Goal: Information Seeking & Learning: Learn about a topic

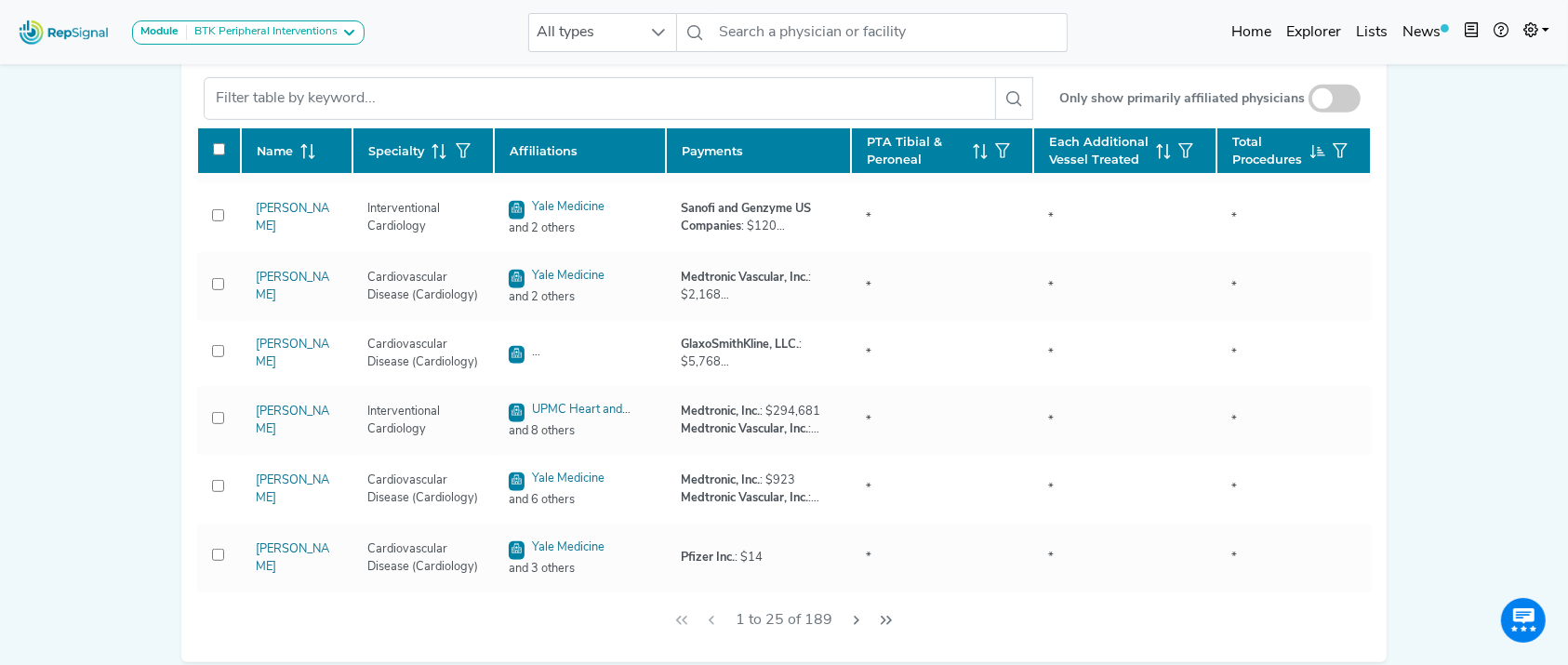
scroll to position [1287, 0]
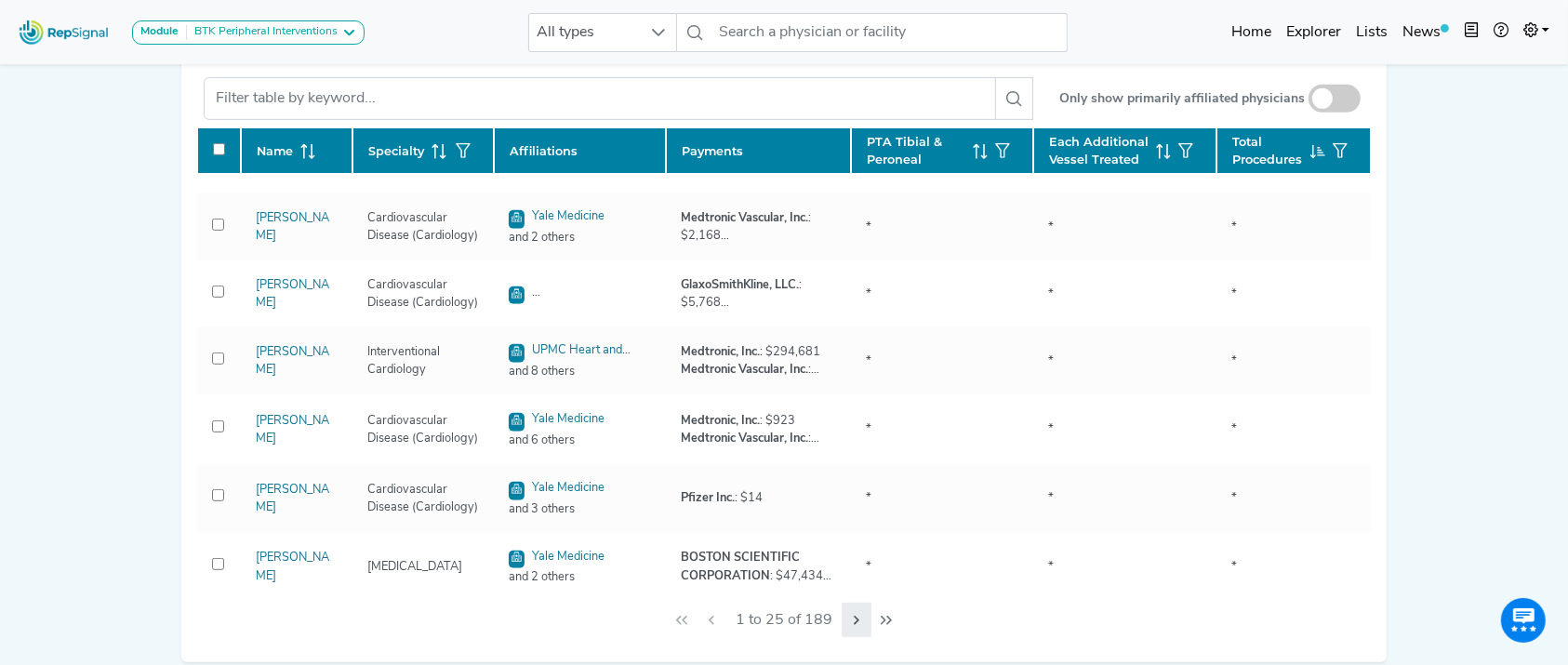
click at [861, 627] on icon "Next Page" at bounding box center [855, 619] width 15 height 15
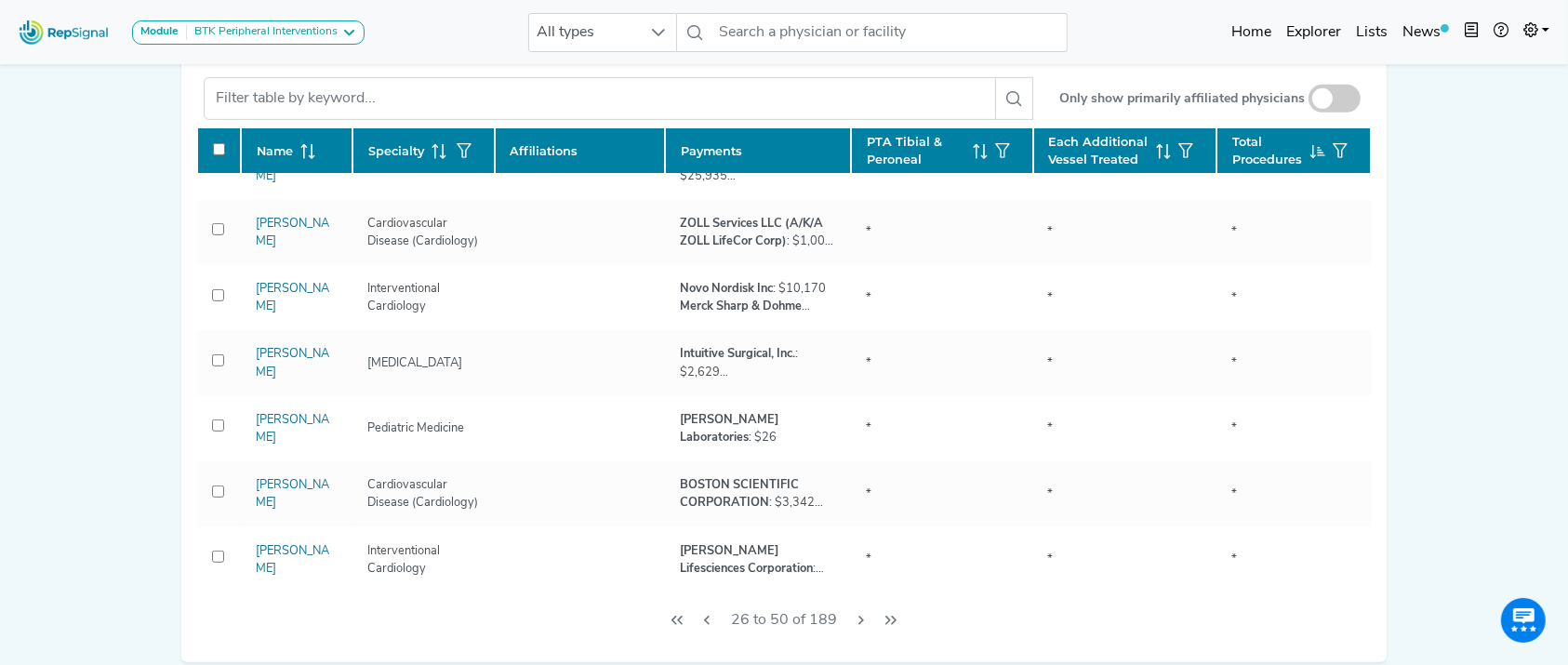
checkbox input "false"
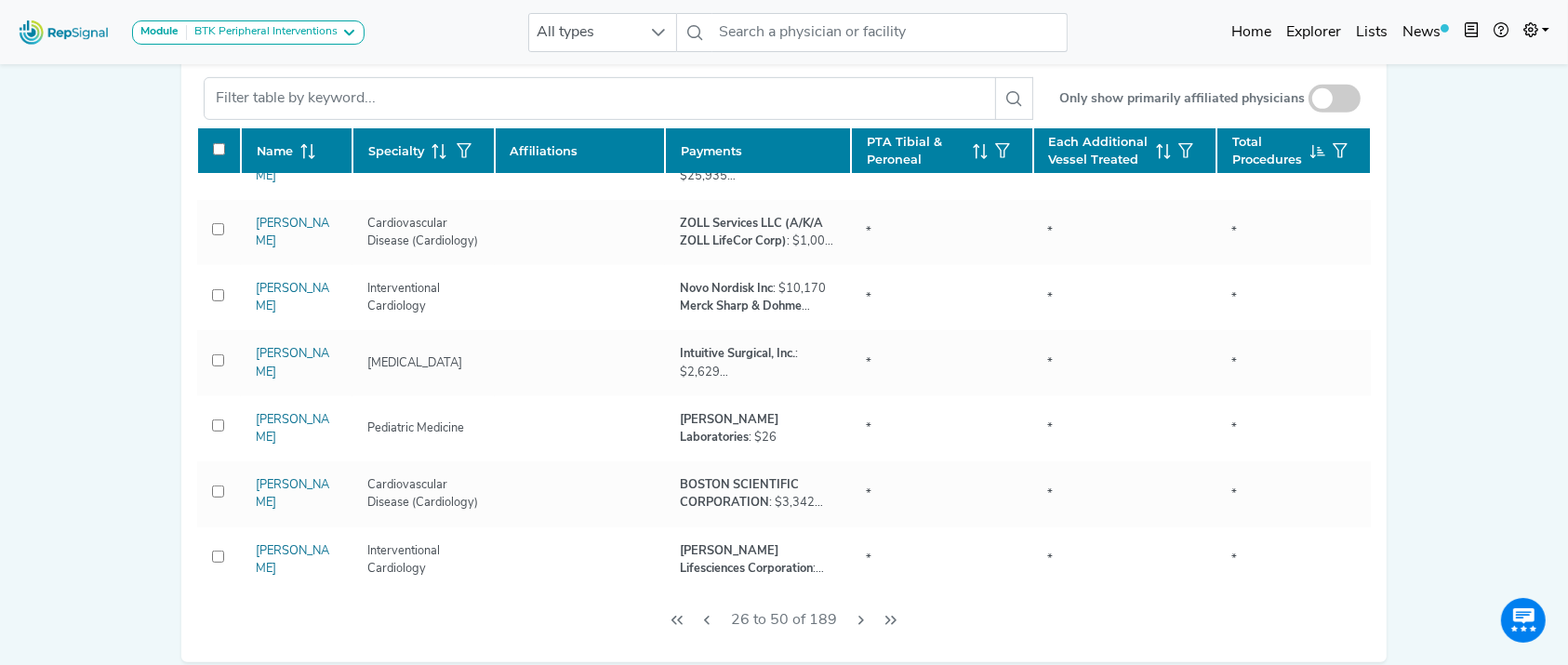
checkbox input "false"
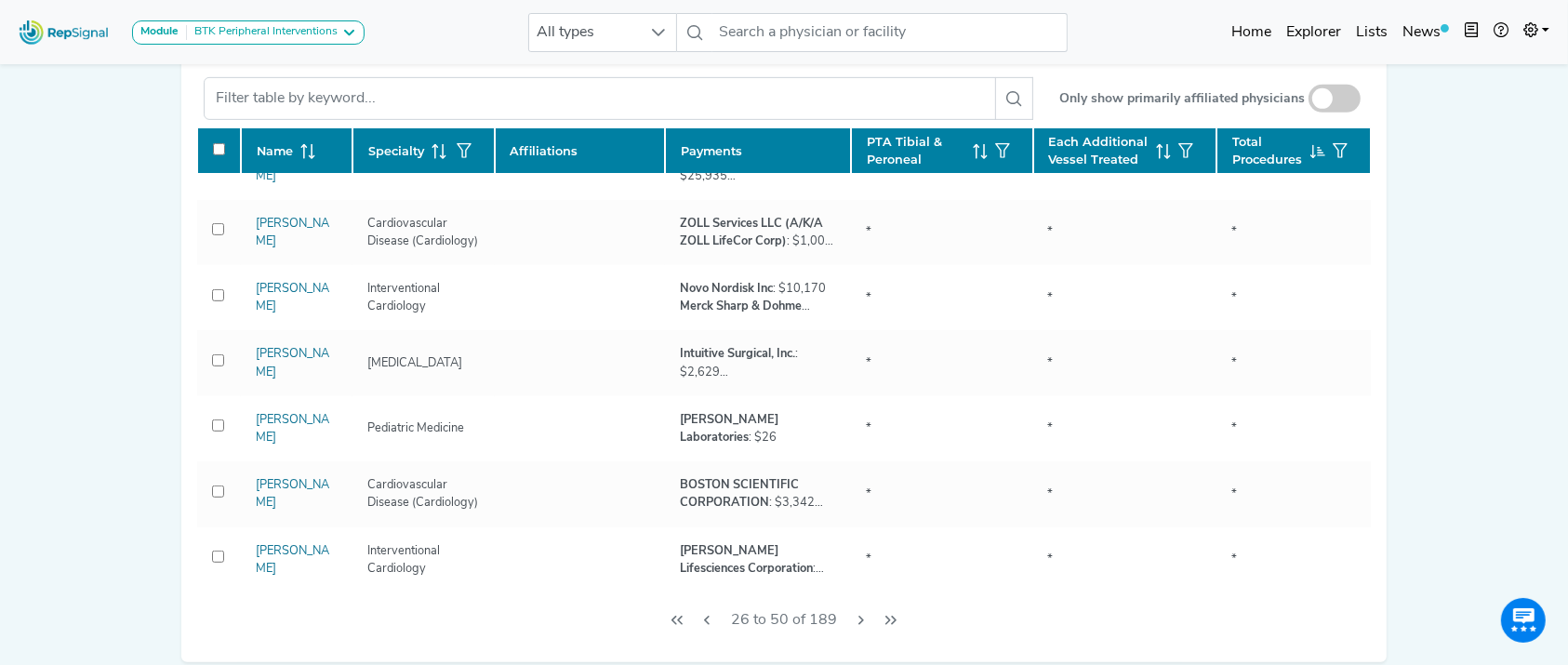
checkbox input "false"
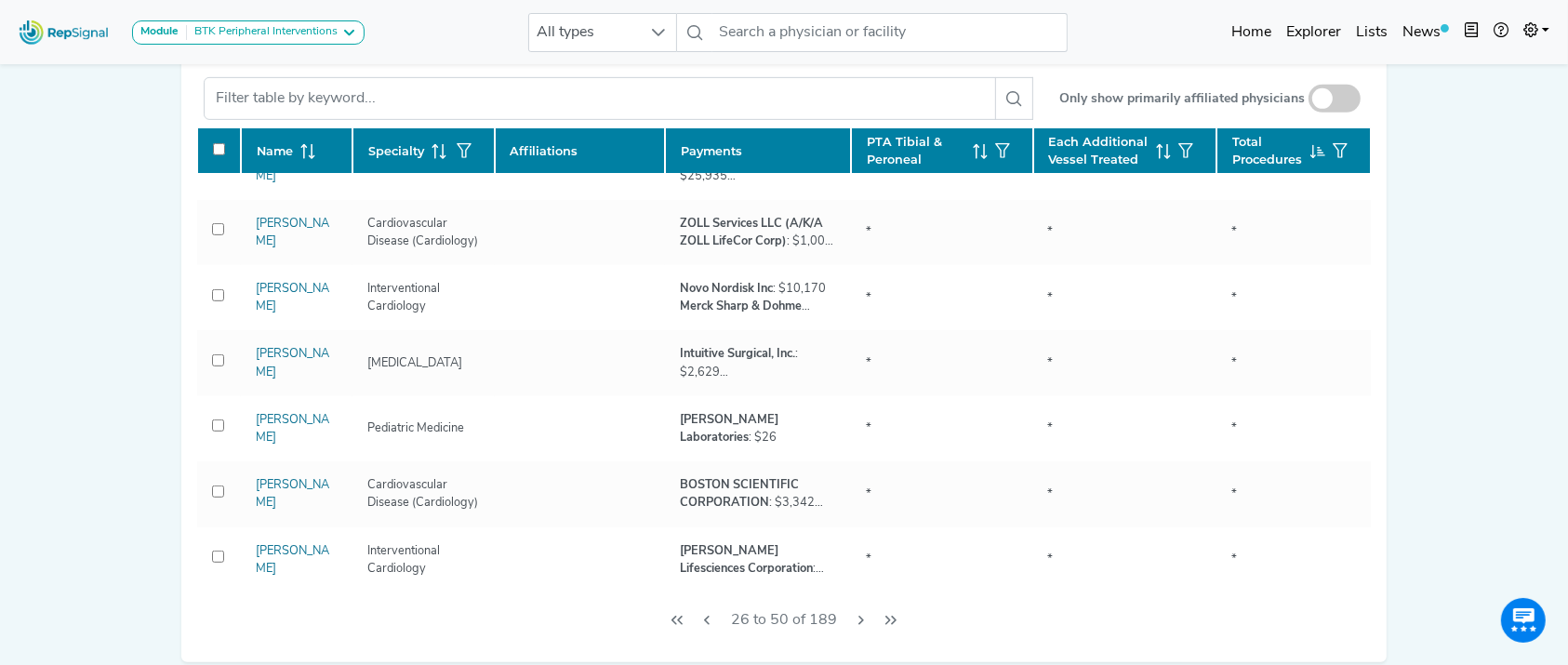
checkbox input "false"
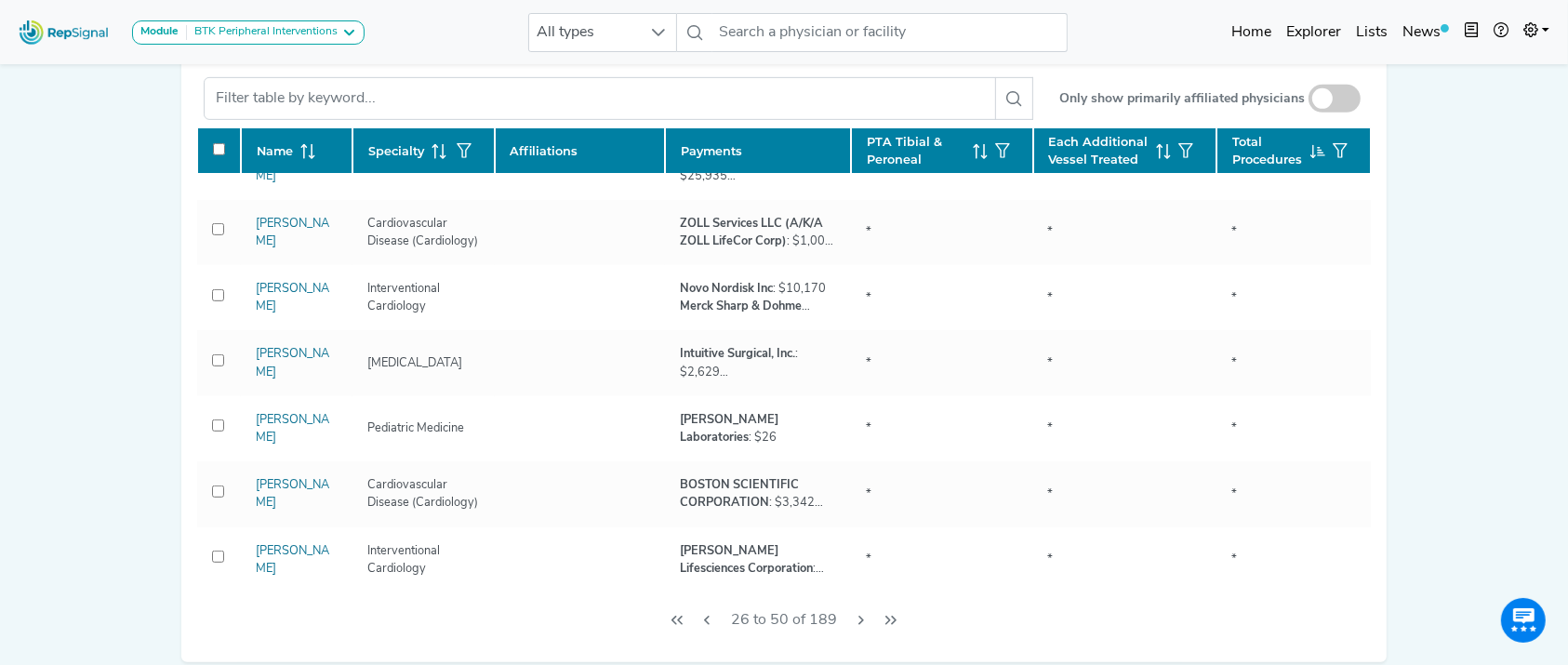
checkbox input "false"
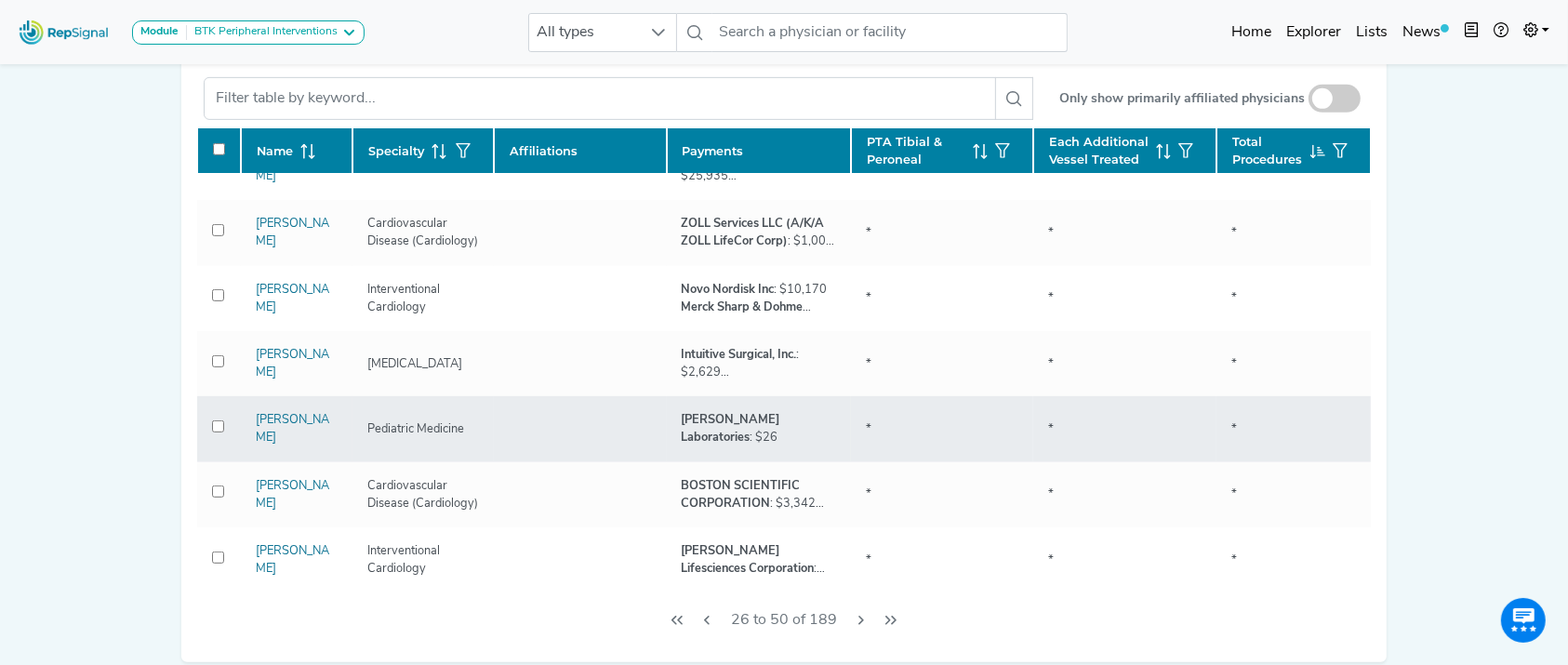
checkbox input "false"
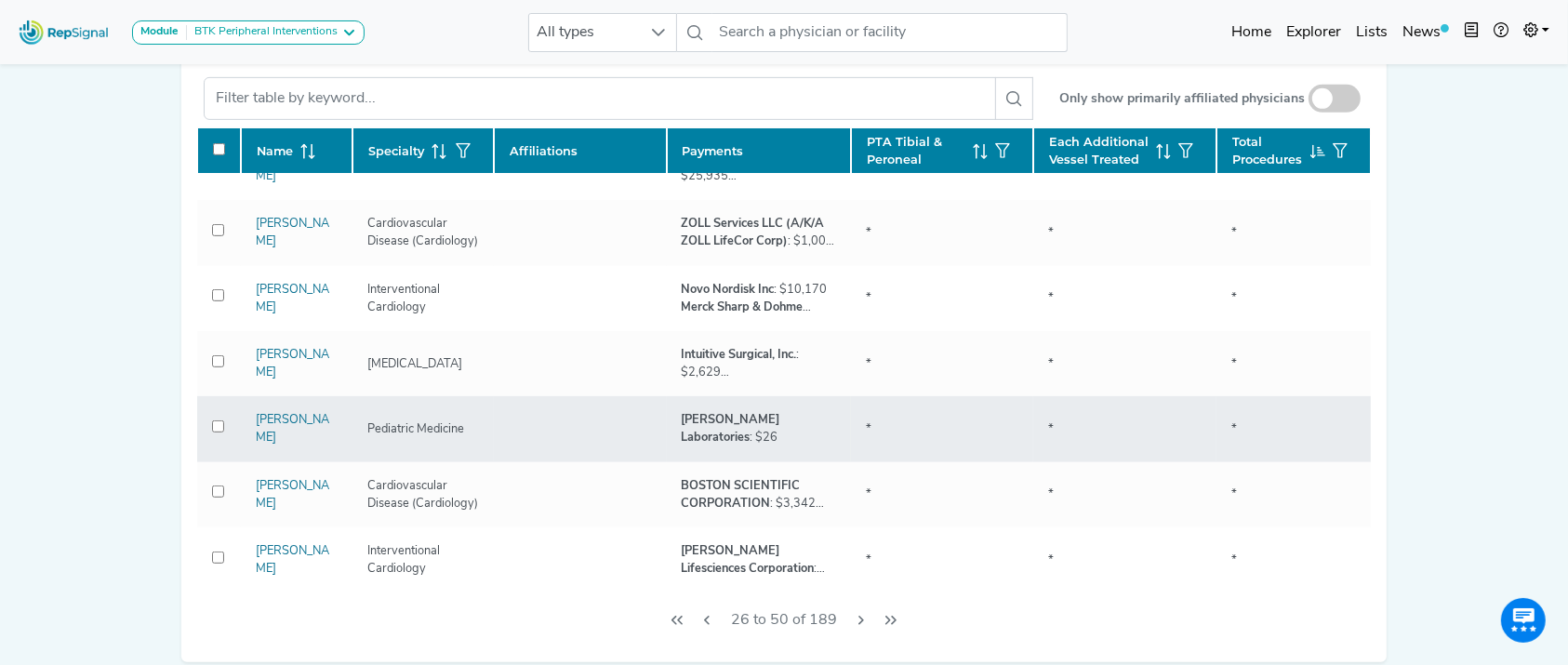
checkbox input "false"
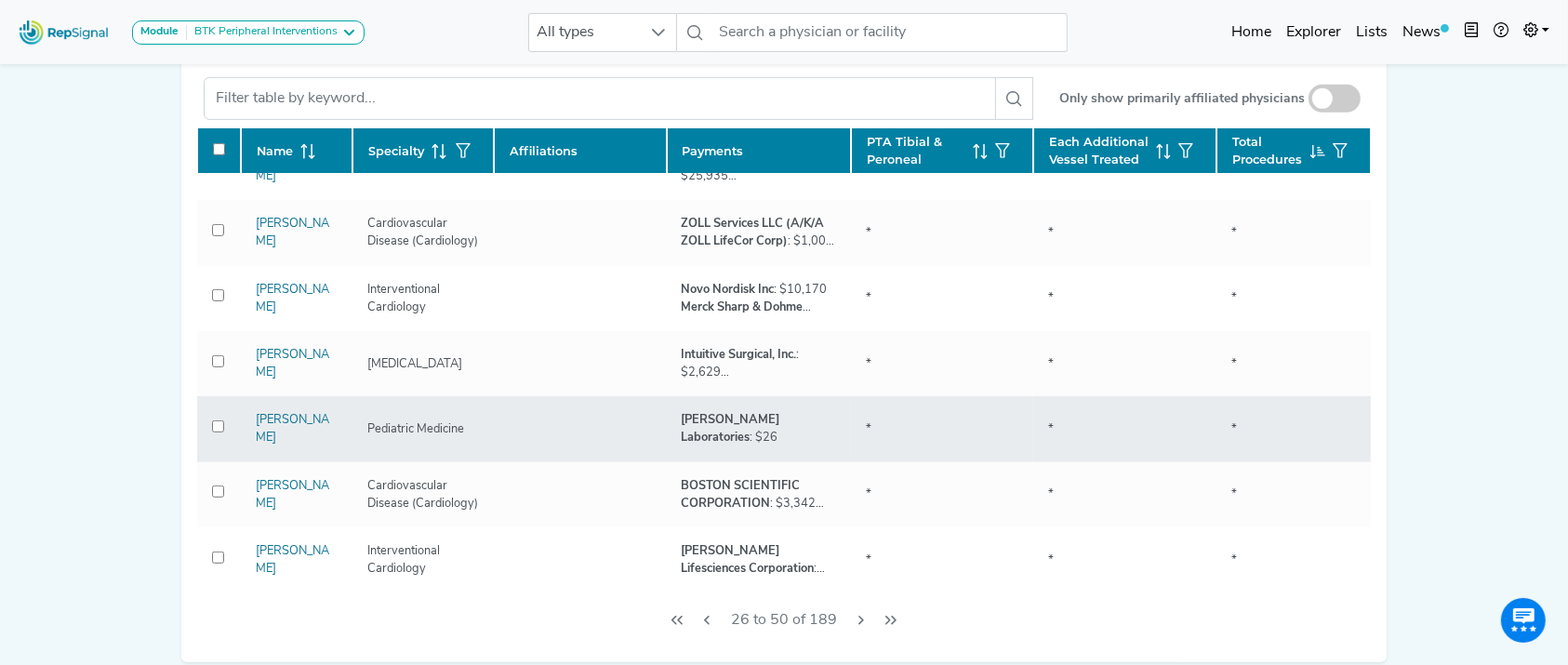
checkbox input "false"
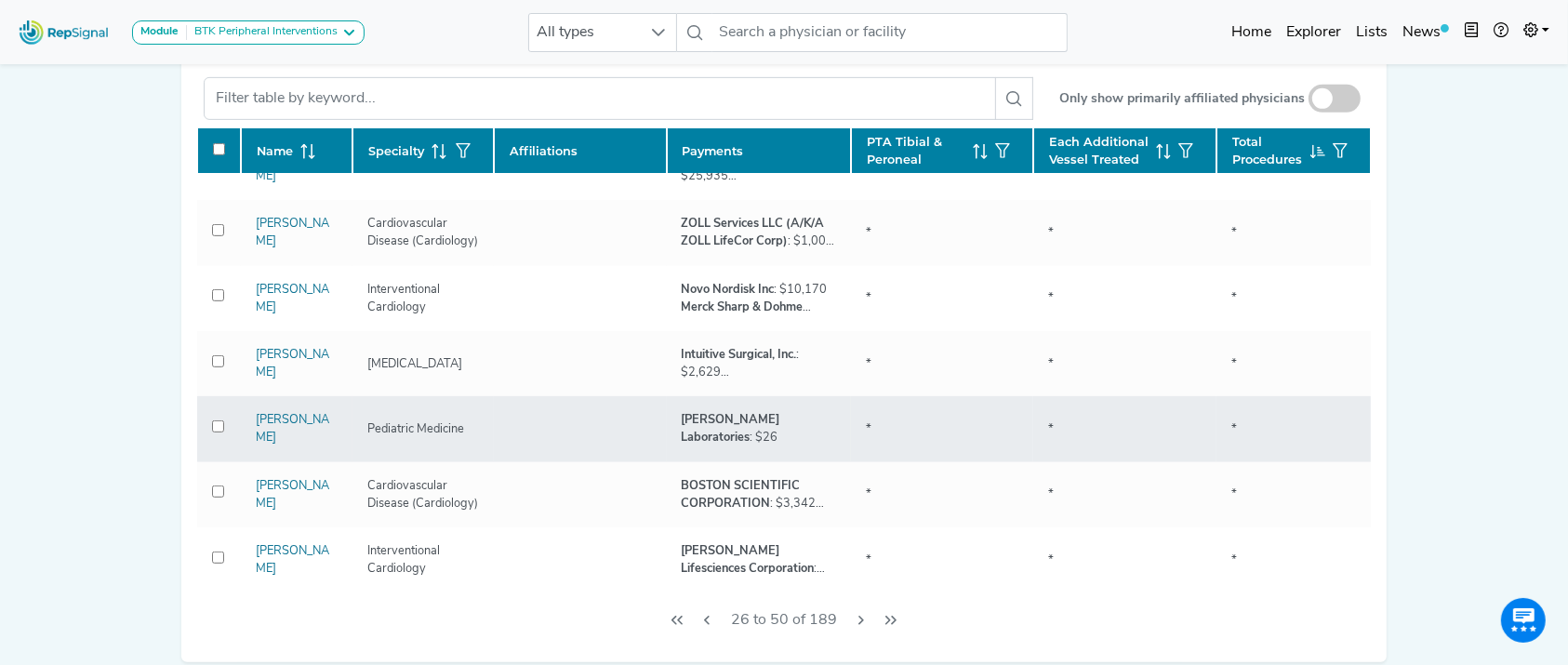
checkbox input "false"
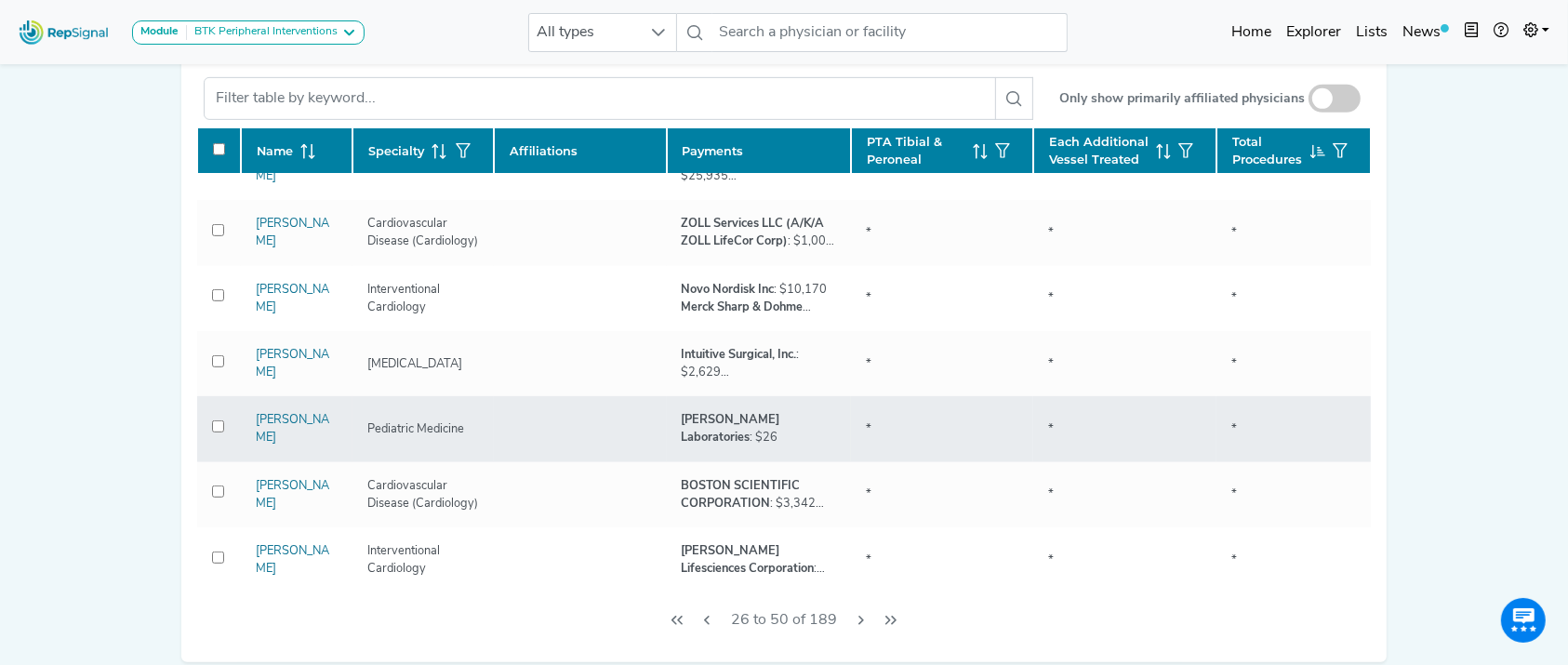
checkbox input "false"
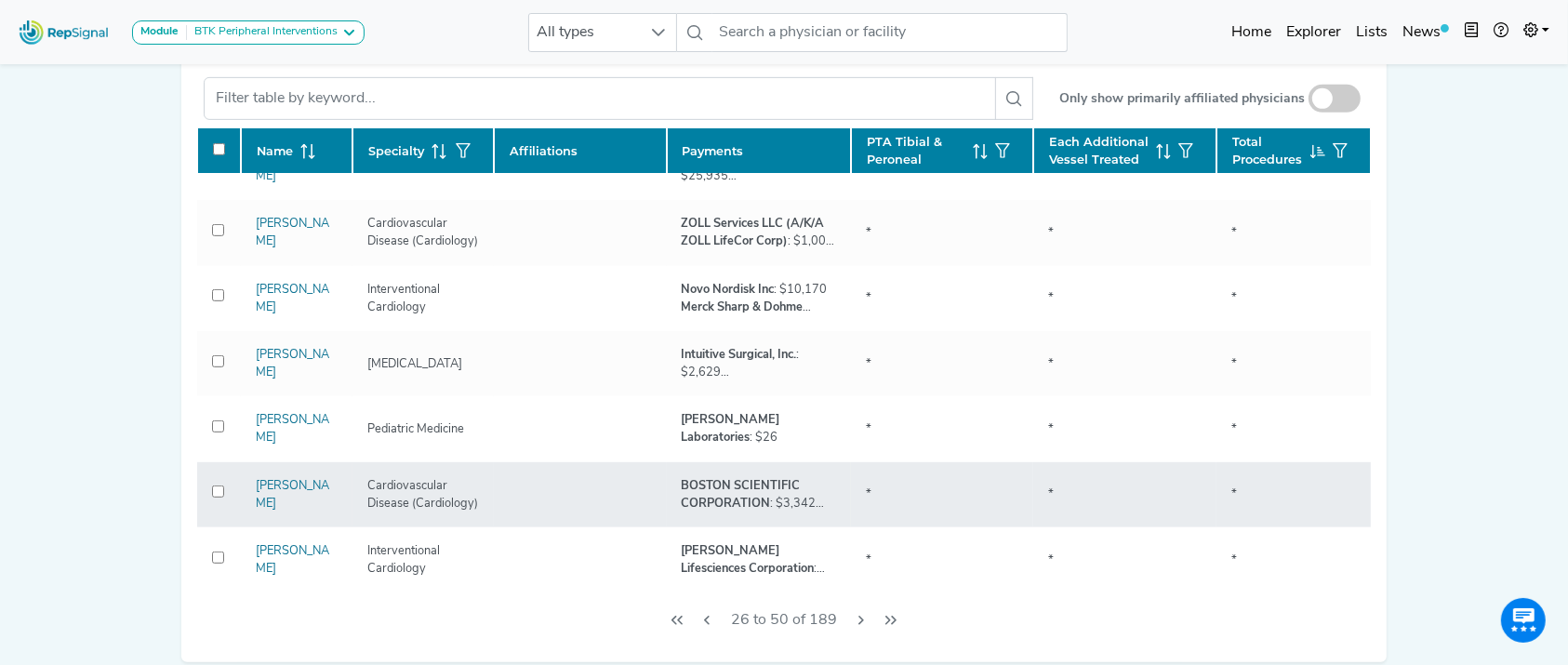
checkbox input "false"
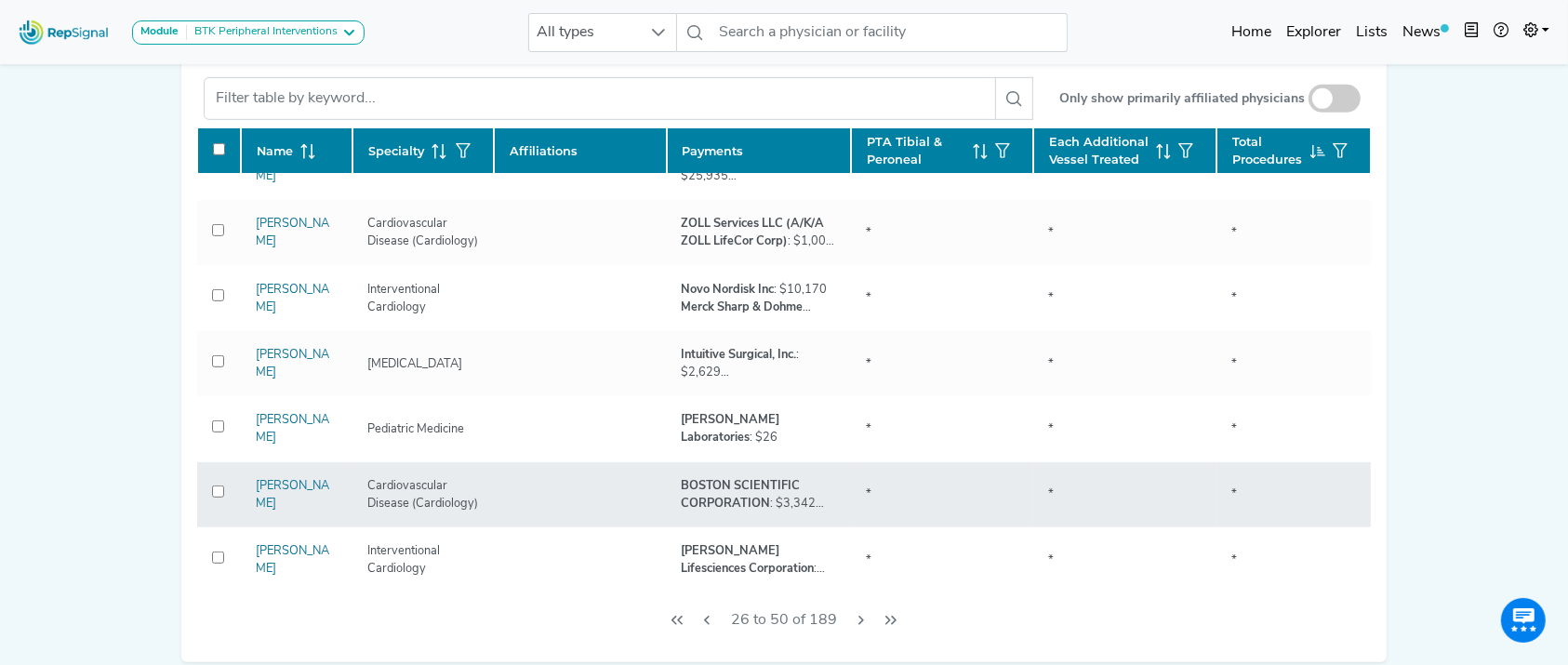
checkbox input "false"
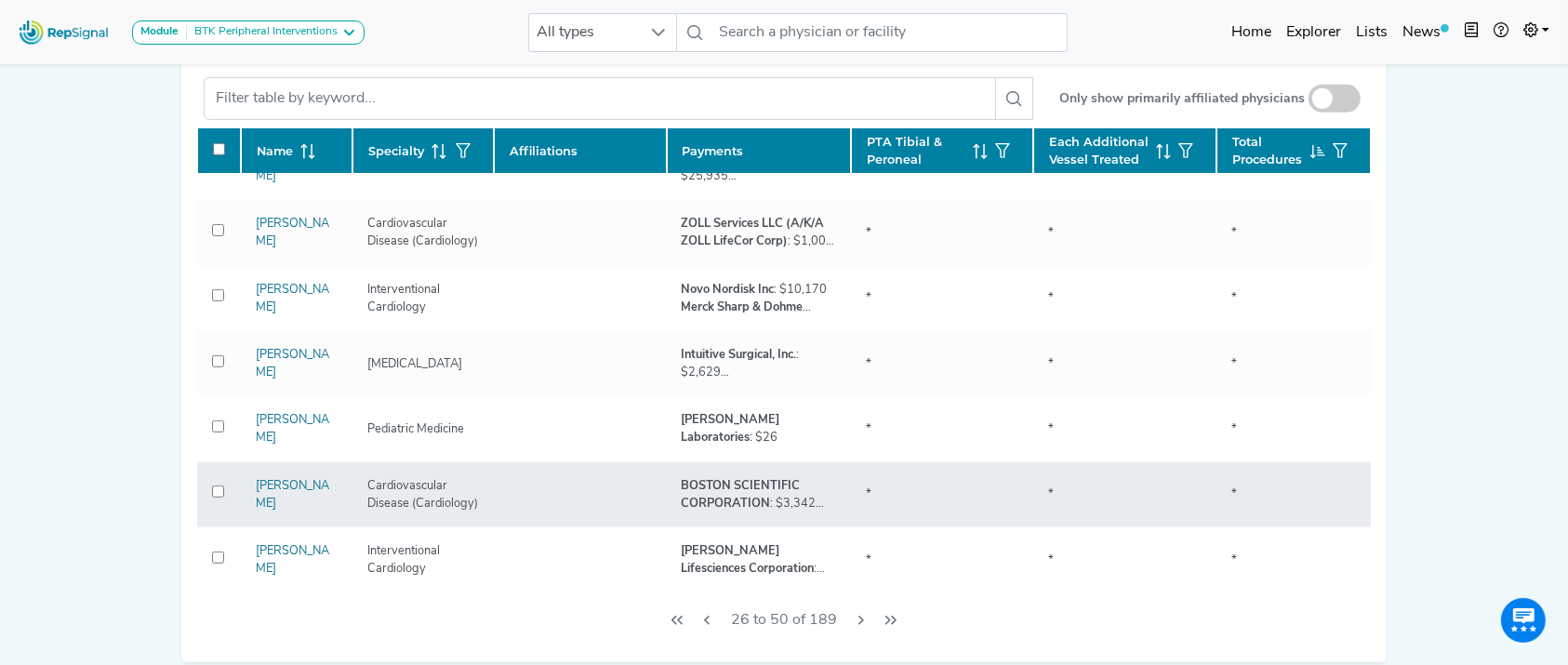
checkbox input "false"
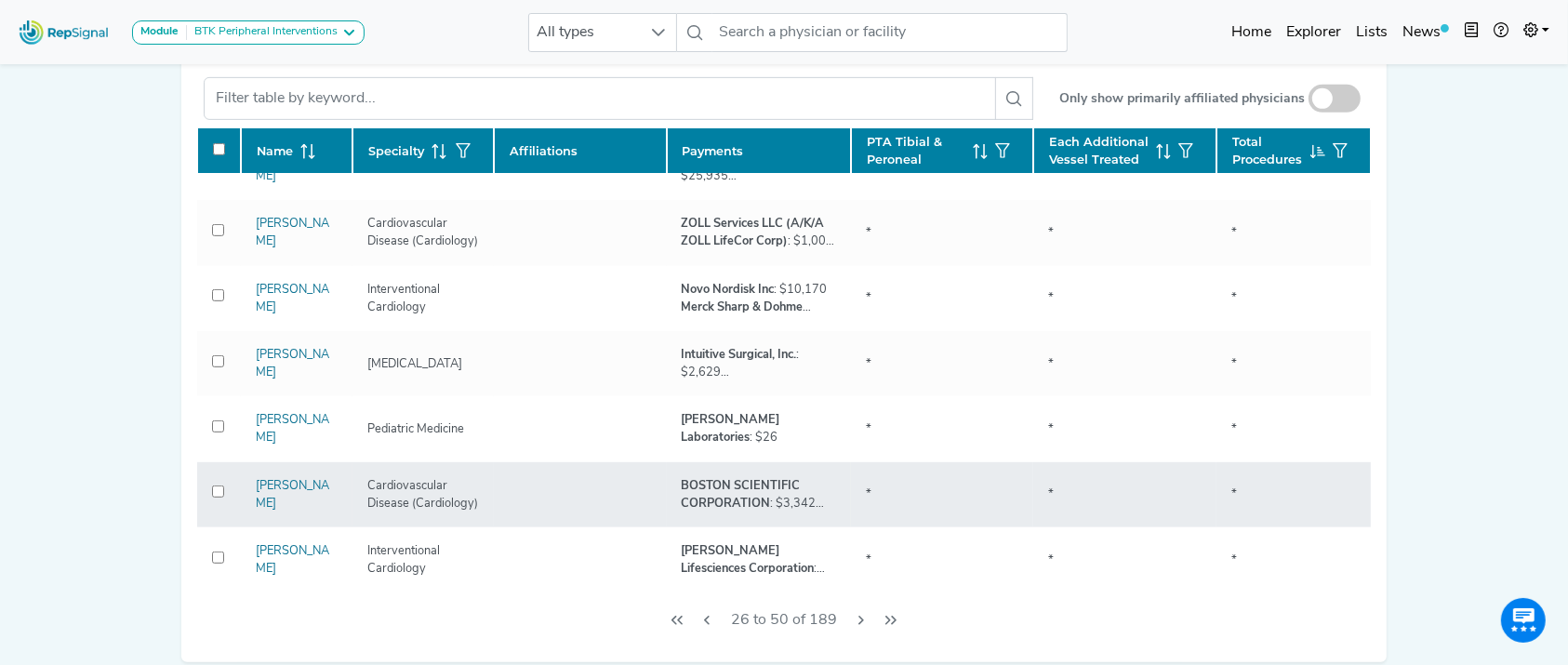
checkbox input "false"
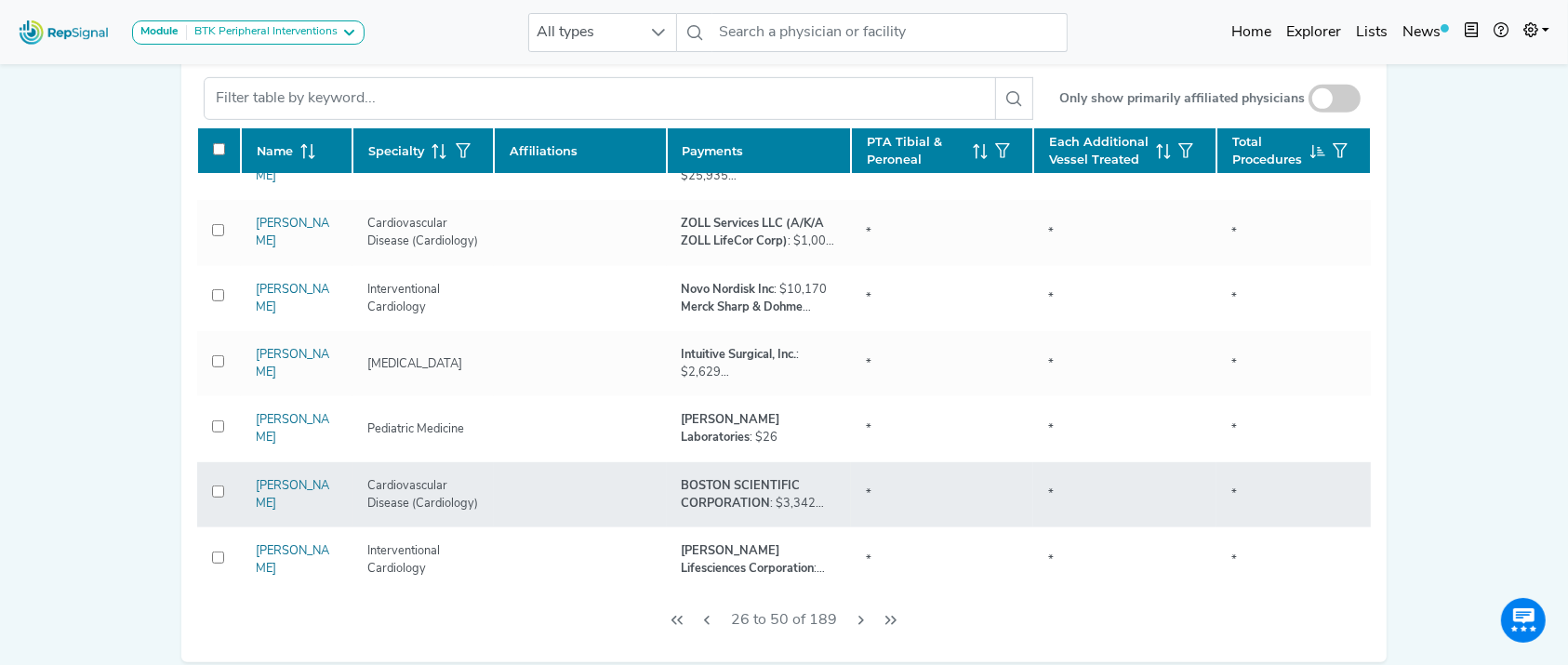
checkbox input "false"
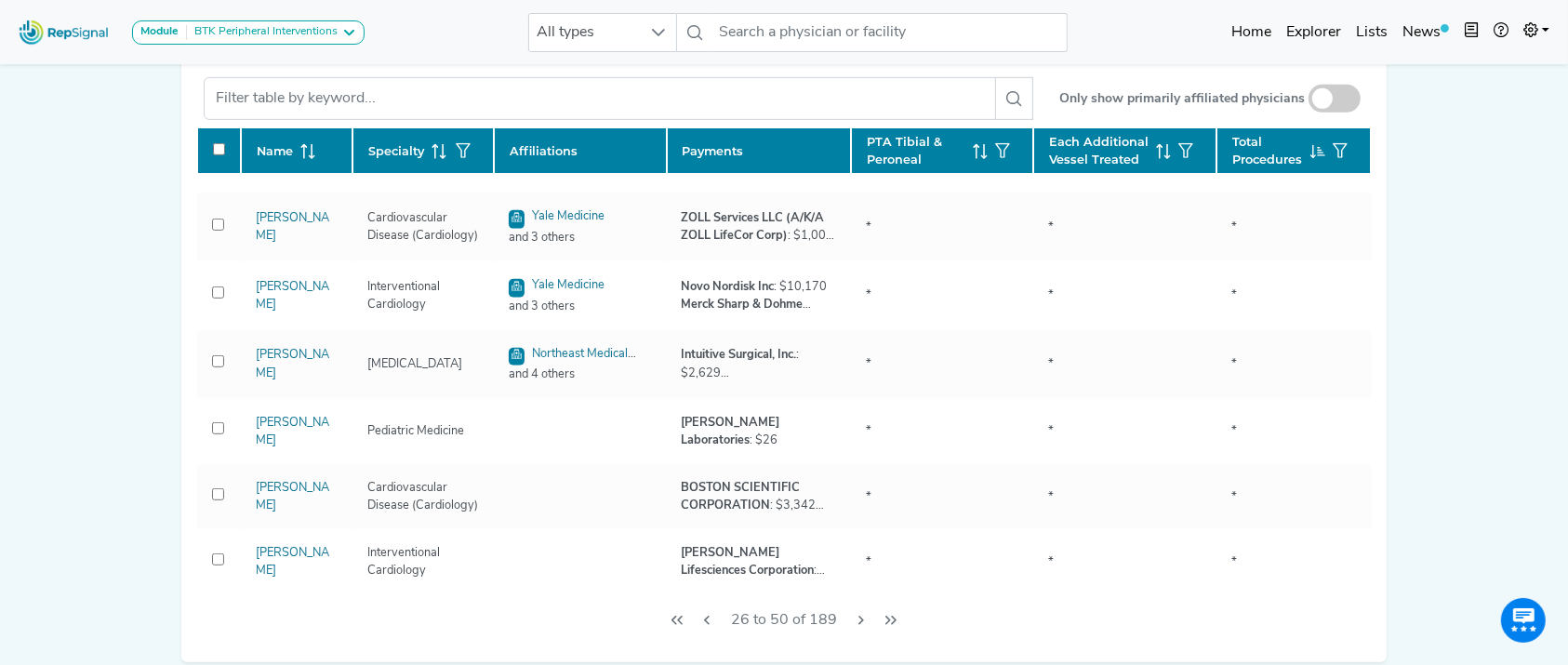
checkbox input "false"
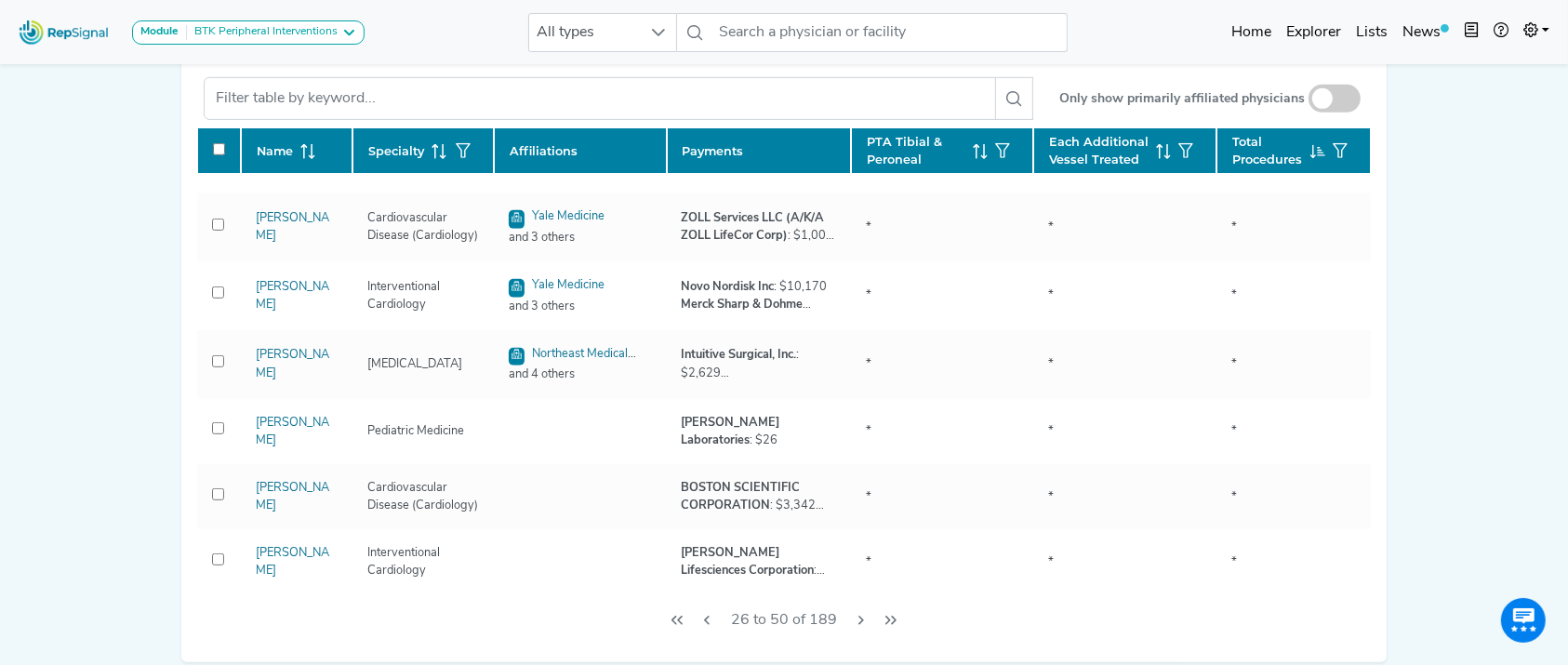
checkbox input "false"
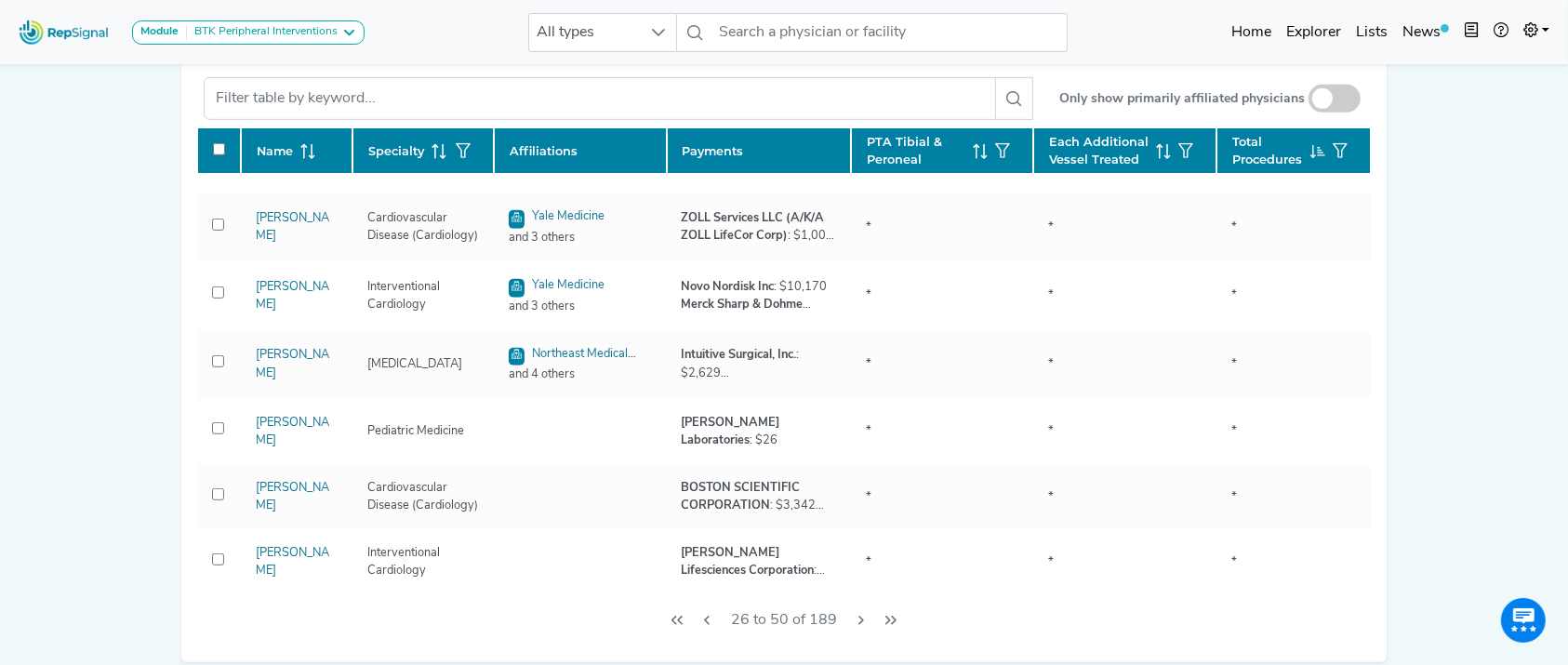
checkbox input "false"
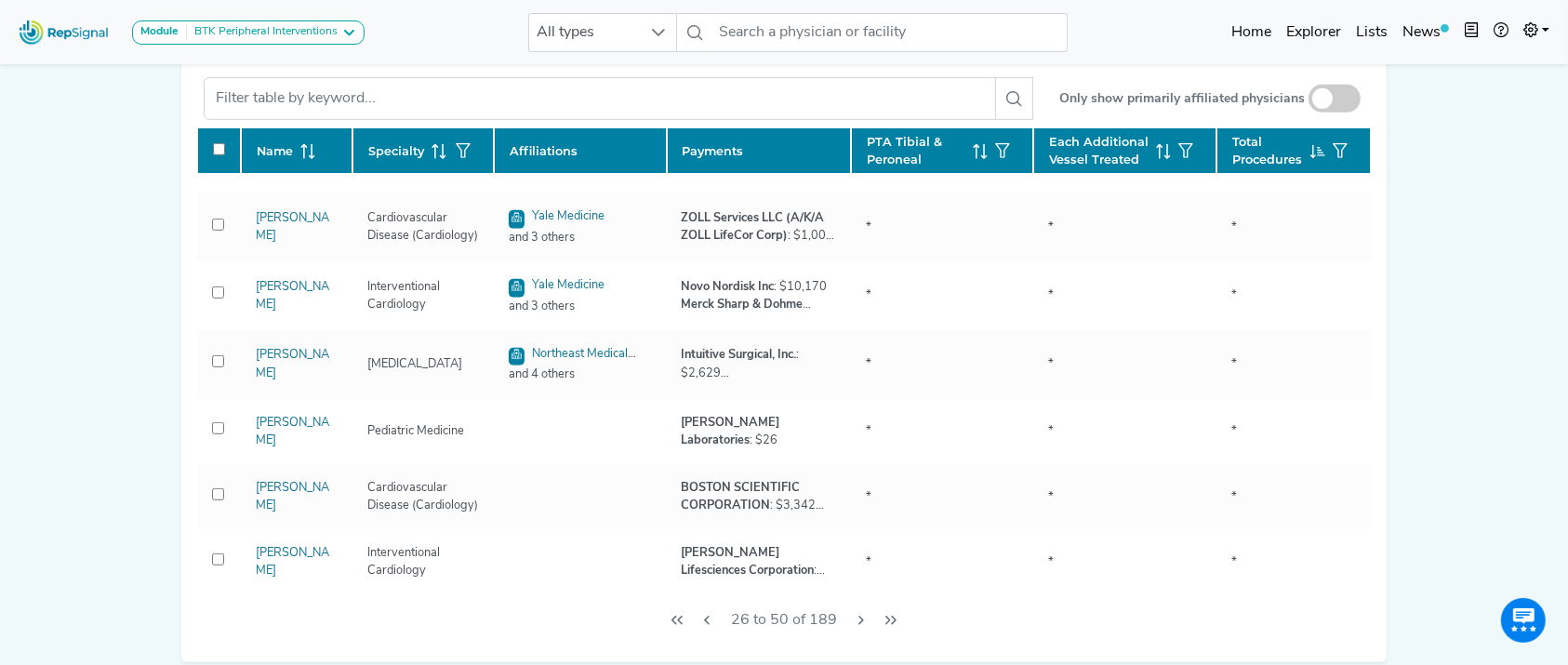
checkbox input "false"
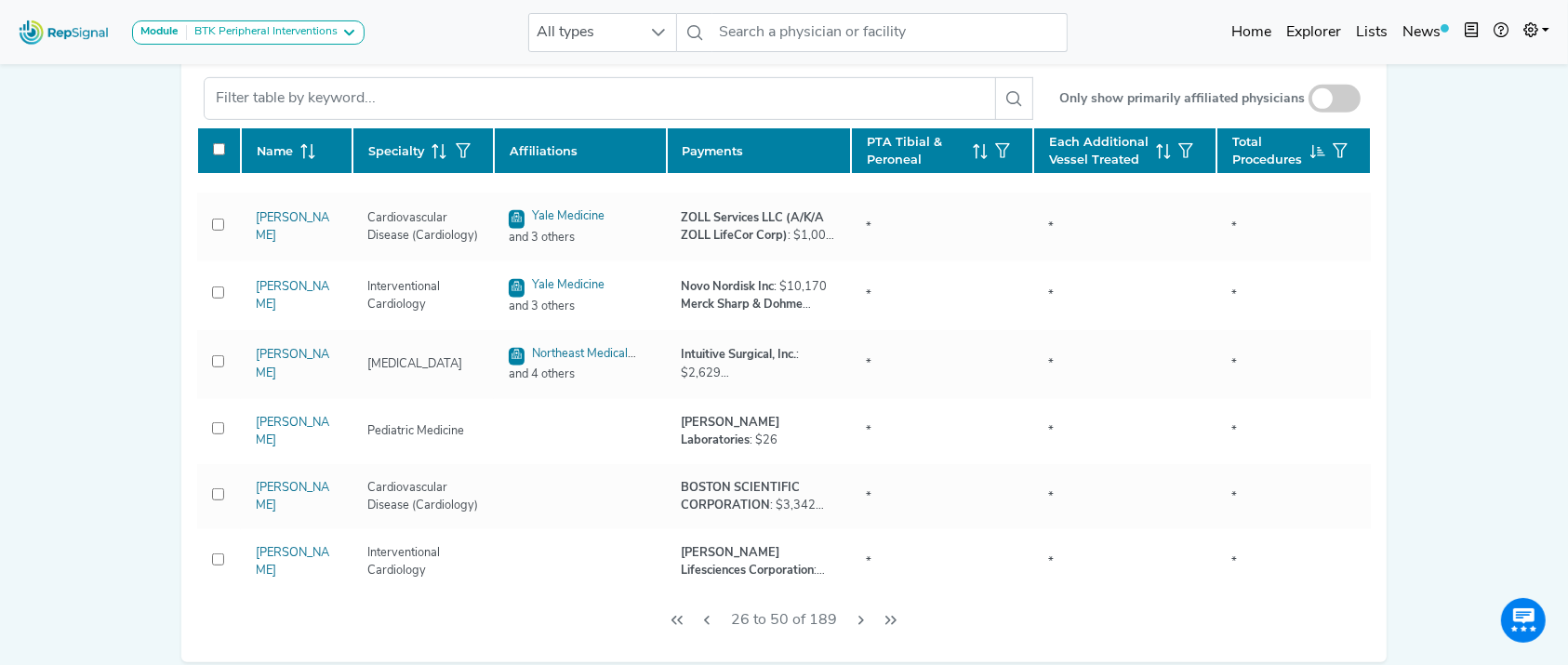
checkbox input "false"
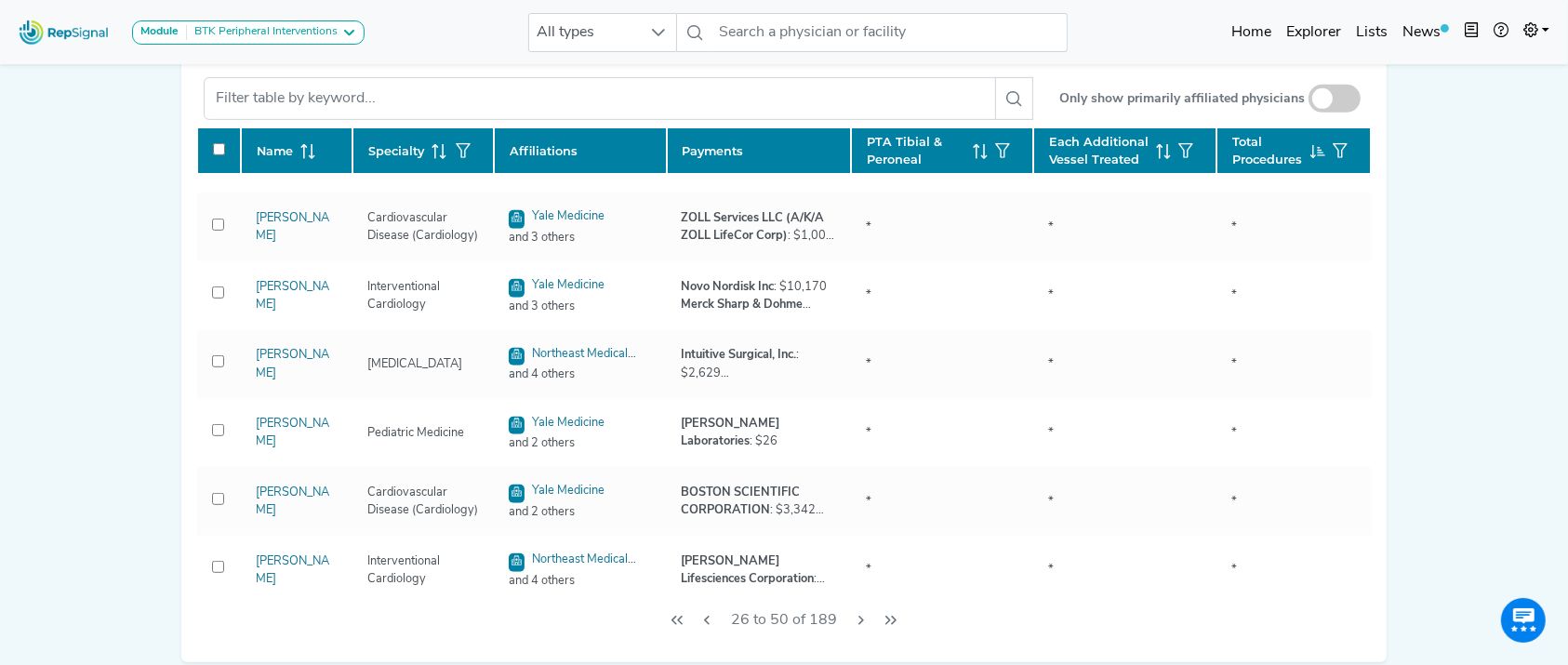
checkbox input "false"
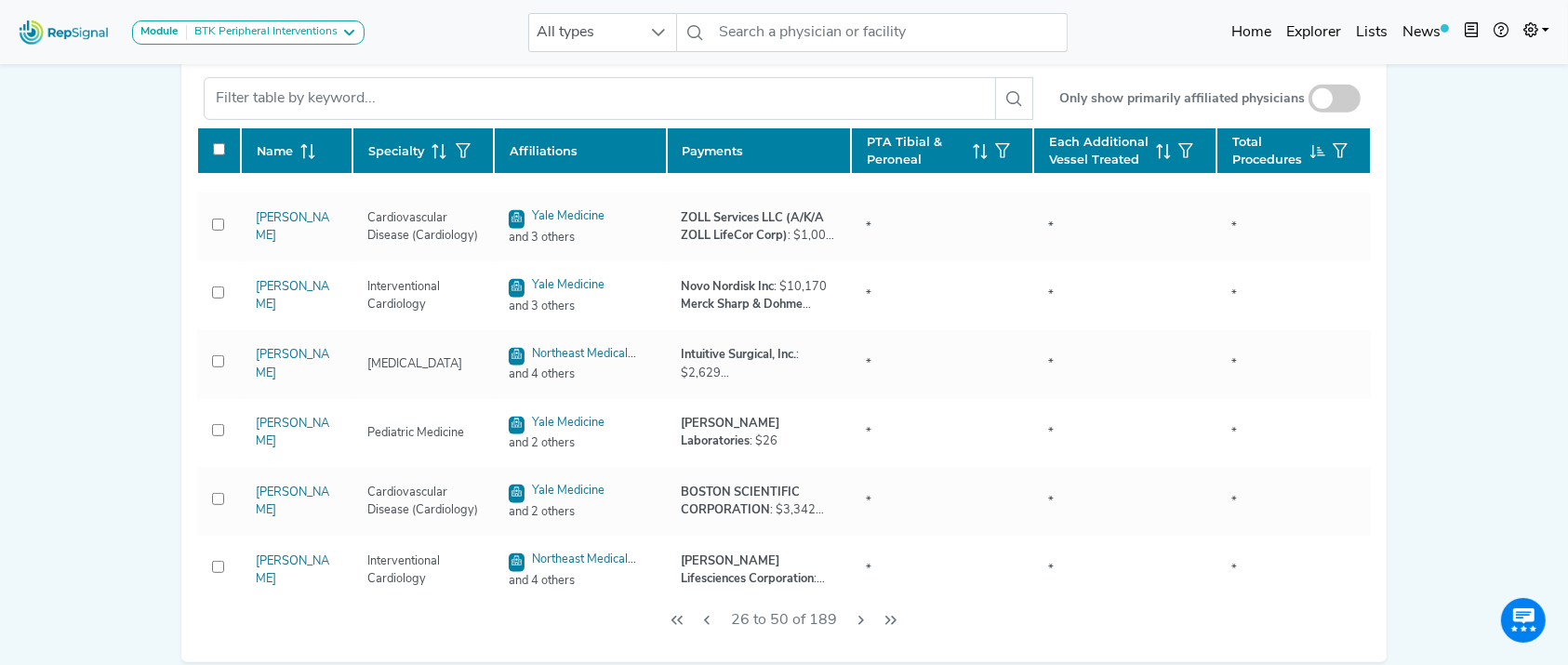
checkbox input "false"
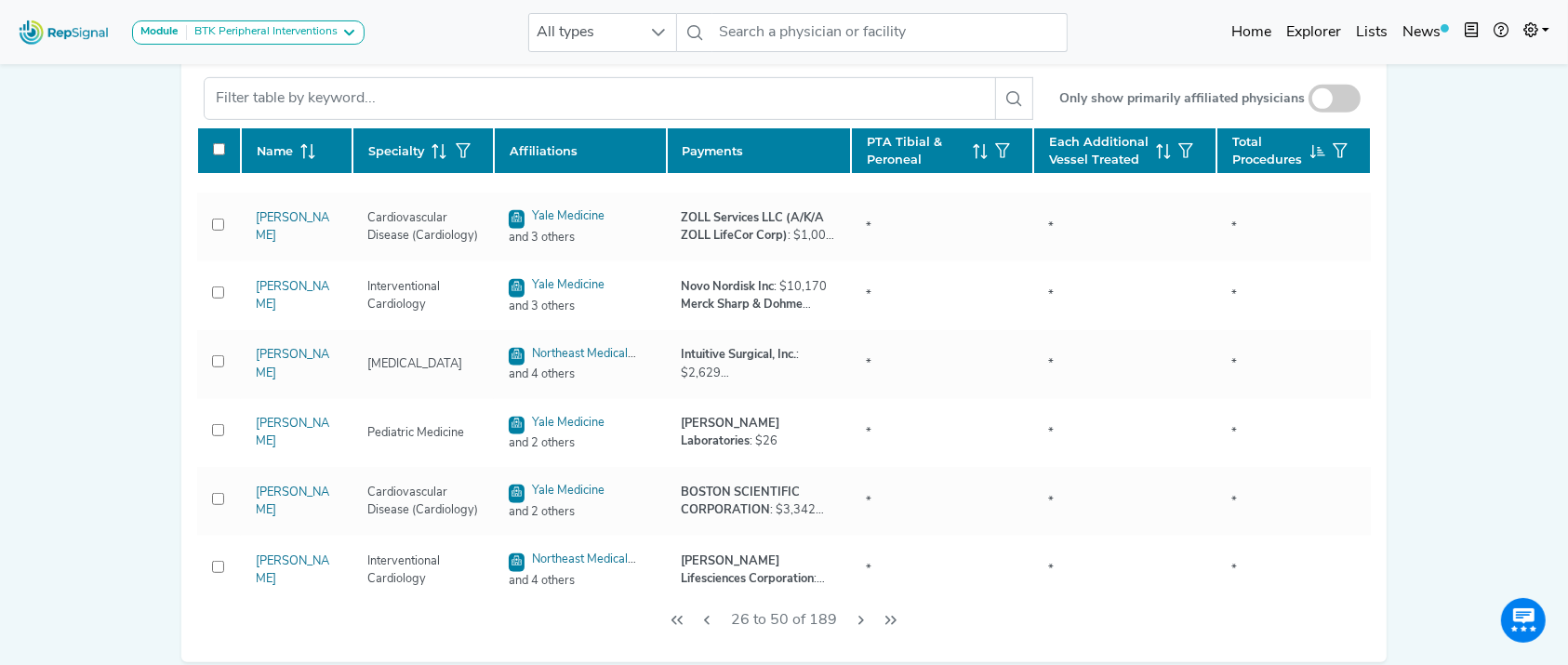
checkbox input "false"
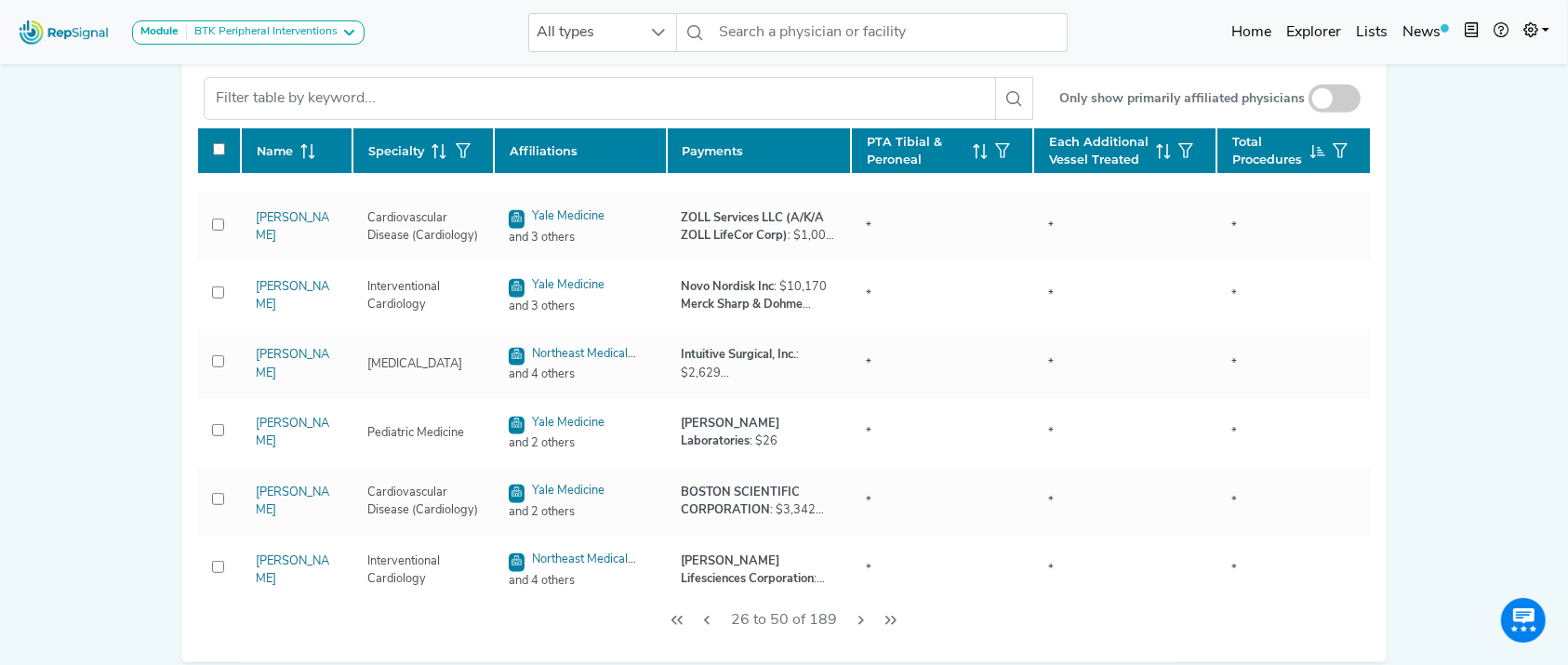
checkbox input "false"
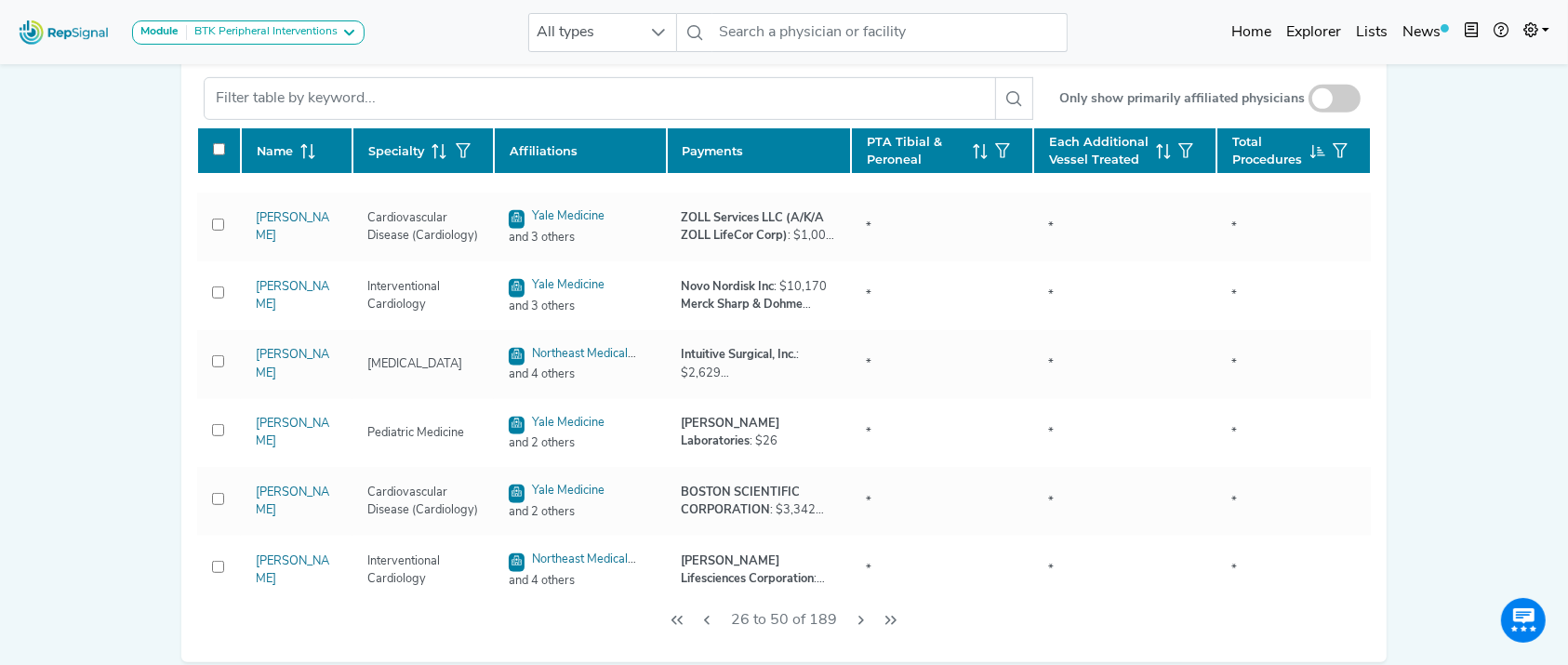
checkbox input "false"
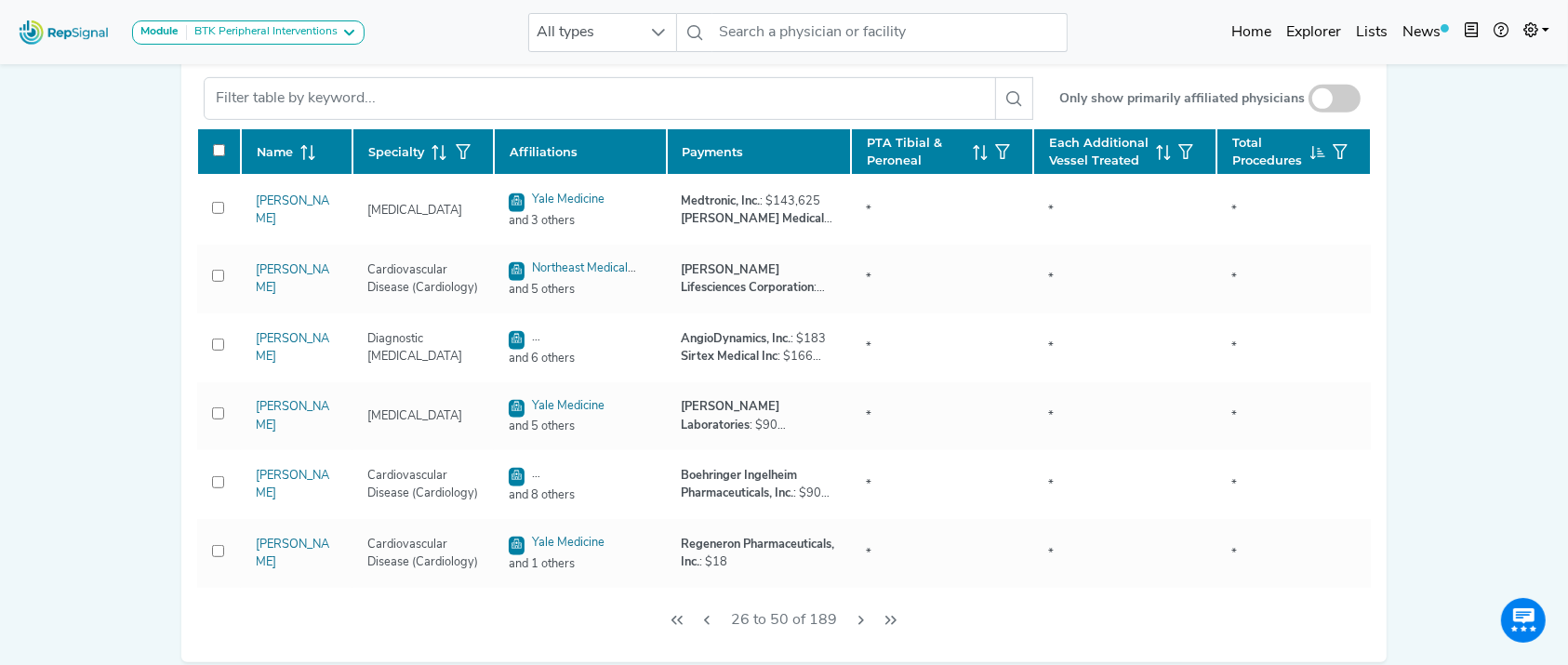
scroll to position [952, 0]
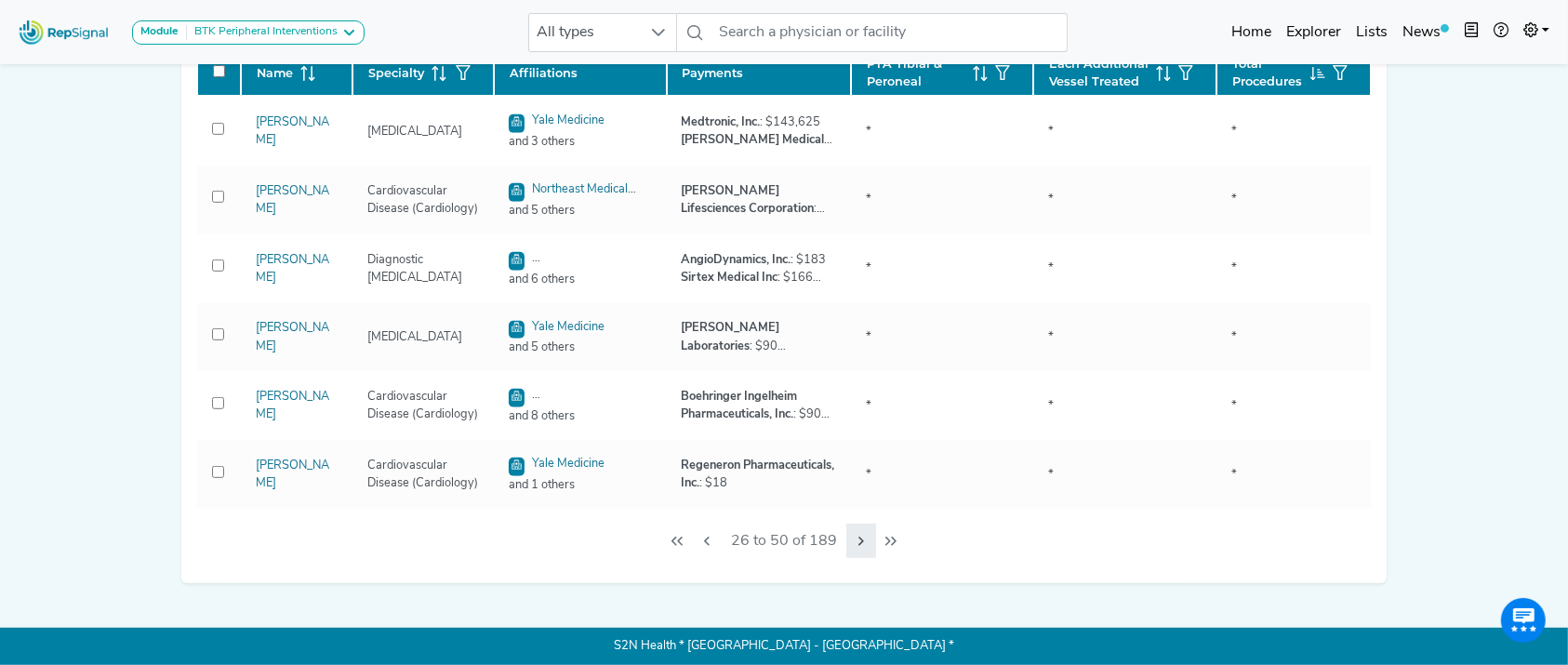
click at [860, 541] on icon "Next Page" at bounding box center [861, 541] width 6 height 9
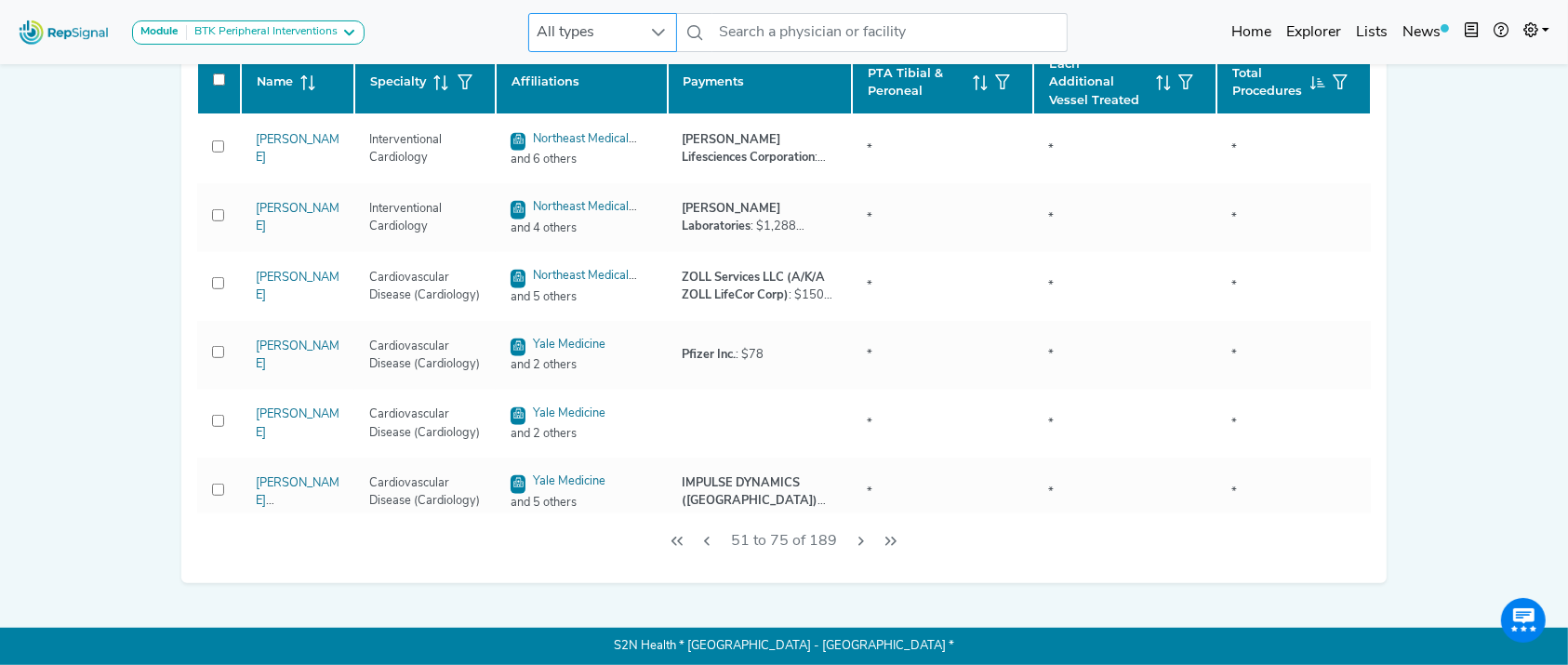
checkbox input "false"
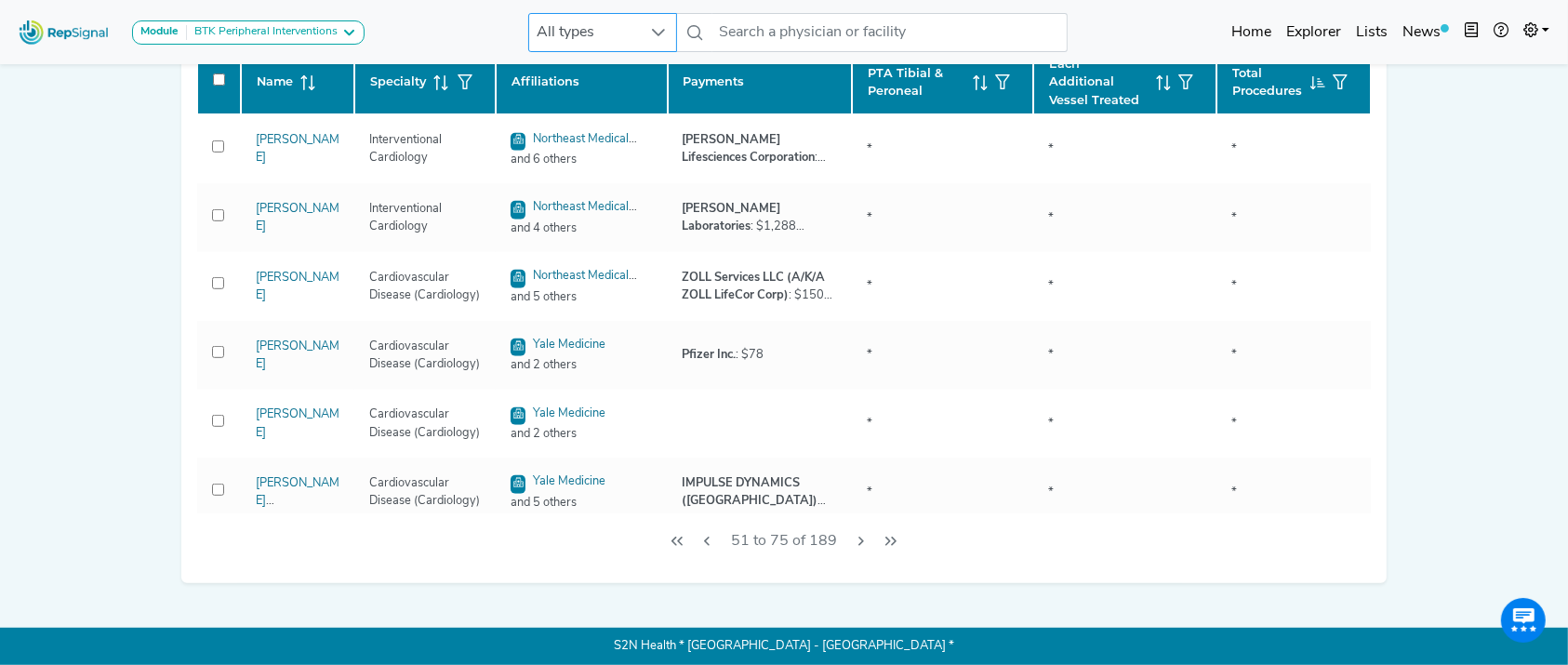
checkbox input "false"
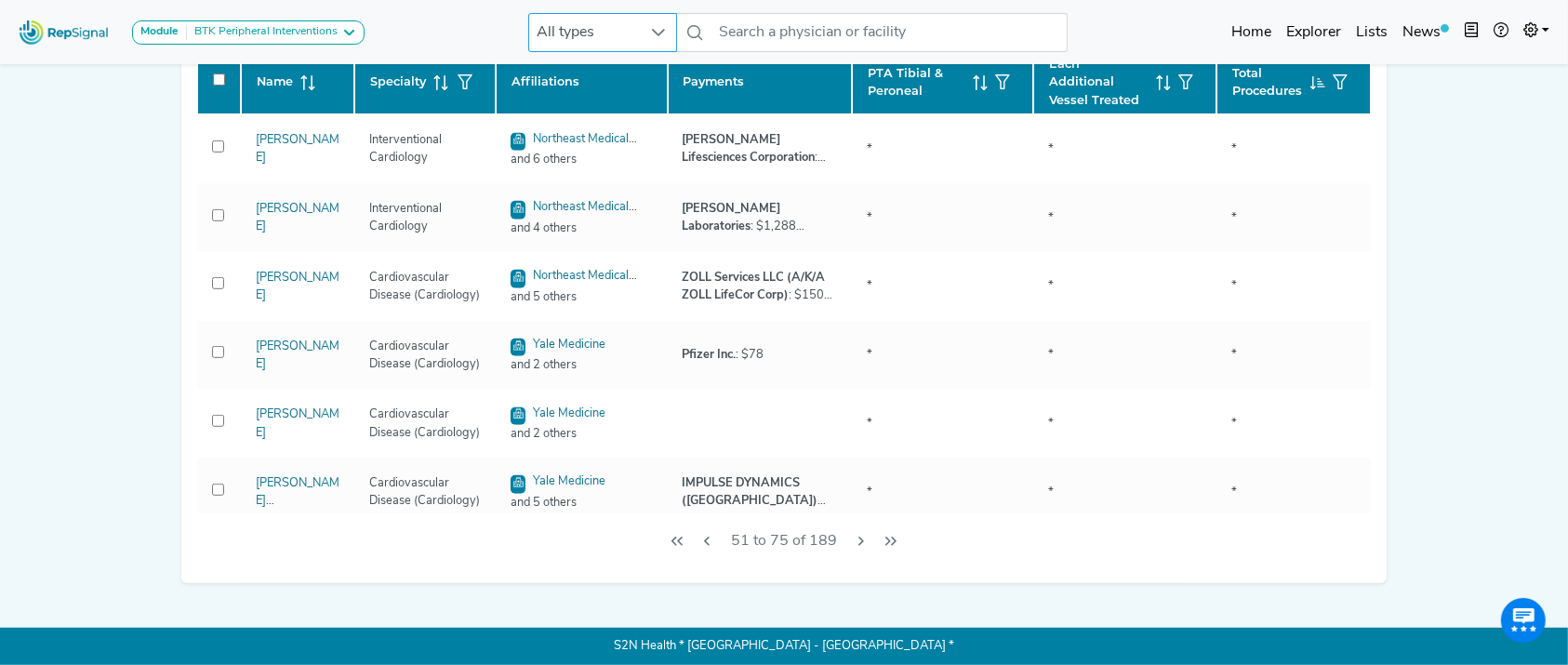
checkbox input "false"
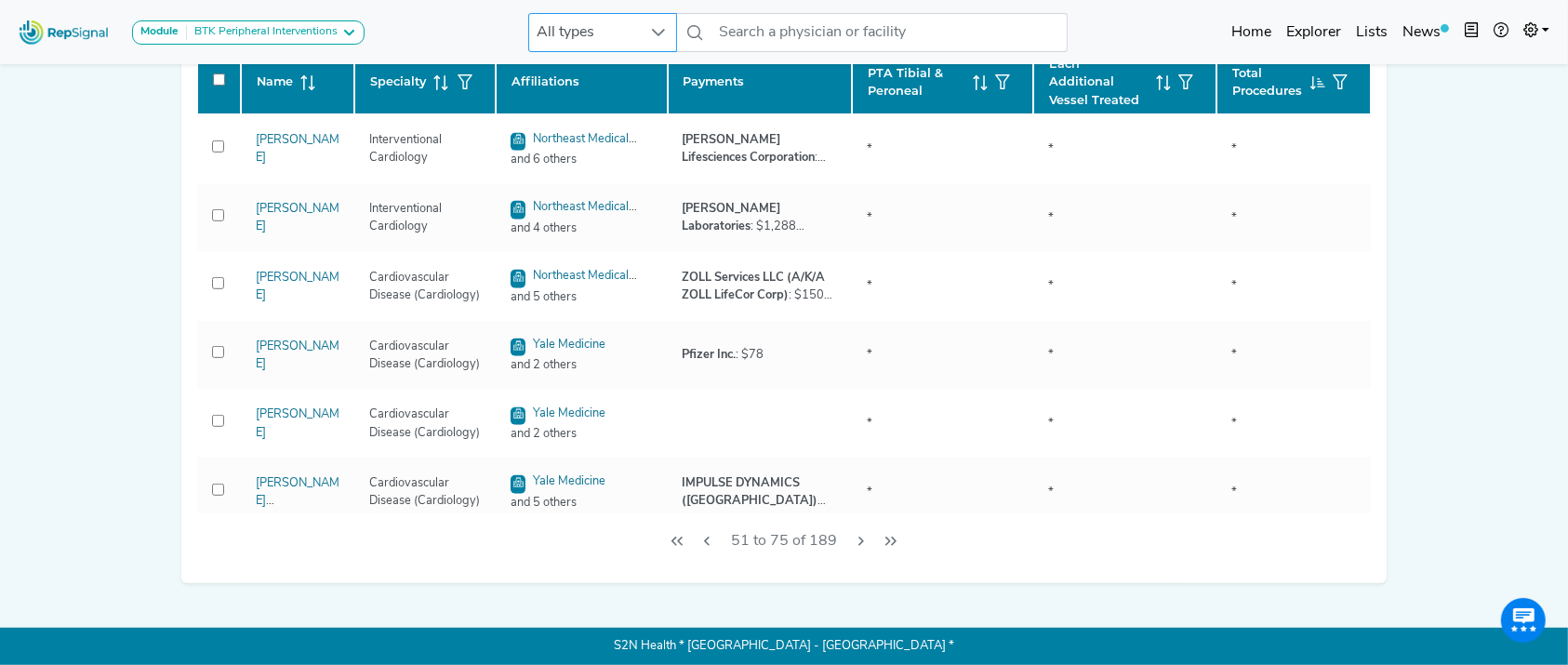
checkbox input "false"
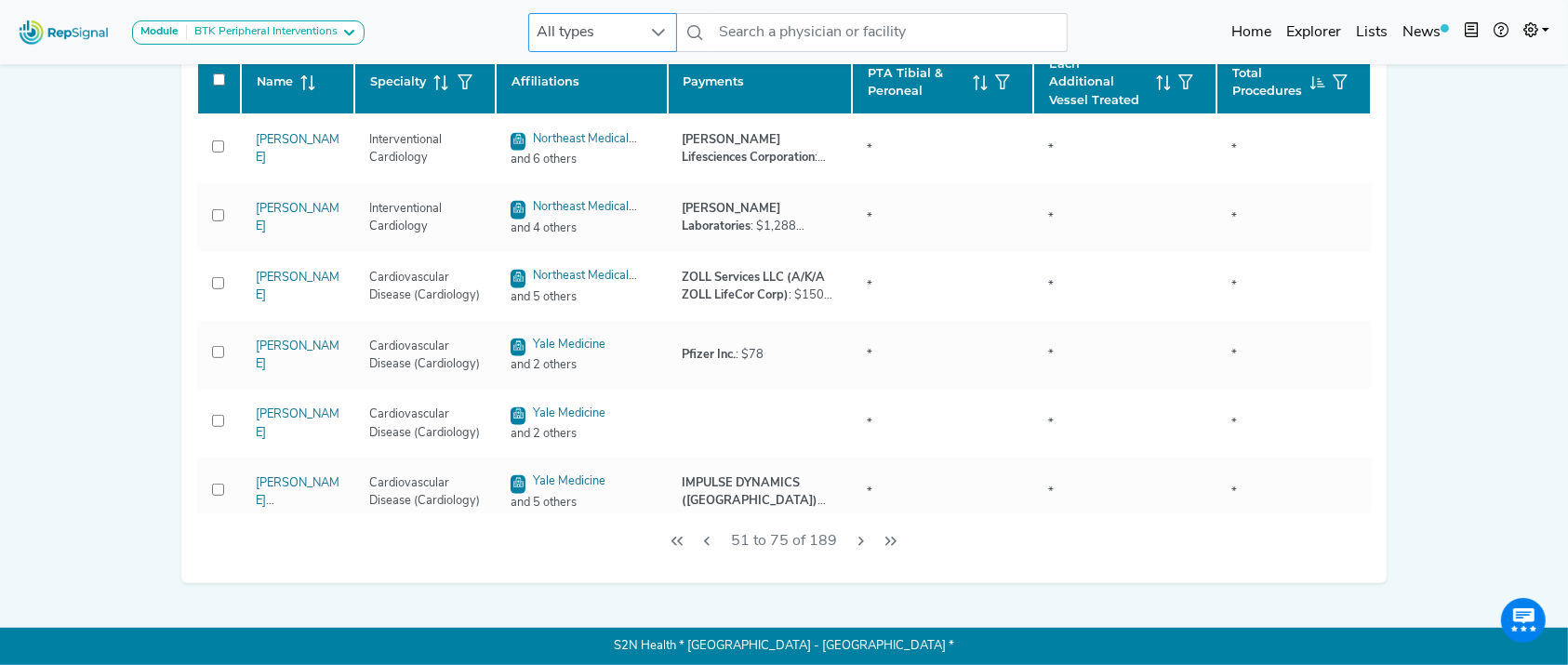
checkbox input "false"
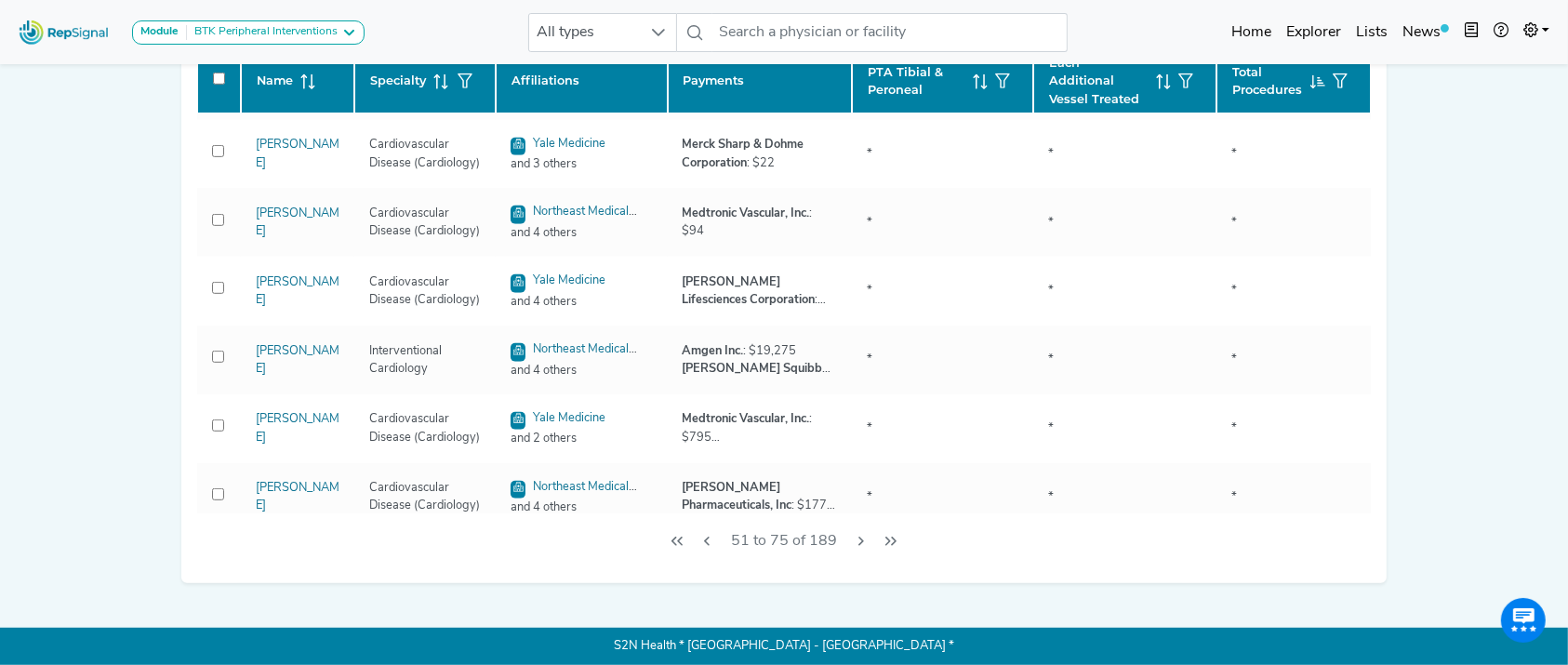
scroll to position [1288, 0]
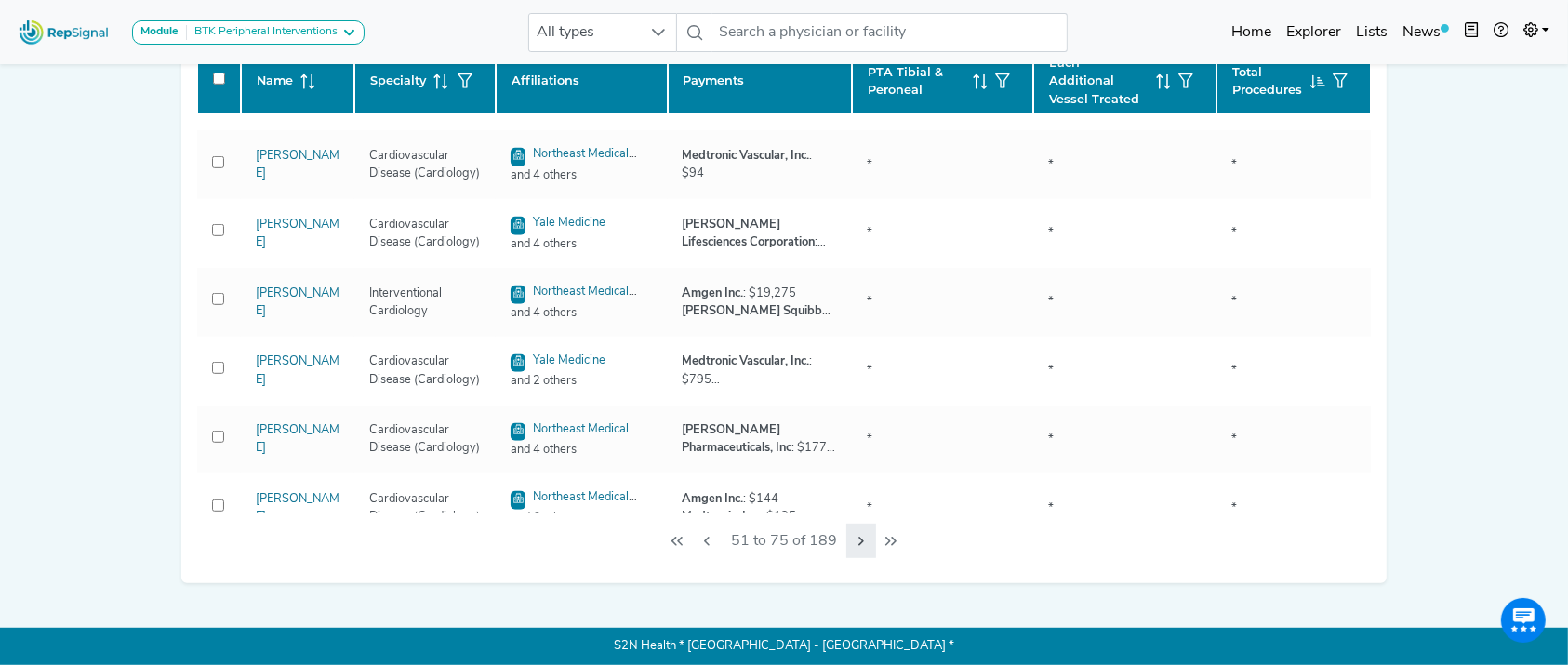
click at [855, 548] on button "Next Page" at bounding box center [861, 542] width 30 height 36
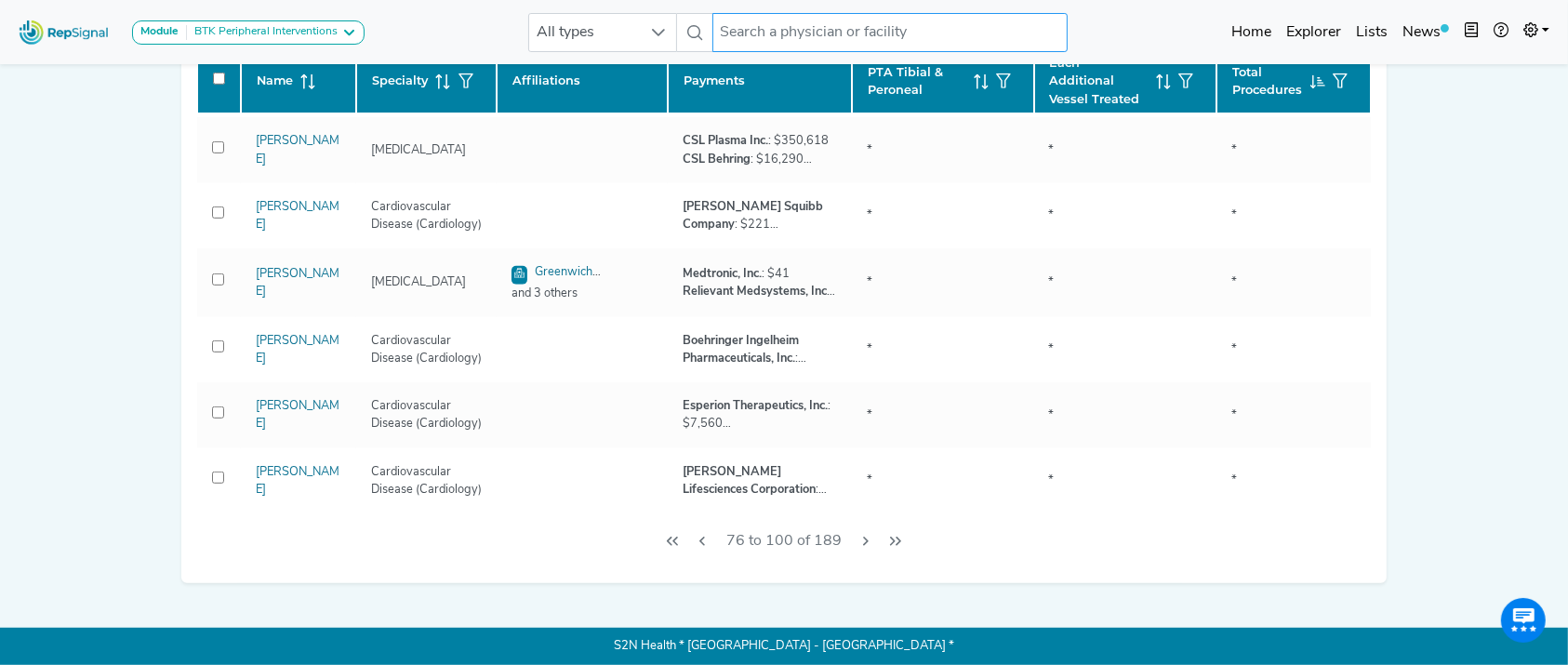
checkbox input "false"
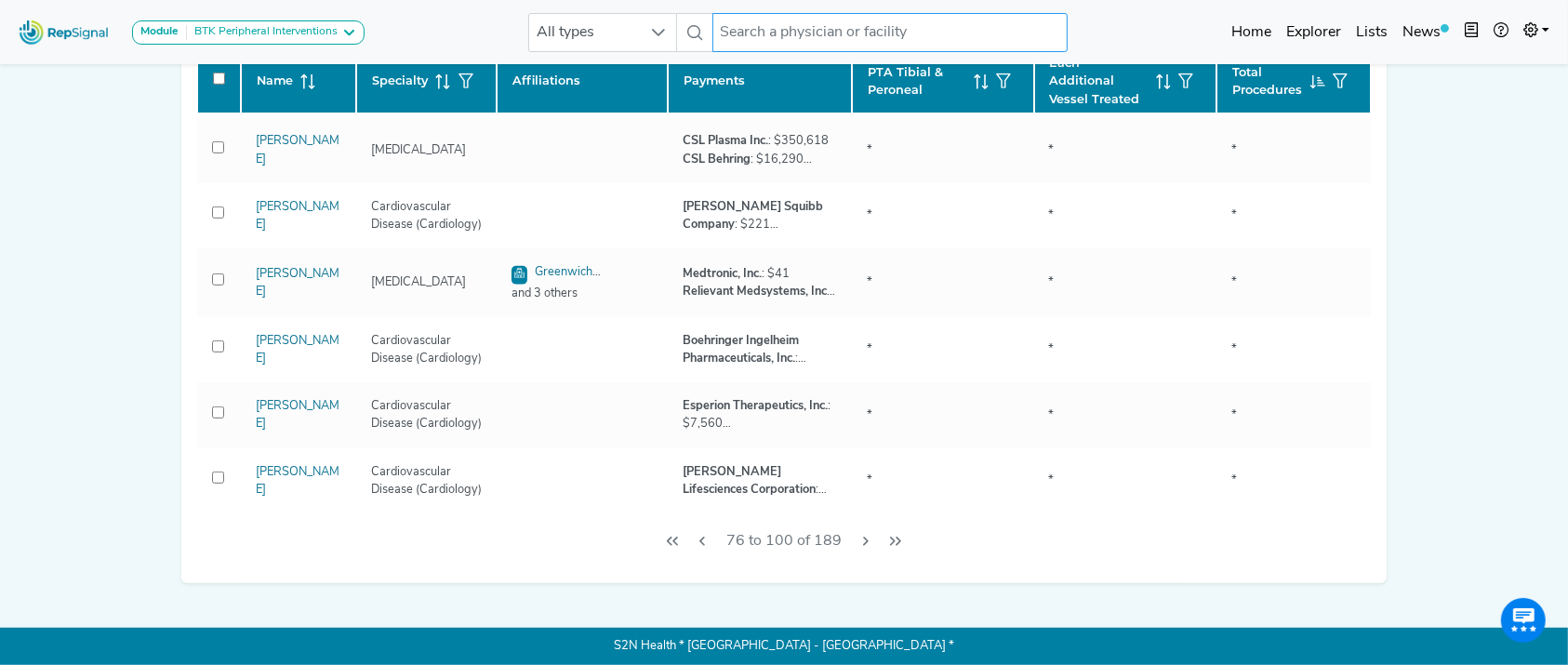
checkbox input "false"
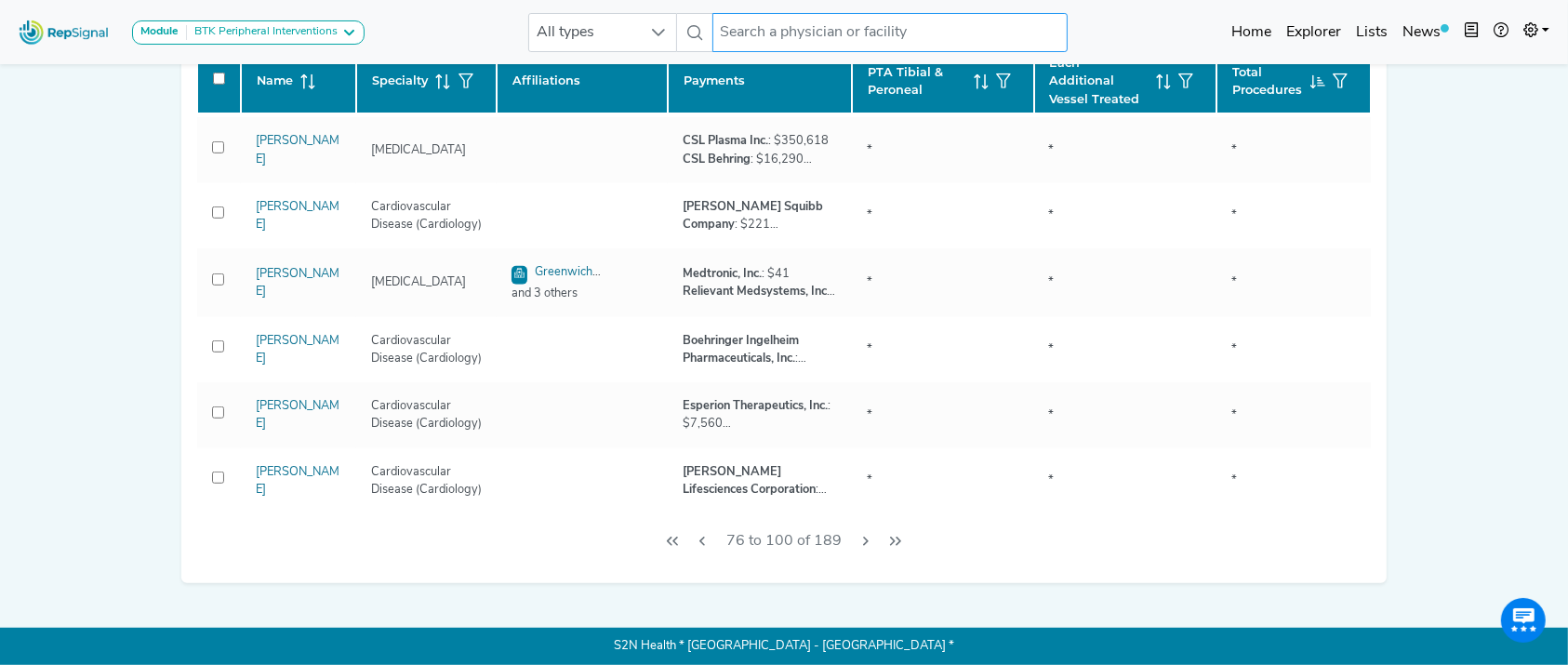
checkbox input "false"
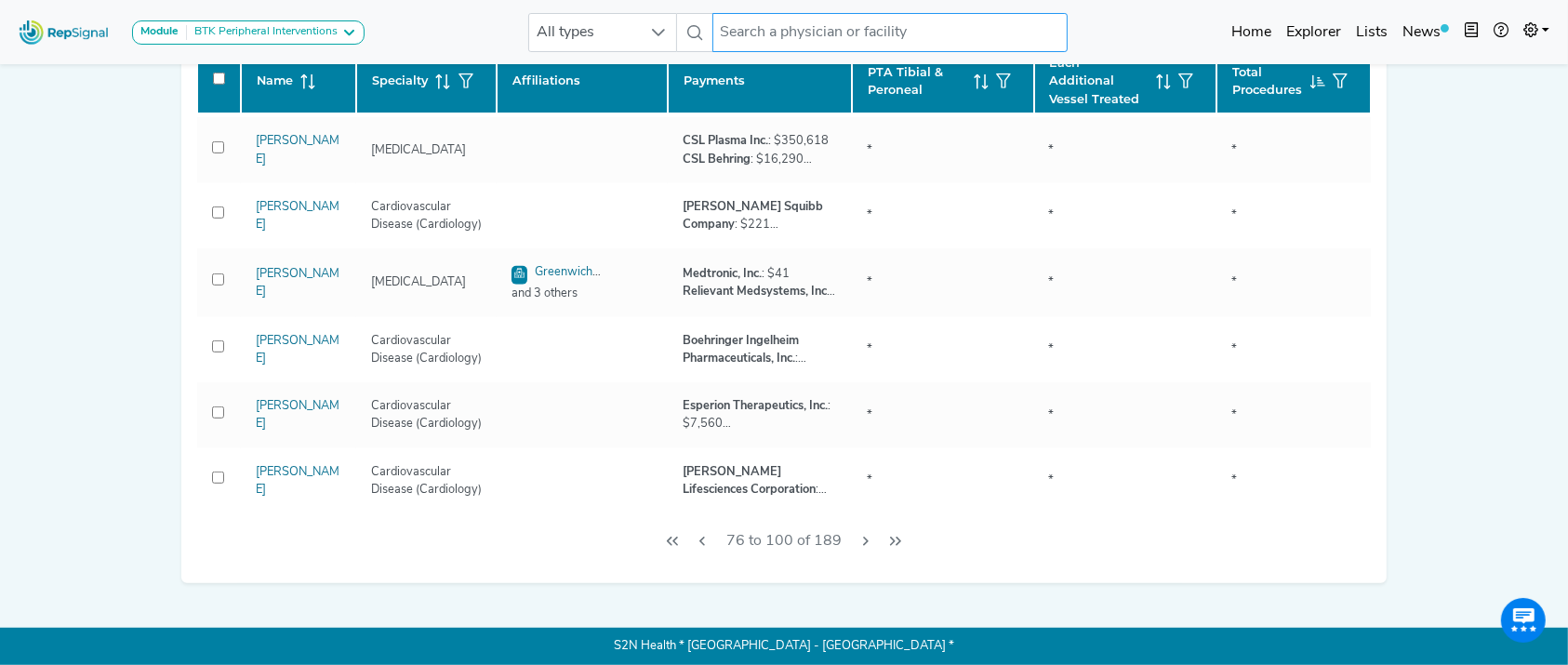
checkbox input "false"
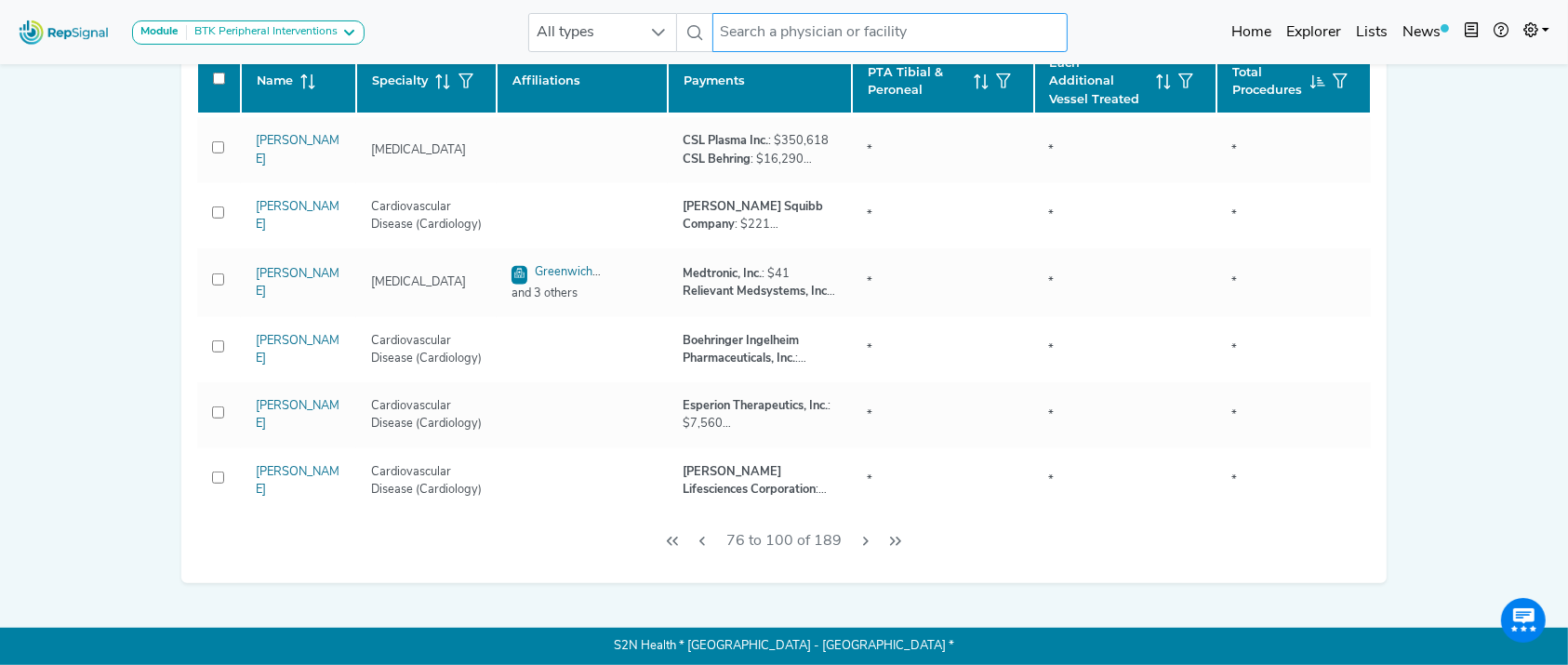
checkbox input "false"
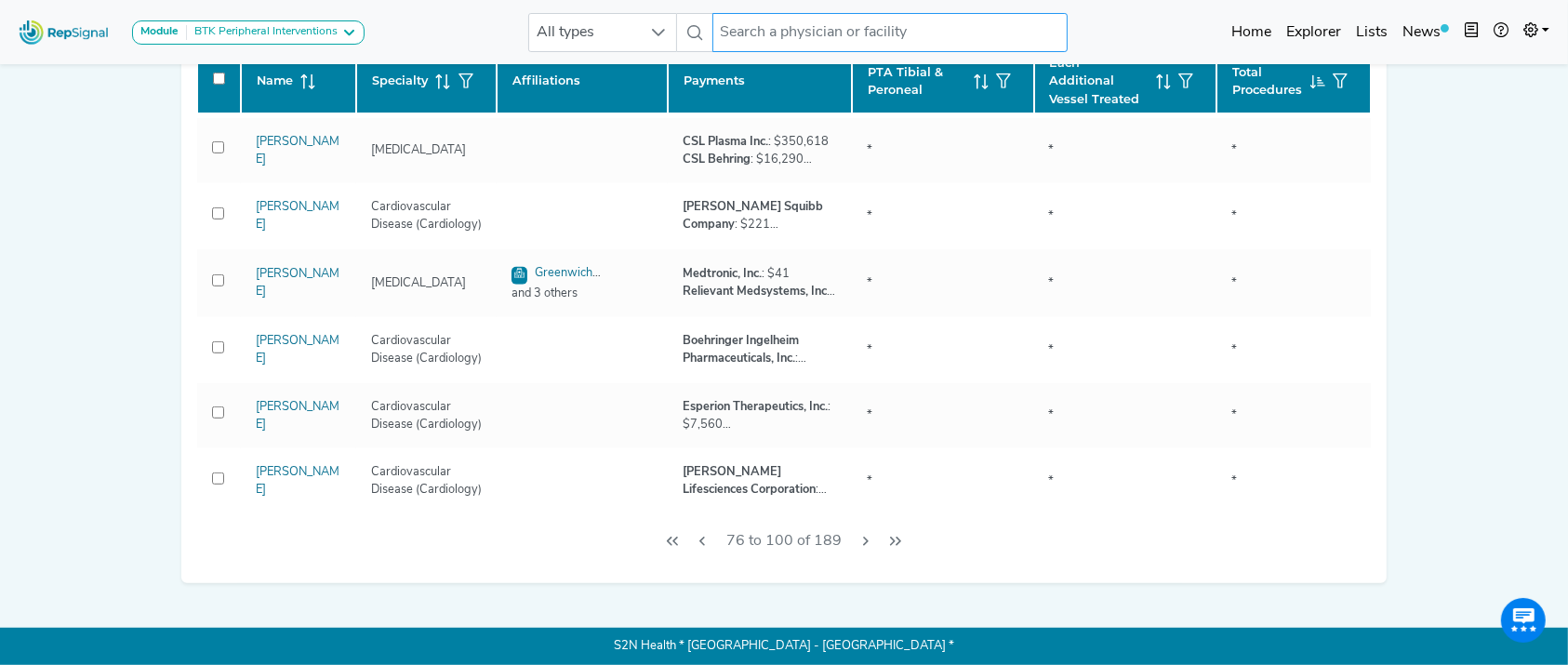
checkbox input "false"
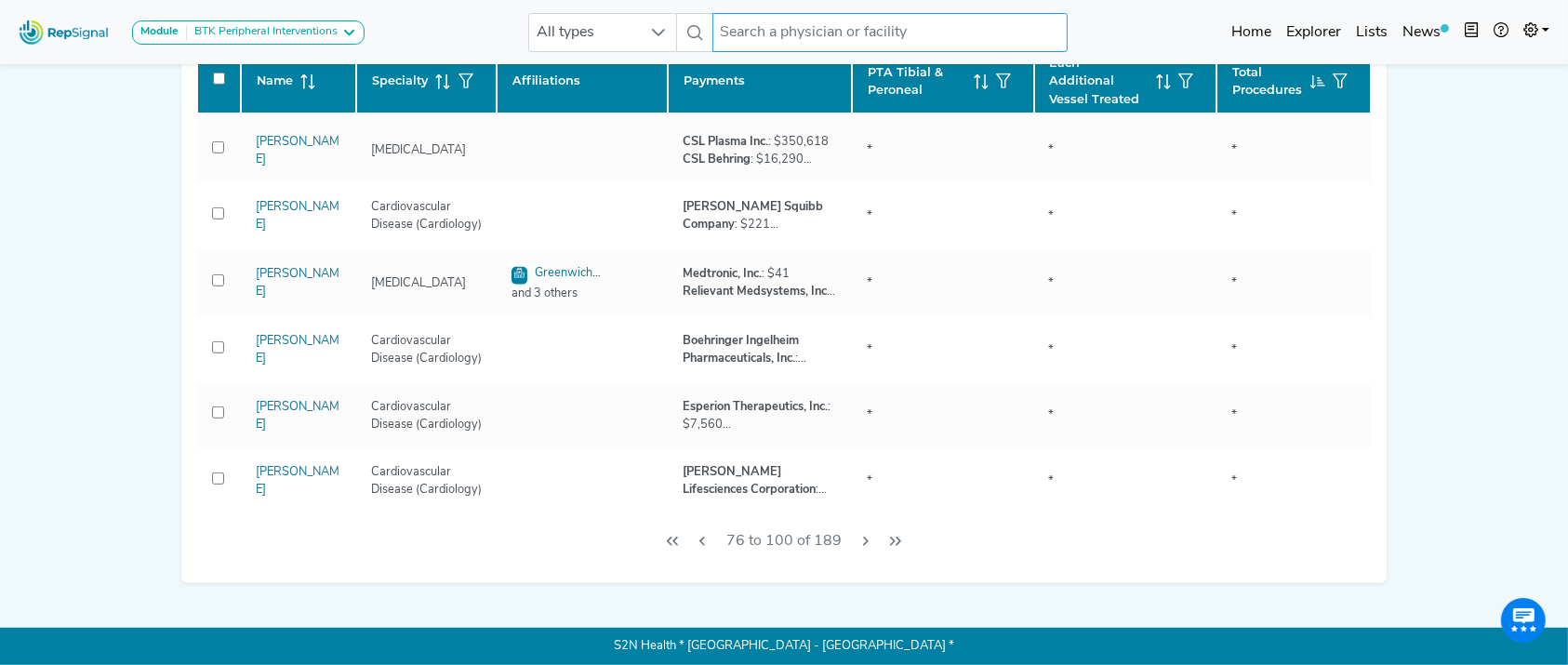
checkbox input "false"
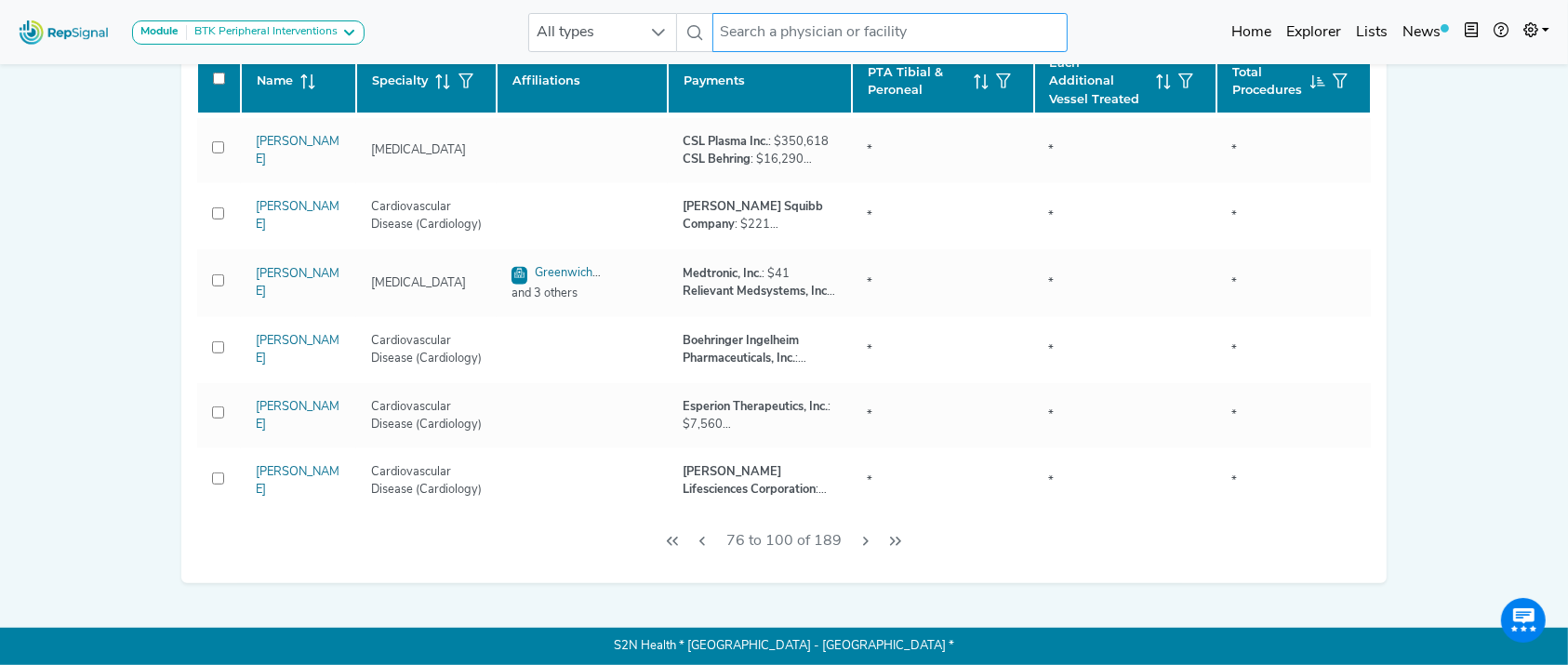
checkbox input "false"
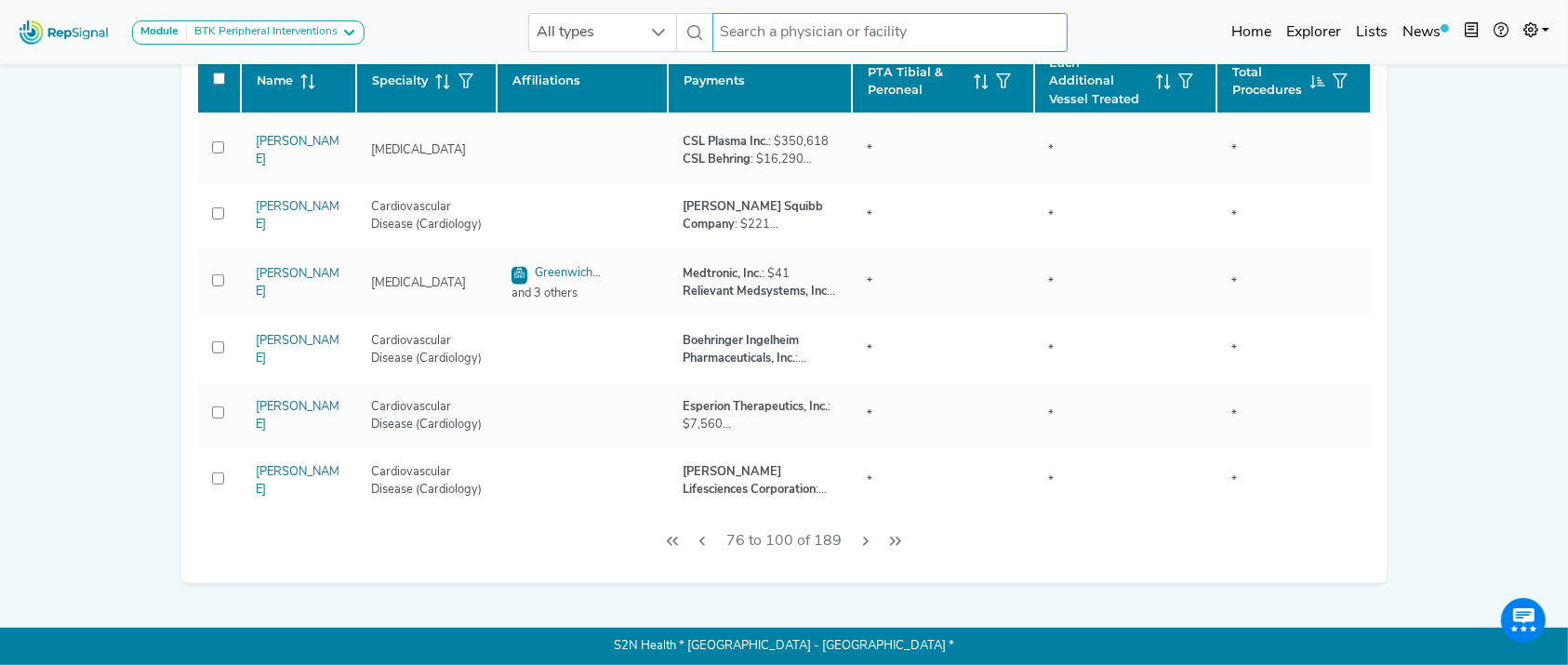
checkbox input "false"
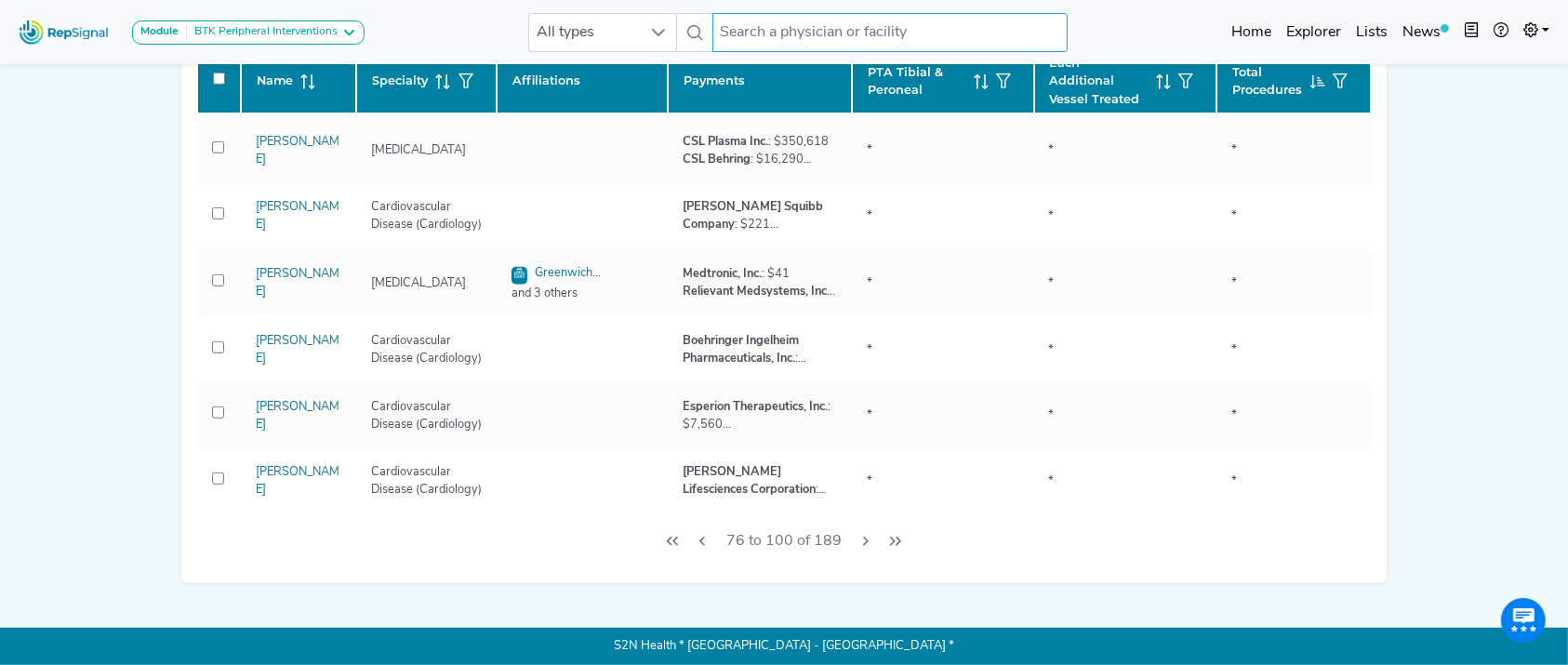
checkbox input "false"
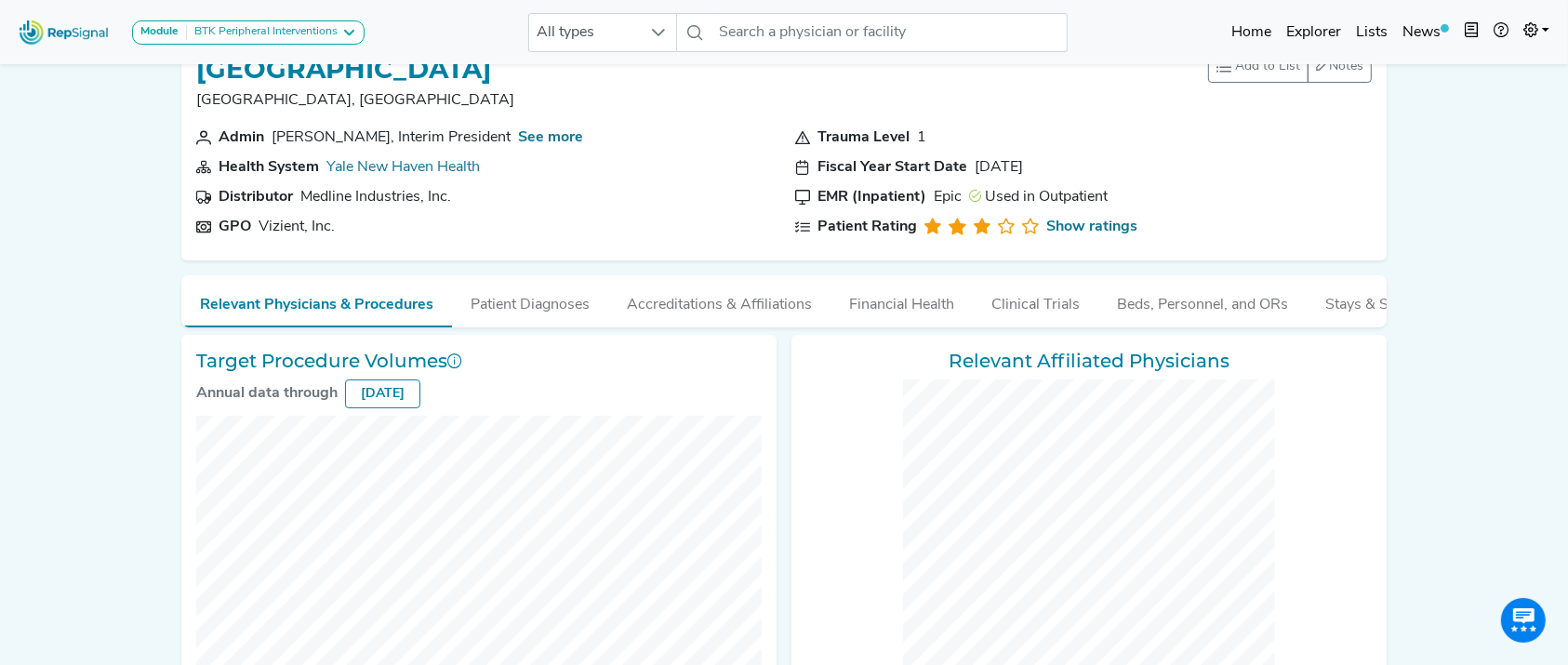
scroll to position [0, 0]
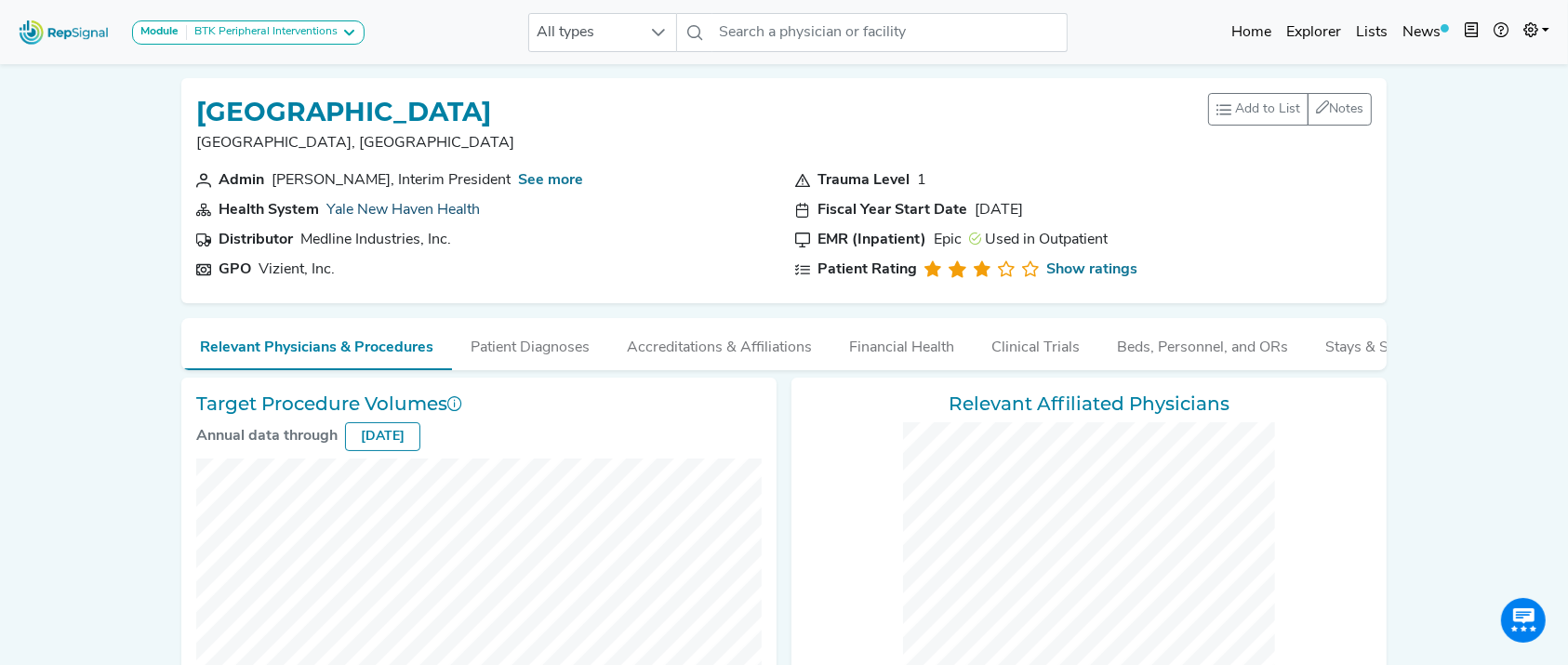
click at [406, 206] on link "Yale New Haven Health" at bounding box center [403, 209] width 154 height 15
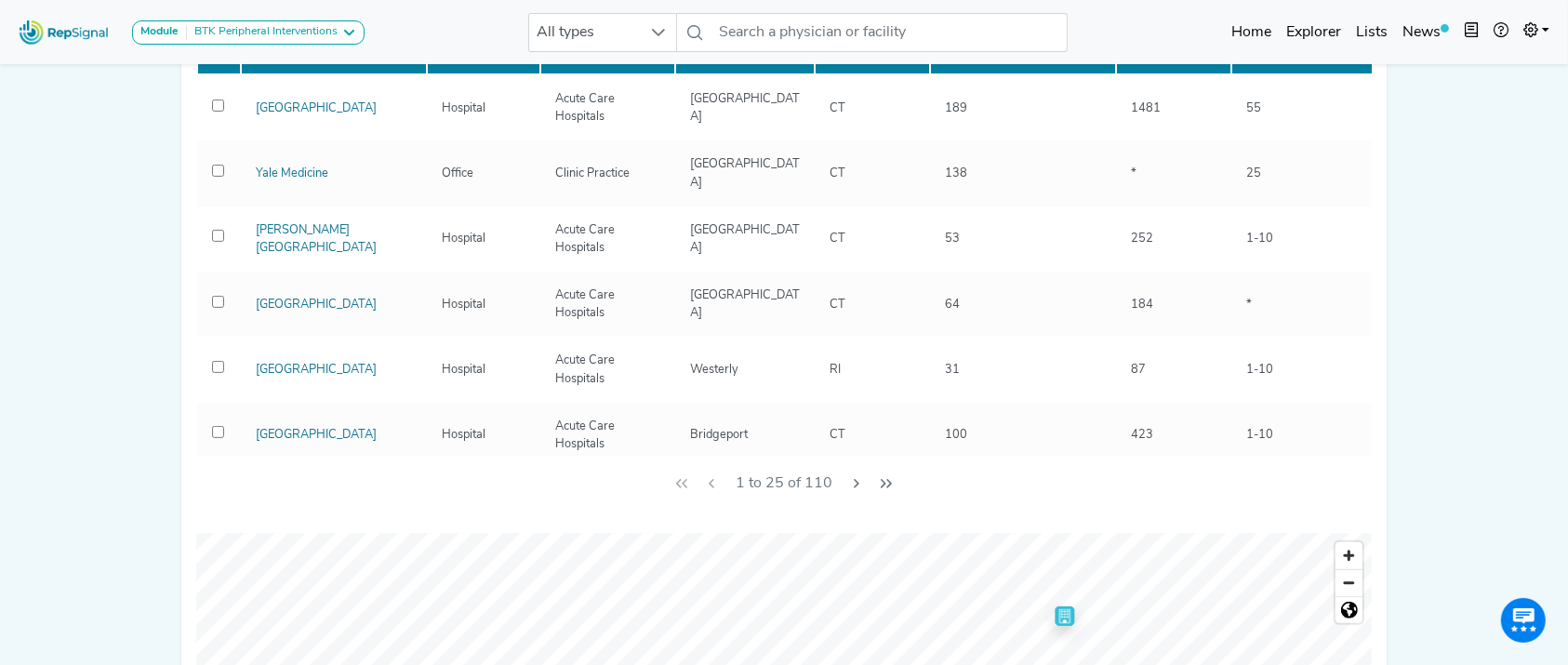
scroll to position [513, 0]
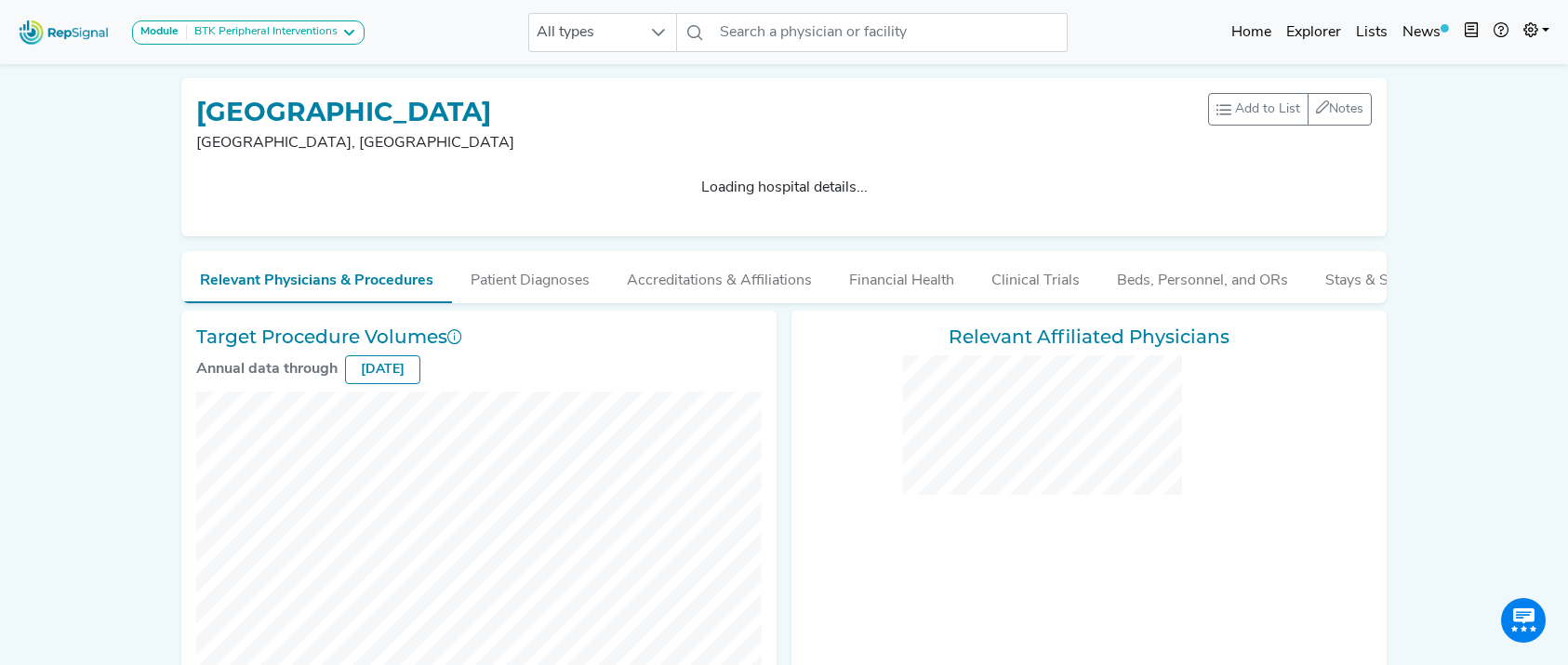
checkbox input "false"
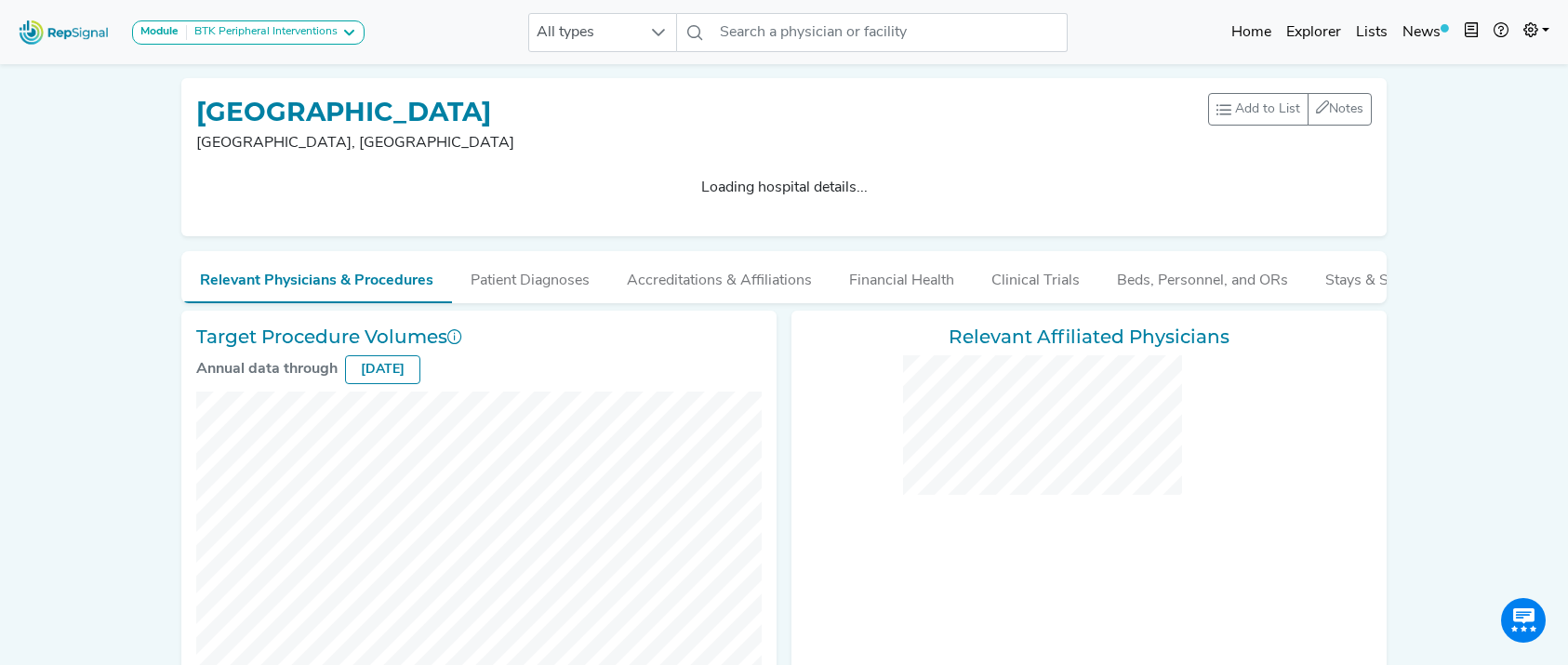
checkbox input "false"
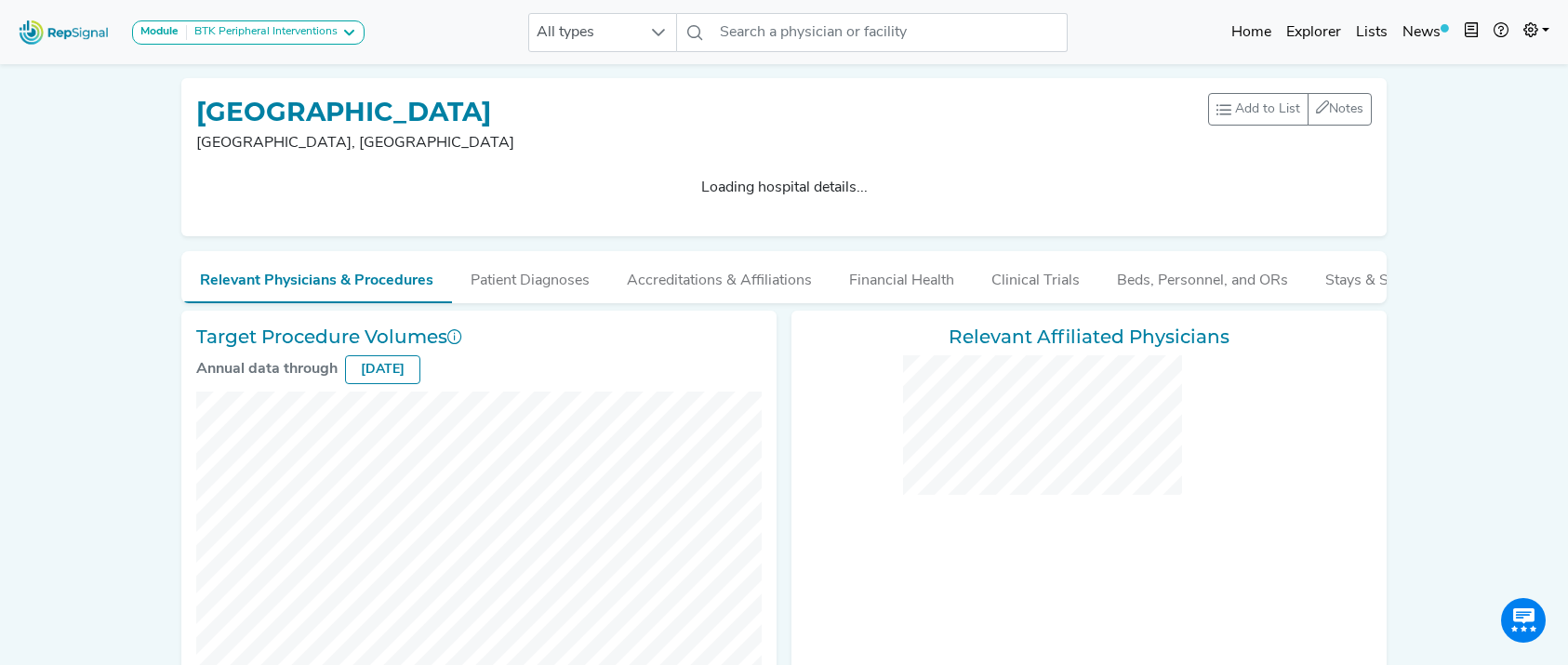
checkbox input "false"
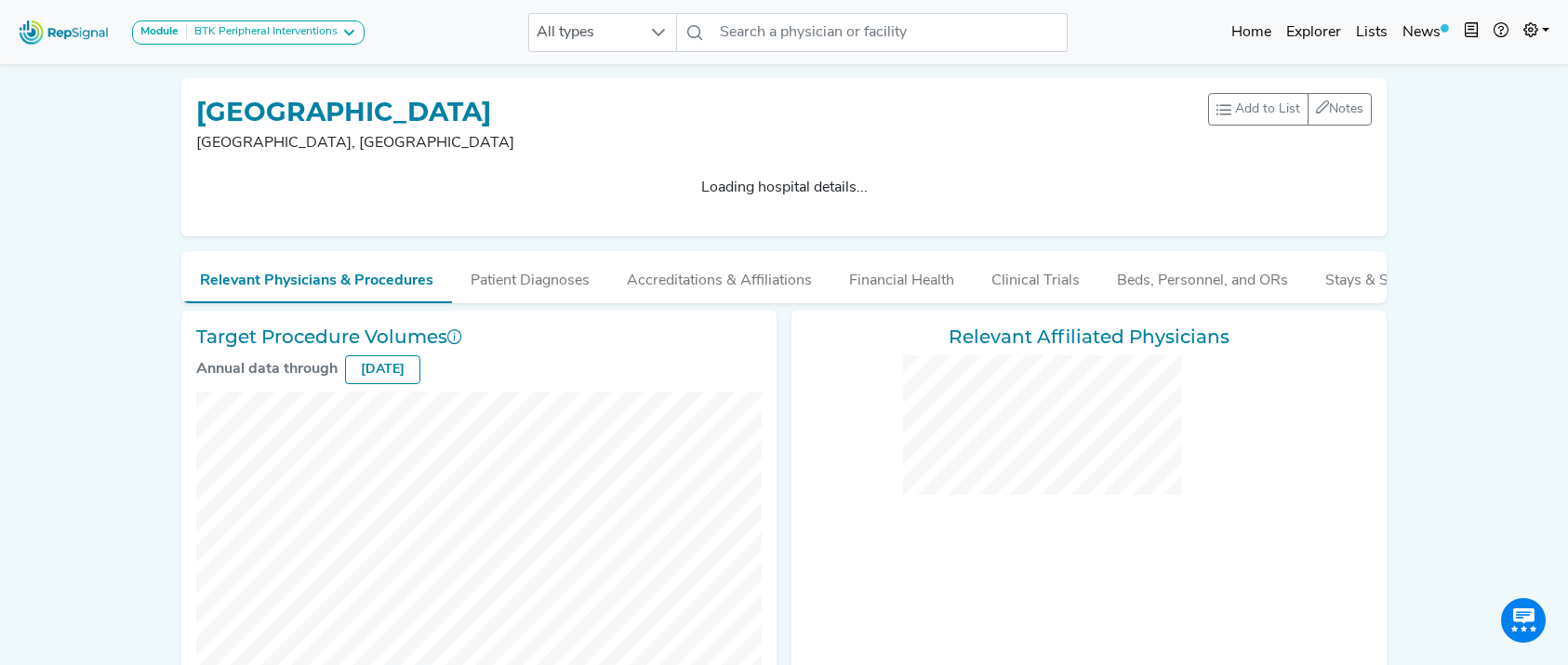
checkbox input "false"
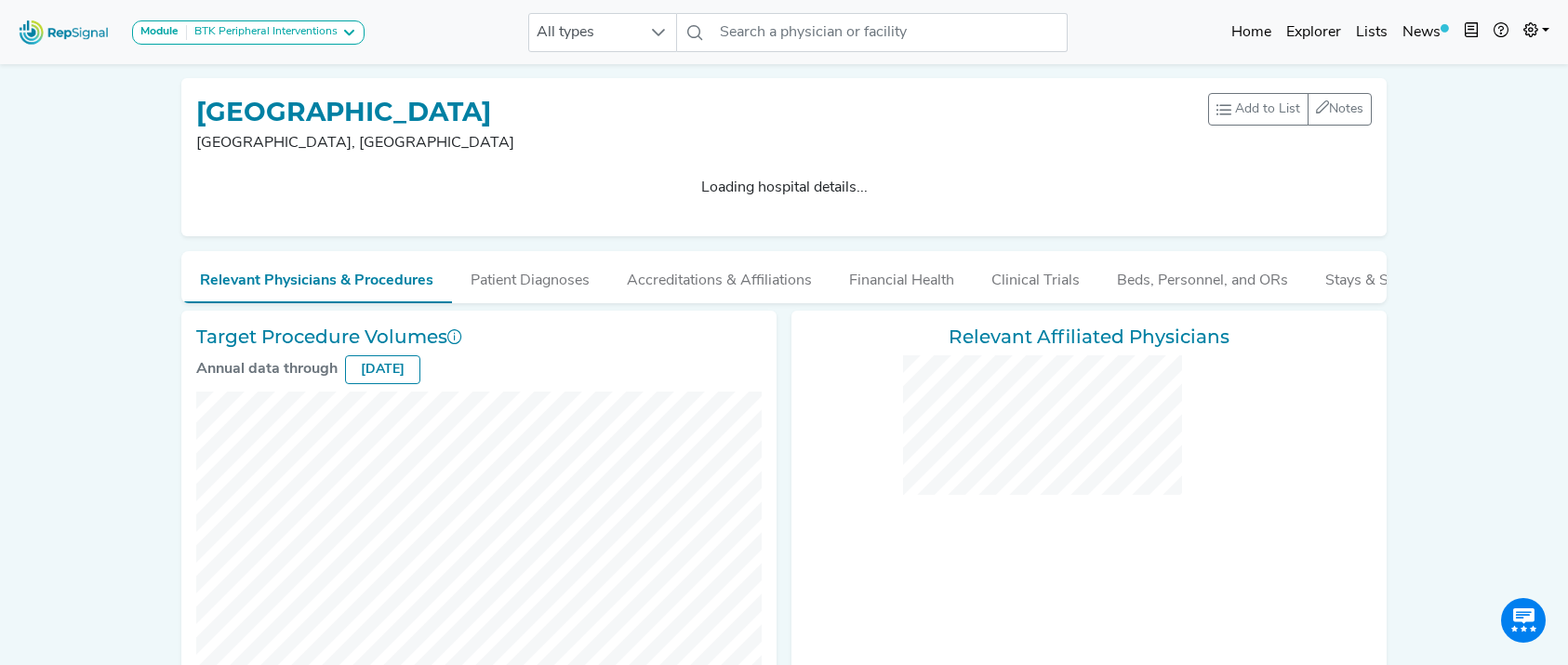
checkbox input "false"
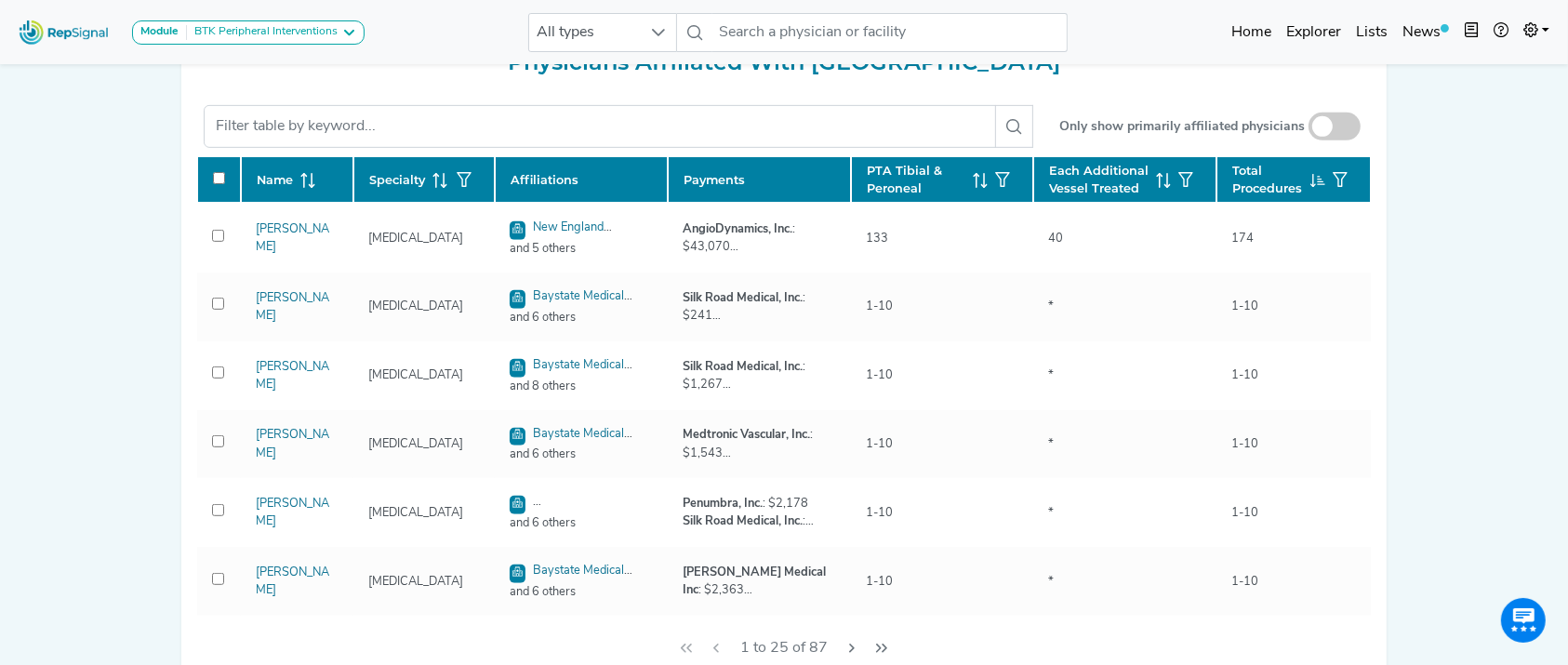
scroll to position [782, 0]
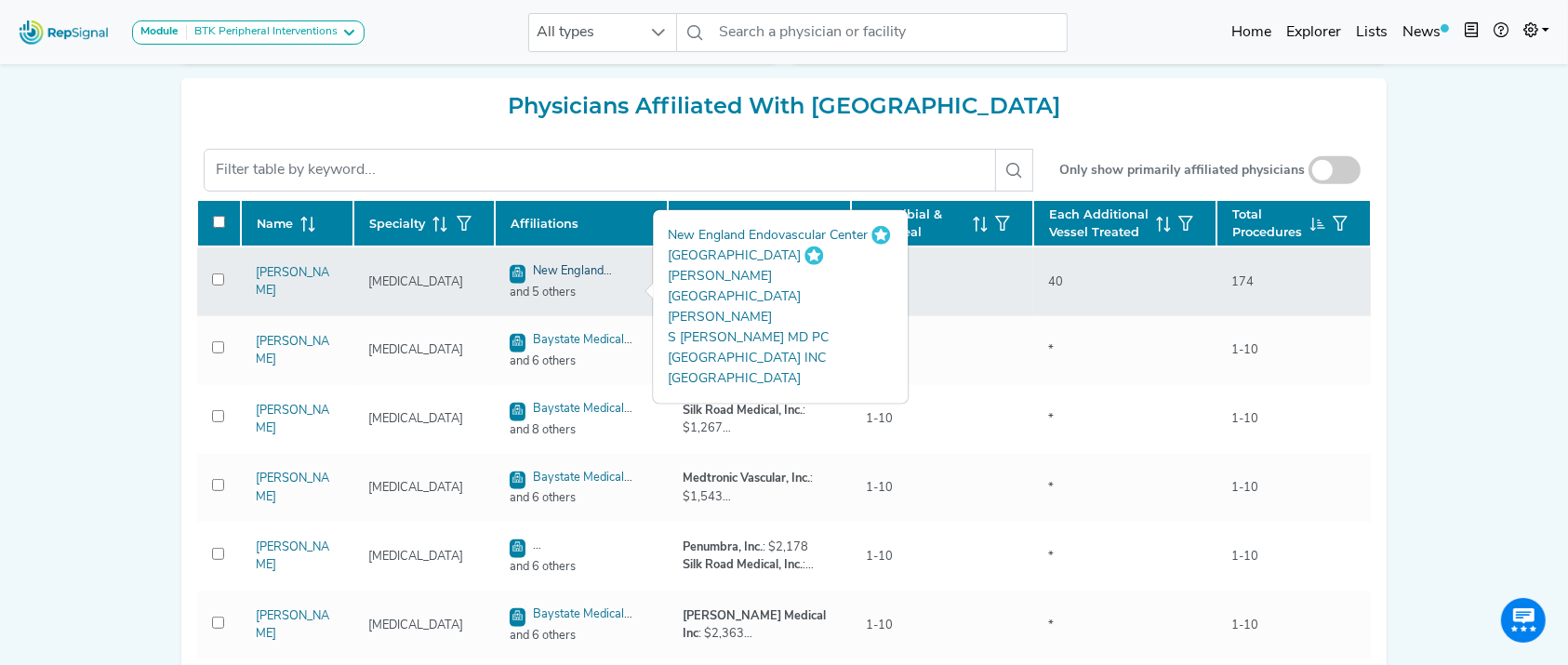
drag, startPoint x: 596, startPoint y: 280, endPoint x: 579, endPoint y: 290, distance: 19.7
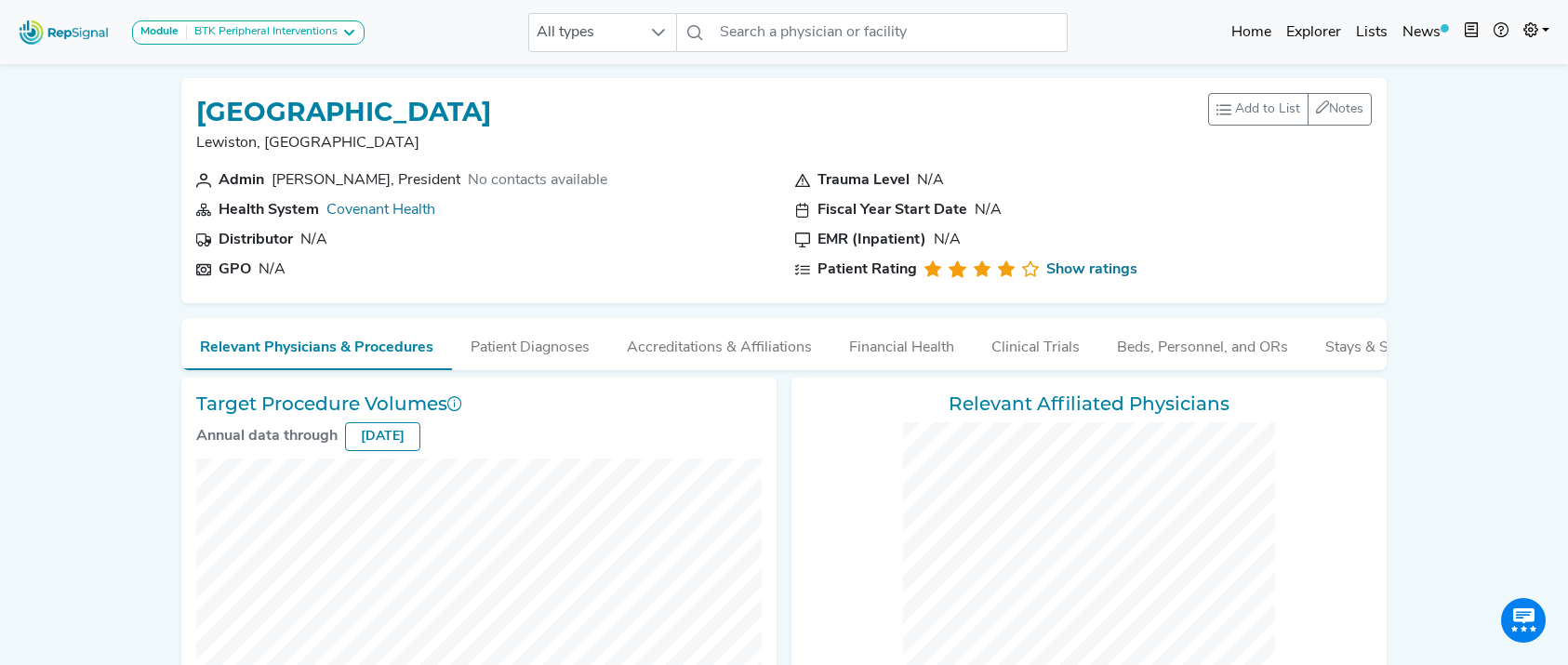
checkbox input "false"
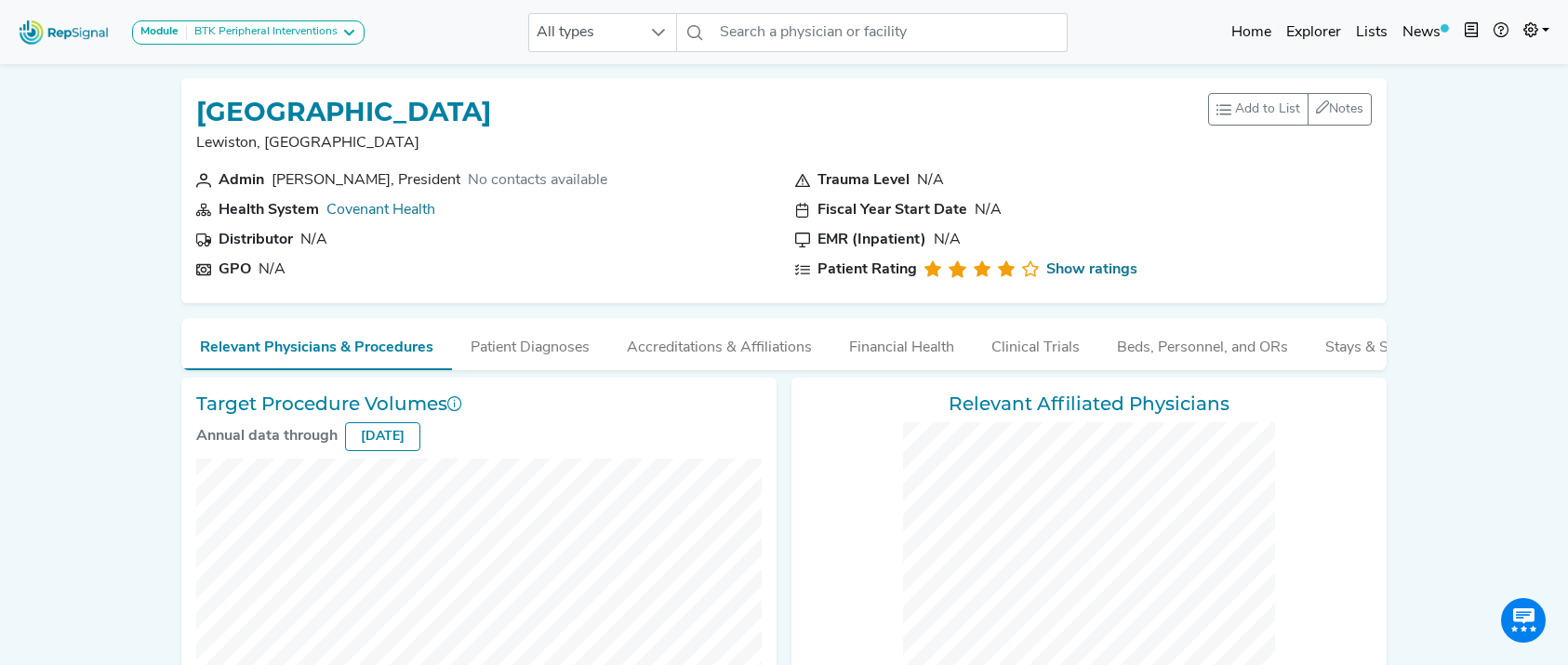
checkbox input "false"
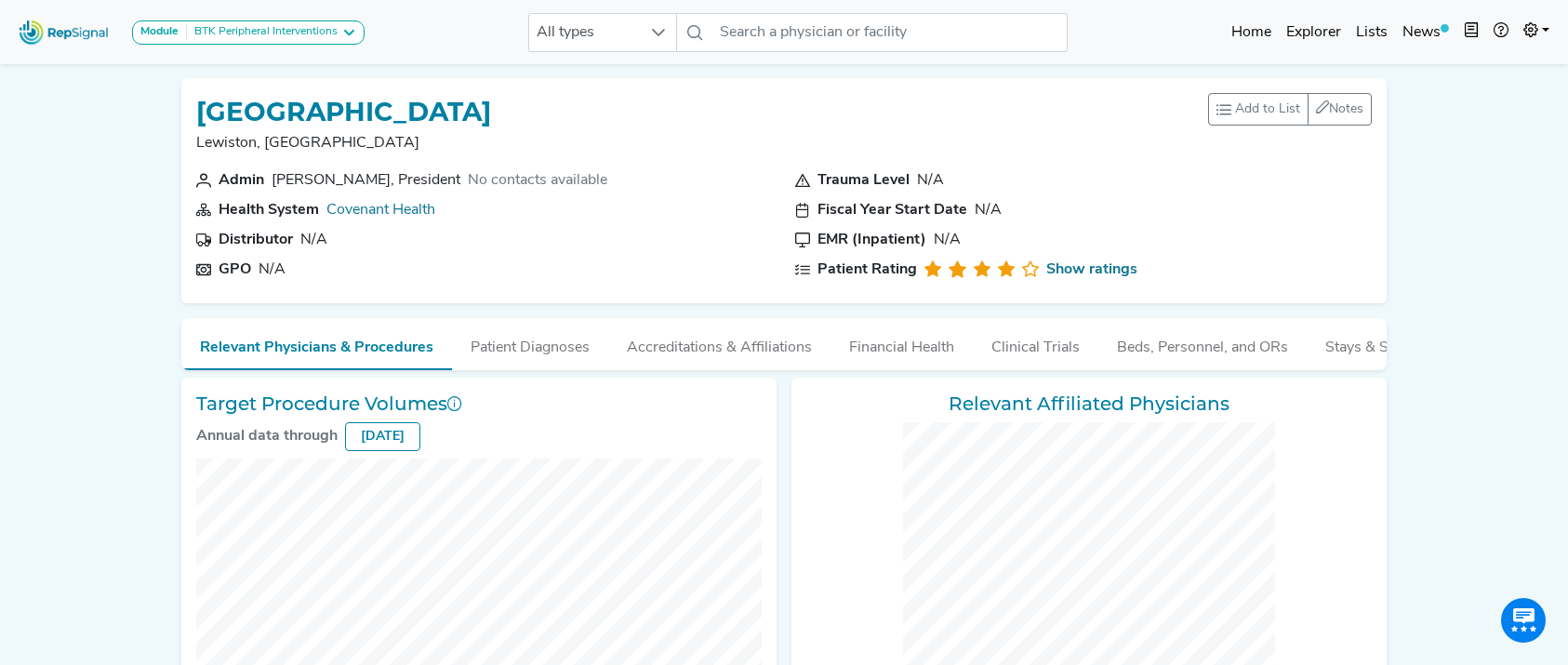
checkbox input "false"
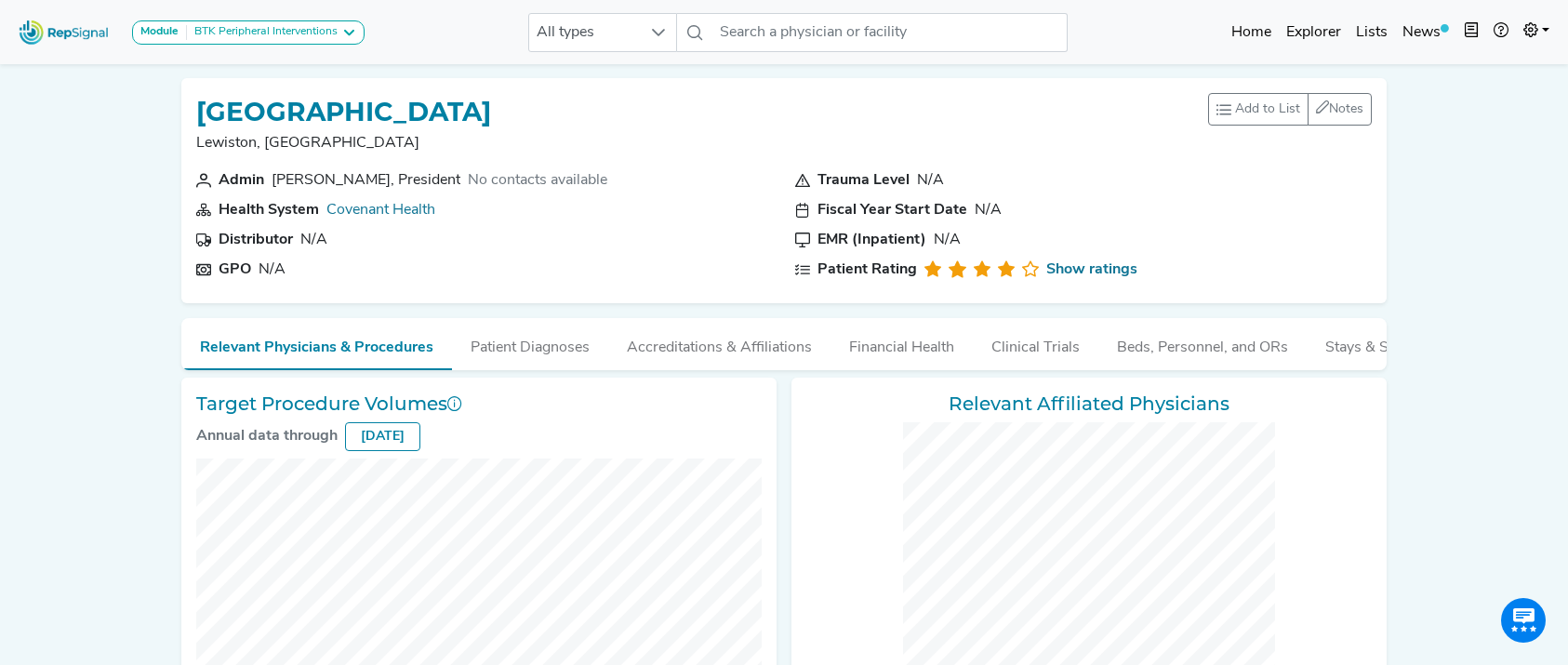
checkbox input "false"
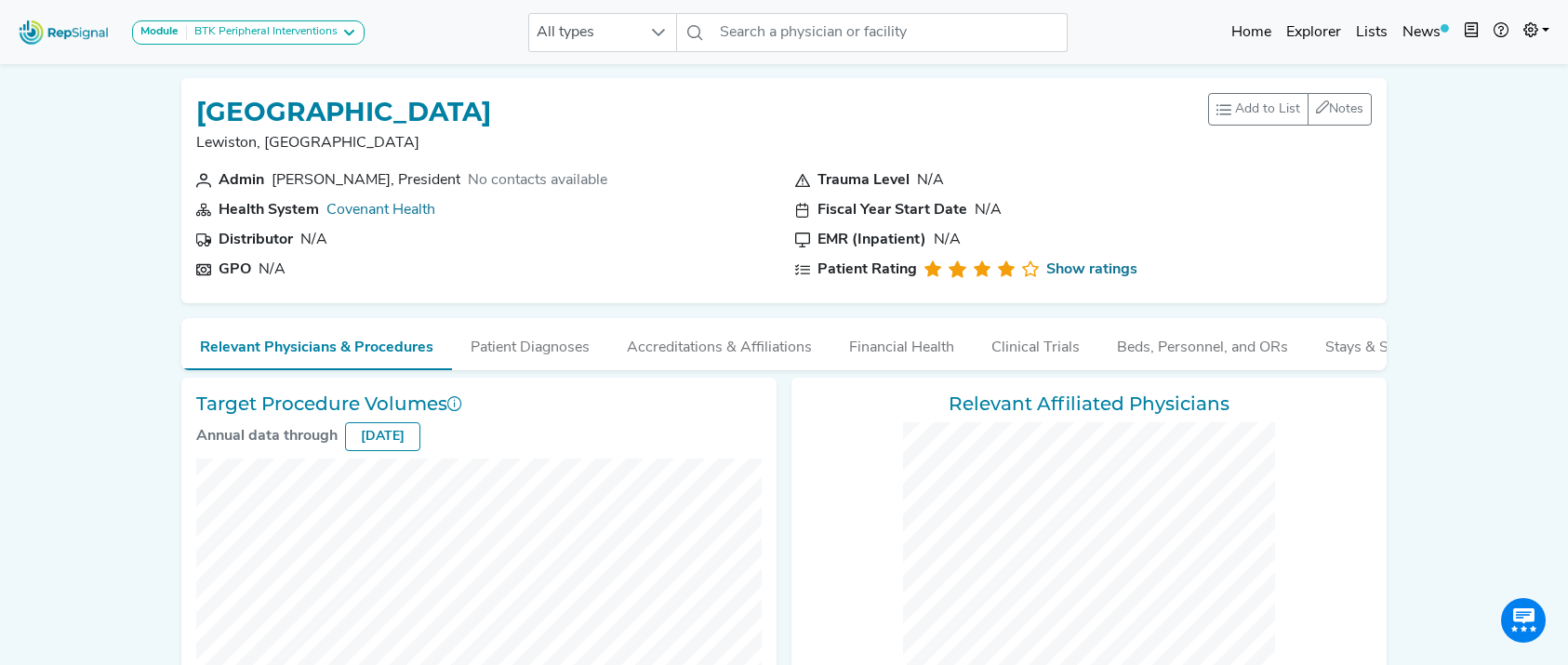
checkbox input "false"
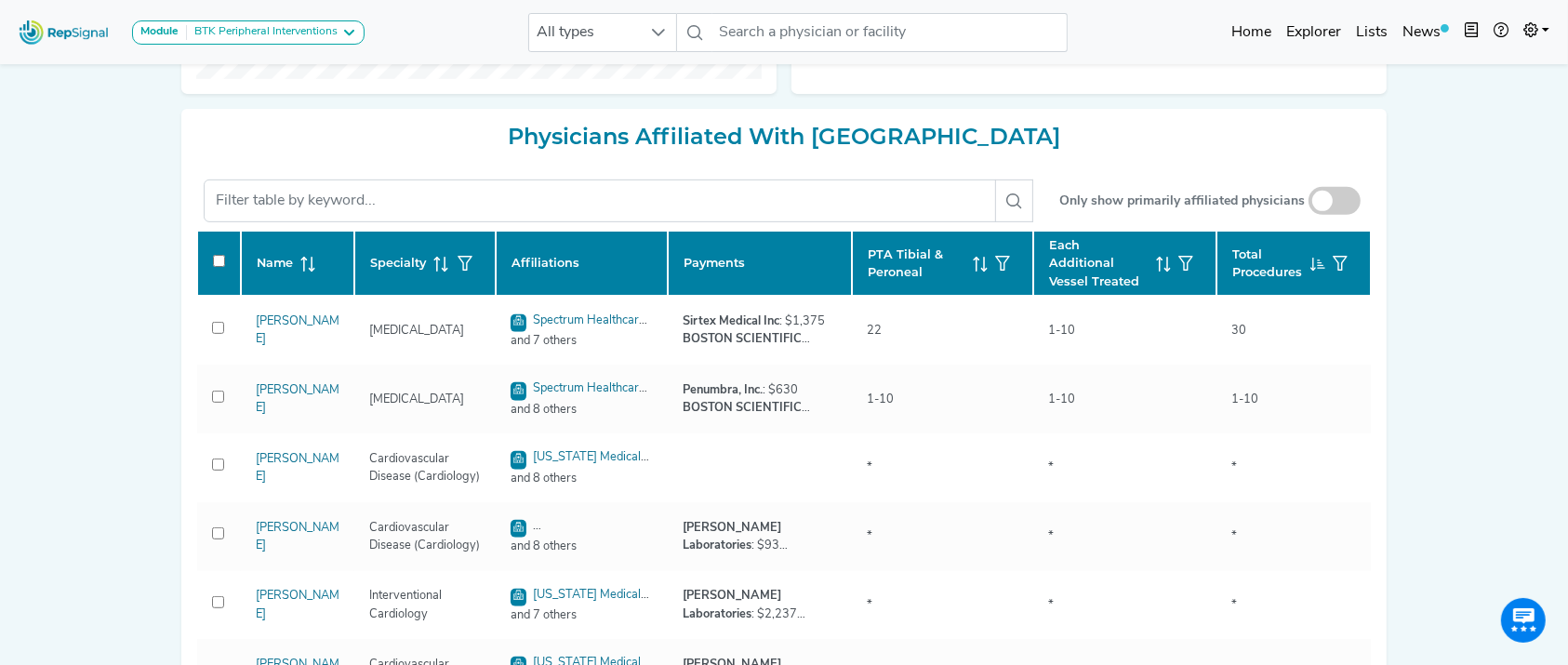
scroll to position [812, 0]
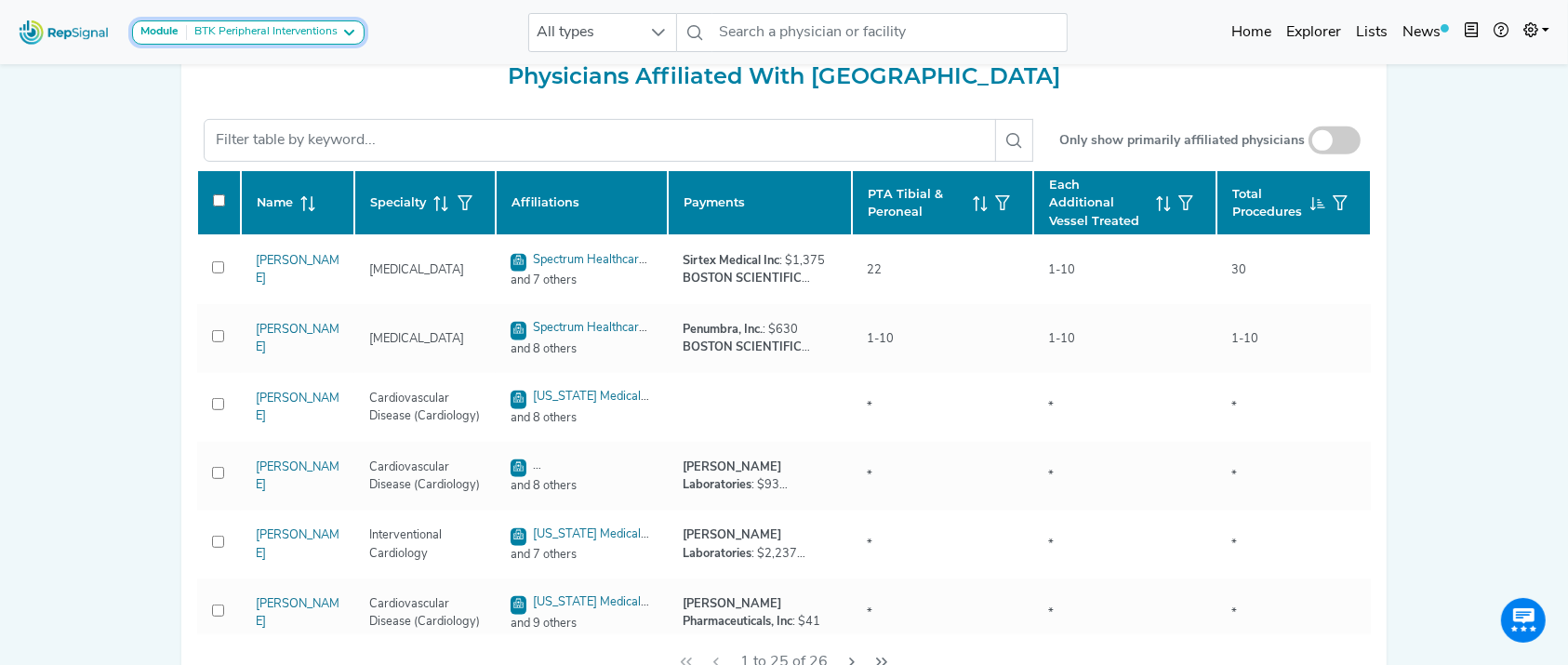
click at [283, 36] on div "BTK Peripheral Interventions" at bounding box center [262, 32] width 151 height 15
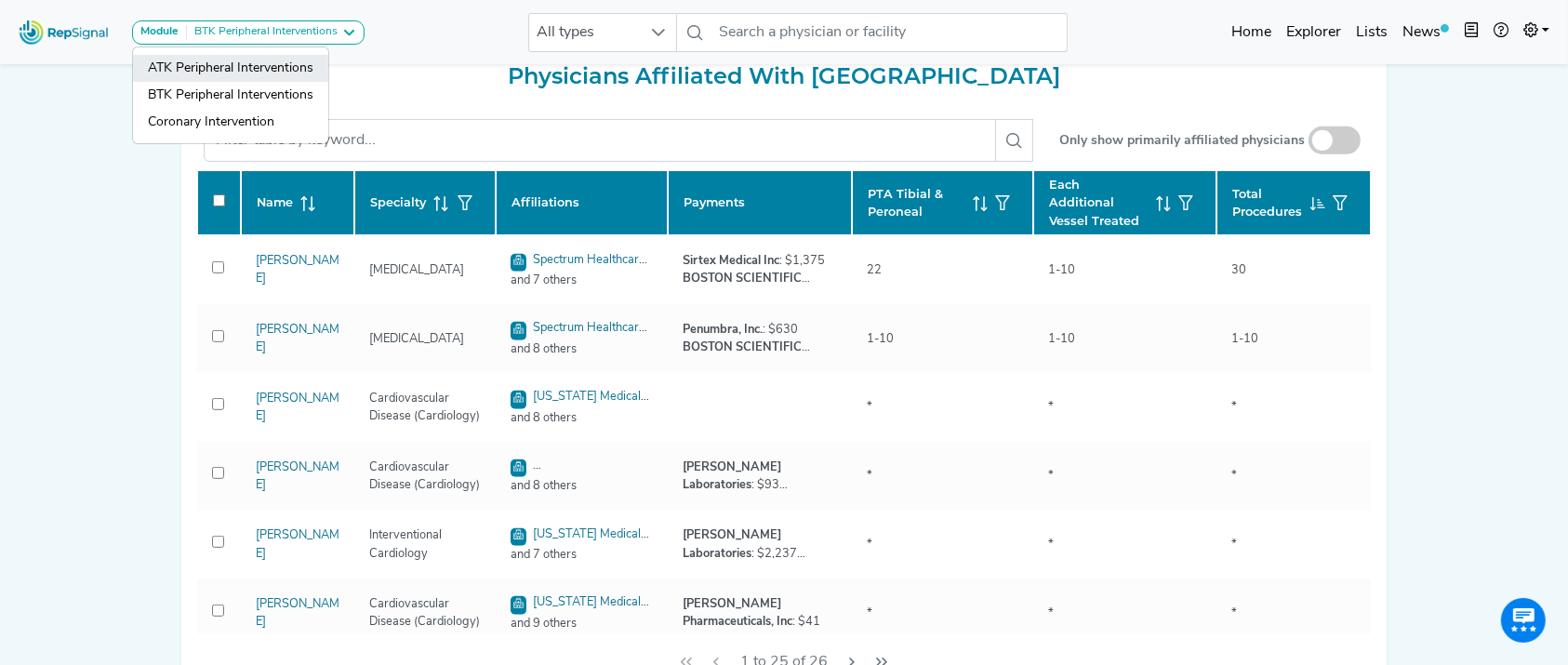
click at [268, 81] on link "ATK Peripheral Interventions" at bounding box center [230, 94] width 196 height 27
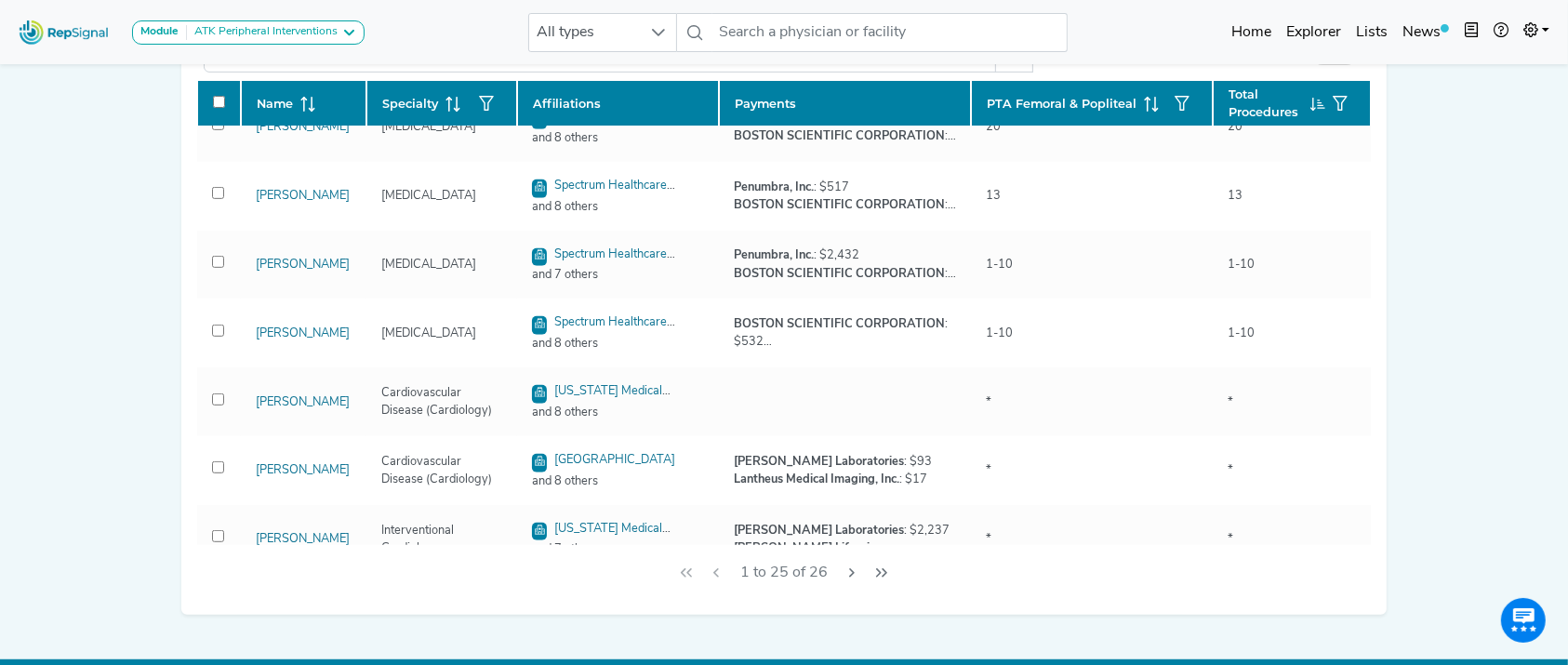
scroll to position [39, 0]
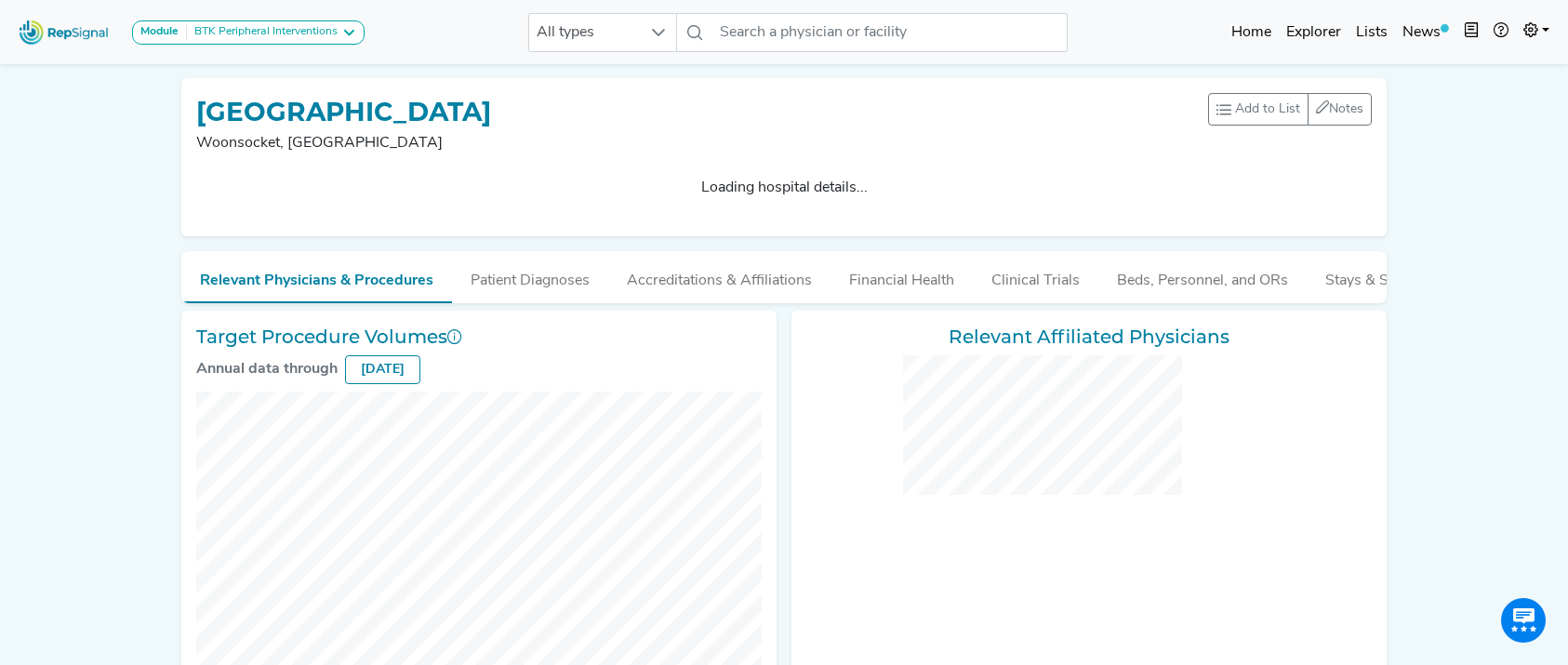
checkbox input "false"
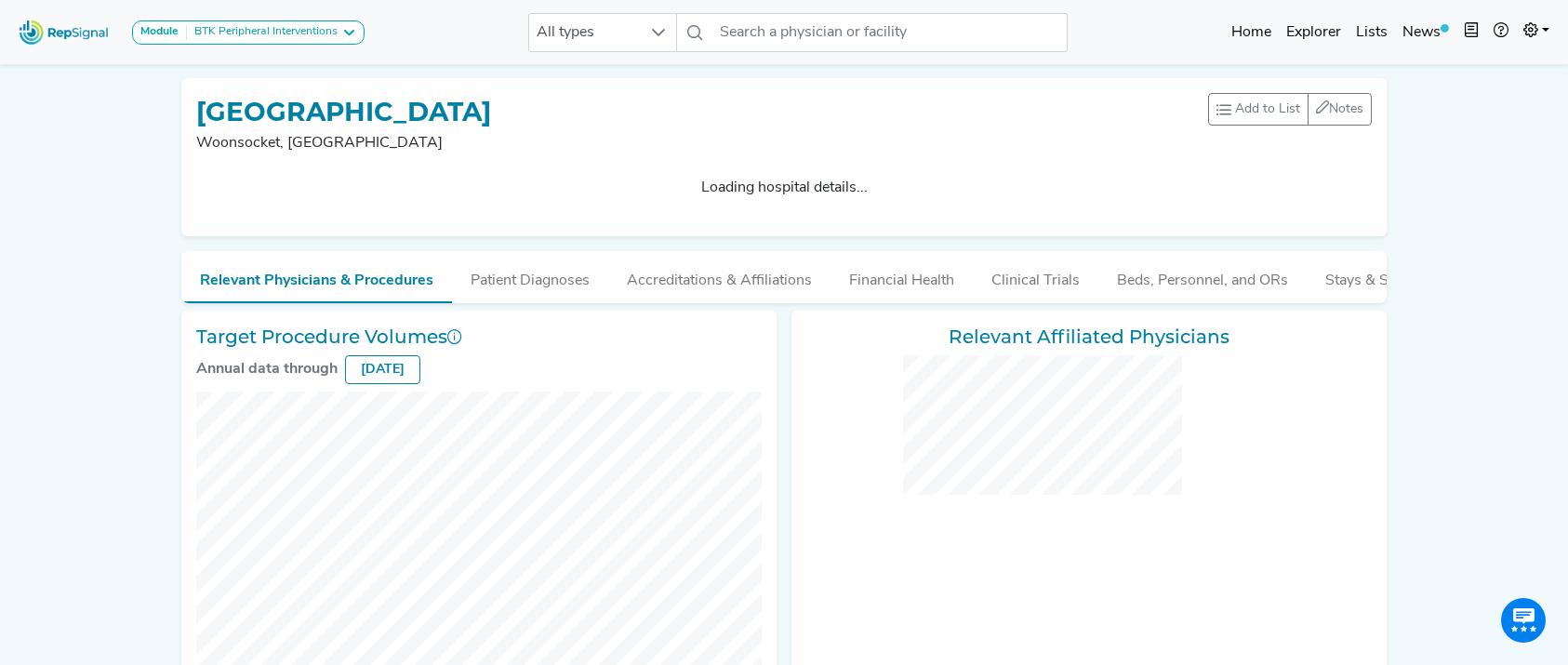
checkbox input "false"
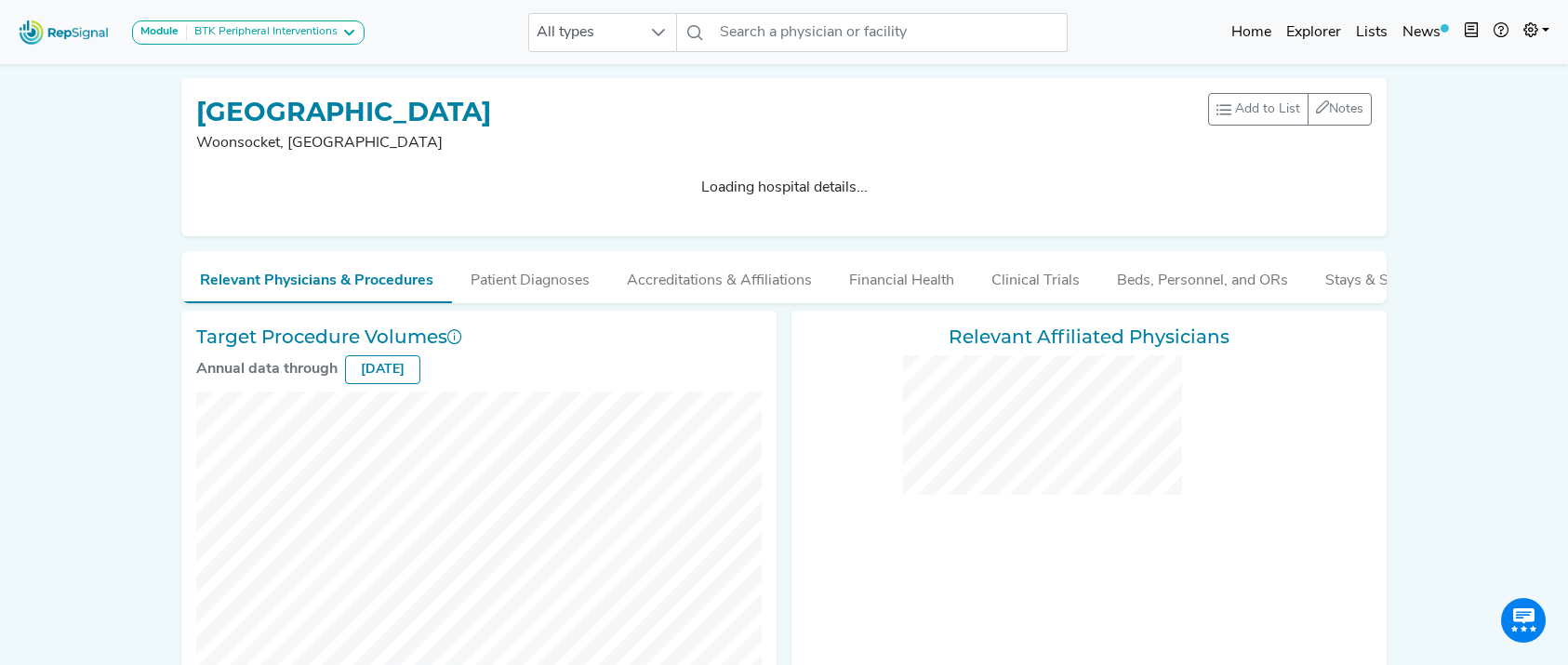
checkbox input "false"
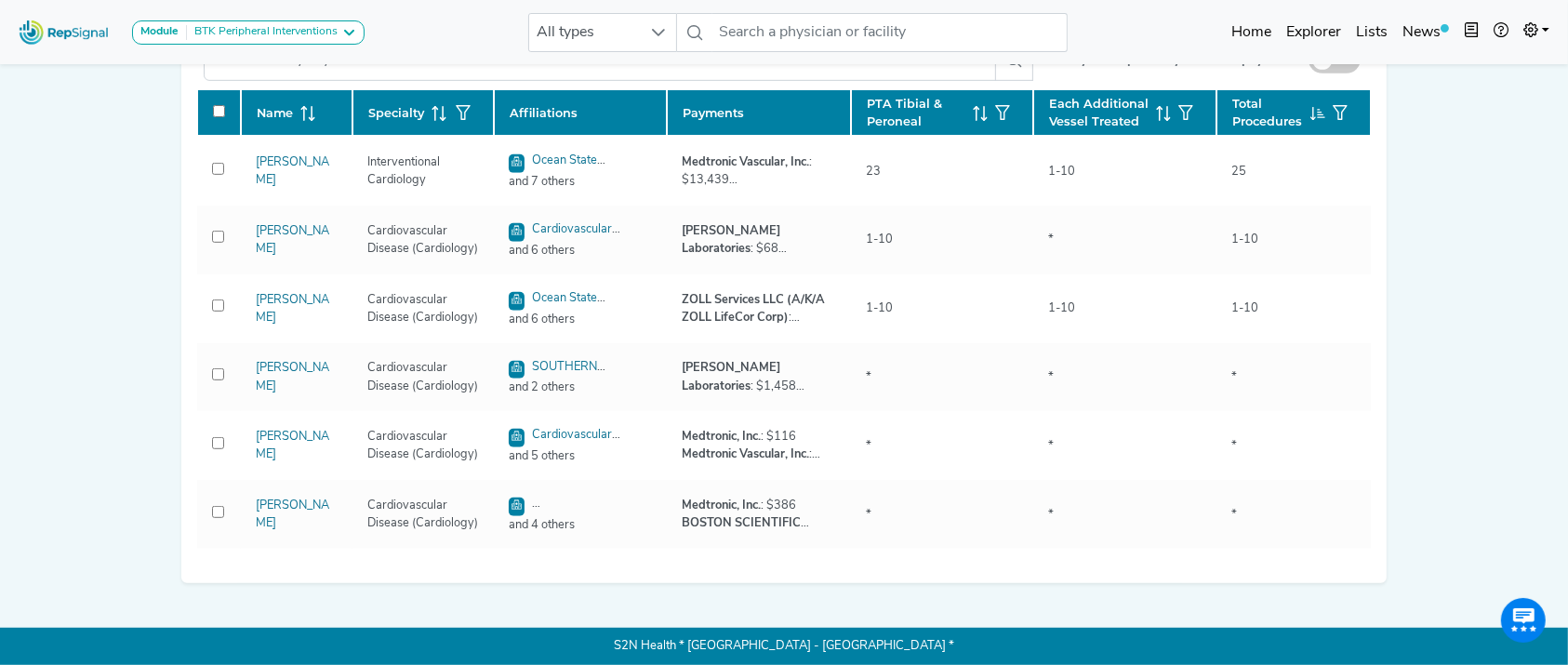
scroll to position [886, 0]
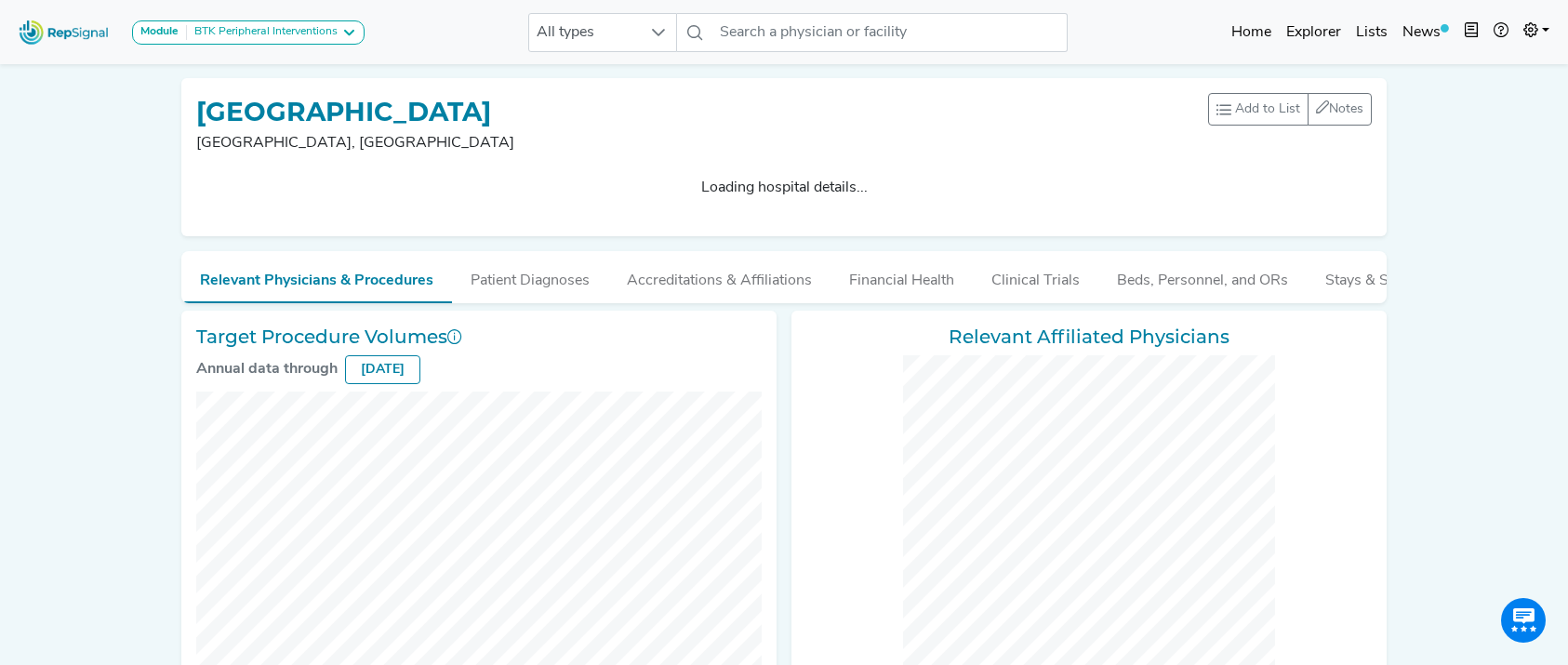
checkbox input "false"
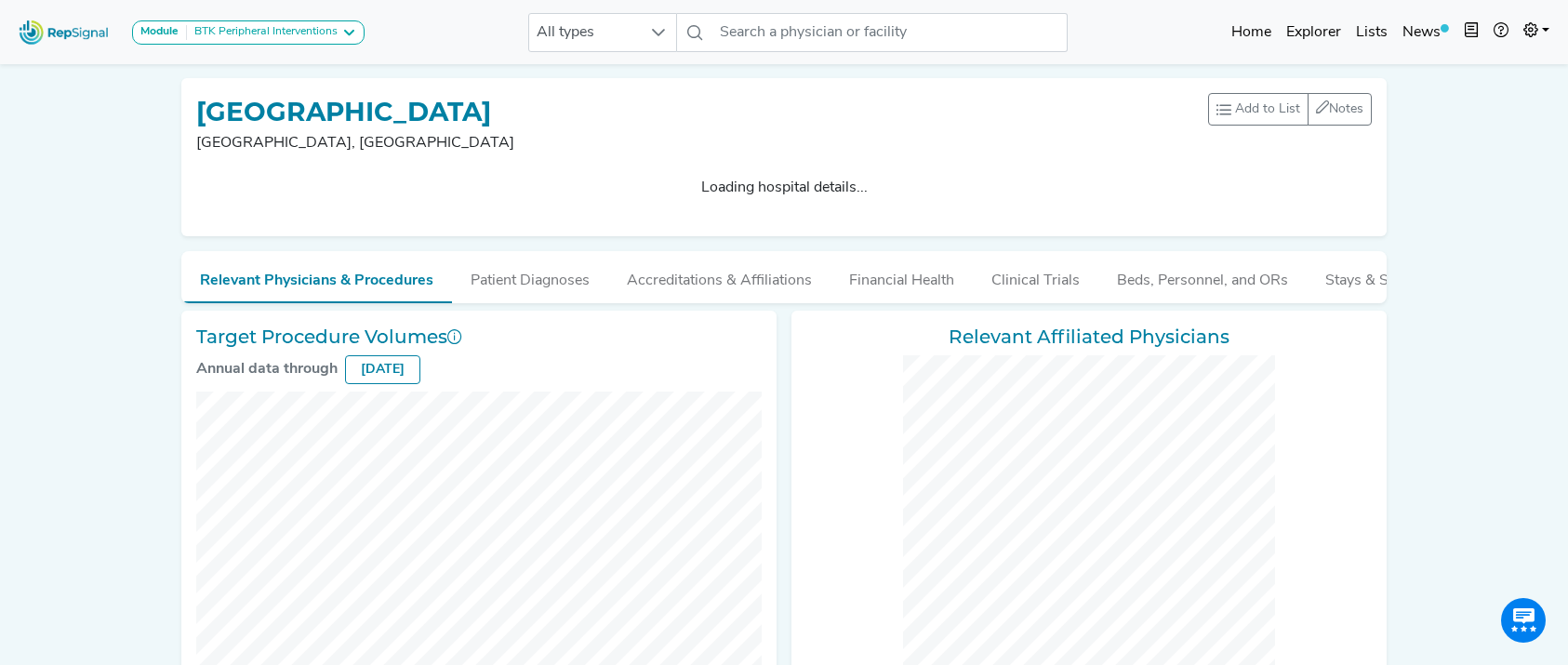
checkbox input "false"
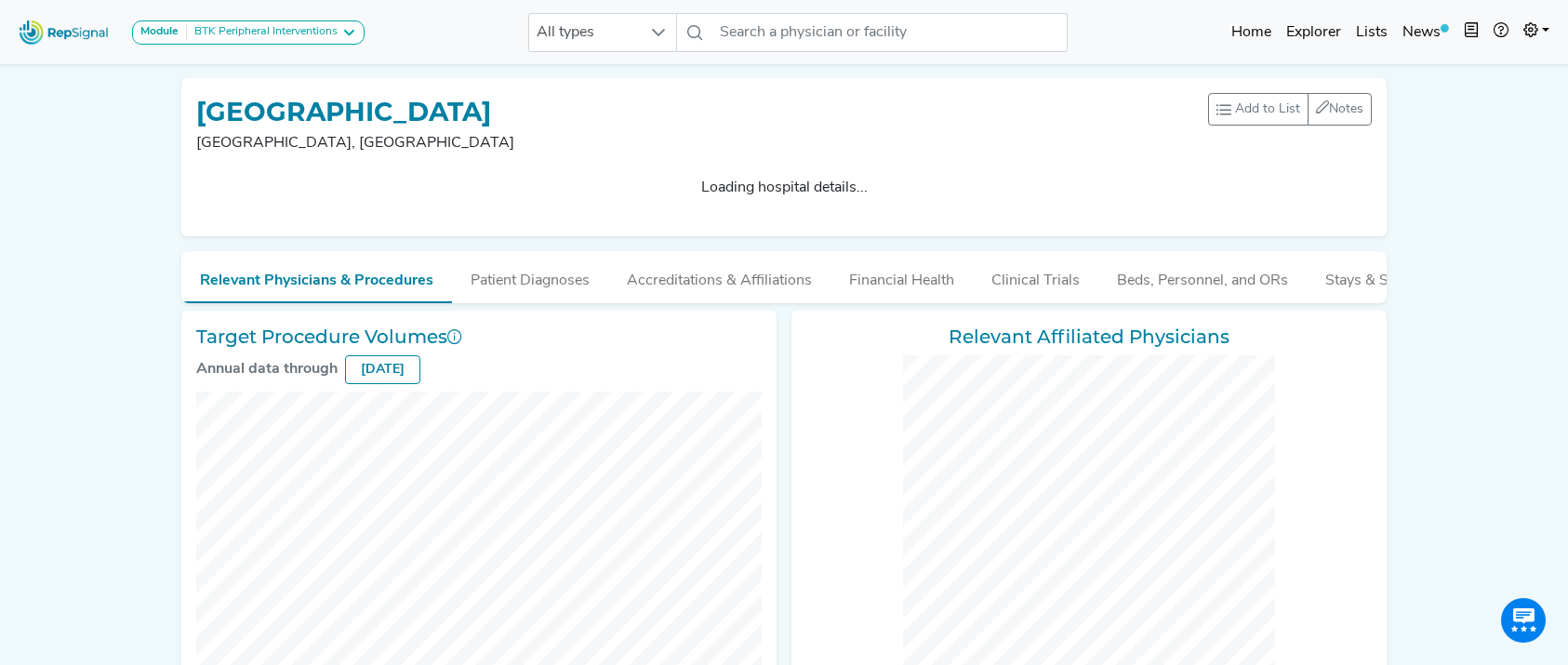
checkbox input "false"
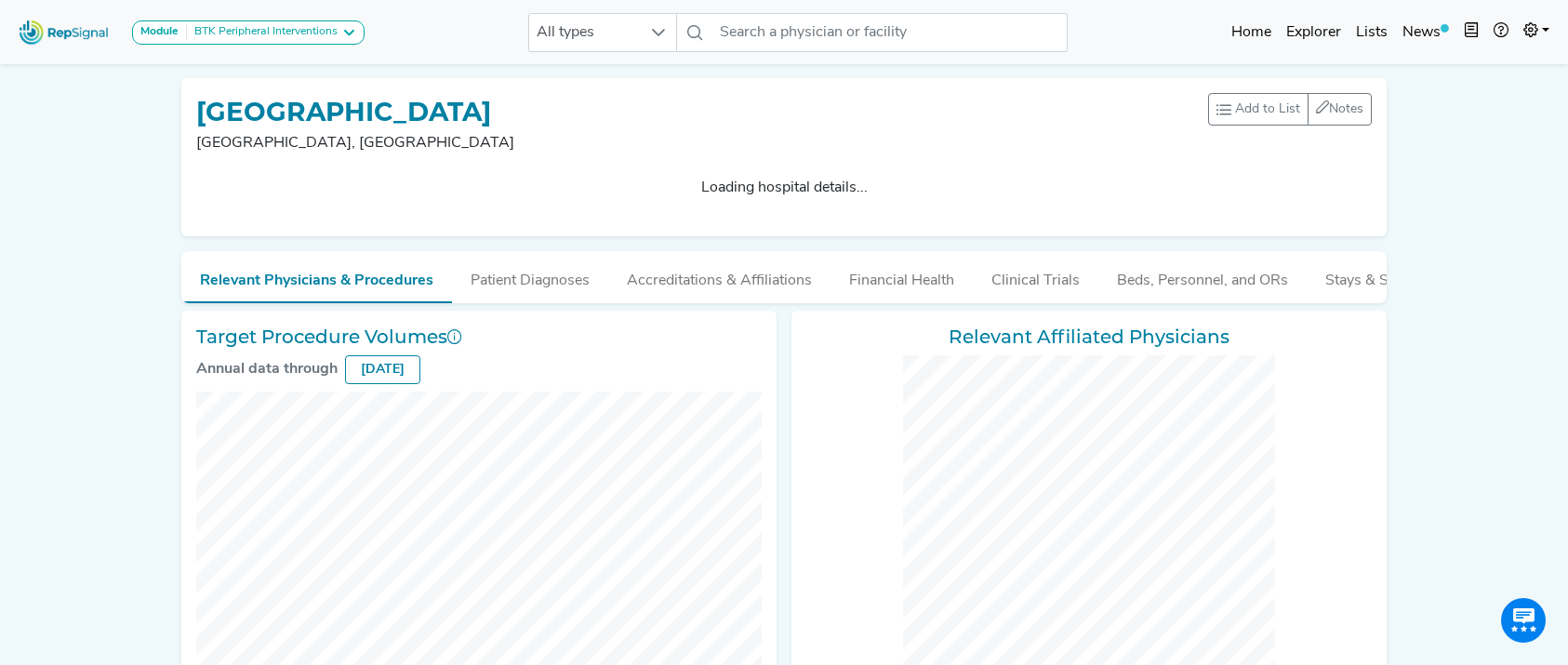
checkbox input "false"
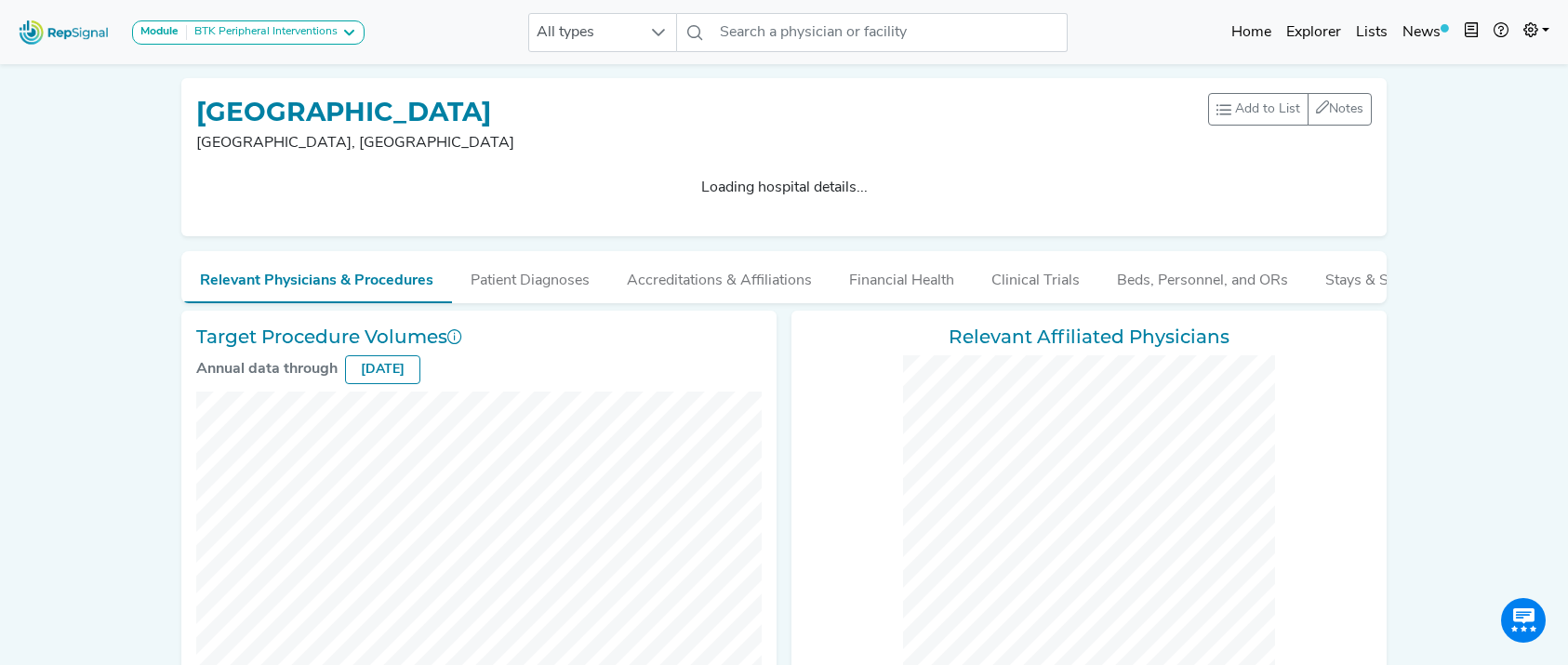
checkbox input "false"
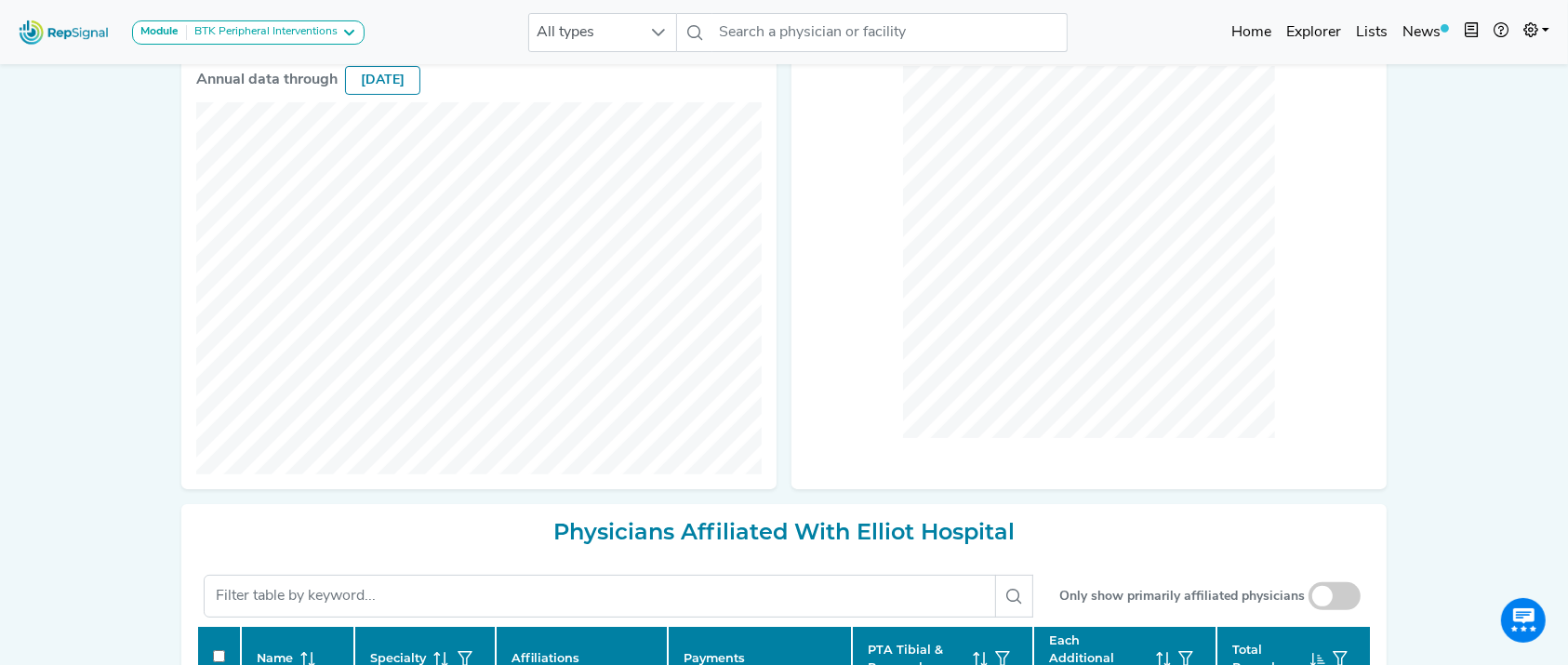
scroll to position [327, 0]
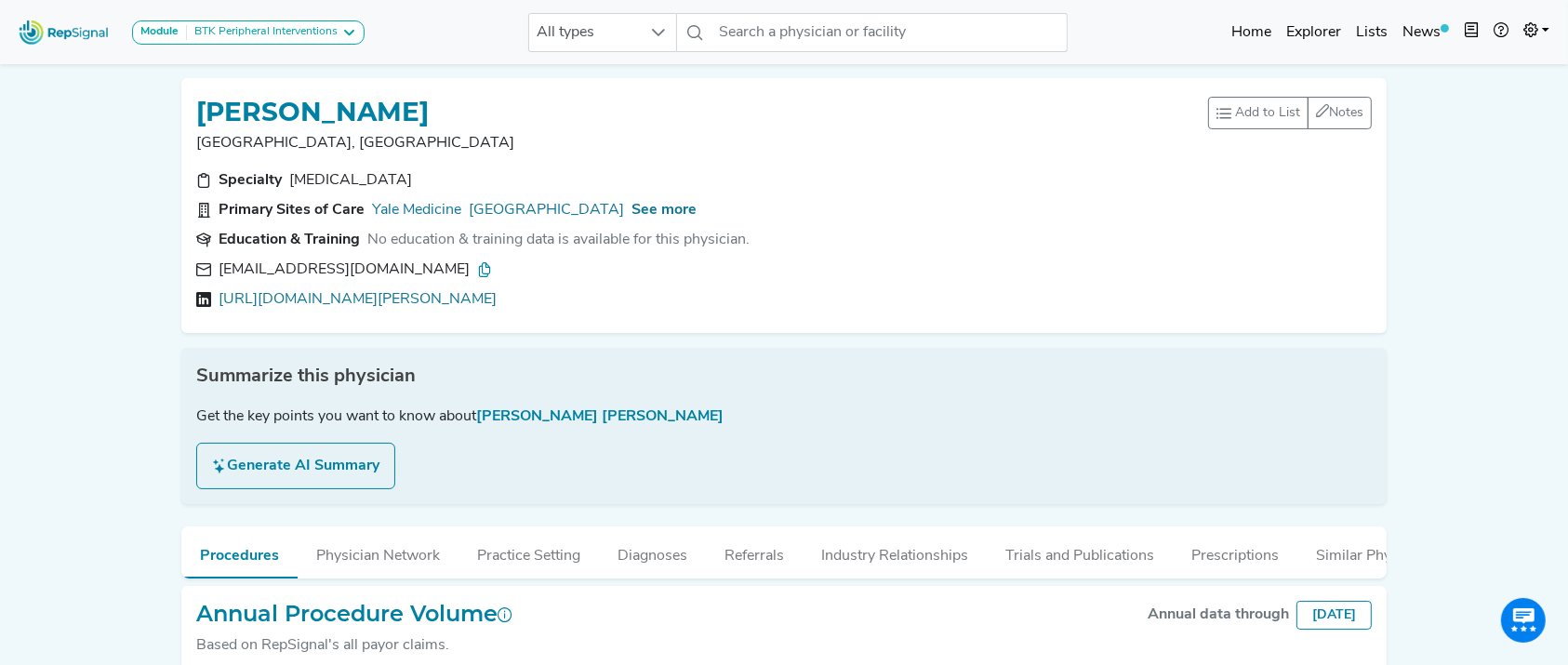
scroll to position [66, 0]
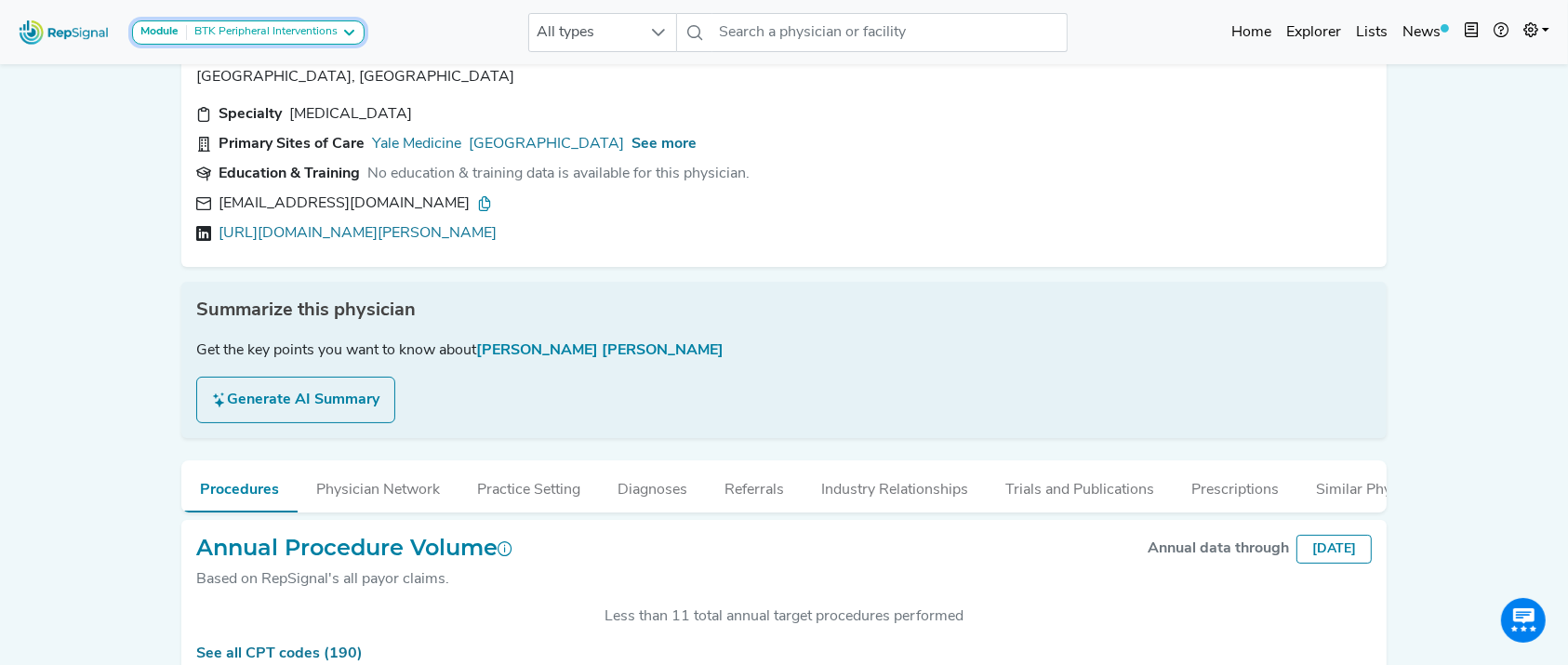
click at [301, 41] on button "Module BTK Peripheral Interventions" at bounding box center [248, 33] width 232 height 24
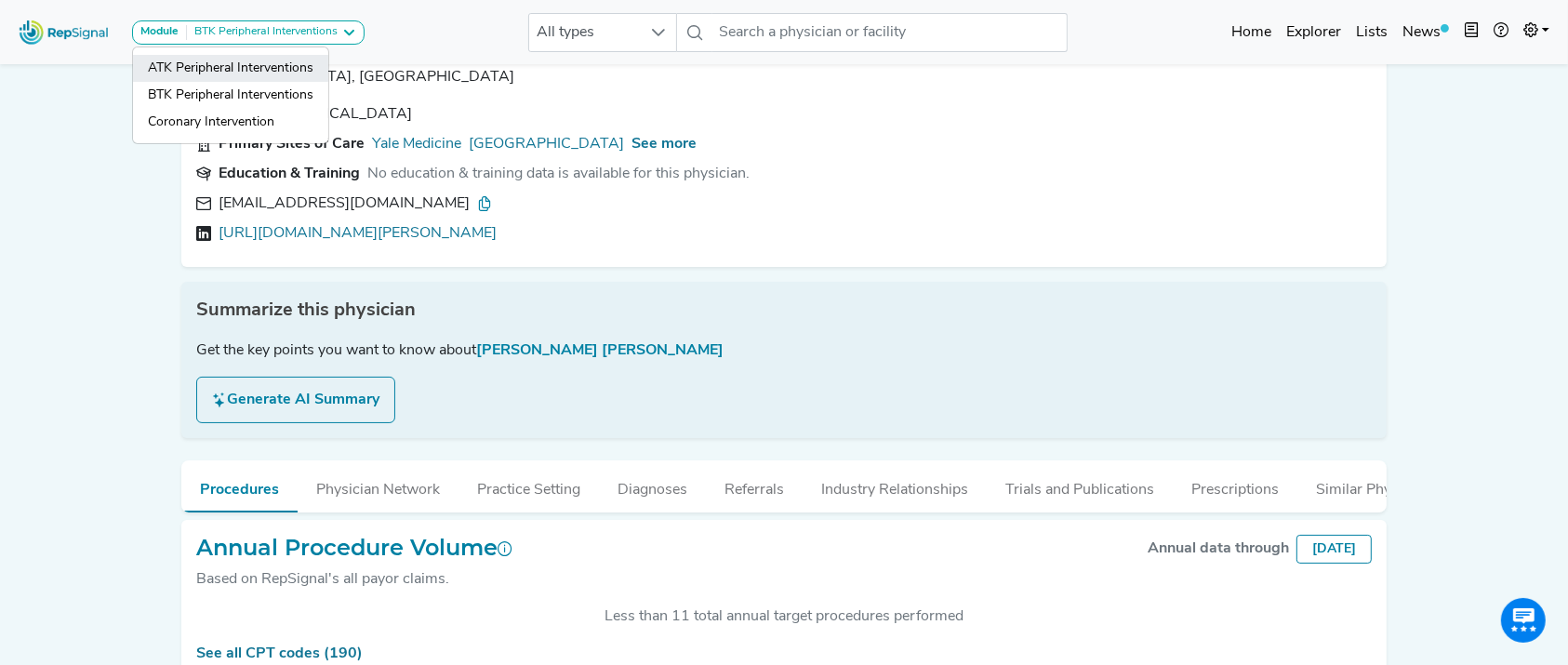
click at [286, 81] on link "ATK Peripheral Interventions" at bounding box center [230, 94] width 196 height 27
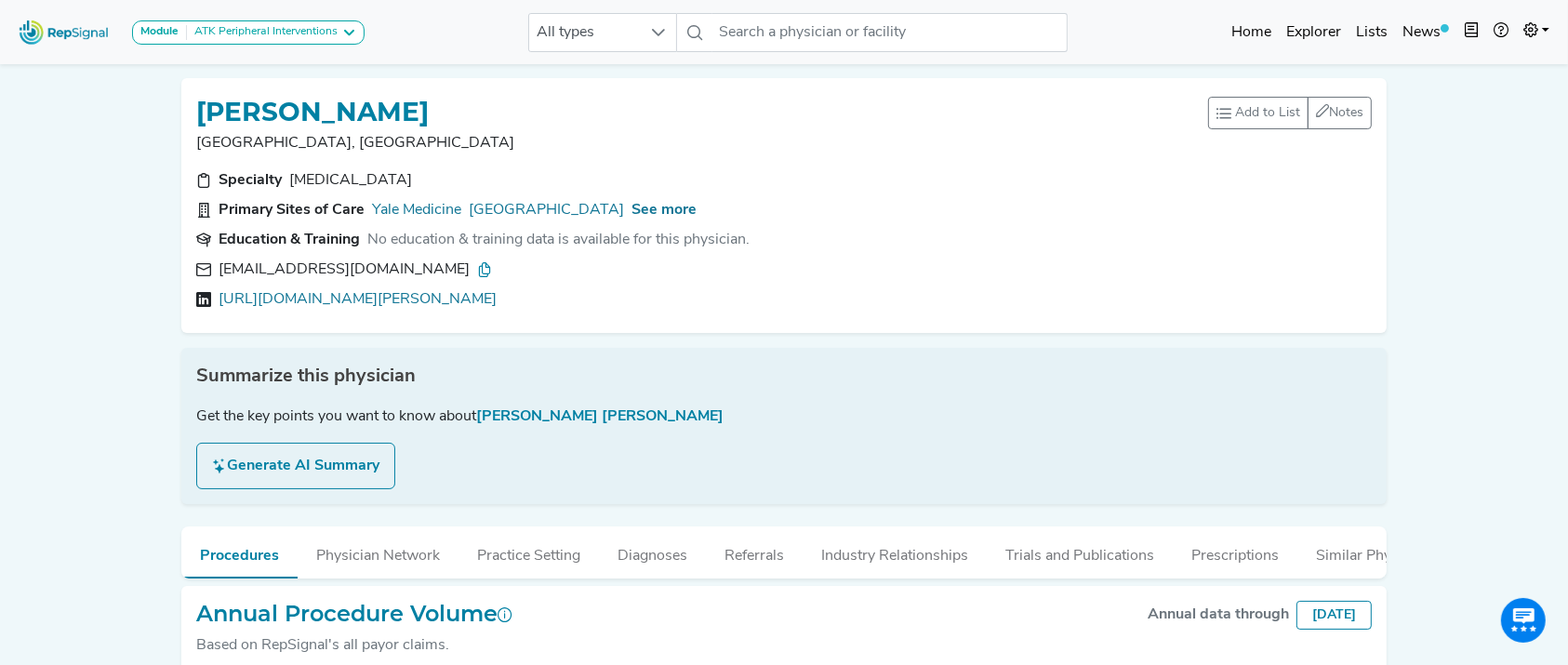
scroll to position [168, 0]
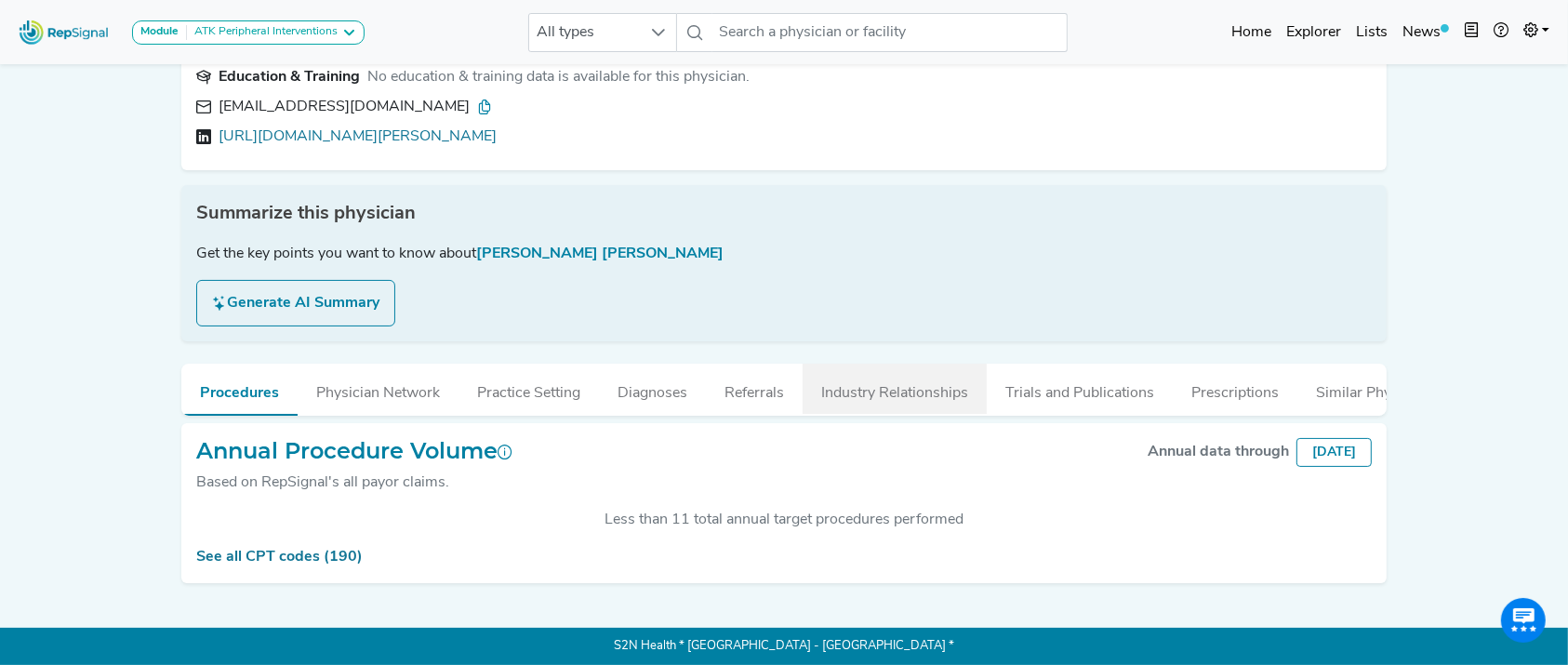
click at [869, 384] on button "Industry Relationships" at bounding box center [895, 388] width 185 height 51
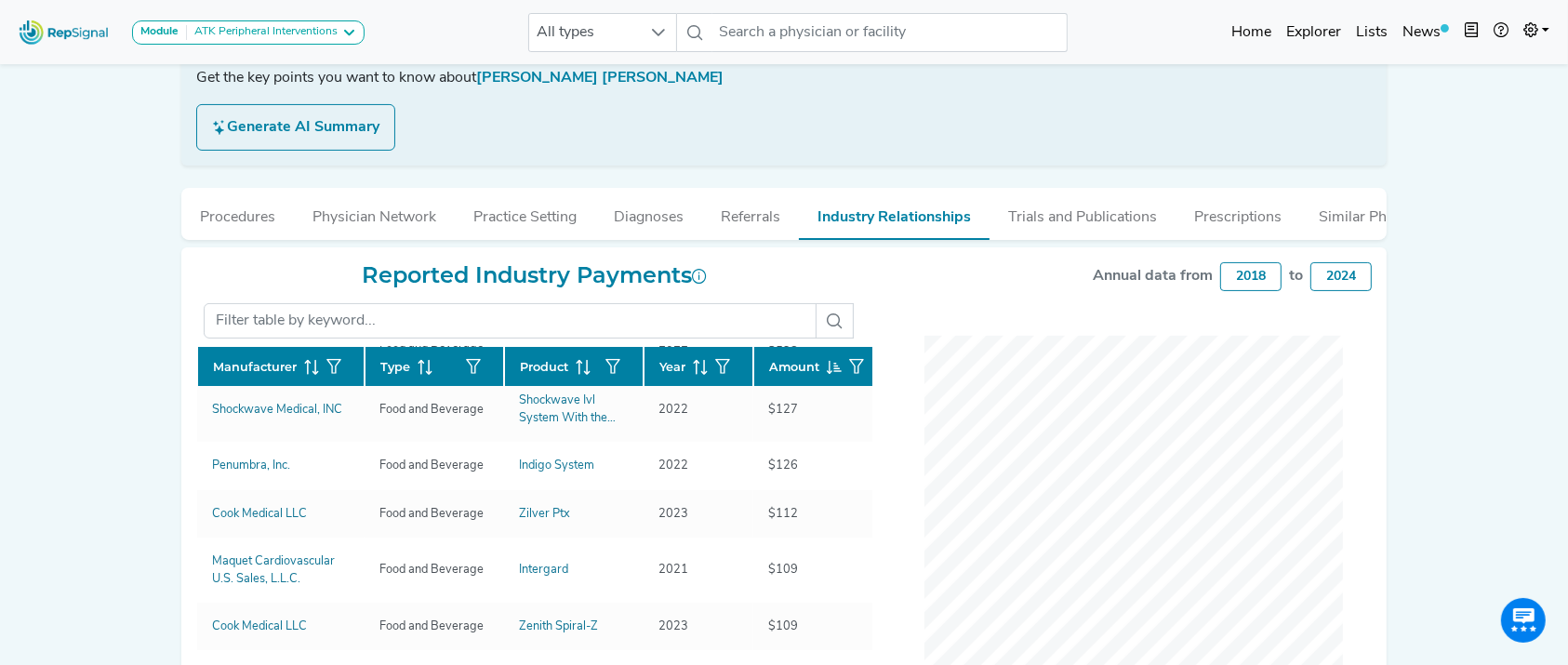
scroll to position [316, 0]
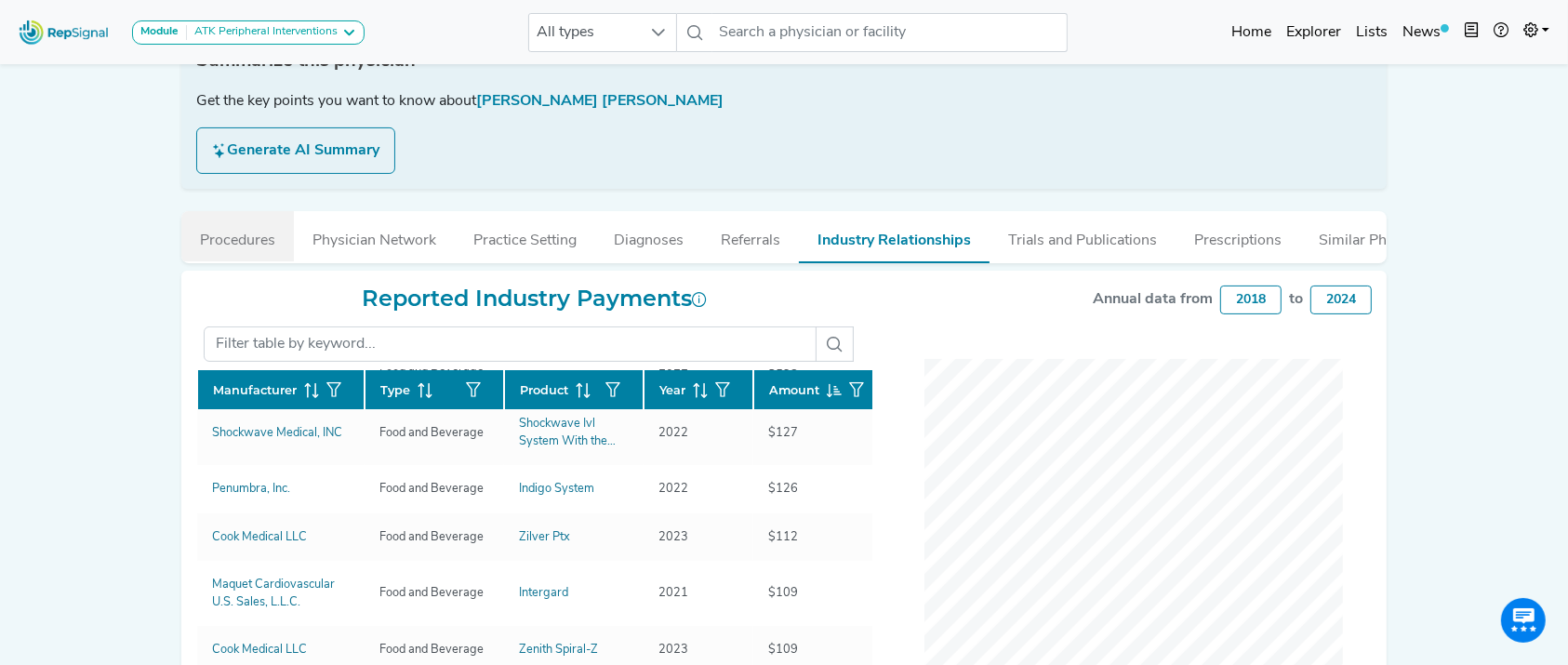
click at [226, 237] on button "Procedures" at bounding box center [237, 236] width 112 height 51
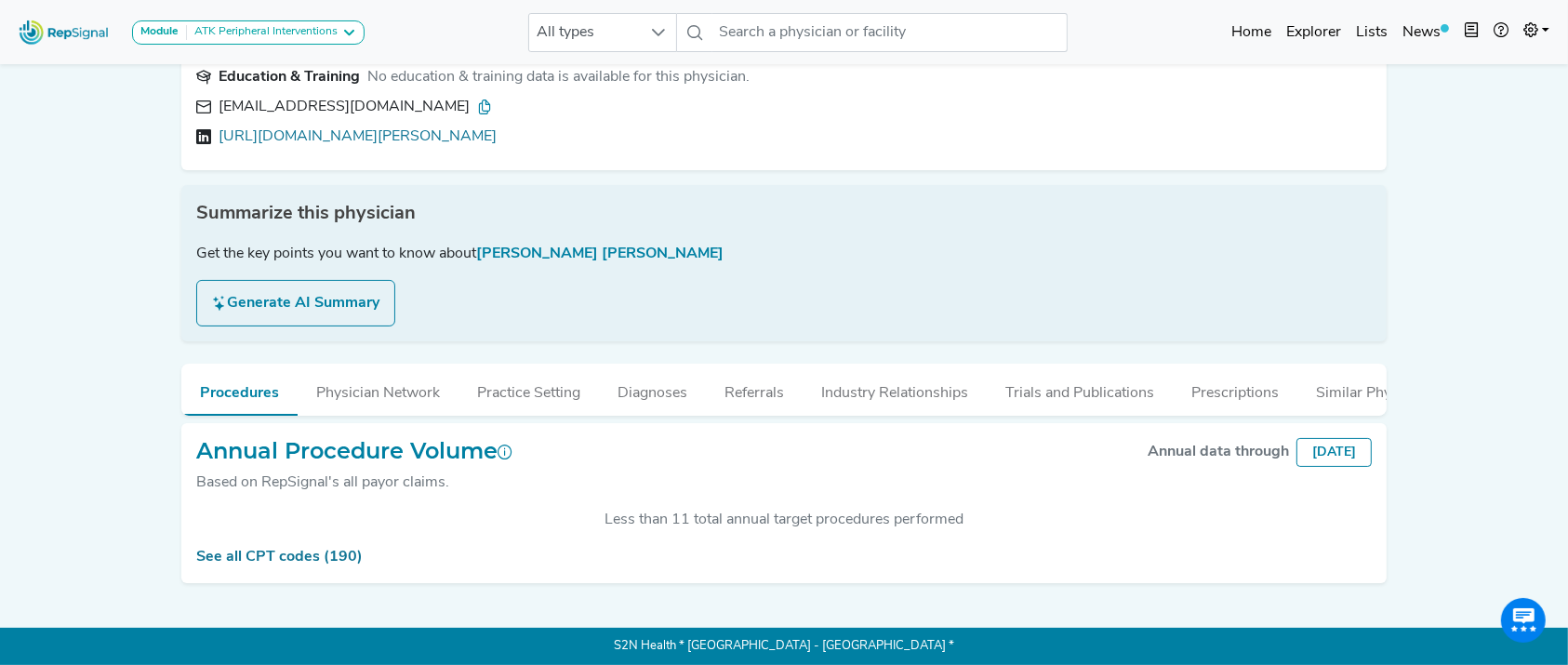
scroll to position [0, 0]
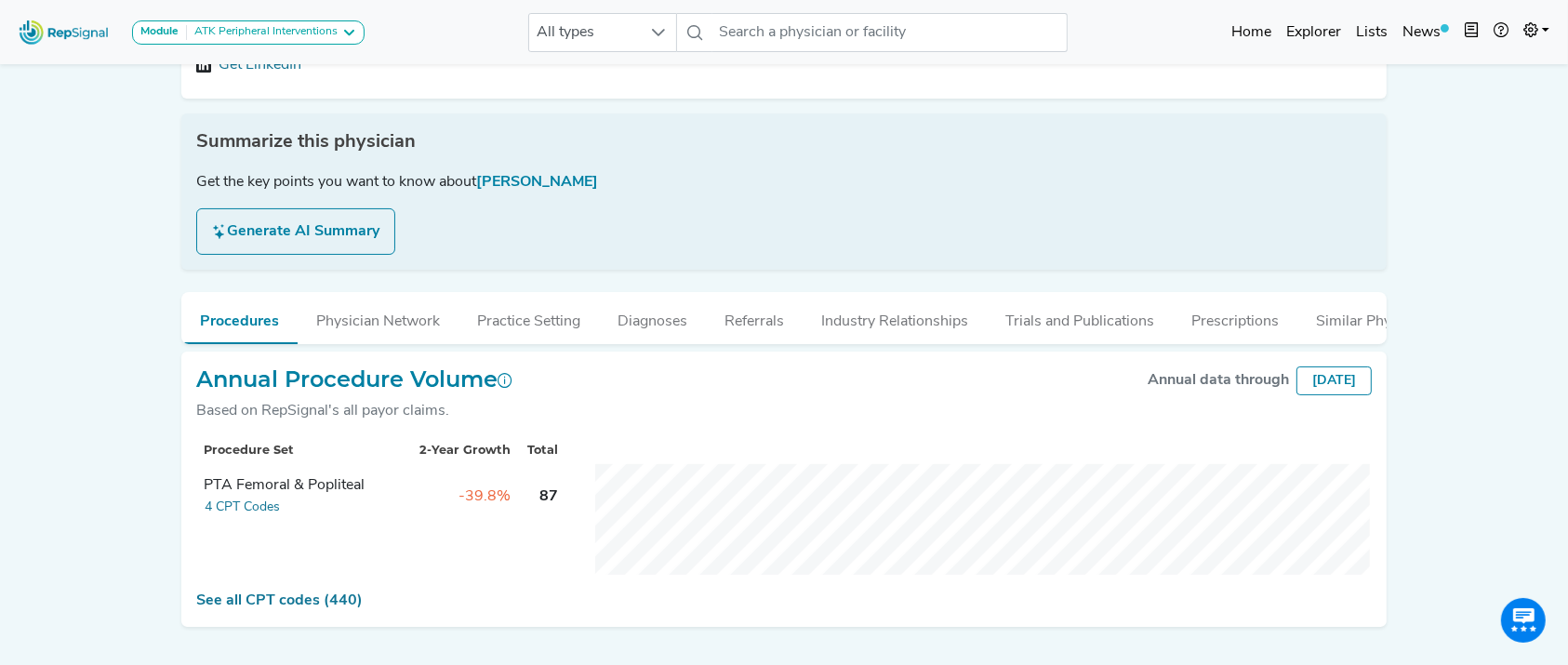
scroll to position [227, 0]
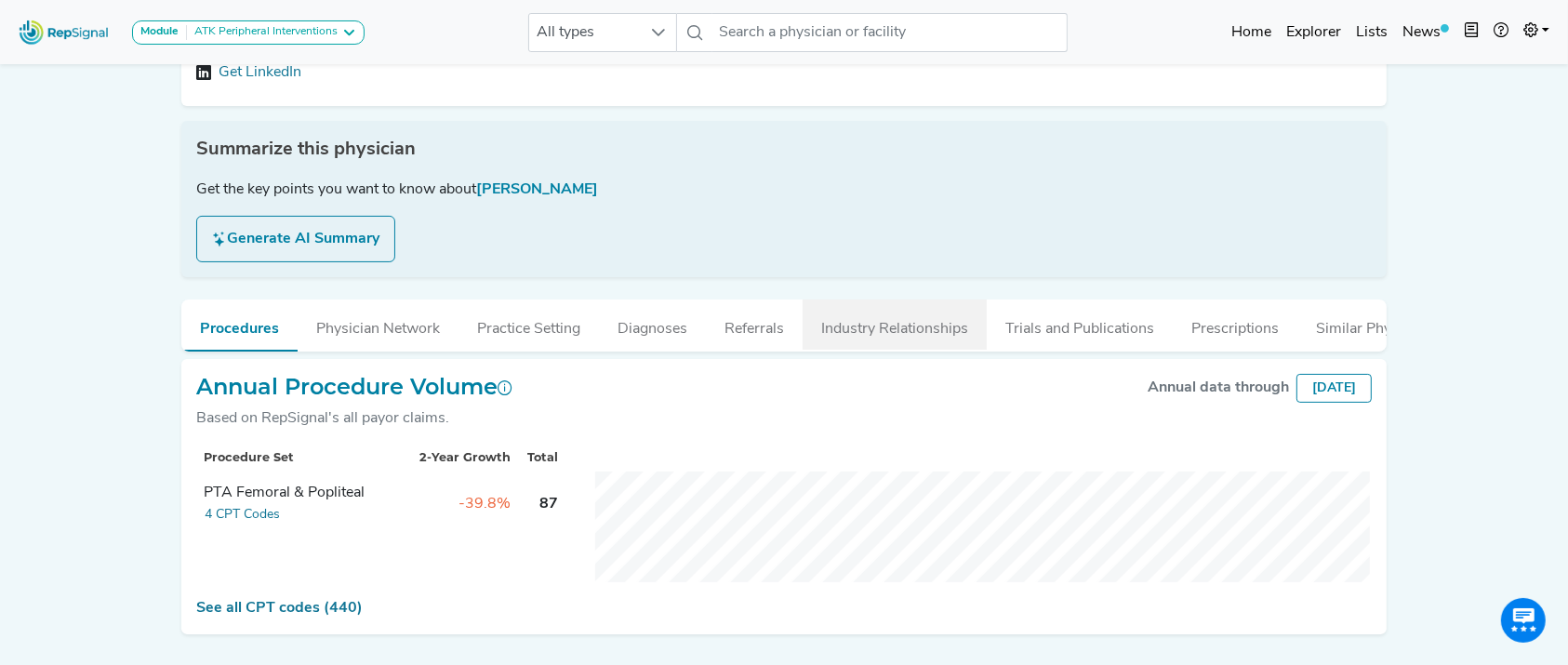
click at [889, 332] on button "Industry Relationships" at bounding box center [895, 325] width 185 height 51
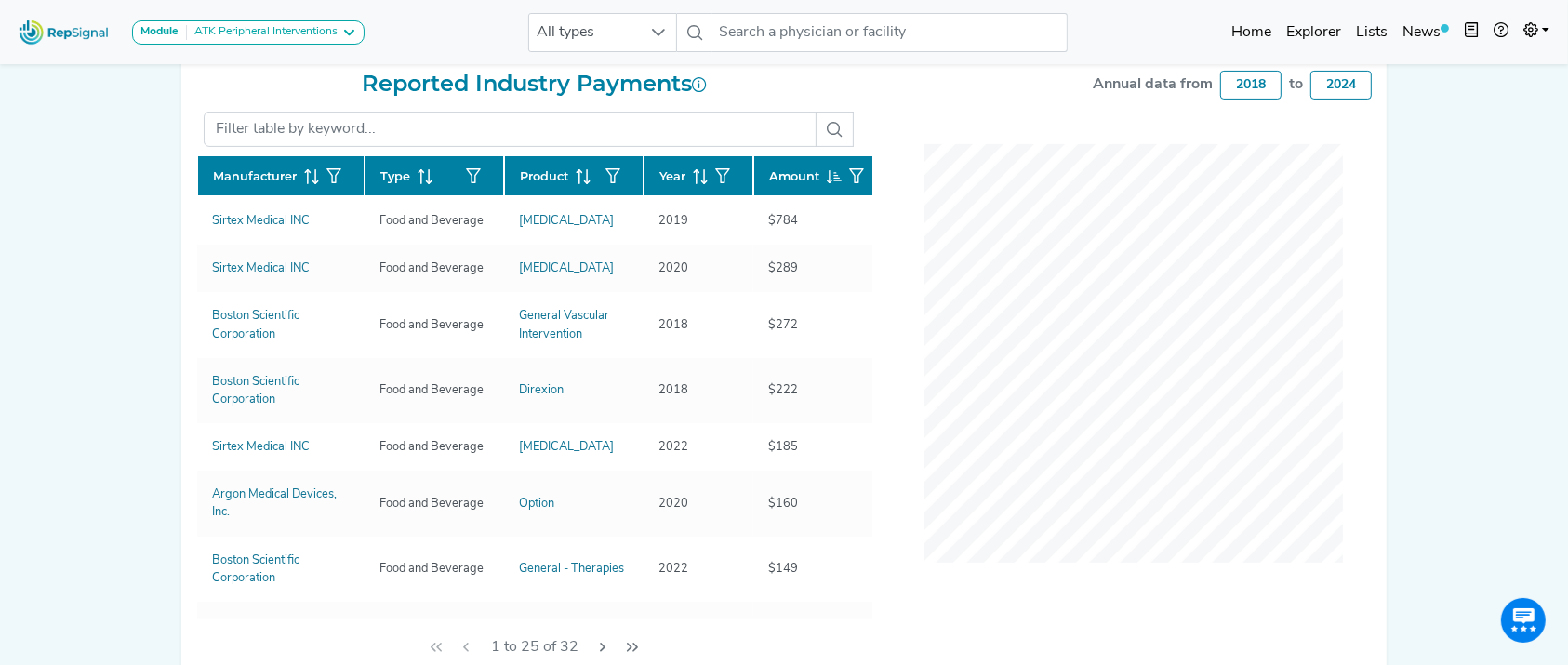
scroll to position [576, 0]
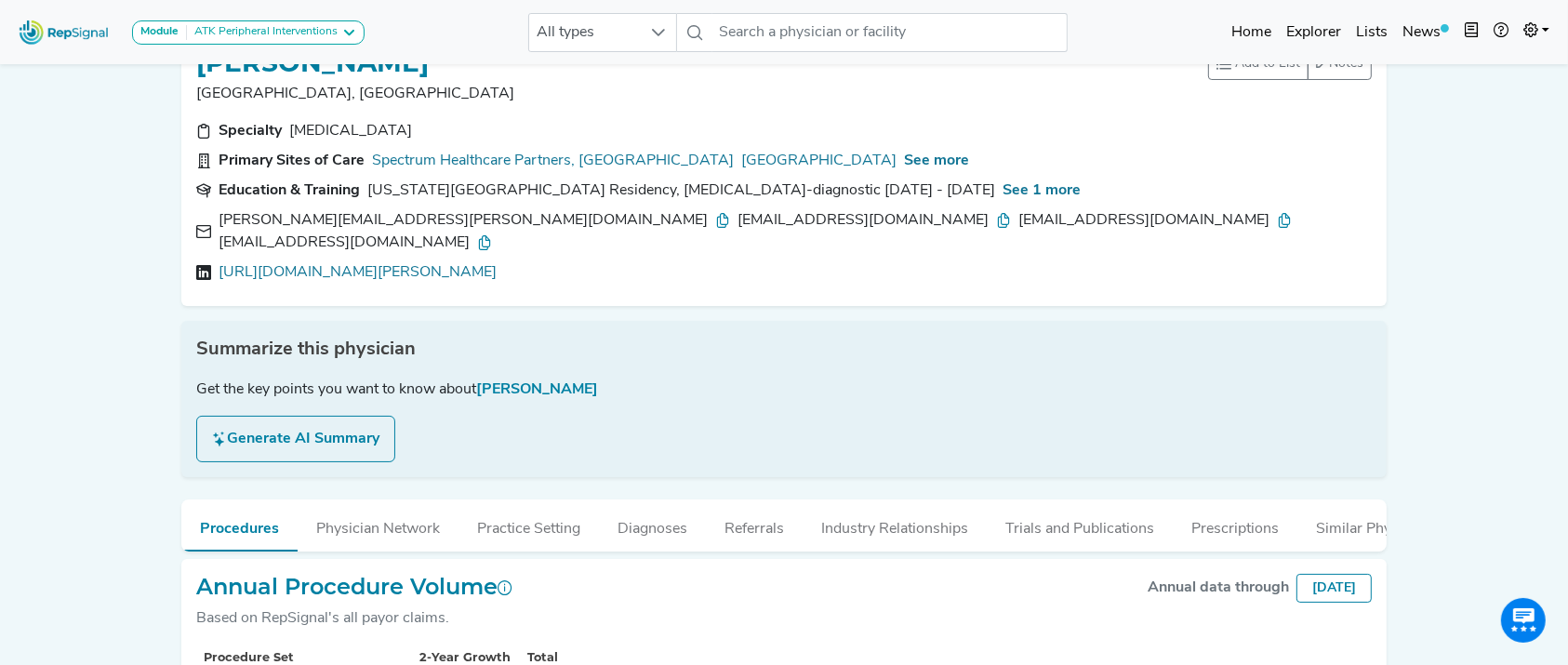
scroll to position [297, 0]
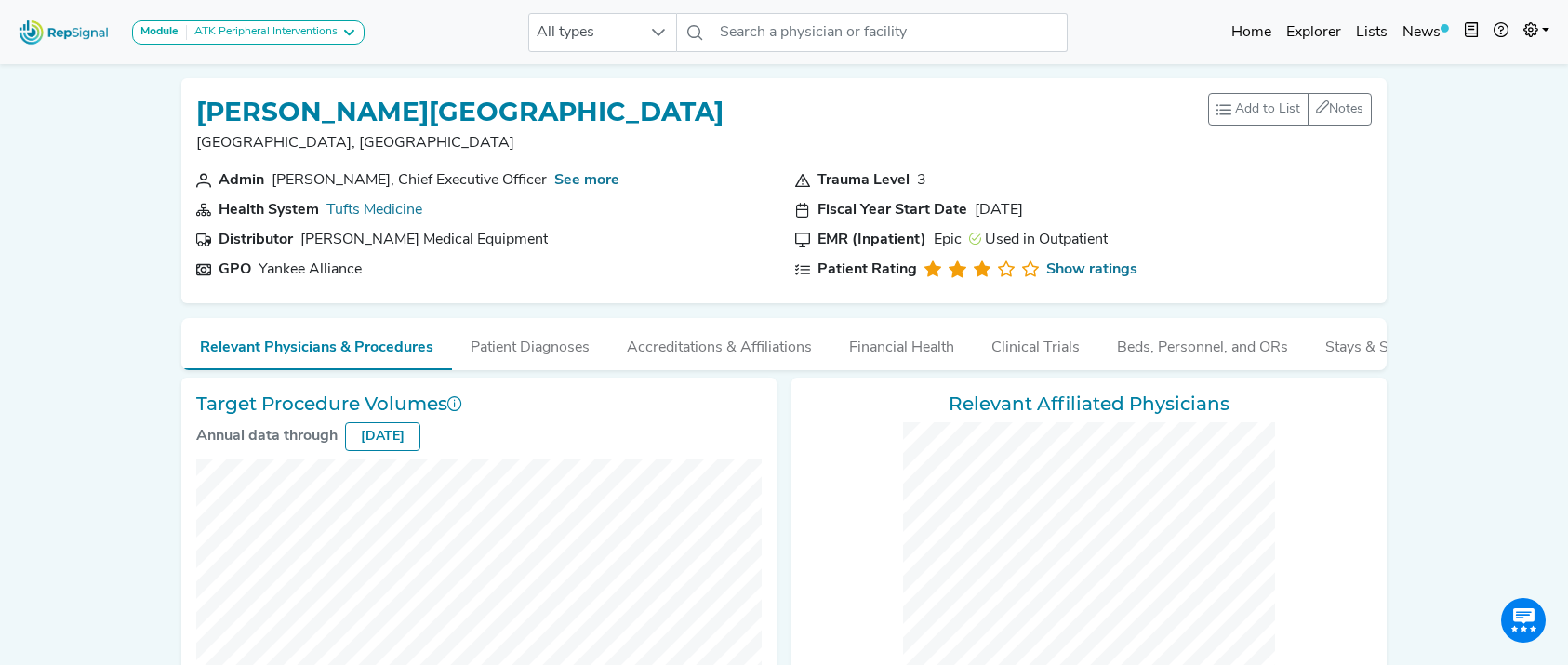
checkbox input "false"
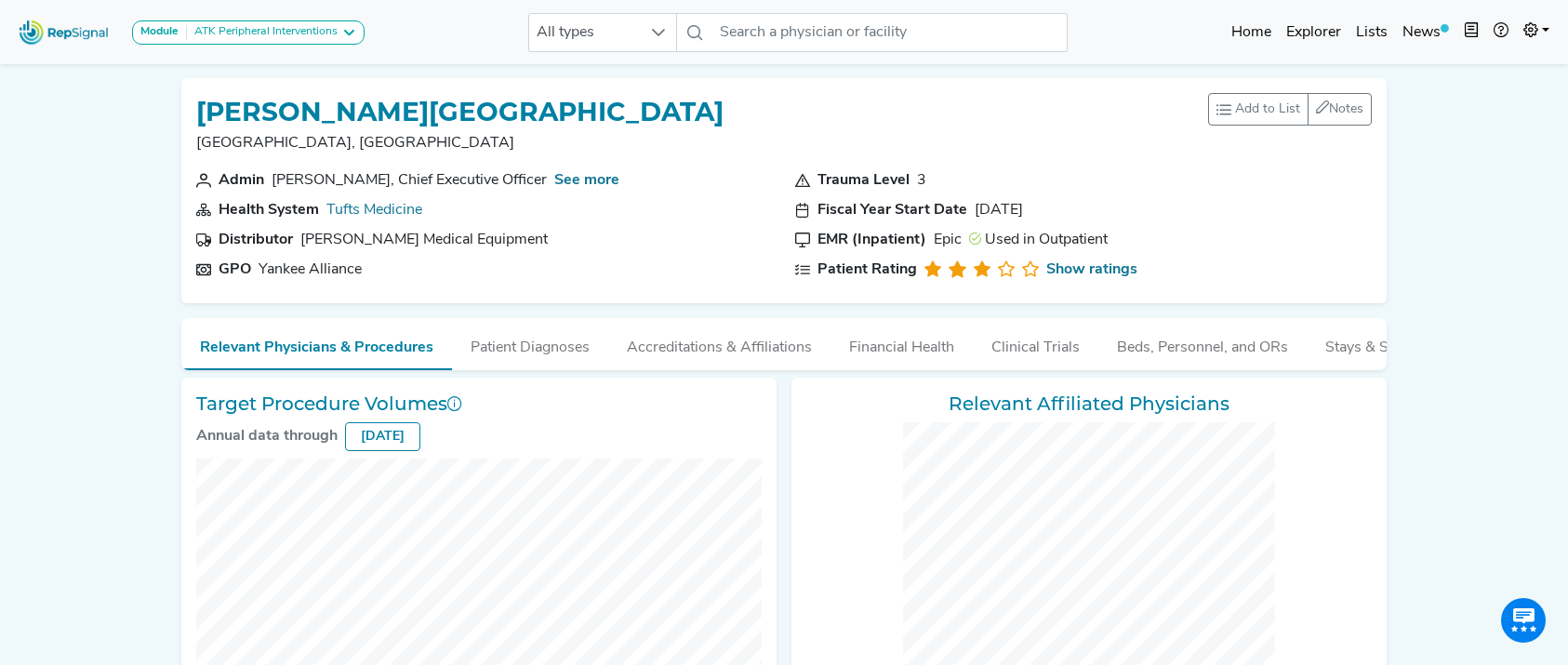
checkbox input "false"
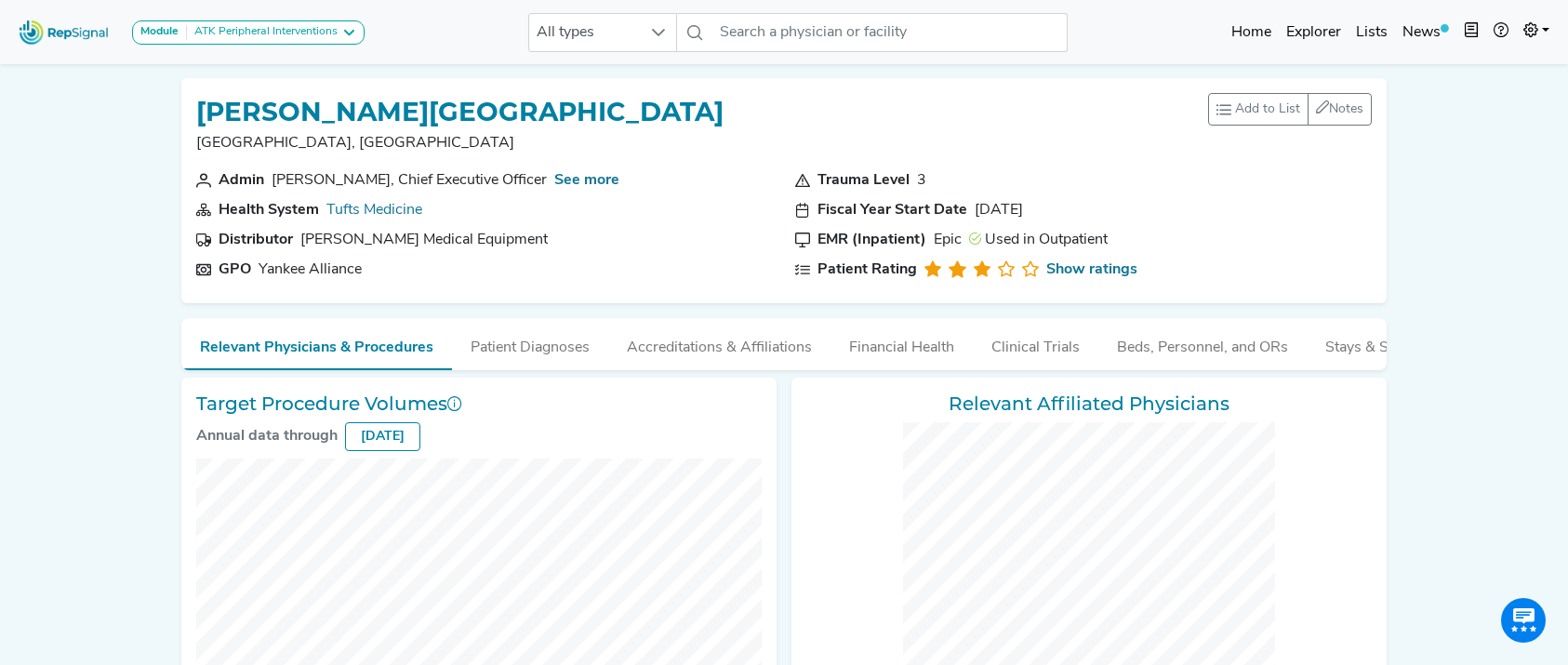
checkbox input "false"
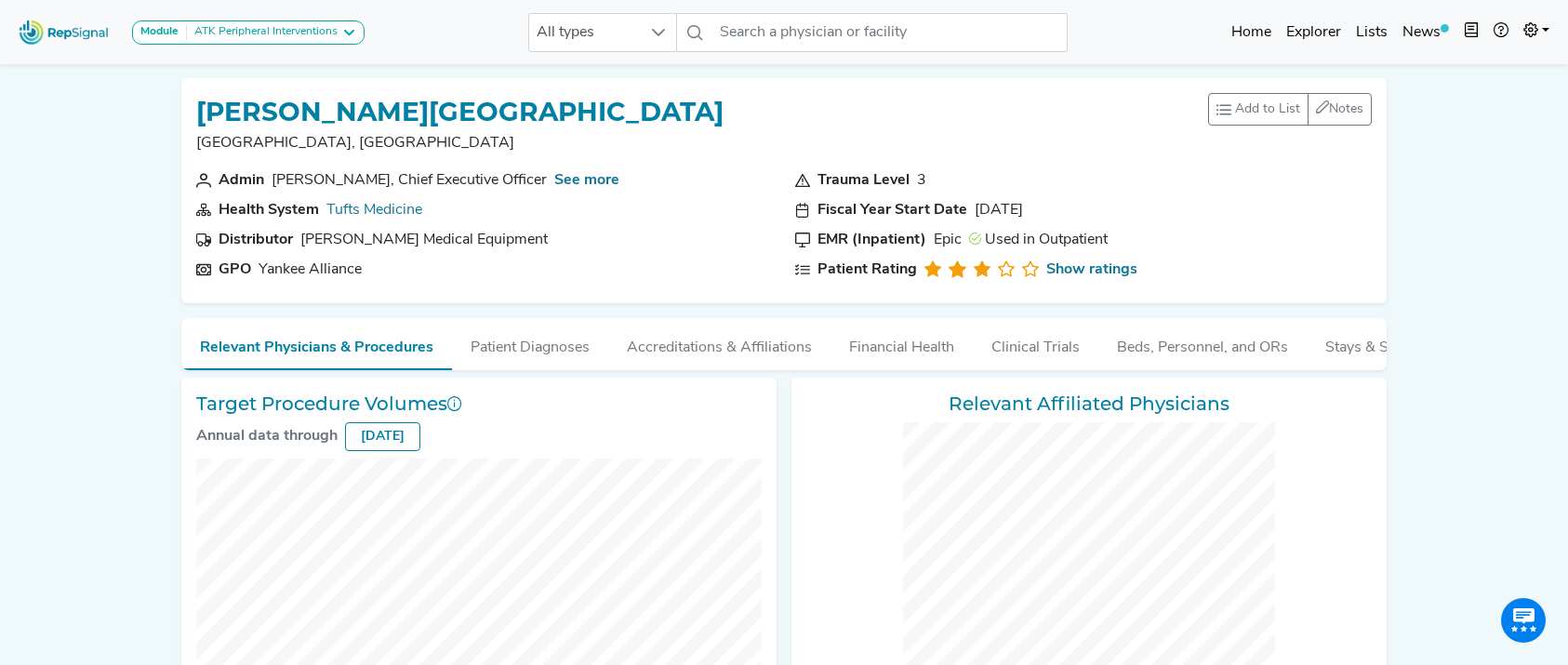
checkbox input "false"
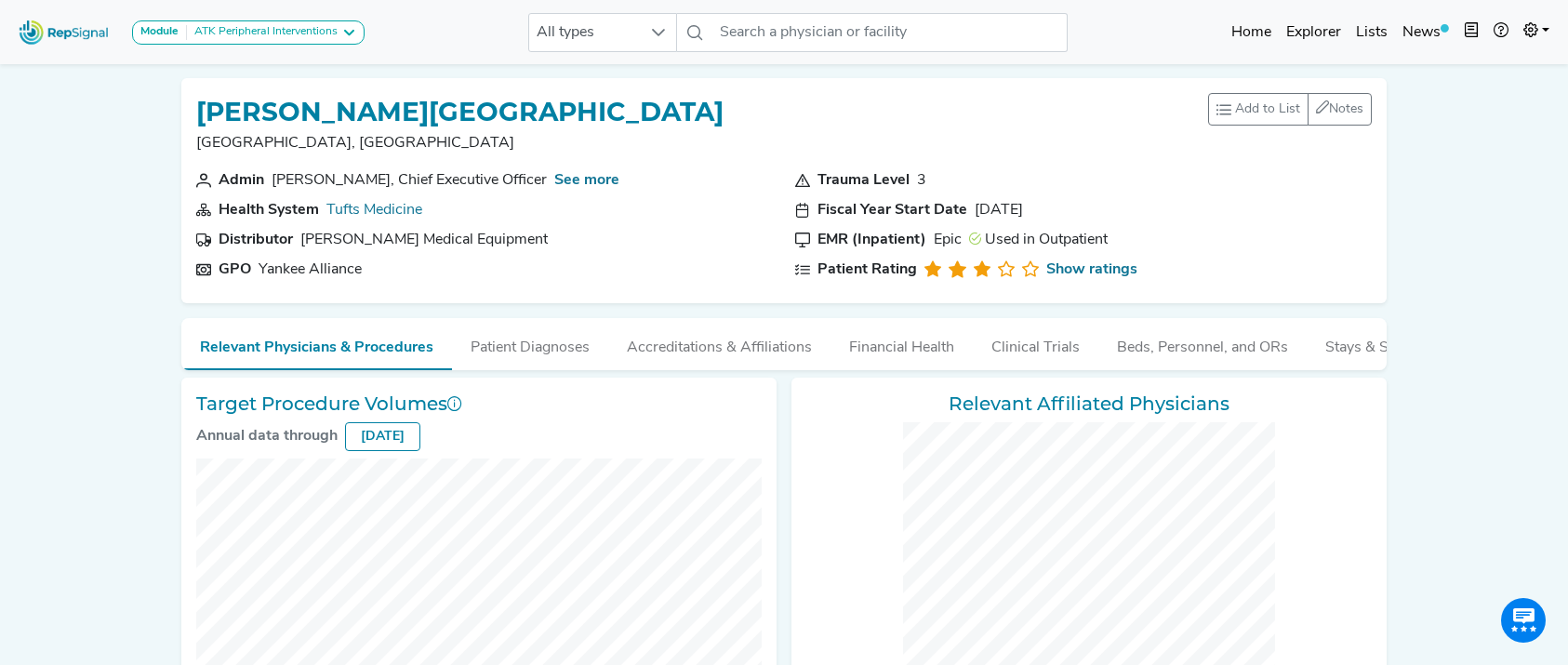
checkbox input "false"
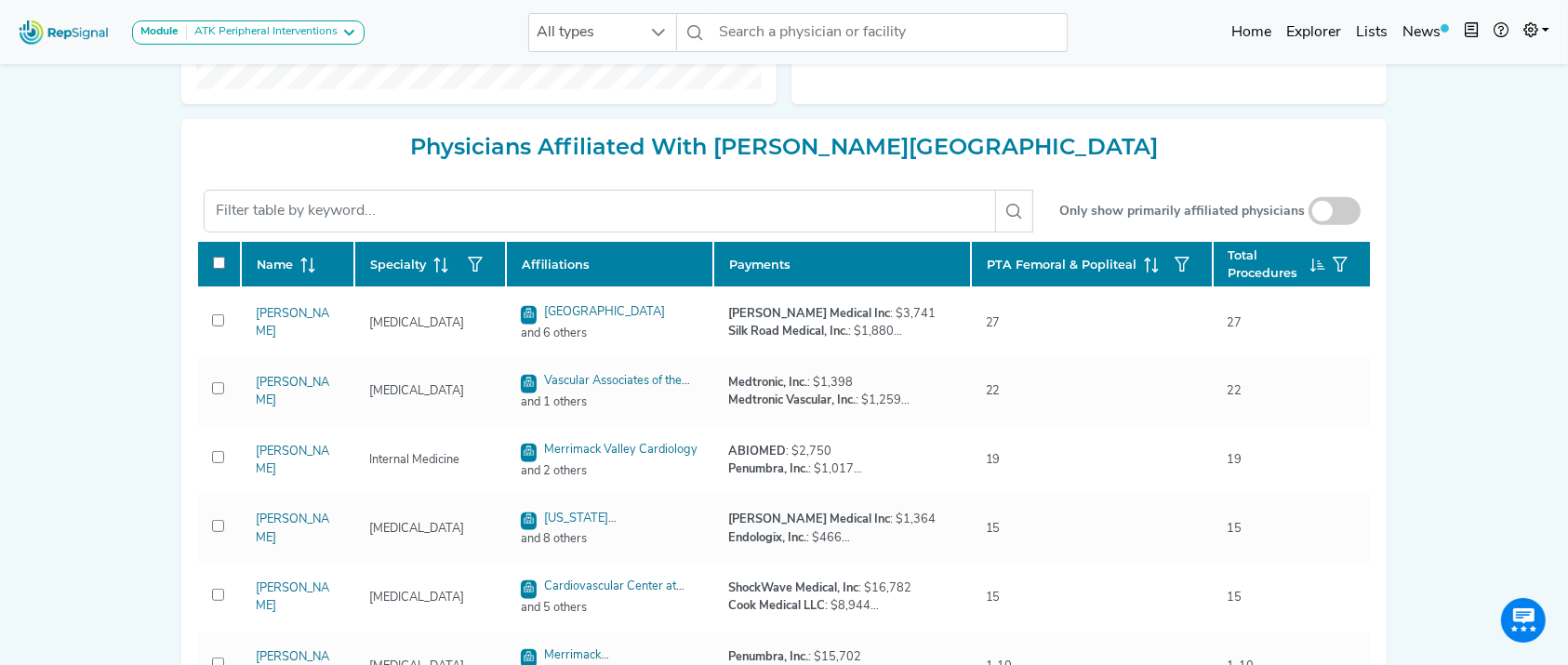
scroll to position [789, 0]
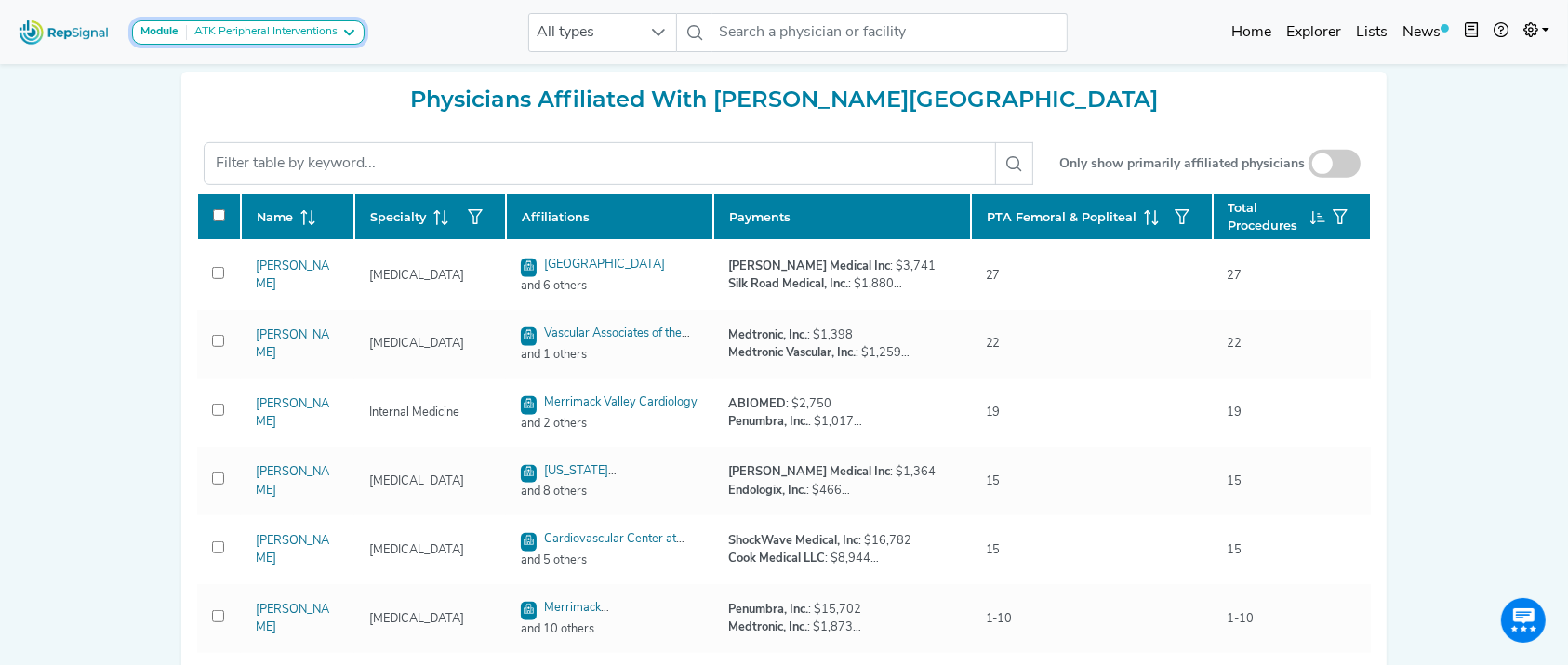
click at [327, 36] on div "ATK Peripheral Interventions" at bounding box center [262, 32] width 151 height 15
click at [303, 109] on link "BTK Peripheral Interventions" at bounding box center [230, 122] width 196 height 27
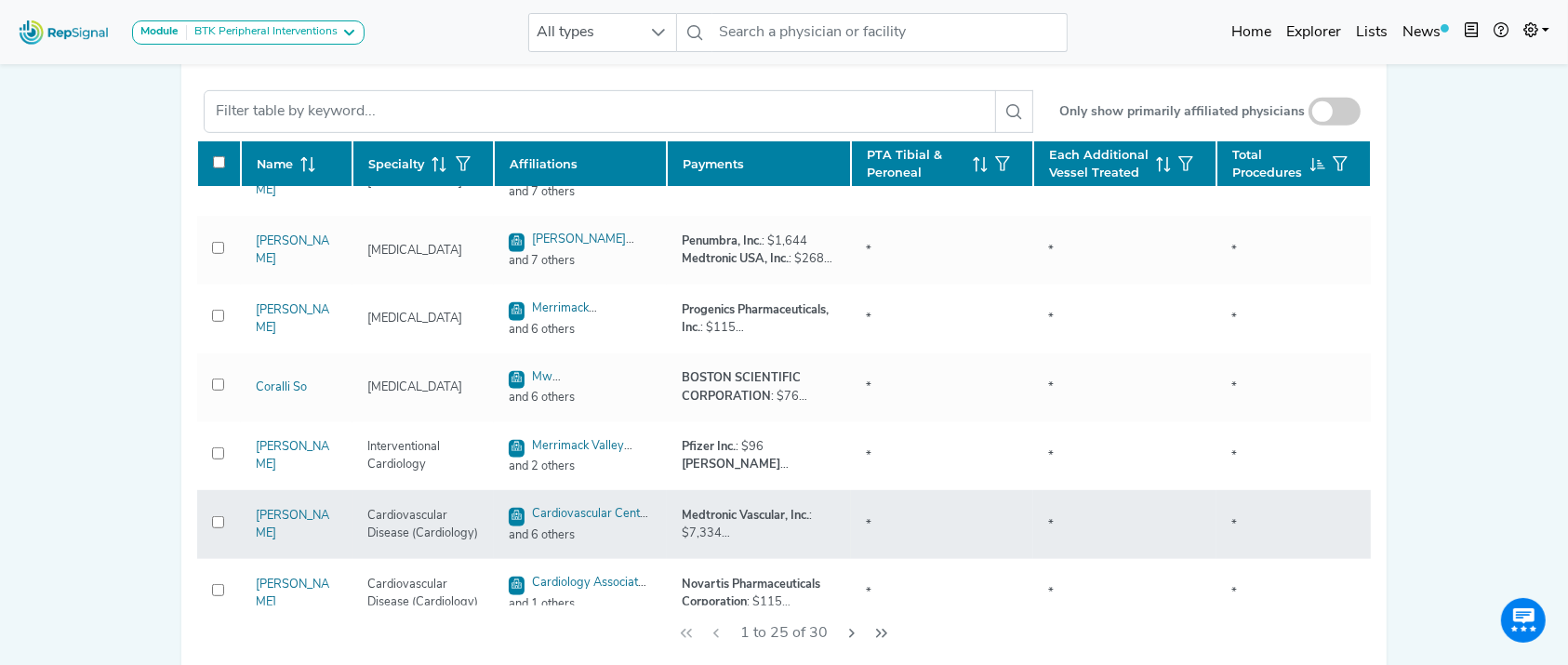
scroll to position [1279, 0]
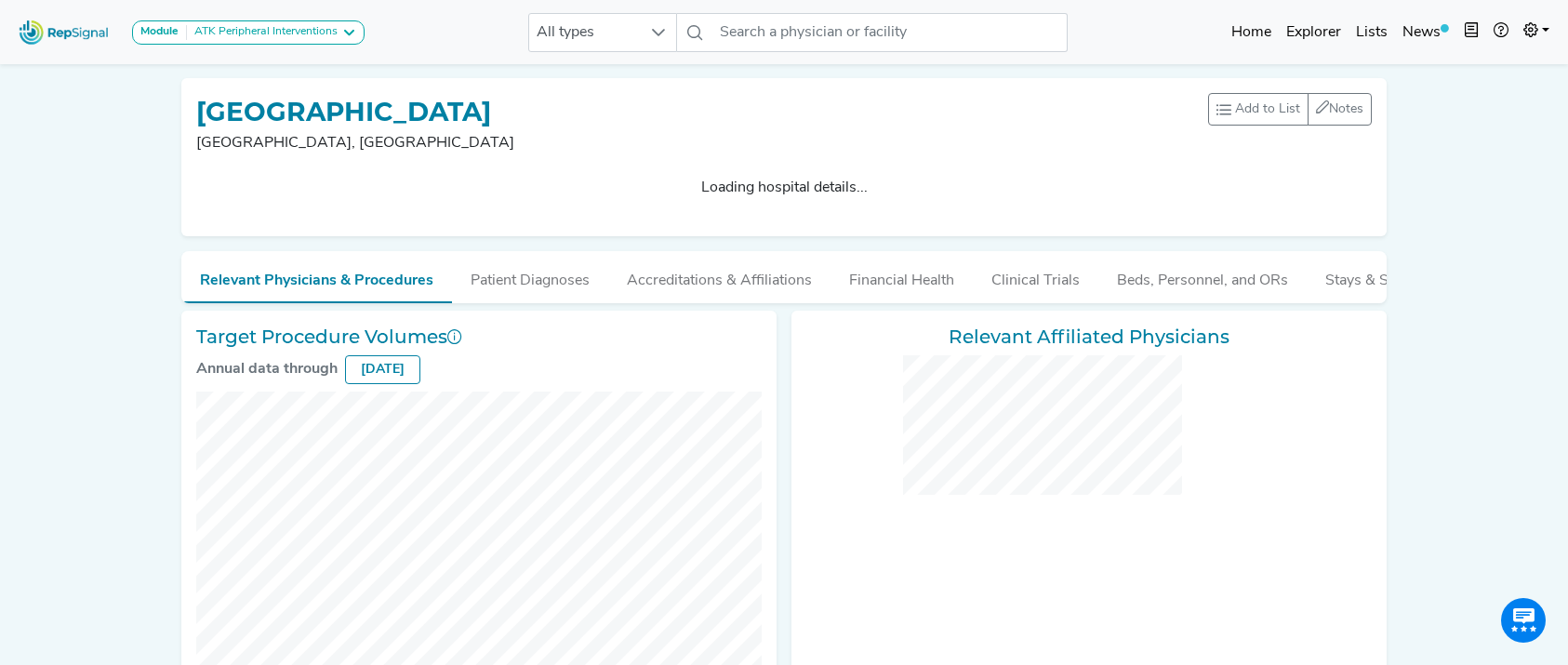
checkbox input "false"
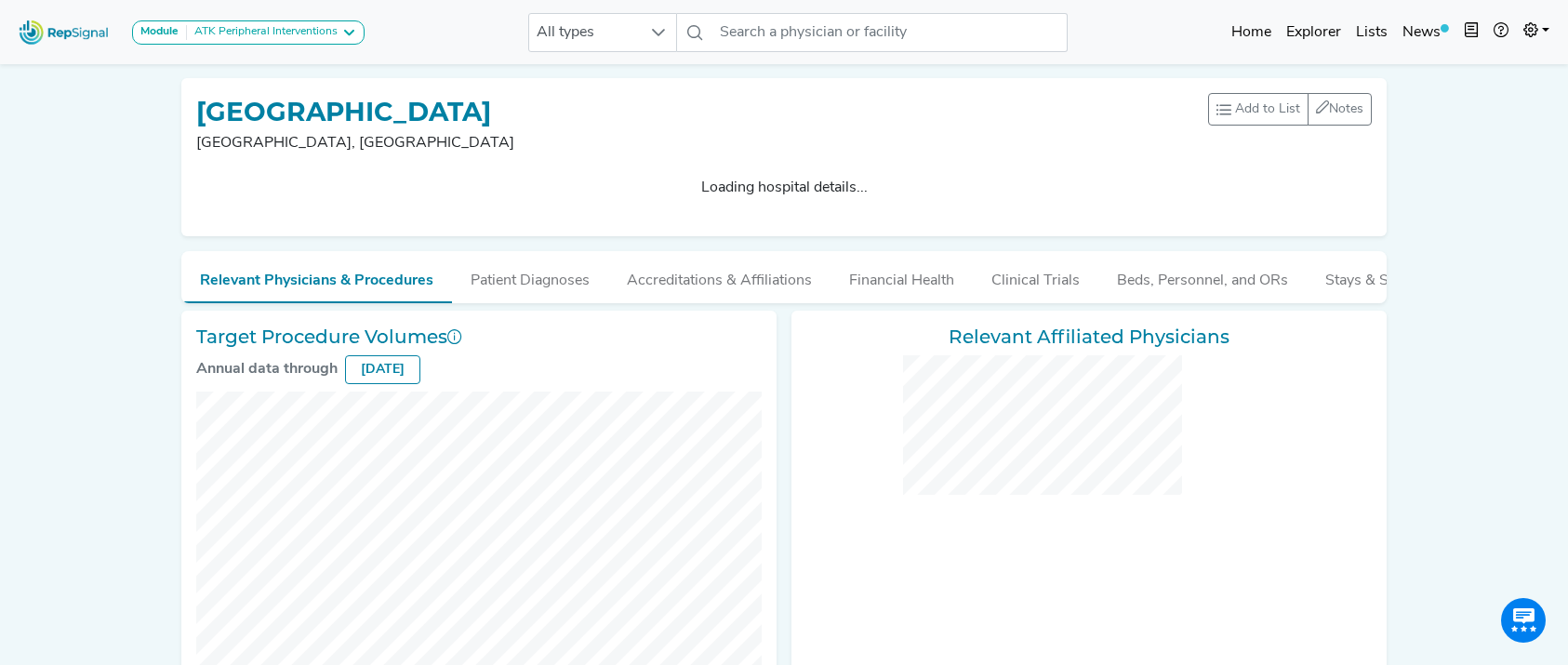
checkbox input "false"
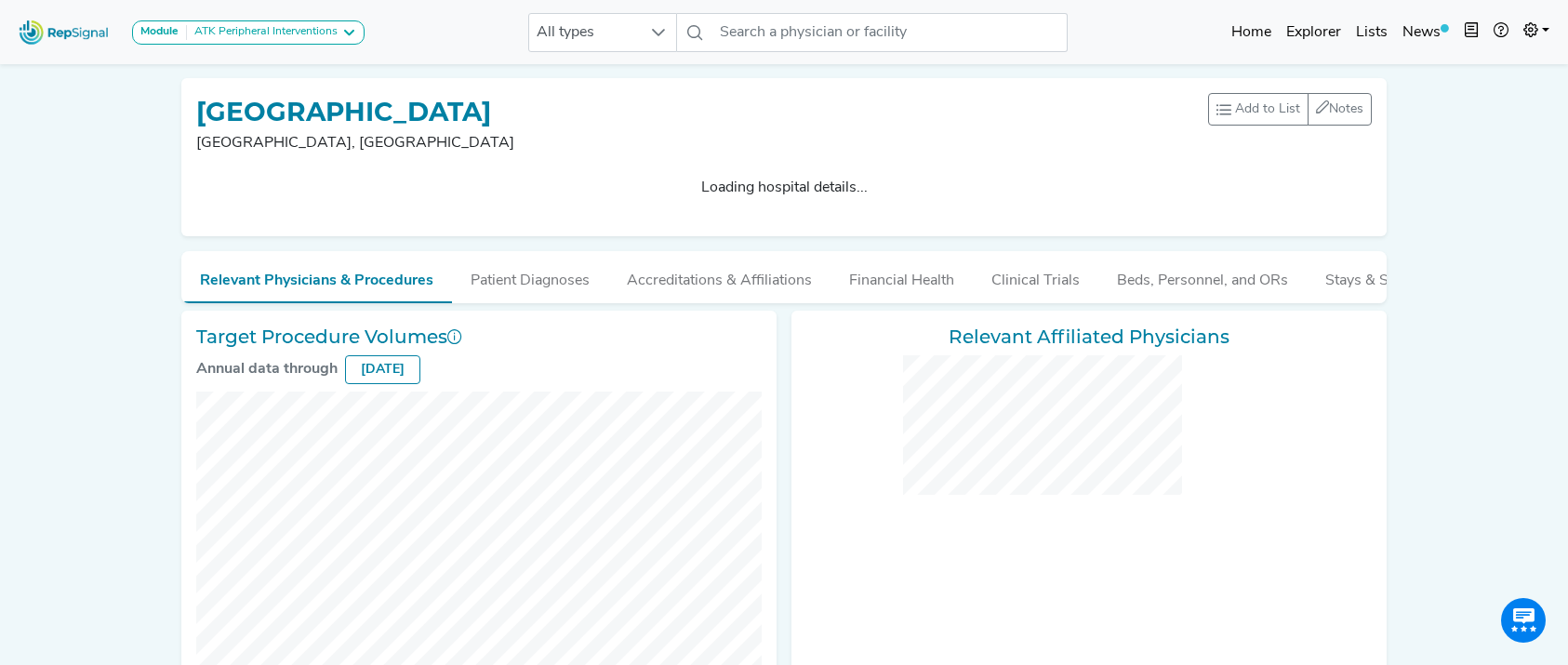
checkbox input "false"
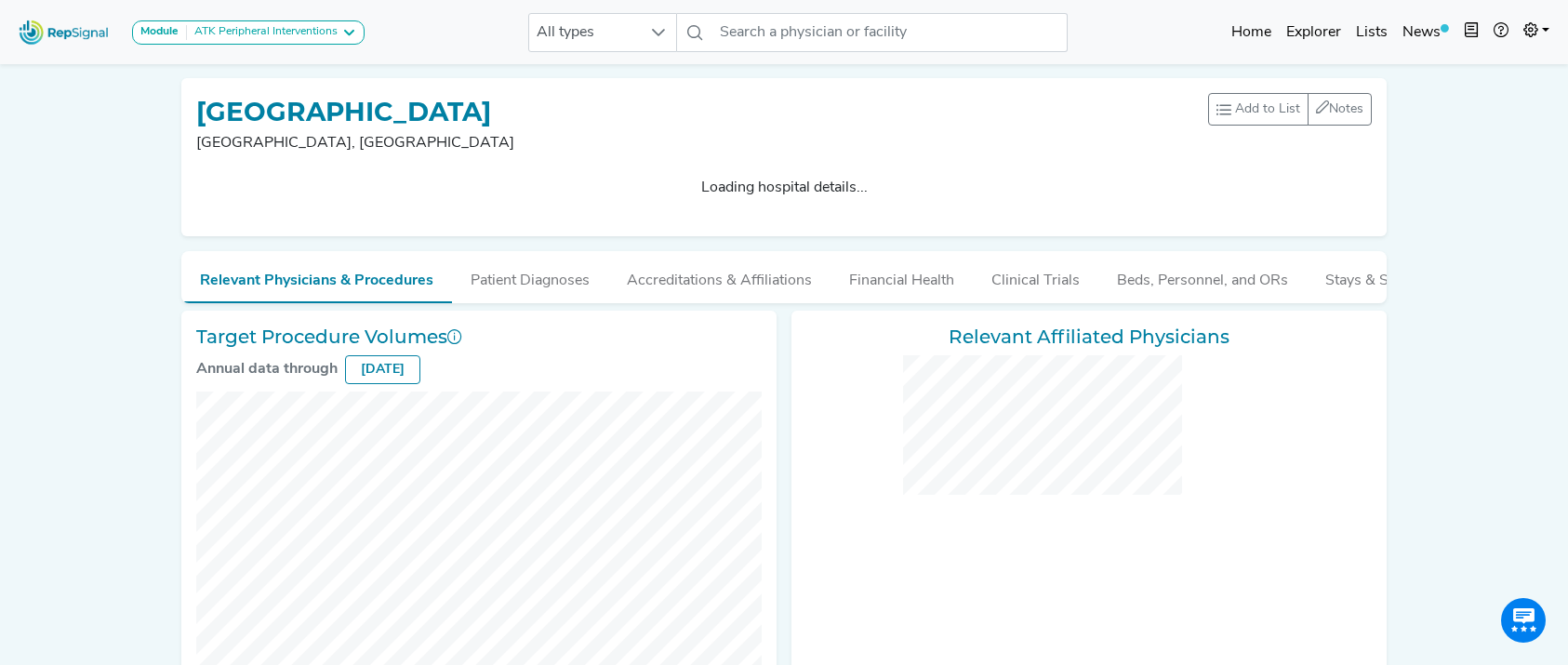
checkbox input "false"
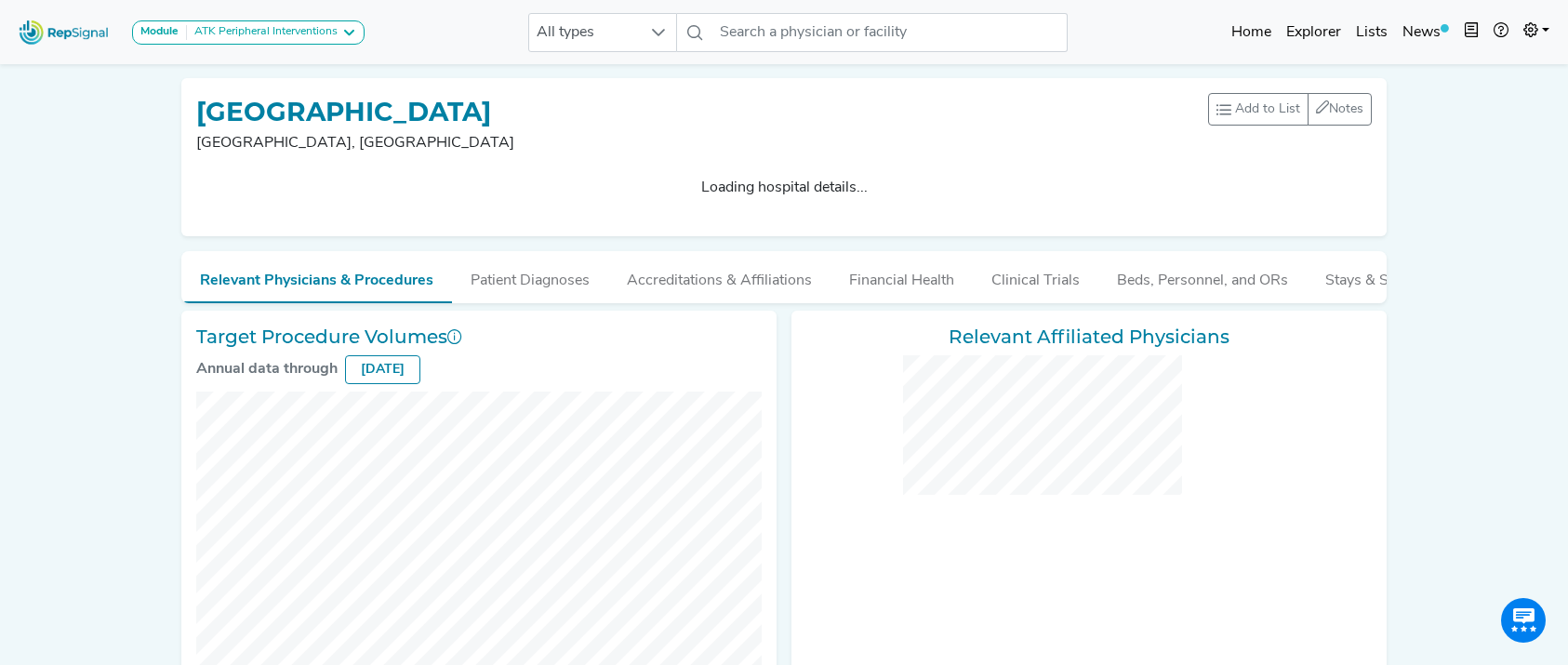
checkbox input "false"
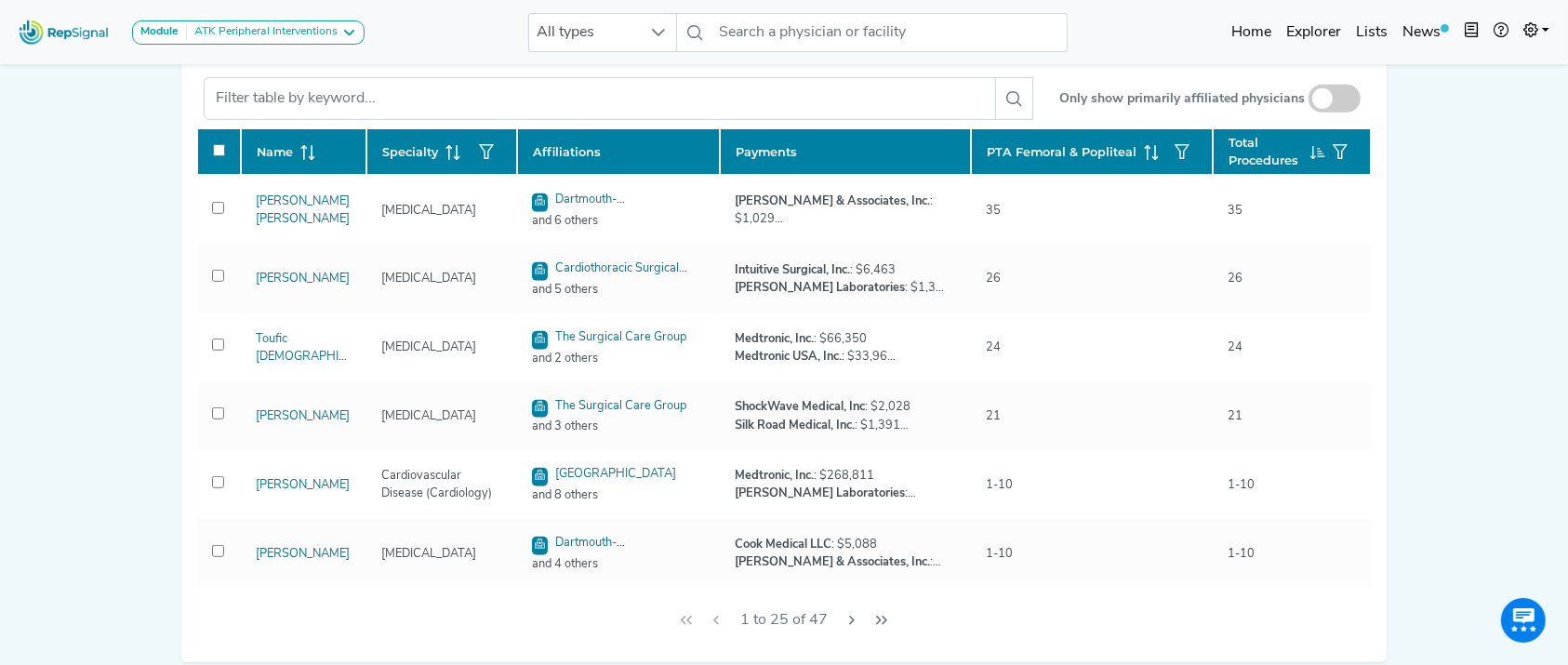
scroll to position [848, 0]
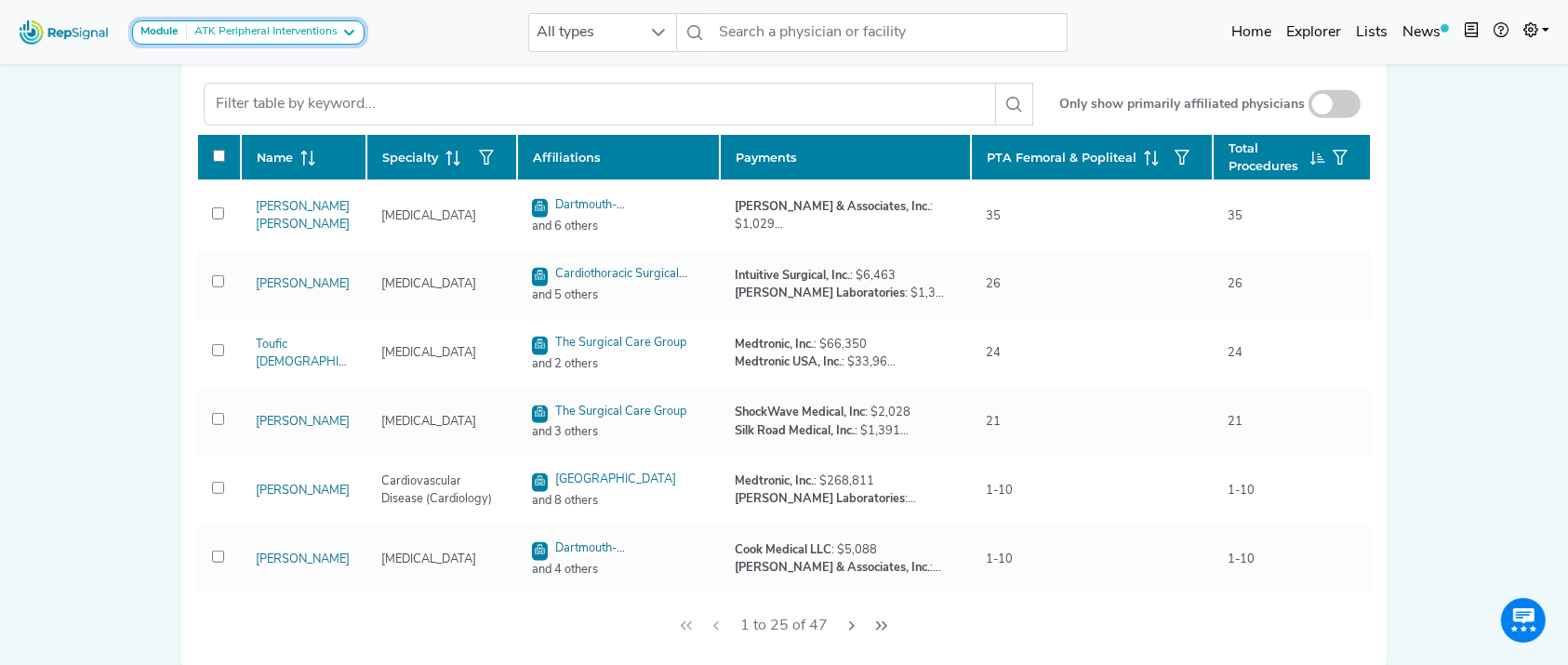
click at [260, 41] on button "Module ATK Peripheral Interventions" at bounding box center [248, 33] width 232 height 24
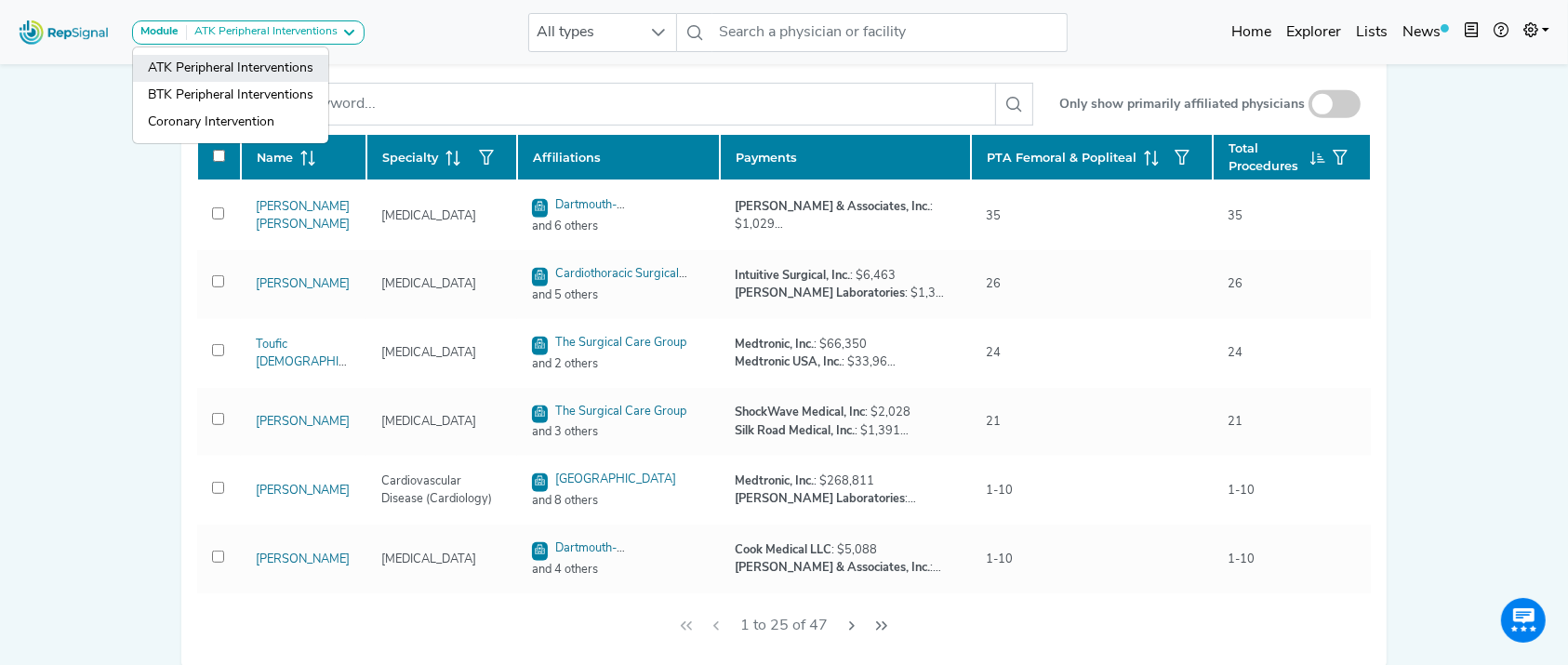
click at [258, 81] on link "ATK Peripheral Interventions" at bounding box center [230, 94] width 196 height 27
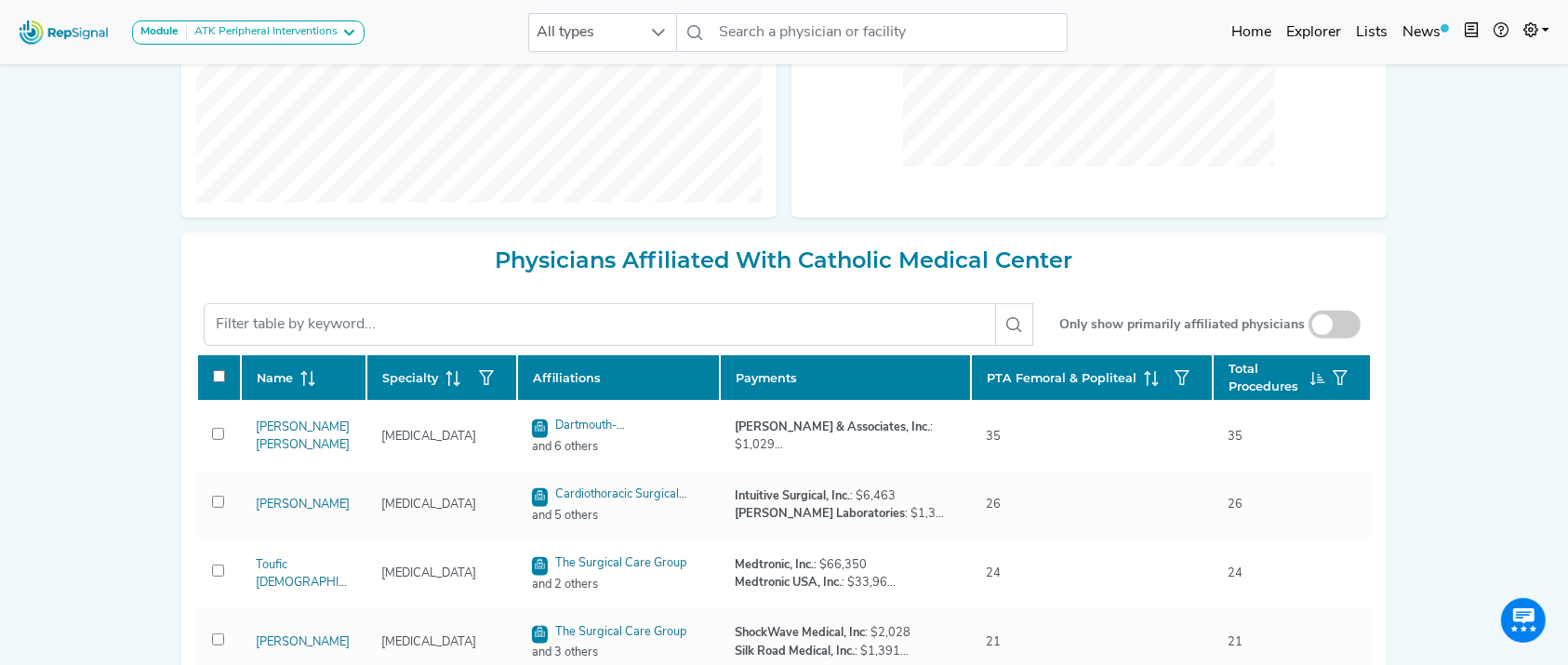
scroll to position [0, 0]
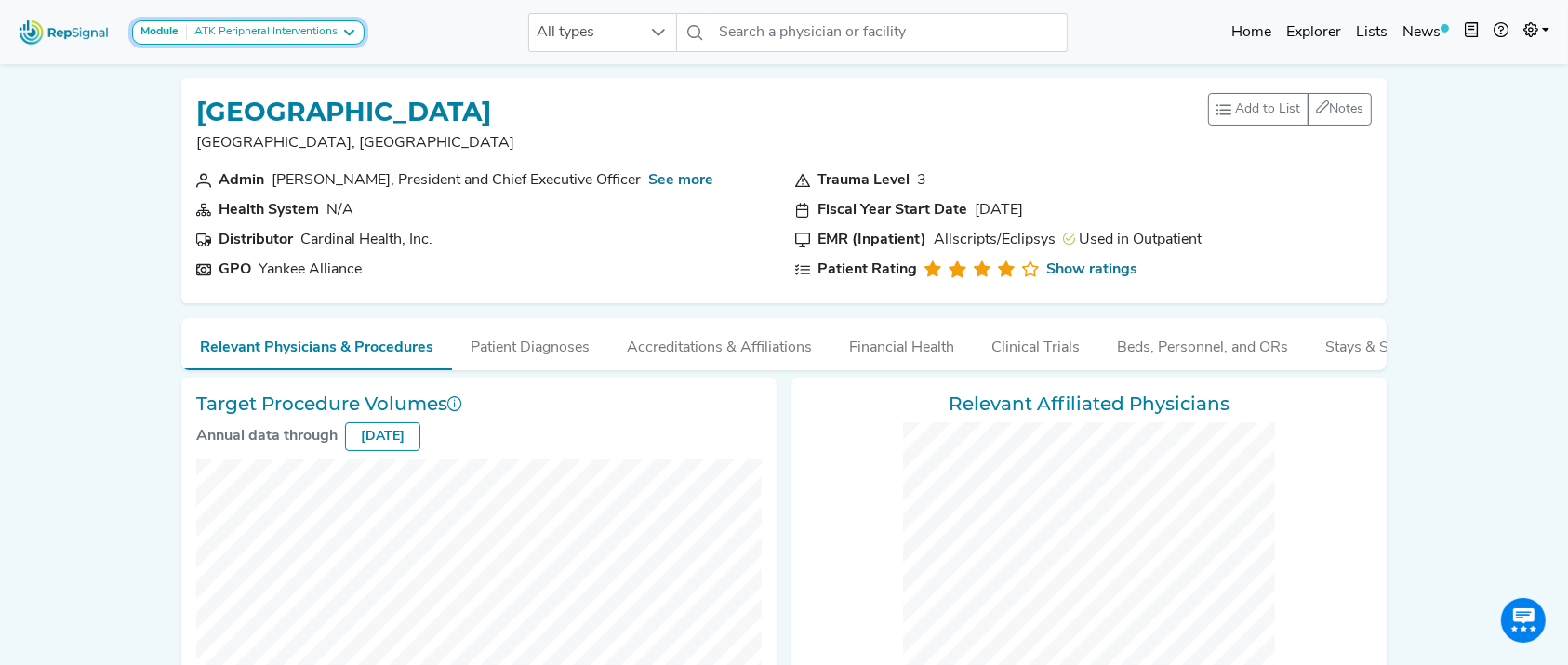
click at [257, 34] on div "ATK Peripheral Interventions" at bounding box center [262, 32] width 151 height 15
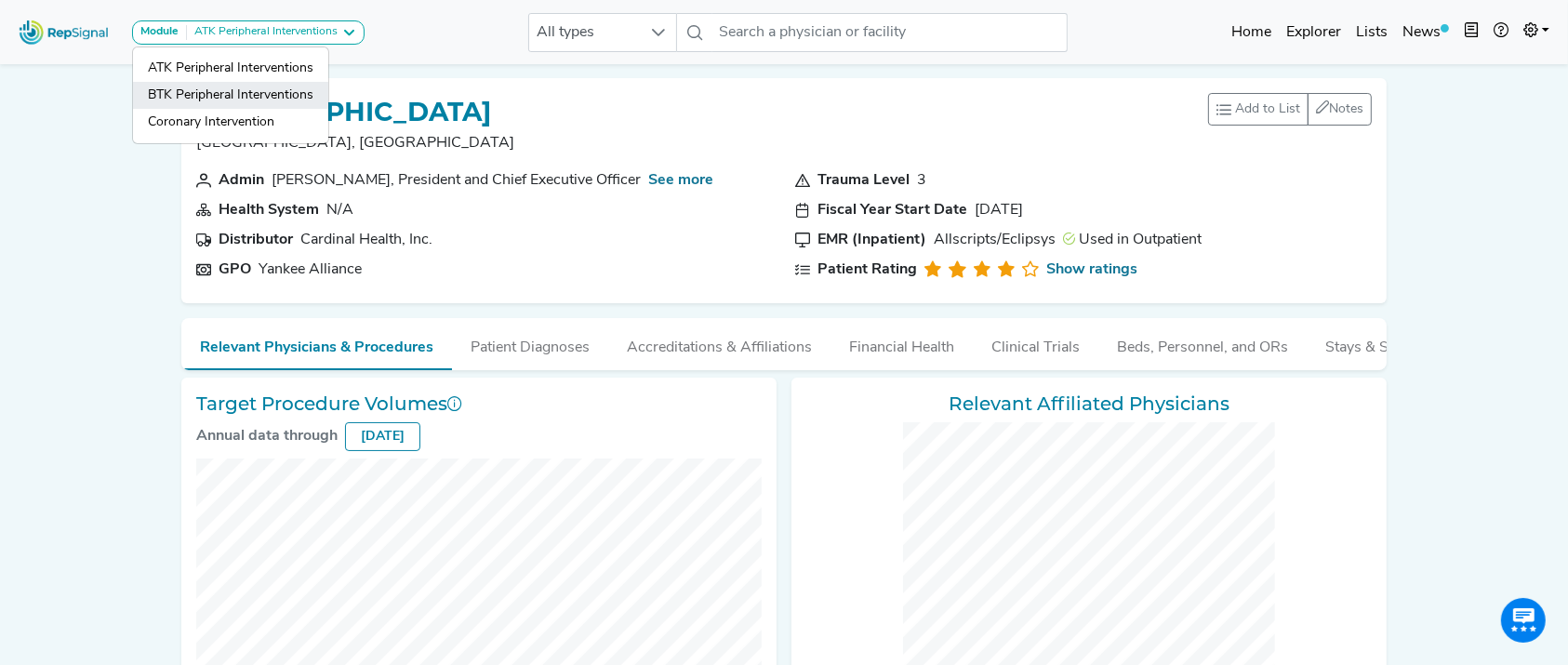
click at [242, 109] on link "BTK Peripheral Interventions" at bounding box center [230, 122] width 196 height 27
checkbox input "false"
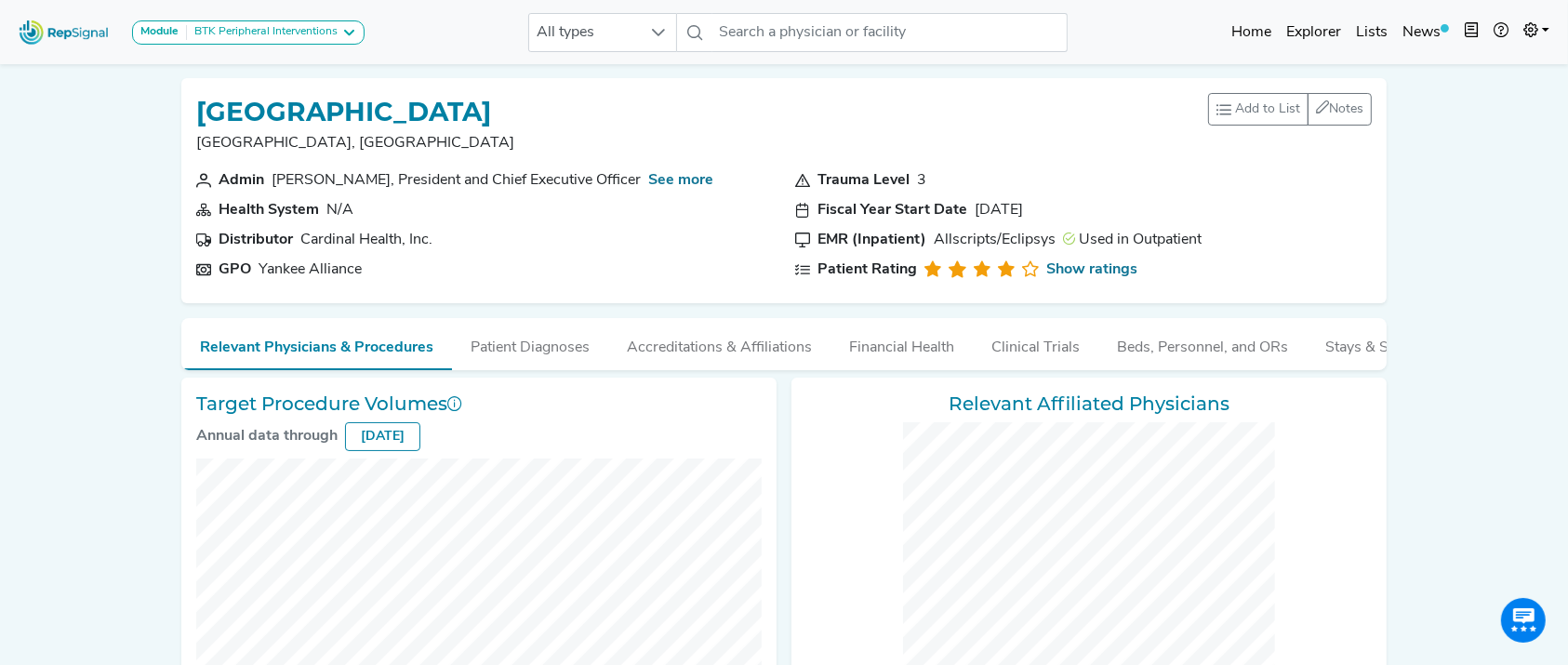
checkbox input "false"
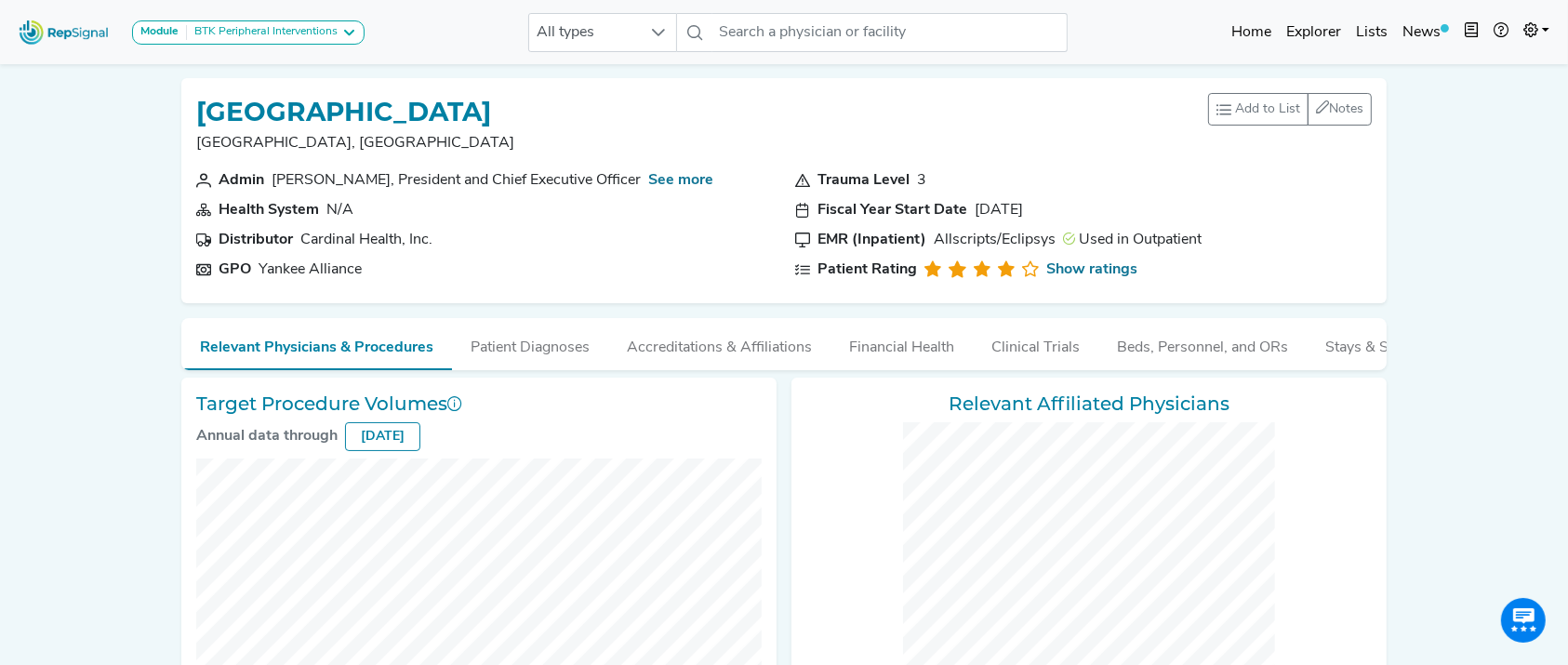
checkbox input "false"
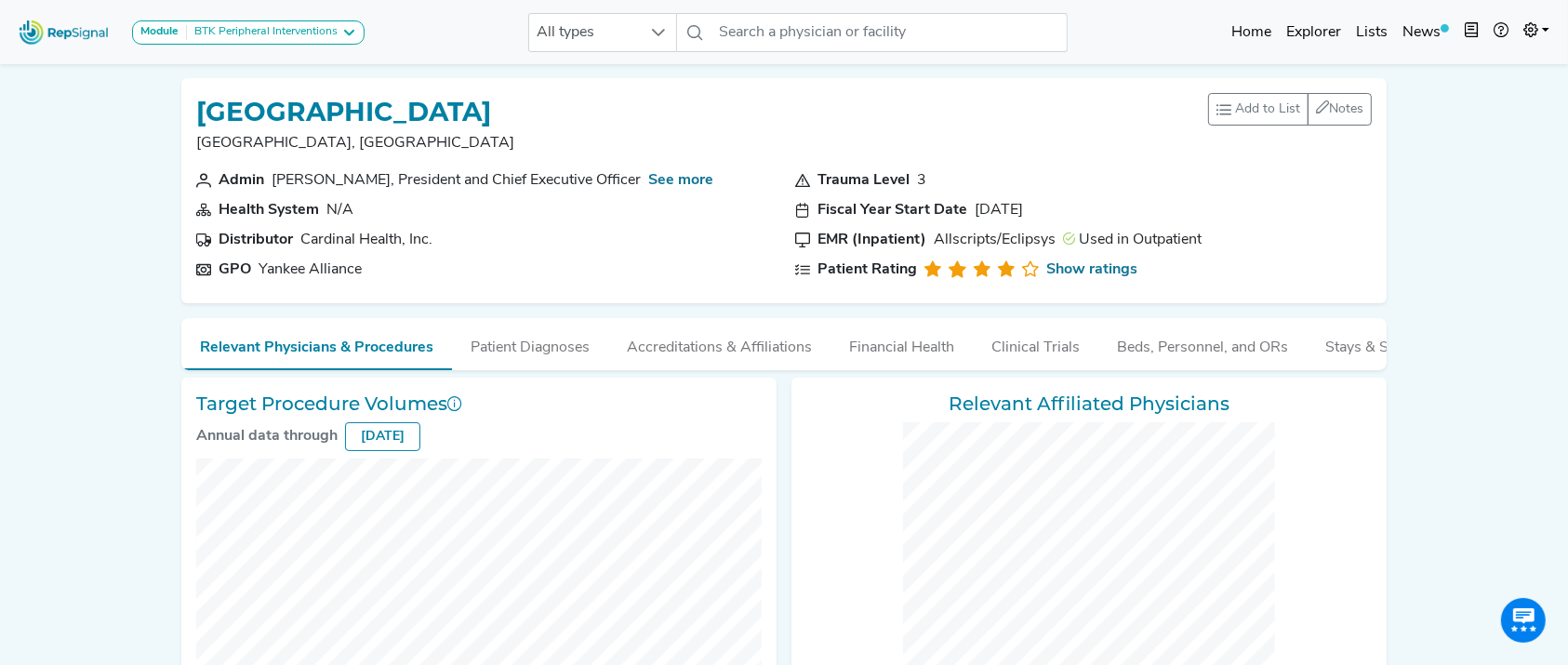
checkbox input "false"
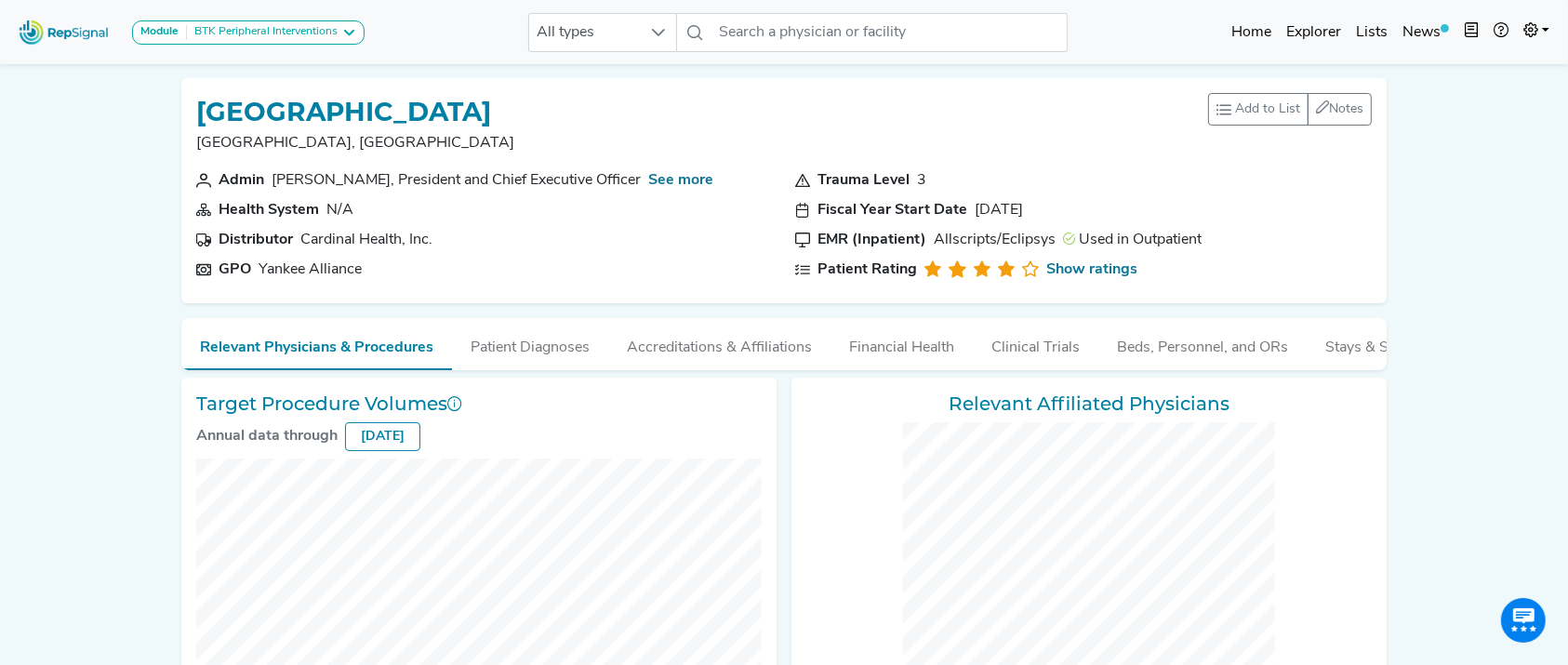
checkbox input "false"
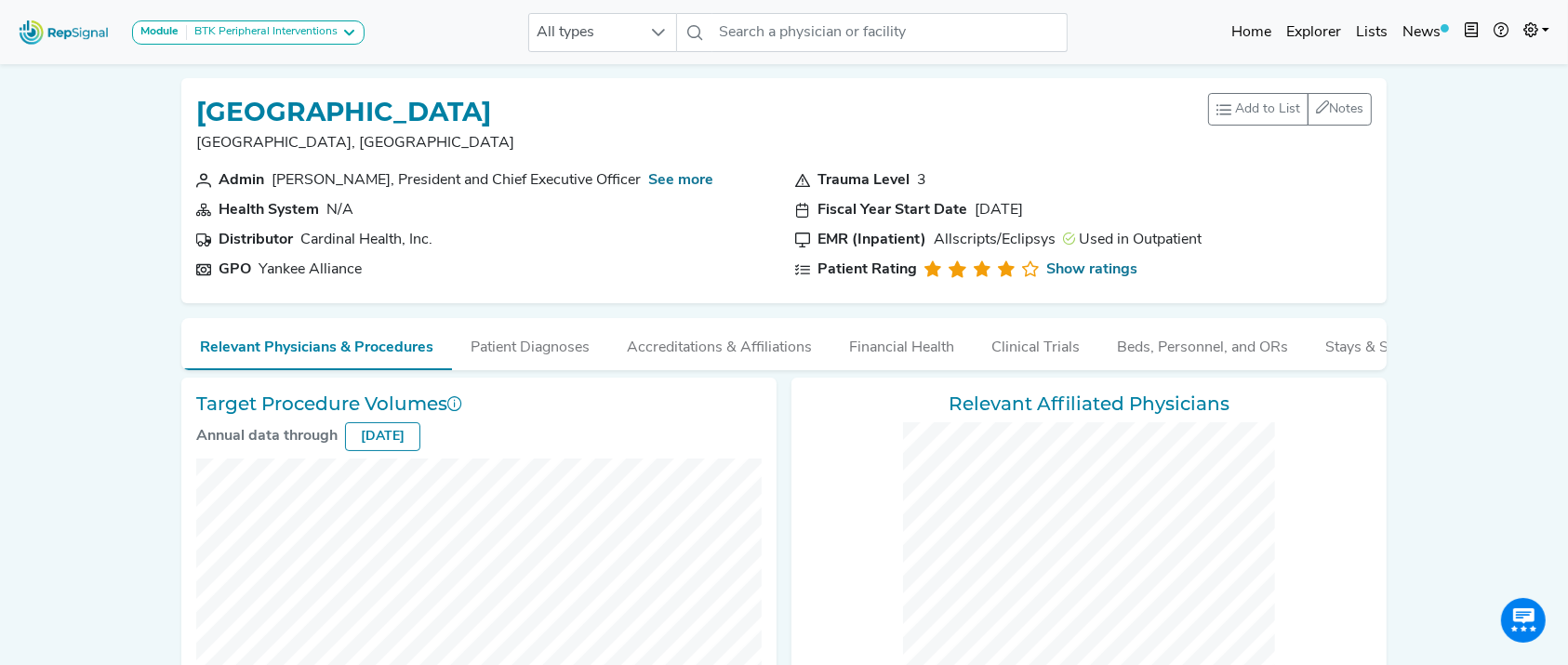
checkbox input "false"
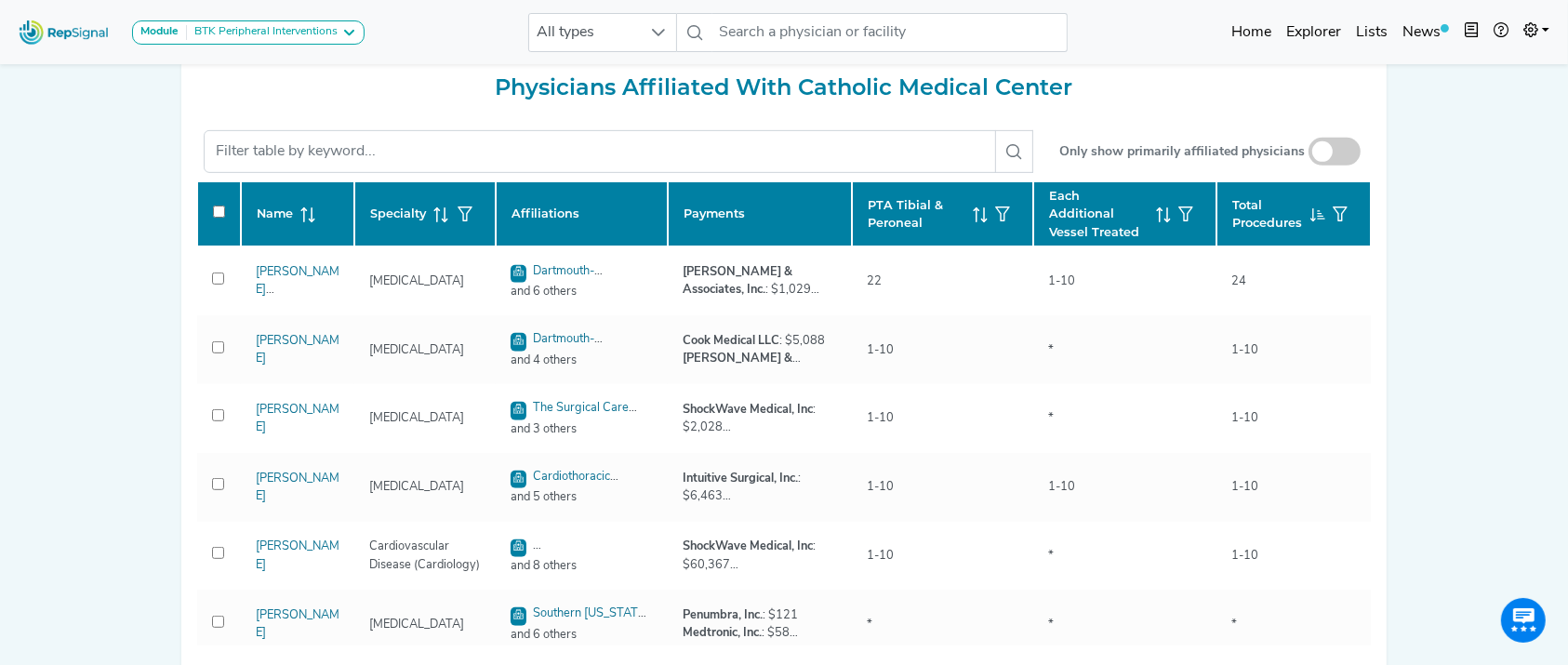
scroll to position [952, 0]
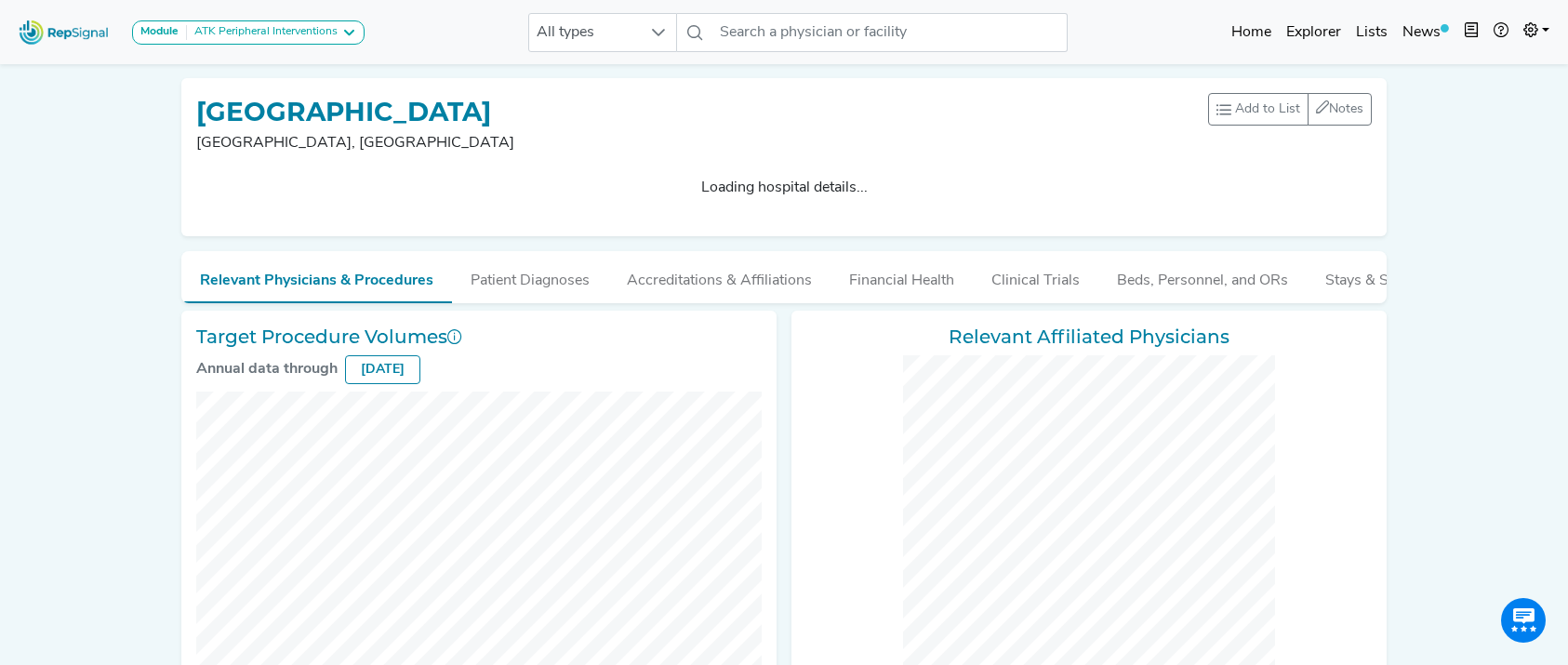
checkbox input "false"
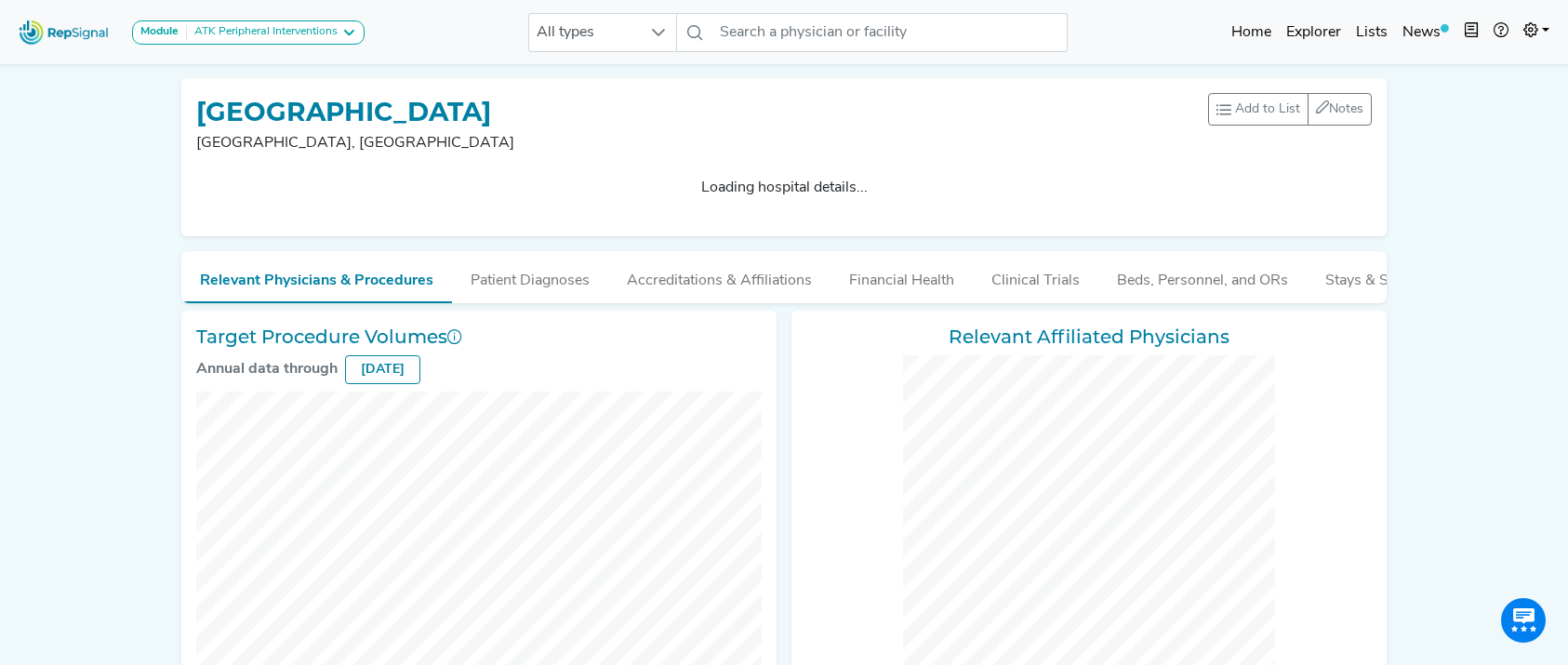
checkbox input "false"
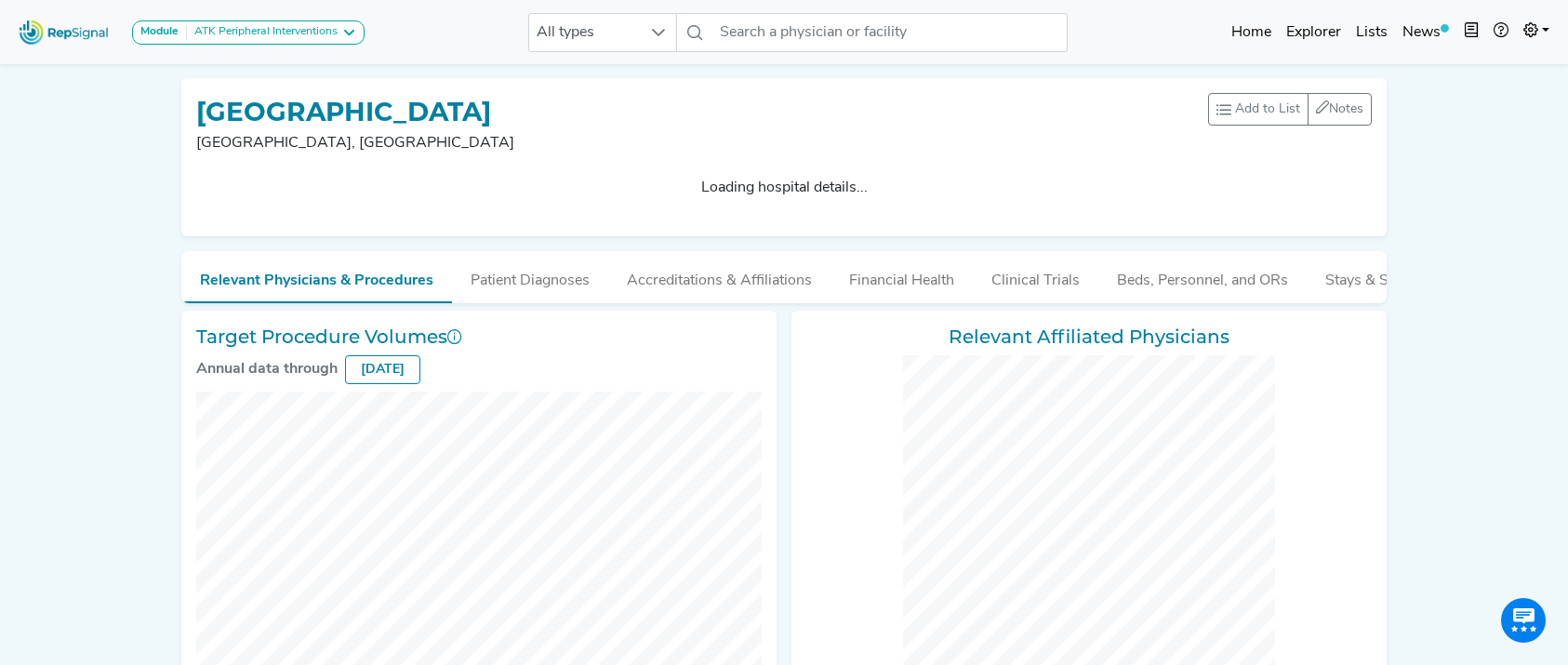
checkbox input "false"
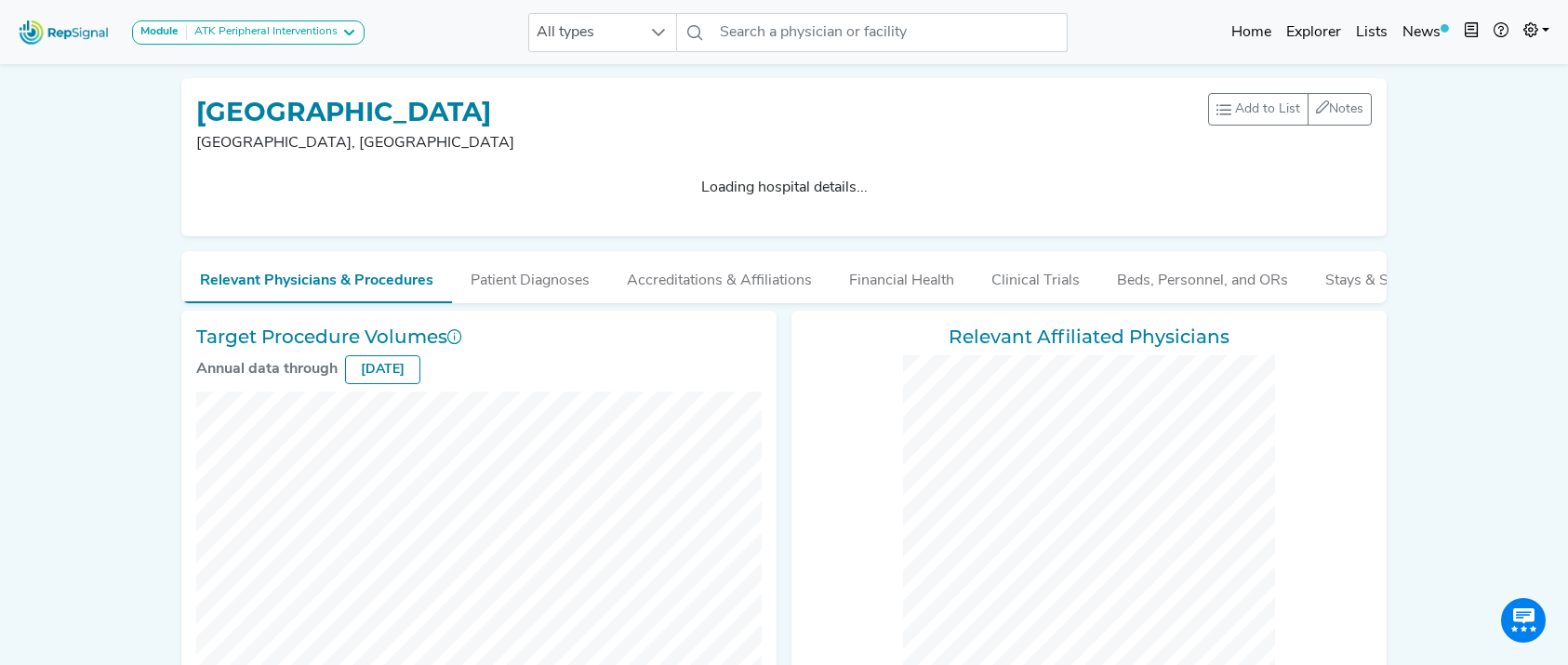
checkbox input "false"
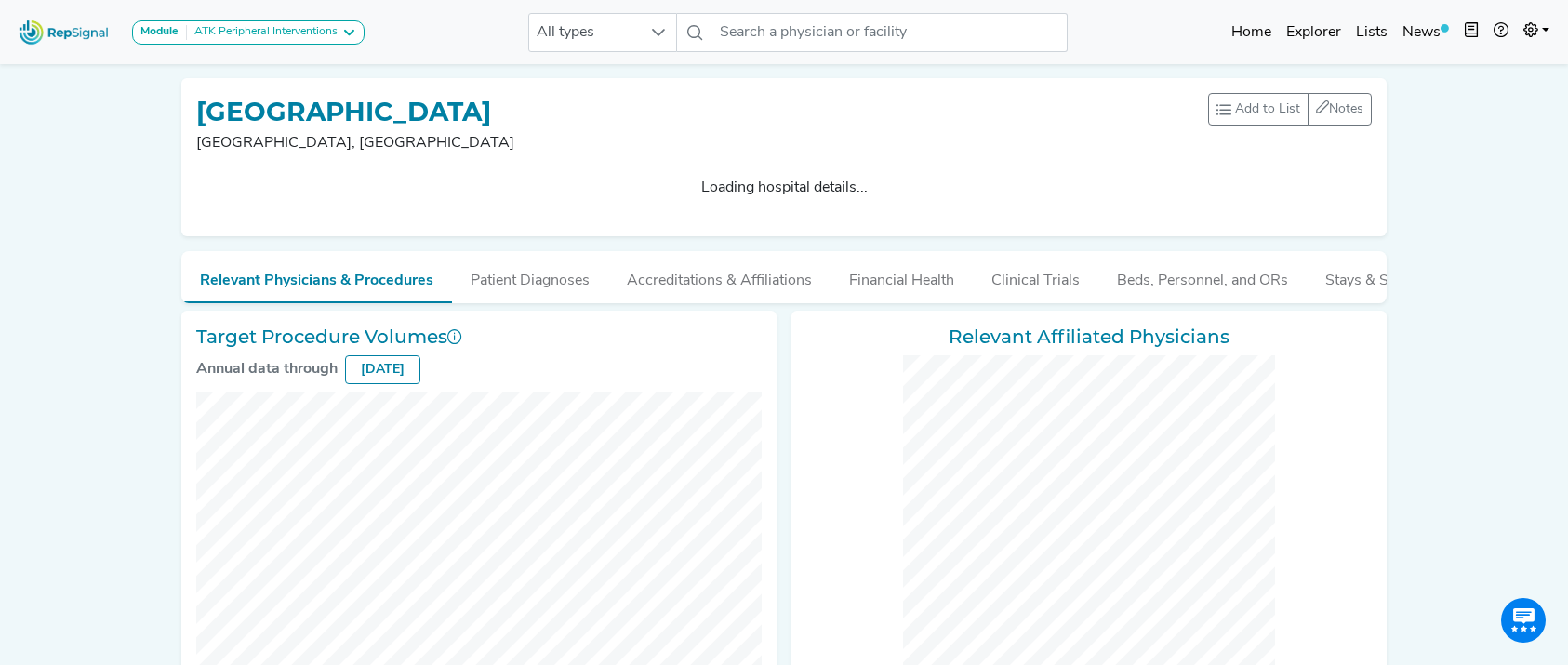
checkbox input "false"
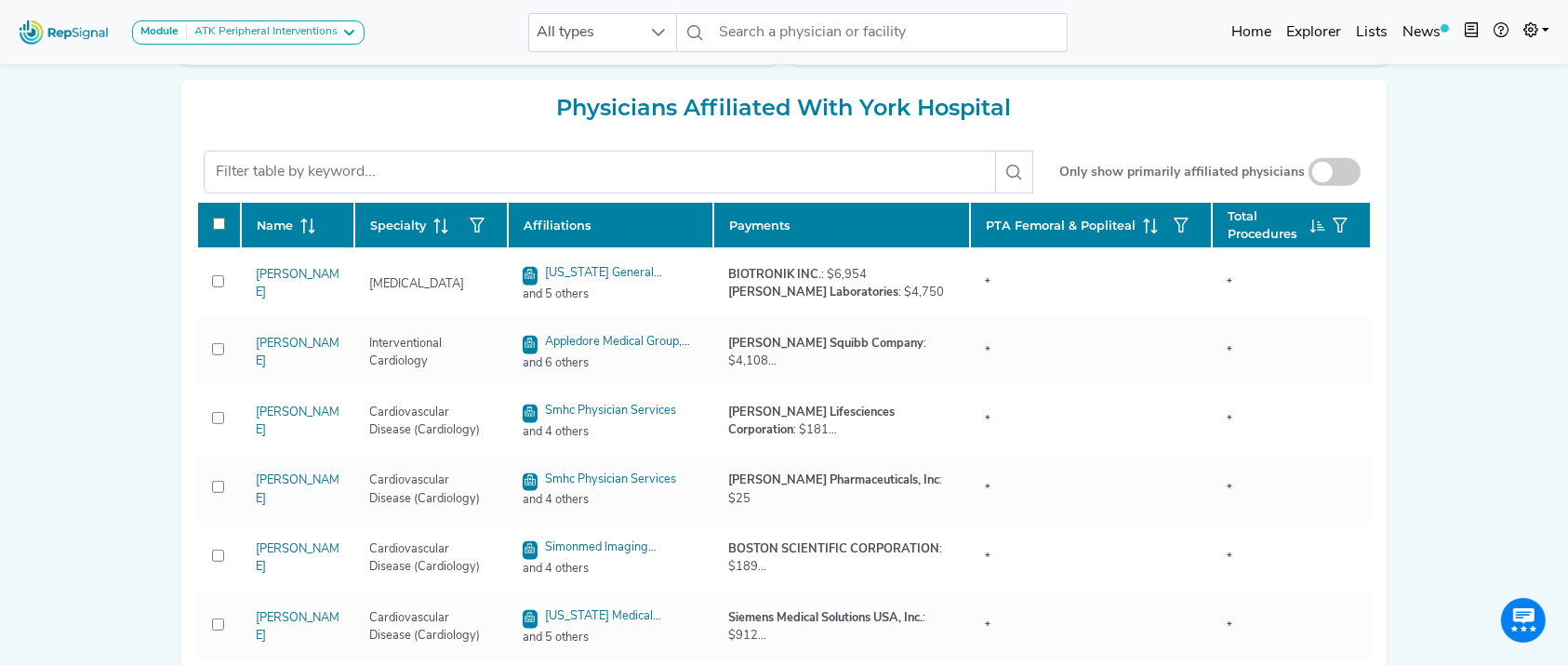
scroll to position [775, 0]
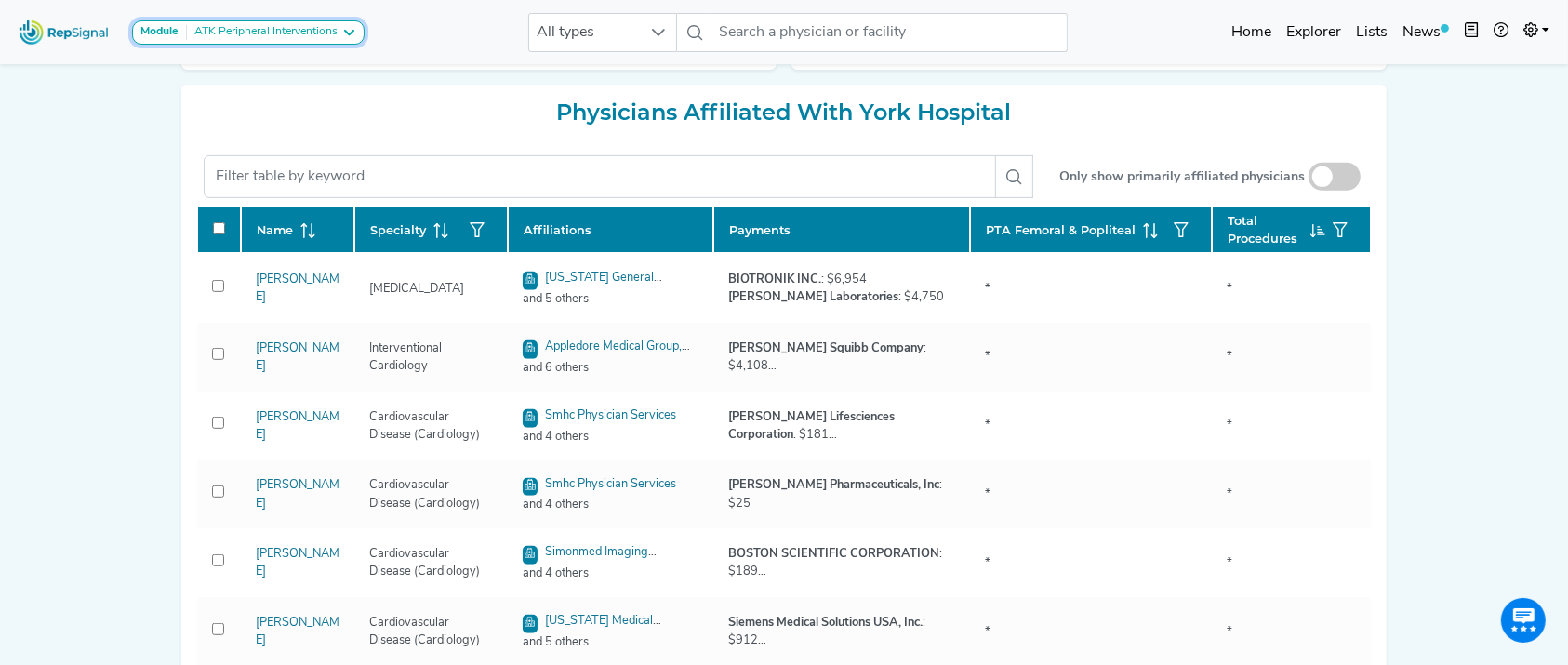
click at [296, 27] on div "ATK Peripheral Interventions" at bounding box center [262, 32] width 151 height 15
click at [262, 109] on link "BTK Peripheral Interventions" at bounding box center [230, 122] width 196 height 27
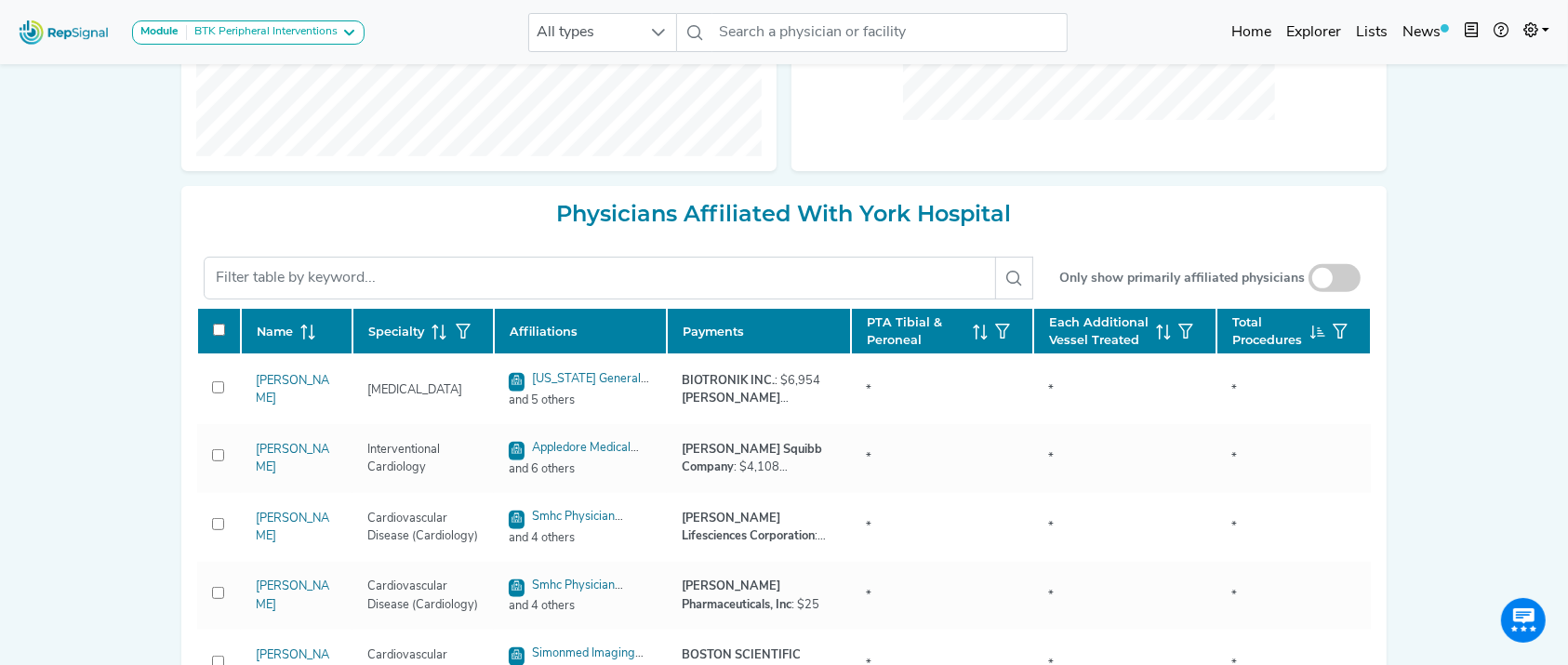
scroll to position [850, 0]
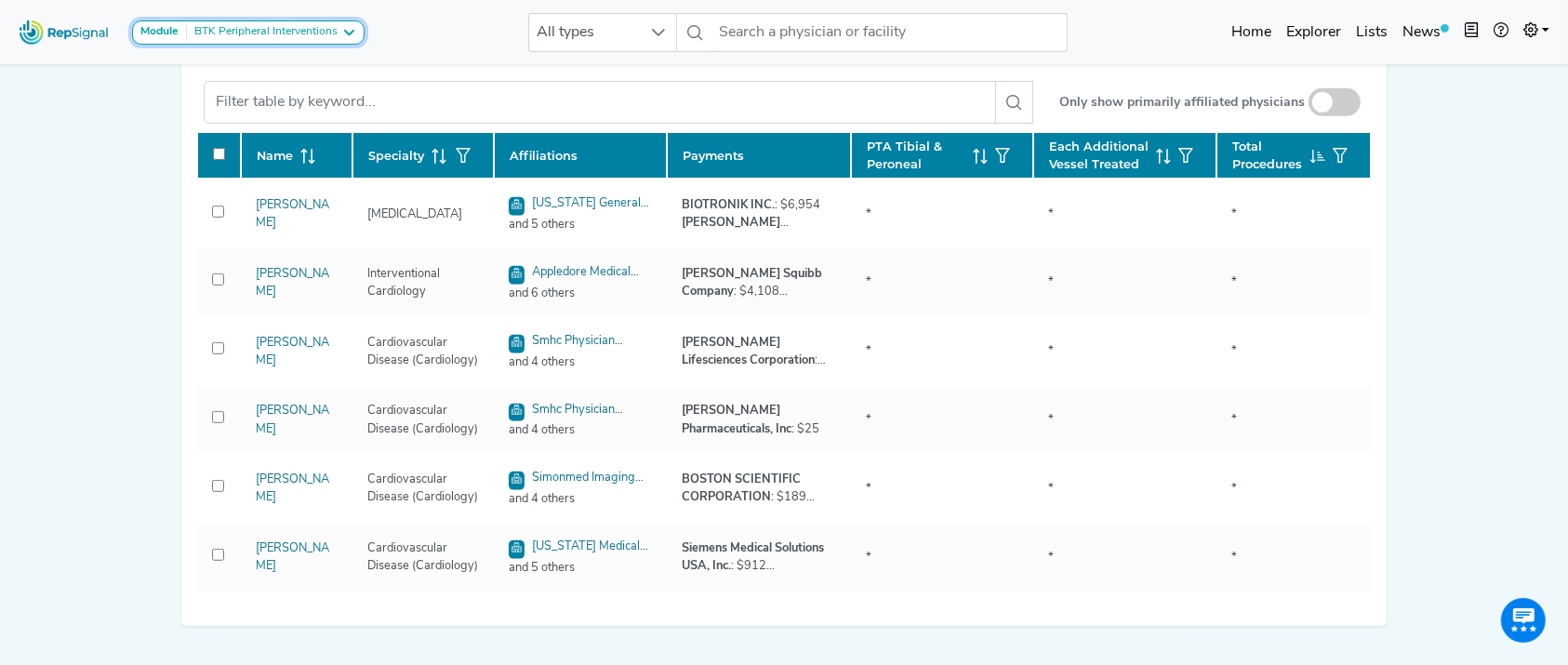
click at [303, 31] on div "BTK Peripheral Interventions" at bounding box center [262, 32] width 151 height 15
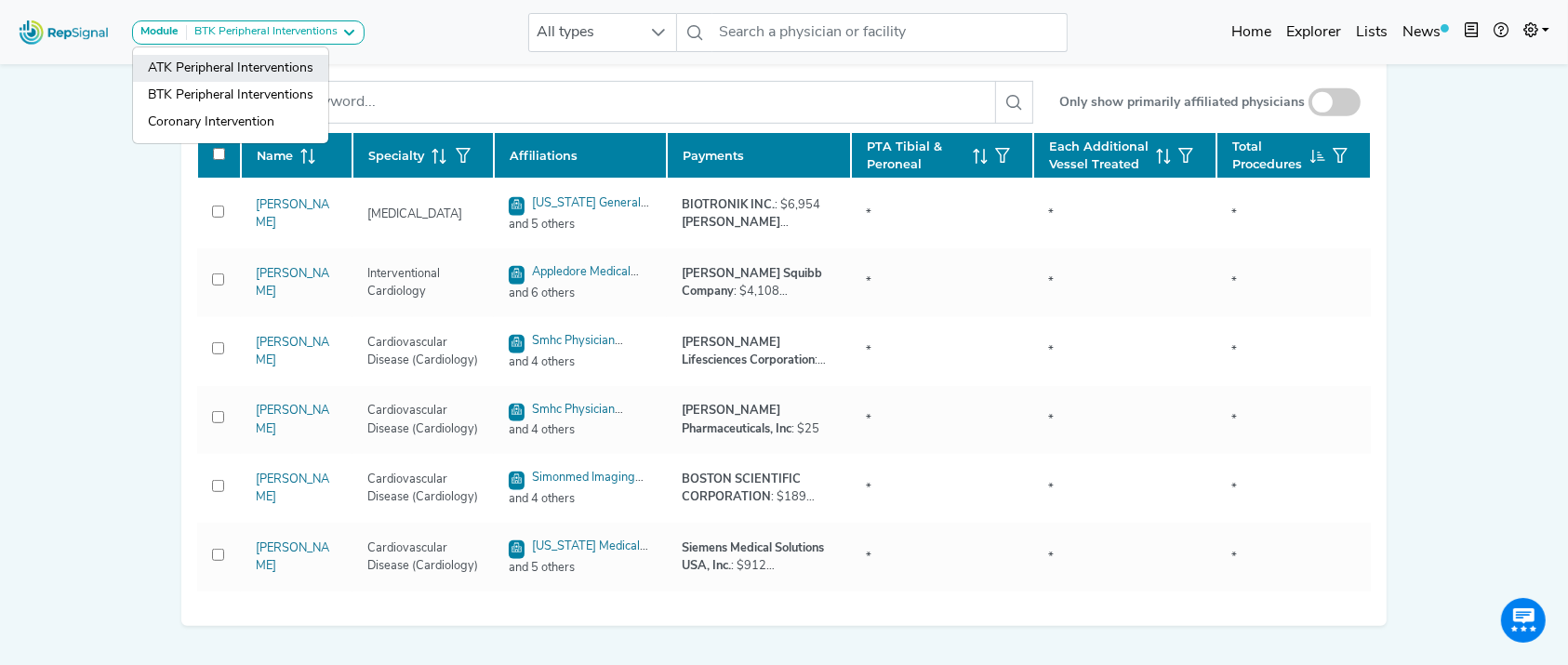
click at [272, 81] on link "ATK Peripheral Interventions" at bounding box center [230, 94] width 196 height 27
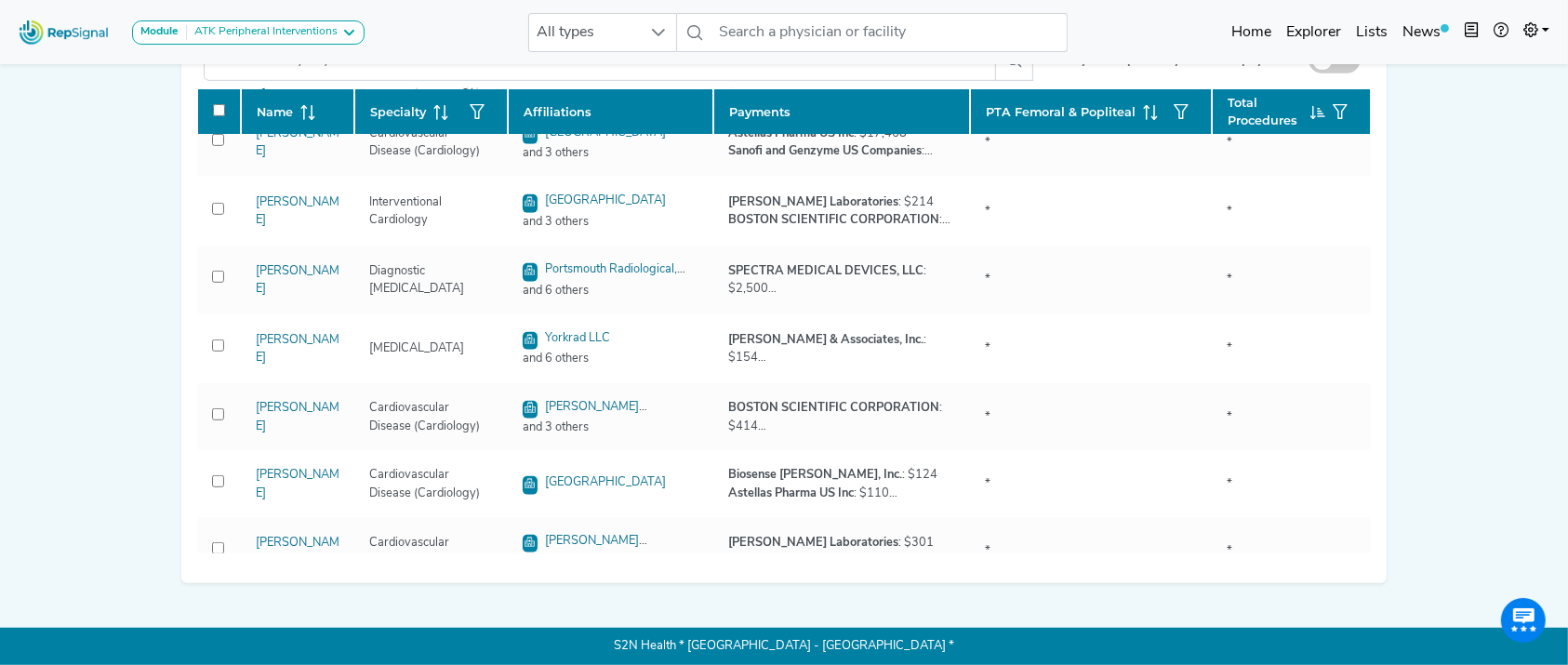
scroll to position [1063, 0]
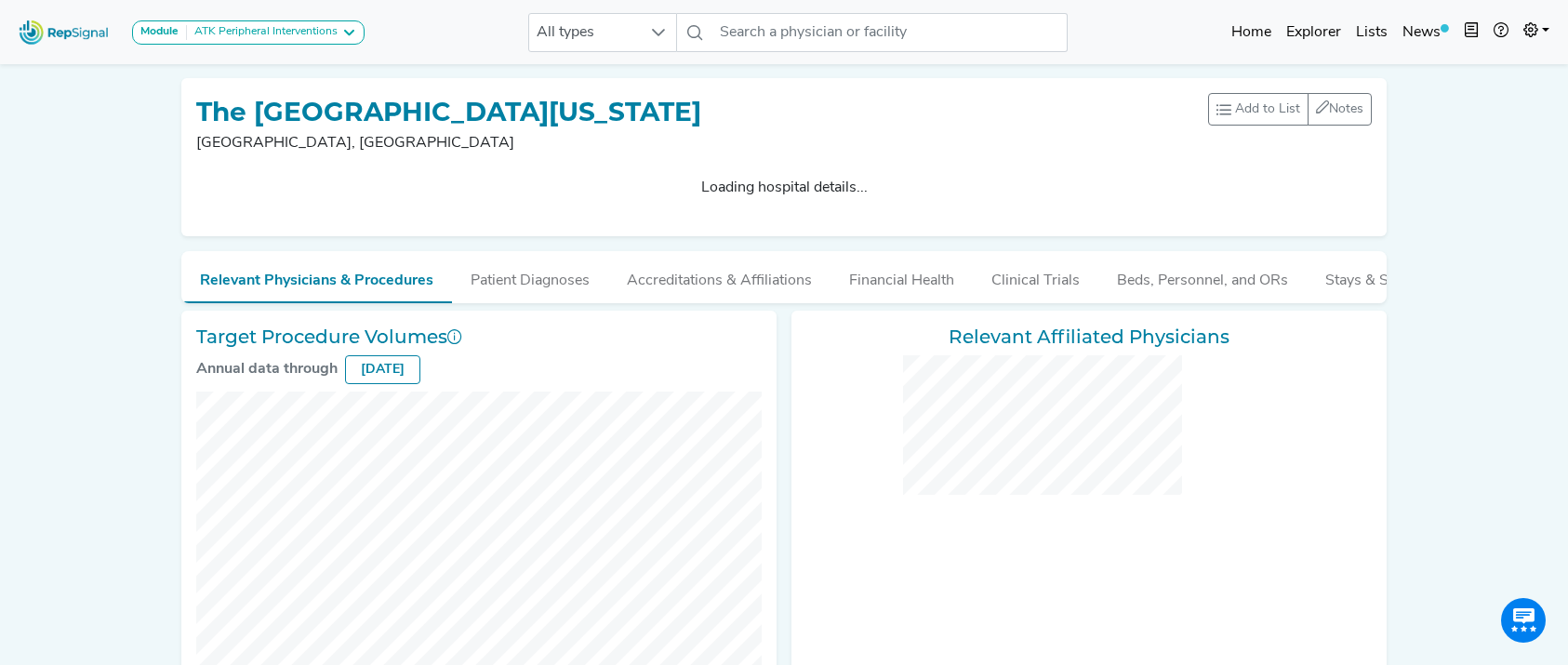
checkbox input "false"
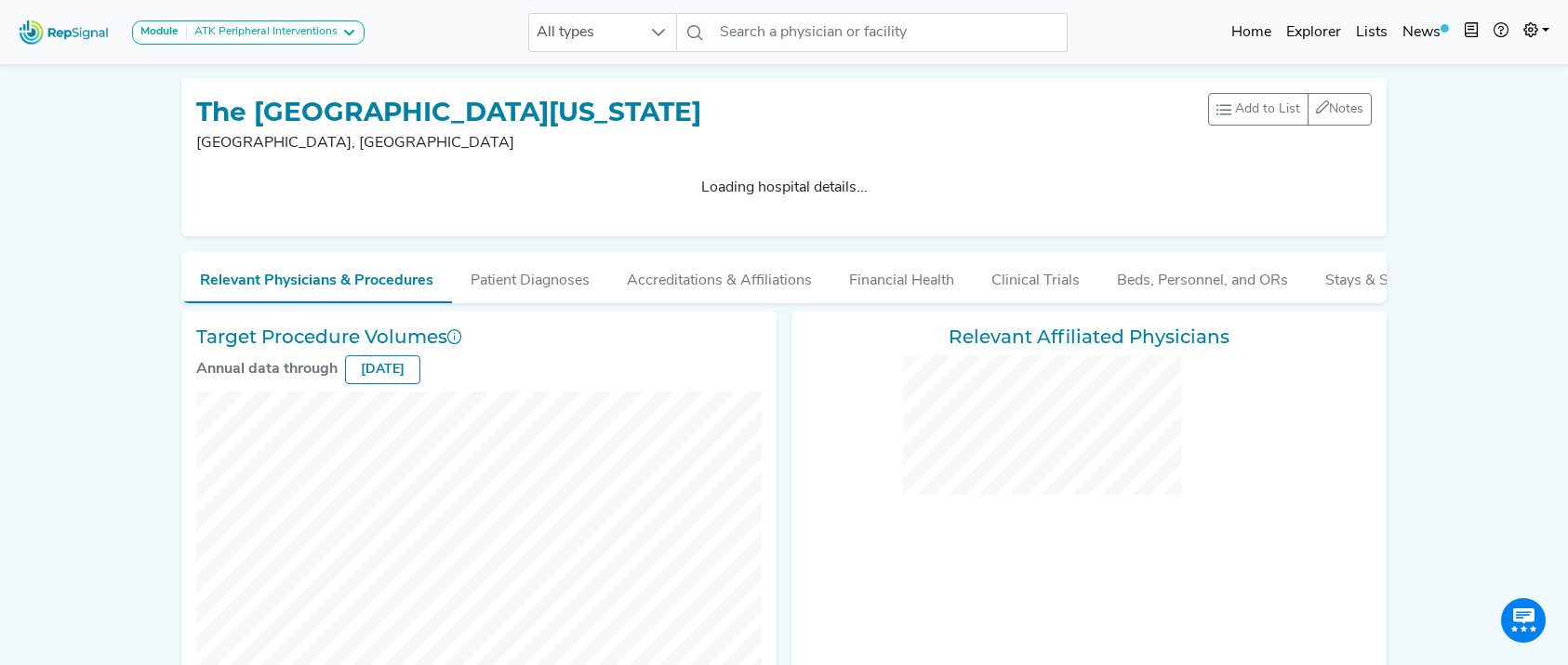
checkbox input "false"
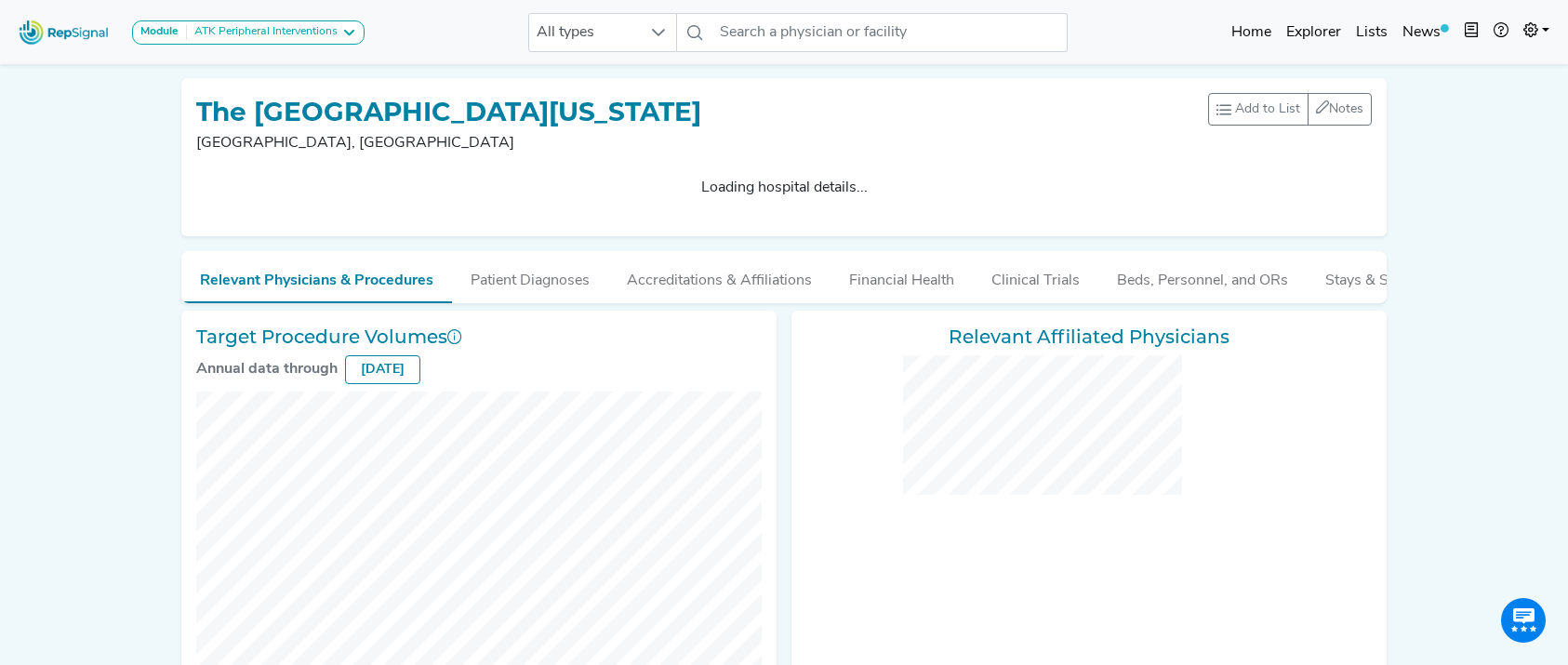
checkbox input "false"
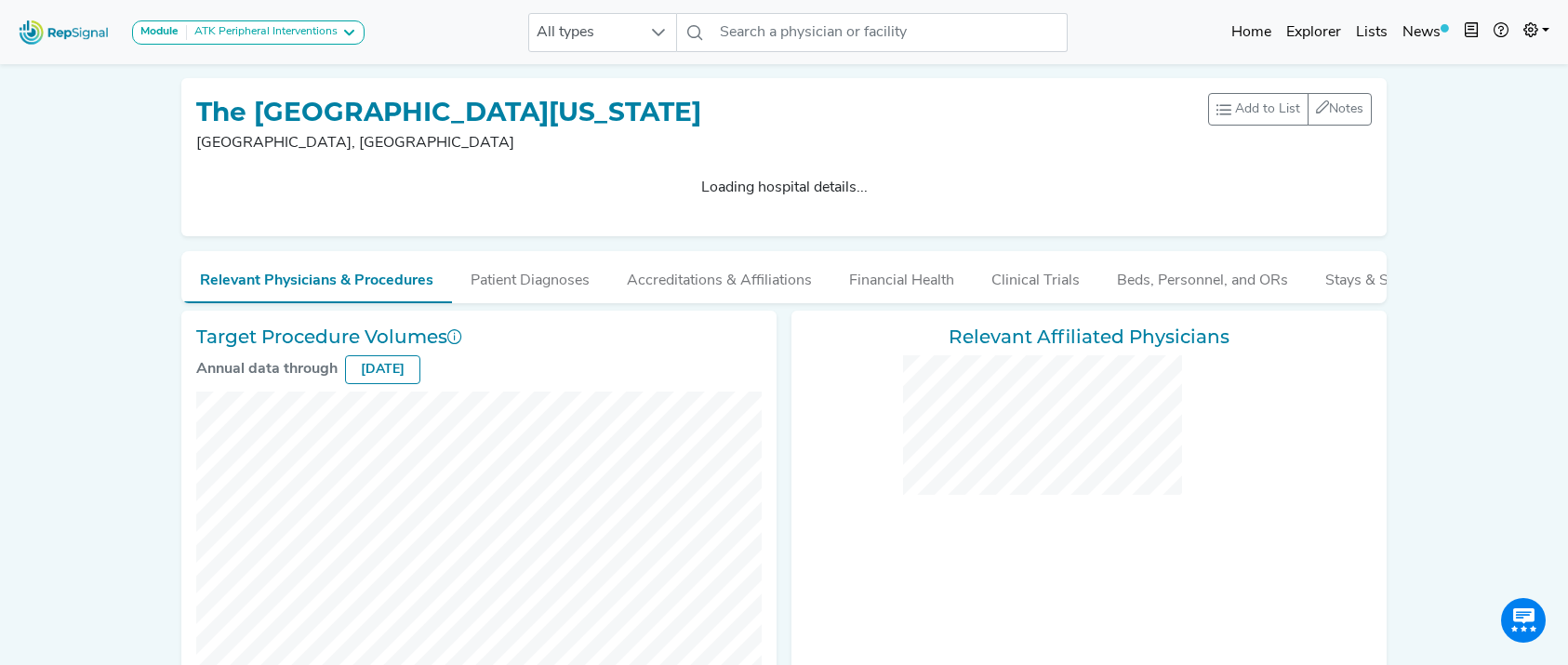
checkbox input "false"
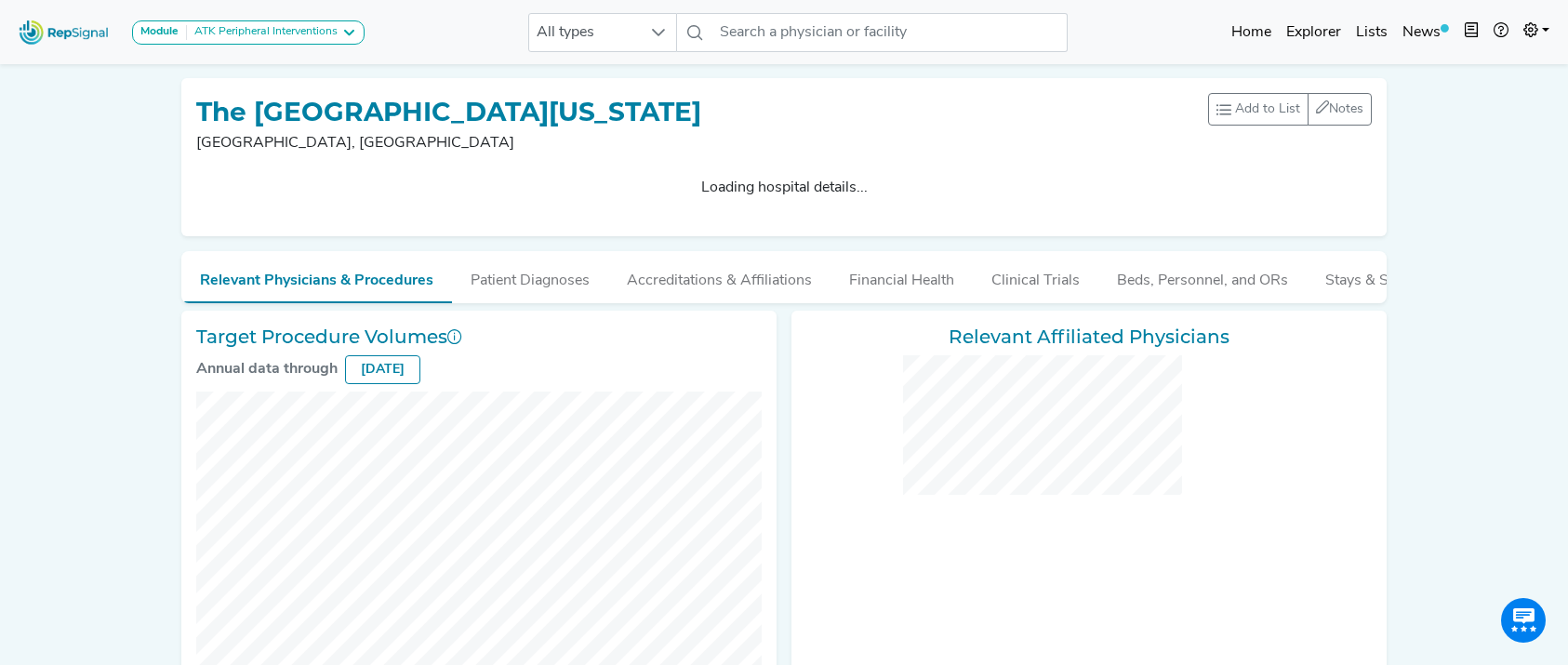
checkbox input "false"
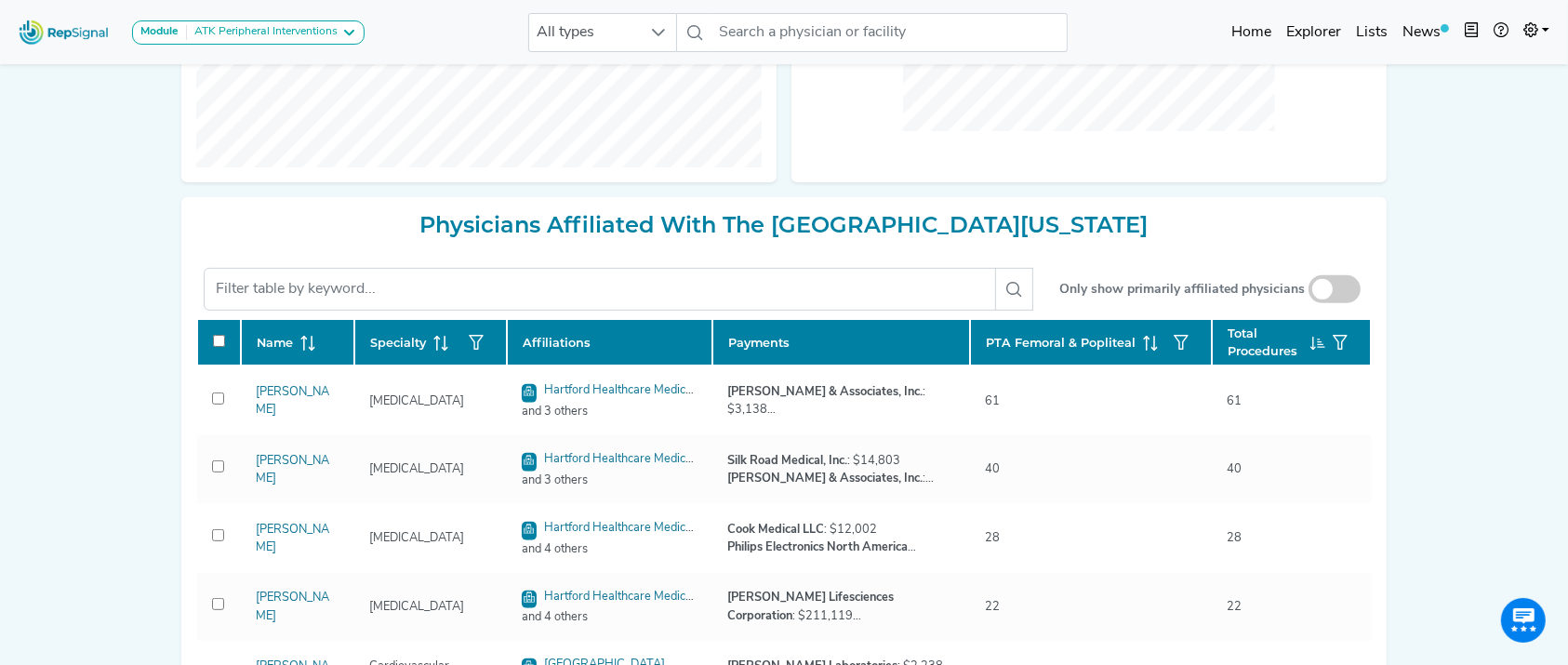
scroll to position [772, 0]
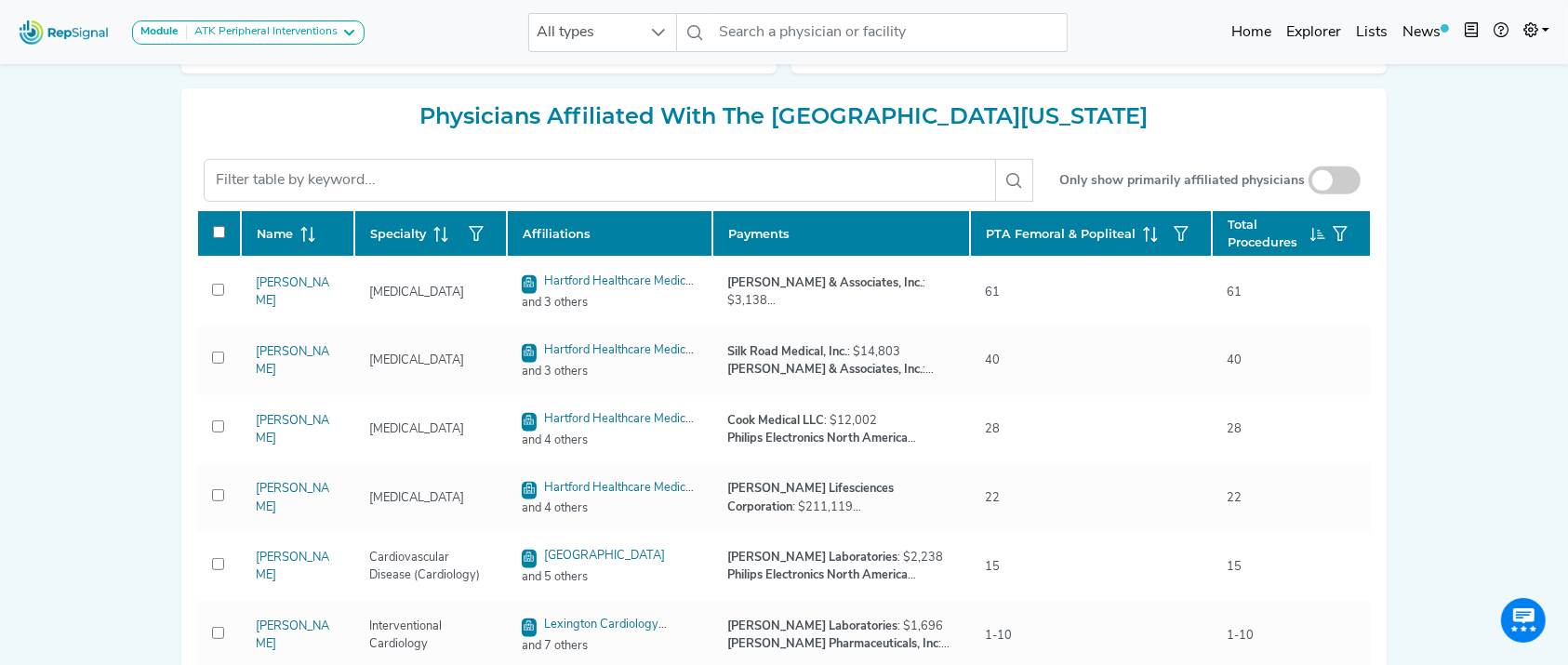
drag, startPoint x: 1564, startPoint y: 549, endPoint x: 1585, endPoint y: 598, distance: 53.3
click at [1560, 596] on div "Module ATK Peripheral Interventions ATK Peripheral Interventions BTK Peripheral…" at bounding box center [784, 27] width 1568 height 1598
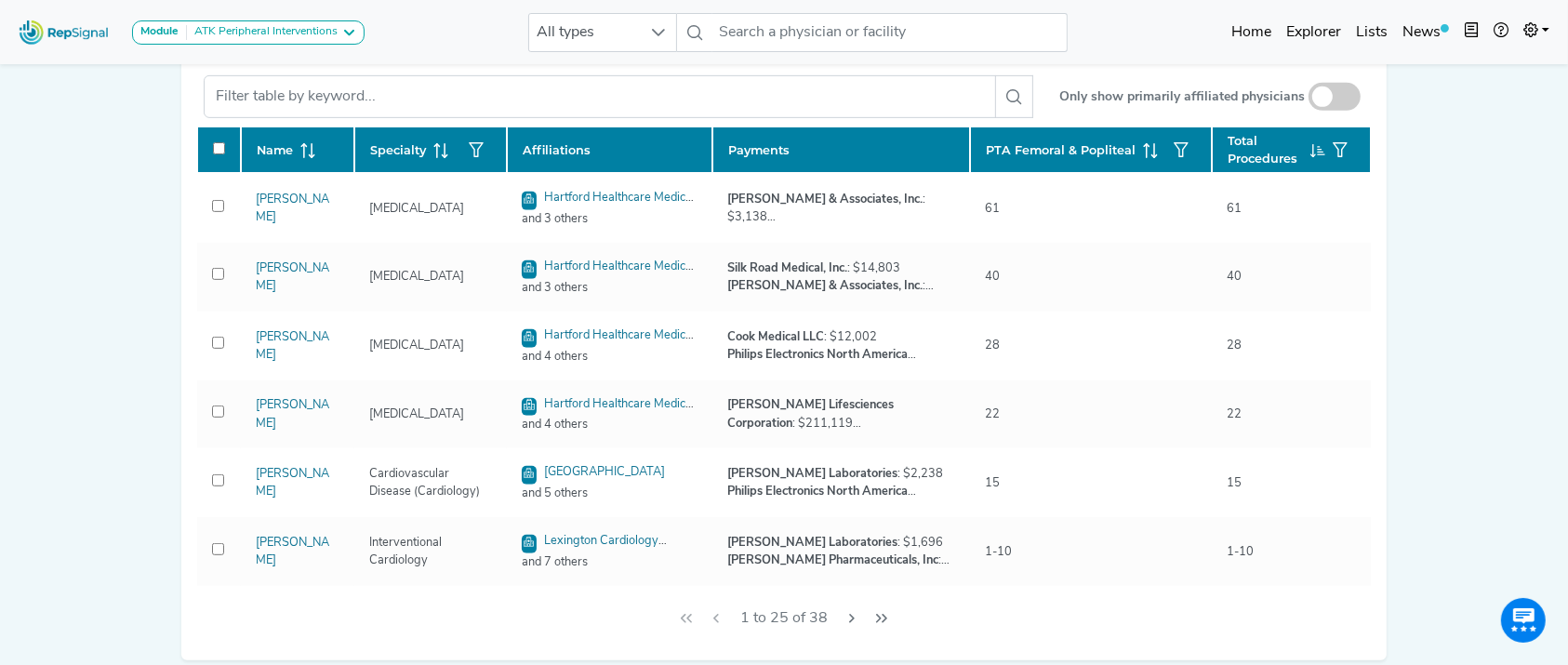
scroll to position [842, 0]
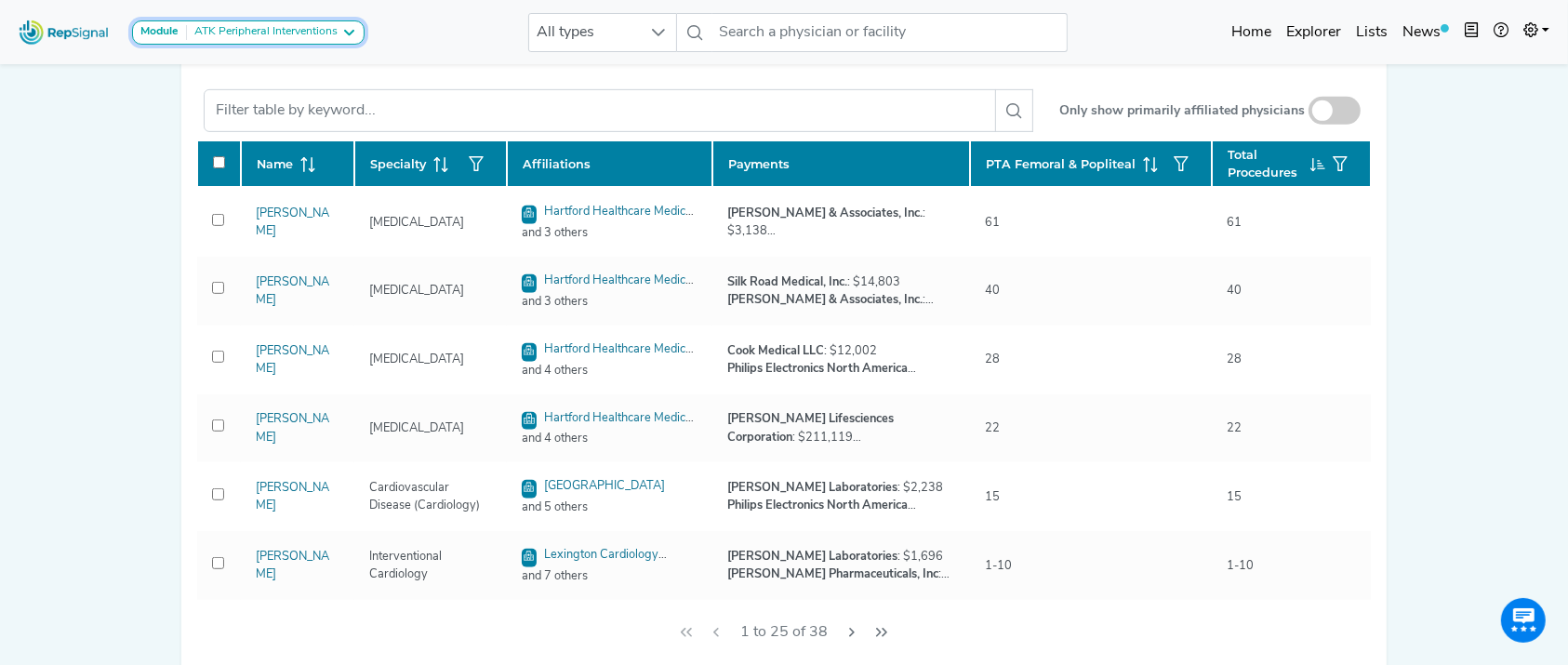
click at [298, 23] on button "Module ATK Peripheral Interventions" at bounding box center [248, 33] width 232 height 24
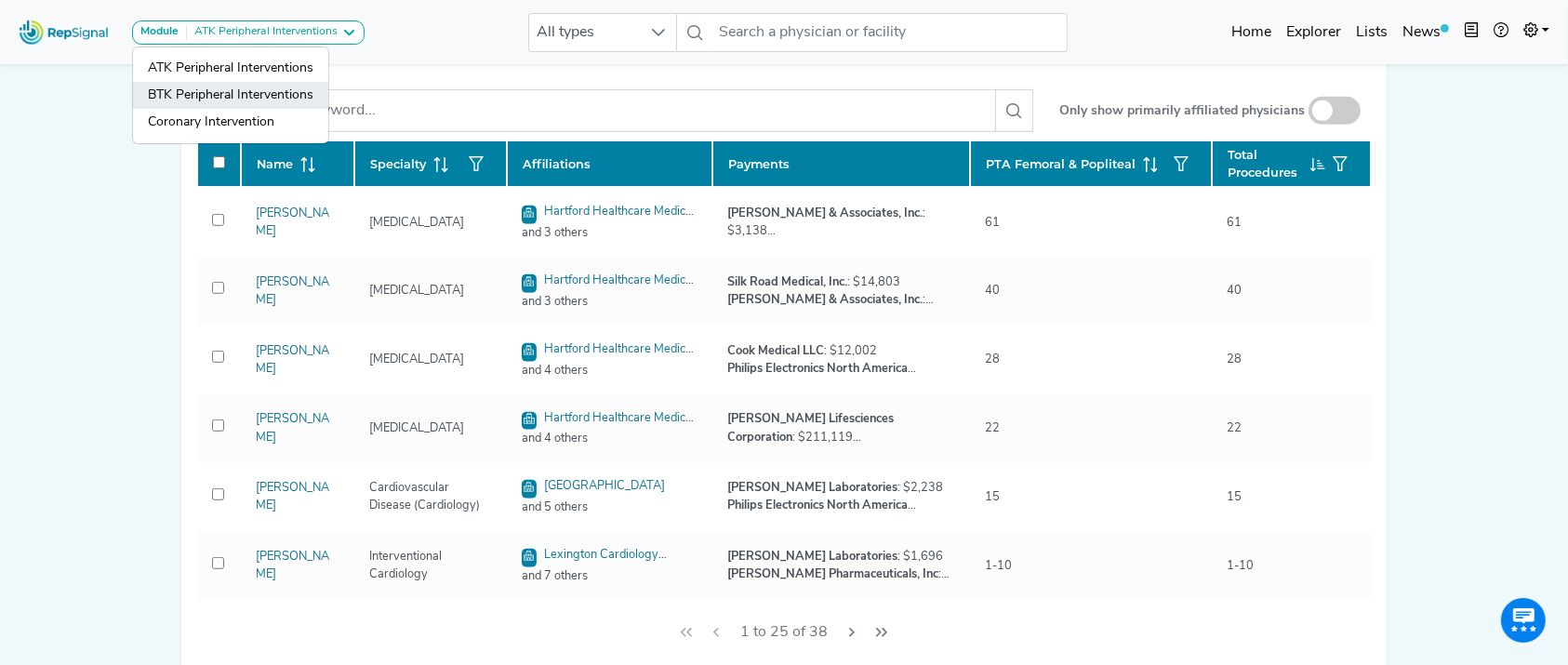
click at [266, 109] on link "BTK Peripheral Interventions" at bounding box center [230, 122] width 196 height 27
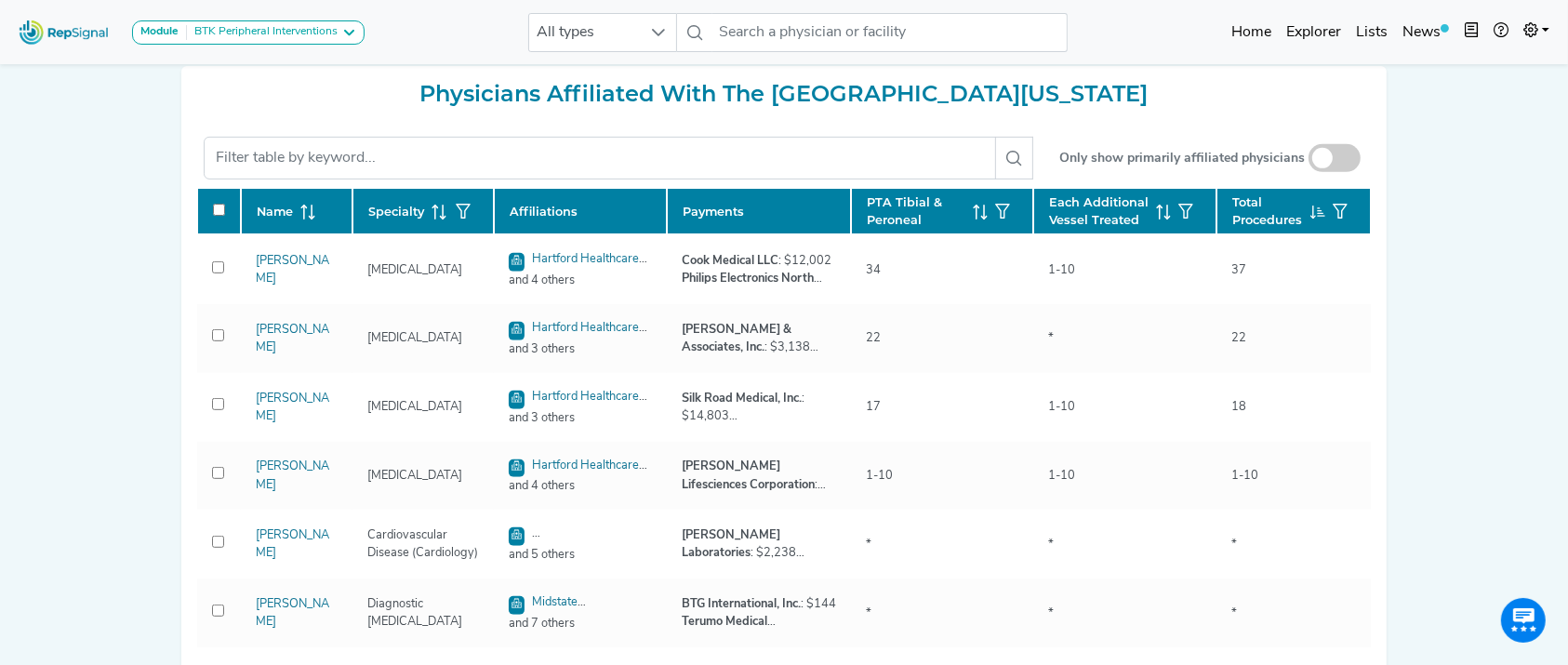
scroll to position [841, 0]
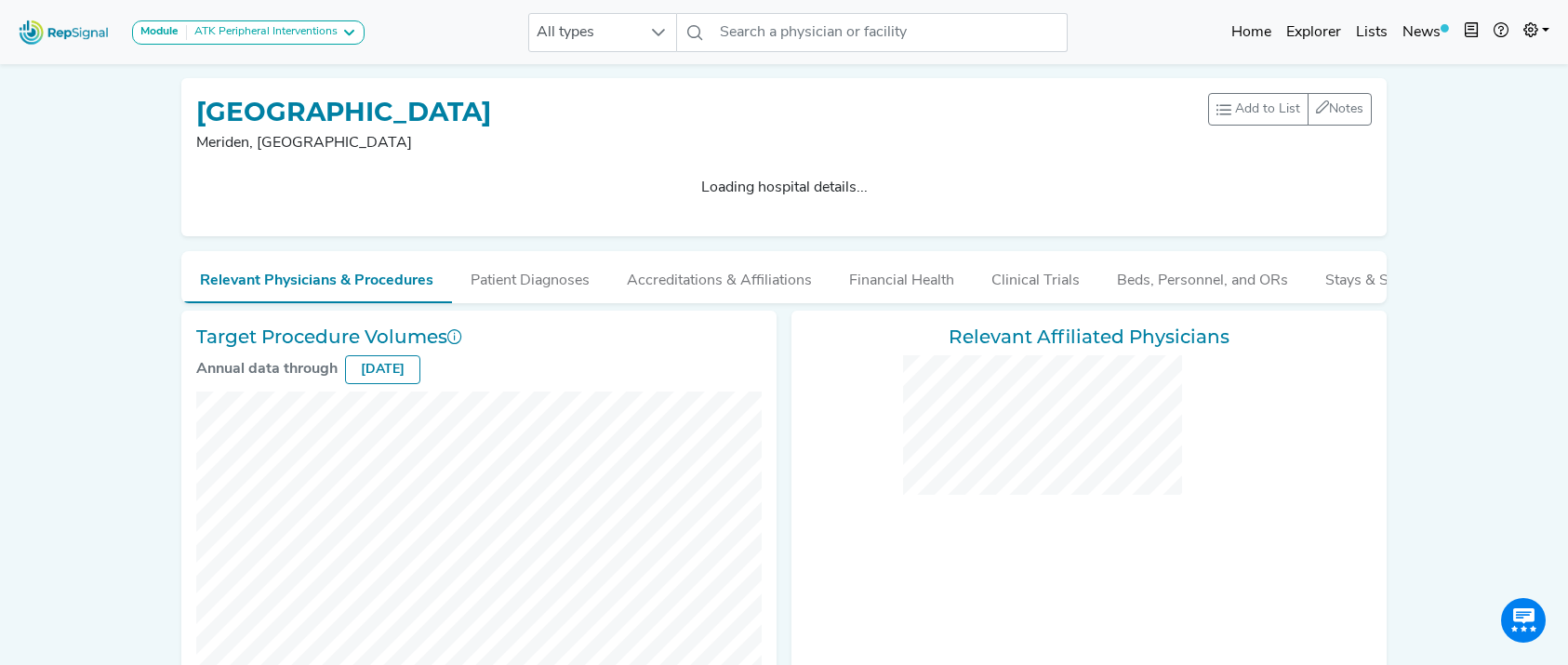
checkbox input "false"
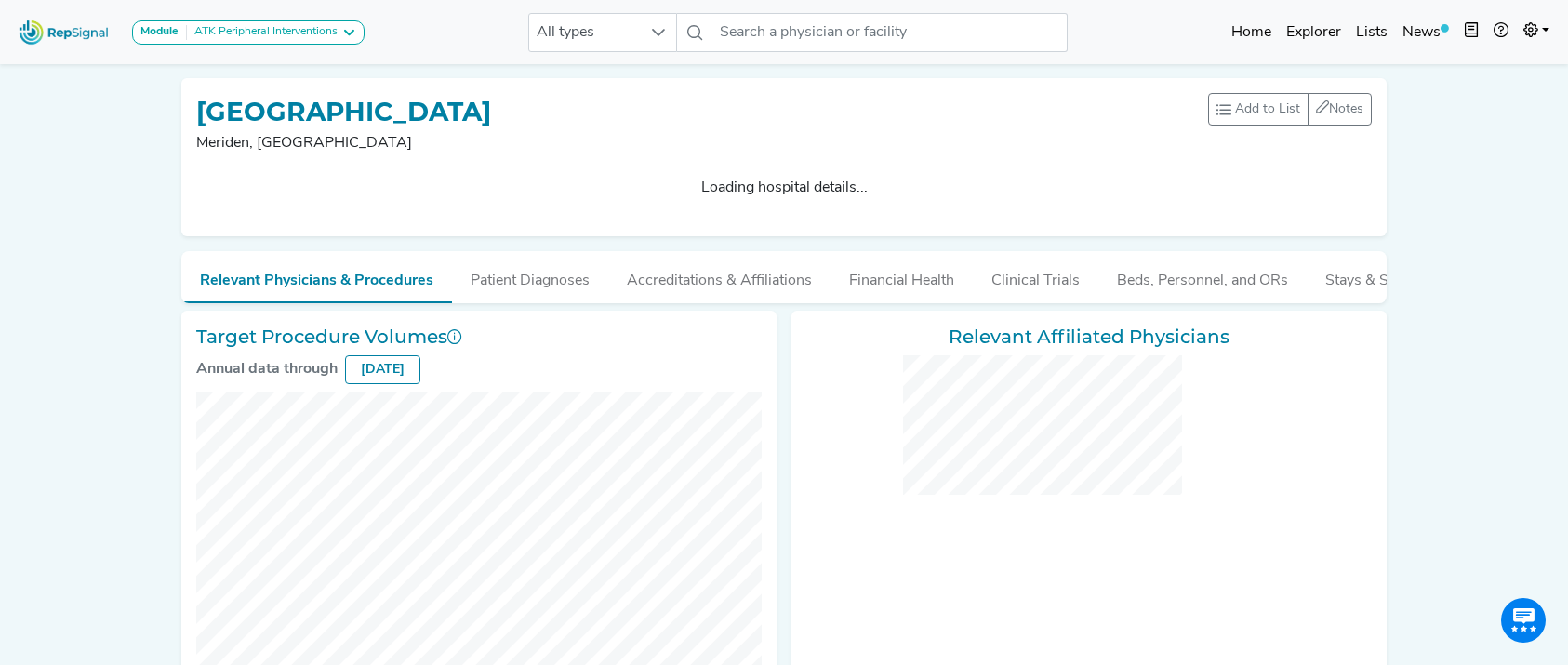
checkbox input "false"
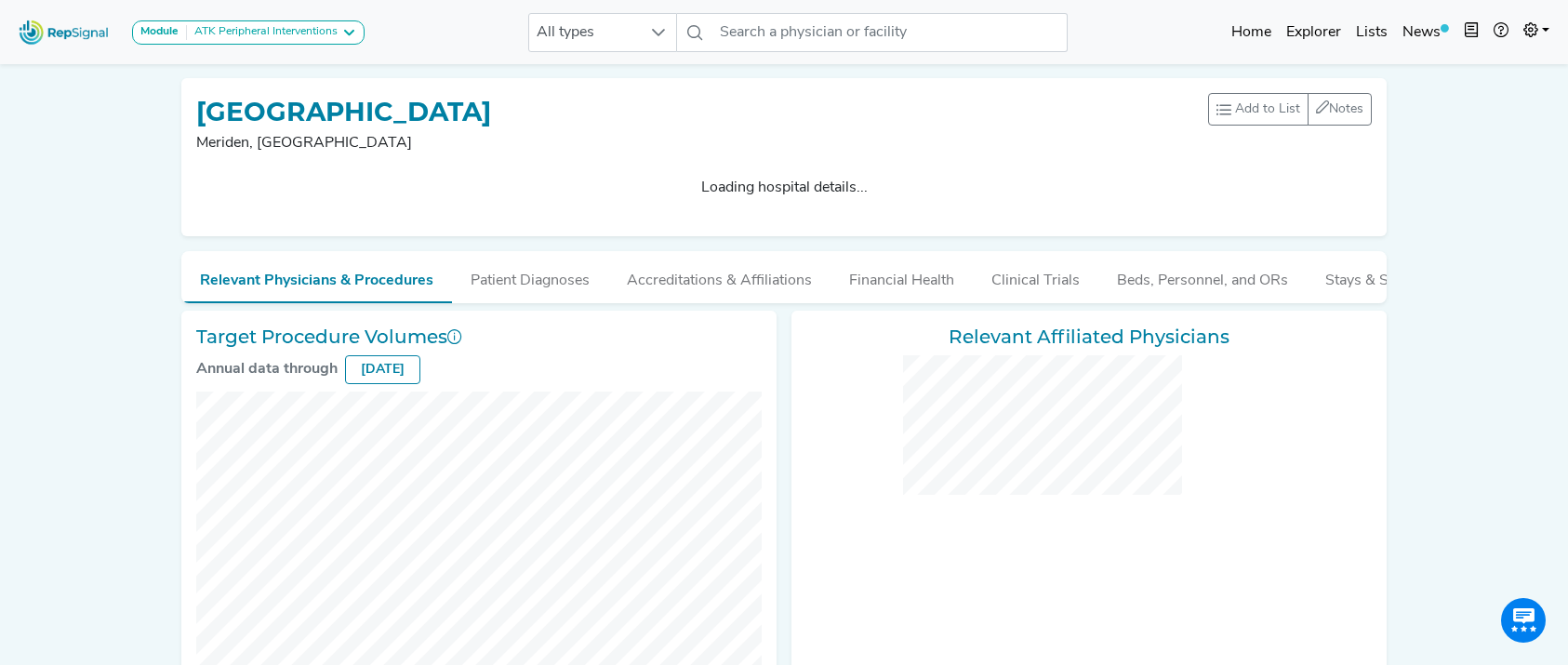
checkbox input "false"
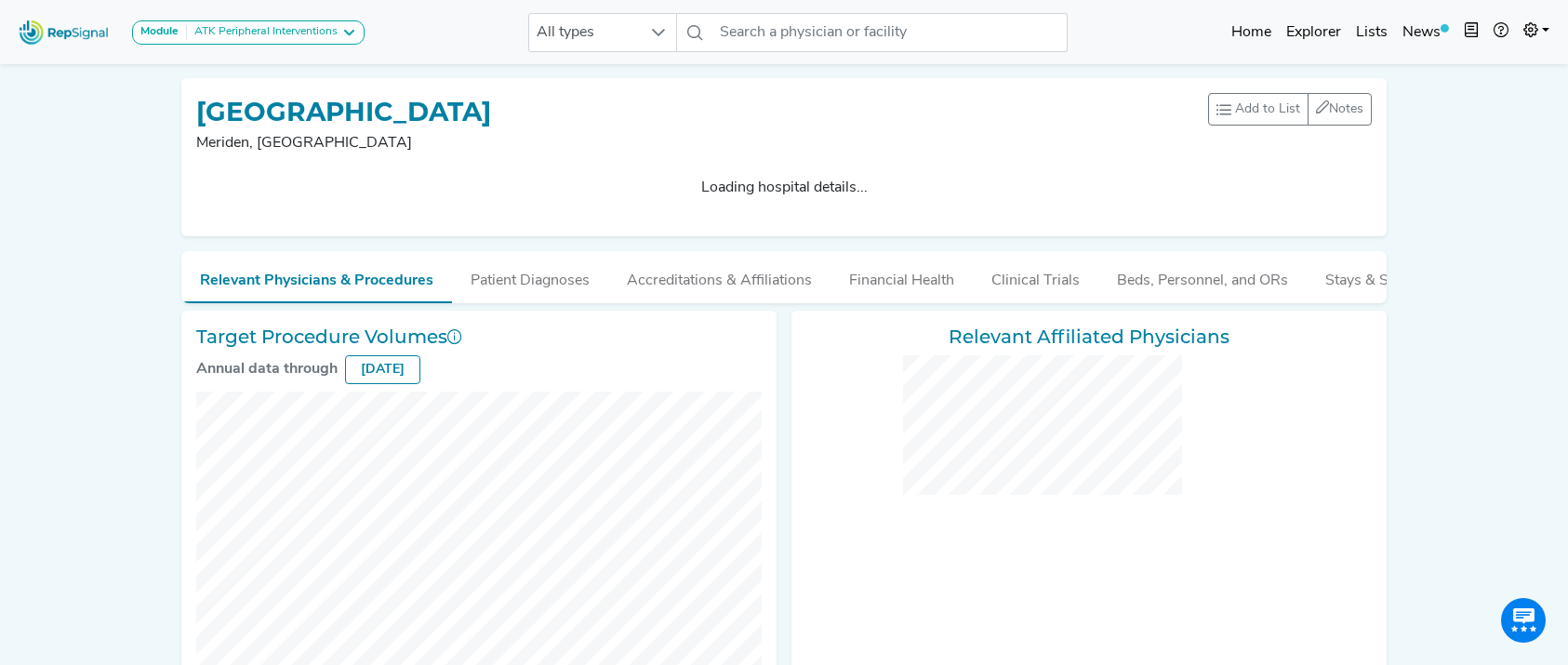
checkbox input "false"
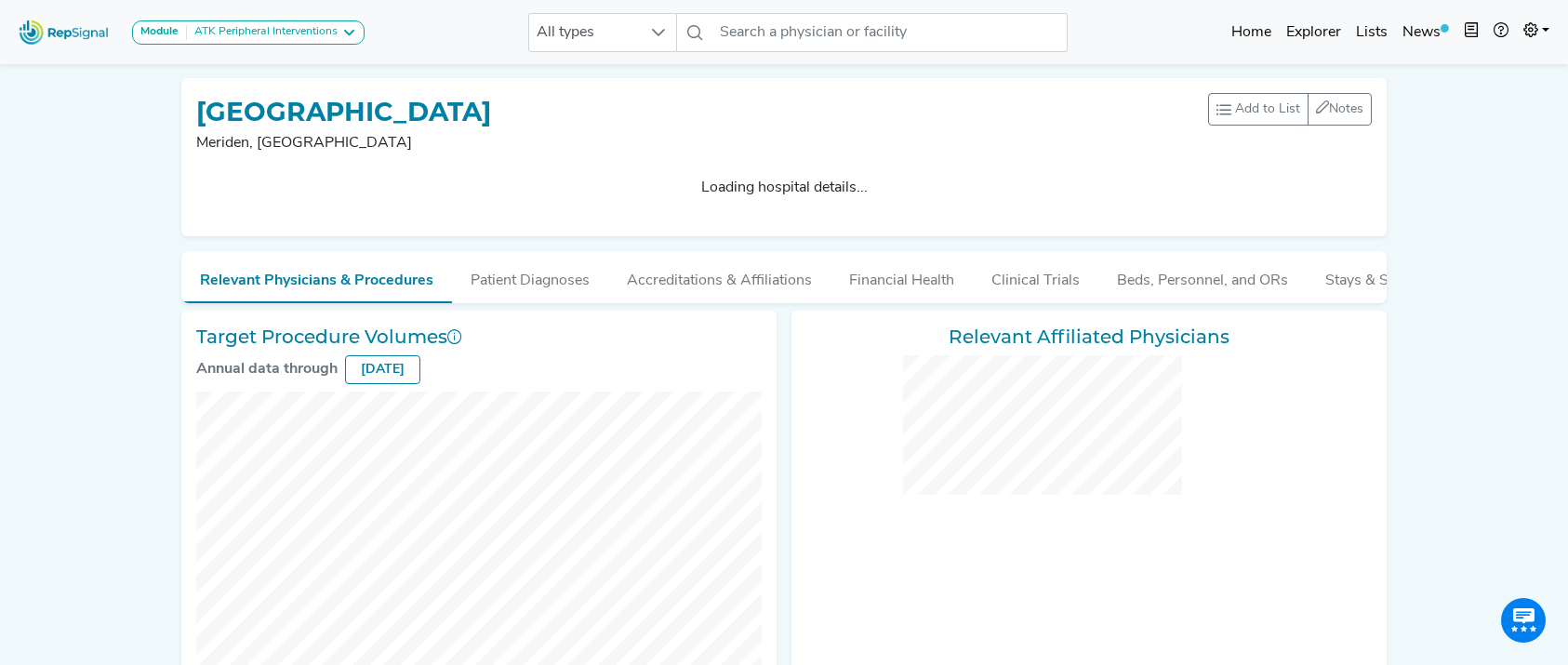
checkbox input "false"
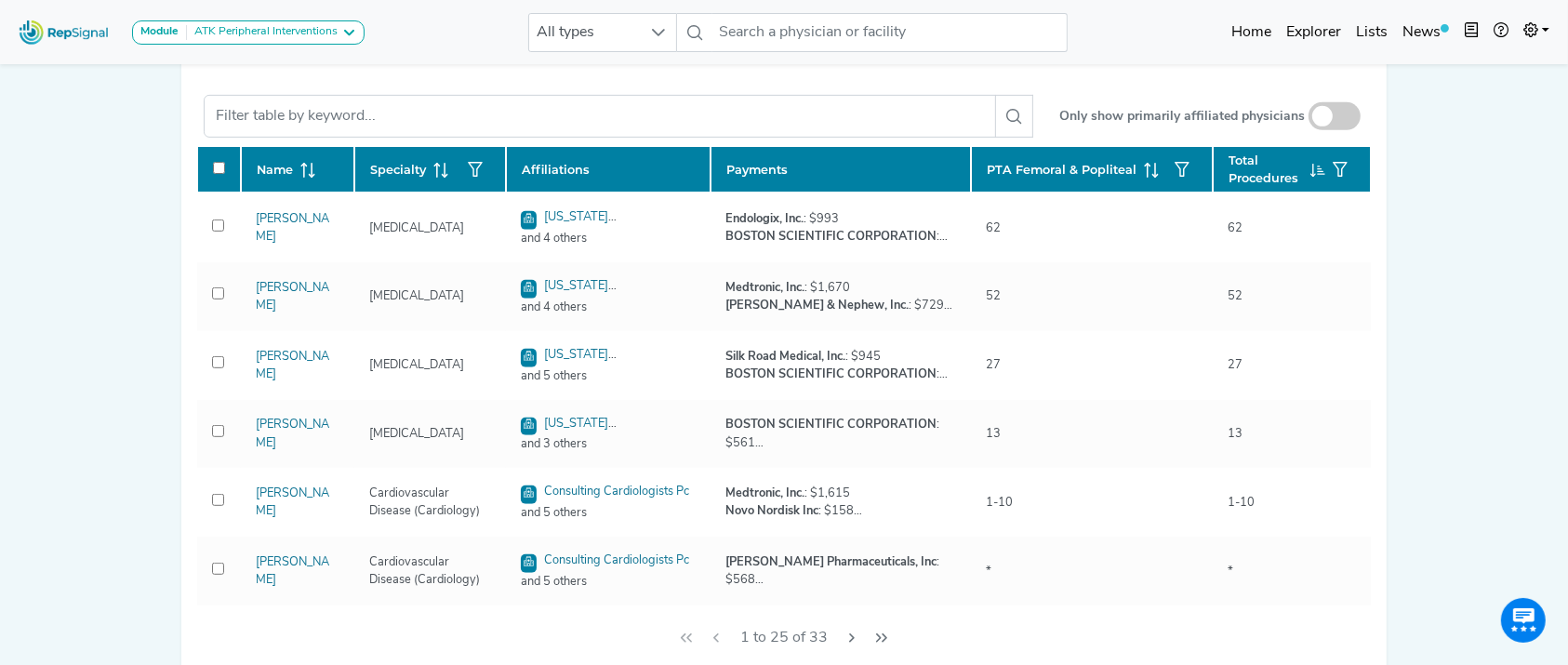
scroll to position [845, 0]
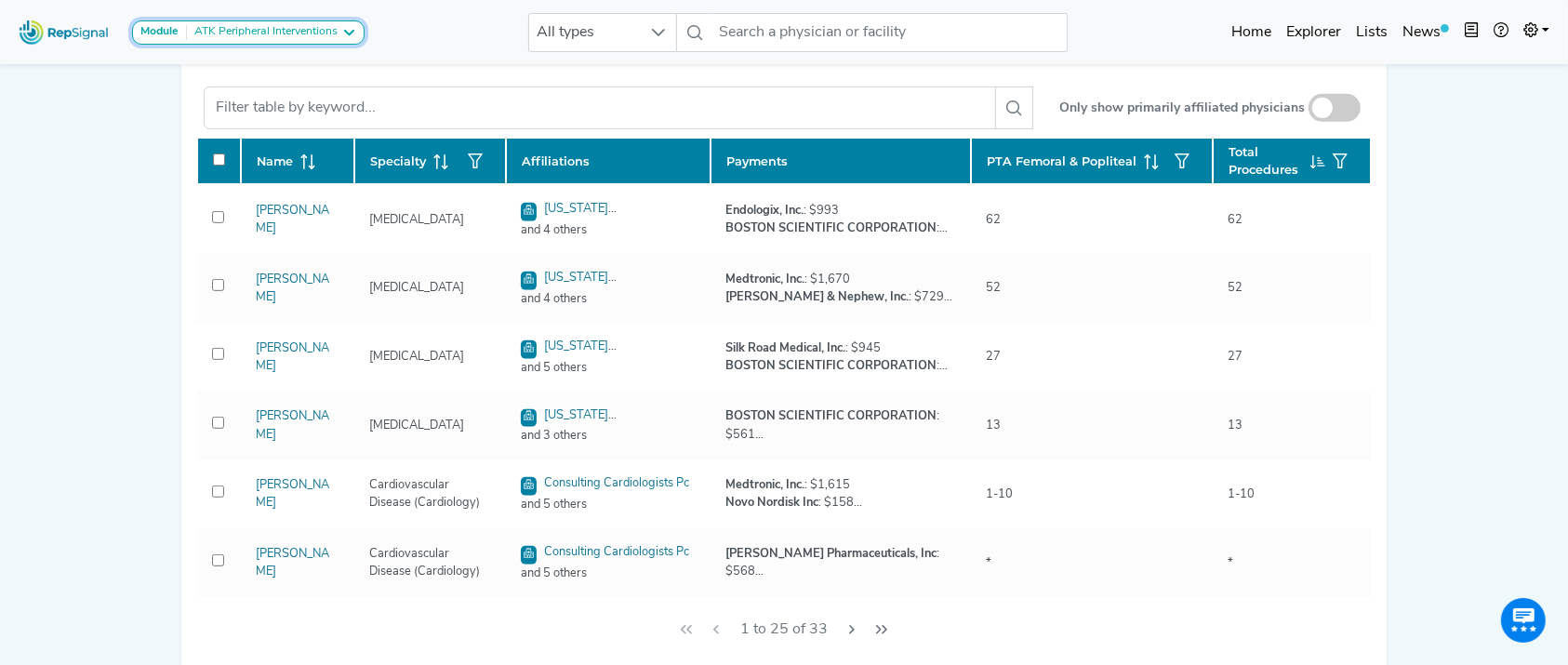
click at [286, 34] on div "ATK Peripheral Interventions" at bounding box center [262, 32] width 151 height 15
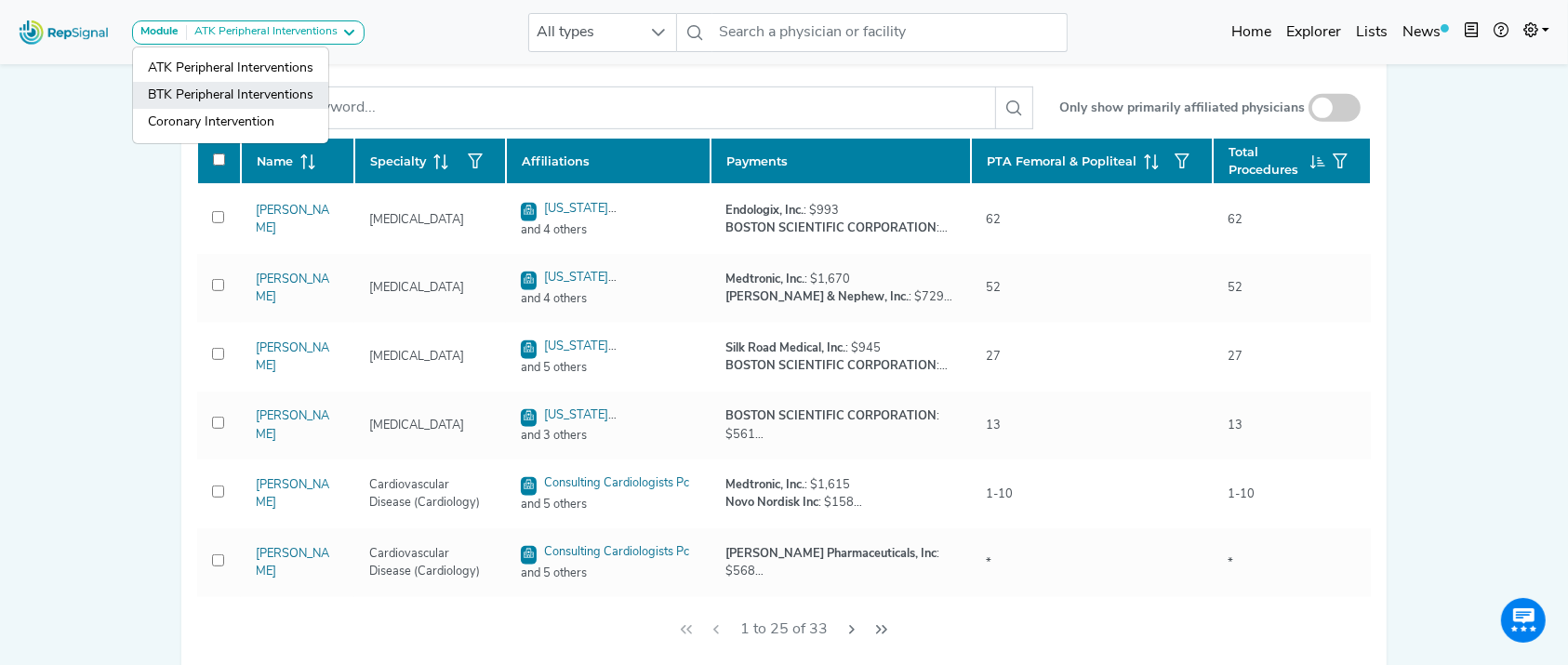
click at [267, 109] on link "BTK Peripheral Interventions" at bounding box center [230, 122] width 196 height 27
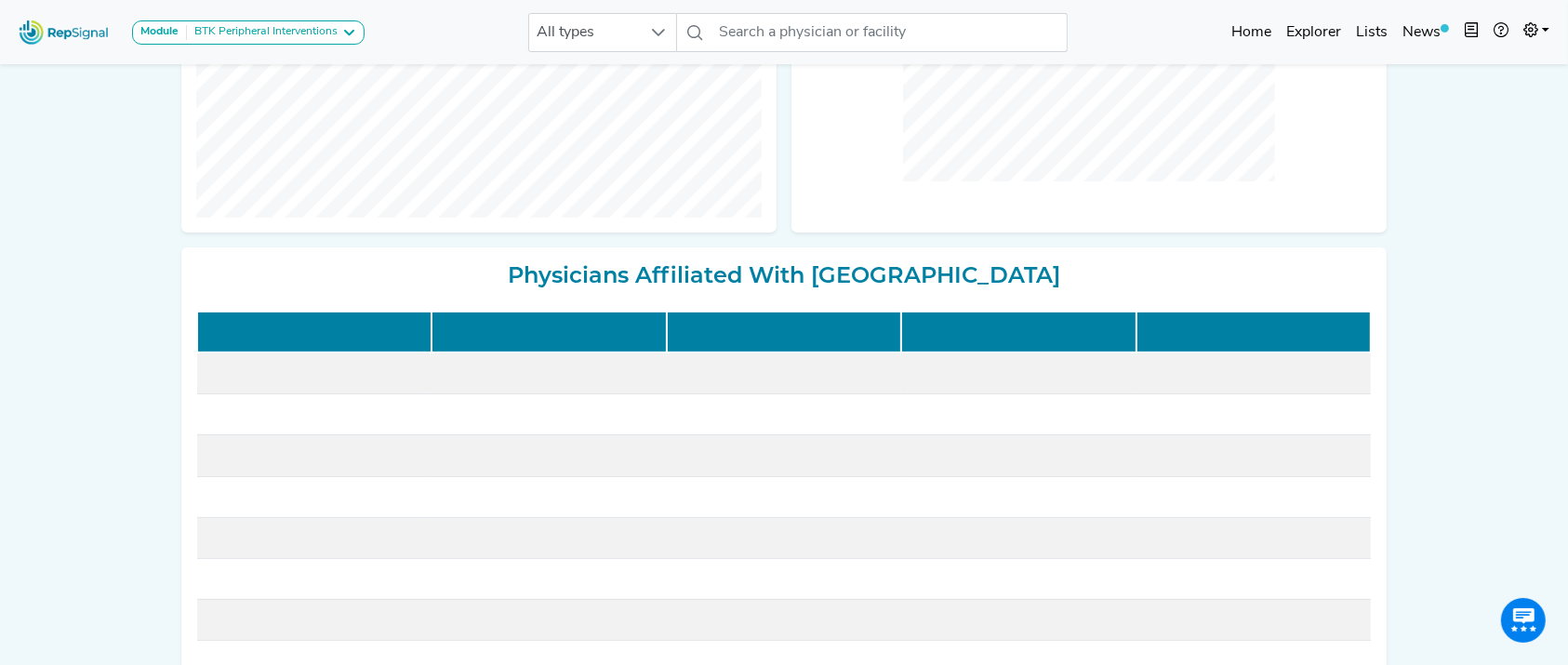
scroll to position [0, 0]
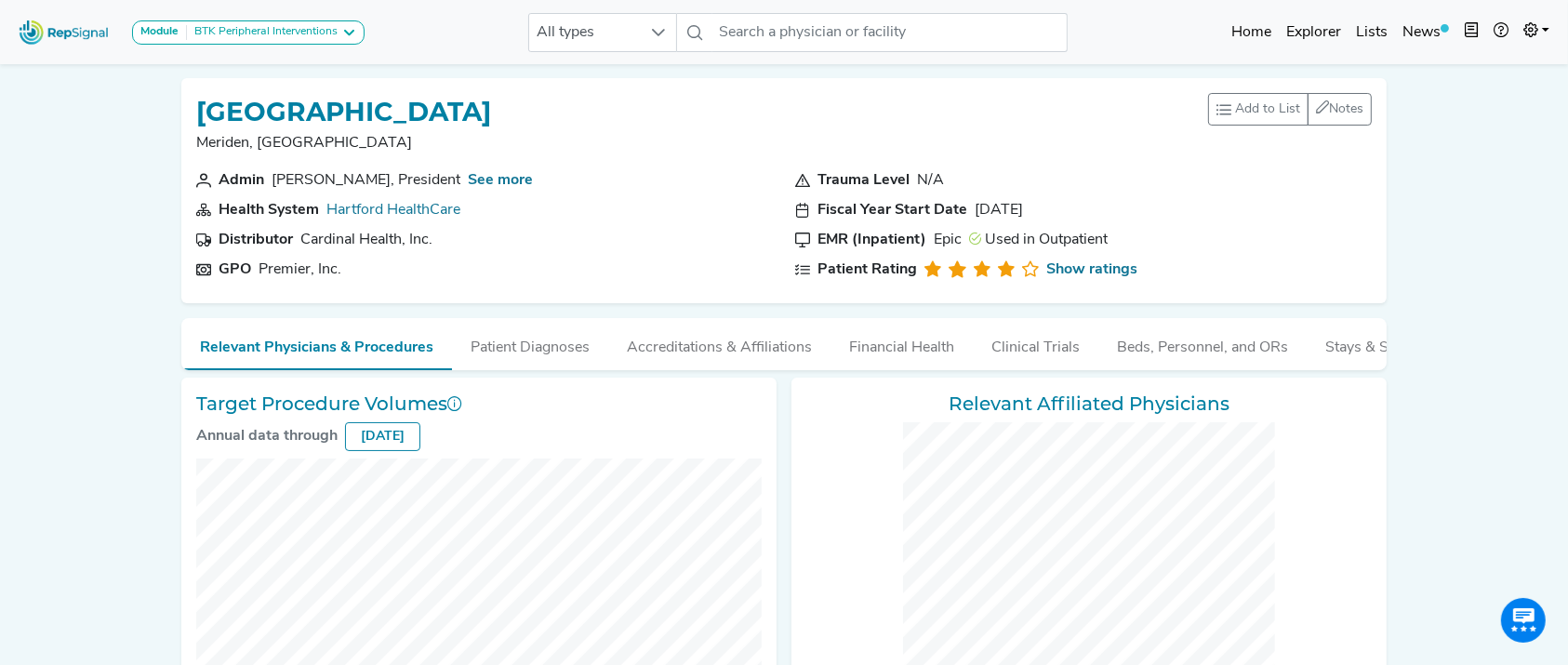
checkbox input "false"
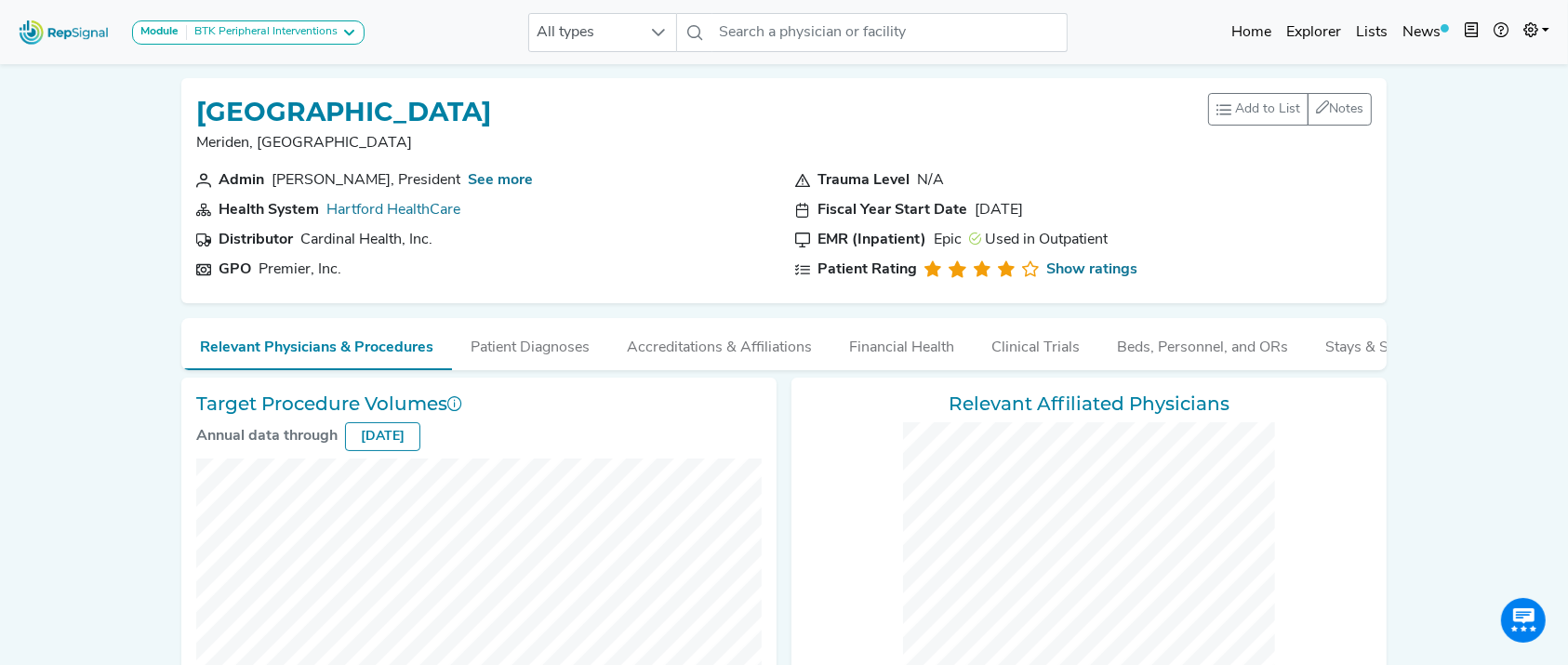
checkbox input "false"
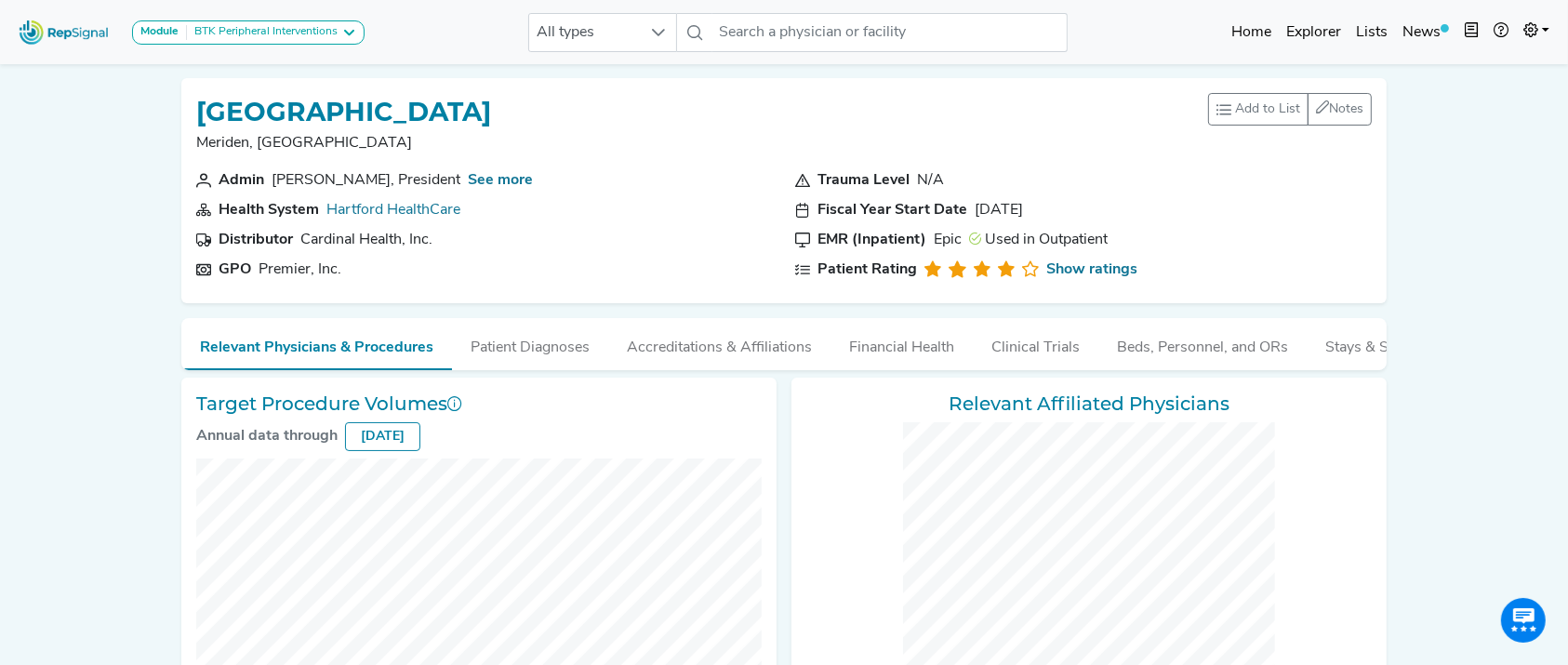
checkbox input "false"
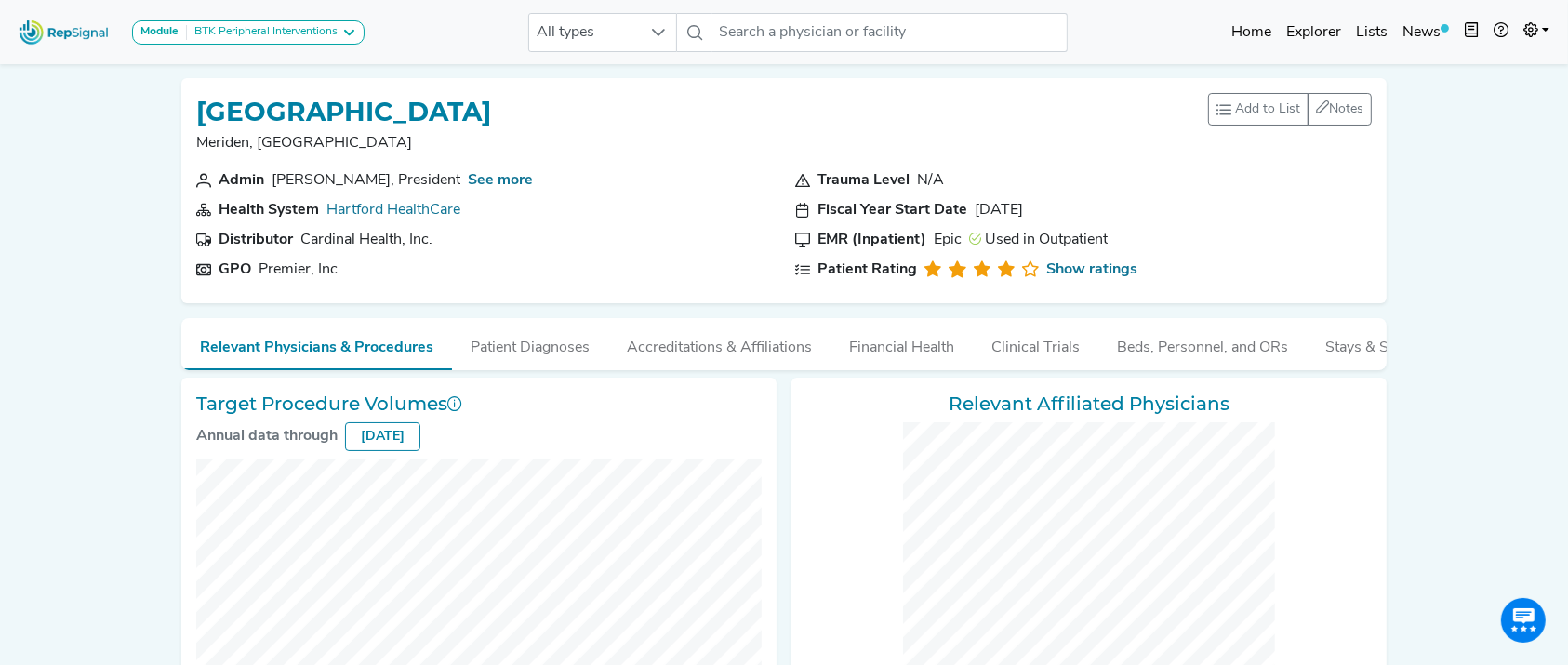
checkbox input "false"
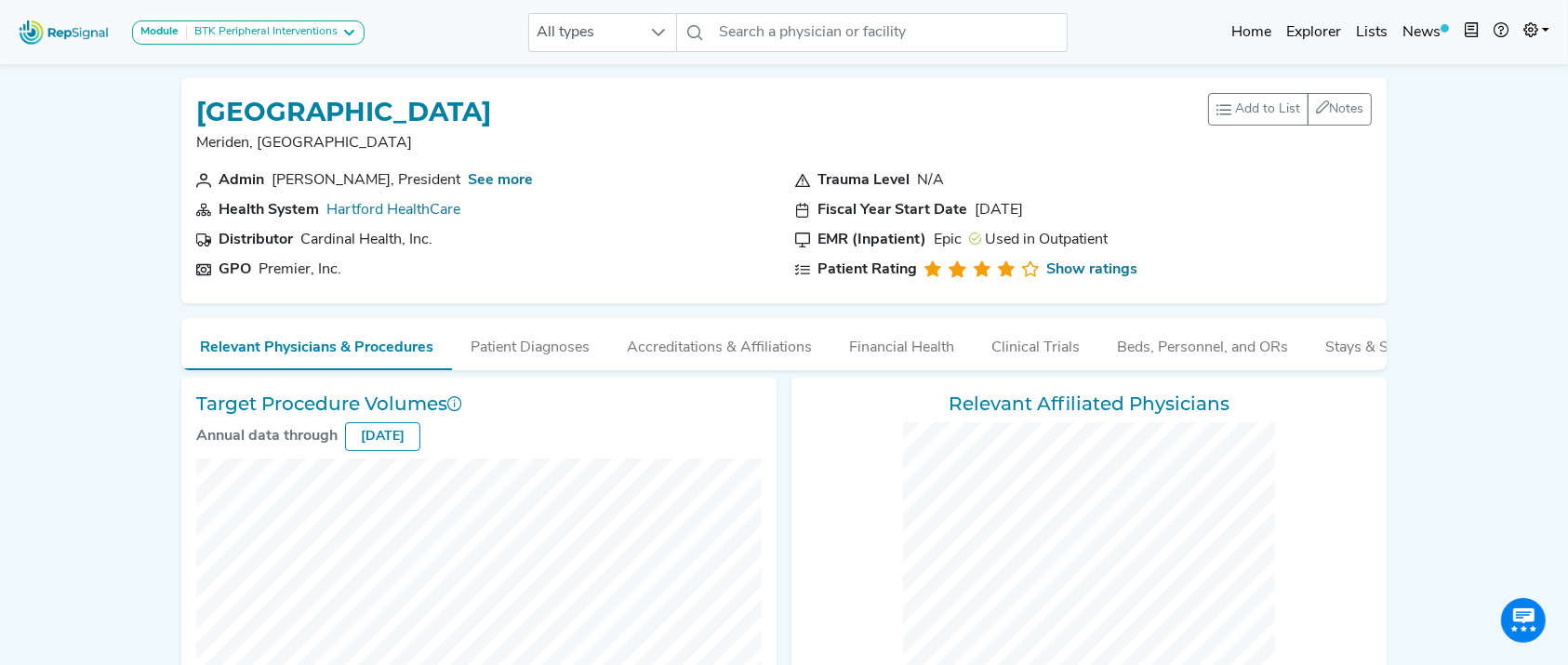
checkbox input "false"
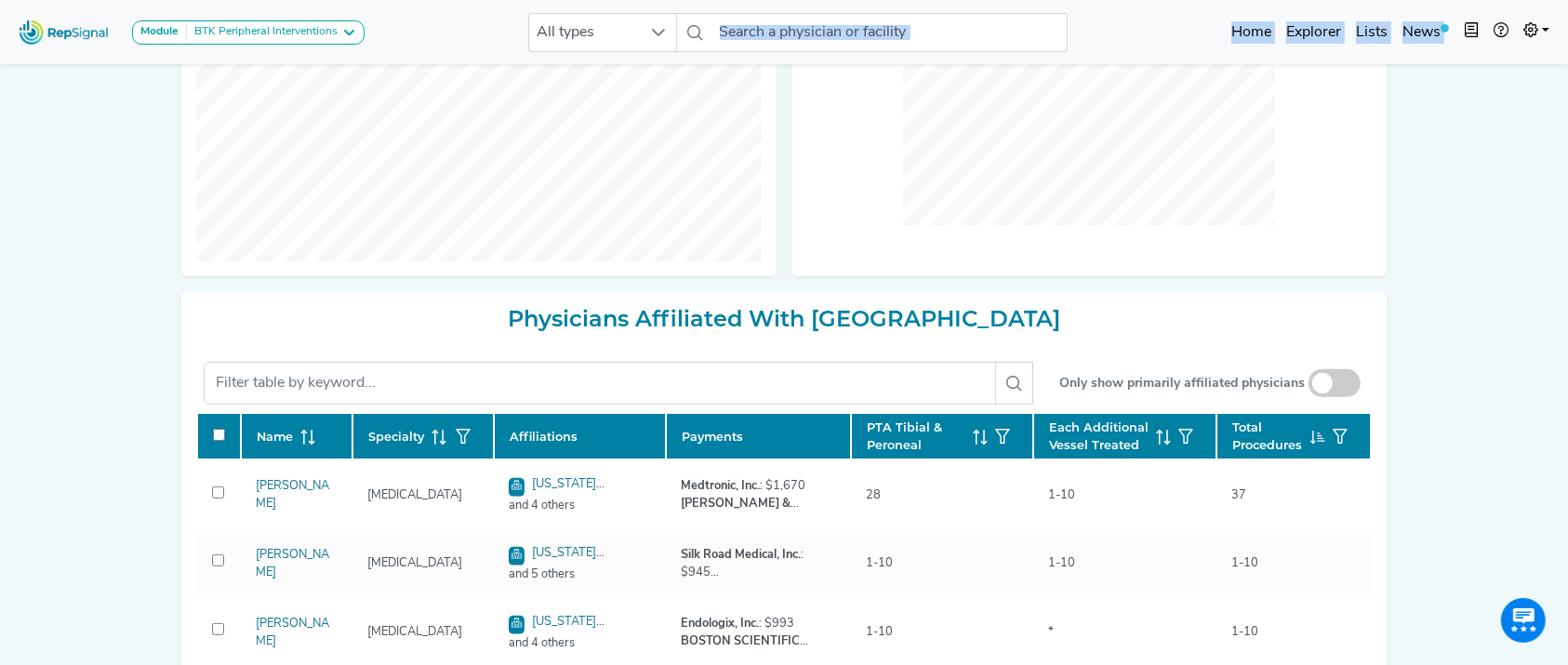
scroll to position [779, 0]
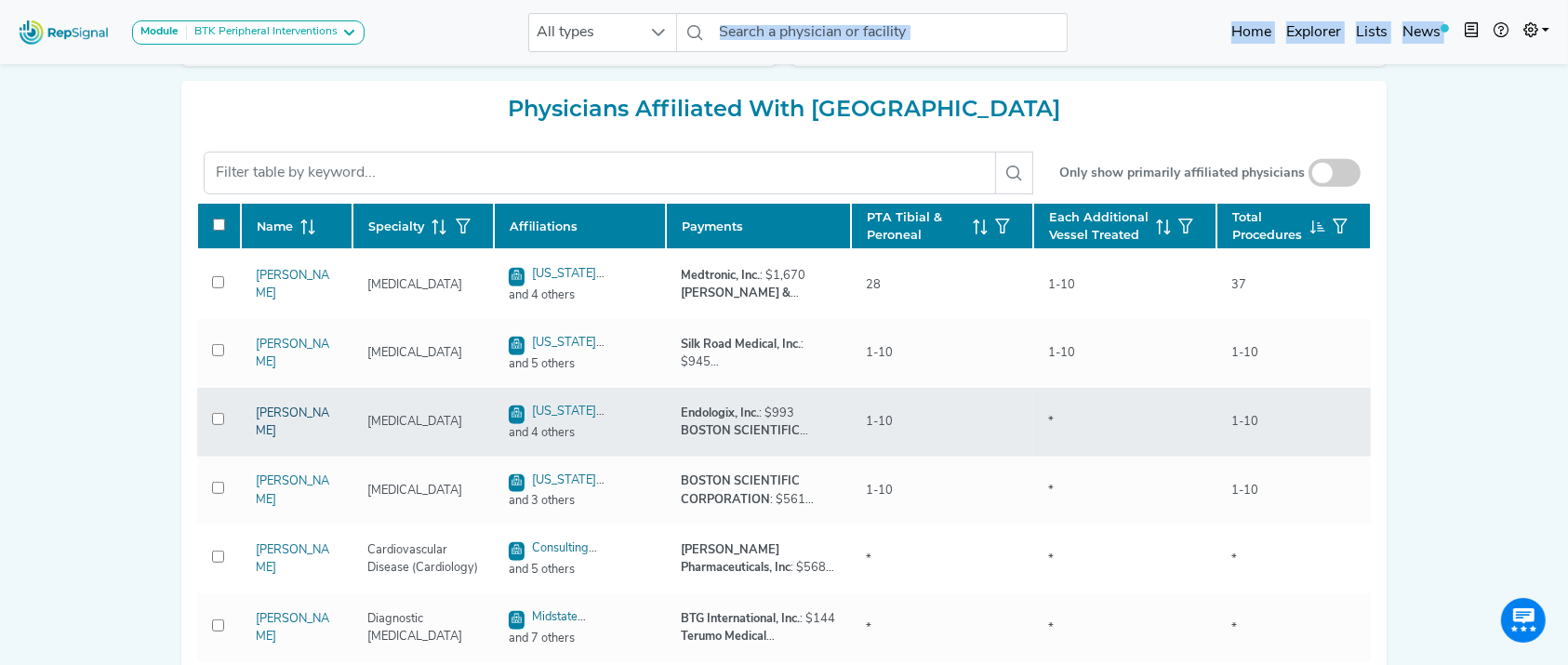
click at [273, 437] on link "Antoine Ferneini" at bounding box center [293, 422] width 73 height 30
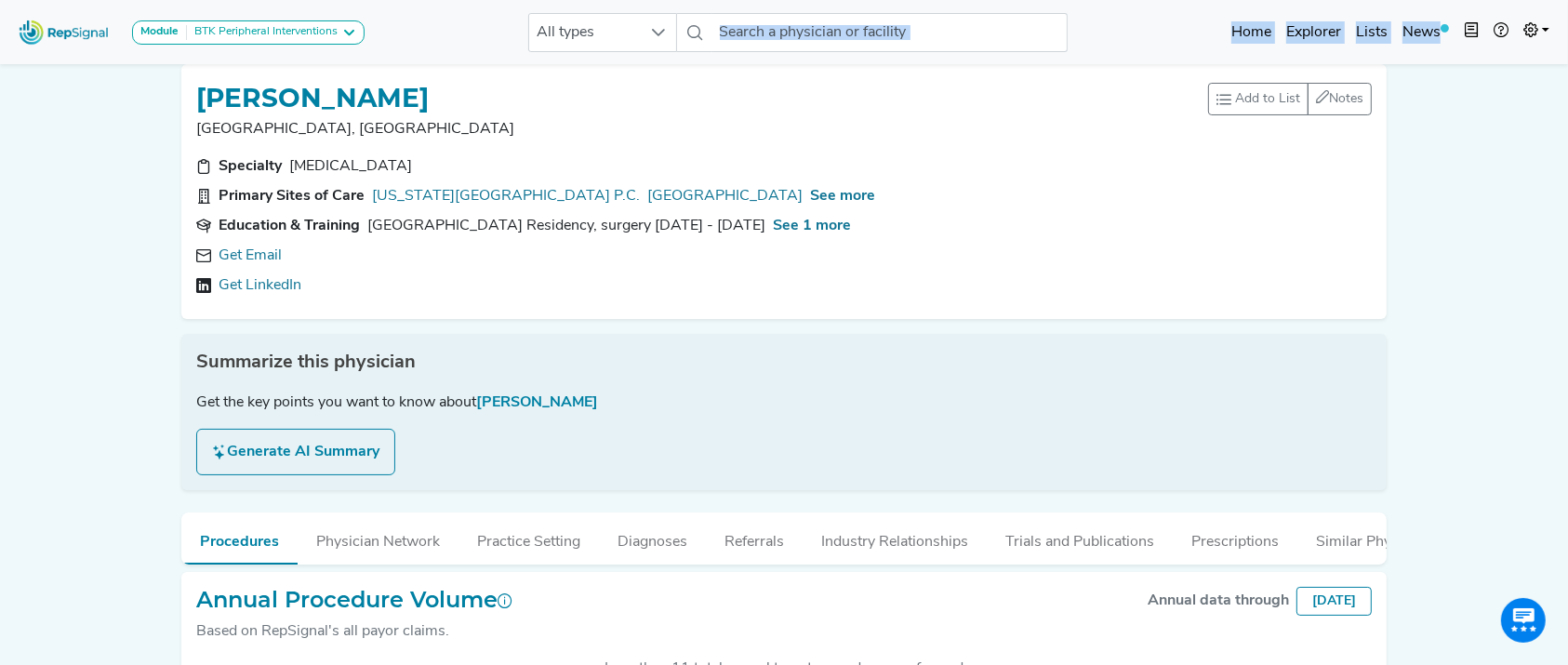
scroll to position [182, 0]
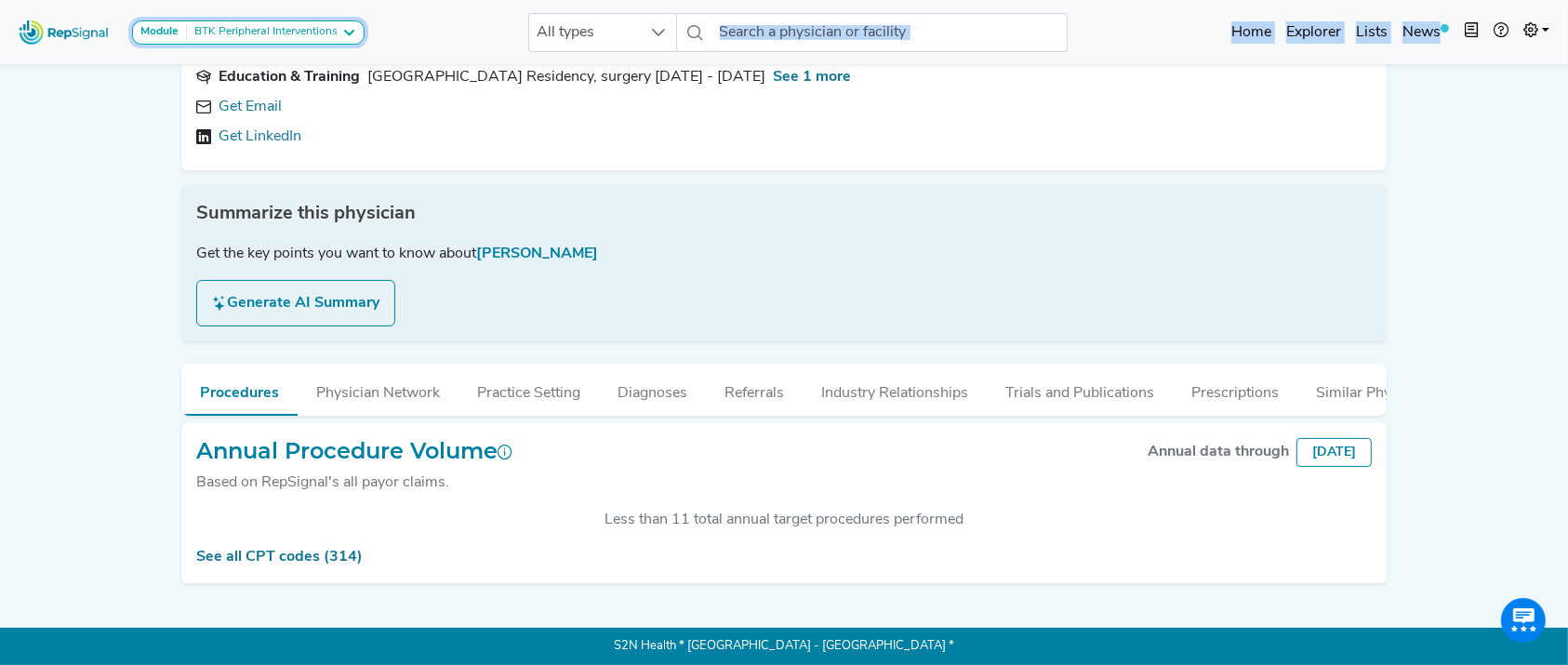
click at [214, 36] on div "BTK Peripheral Interventions" at bounding box center [262, 32] width 151 height 15
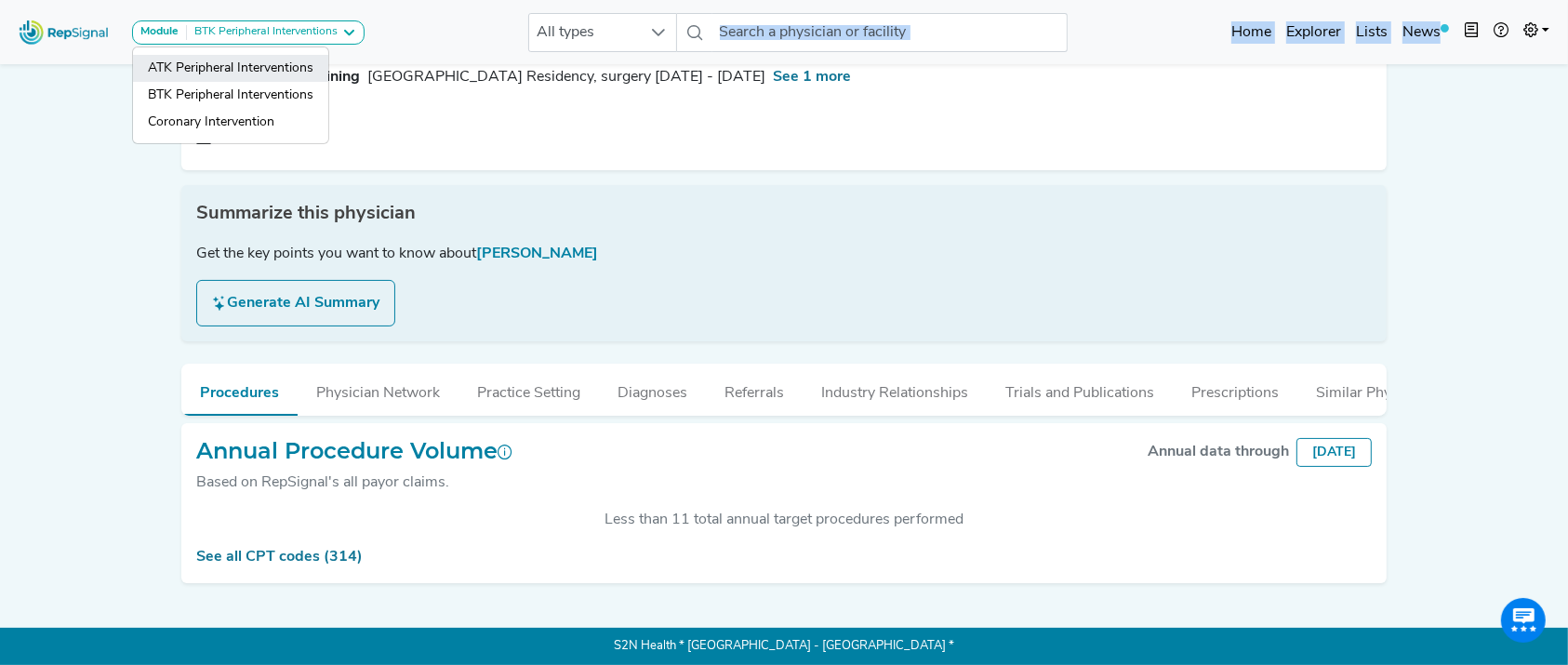
click at [217, 81] on link "ATK Peripheral Interventions" at bounding box center [230, 94] width 196 height 27
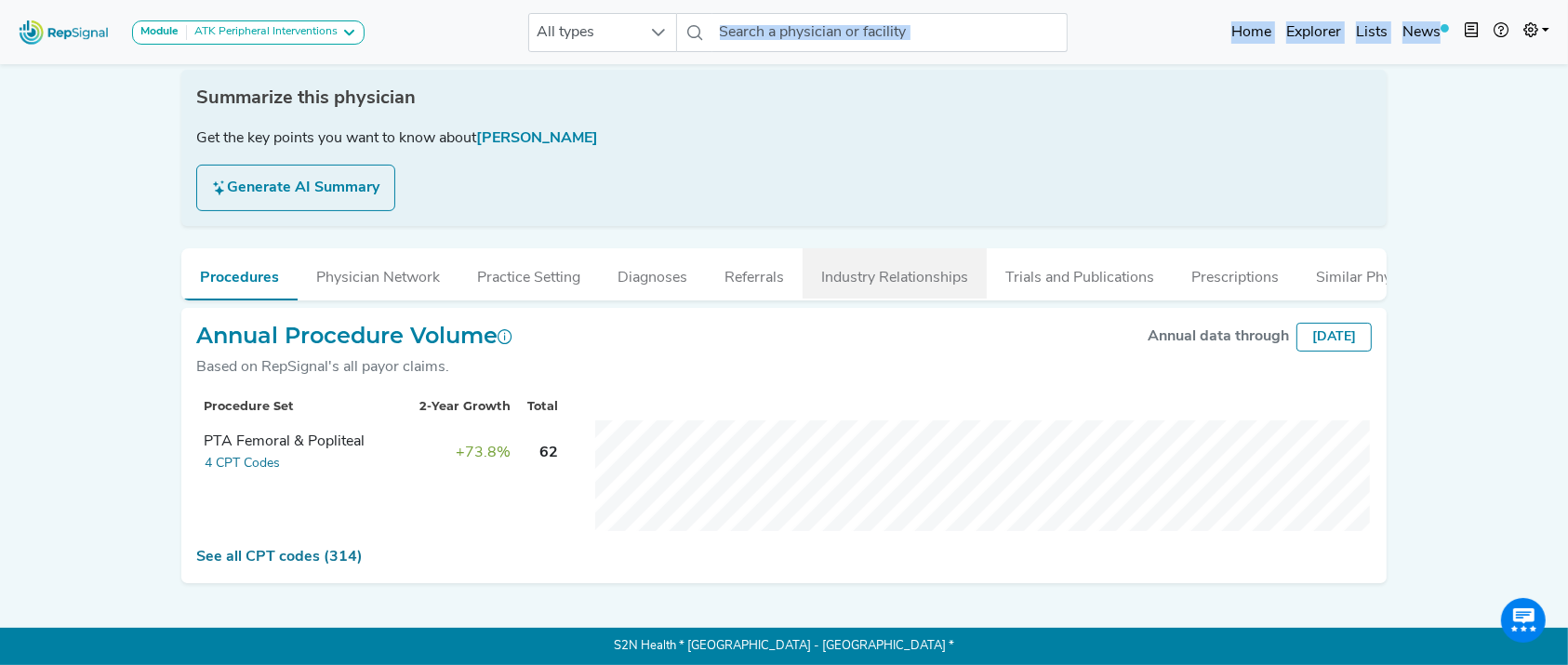
scroll to position [162, 0]
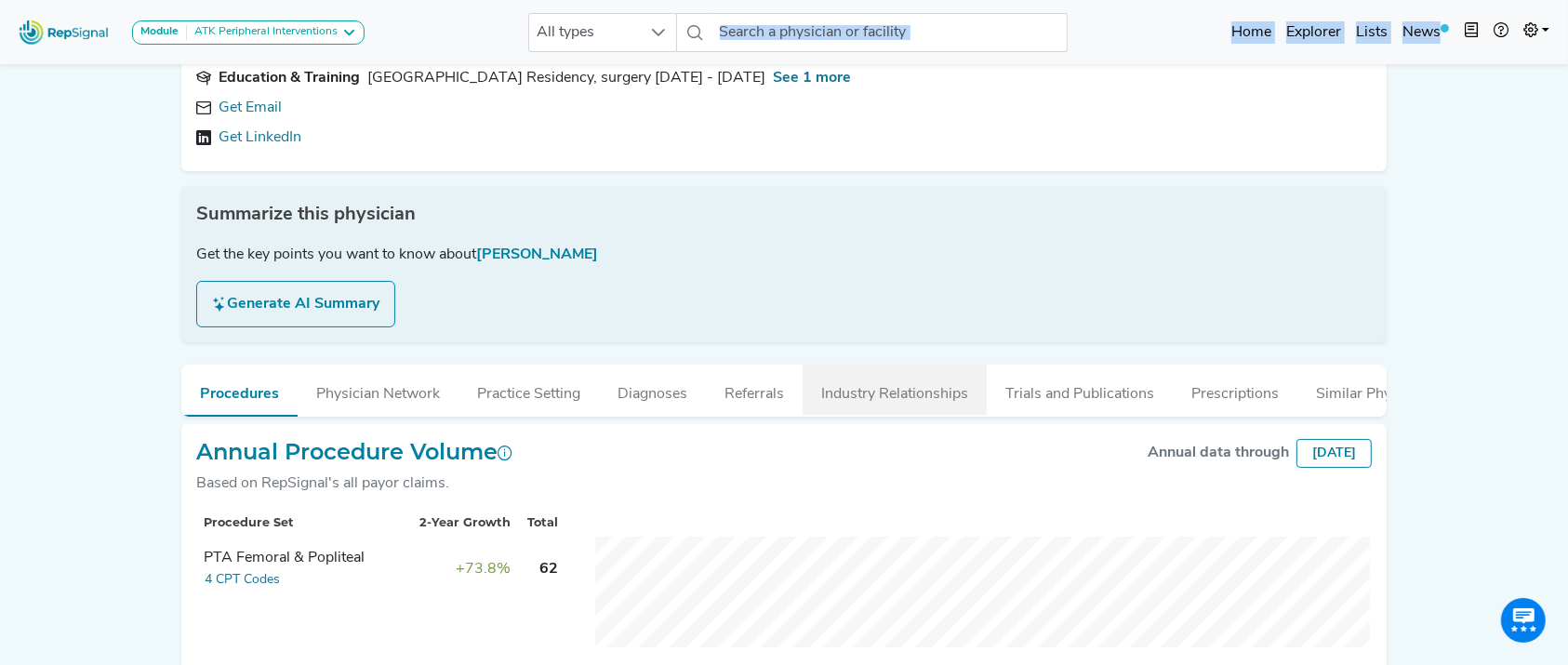
click at [878, 376] on button "Industry Relationships" at bounding box center [895, 389] width 185 height 51
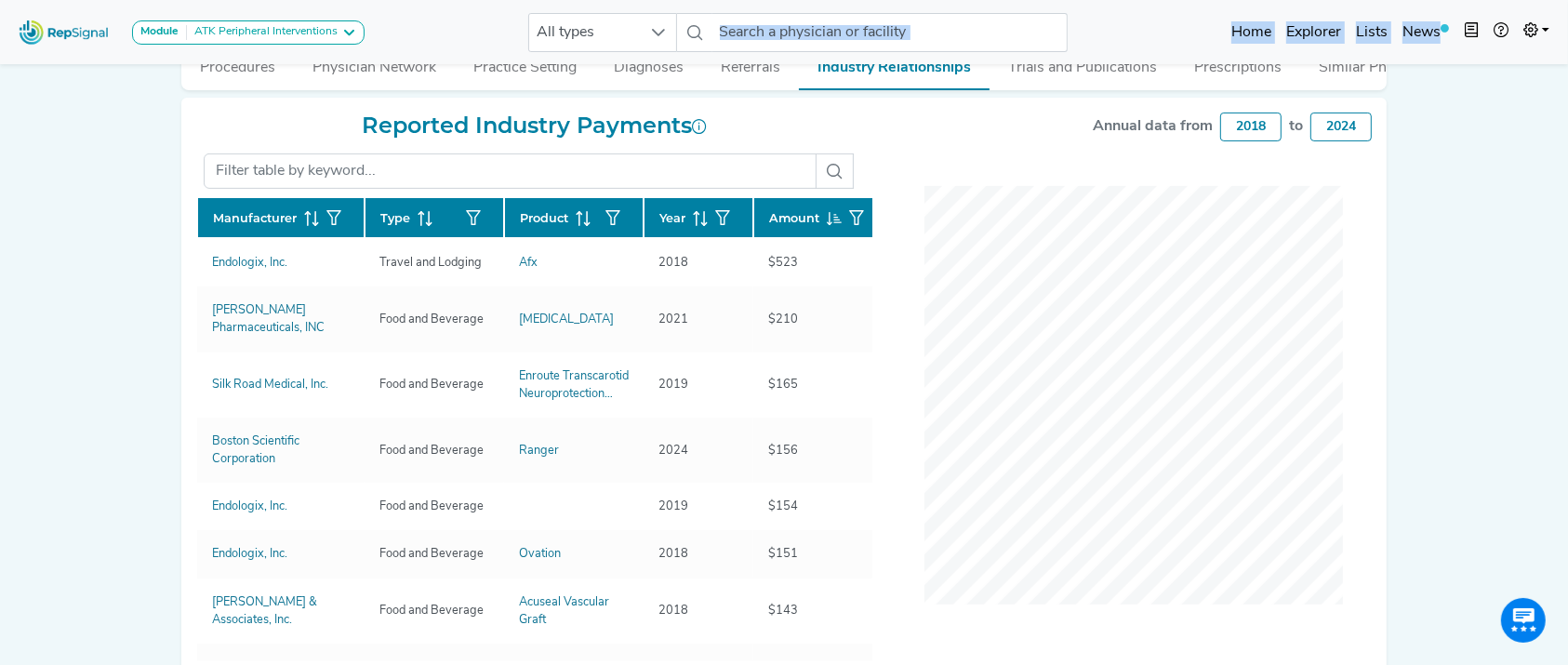
scroll to position [462, 0]
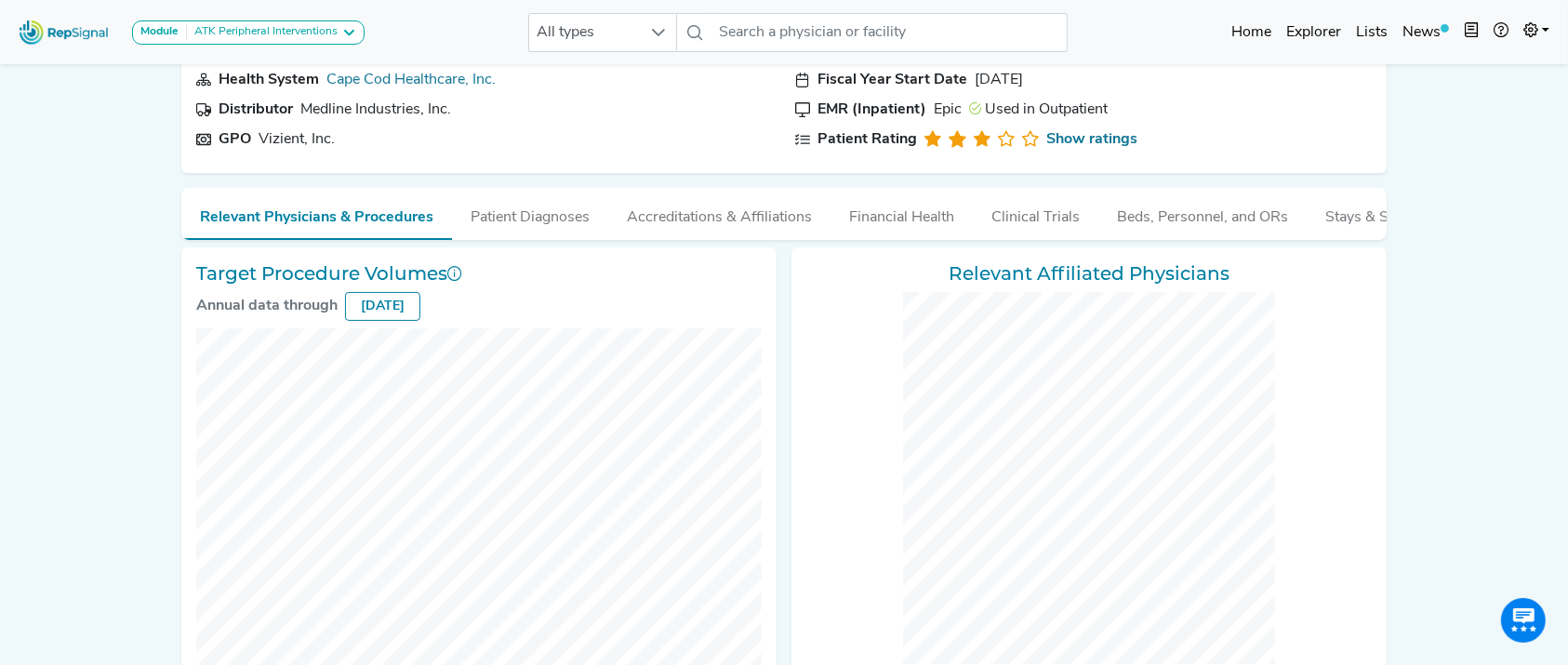
scroll to position [96, 0]
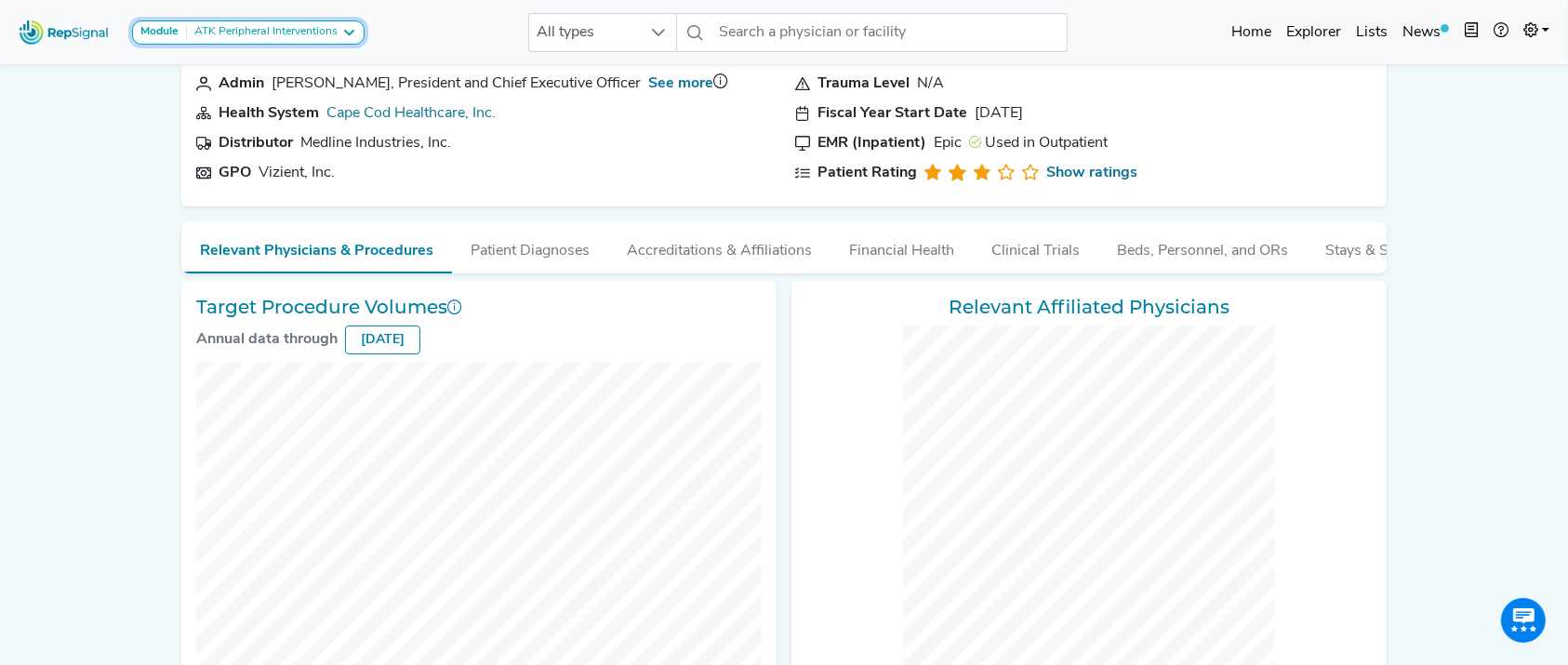
click at [272, 36] on div "ATK Peripheral Interventions" at bounding box center [262, 32] width 151 height 15
click at [260, 109] on link "BTK Peripheral Interventions" at bounding box center [230, 122] width 196 height 27
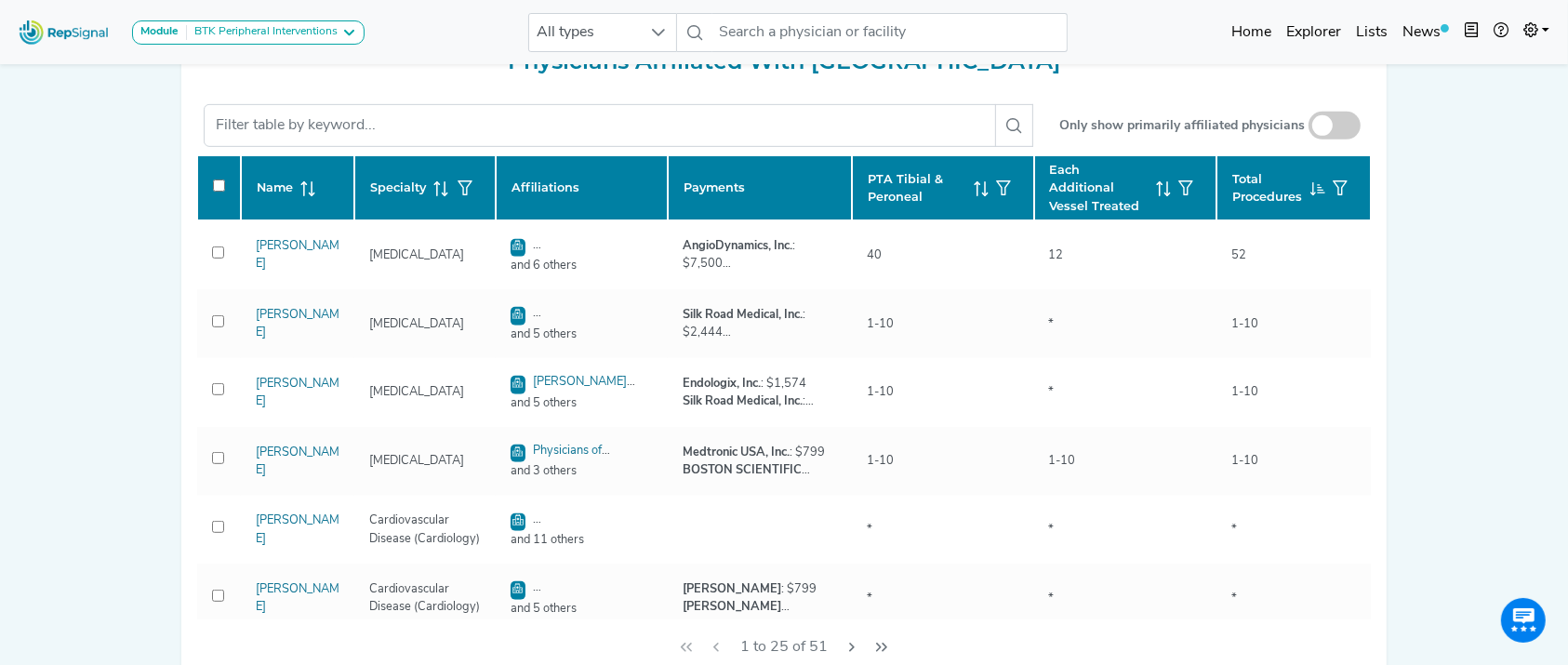
scroll to position [832, 0]
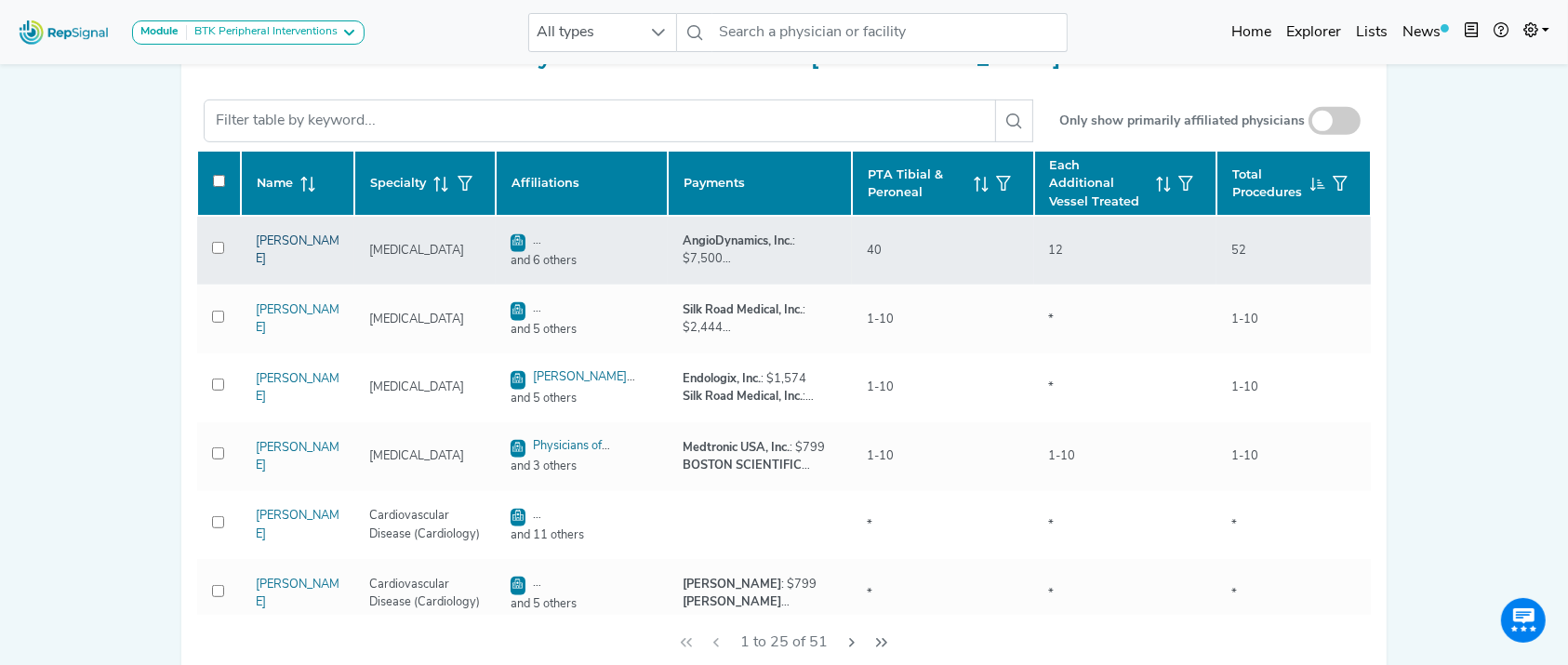
click at [288, 257] on link "[PERSON_NAME]" at bounding box center [298, 250] width 83 height 30
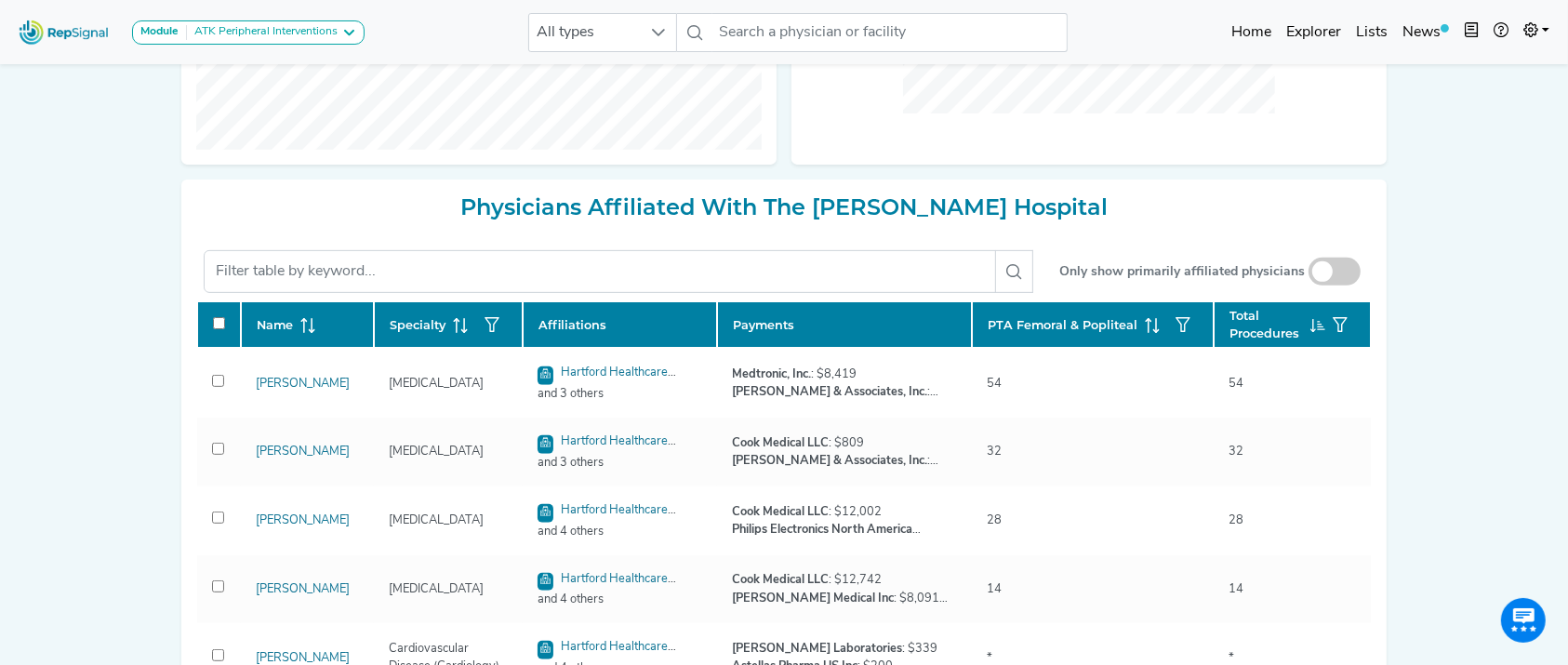
scroll to position [949, 0]
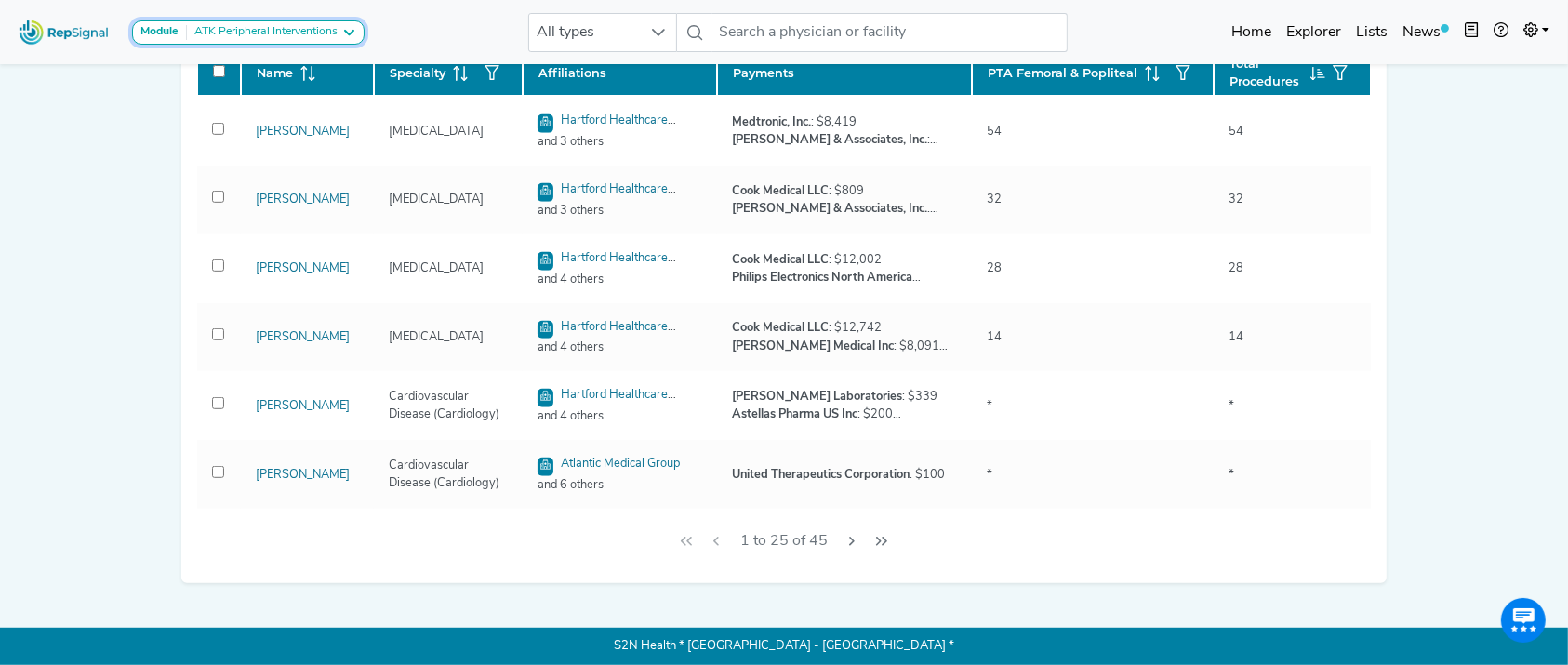
click at [254, 22] on button "Module ATK Peripheral Interventions" at bounding box center [248, 33] width 232 height 24
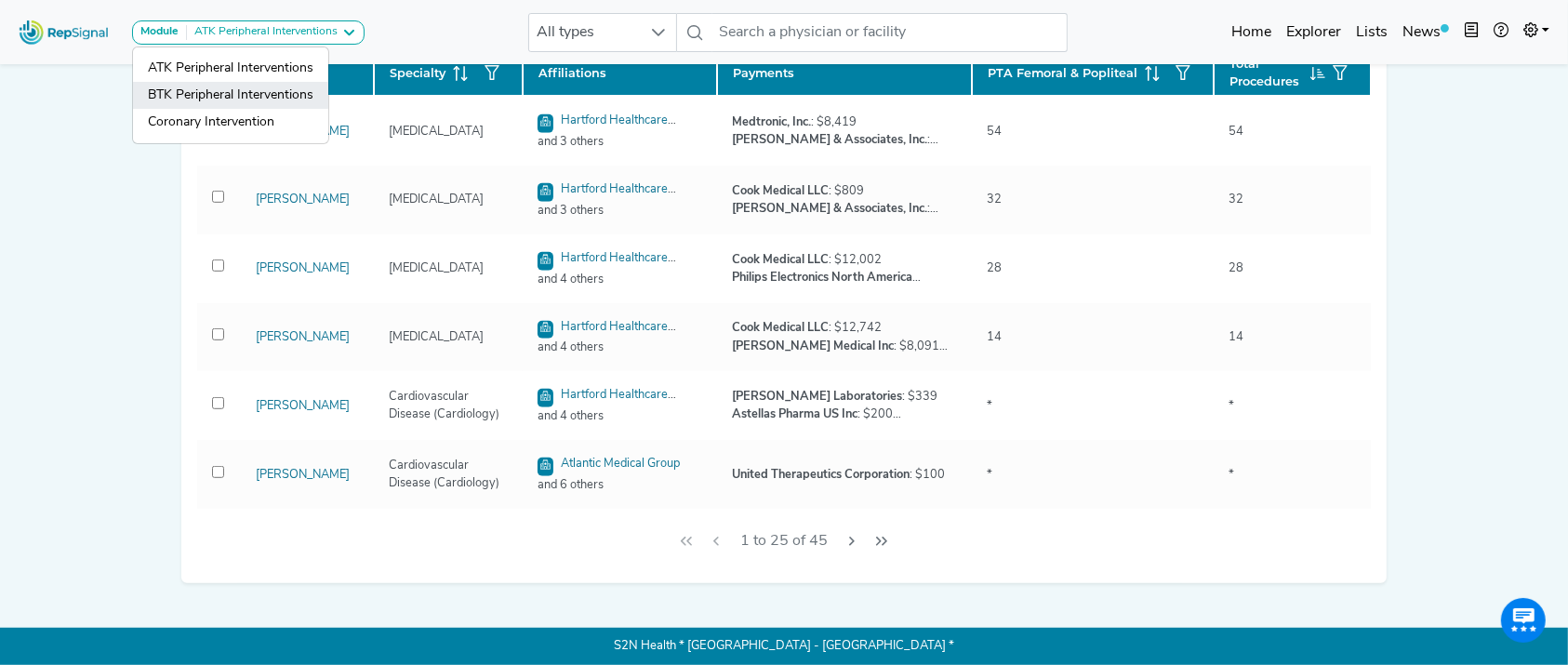
click at [238, 109] on link "BTK Peripheral Interventions" at bounding box center [230, 122] width 196 height 27
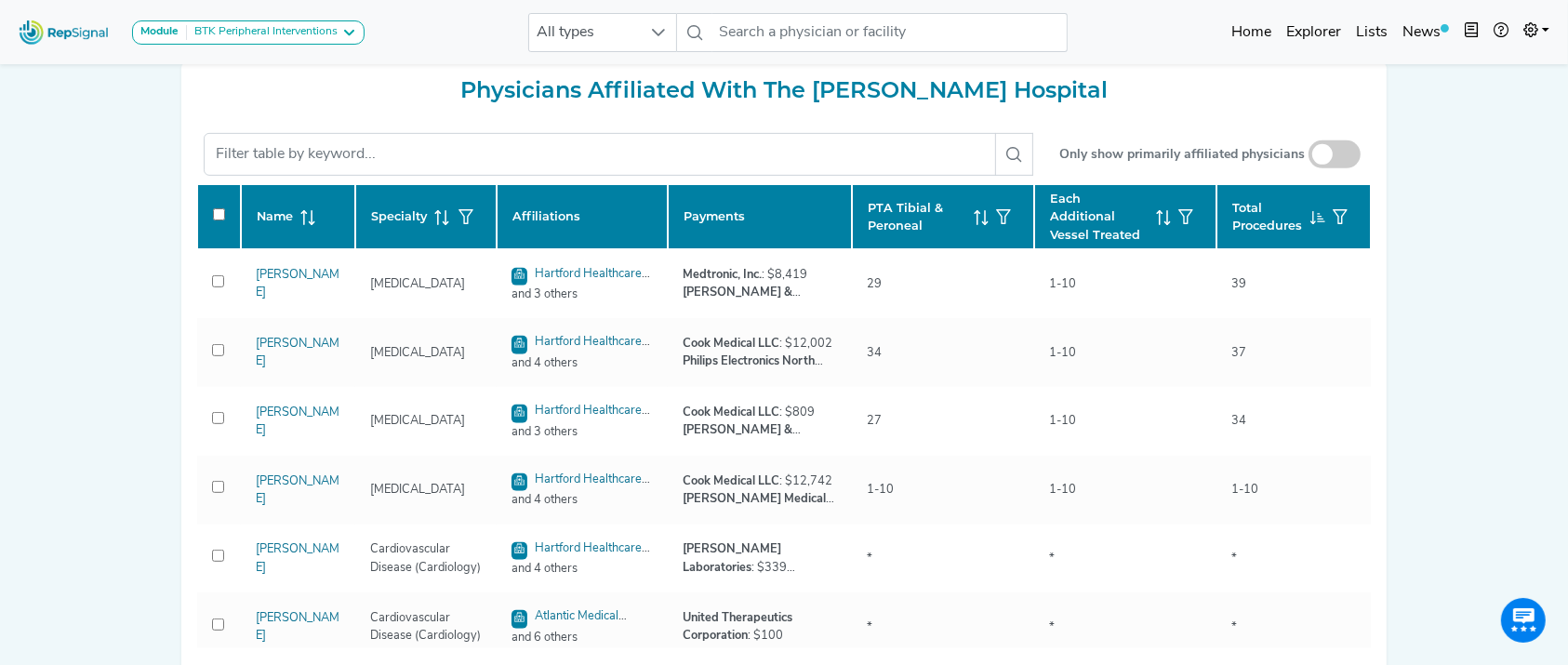
scroll to position [865, 0]
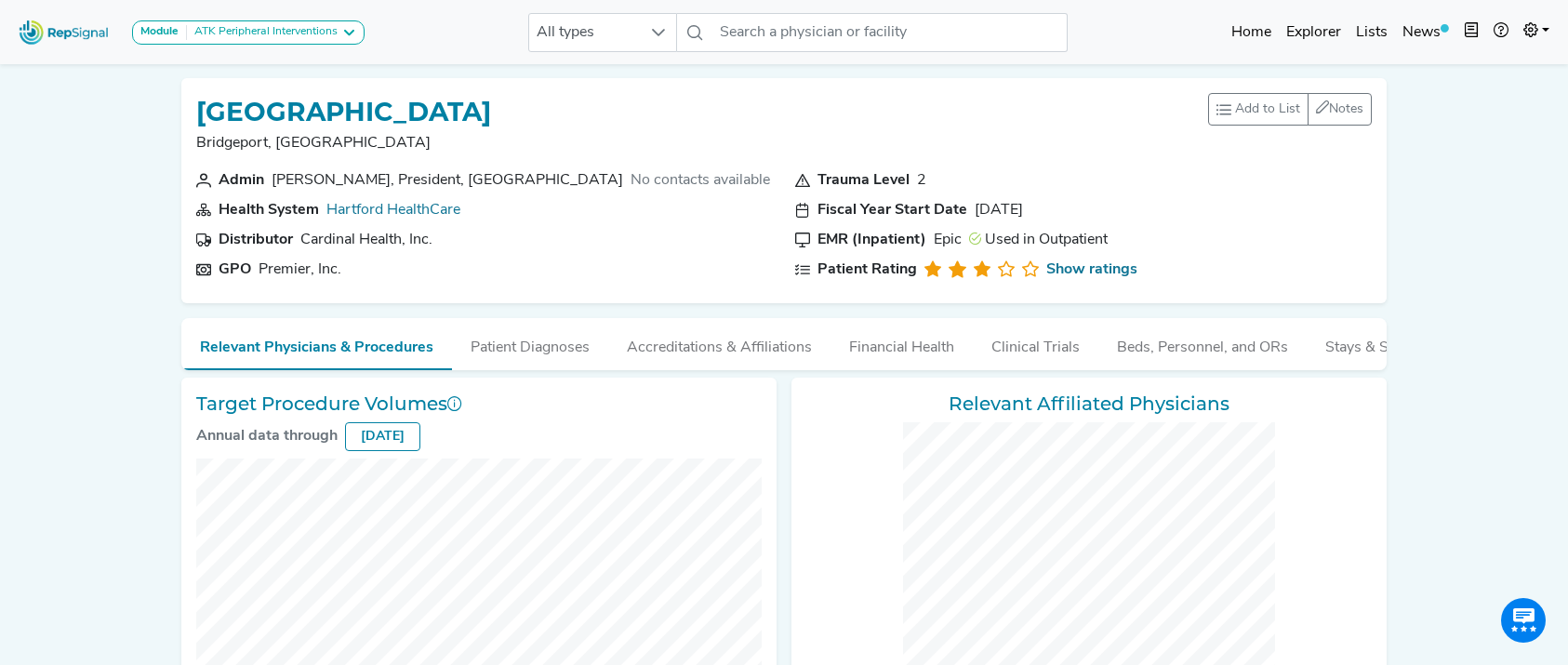
checkbox input "false"
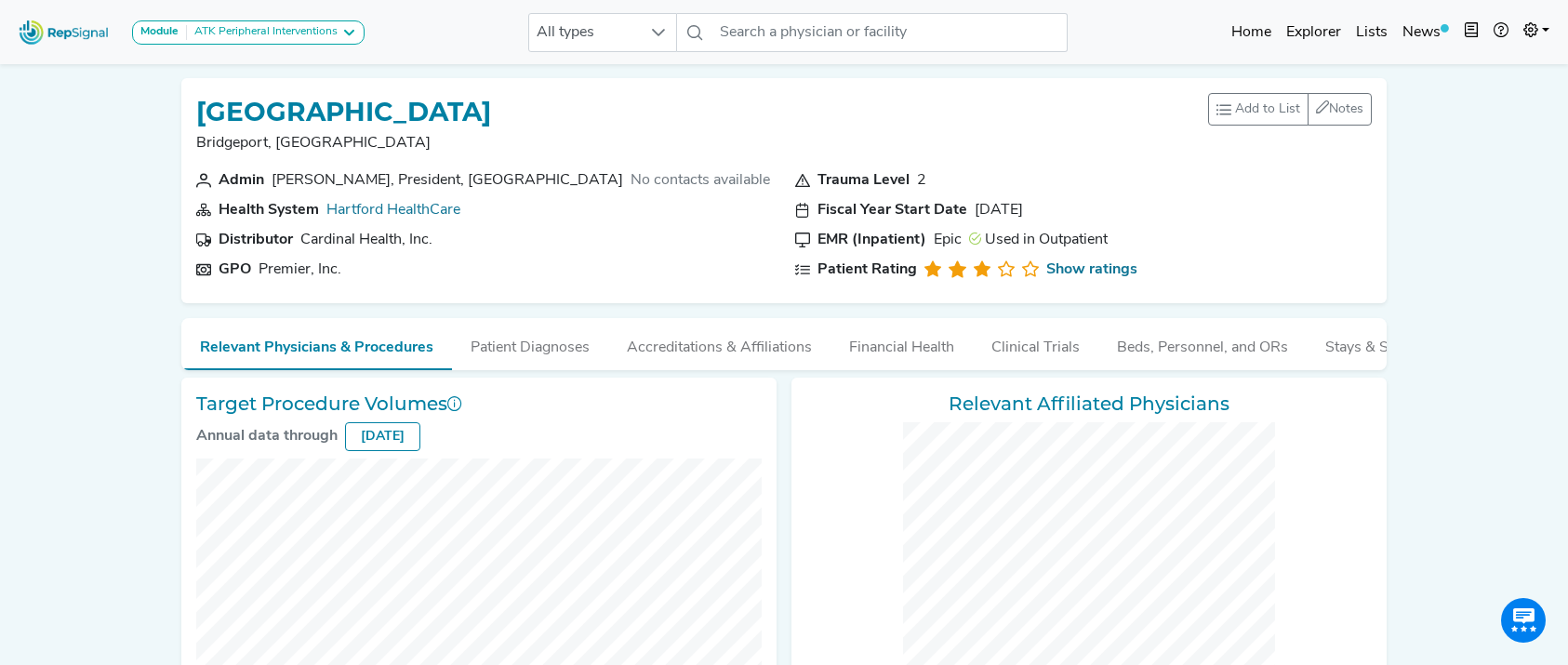
checkbox input "false"
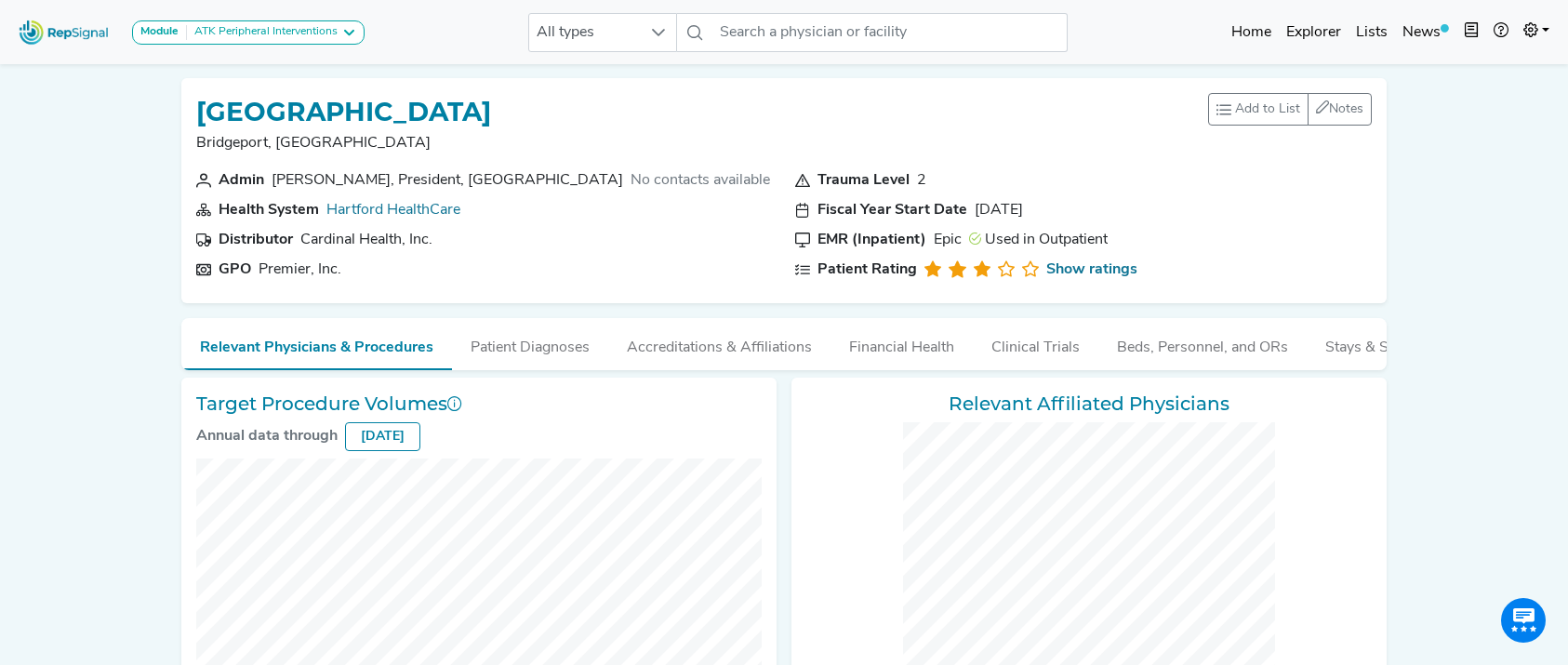
checkbox input "false"
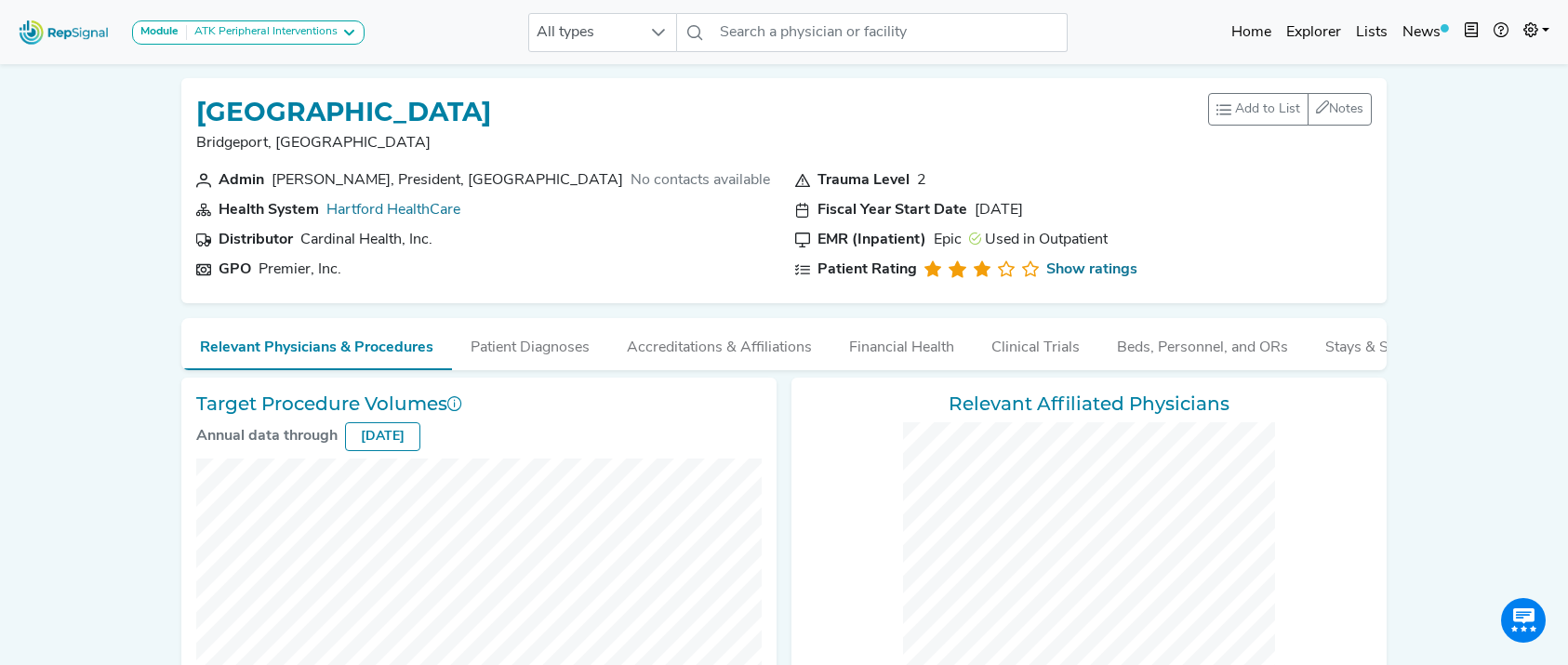
checkbox input "false"
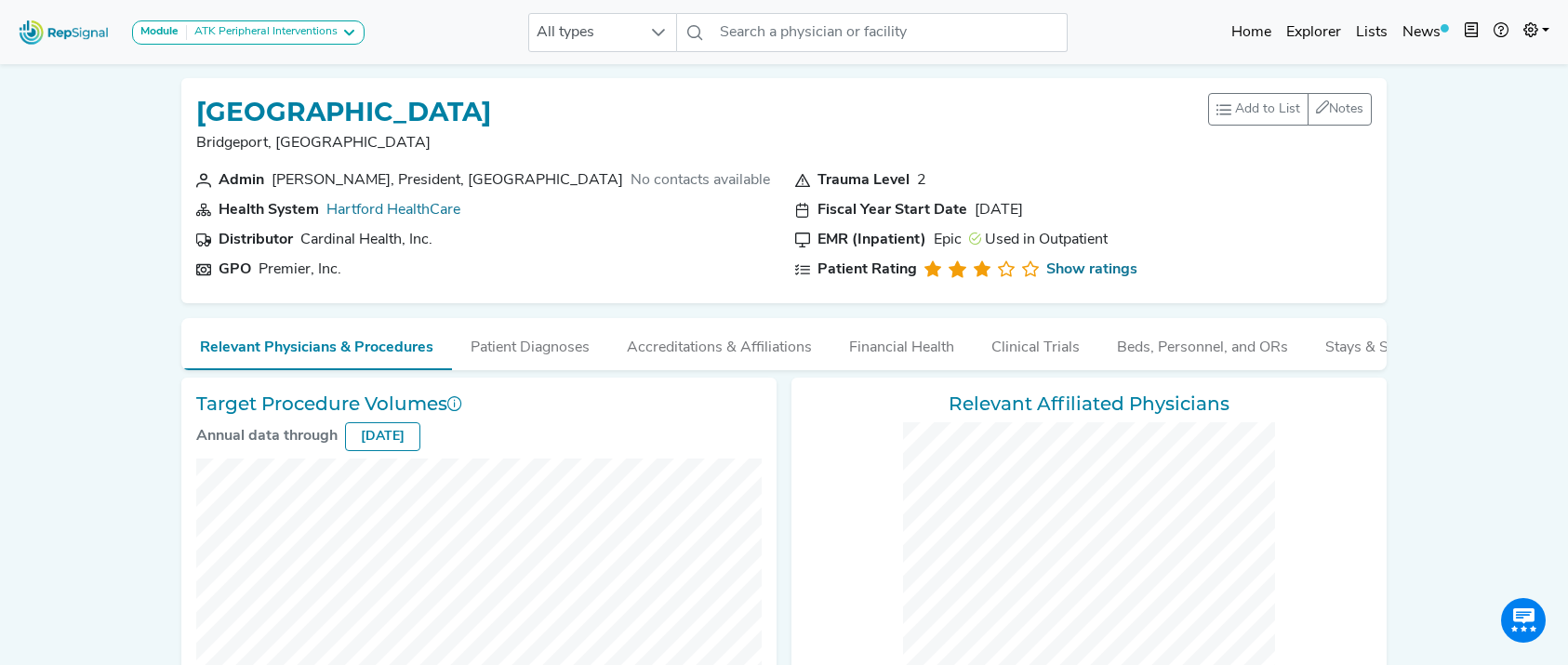
checkbox input "false"
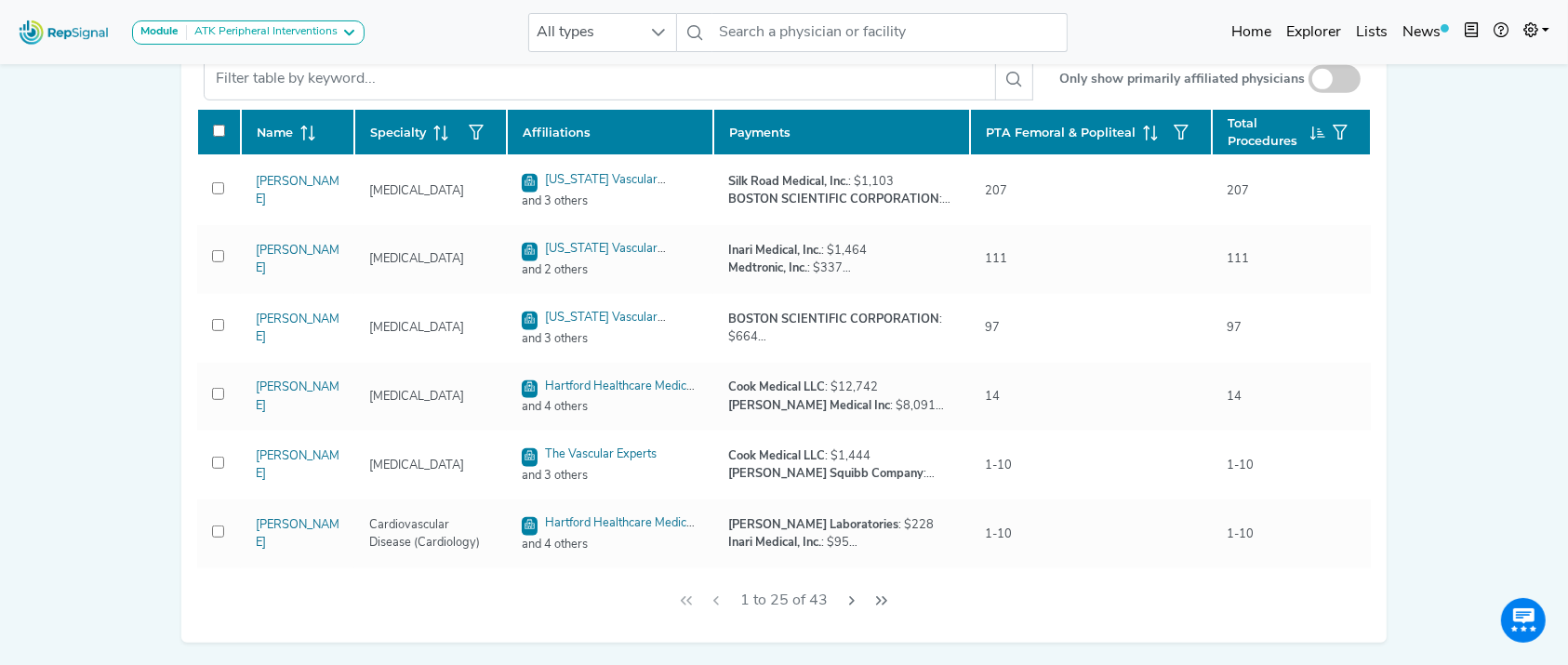
scroll to position [952, 0]
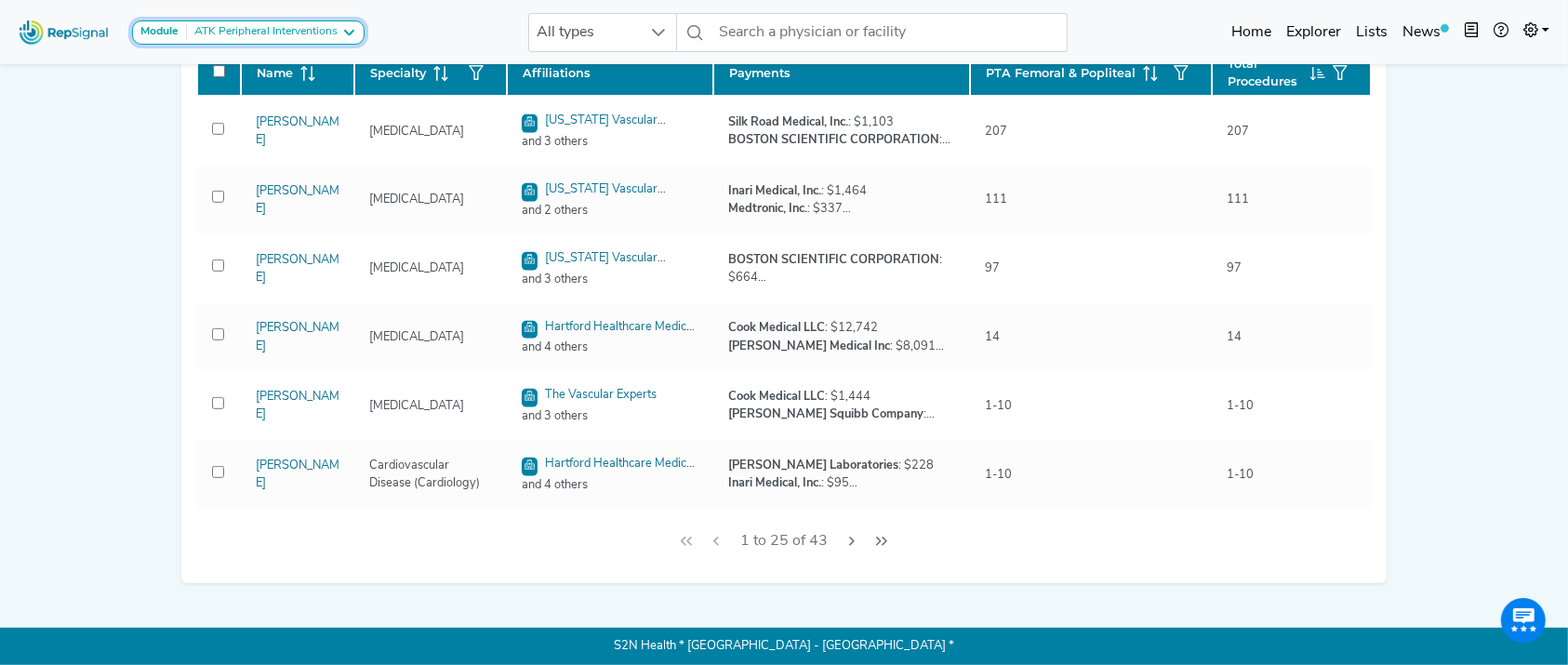
click at [288, 27] on div "ATK Peripheral Interventions" at bounding box center [262, 32] width 151 height 15
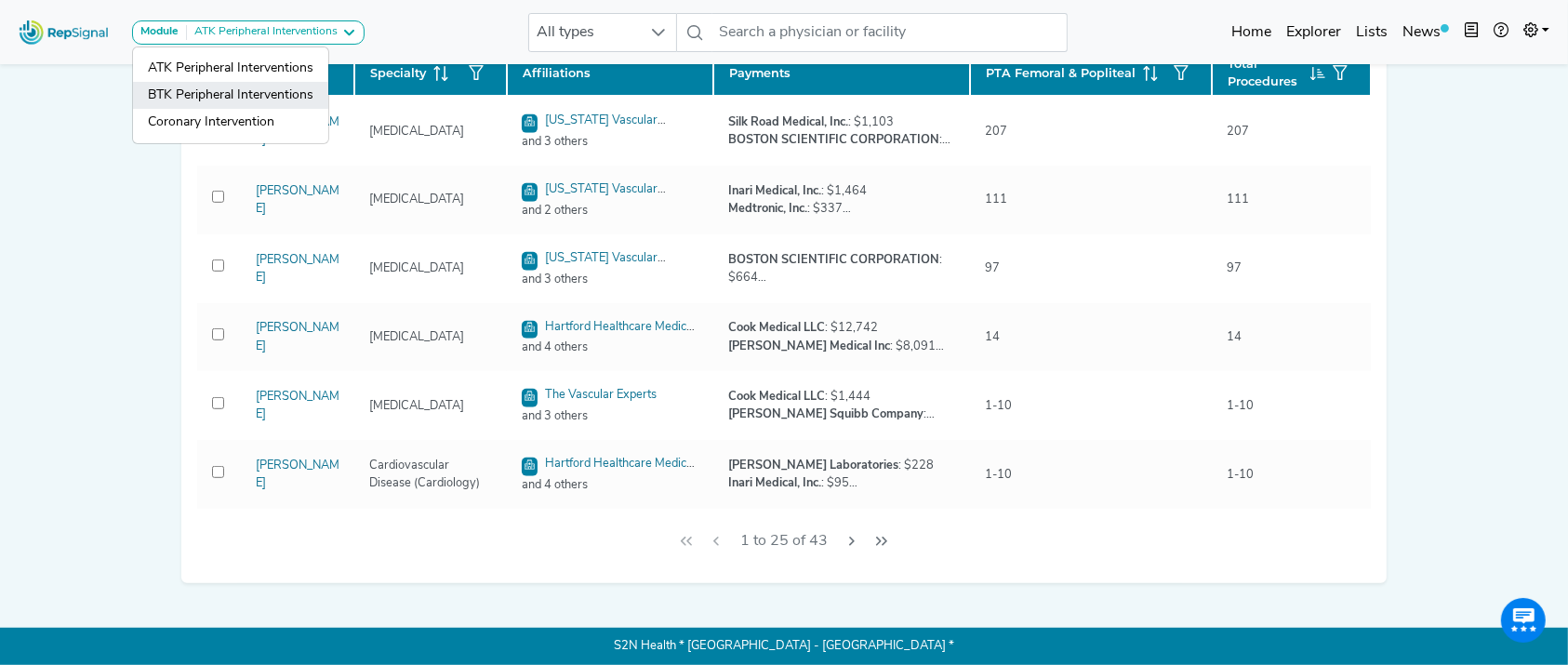
click at [276, 109] on link "BTK Peripheral Interventions" at bounding box center [230, 122] width 196 height 27
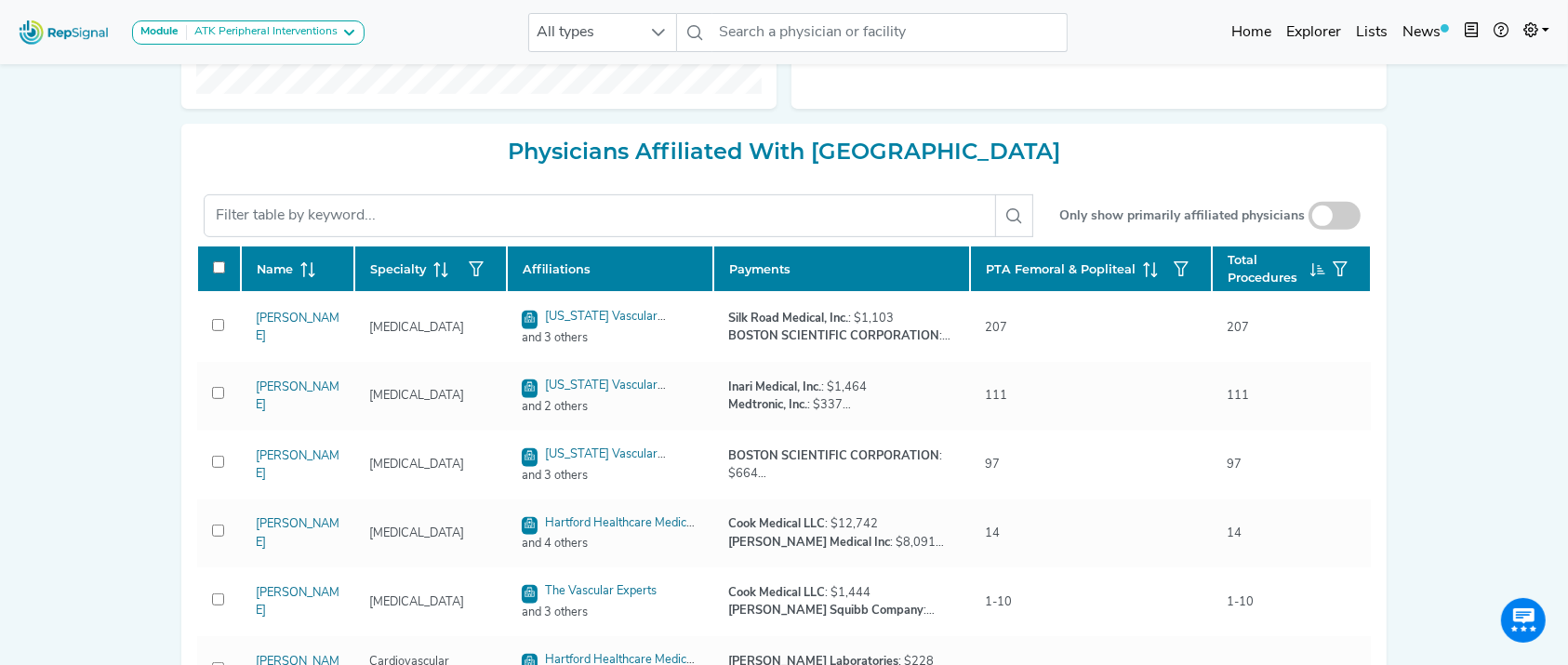
click at [0, 0] on div at bounding box center [0, 0] width 0 height 0
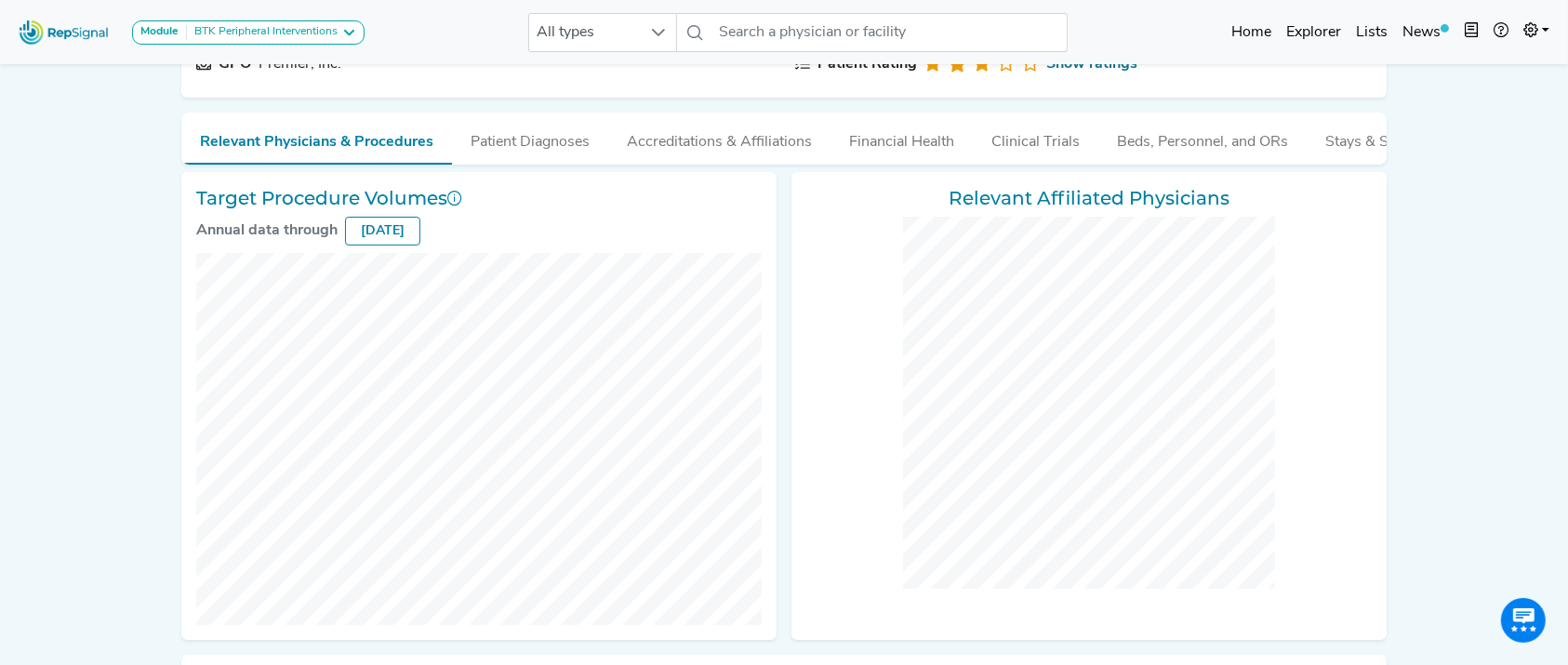
scroll to position [200, 0]
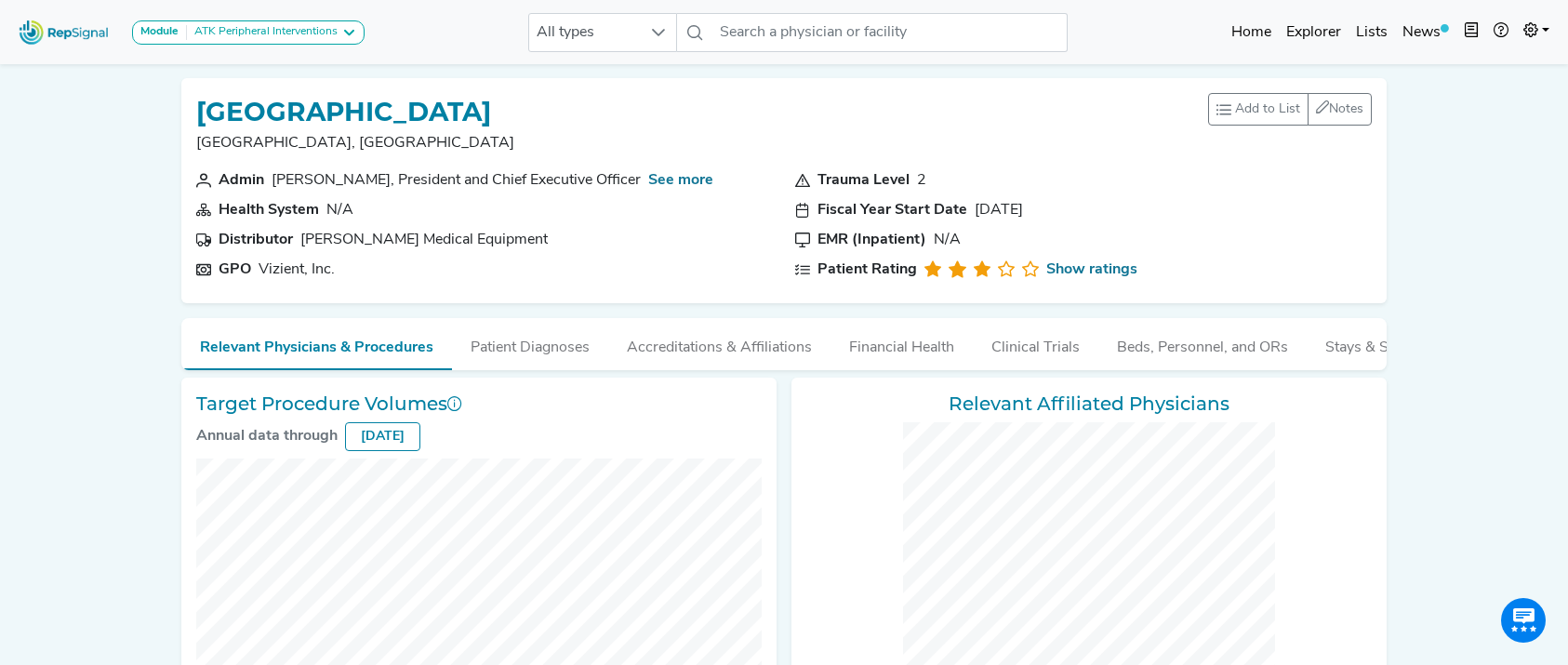
checkbox input "false"
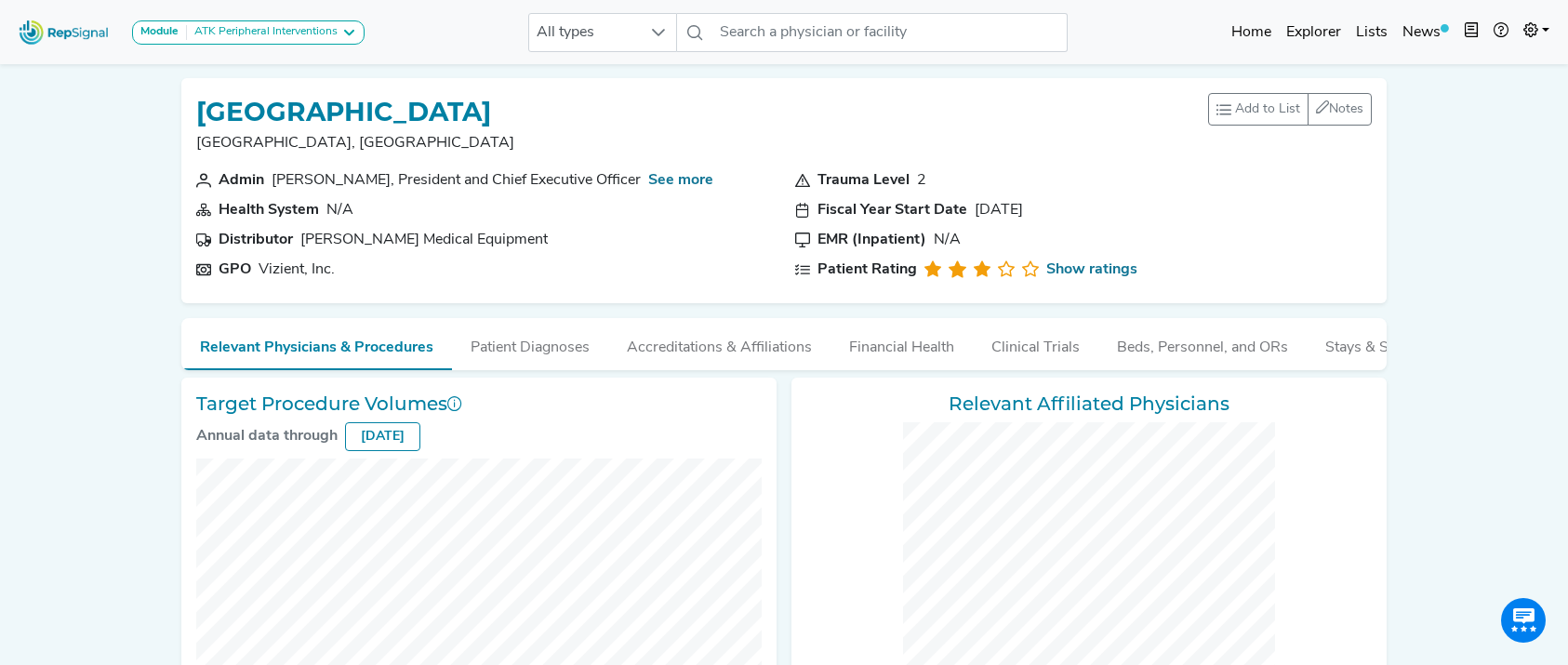
checkbox input "false"
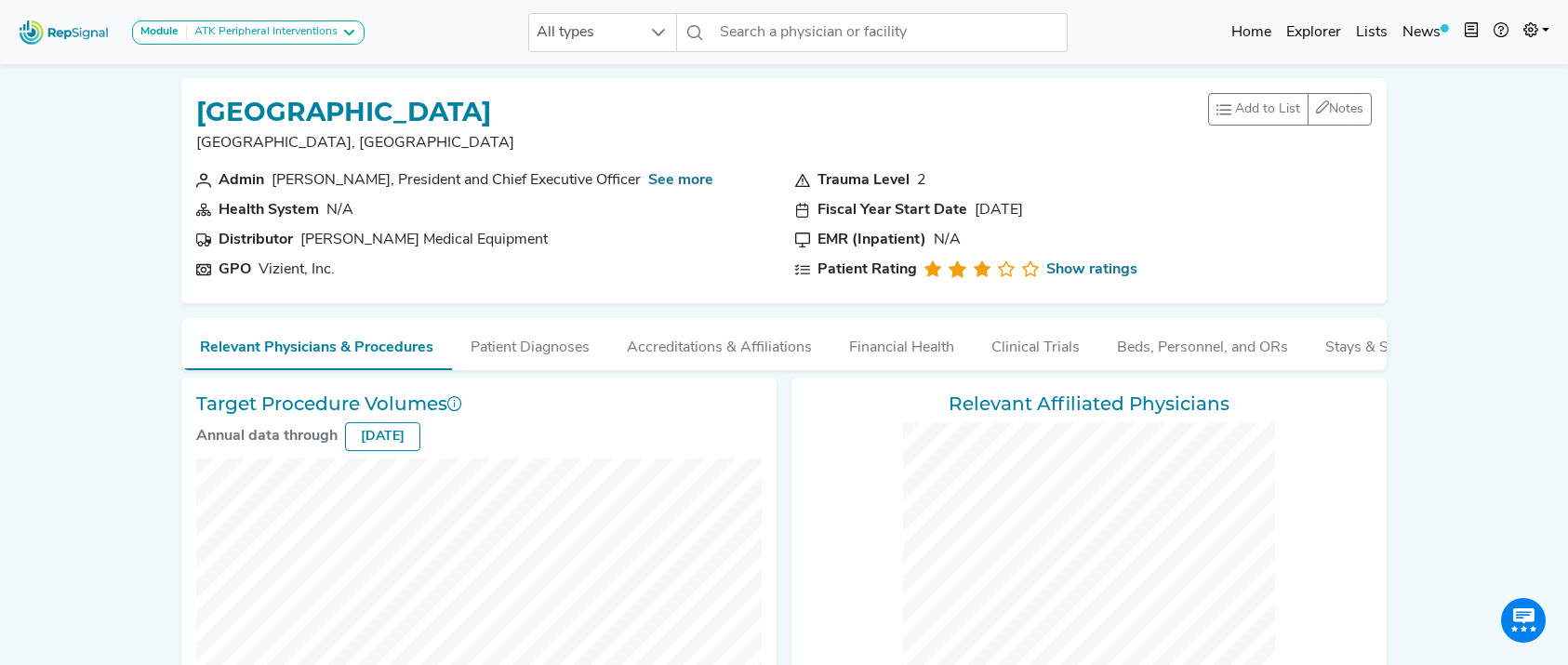
checkbox input "false"
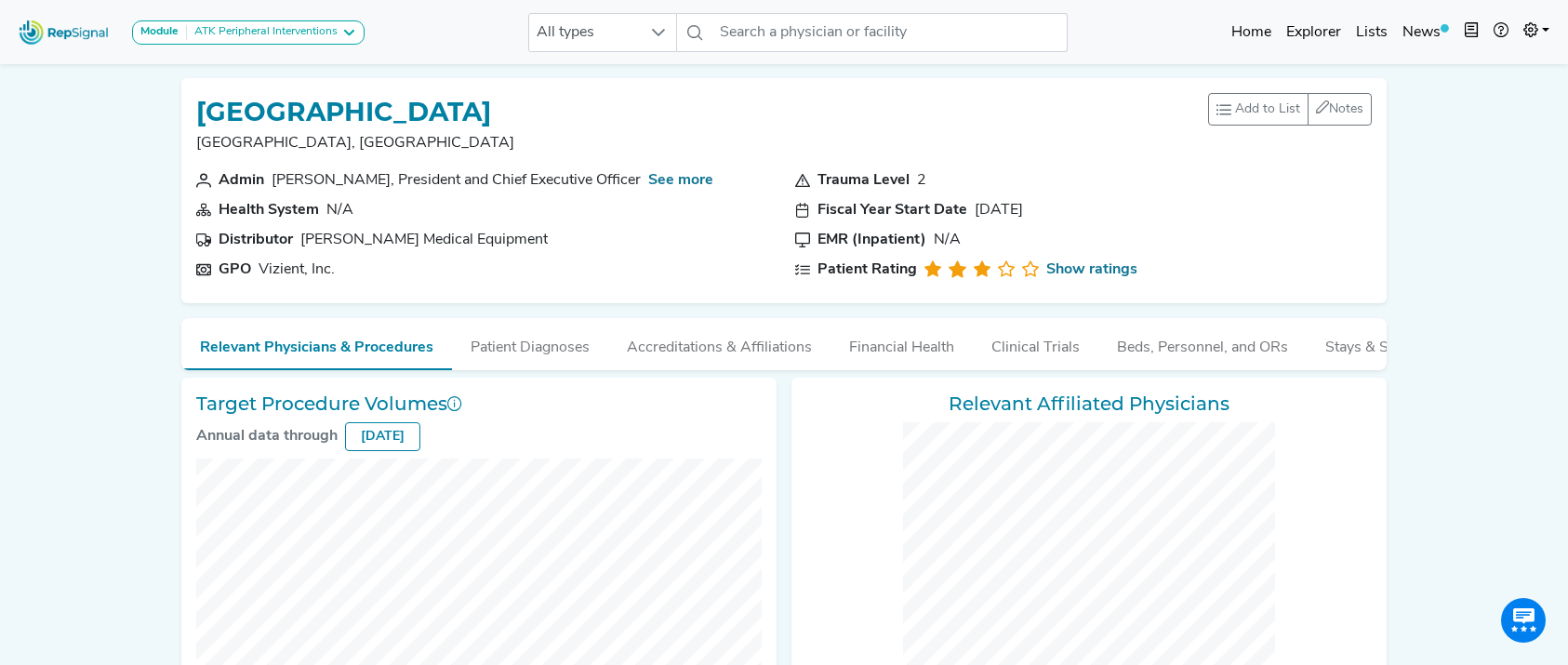
checkbox input "false"
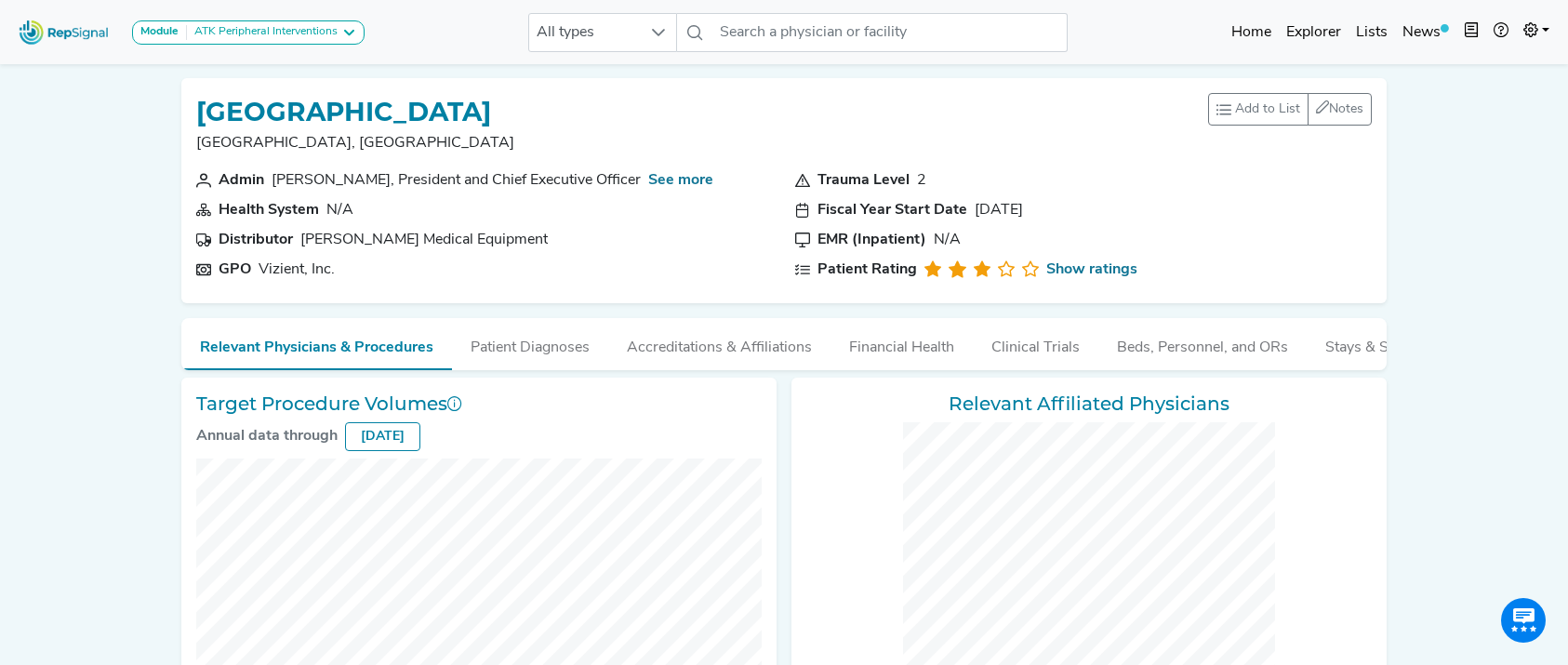
checkbox input "false"
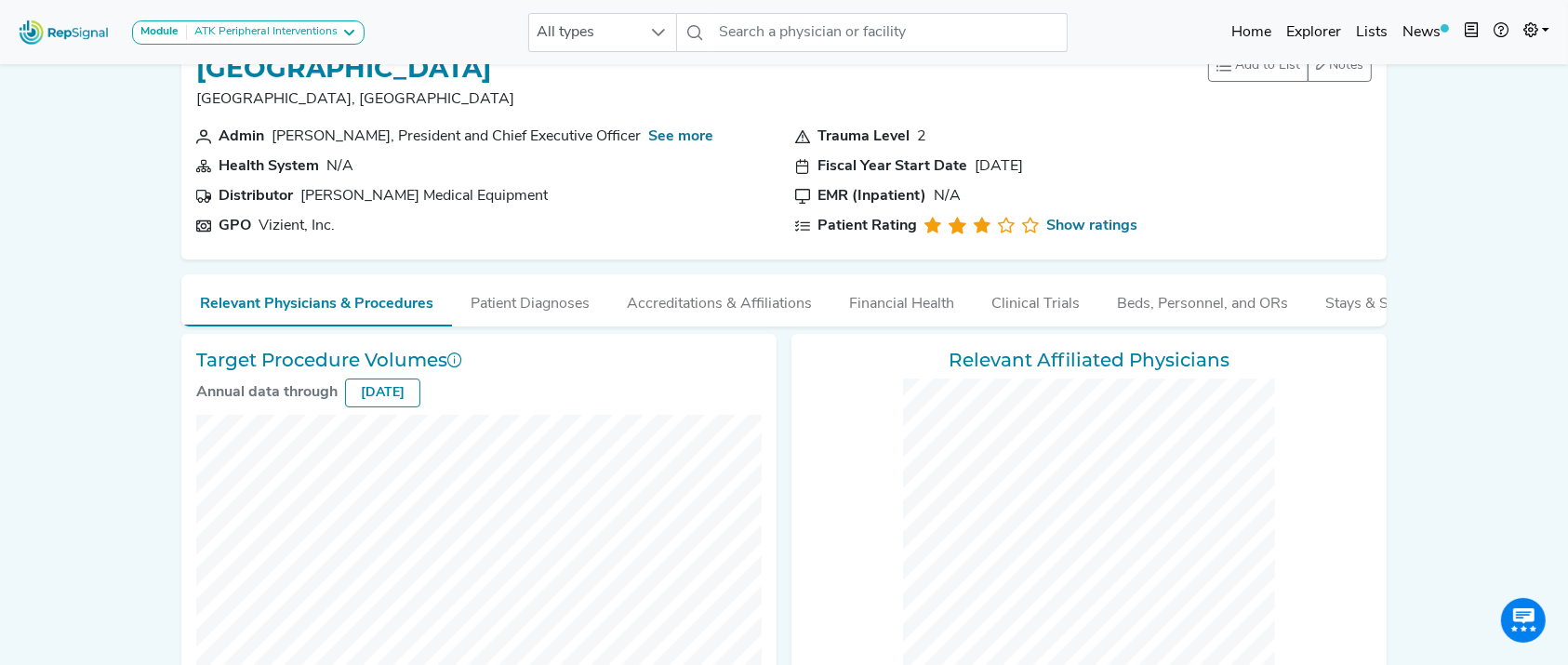
scroll to position [288, 0]
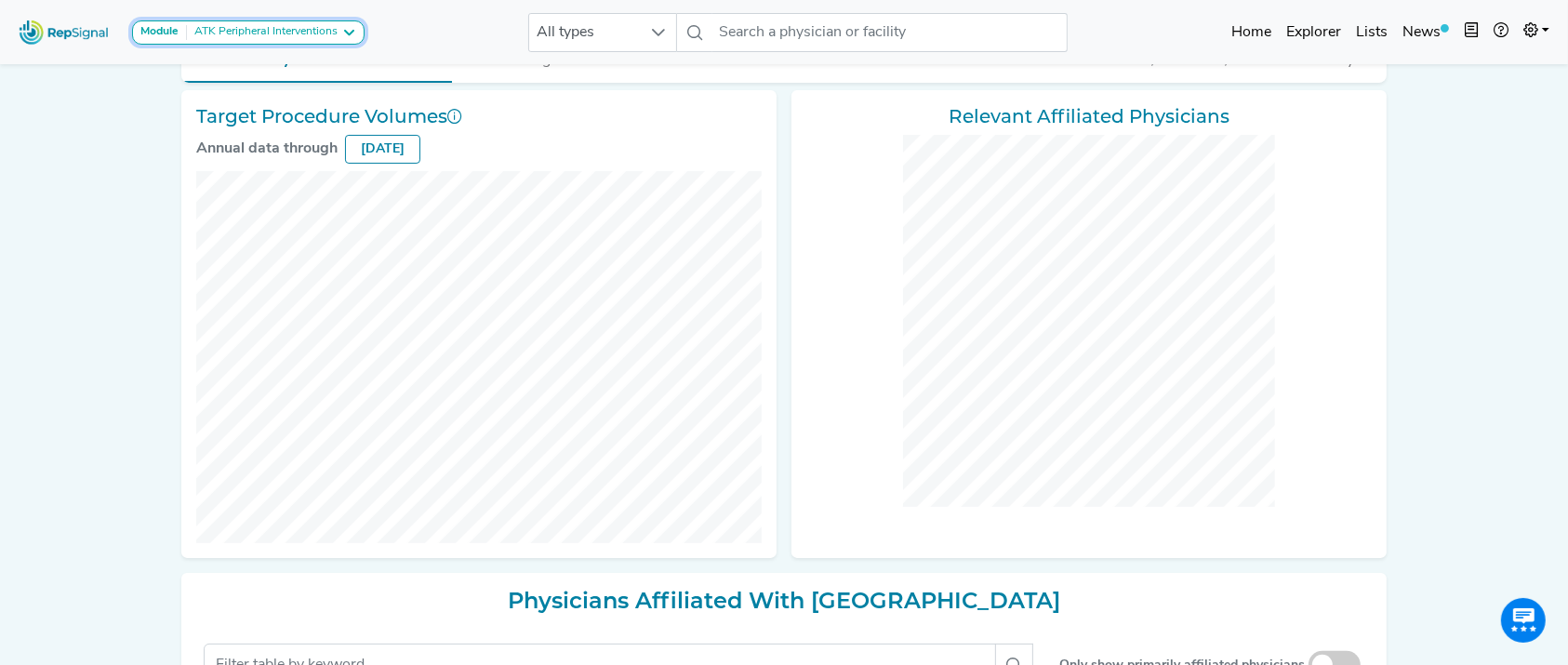
click at [285, 35] on div "ATK Peripheral Interventions" at bounding box center [262, 32] width 151 height 15
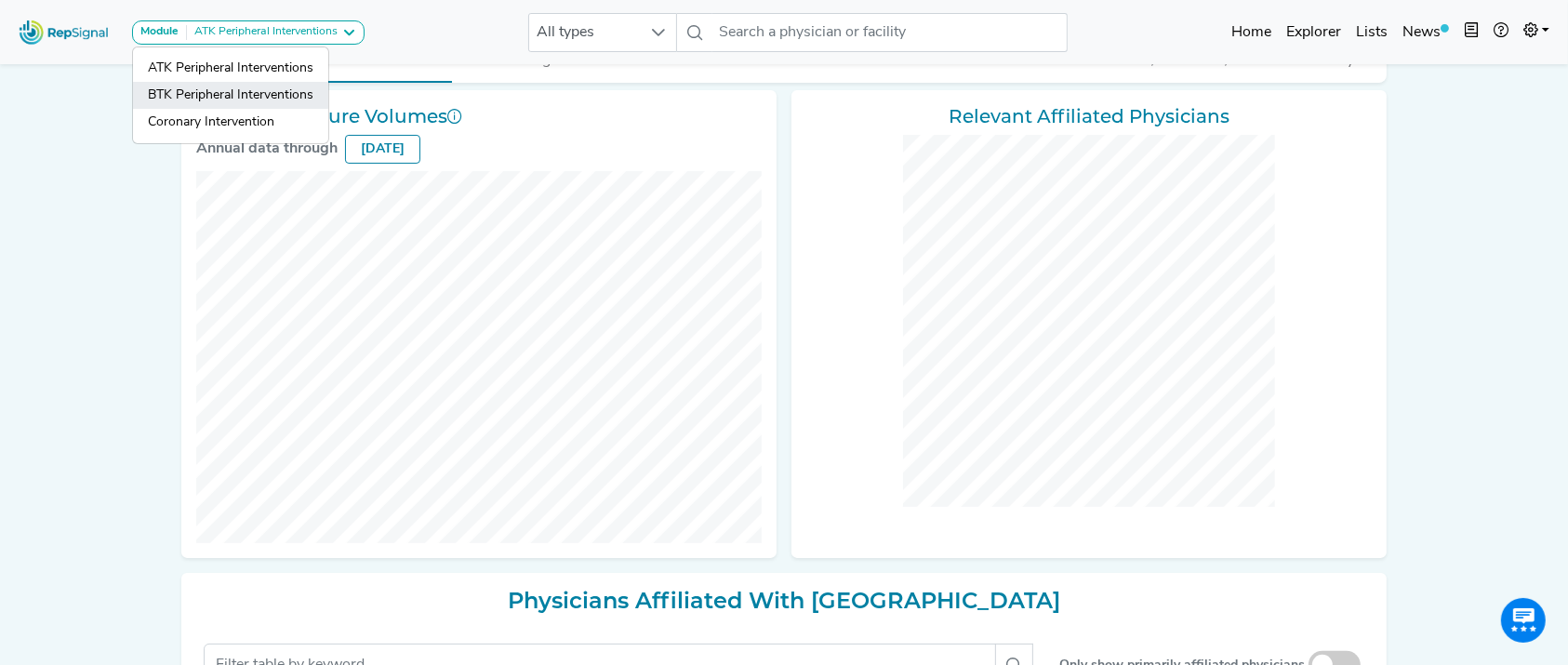
click at [271, 109] on link "BTK Peripheral Interventions" at bounding box center [230, 122] width 196 height 27
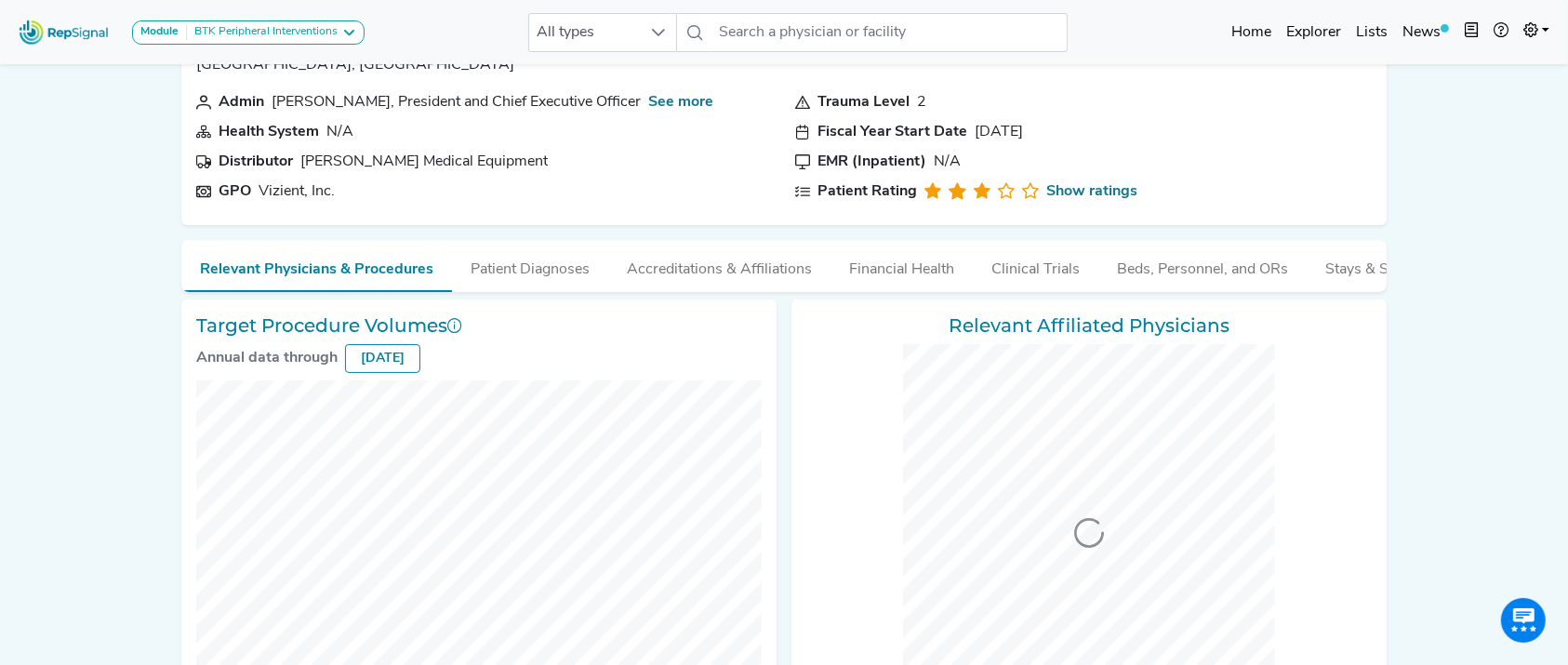
scroll to position [246, 0]
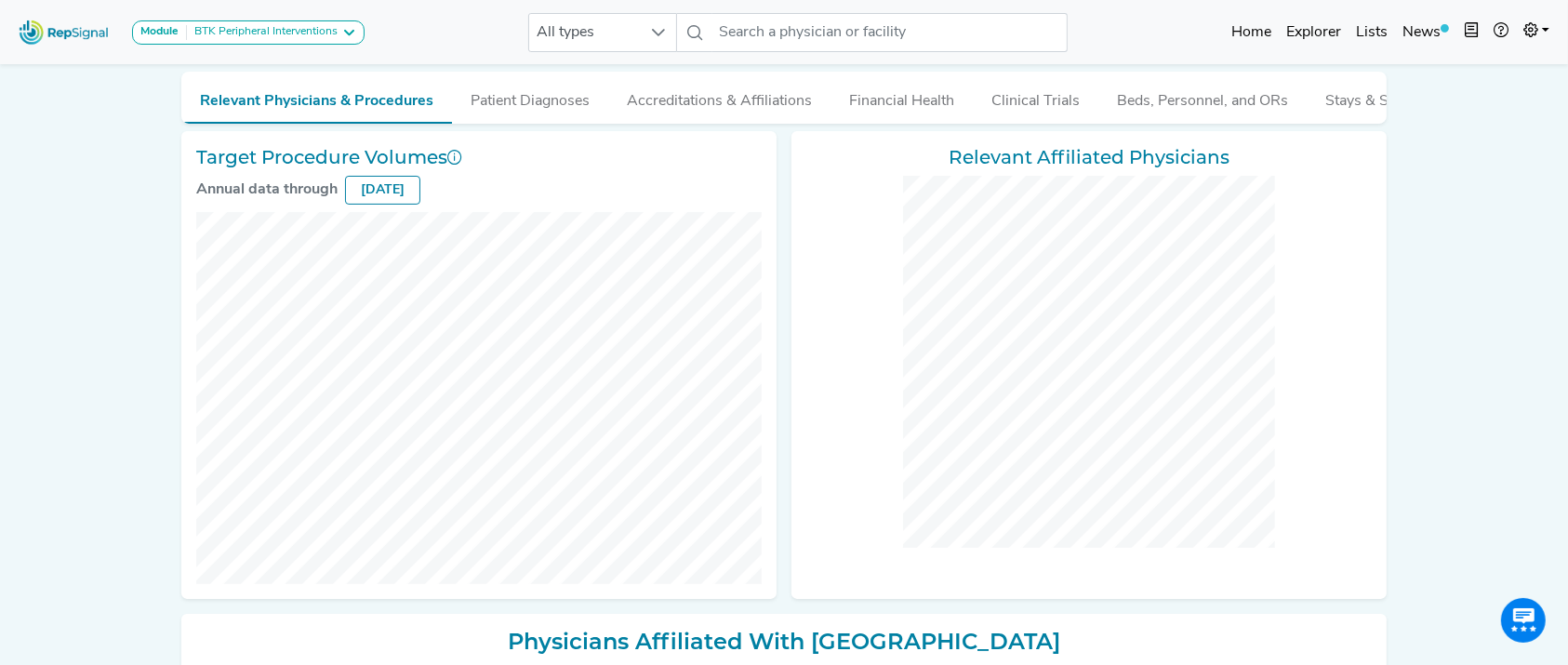
checkbox input "false"
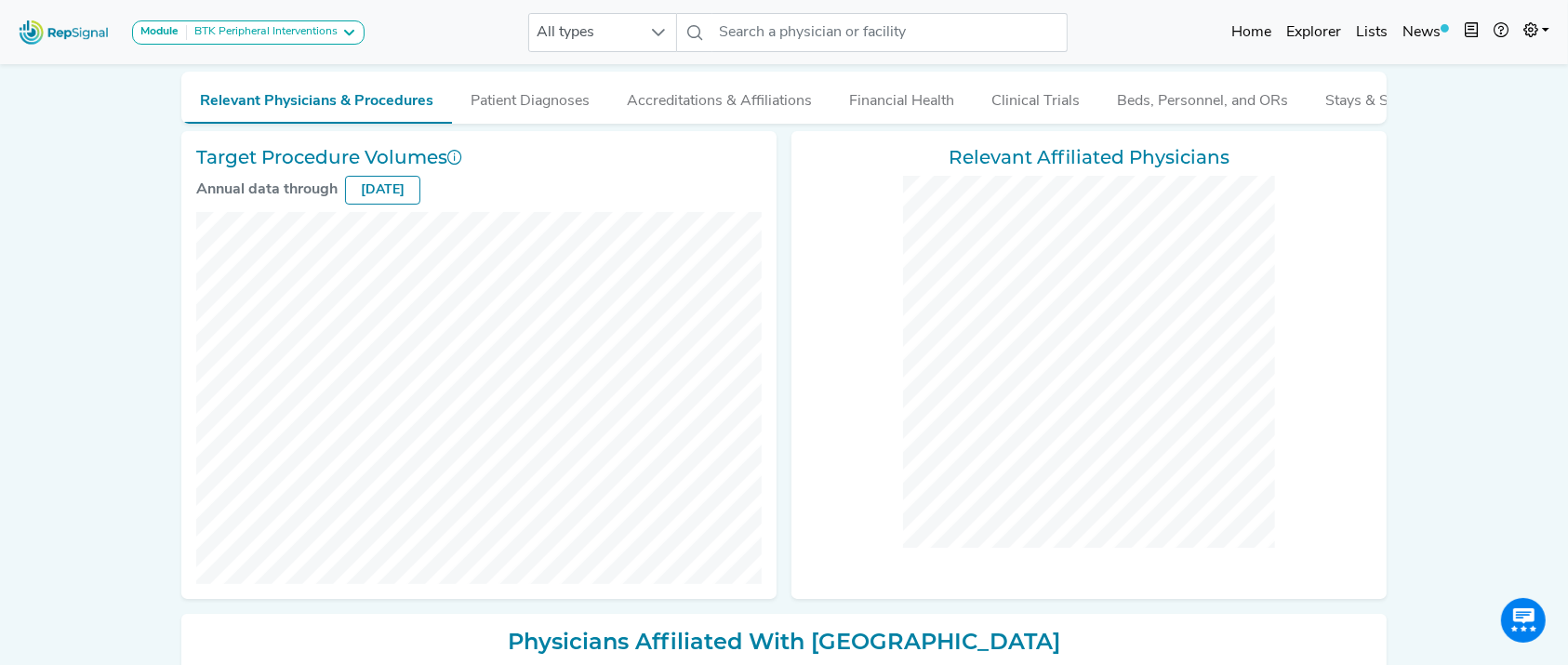
checkbox input "false"
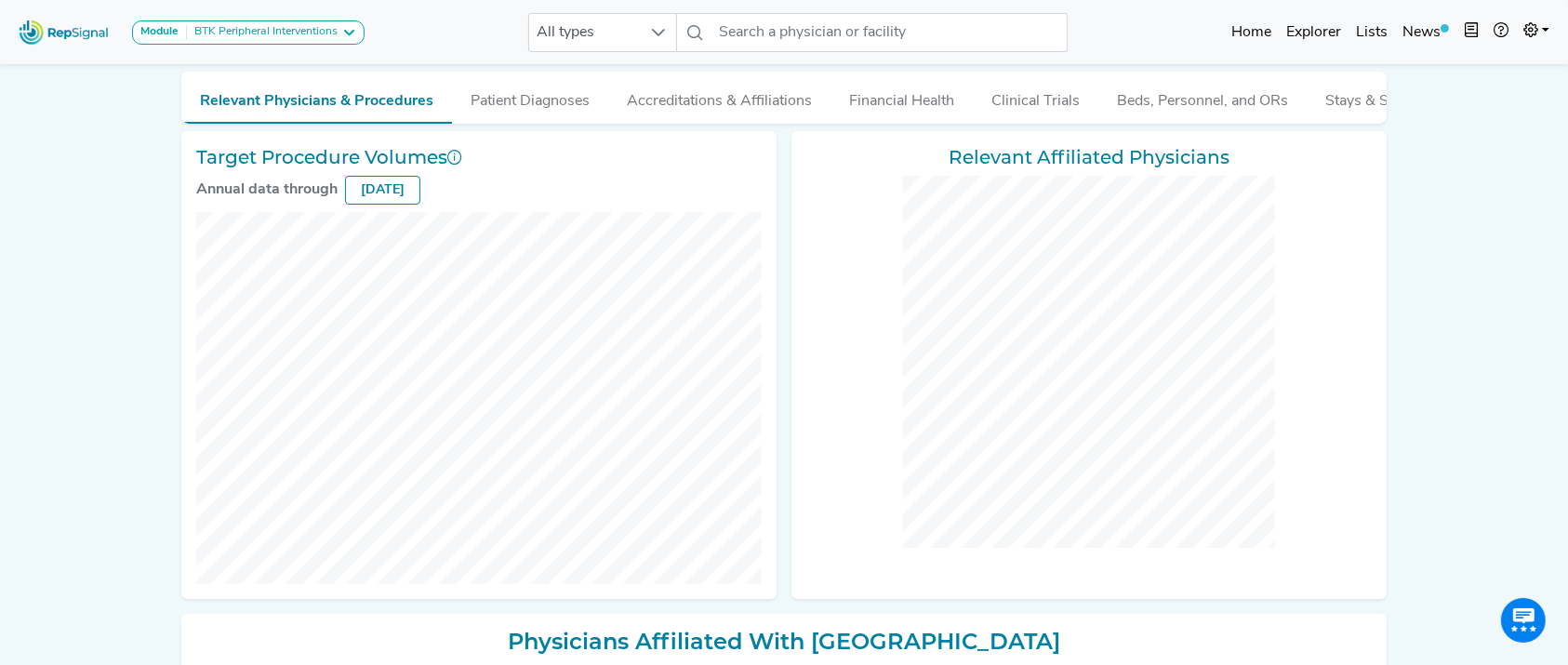
checkbox input "false"
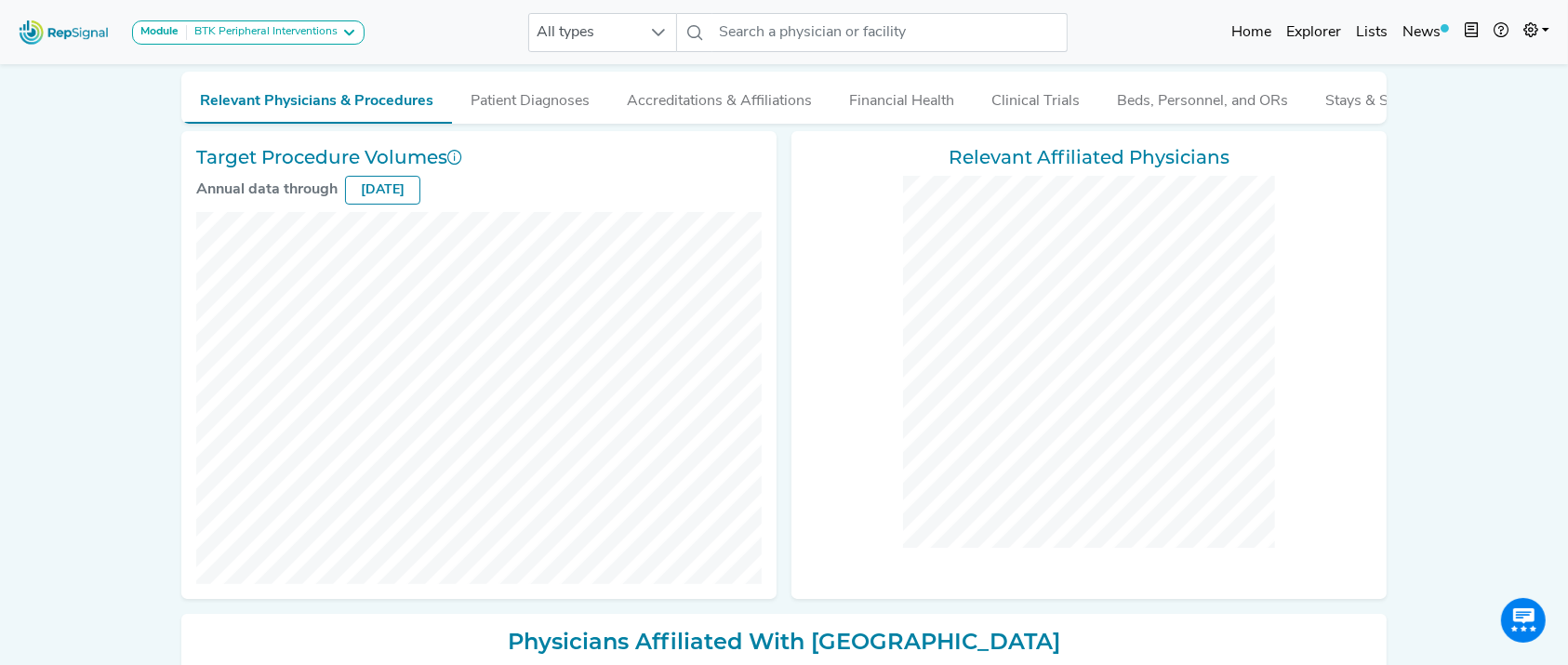
checkbox input "false"
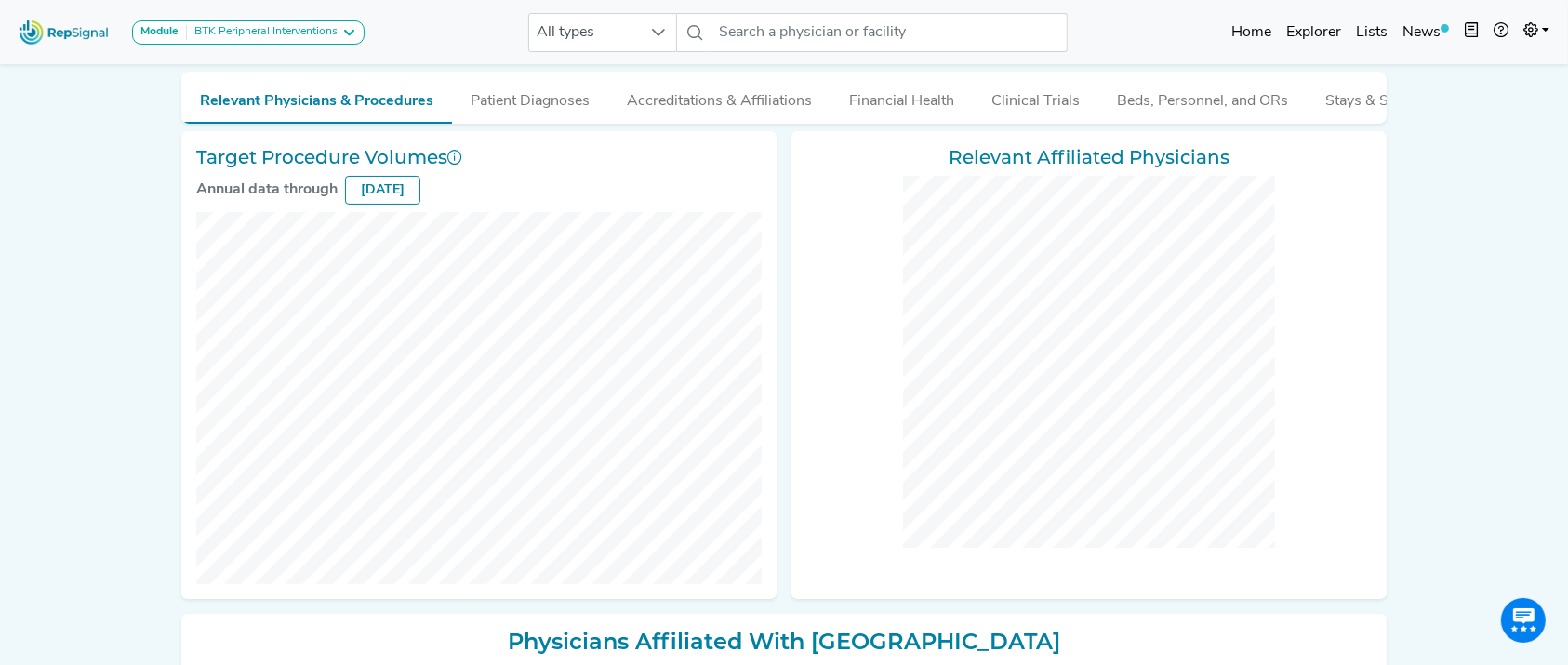
checkbox input "false"
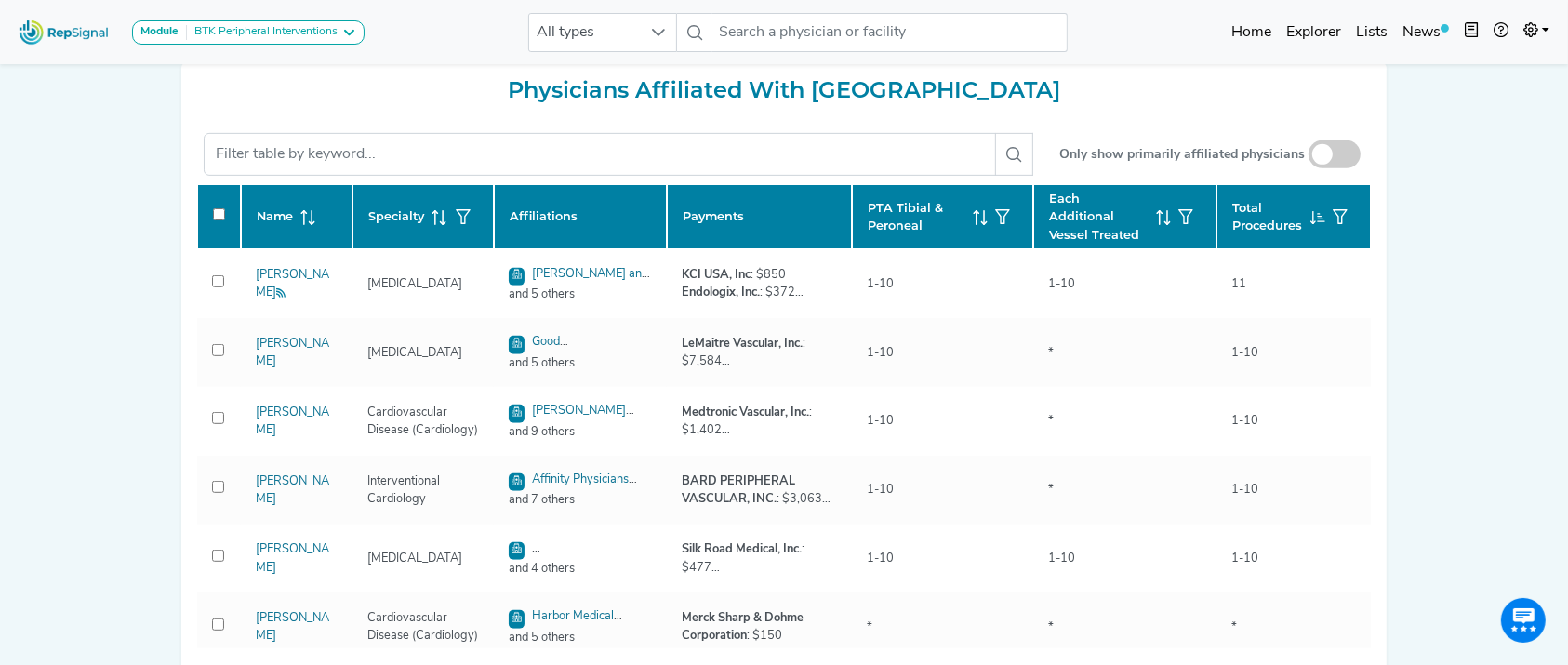
scroll to position [804, 0]
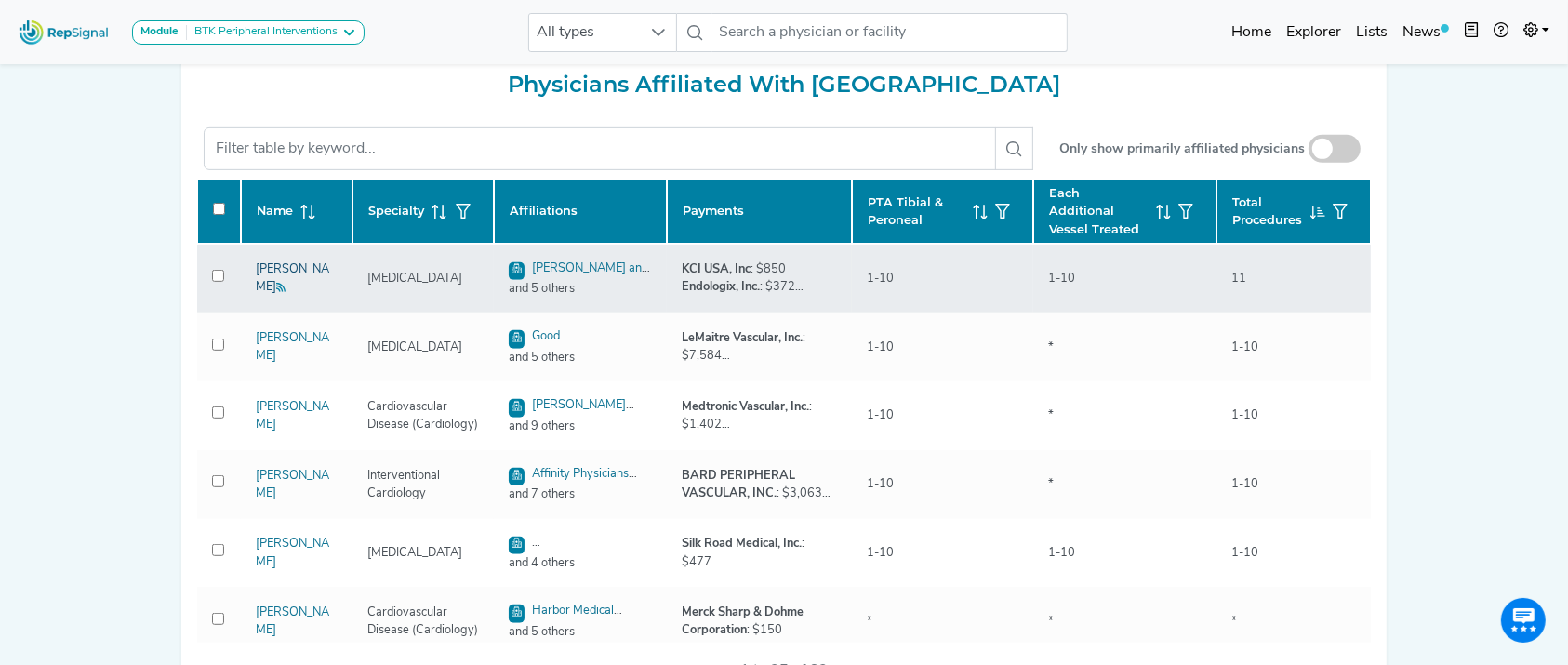
click at [280, 270] on link "Edward Marcaccio" at bounding box center [293, 278] width 73 height 30
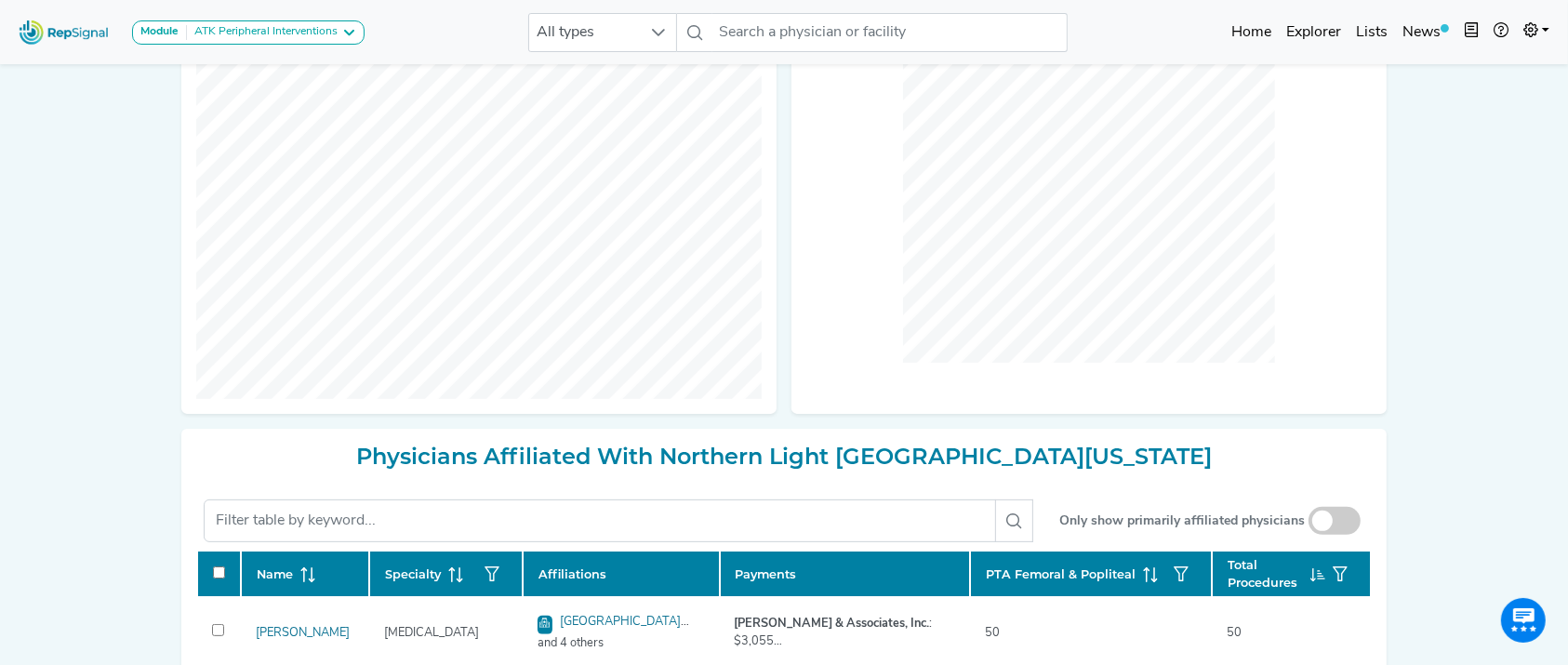
scroll to position [427, 0]
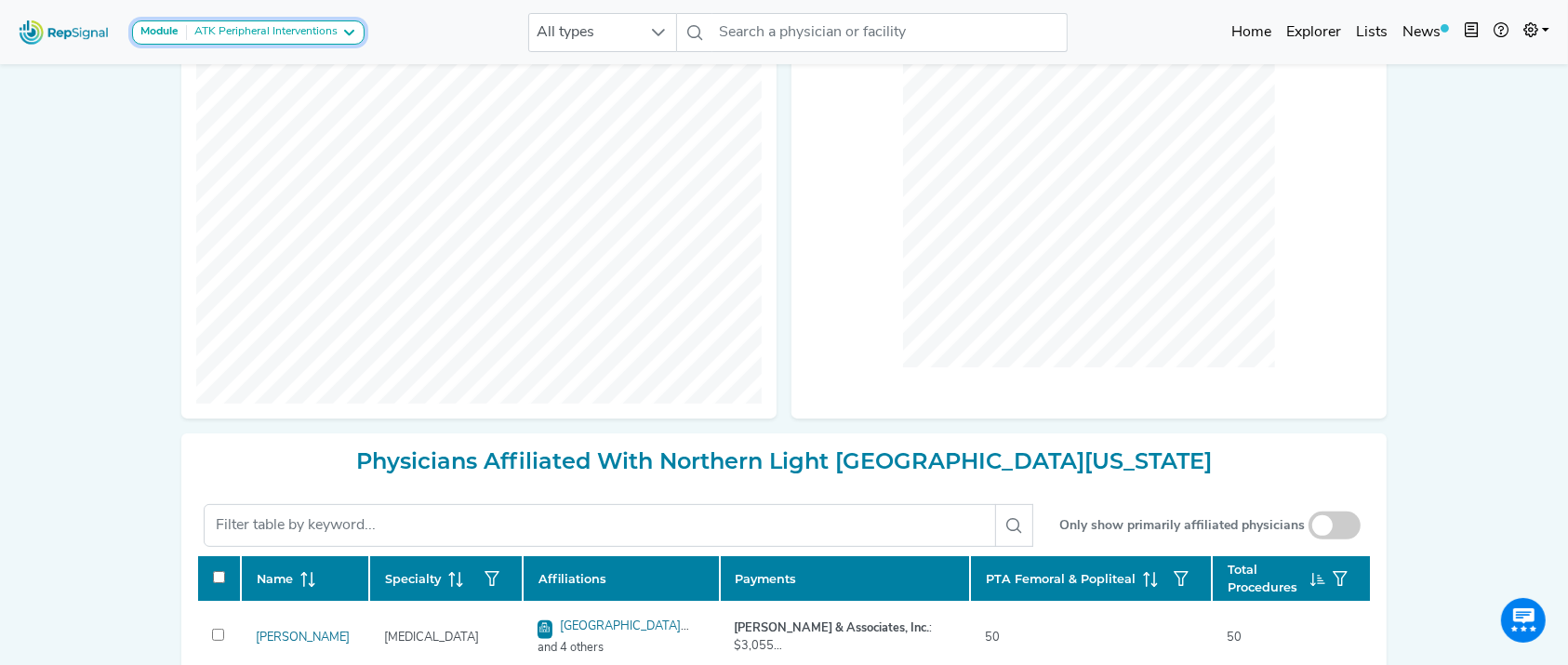
drag, startPoint x: 249, startPoint y: 42, endPoint x: 278, endPoint y: 31, distance: 31.0
click at [278, 31] on div "ATK Peripheral Interventions" at bounding box center [262, 32] width 151 height 15
click at [256, 109] on link "BTK Peripheral Interventions" at bounding box center [230, 122] width 196 height 27
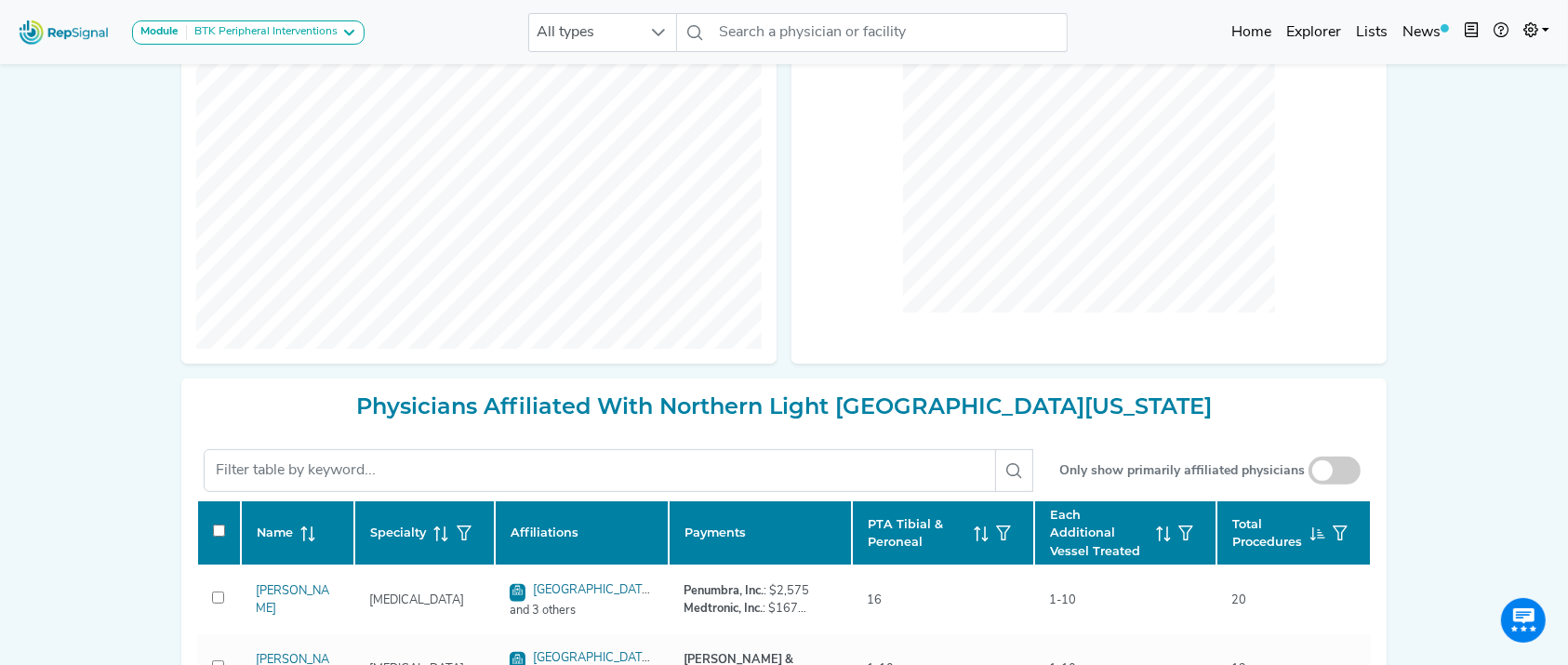
checkbox input "false"
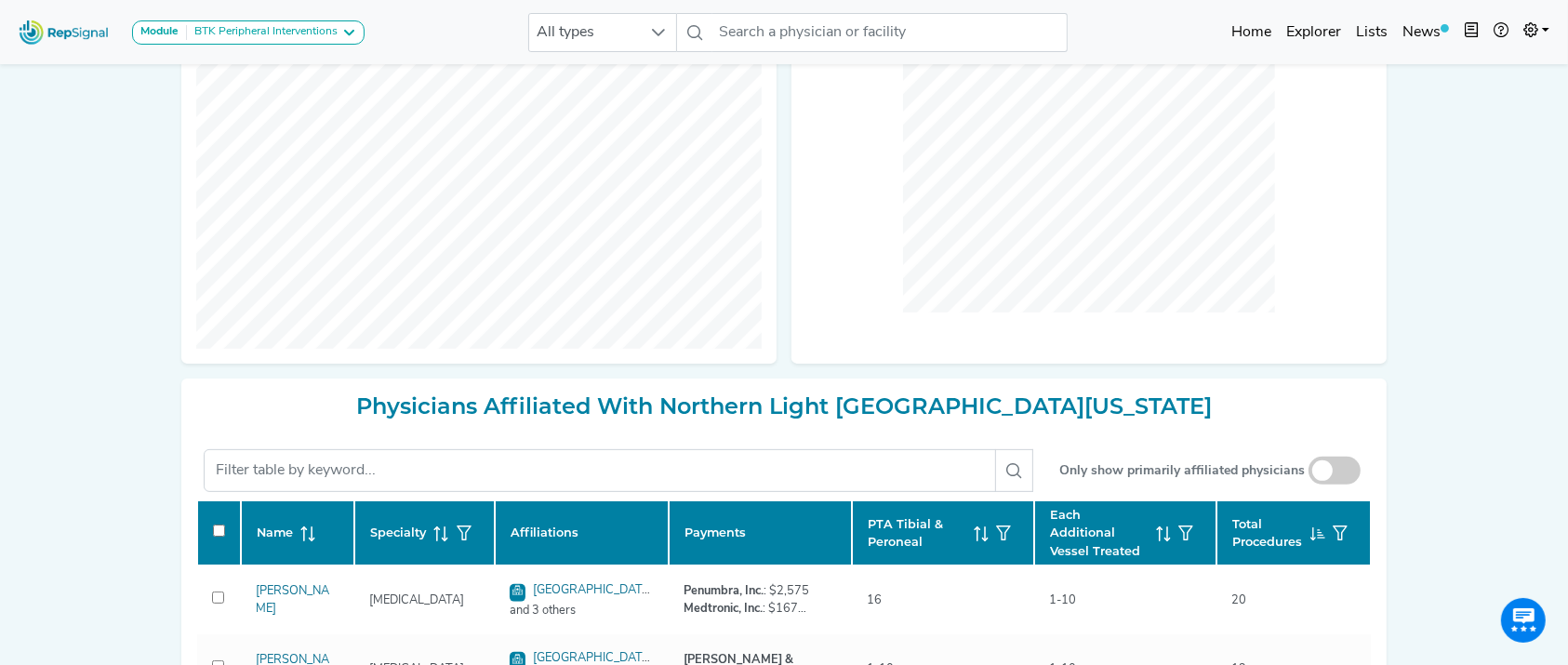
checkbox input "false"
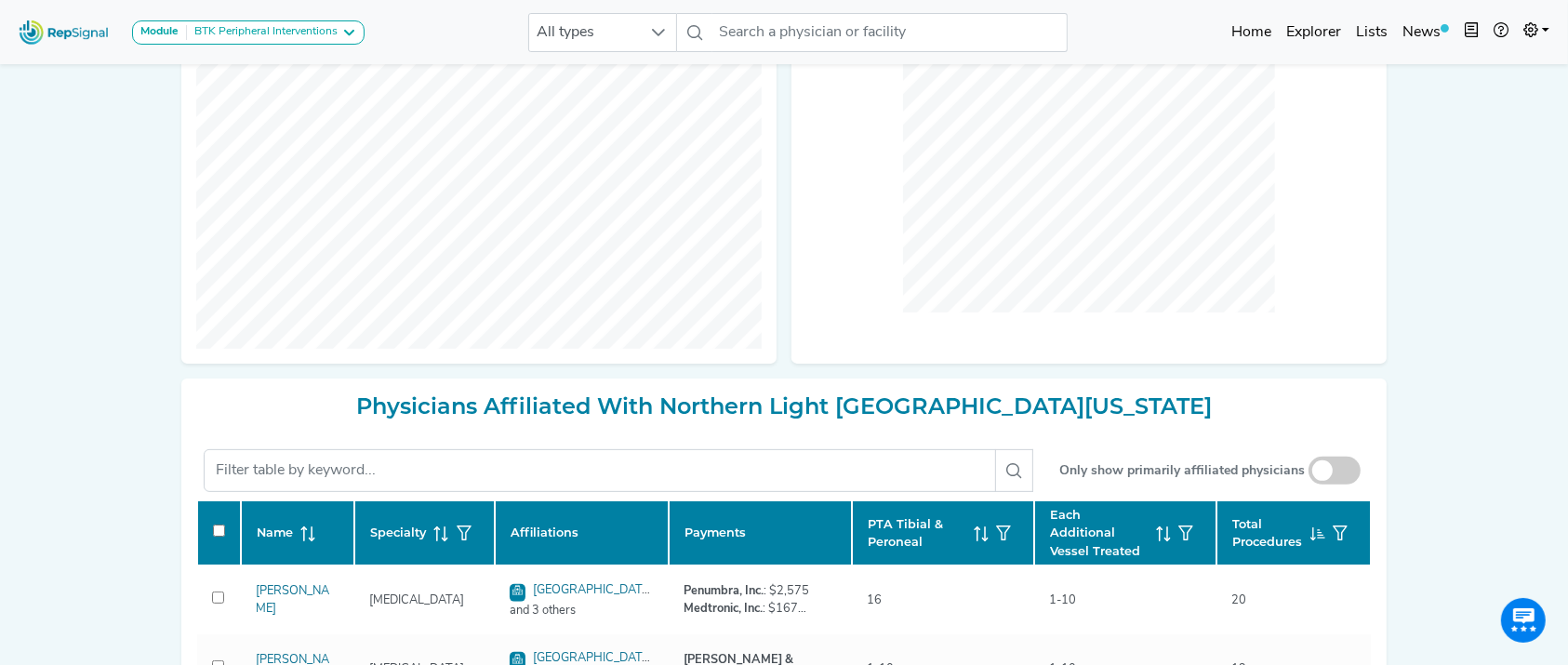
checkbox input "false"
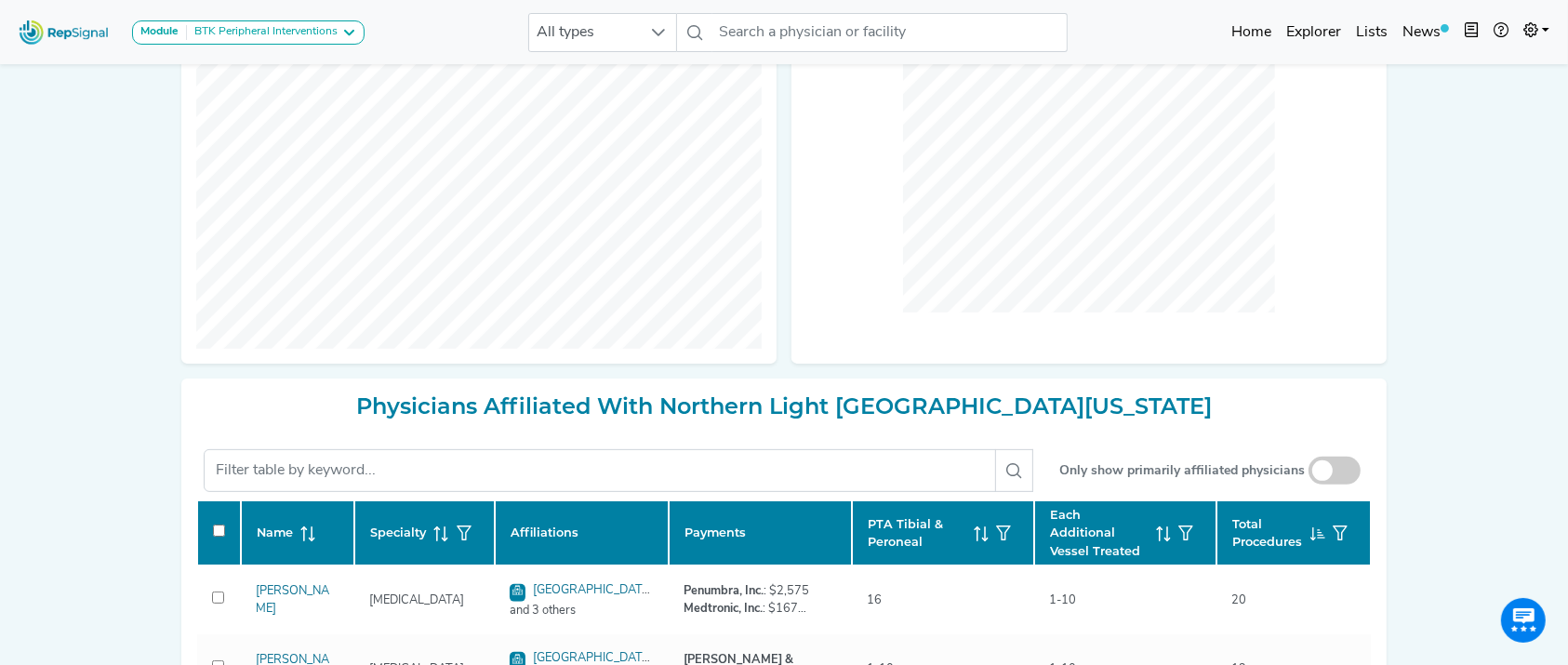
checkbox input "false"
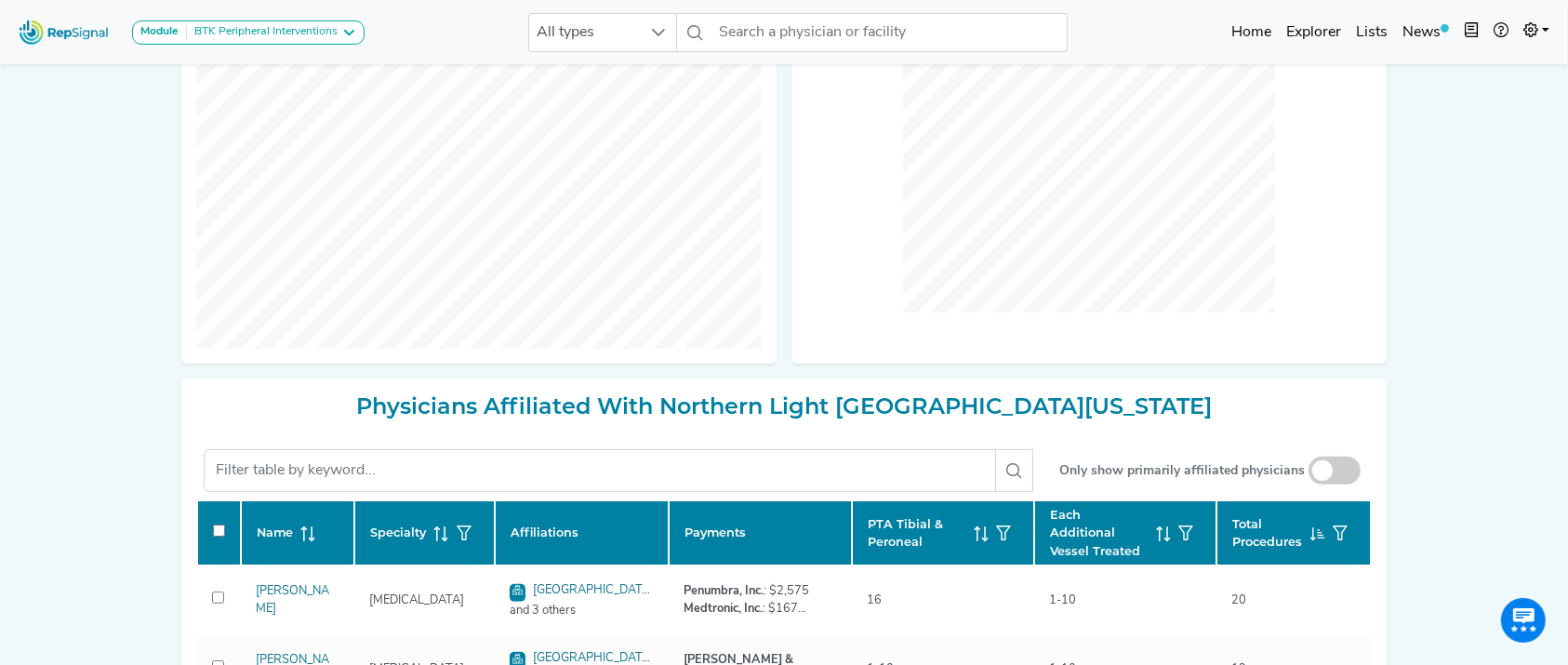
checkbox input "false"
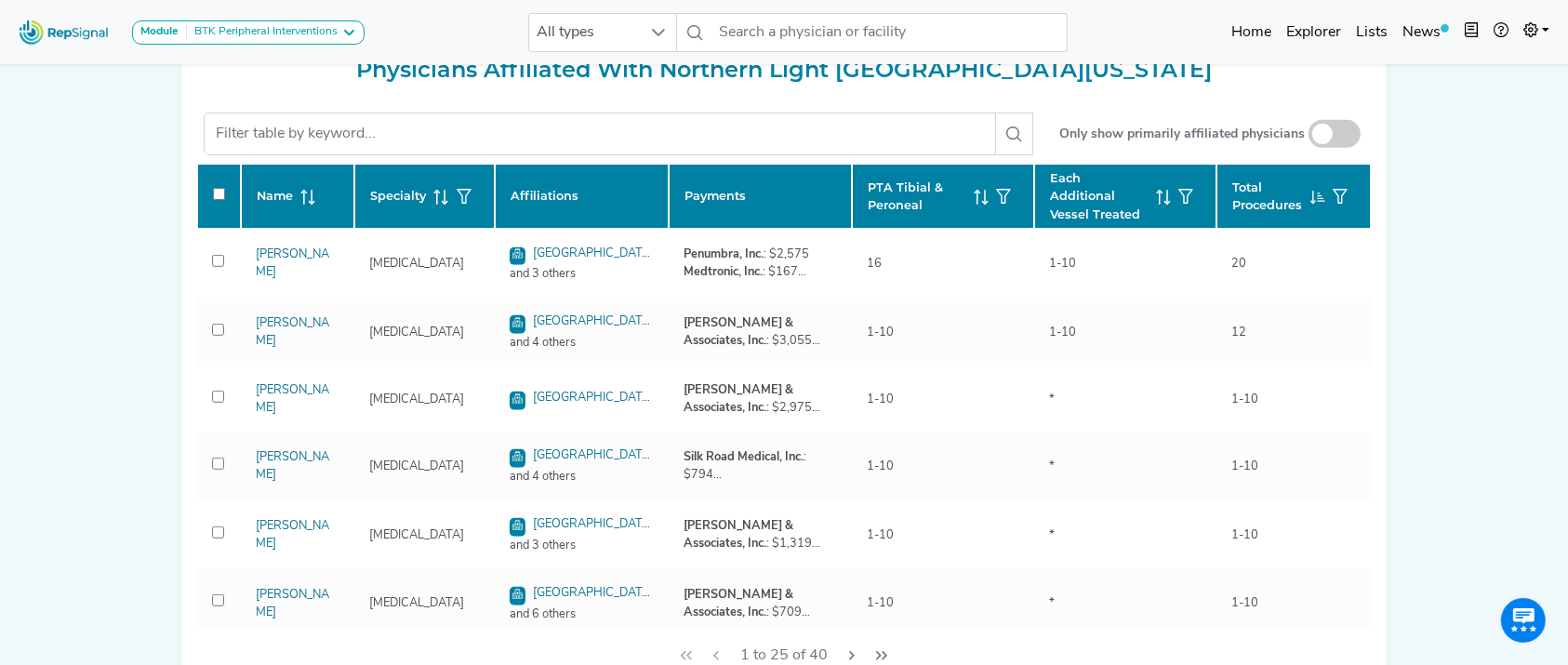
scroll to position [814, 0]
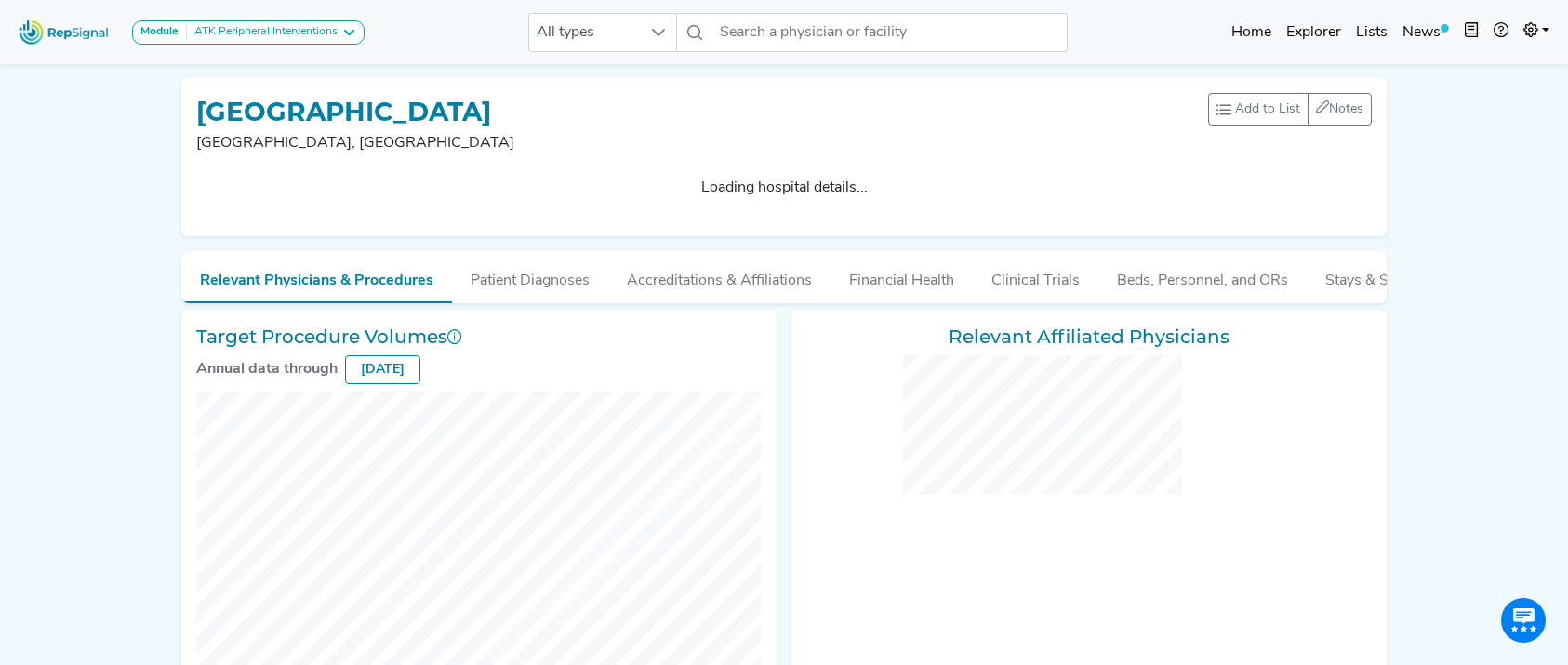
checkbox input "false"
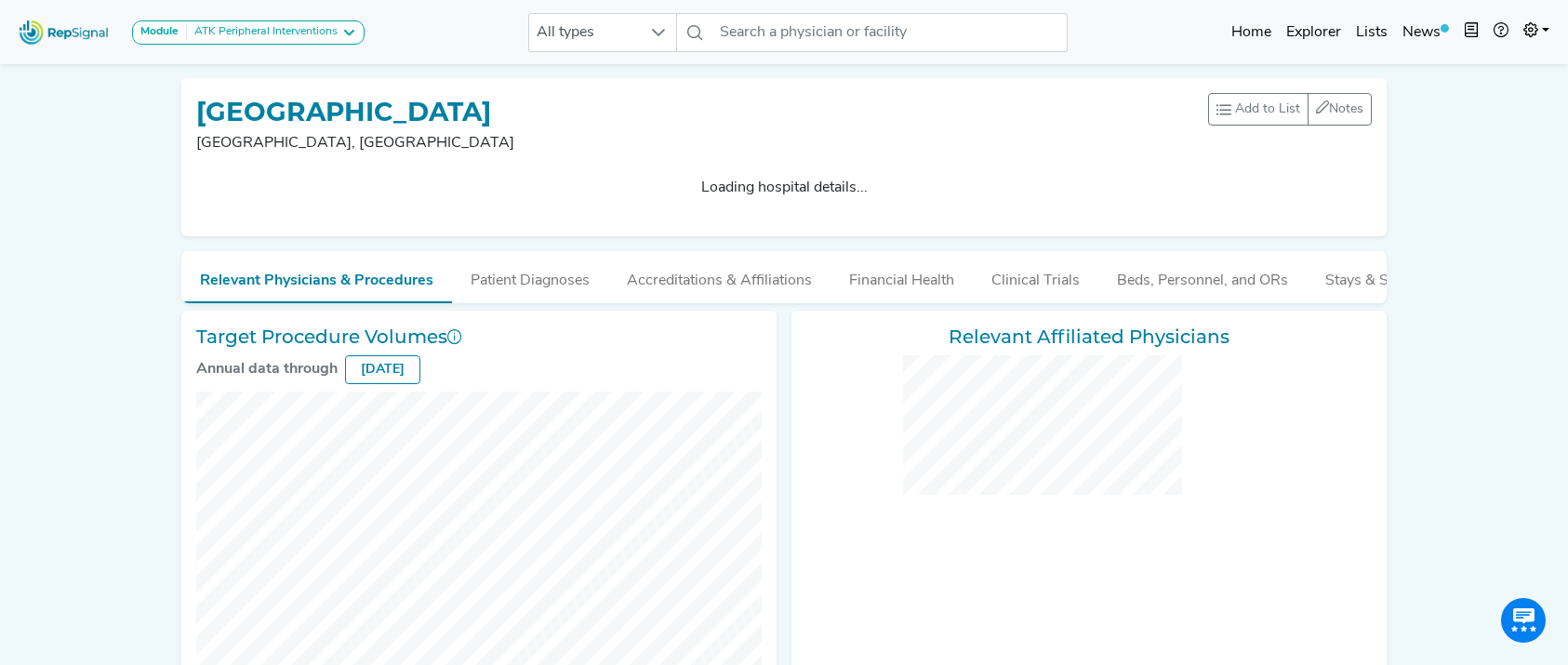
checkbox input "false"
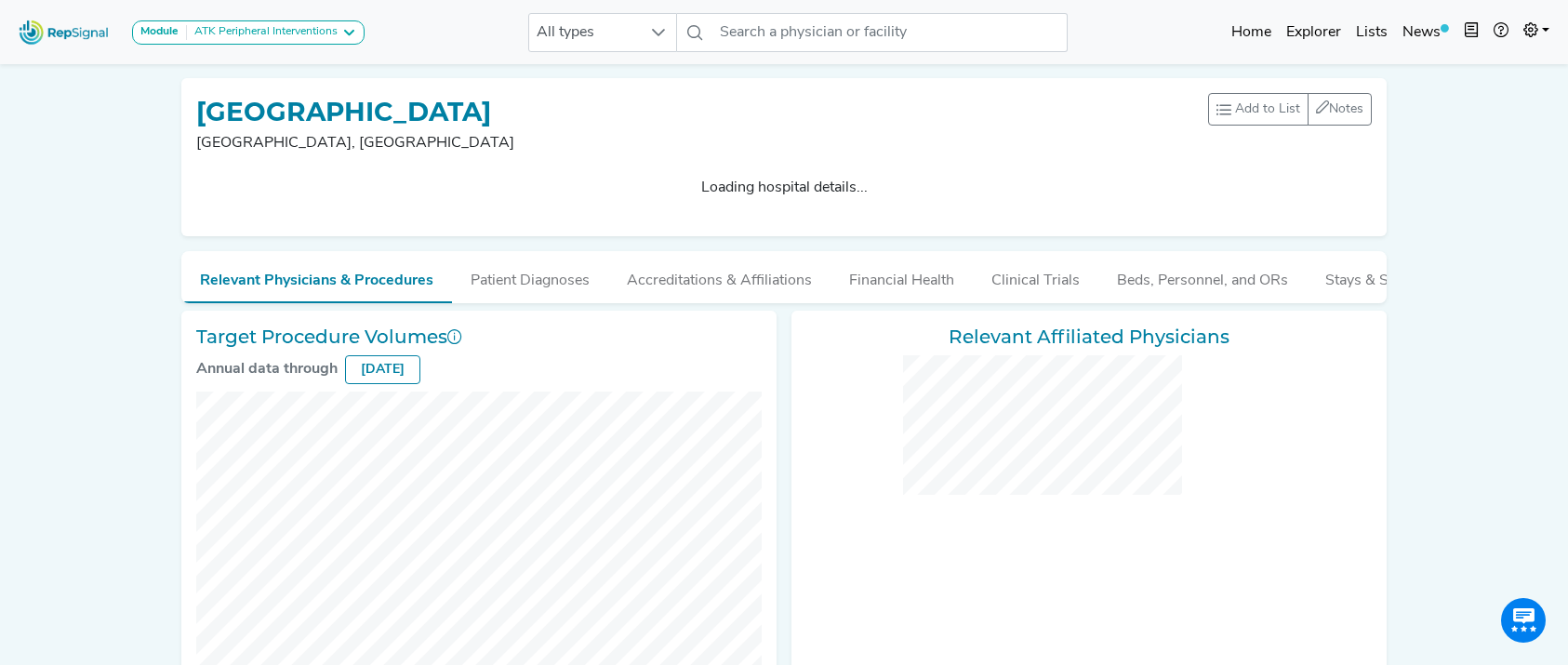
checkbox input "false"
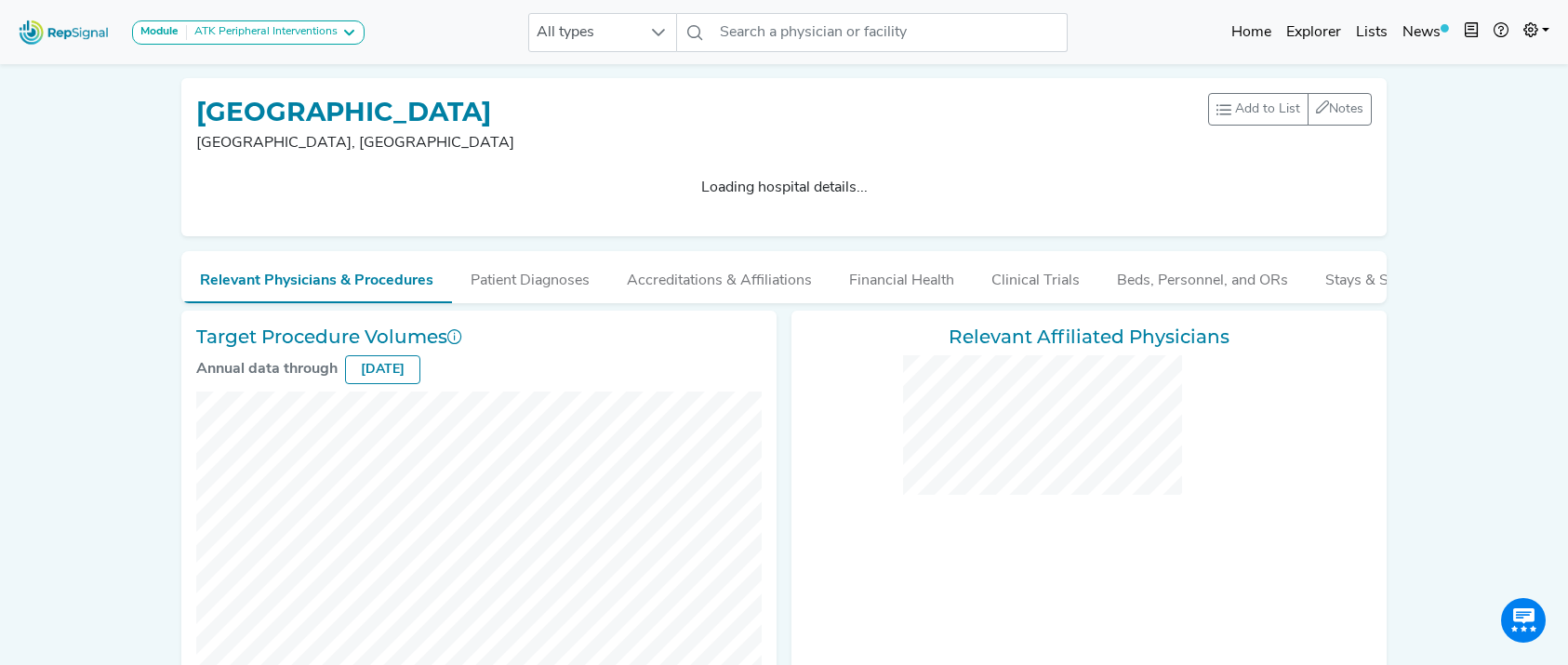
checkbox input "false"
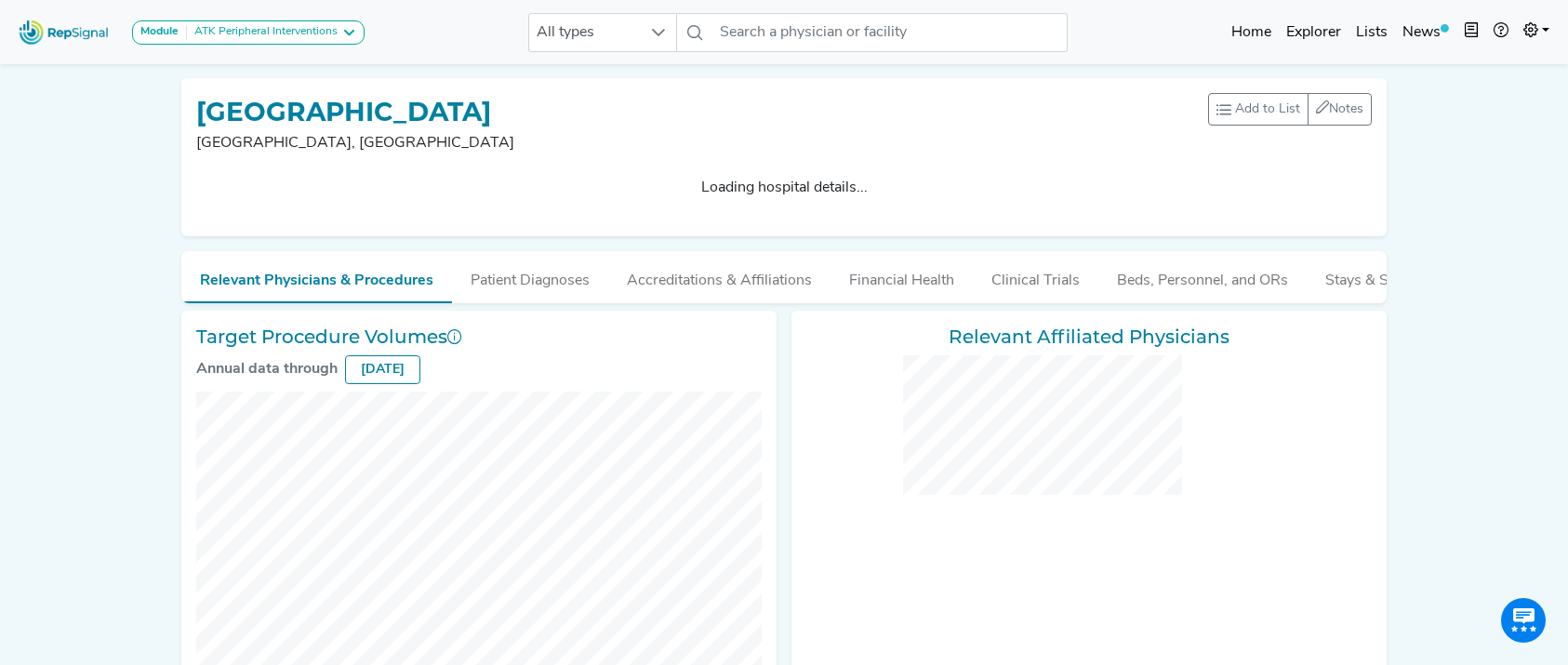
checkbox input "false"
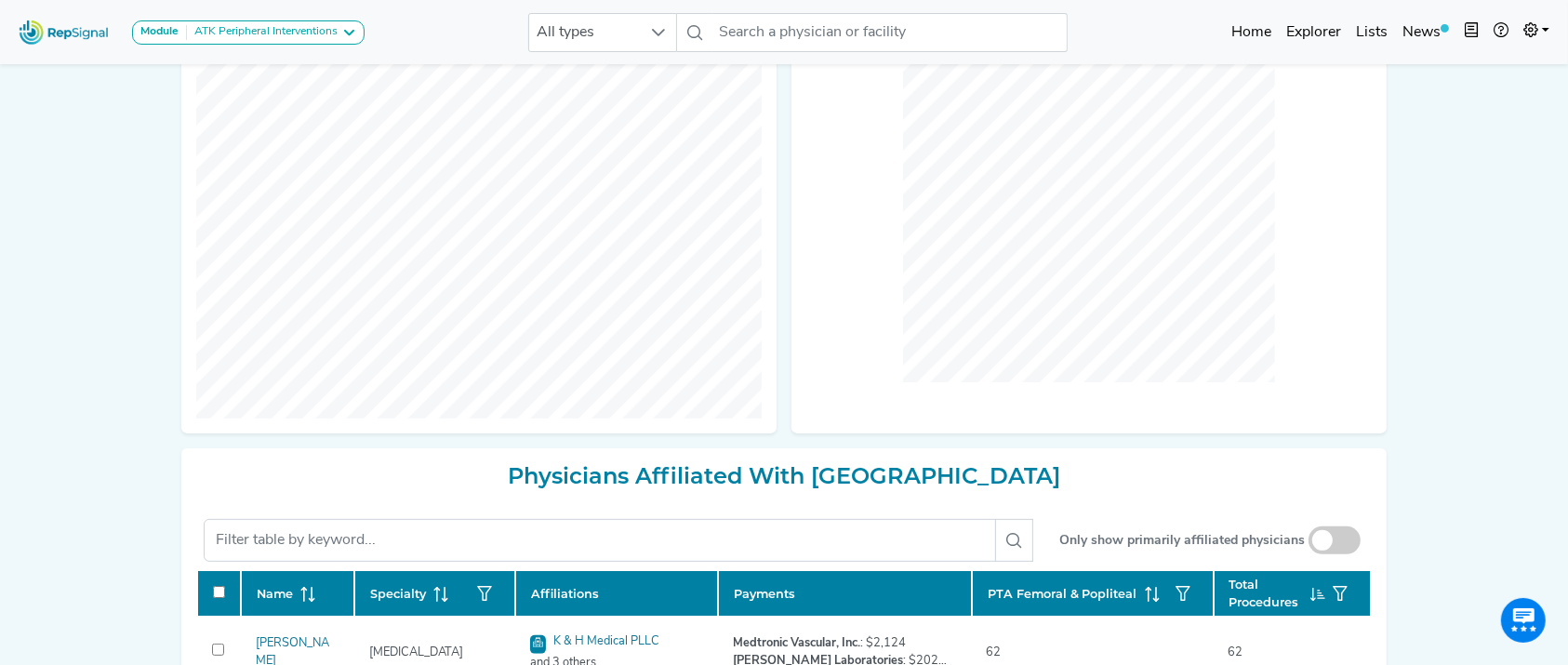
scroll to position [421, 0]
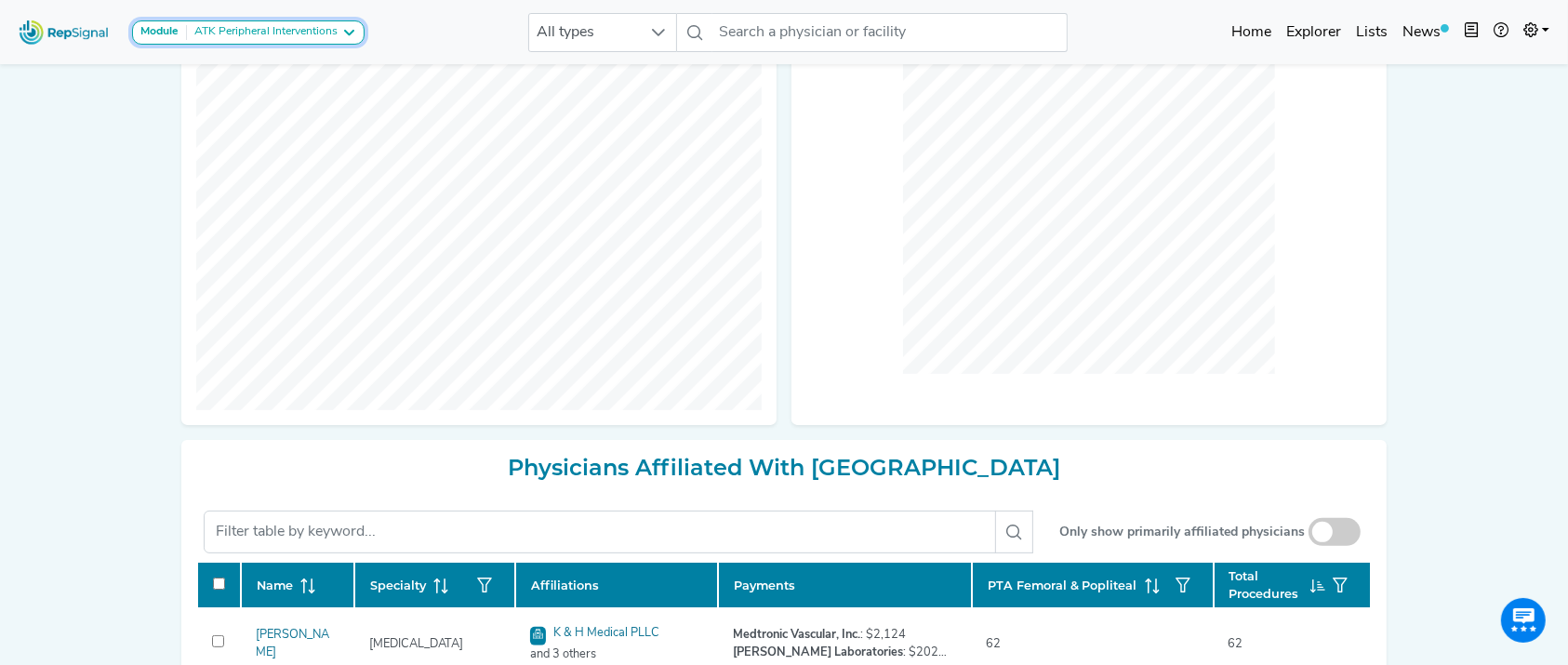
click at [311, 30] on div "ATK Peripheral Interventions" at bounding box center [262, 32] width 151 height 15
click at [279, 109] on link "BTK Peripheral Interventions" at bounding box center [230, 122] width 196 height 27
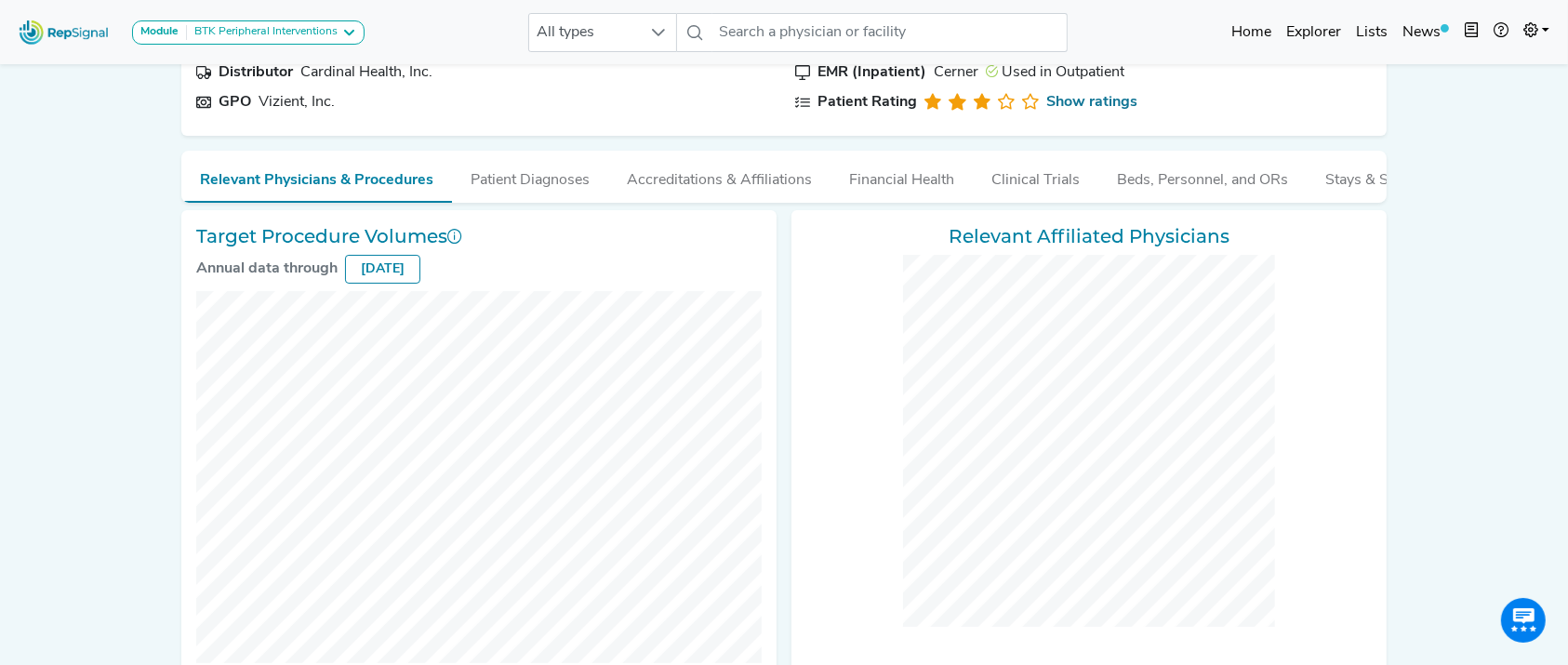
scroll to position [699, 0]
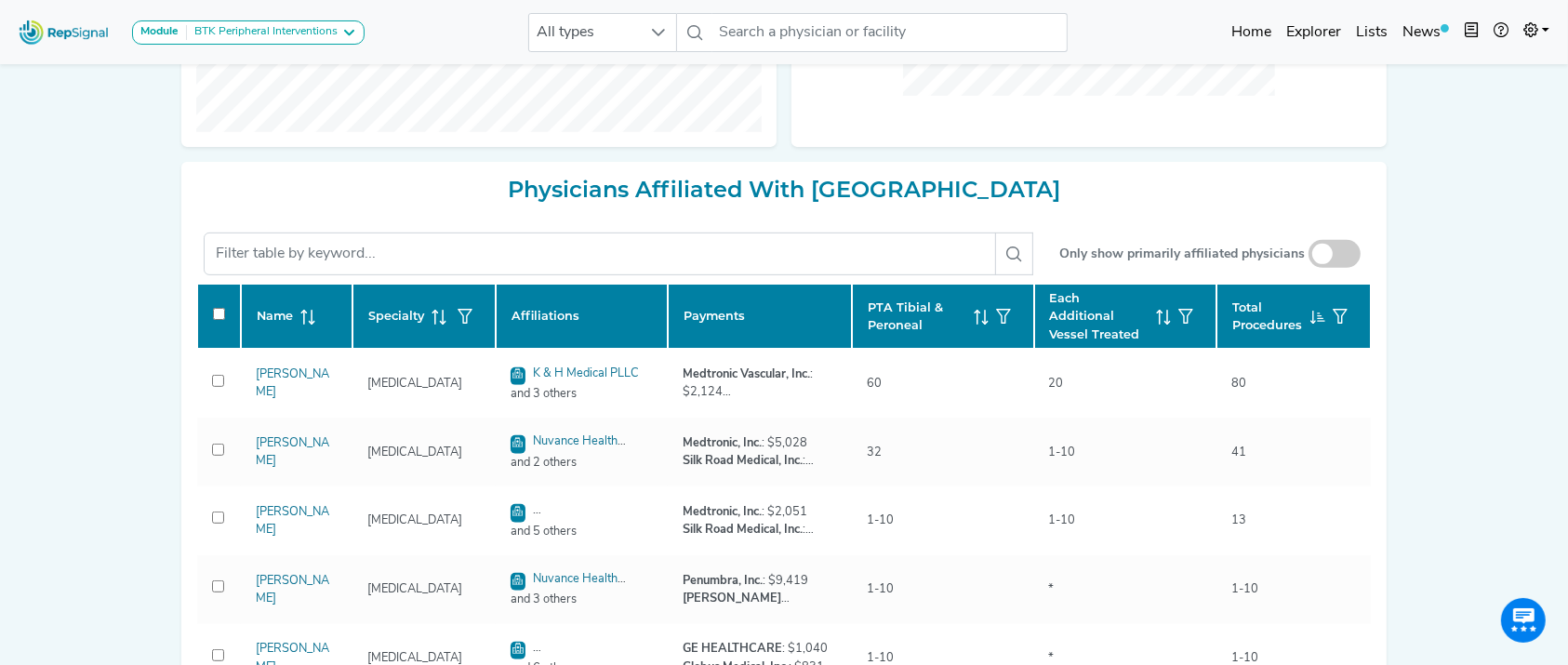
checkbox input "false"
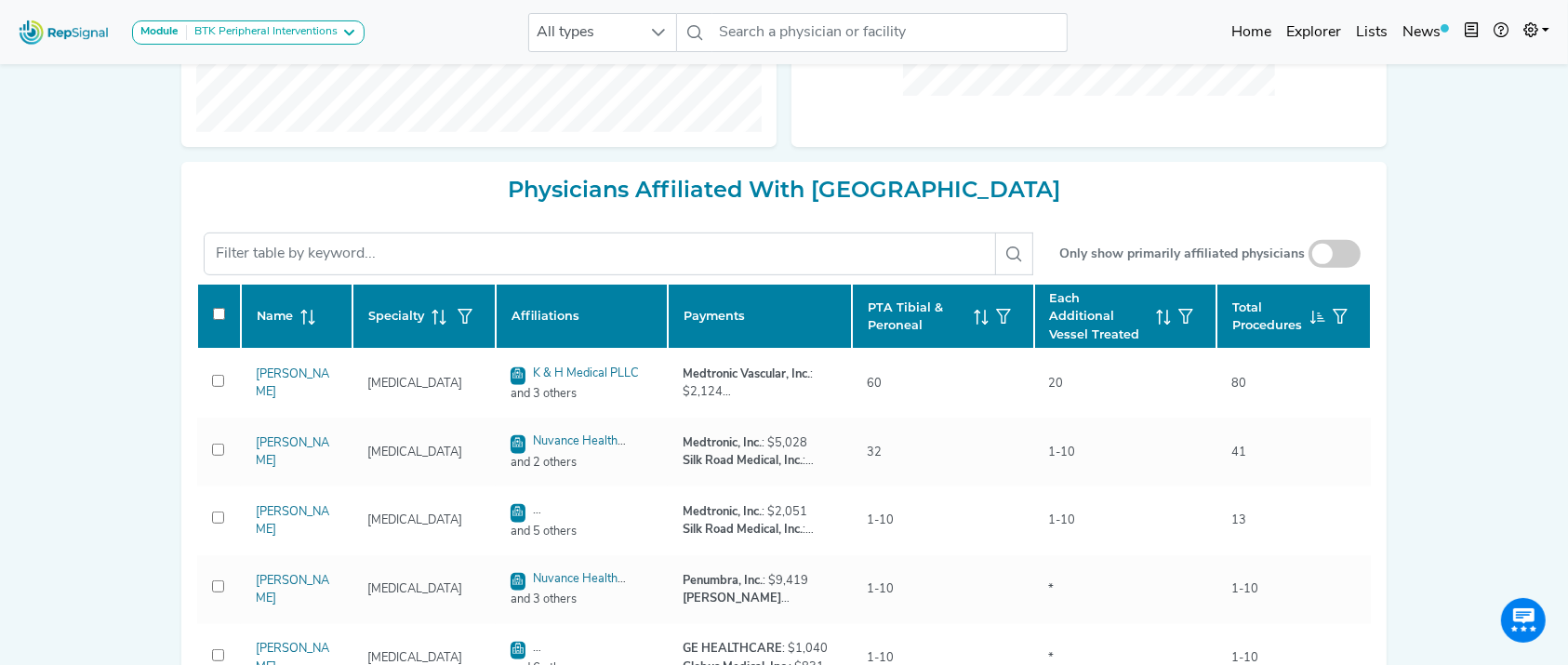
checkbox input "false"
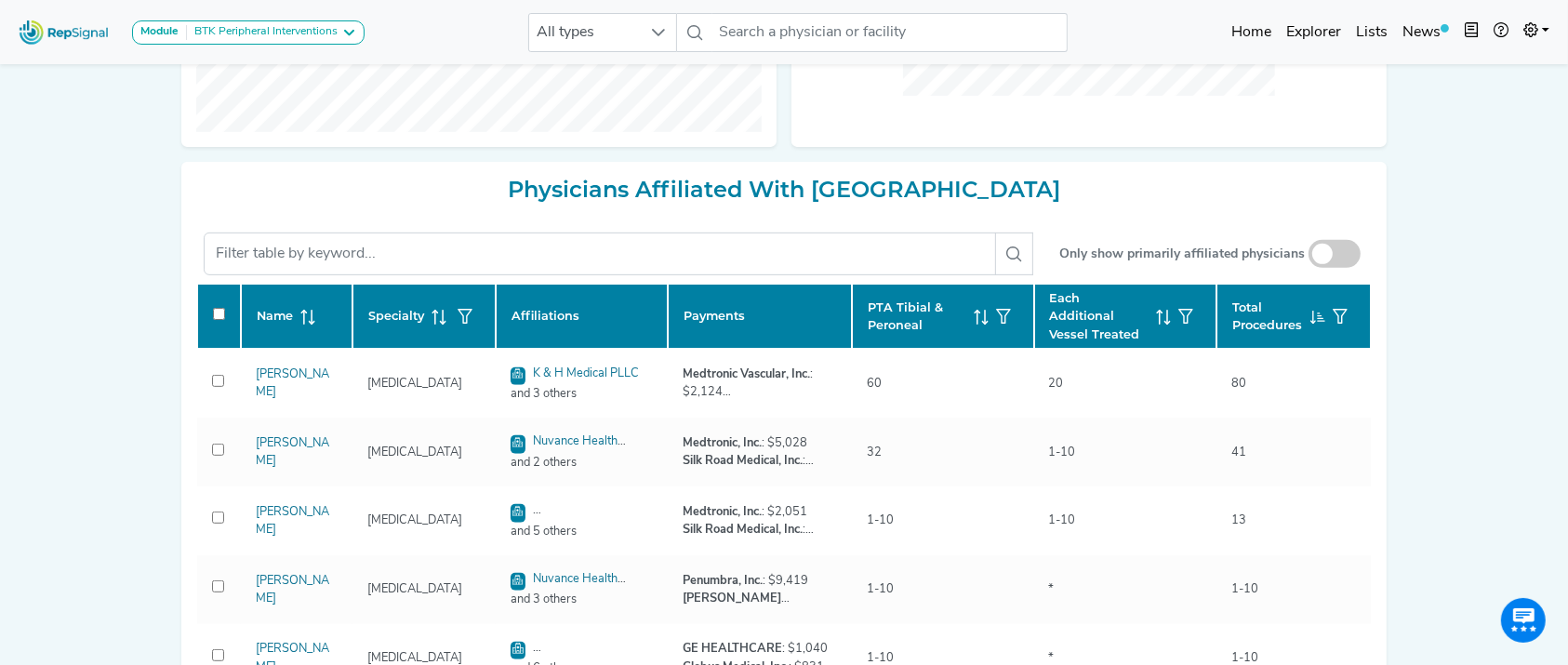
checkbox input "false"
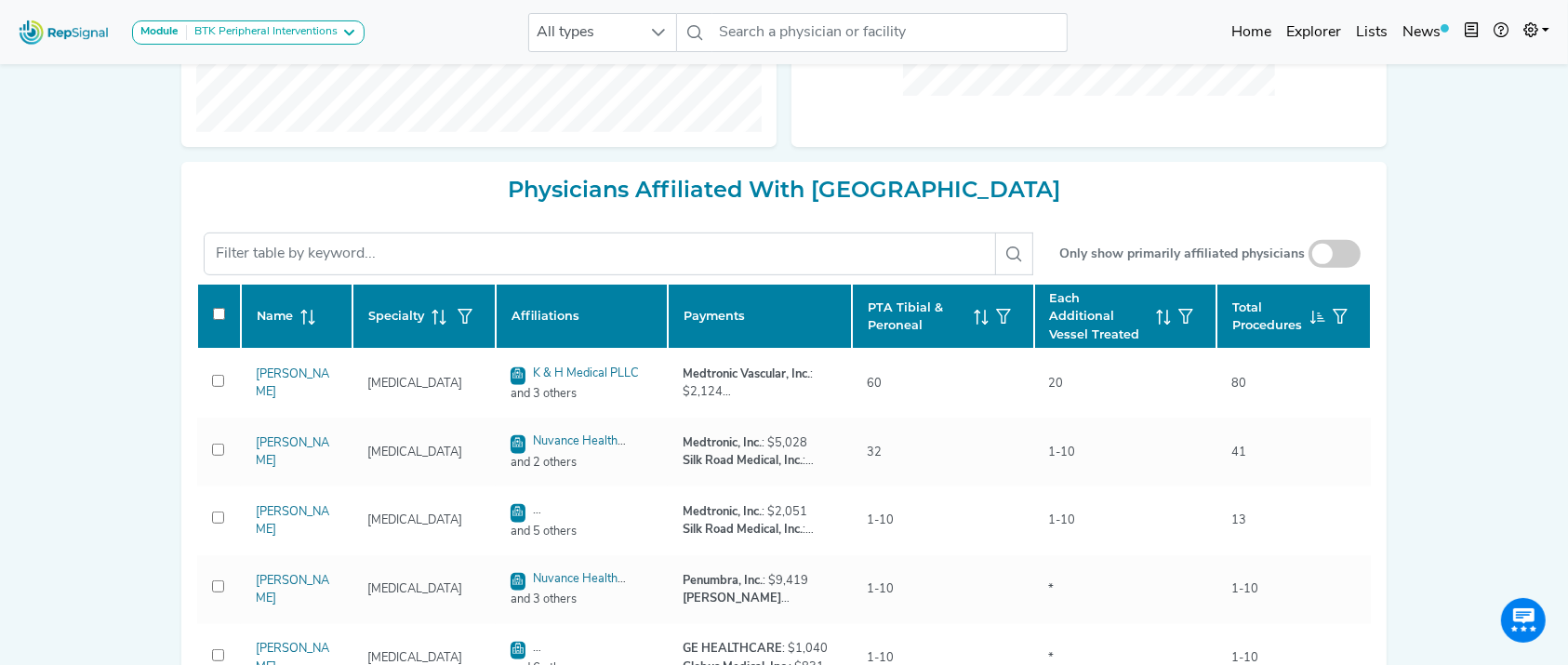
checkbox input "false"
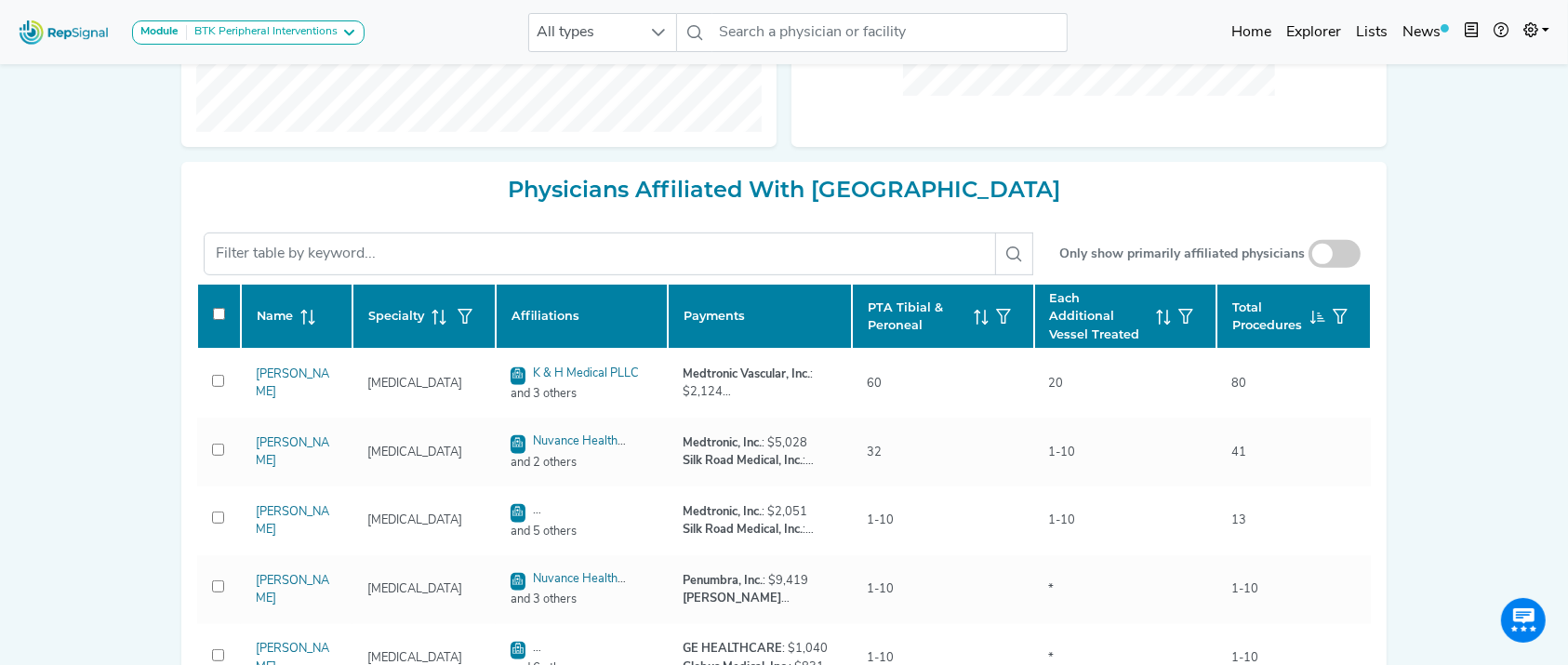
checkbox input "false"
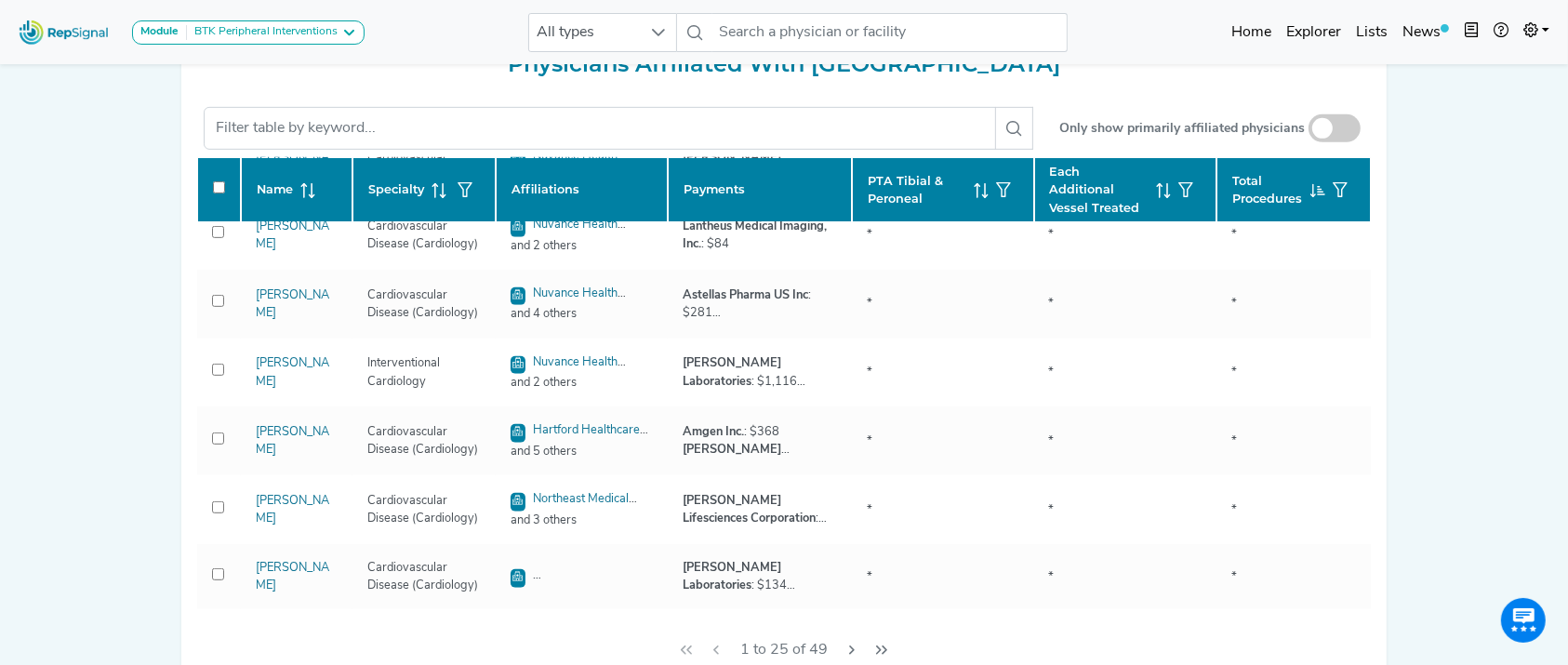
scroll to position [1114, 0]
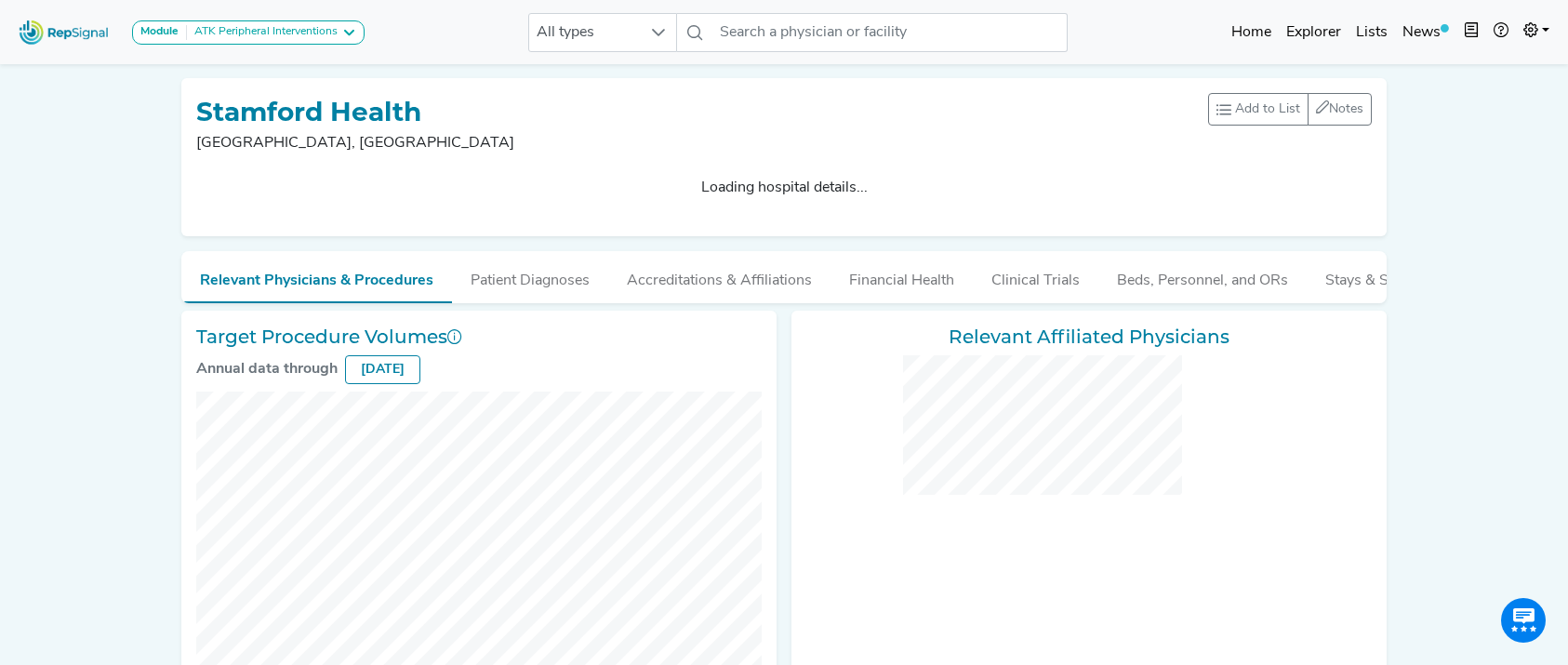
checkbox input "false"
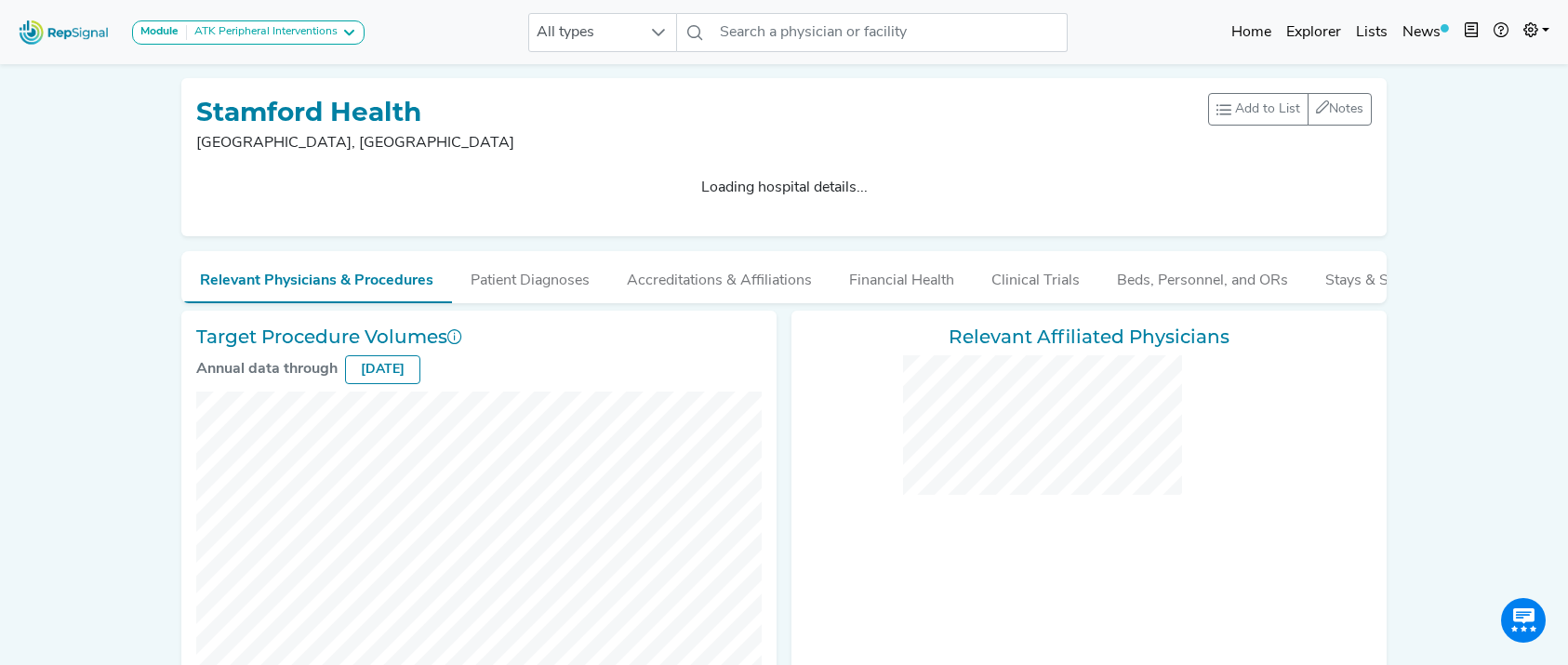
checkbox input "false"
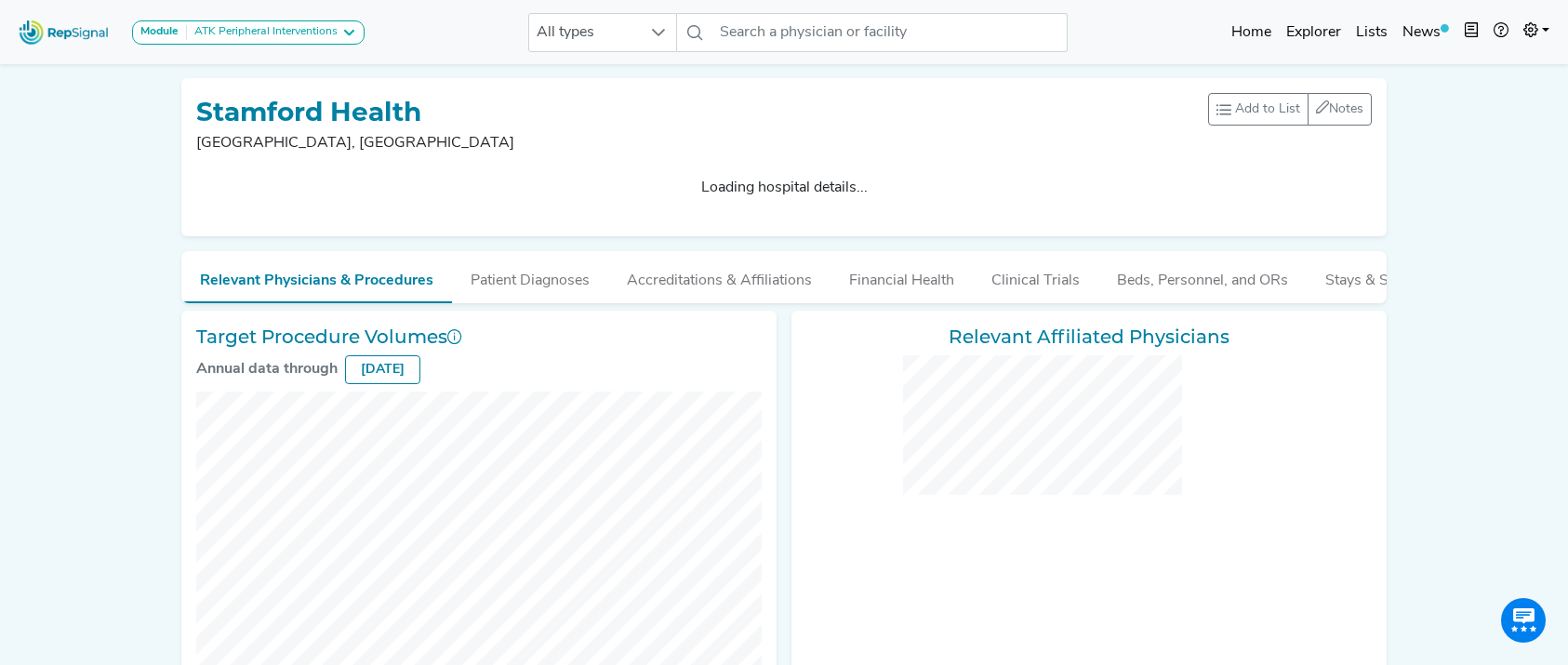
checkbox input "false"
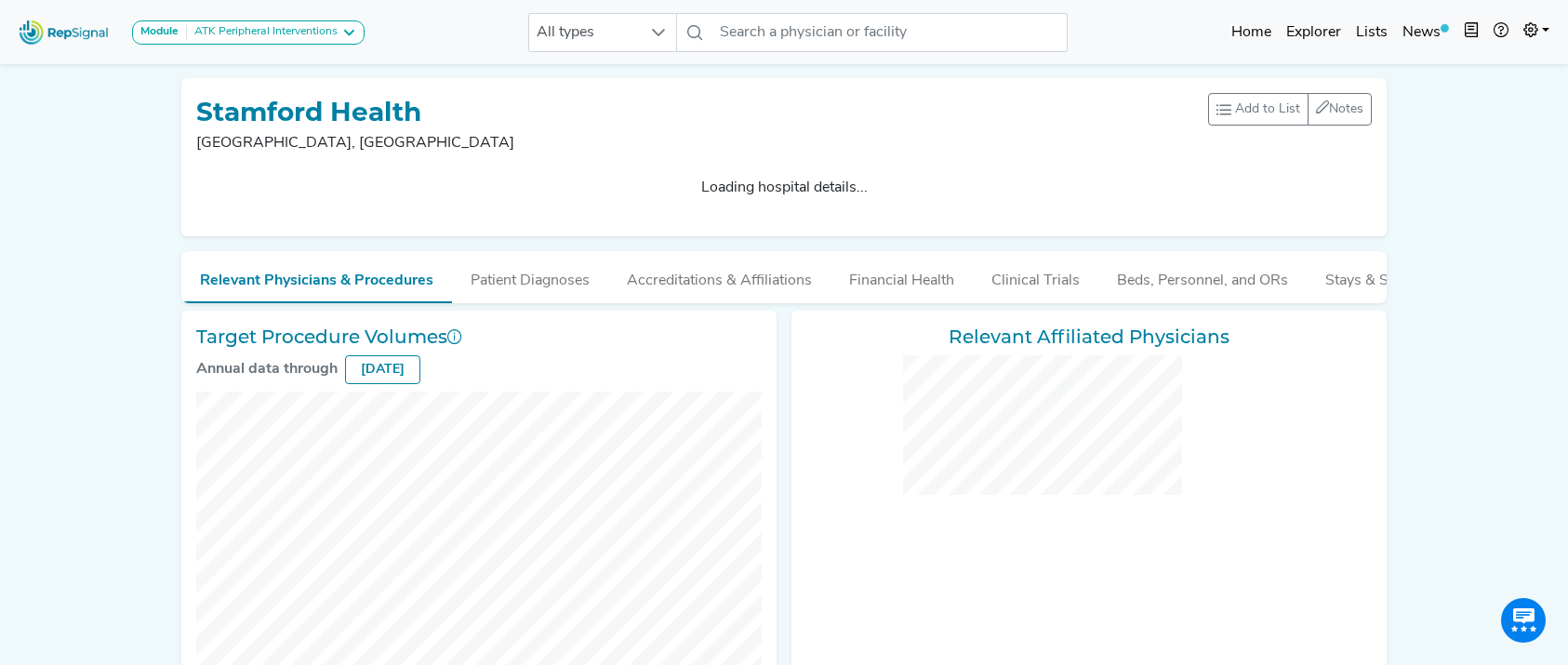
checkbox input "false"
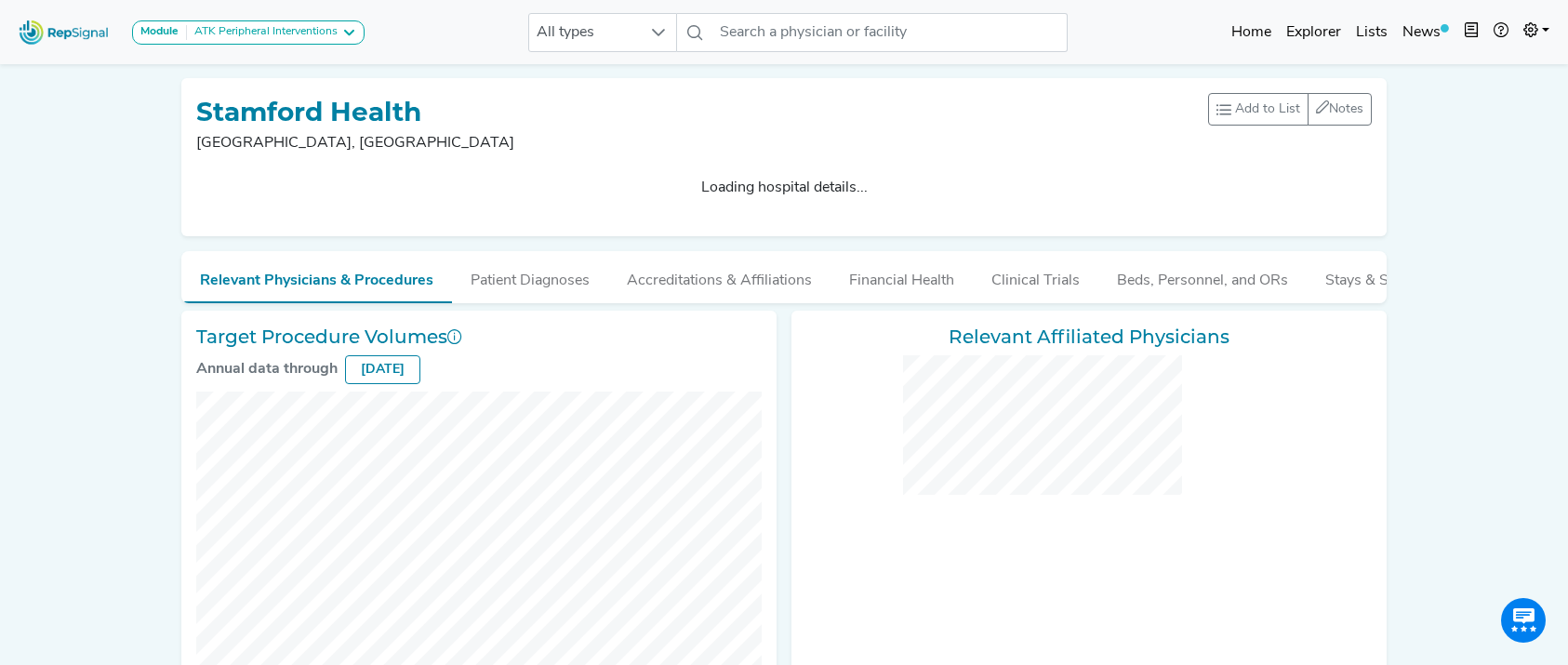
checkbox input "false"
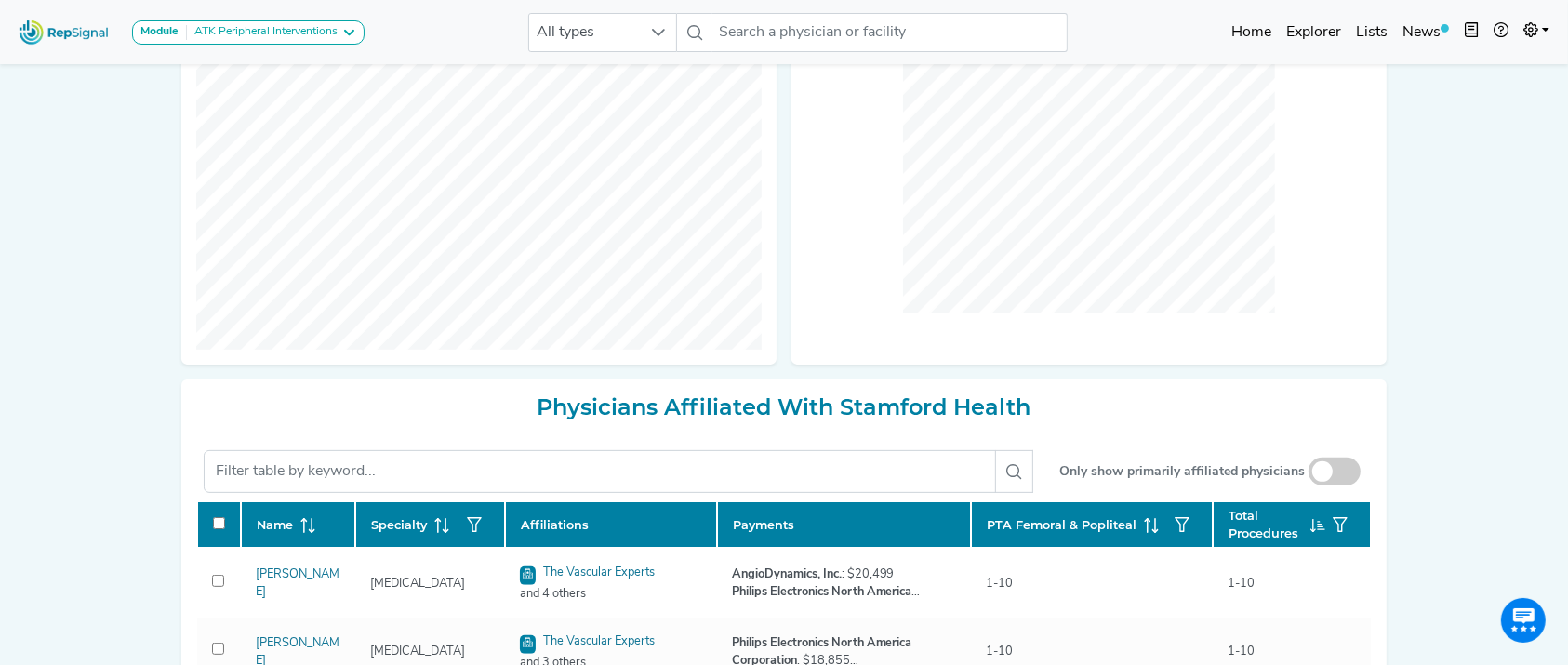
scroll to position [521, 0]
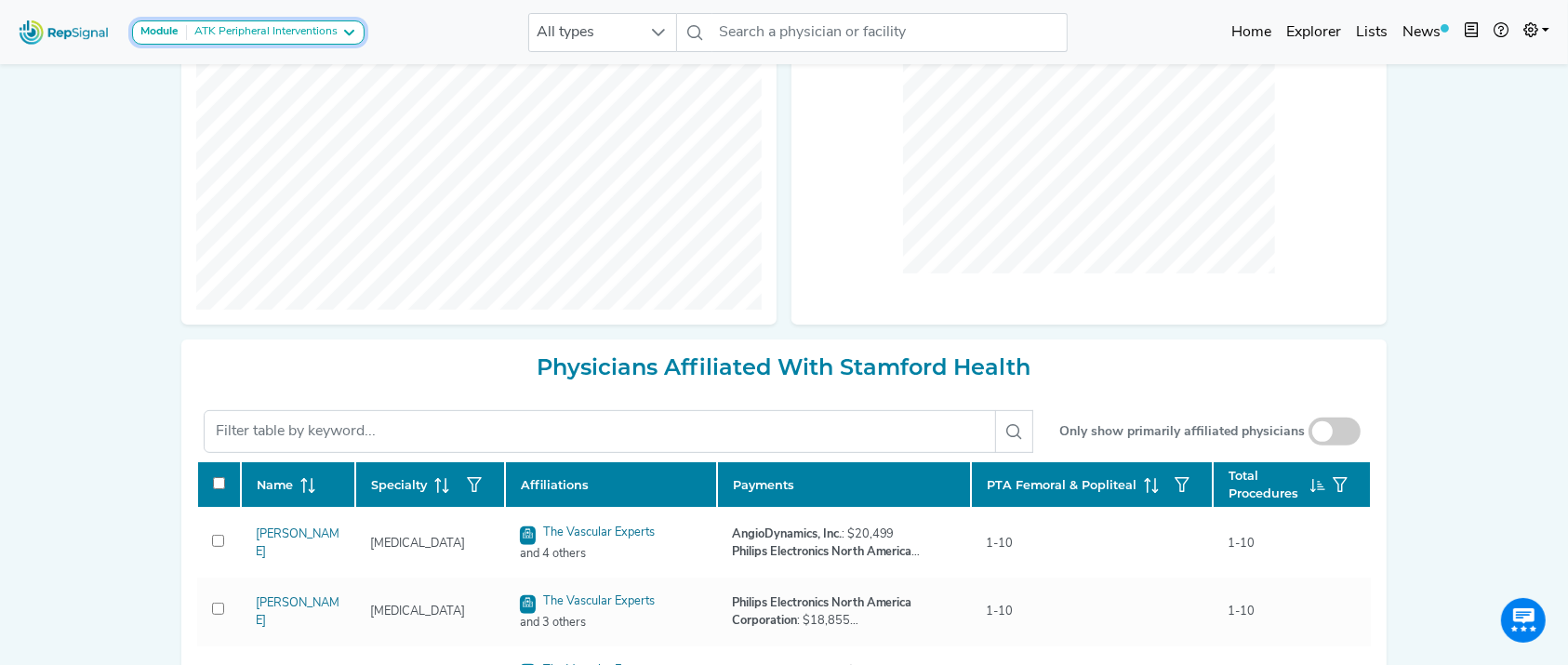
click at [342, 33] on div "Module ATK Peripheral Interventions" at bounding box center [247, 32] width 215 height 15
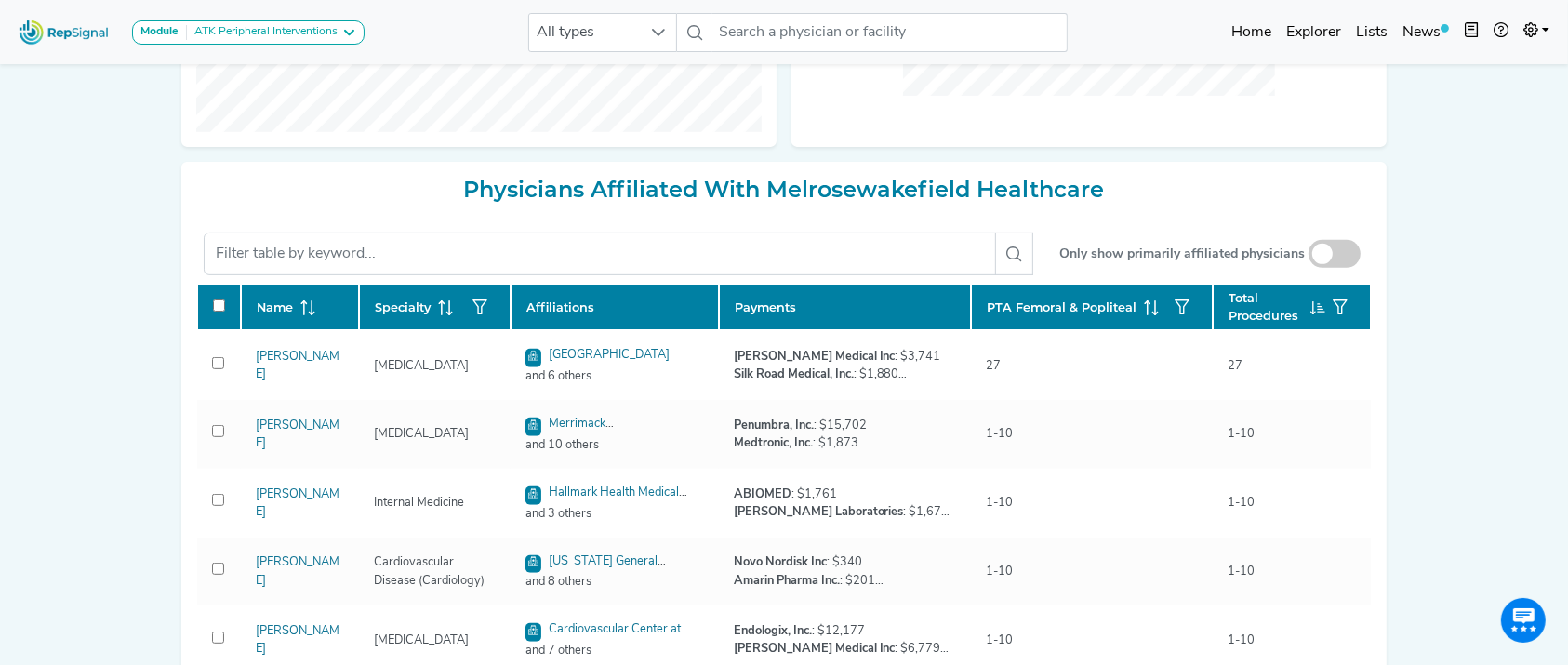
scroll to position [701, 0]
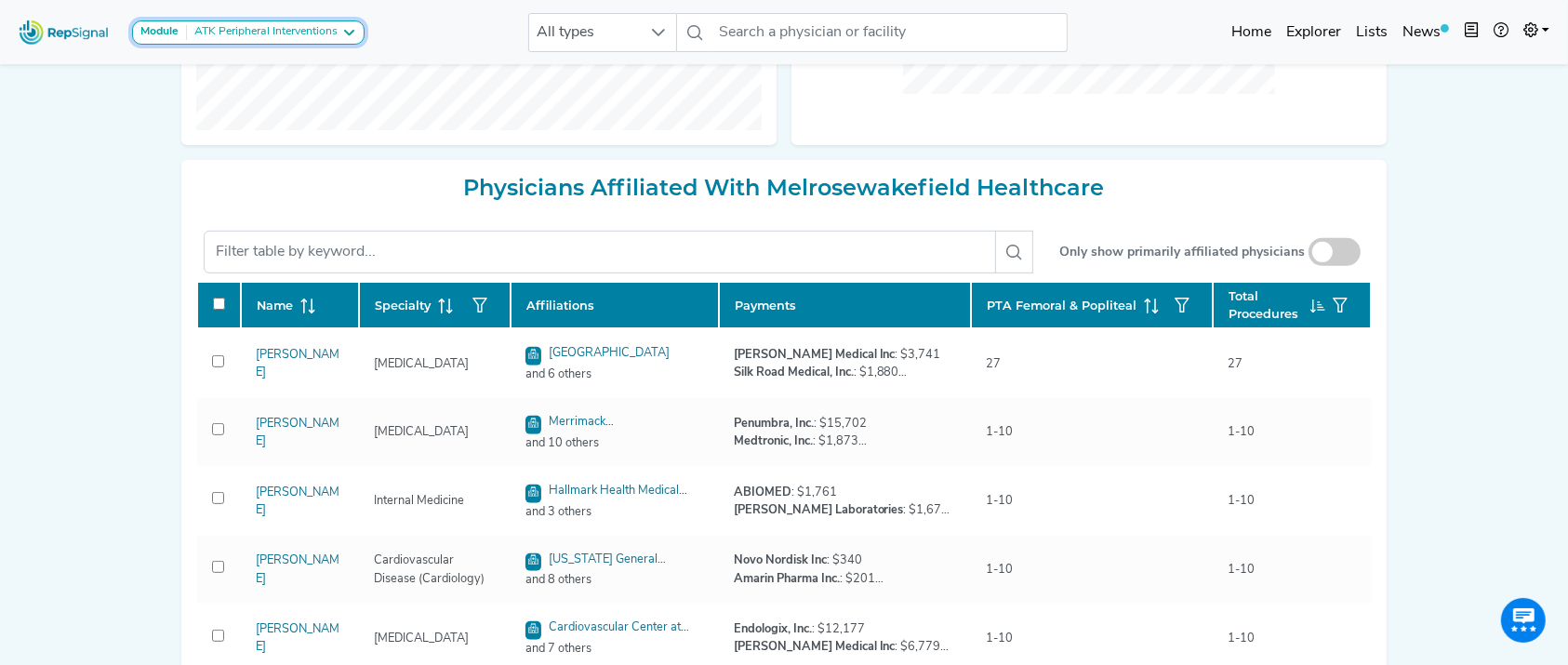
click at [330, 22] on button "Module ATK Peripheral Interventions" at bounding box center [248, 33] width 232 height 24
click at [305, 109] on link "BTK Peripheral Interventions" at bounding box center [230, 122] width 196 height 27
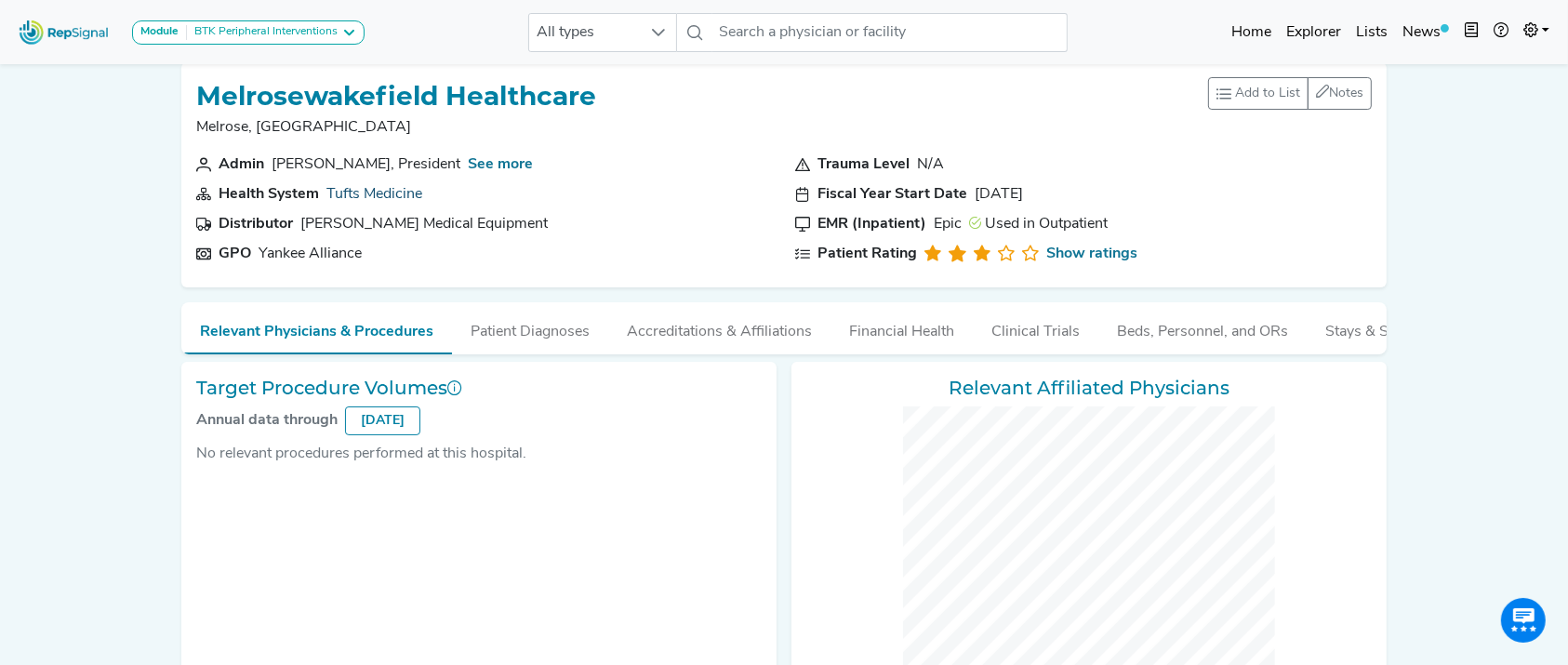
click at [345, 197] on link "Tufts Medicine" at bounding box center [374, 194] width 96 height 15
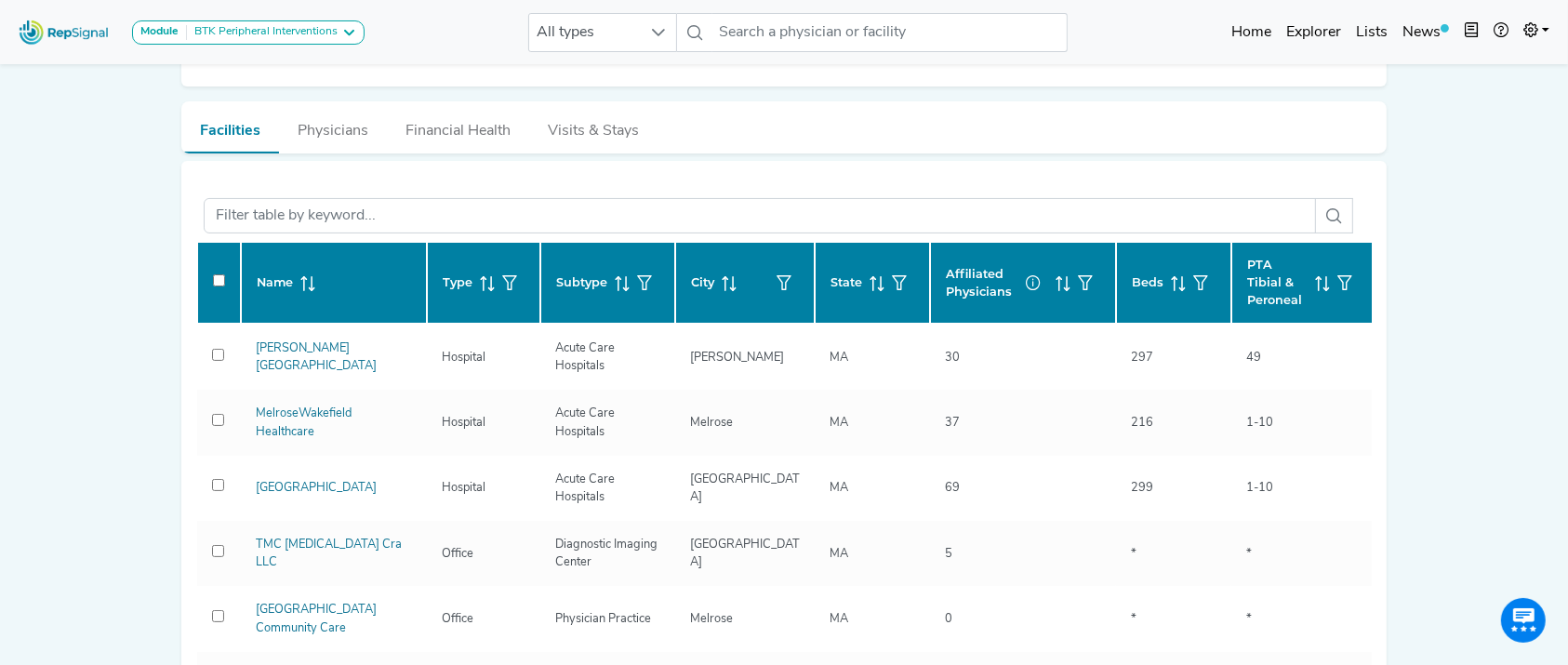
scroll to position [230, 0]
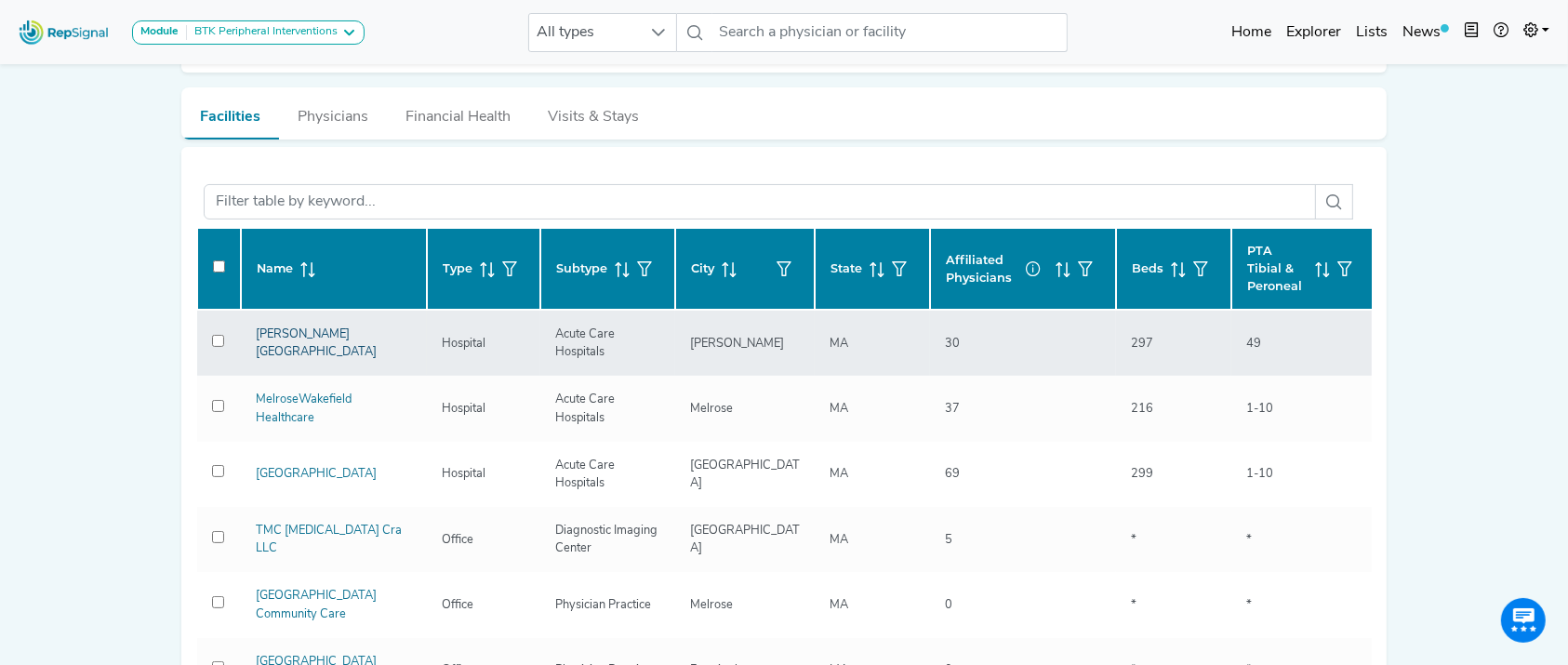
click at [331, 340] on link "Lowell General Hospital" at bounding box center [317, 343] width 121 height 30
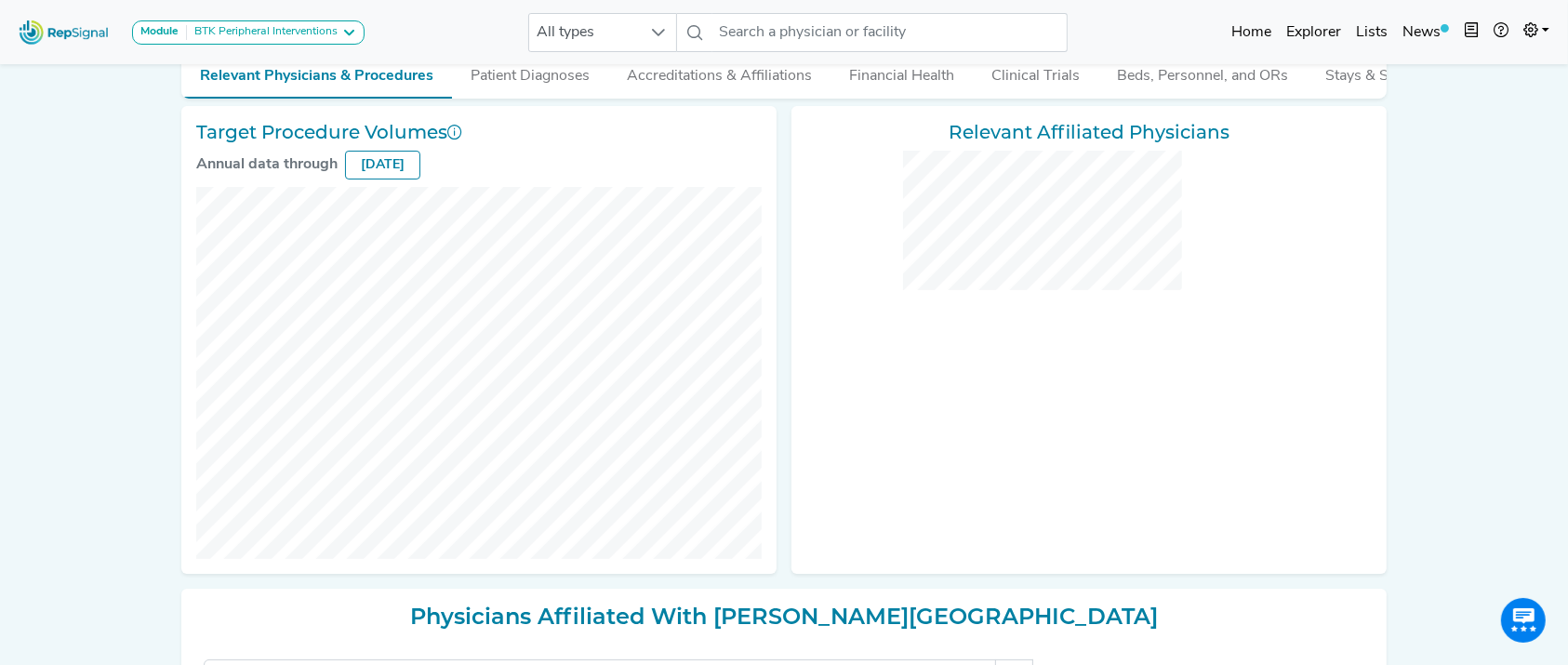
scroll to position [656, 0]
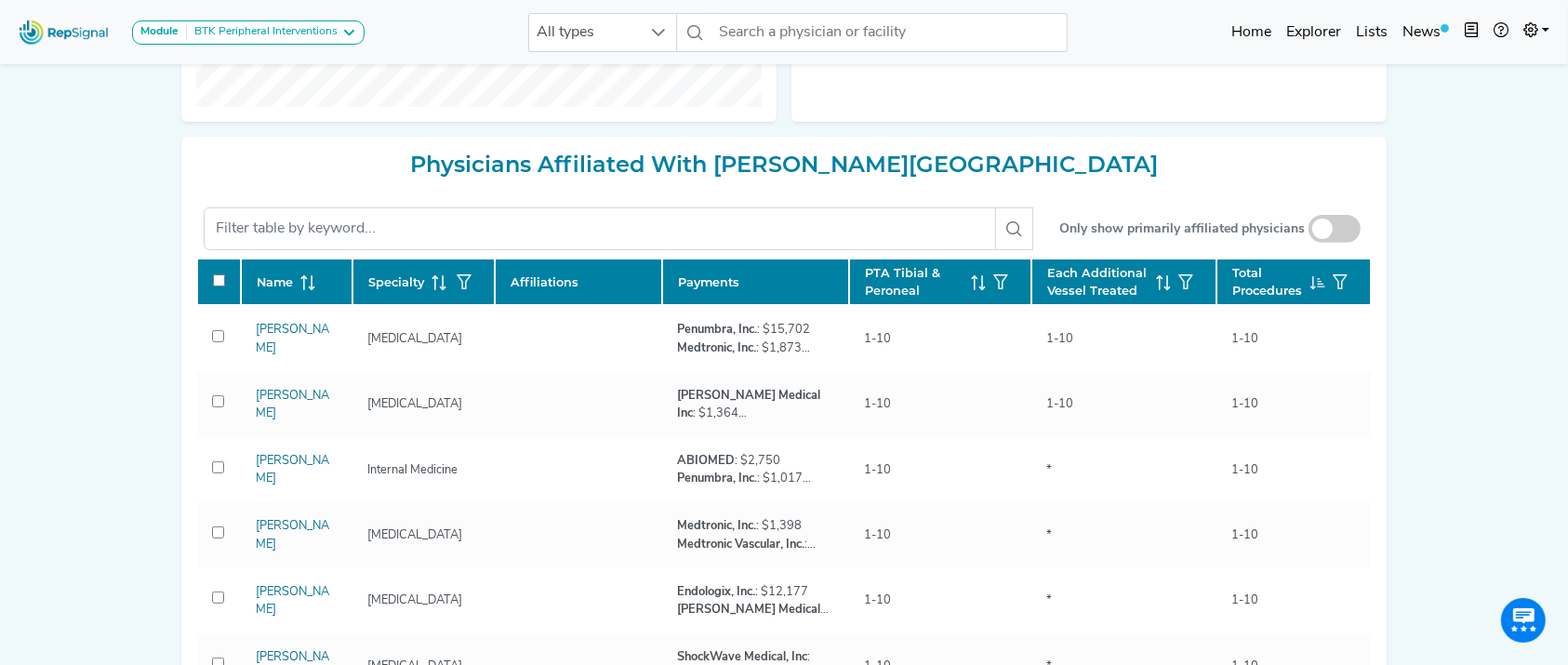
checkbox input "false"
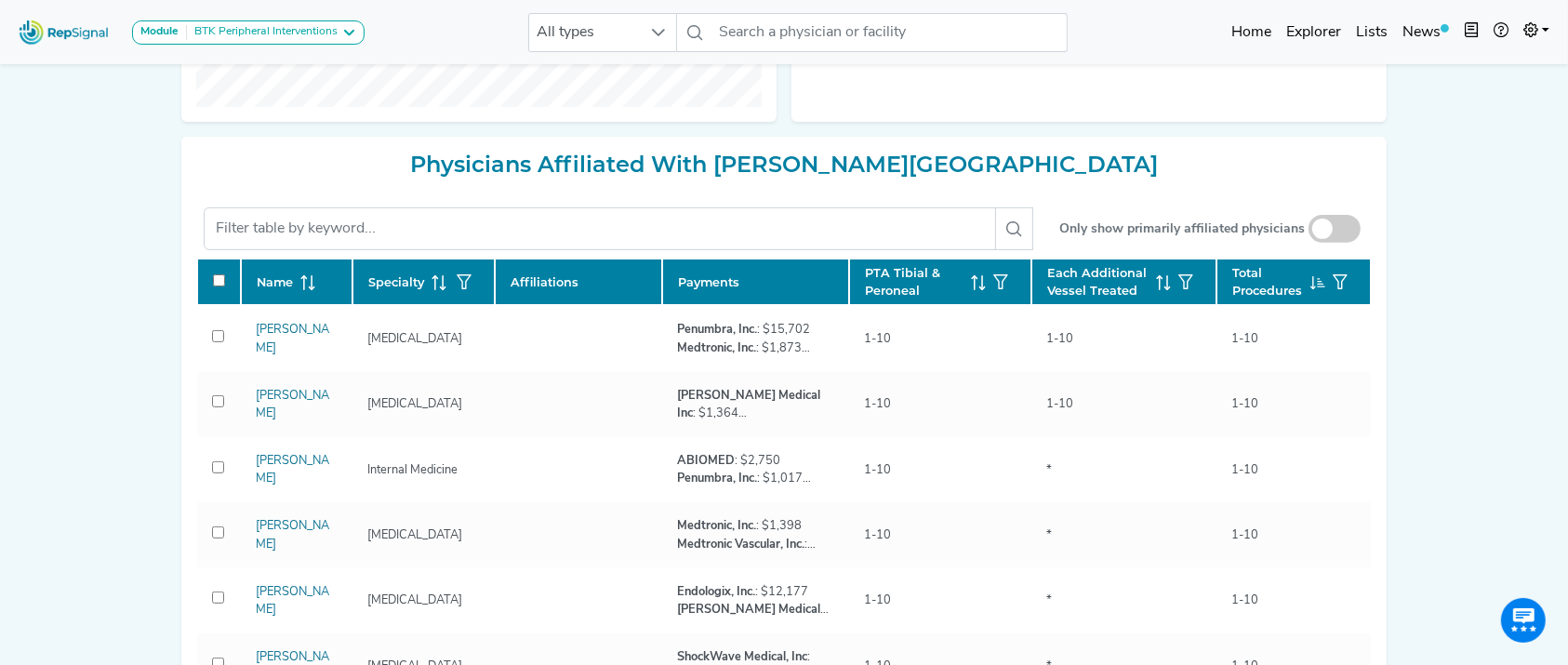
checkbox input "false"
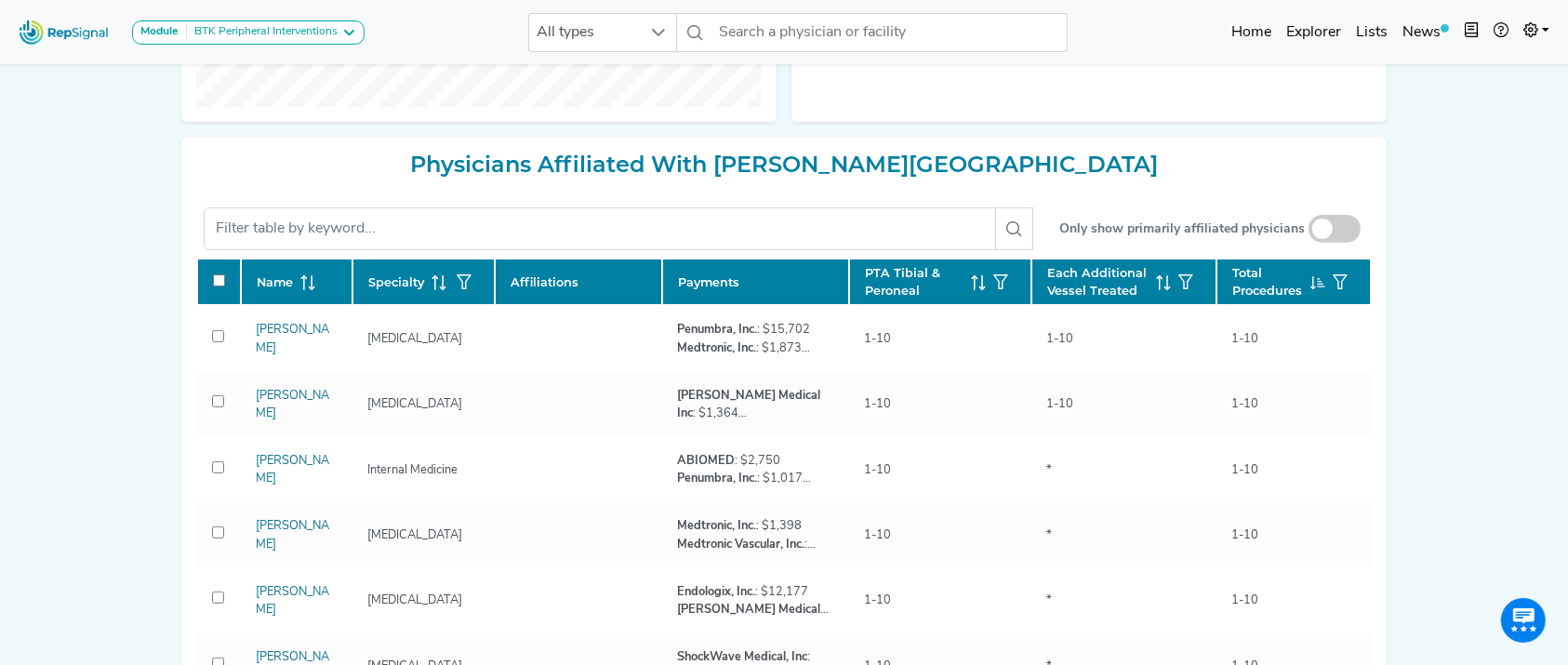
checkbox input "false"
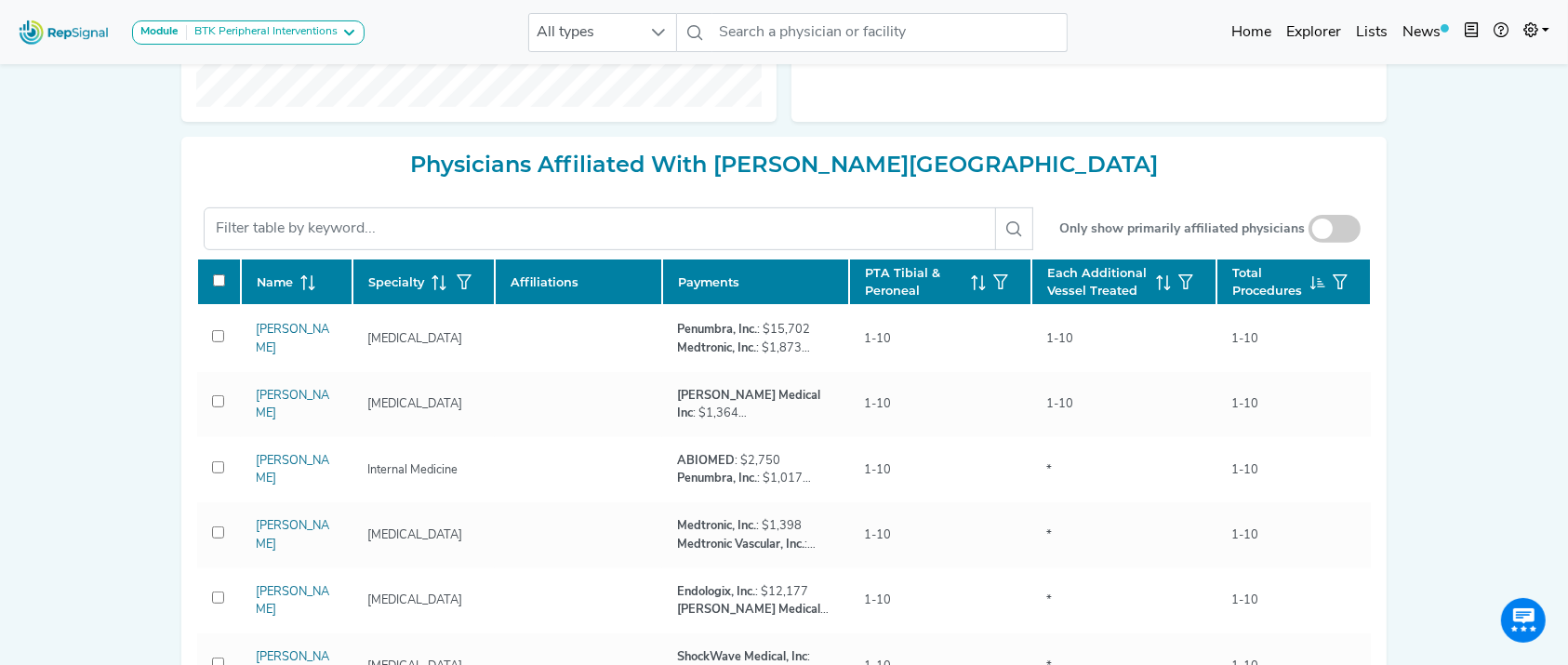
checkbox input "false"
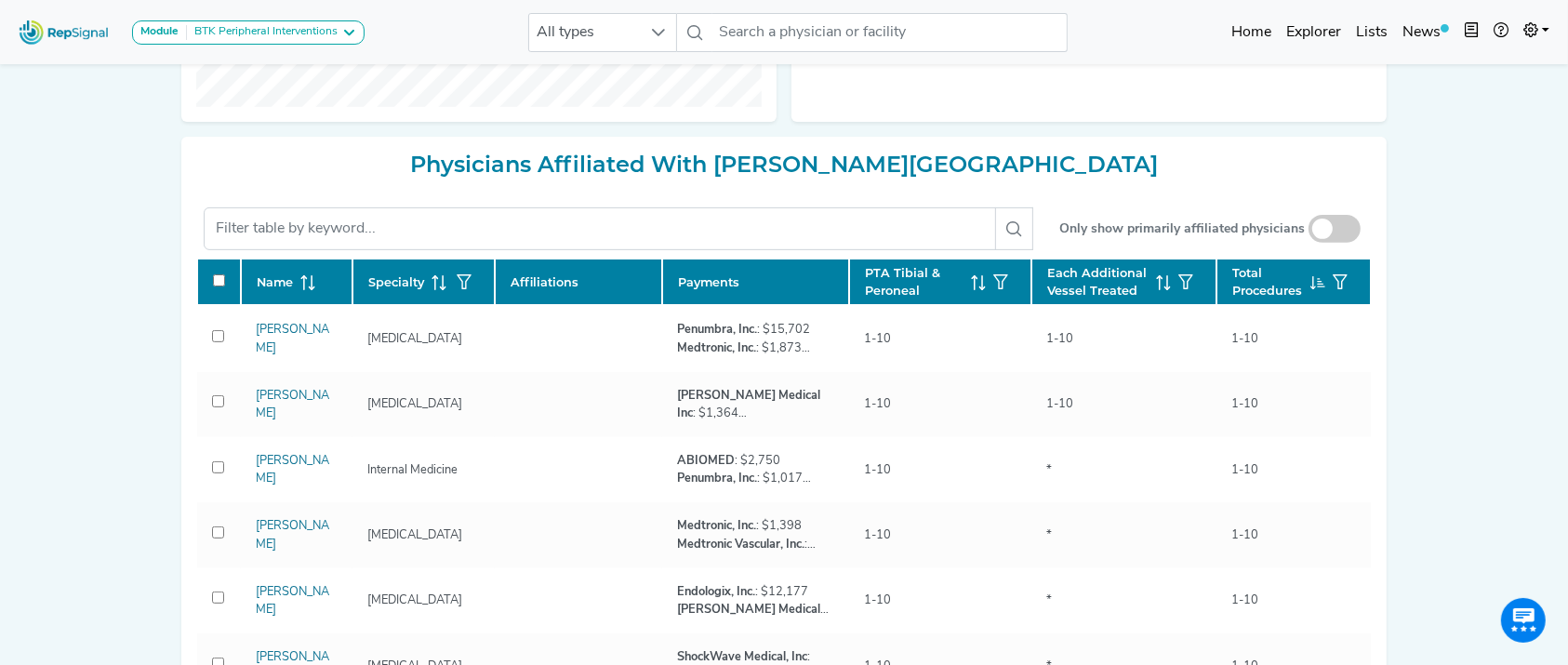
checkbox input "false"
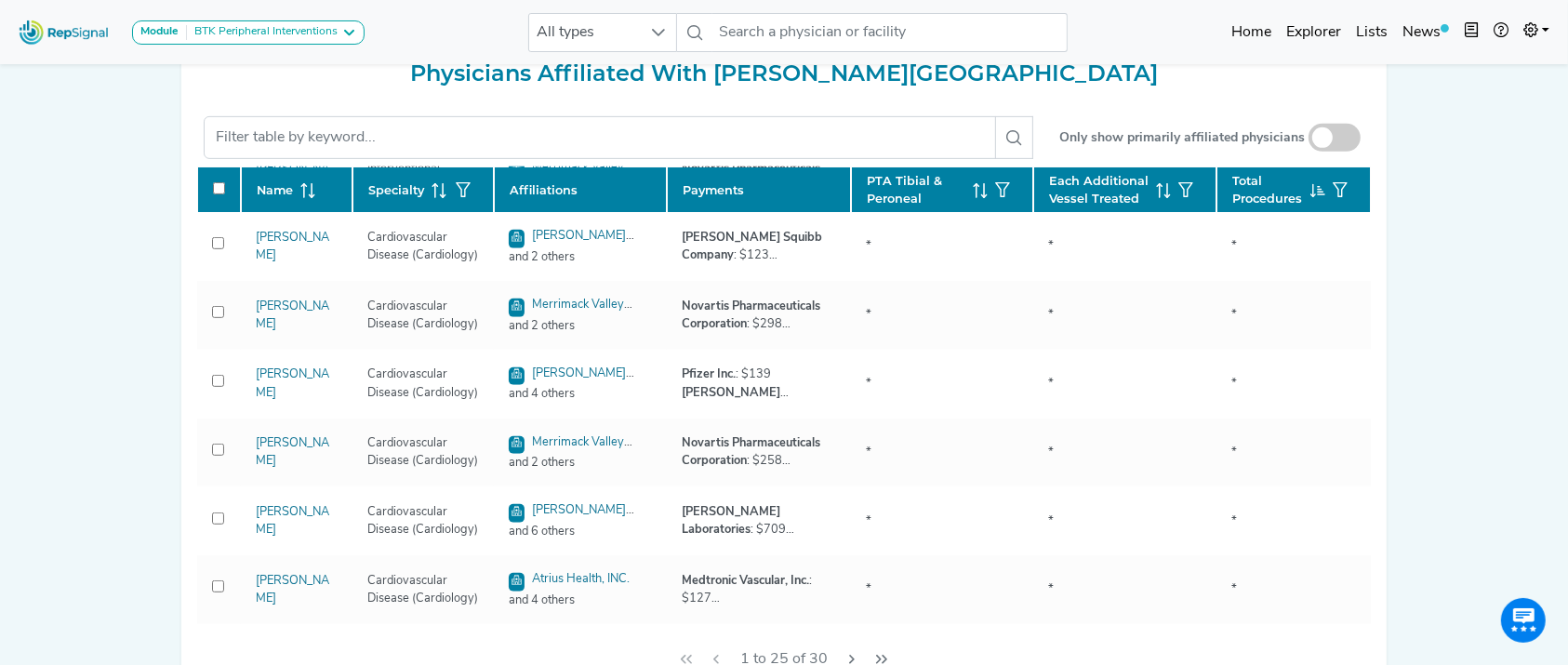
scroll to position [1288, 0]
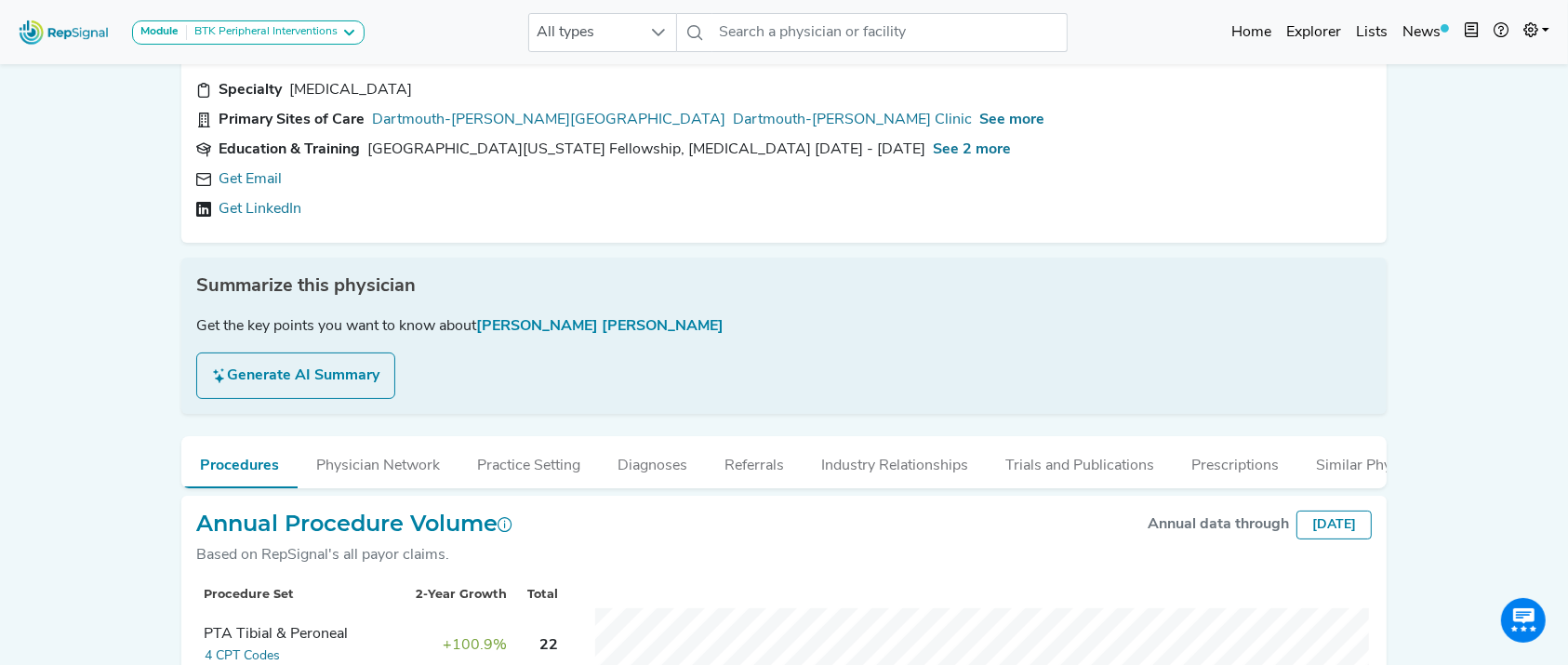
scroll to position [93, 0]
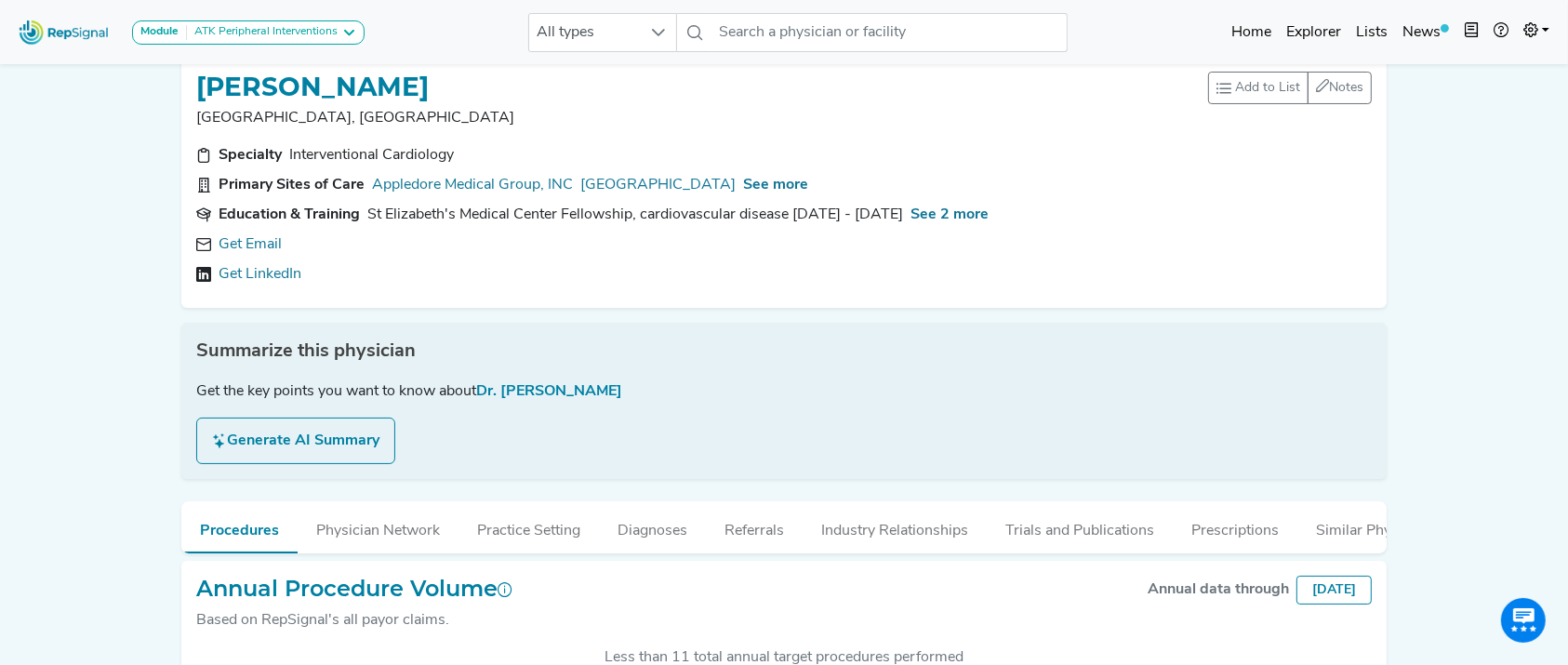
scroll to position [182, 0]
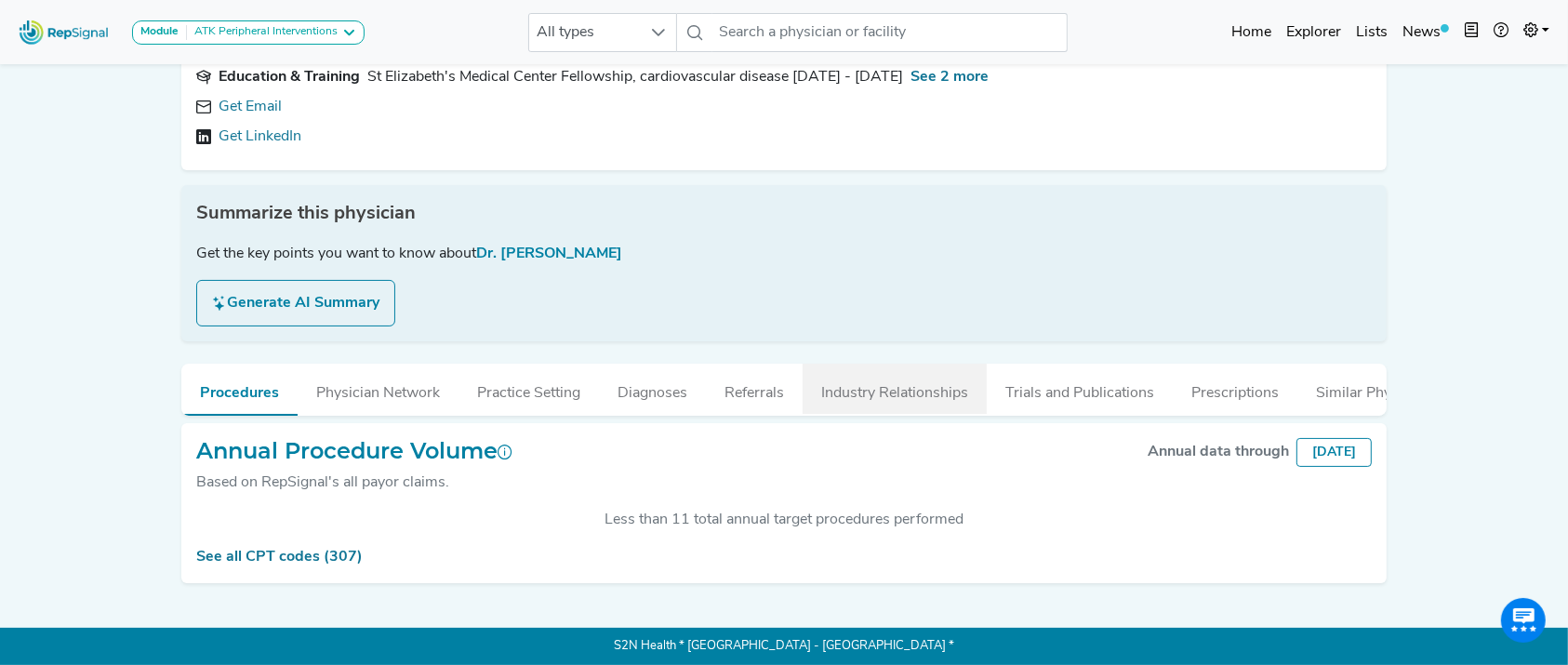
click at [880, 369] on button "Industry Relationships" at bounding box center [895, 388] width 185 height 51
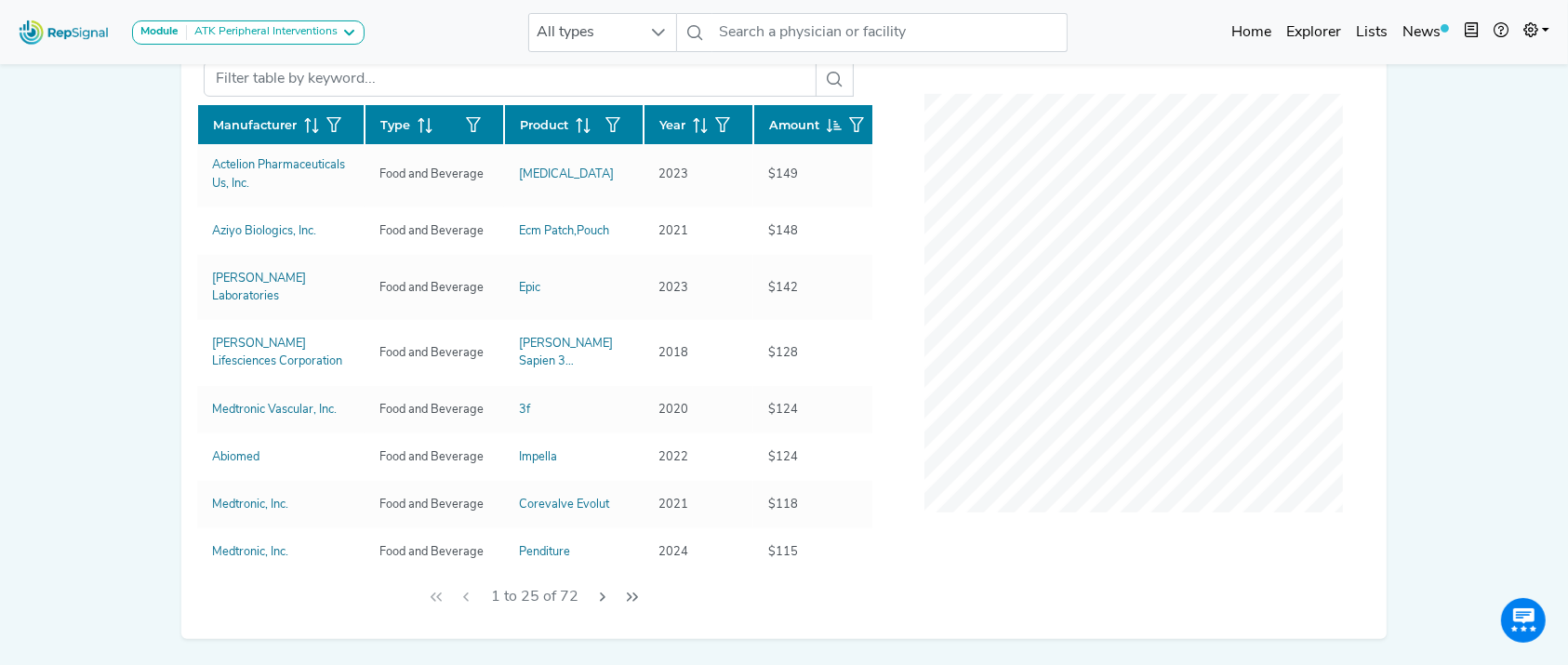
scroll to position [928, 0]
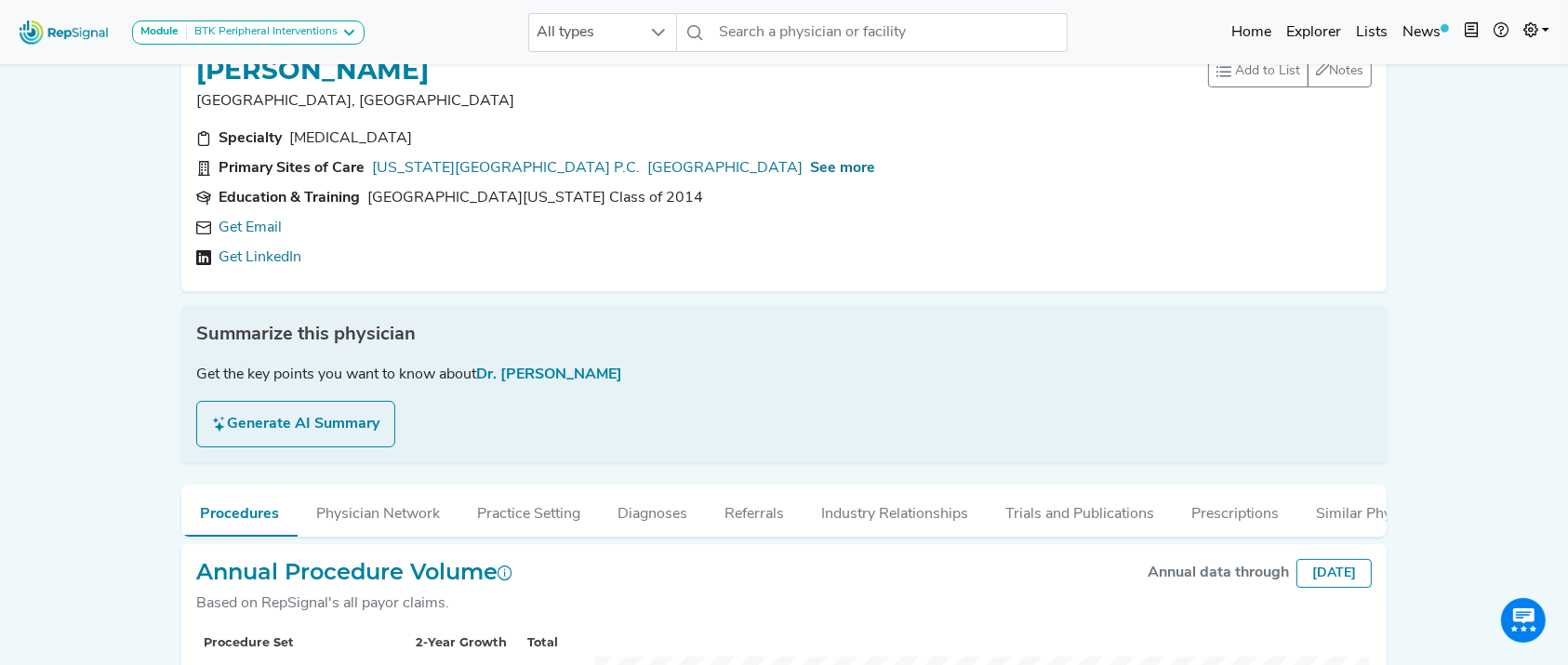
scroll to position [321, 0]
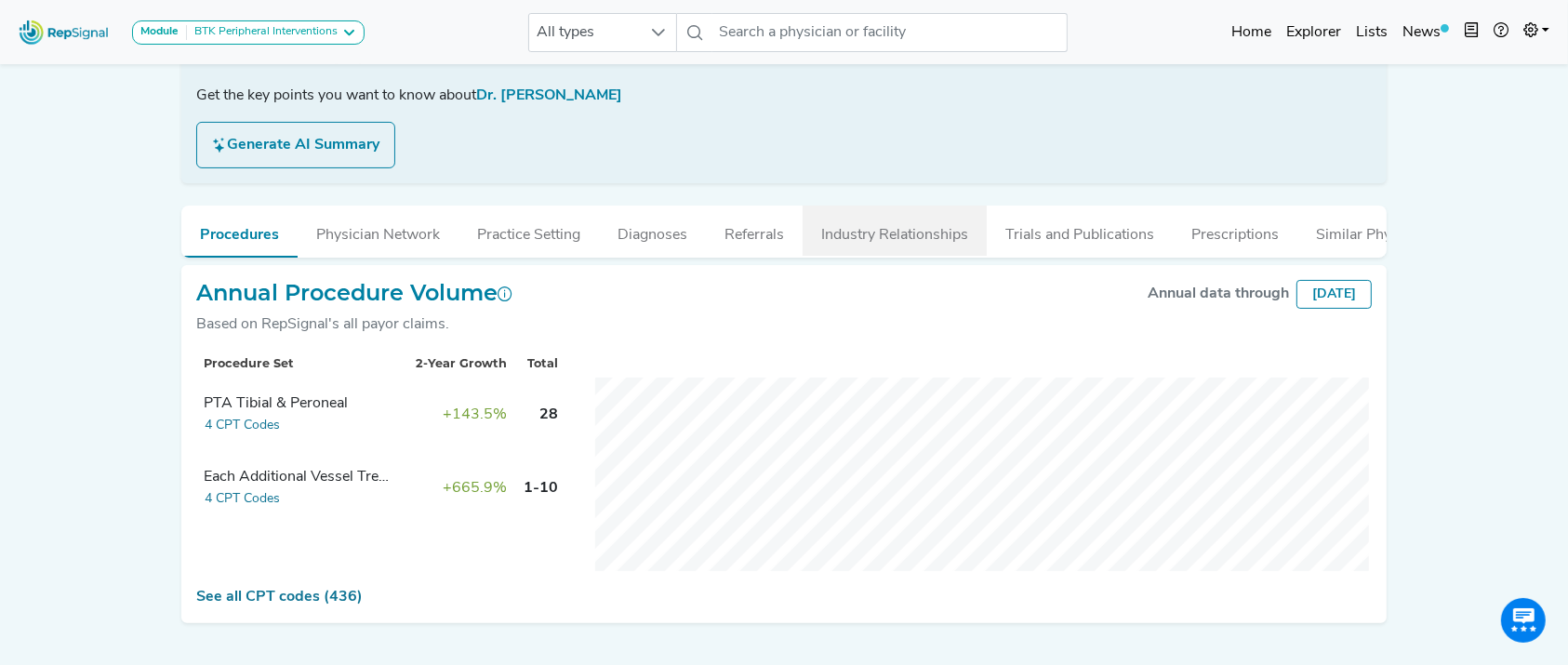
click at [817, 240] on button "Industry Relationships" at bounding box center [895, 230] width 185 height 51
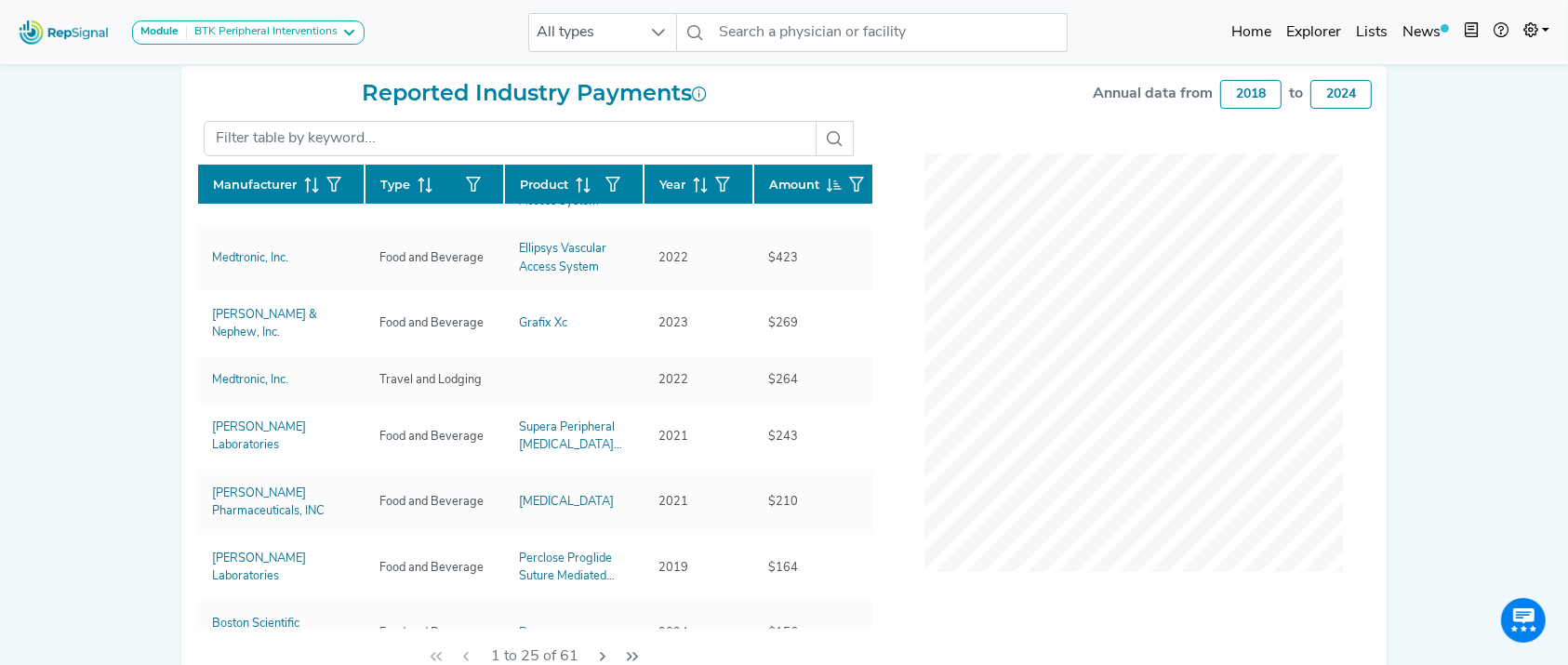
scroll to position [0, 0]
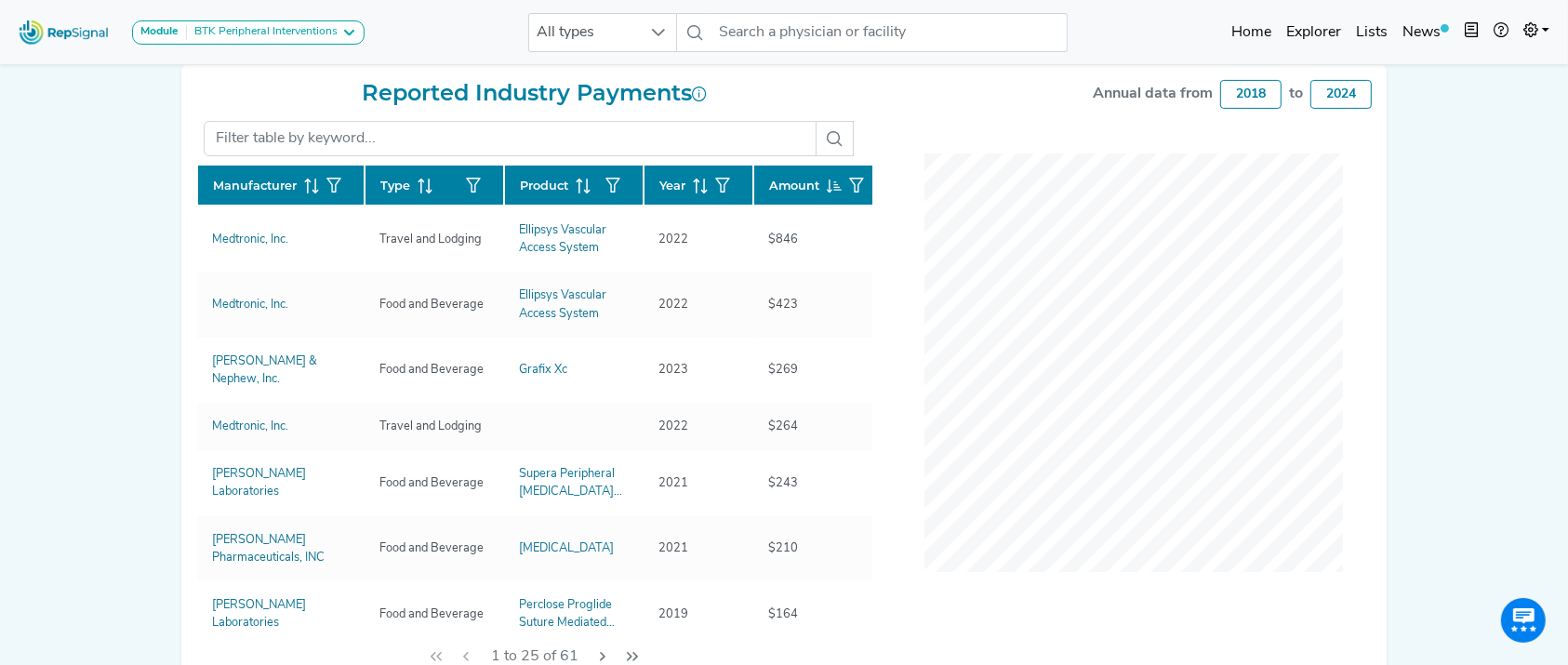
drag, startPoint x: 849, startPoint y: 243, endPoint x: 856, endPoint y: 255, distance: 13.9
click at [856, 255] on div "Manufacturer Type Product Year Amount Medtronic, Inc. Travel and Lodging Ellips…" at bounding box center [534, 396] width 676 height 465
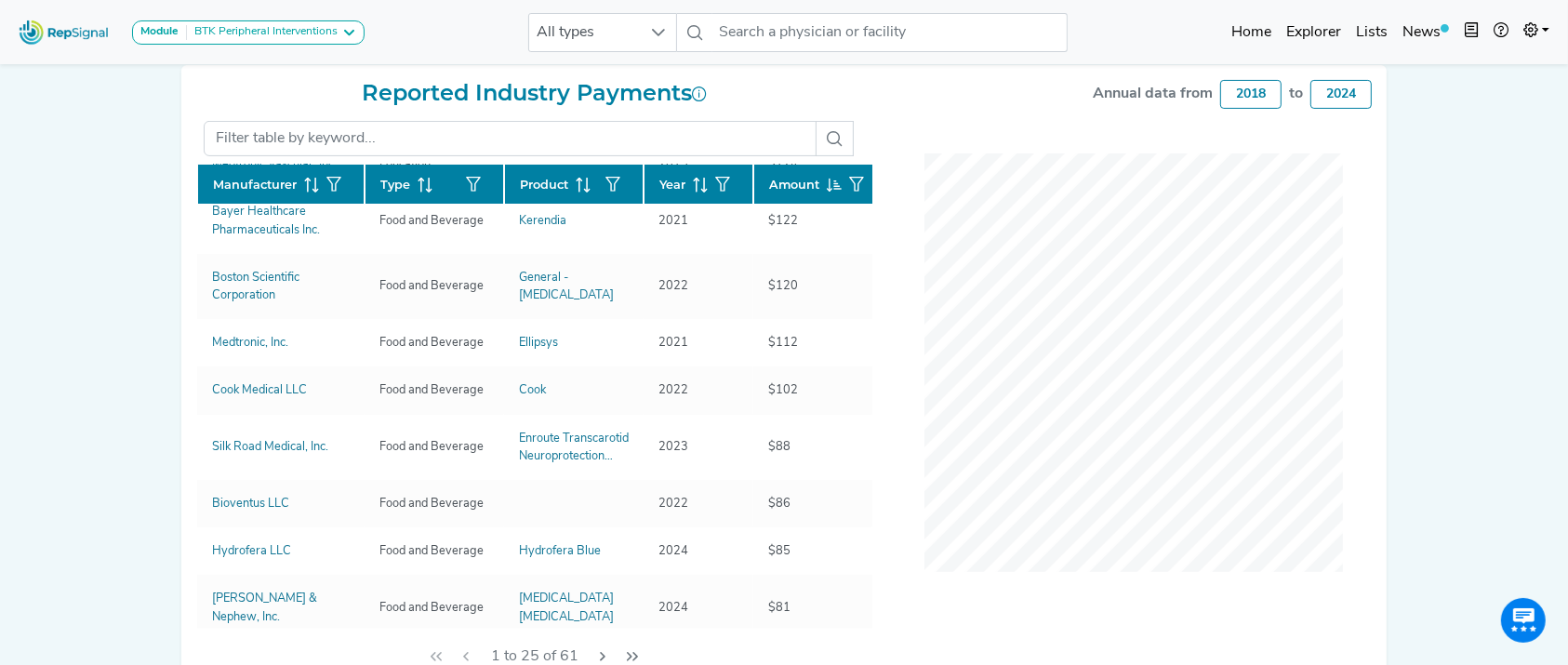
scroll to position [965, 0]
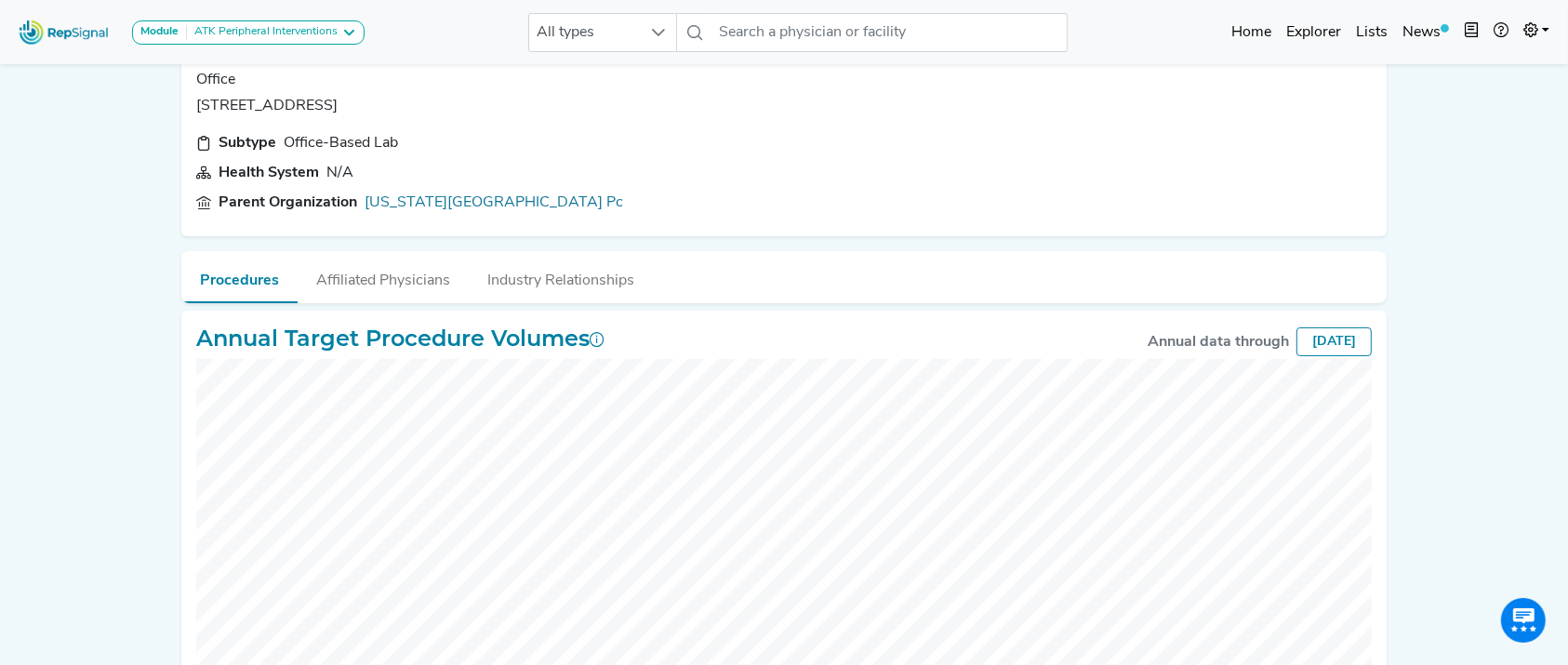
scroll to position [245, 0]
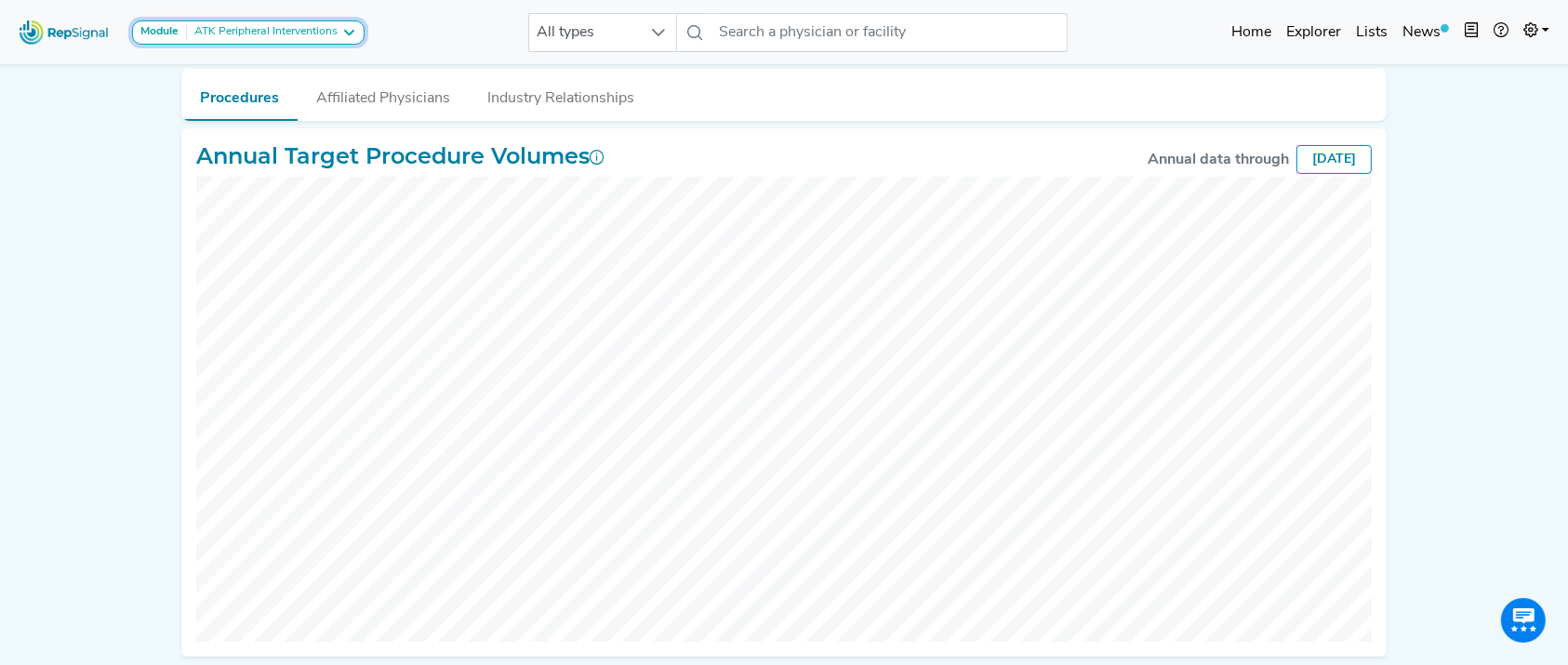
click at [357, 21] on button "Module ATK Peripheral Interventions" at bounding box center [248, 33] width 232 height 24
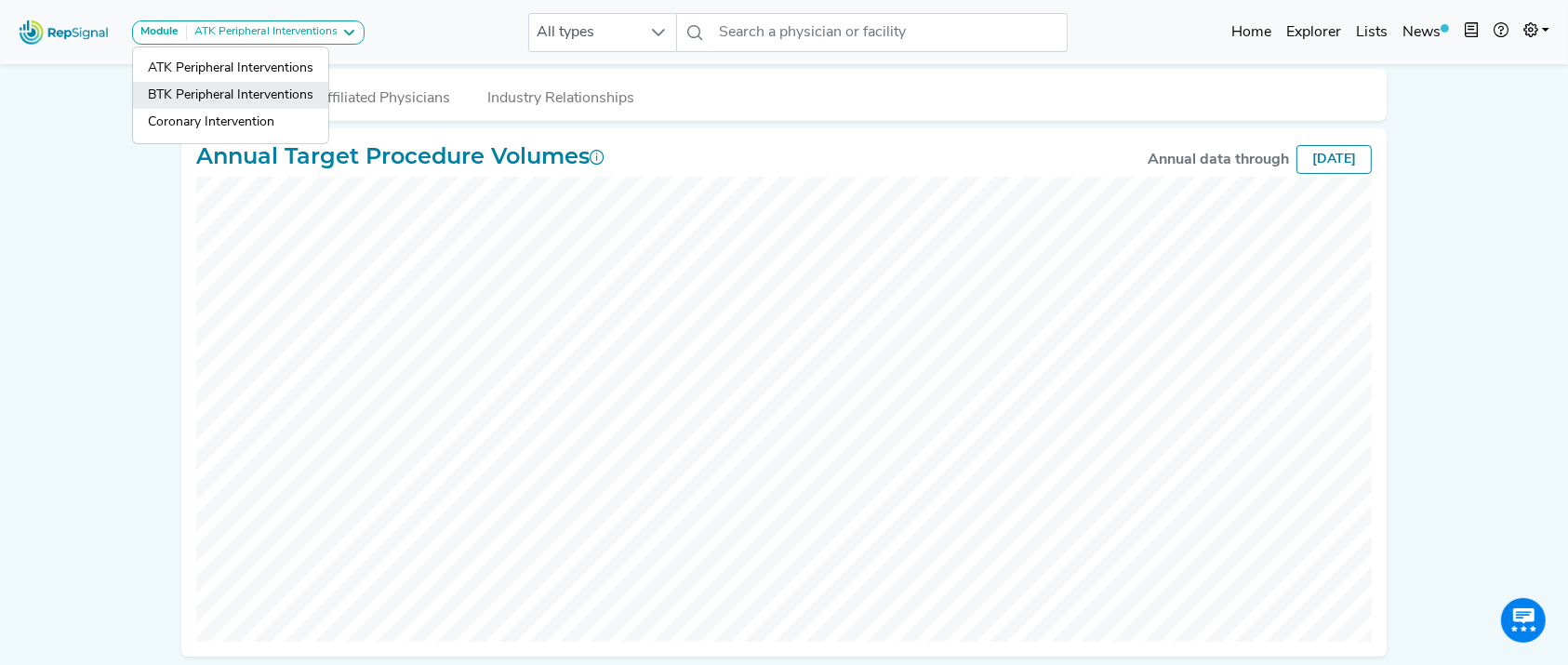
click at [275, 109] on link "BTK Peripheral Interventions" at bounding box center [230, 122] width 196 height 27
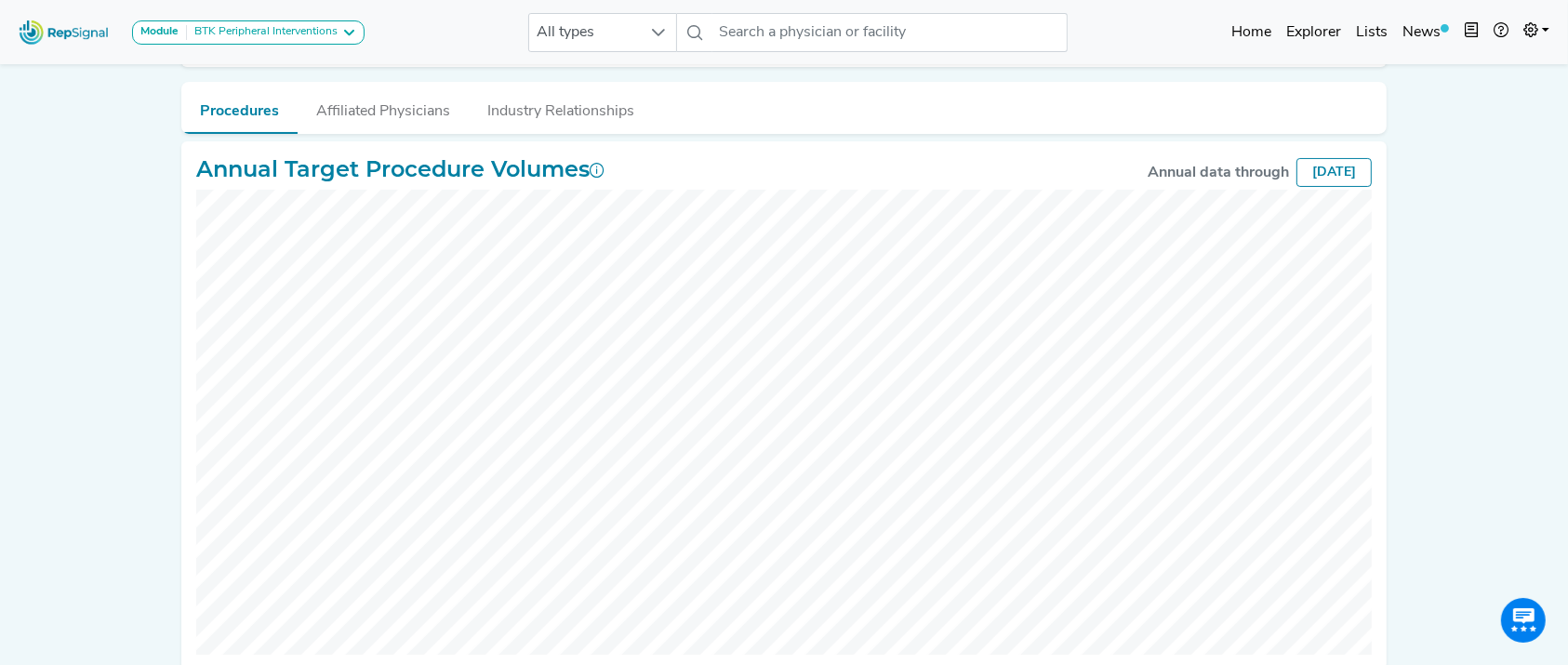
scroll to position [223, 0]
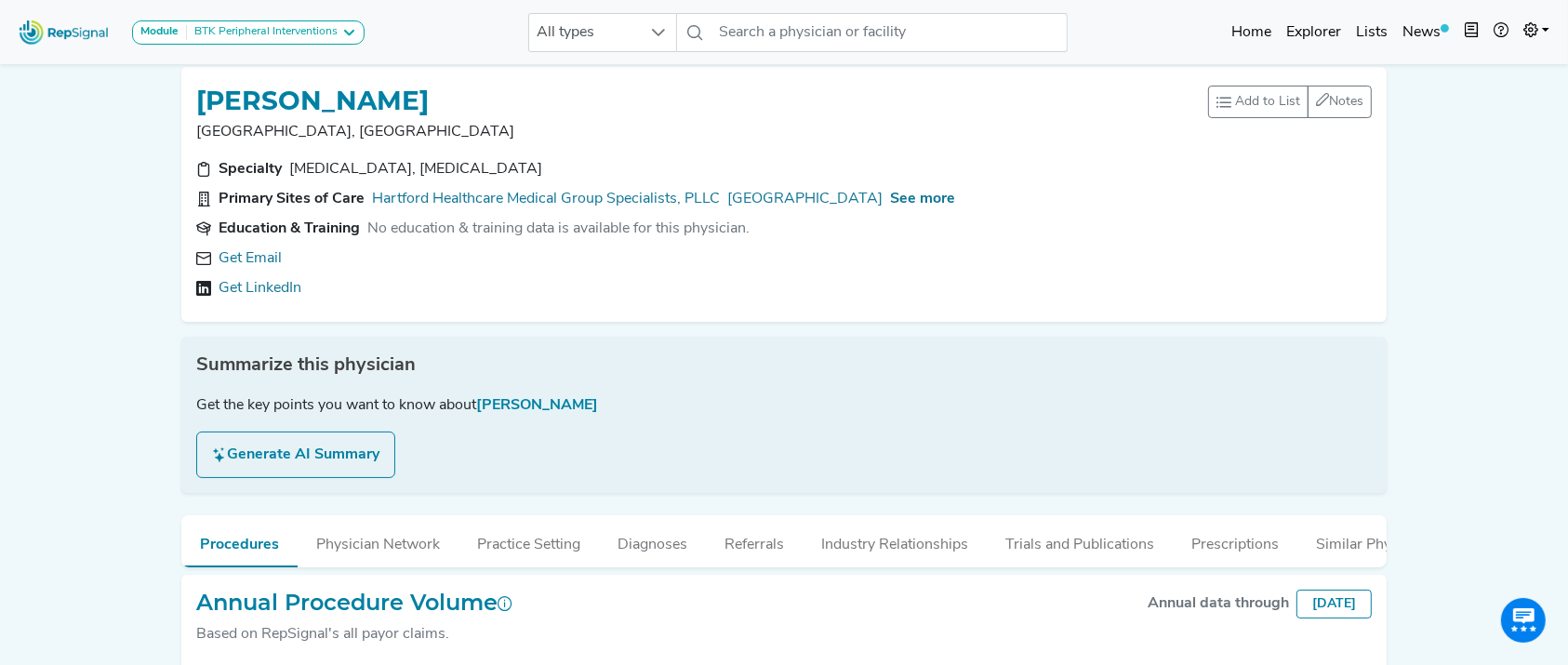
scroll to position [182, 0]
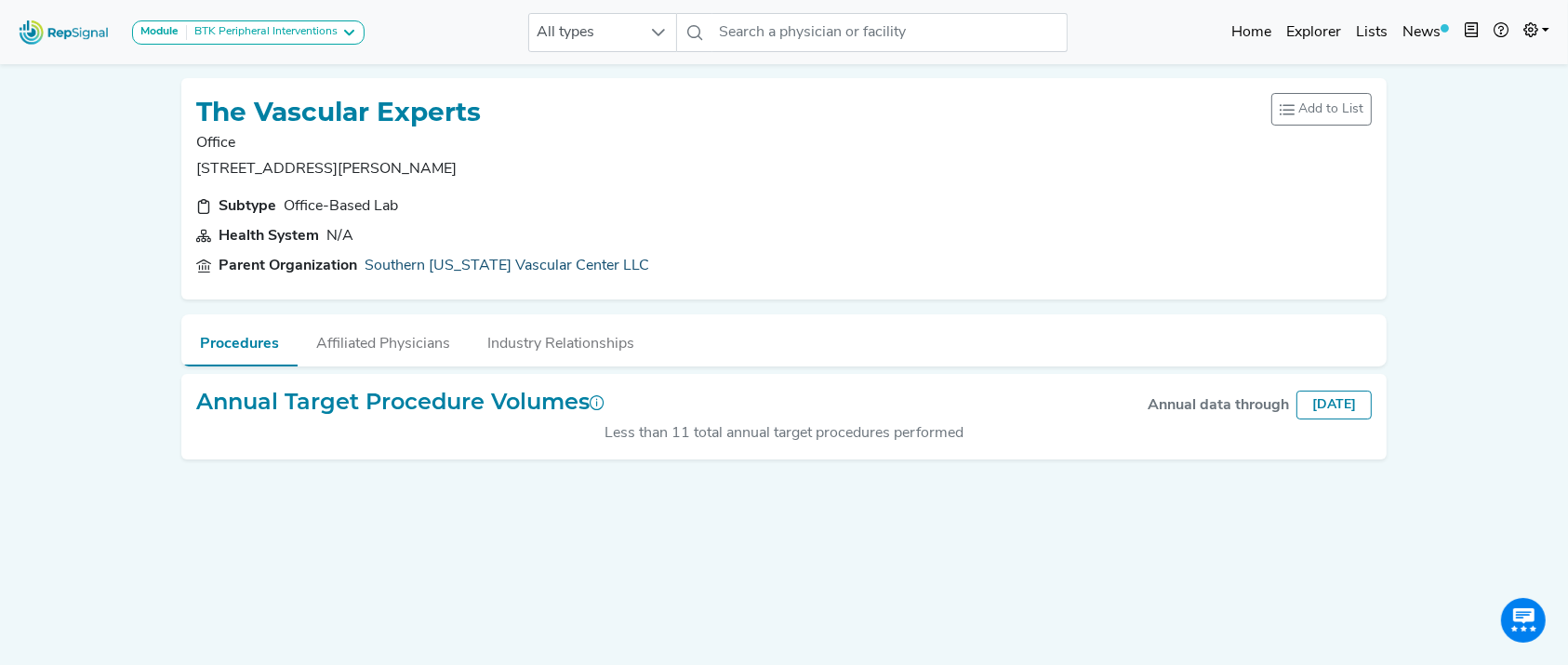
click at [490, 262] on link "Southern [US_STATE] Vascular Center LLC" at bounding box center [506, 266] width 285 height 22
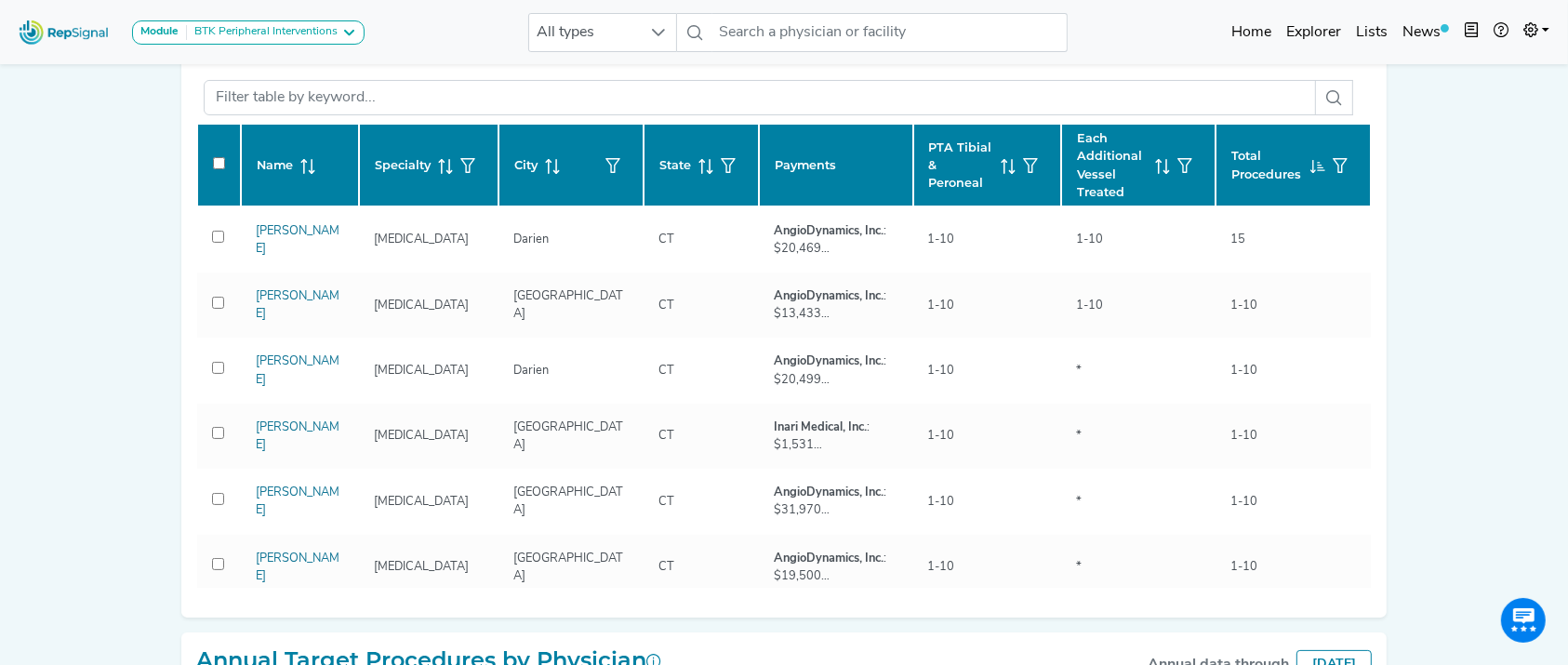
scroll to position [221, 0]
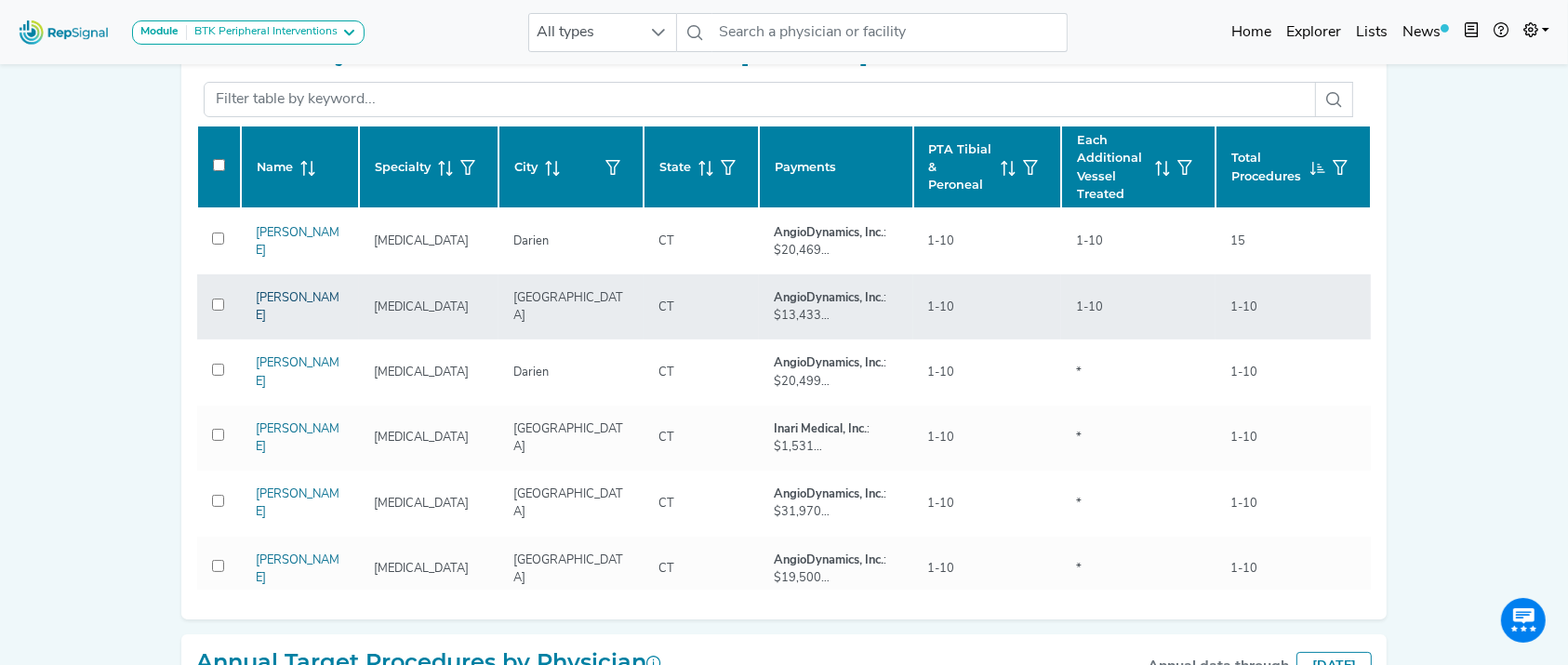
drag, startPoint x: 288, startPoint y: 299, endPoint x: 278, endPoint y: 302, distance: 10.4
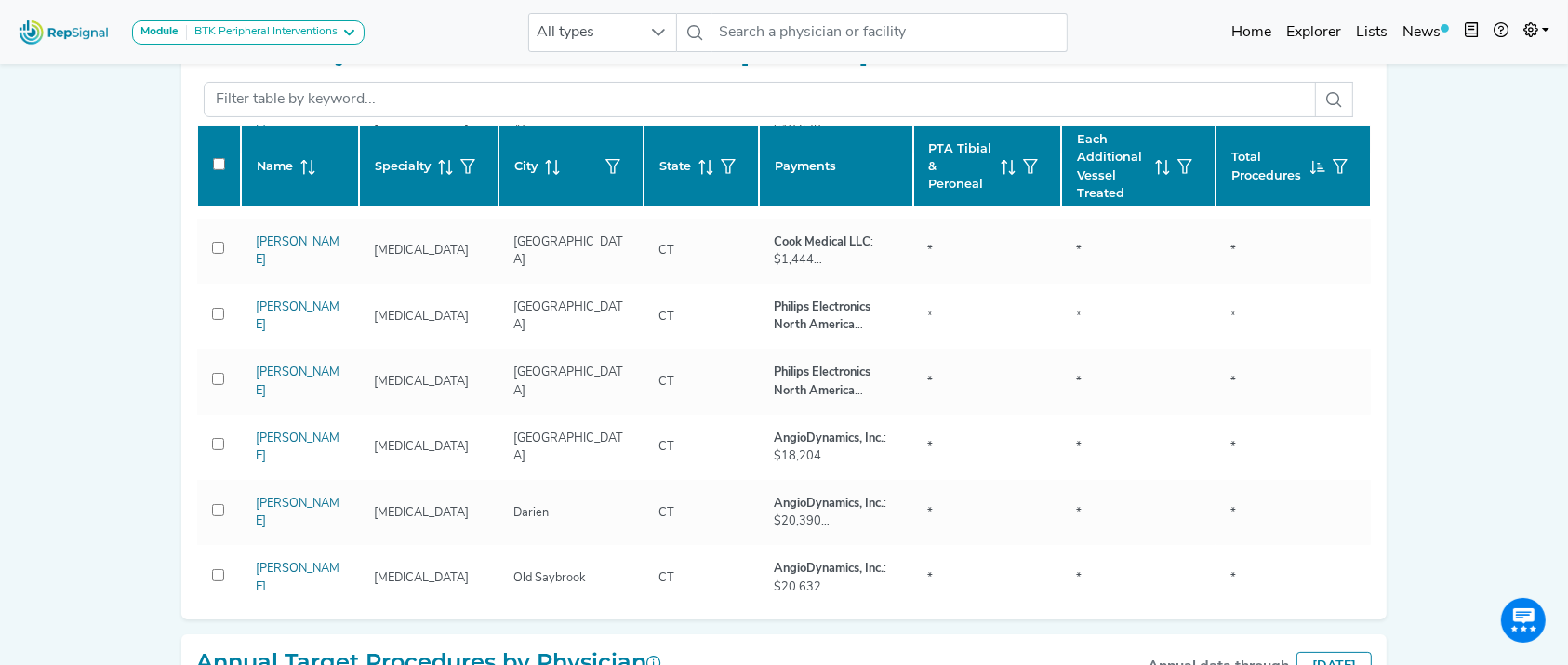
scroll to position [358, 0]
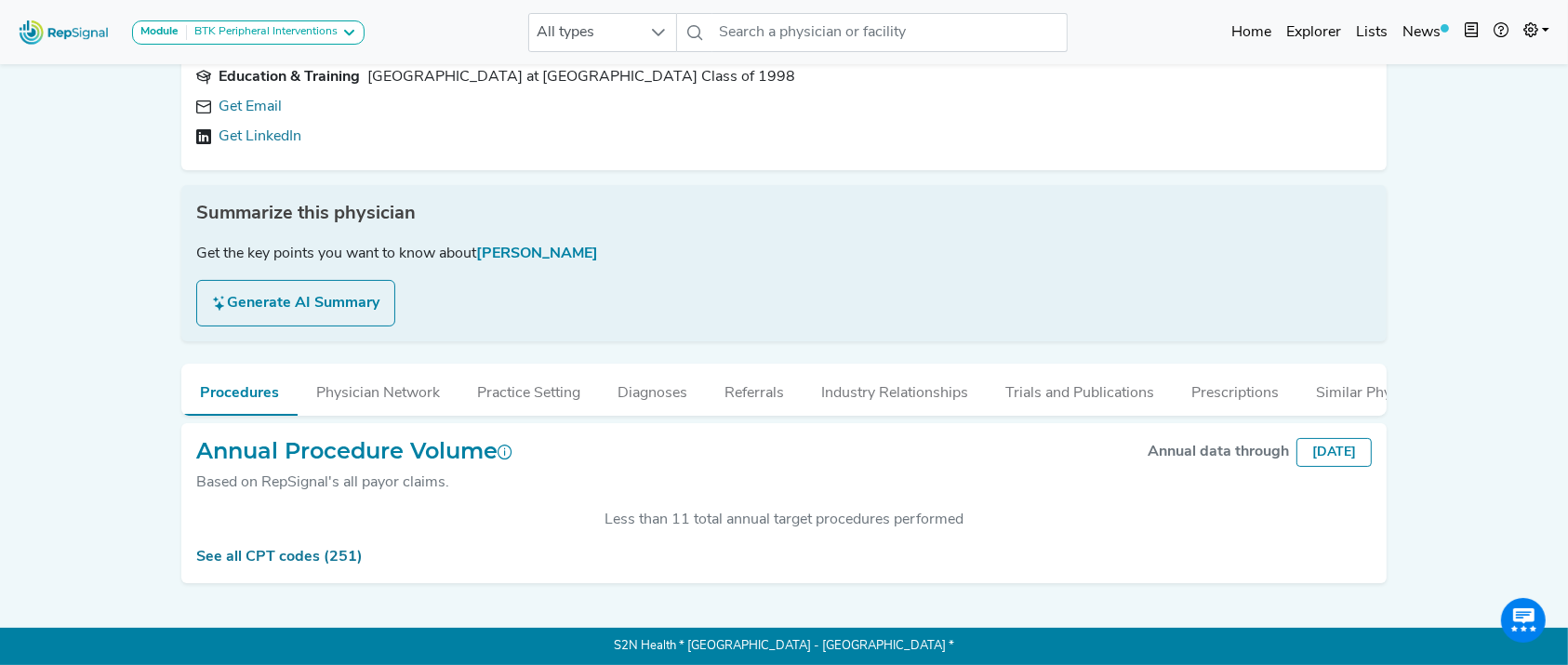
scroll to position [182, 0]
click at [323, 27] on div "BTK Peripheral Interventions" at bounding box center [262, 32] width 151 height 15
click at [300, 81] on link "ATK Peripheral Interventions" at bounding box center [230, 94] width 196 height 27
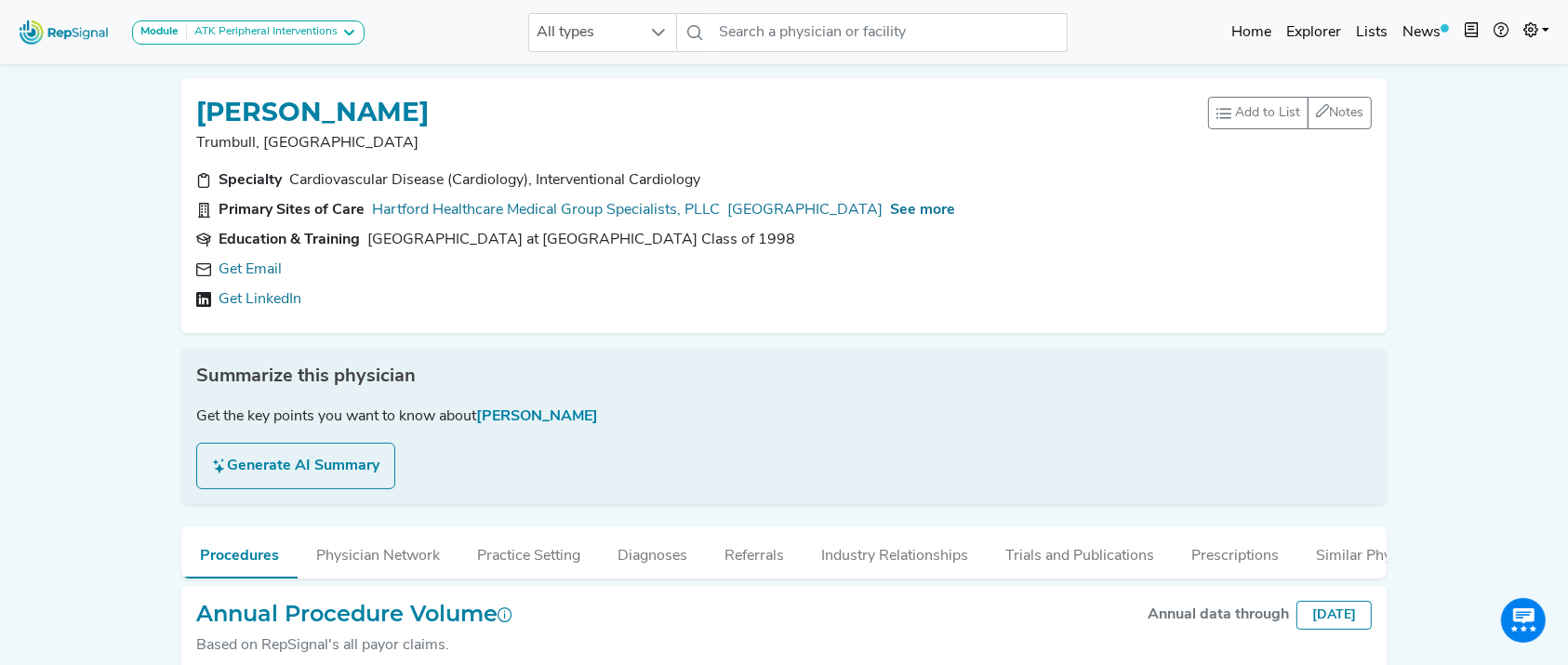
scroll to position [155, 0]
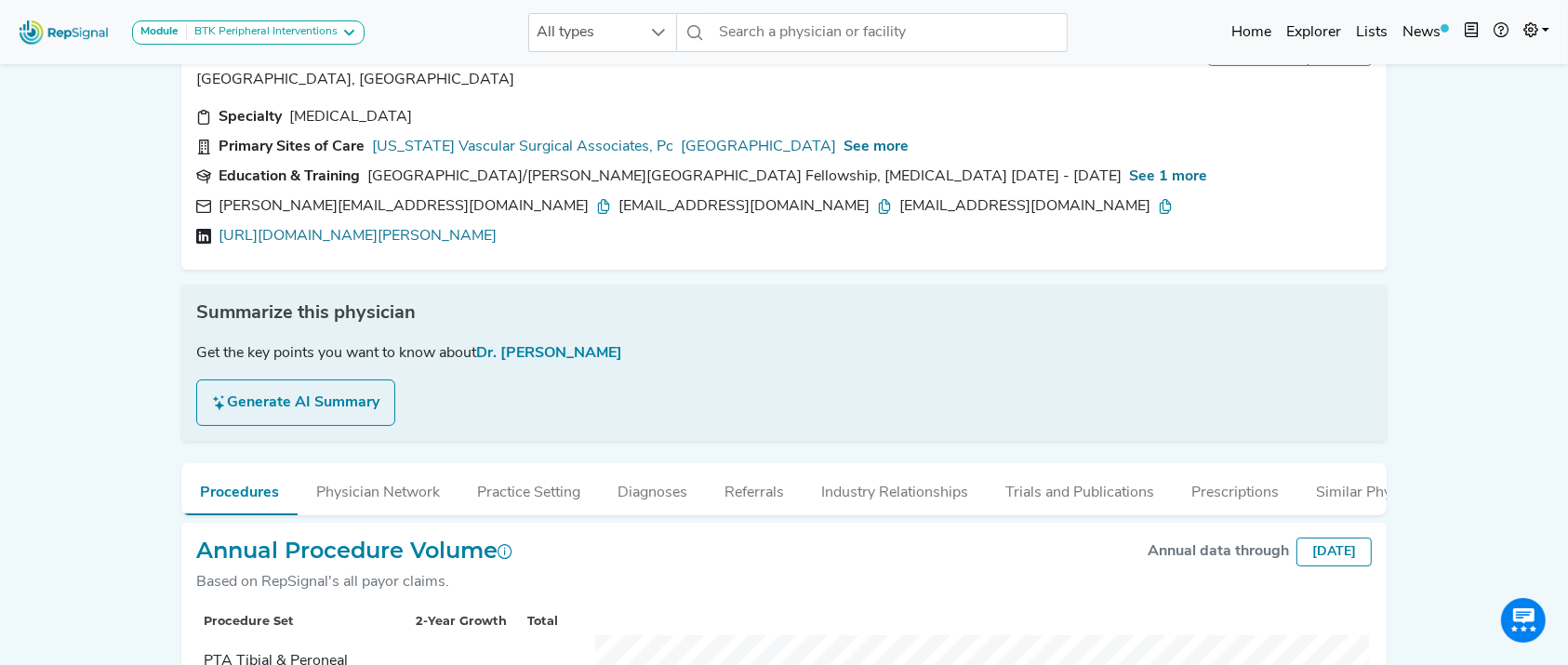
scroll to position [53, 0]
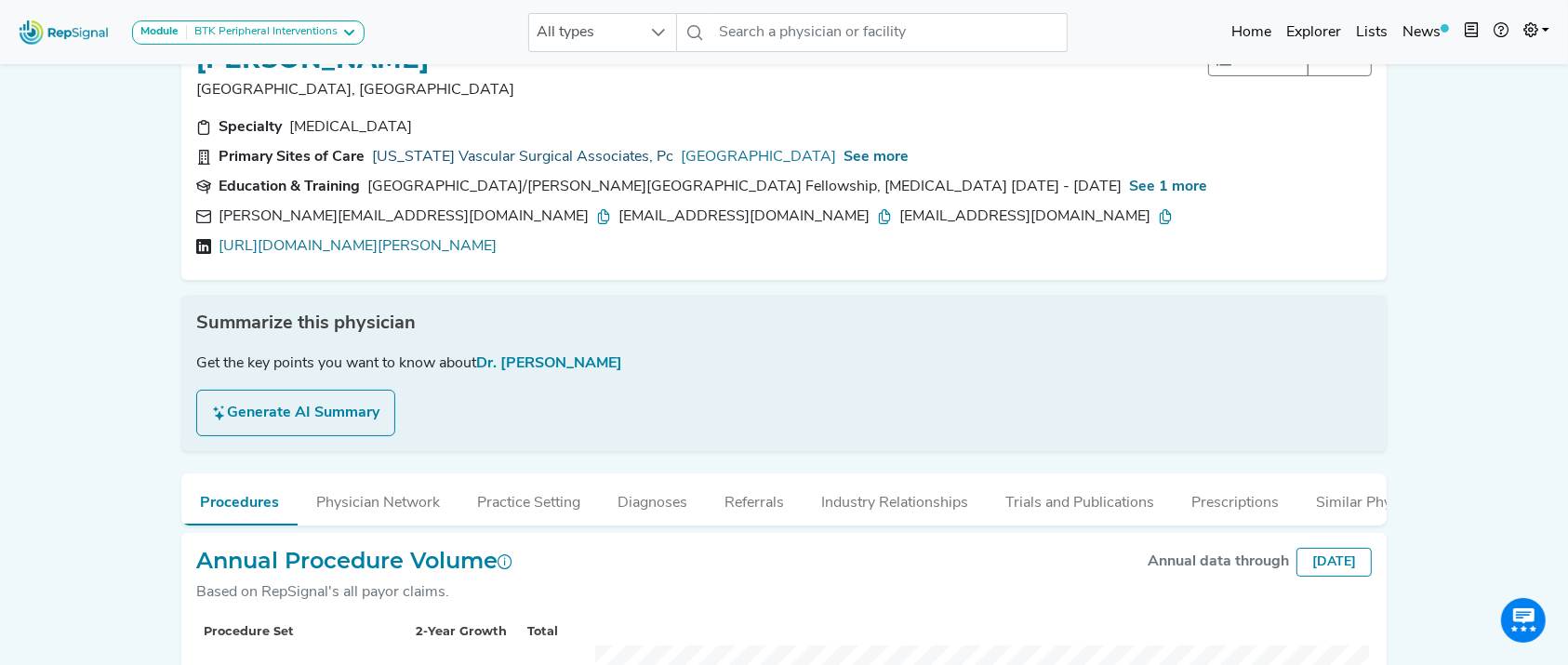
click at [542, 153] on link "[US_STATE] Vascular Surgical Associates, Pc" at bounding box center [523, 157] width 302 height 22
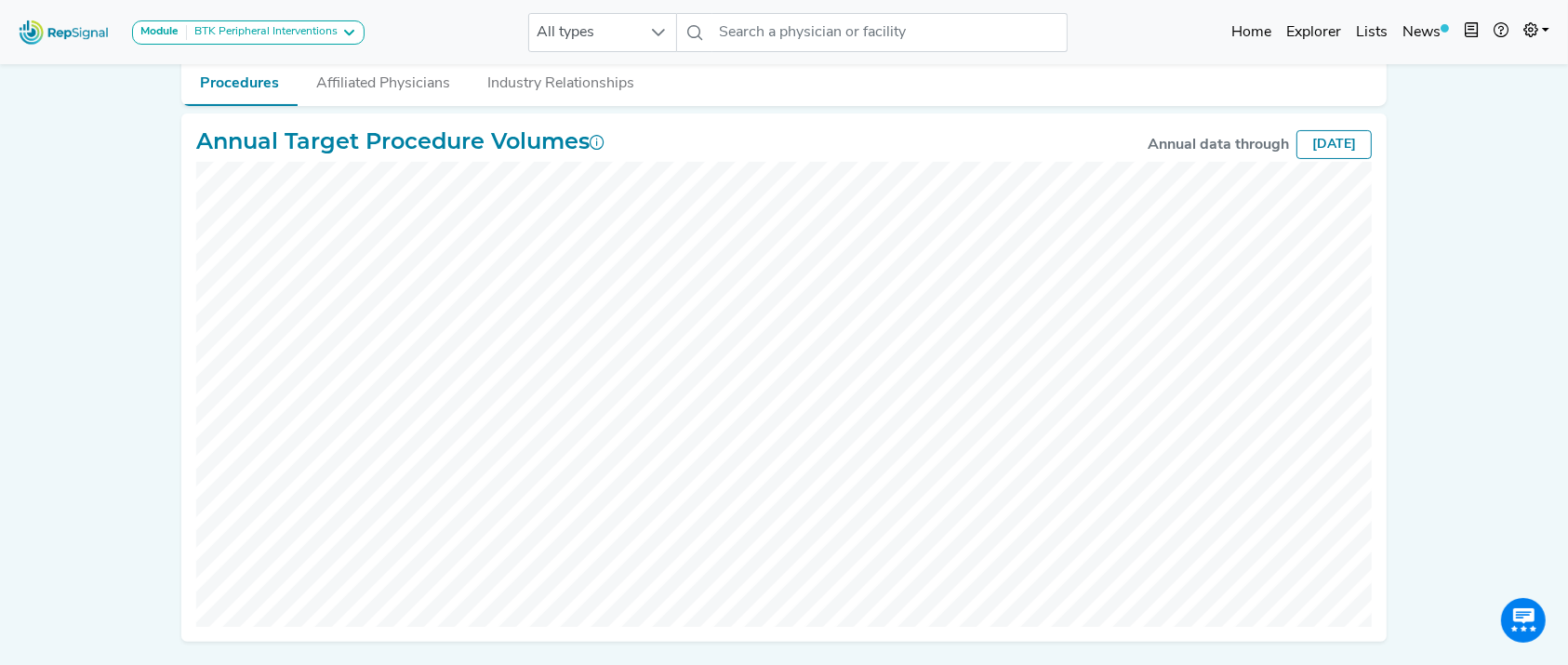
scroll to position [259, 0]
click at [312, 26] on div "BTK Peripheral Interventions" at bounding box center [262, 32] width 151 height 15
click at [274, 109] on link "BTK Peripheral Interventions" at bounding box center [230, 122] width 196 height 27
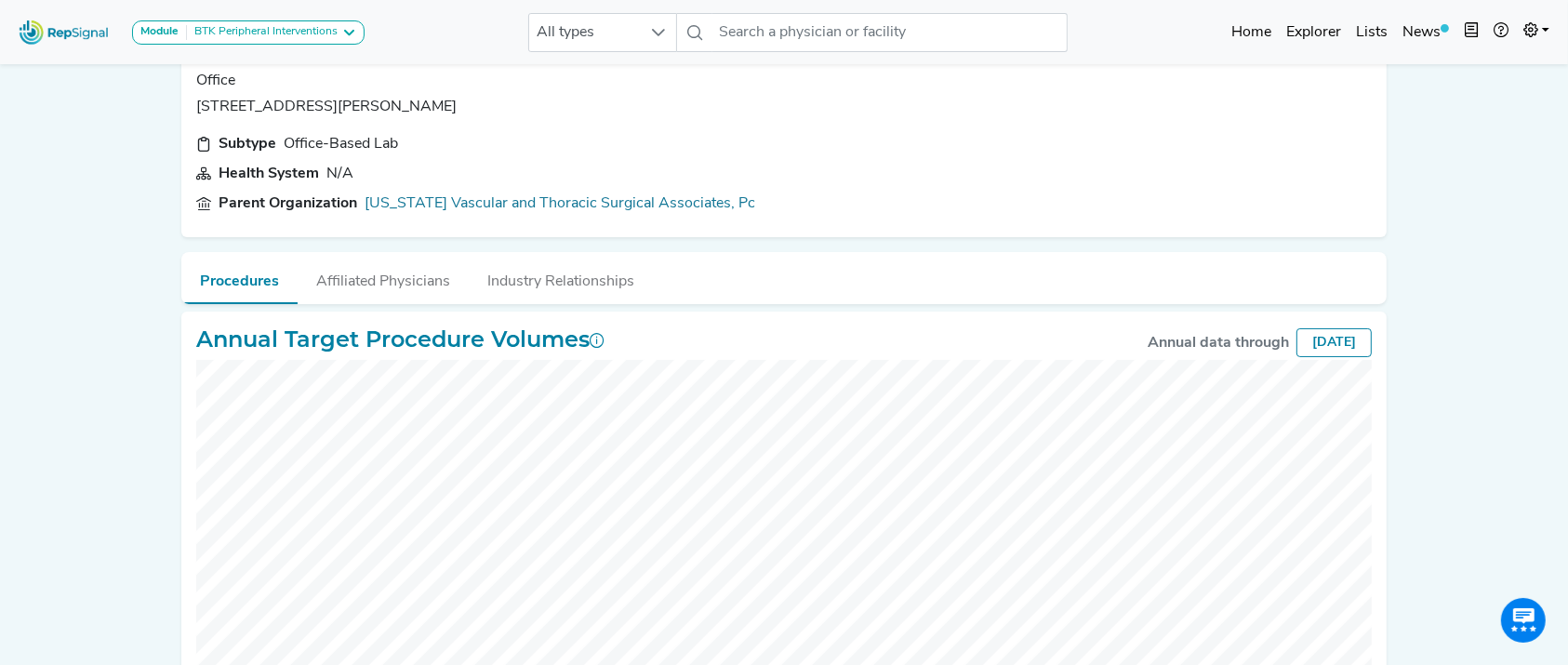
scroll to position [0, 0]
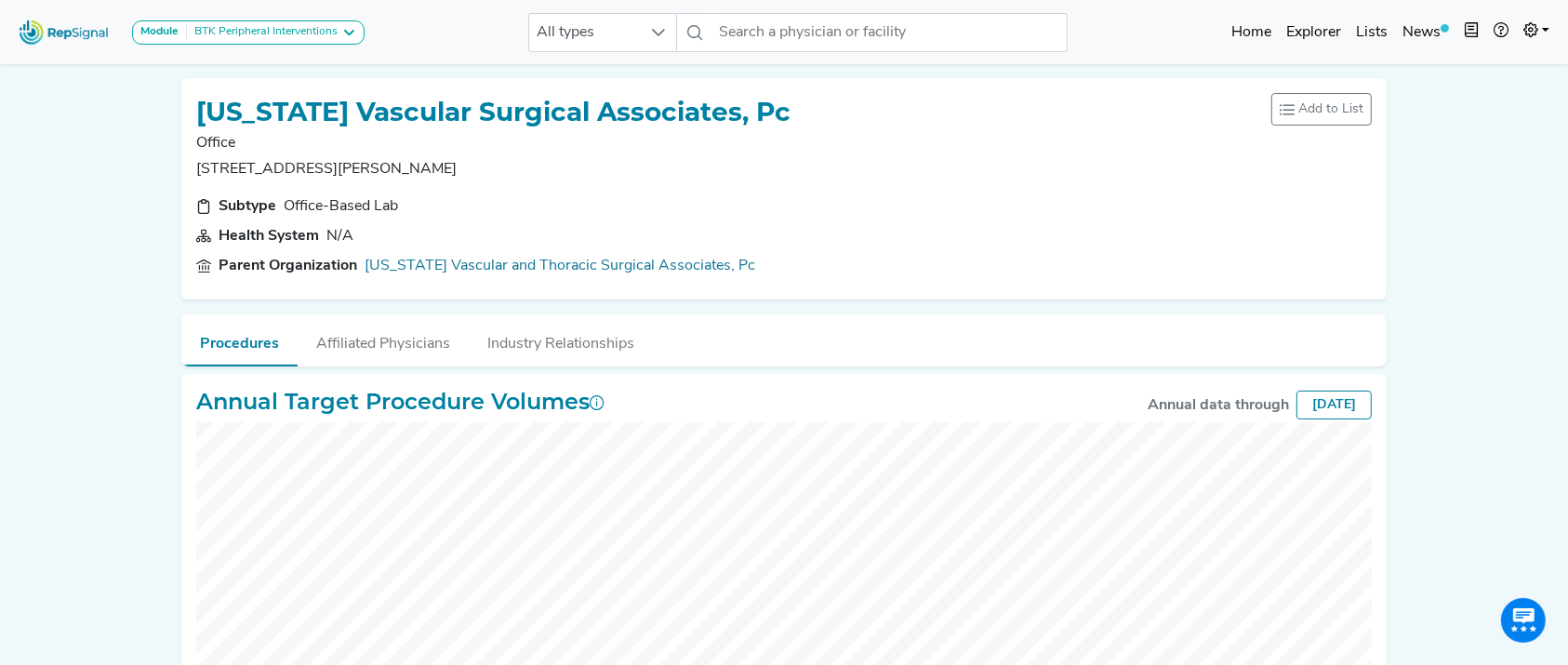
click at [265, 26] on div "BTK Peripheral Interventions" at bounding box center [262, 32] width 151 height 15
click at [254, 81] on link "ATK Peripheral Interventions" at bounding box center [230, 94] width 196 height 27
click at [253, 25] on div "ATK Peripheral Interventions" at bounding box center [262, 32] width 151 height 15
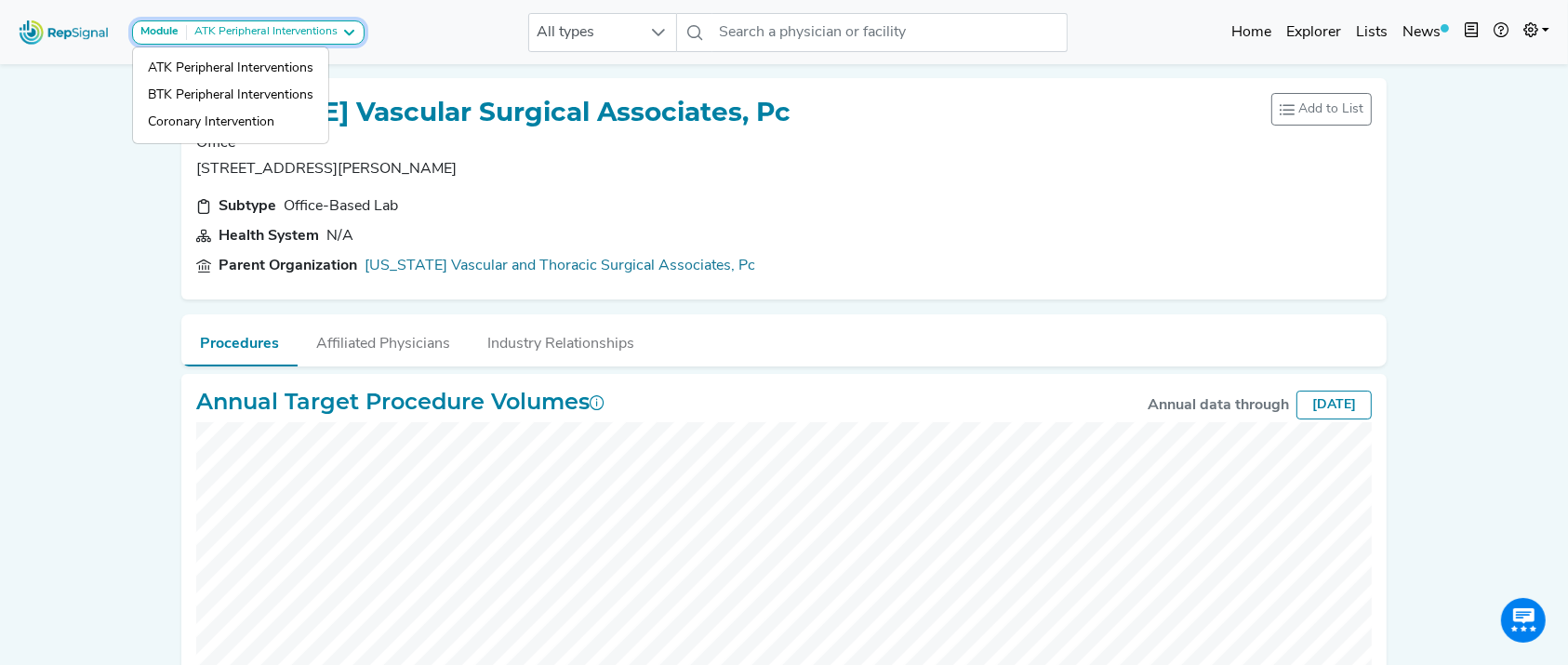
click at [253, 25] on div "ATK Peripheral Interventions" at bounding box center [262, 32] width 151 height 15
click at [248, 38] on div "ATK Peripheral Interventions" at bounding box center [262, 32] width 151 height 15
click at [243, 109] on link "BTK Peripheral Interventions" at bounding box center [230, 122] width 196 height 27
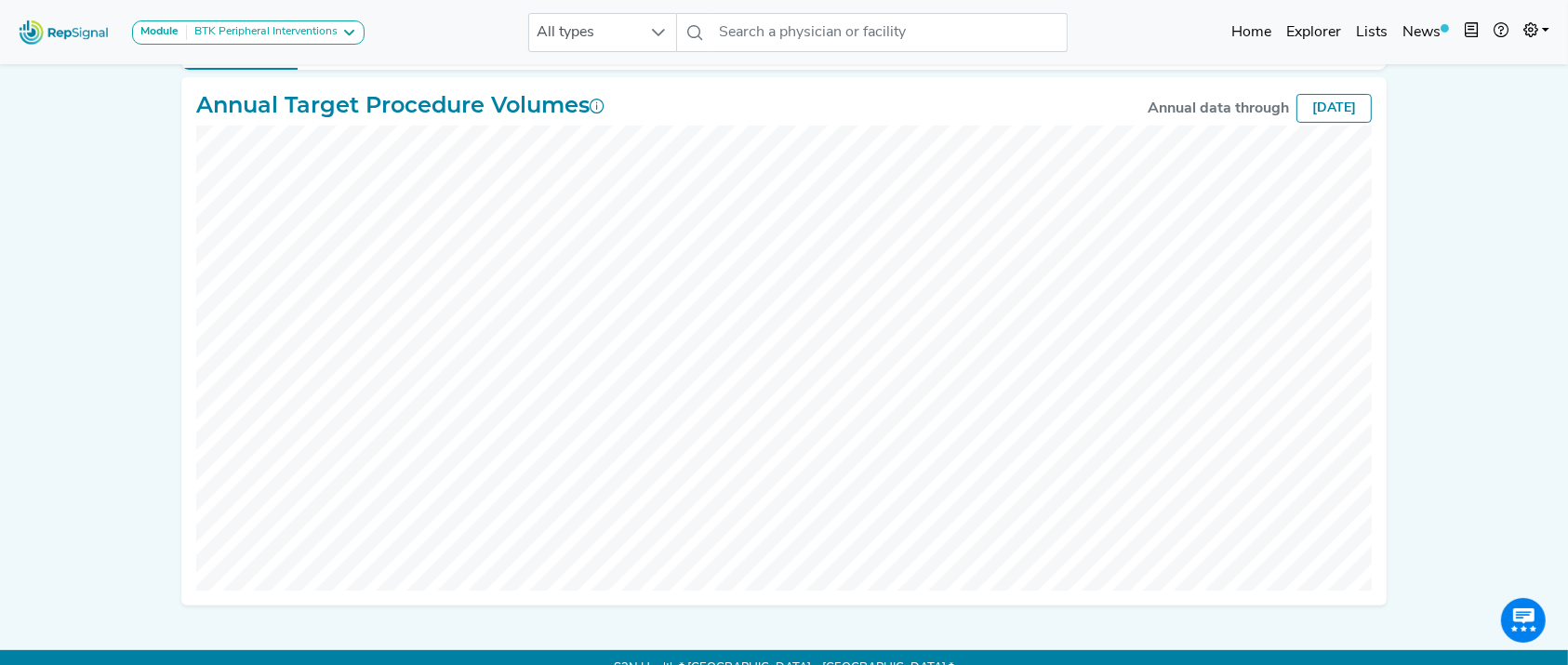
scroll to position [225, 0]
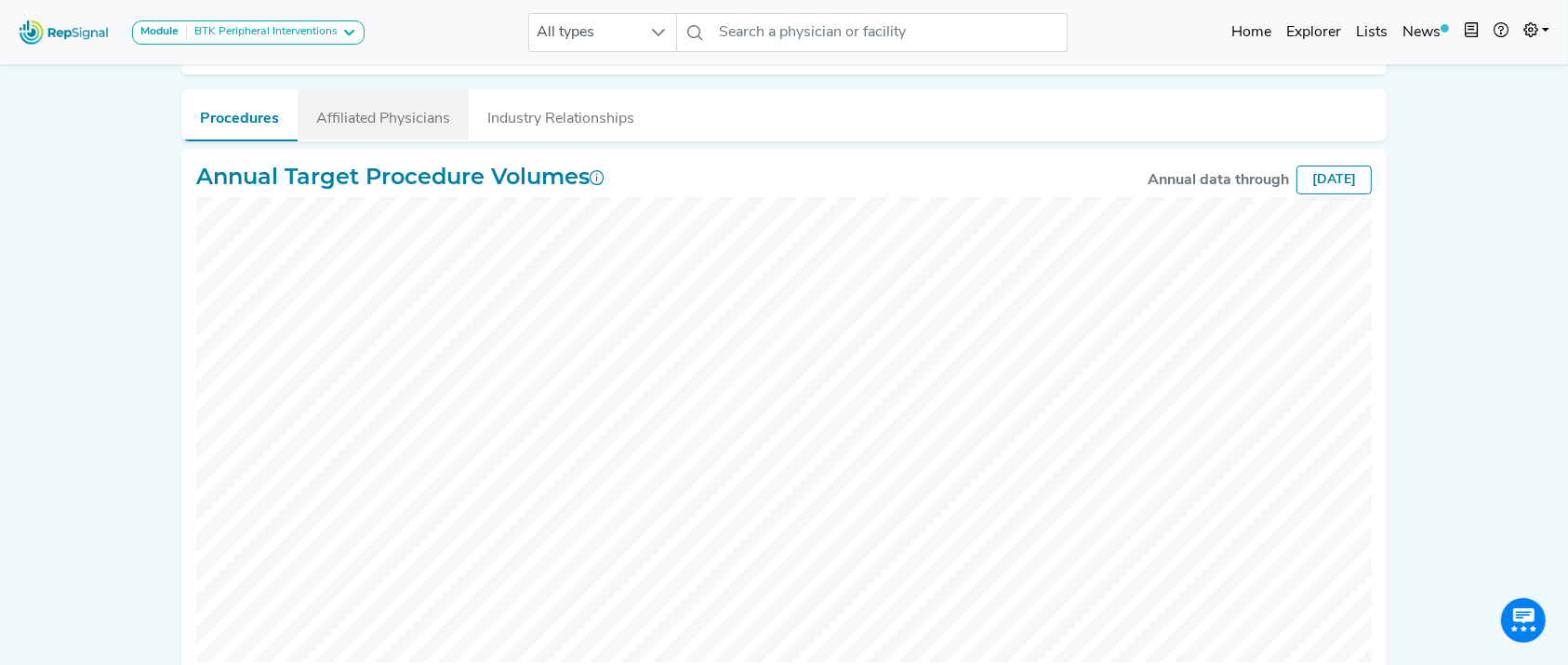
click at [346, 113] on button "Affiliated Physicians" at bounding box center [383, 114] width 171 height 51
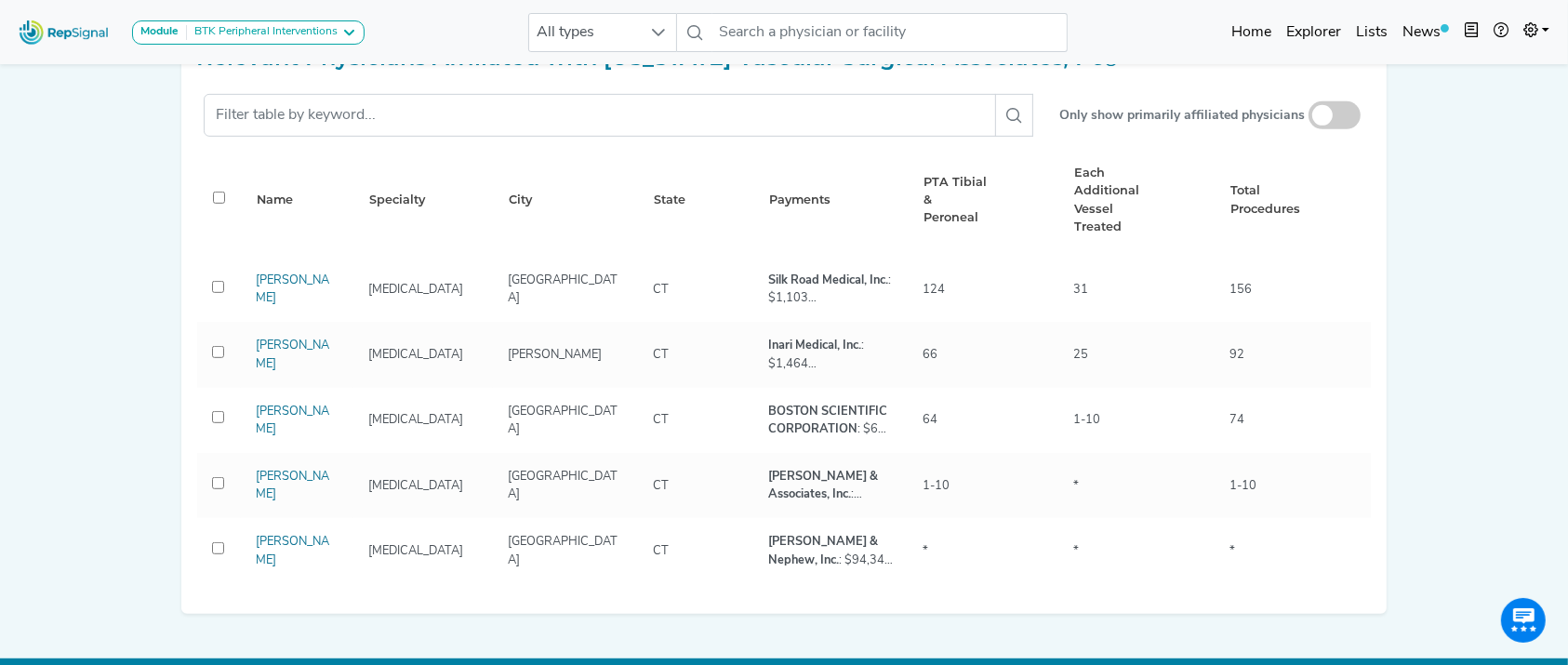
scroll to position [892, 0]
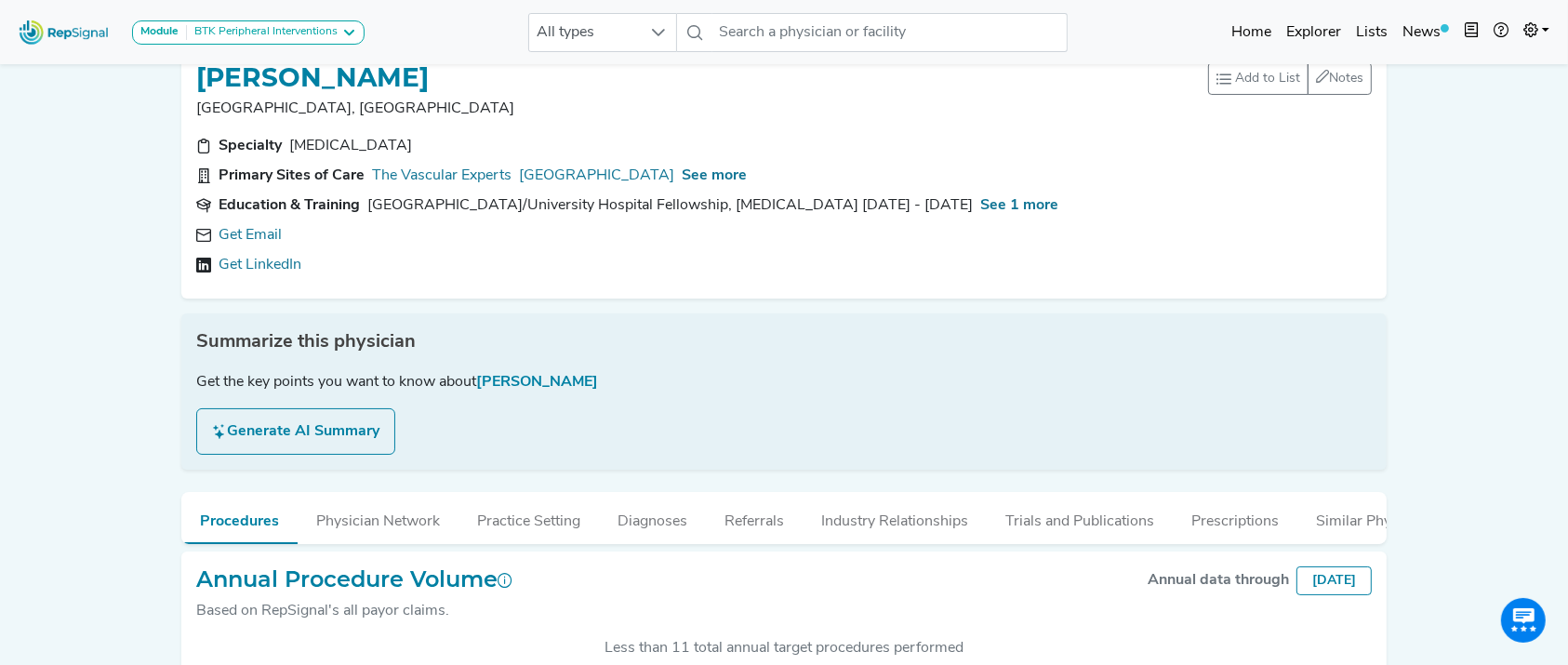
scroll to position [182, 0]
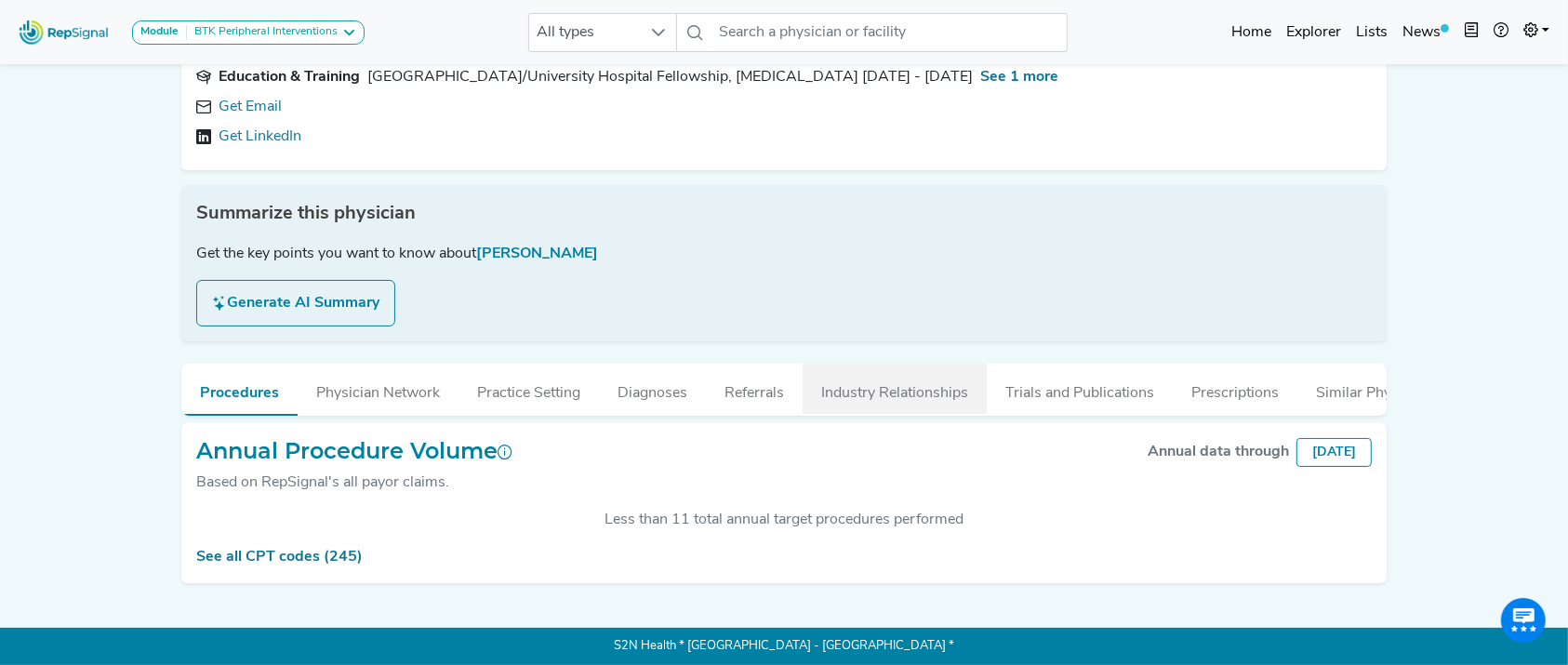
click at [862, 363] on button "Industry Relationships" at bounding box center [895, 388] width 185 height 51
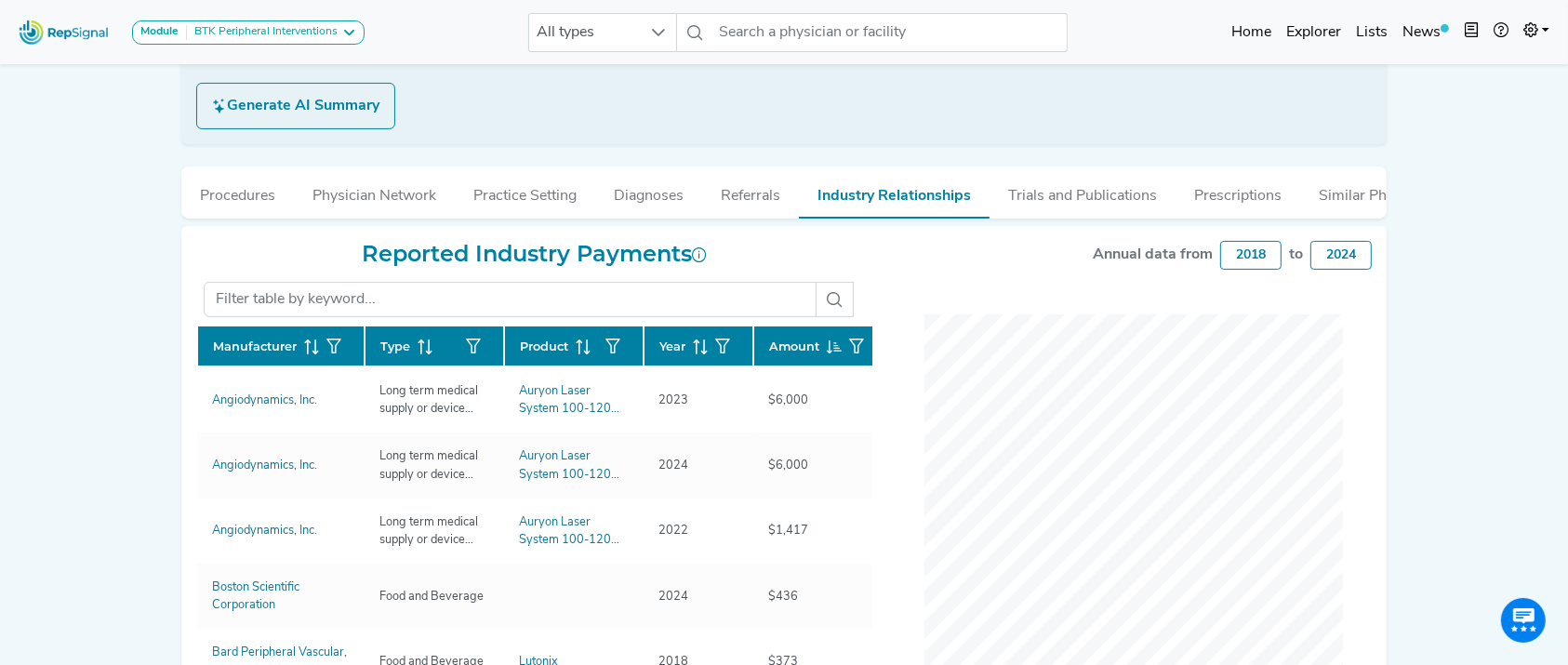
scroll to position [361, 0]
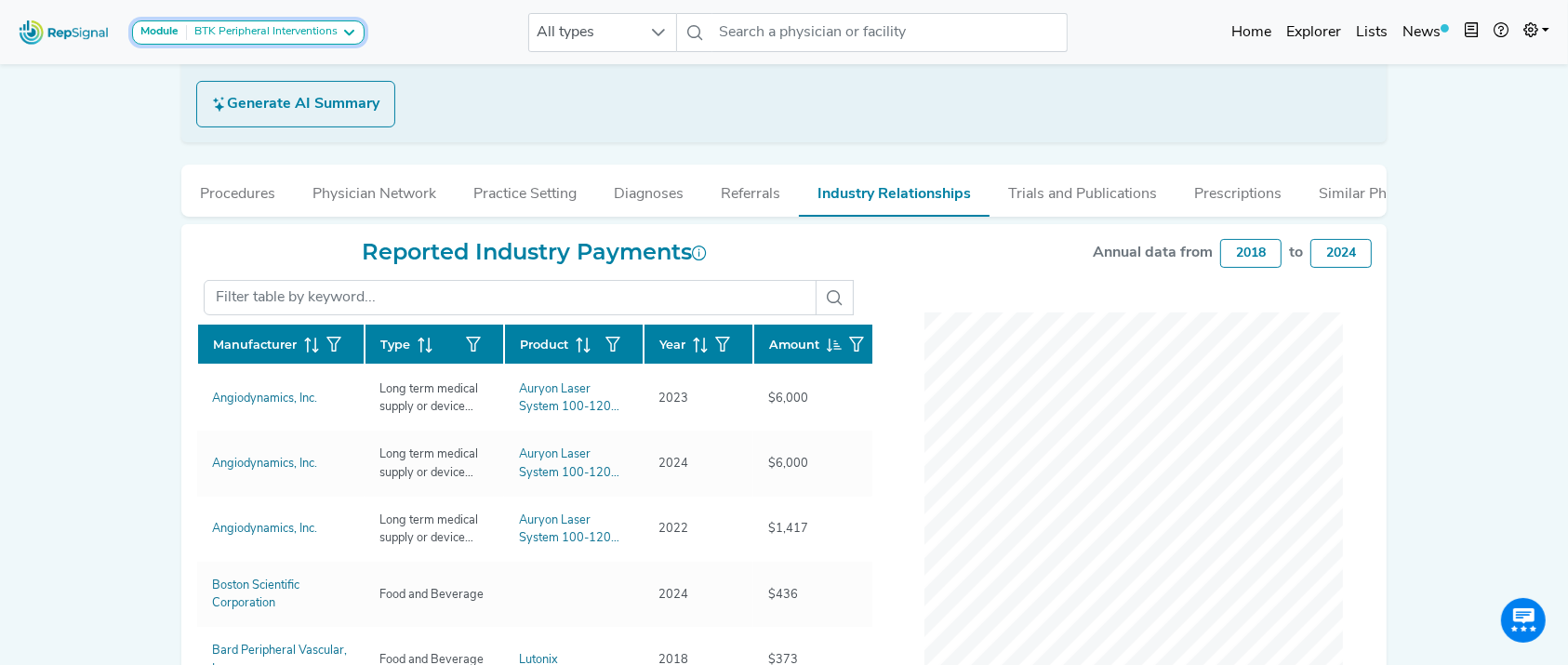
click at [318, 41] on button "Module BTK Peripheral Interventions" at bounding box center [248, 33] width 232 height 24
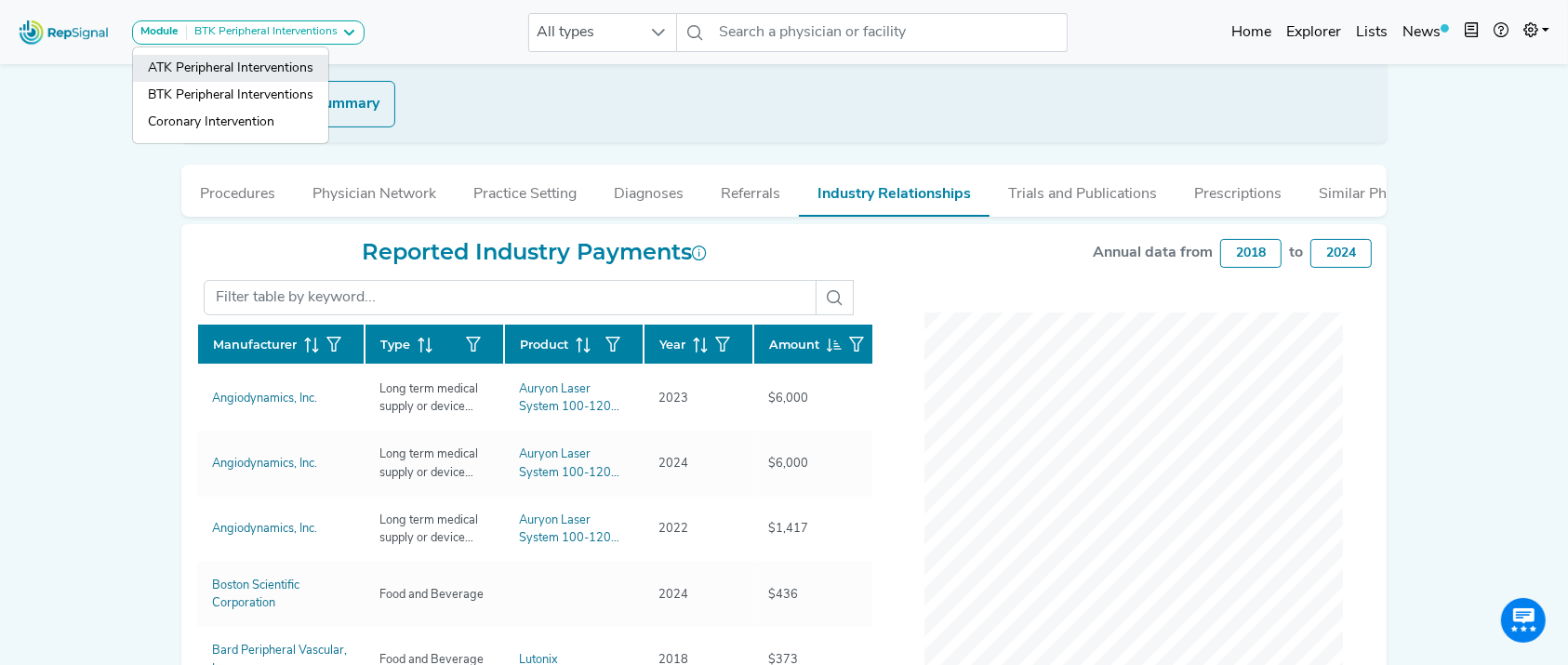
click at [313, 81] on link "ATK Peripheral Interventions" at bounding box center [230, 94] width 196 height 27
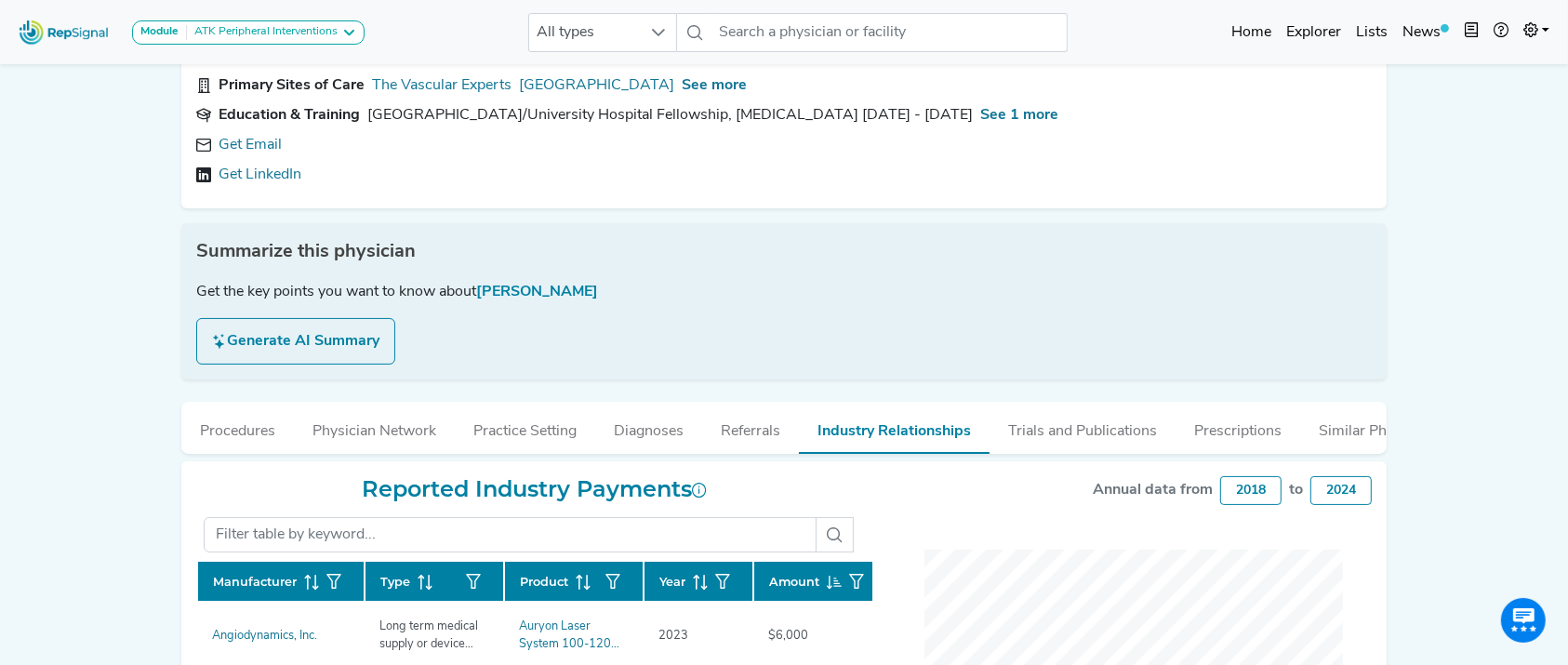
scroll to position [370, 0]
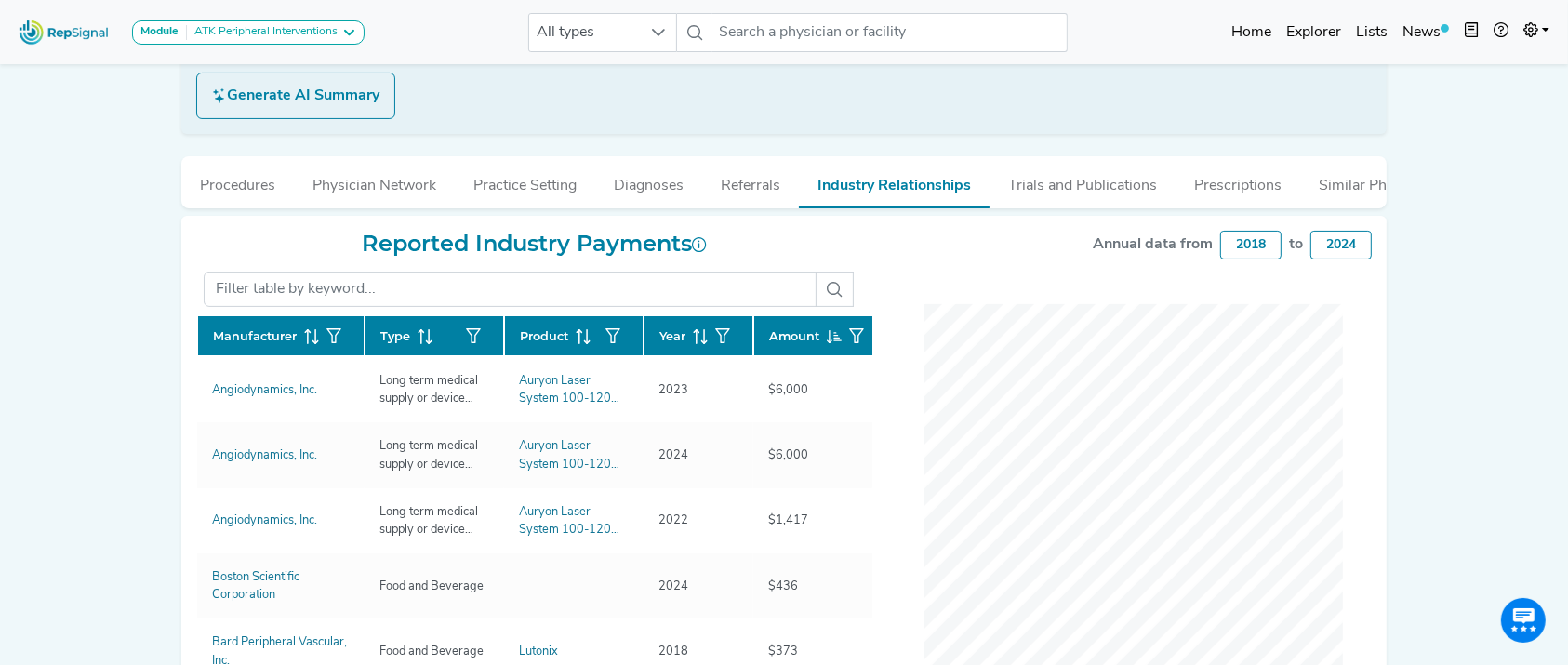
drag, startPoint x: 1566, startPoint y: 302, endPoint x: 1586, endPoint y: 392, distance: 92.2
click at [1567, 392] on html "Module ATK Peripheral Interventions ATK Peripheral Interventions BTK Peripheral…" at bounding box center [784, 280] width 1568 height 1301
click at [1549, 179] on div "Module ATK Peripheral Interventions ATK Peripheral Interventions BTK Peripheral…" at bounding box center [784, 280] width 1568 height 1301
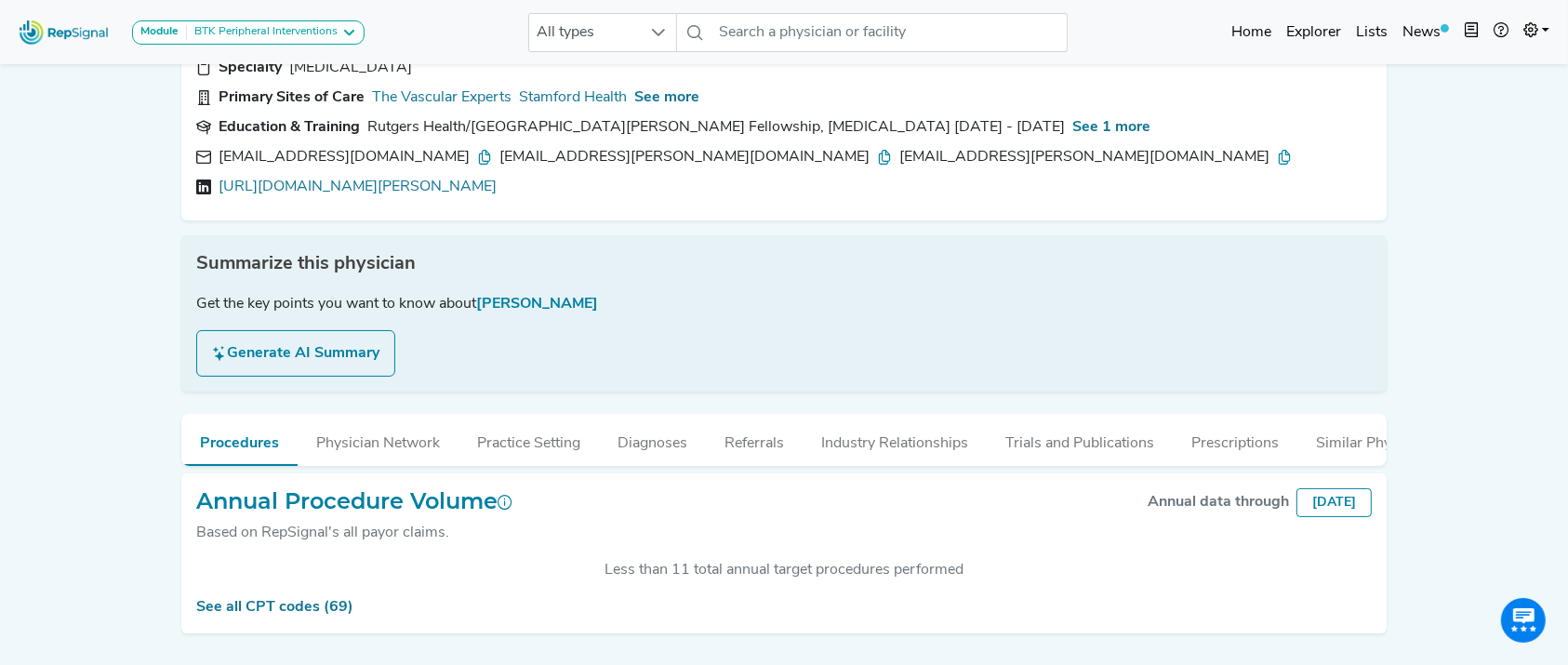
scroll to position [164, 0]
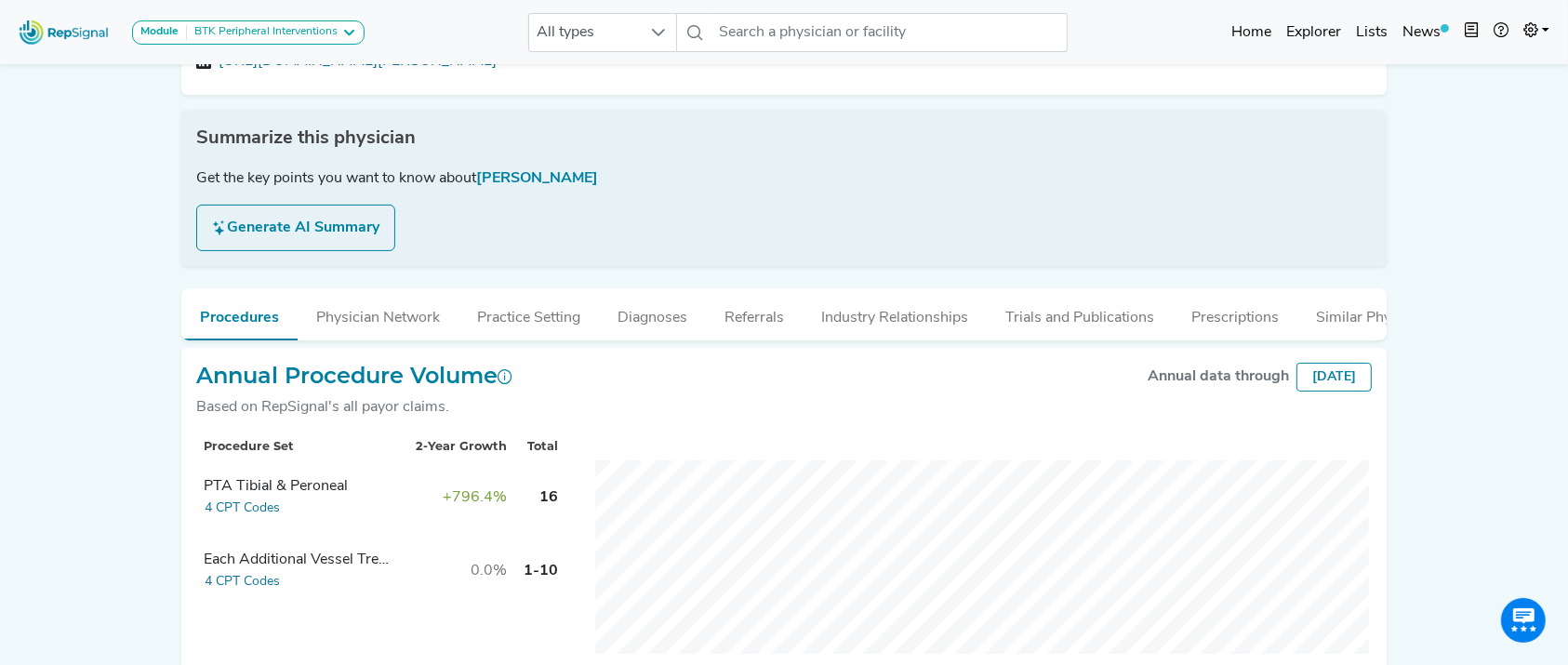
scroll to position [259, 0]
click at [877, 317] on button "Industry Relationships" at bounding box center [895, 314] width 185 height 51
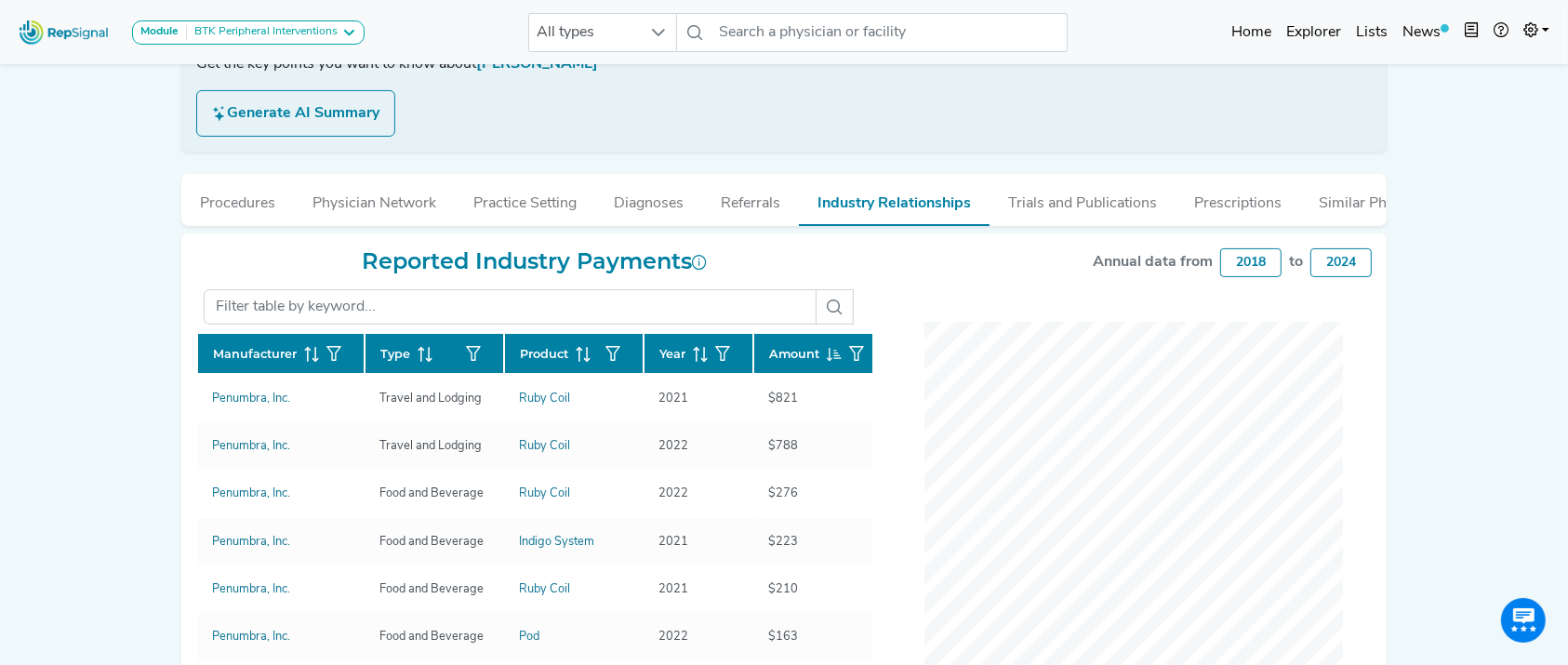
scroll to position [402, 0]
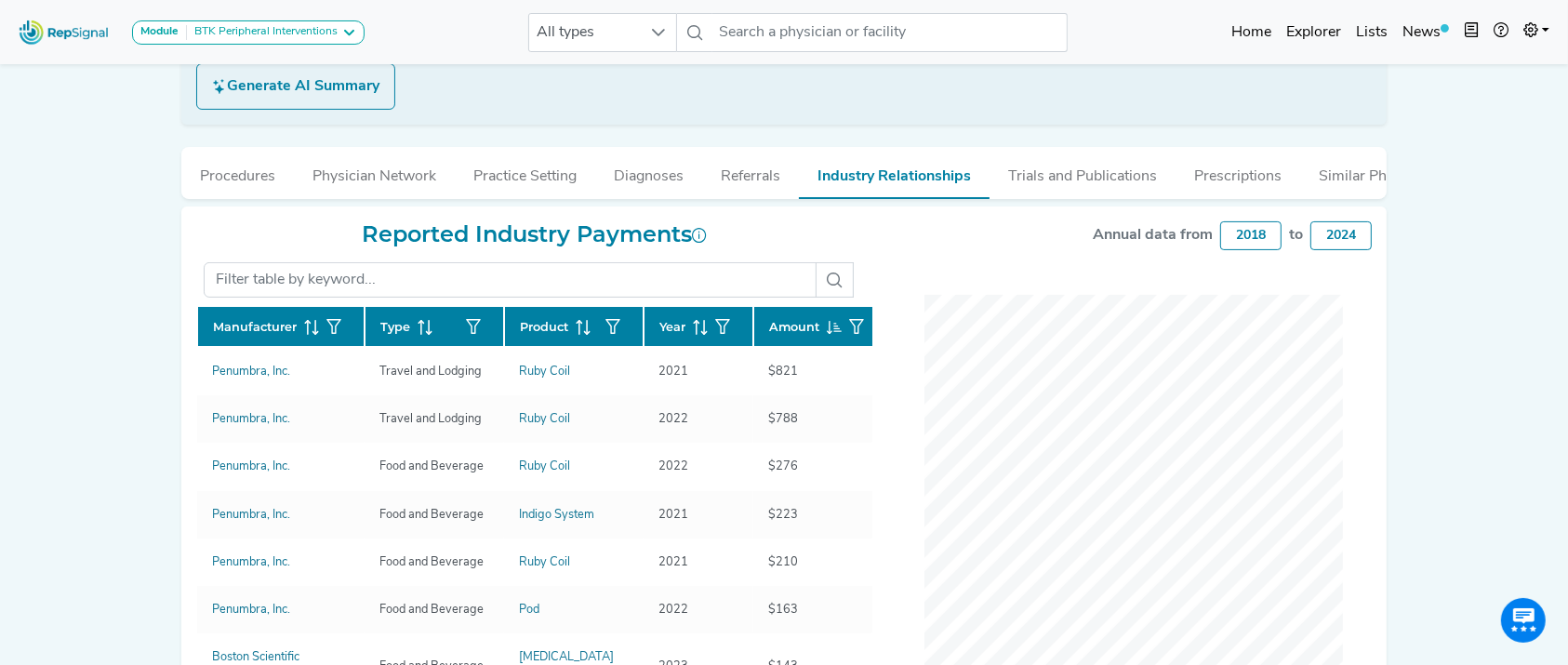
drag, startPoint x: 1586, startPoint y: 678, endPoint x: 1556, endPoint y: 437, distance: 242.9
click at [1556, 437] on html "Module BTK Peripheral Interventions ATK Peripheral Interventions BTK Peripheral…" at bounding box center [784, 239] width 1568 height 1283
drag, startPoint x: 1555, startPoint y: 545, endPoint x: 1577, endPoint y: 406, distance: 140.7
click at [1567, 406] on html "Module BTK Peripheral Interventions ATK Peripheral Interventions BTK Peripheral…" at bounding box center [784, 239] width 1568 height 1283
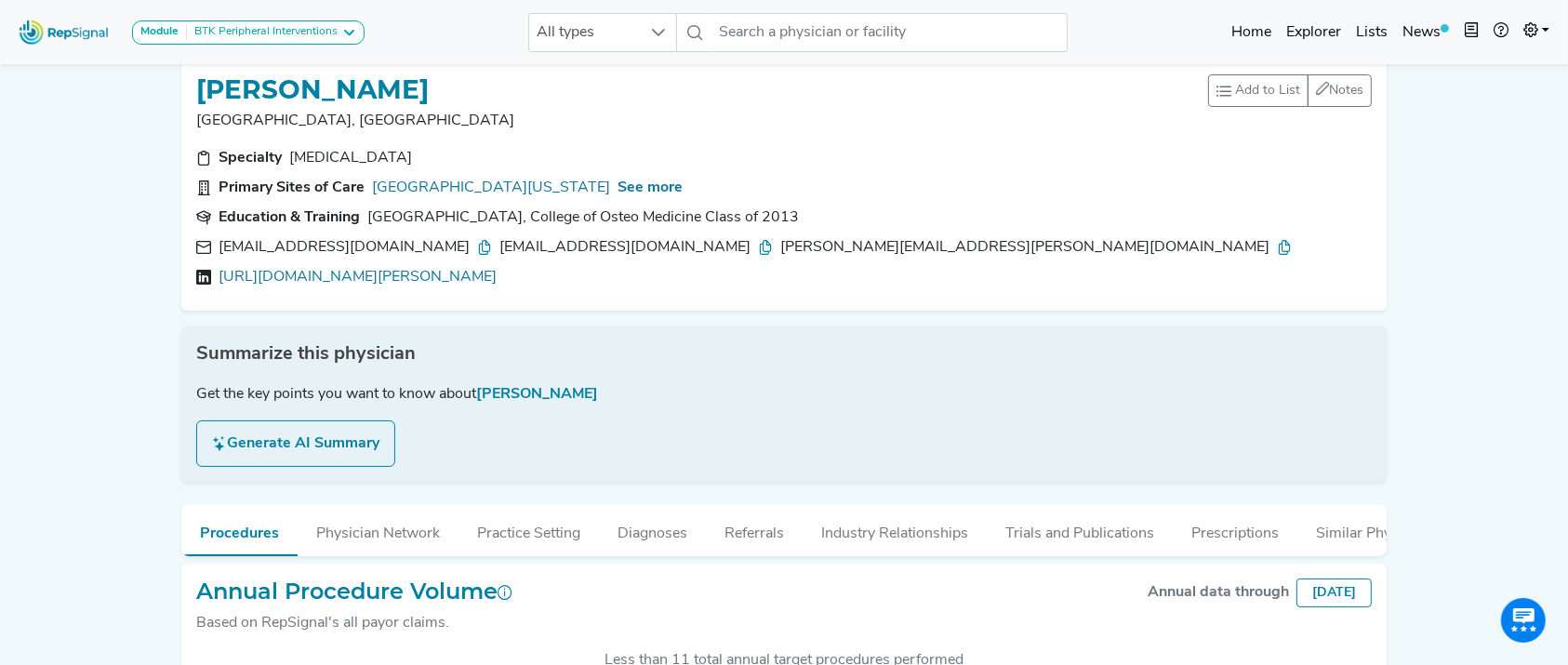
scroll to position [182, 0]
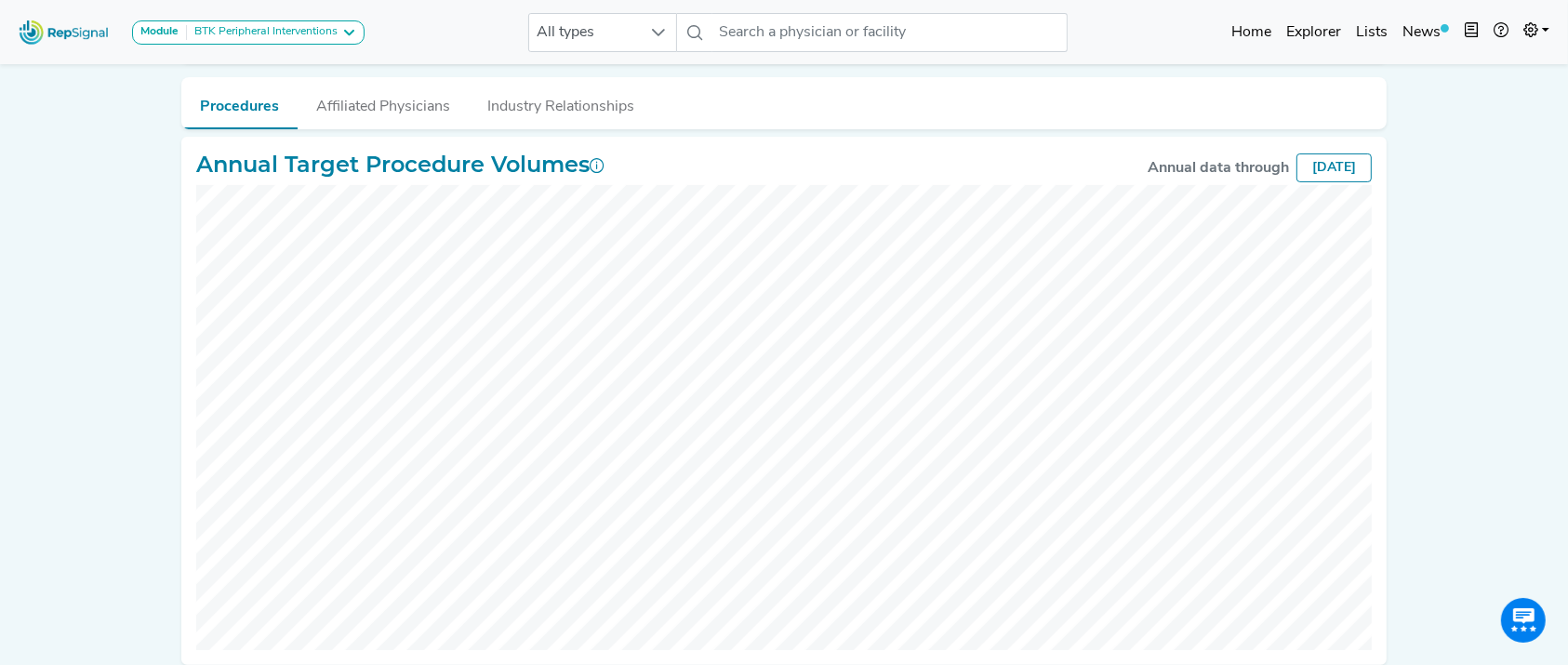
scroll to position [253, 0]
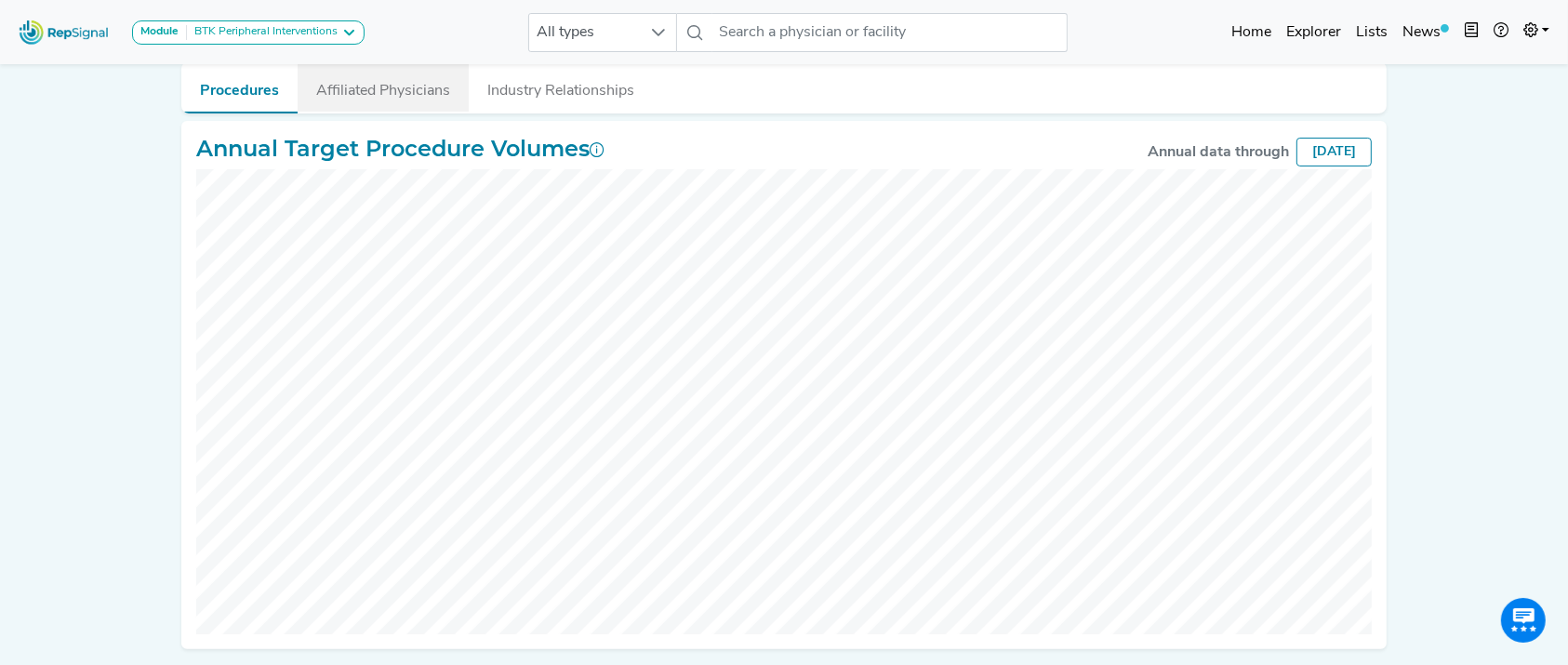
click at [331, 93] on button "Affiliated Physicians" at bounding box center [383, 86] width 171 height 51
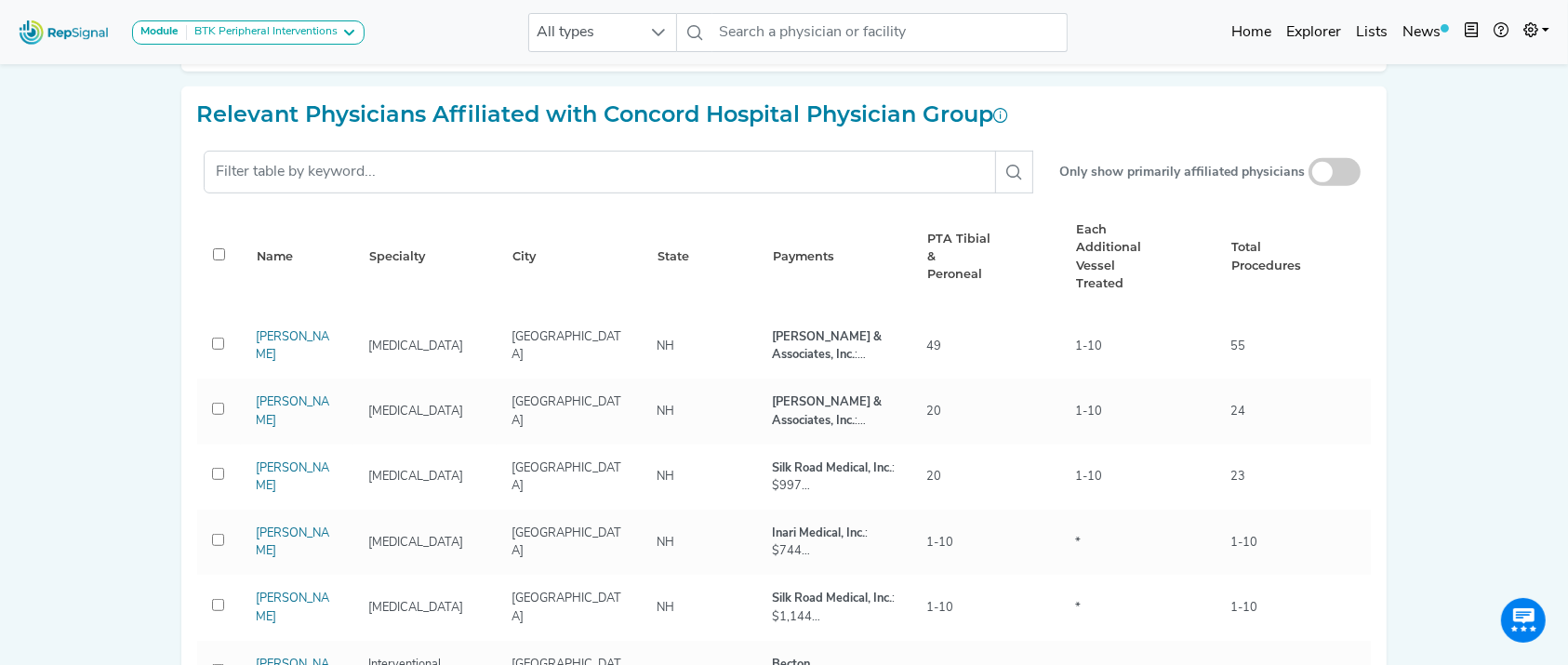
scroll to position [843, 0]
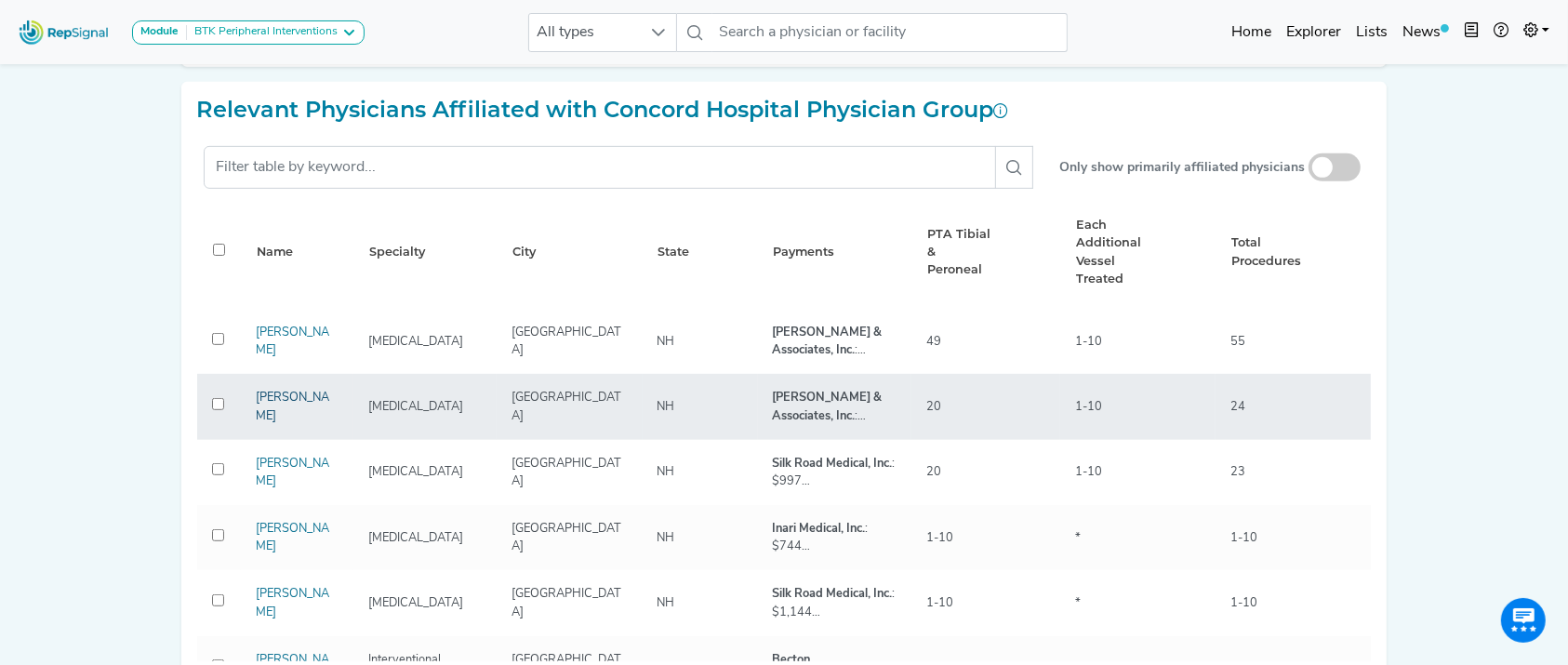
click at [289, 406] on link "[PERSON_NAME]" at bounding box center [293, 406] width 73 height 30
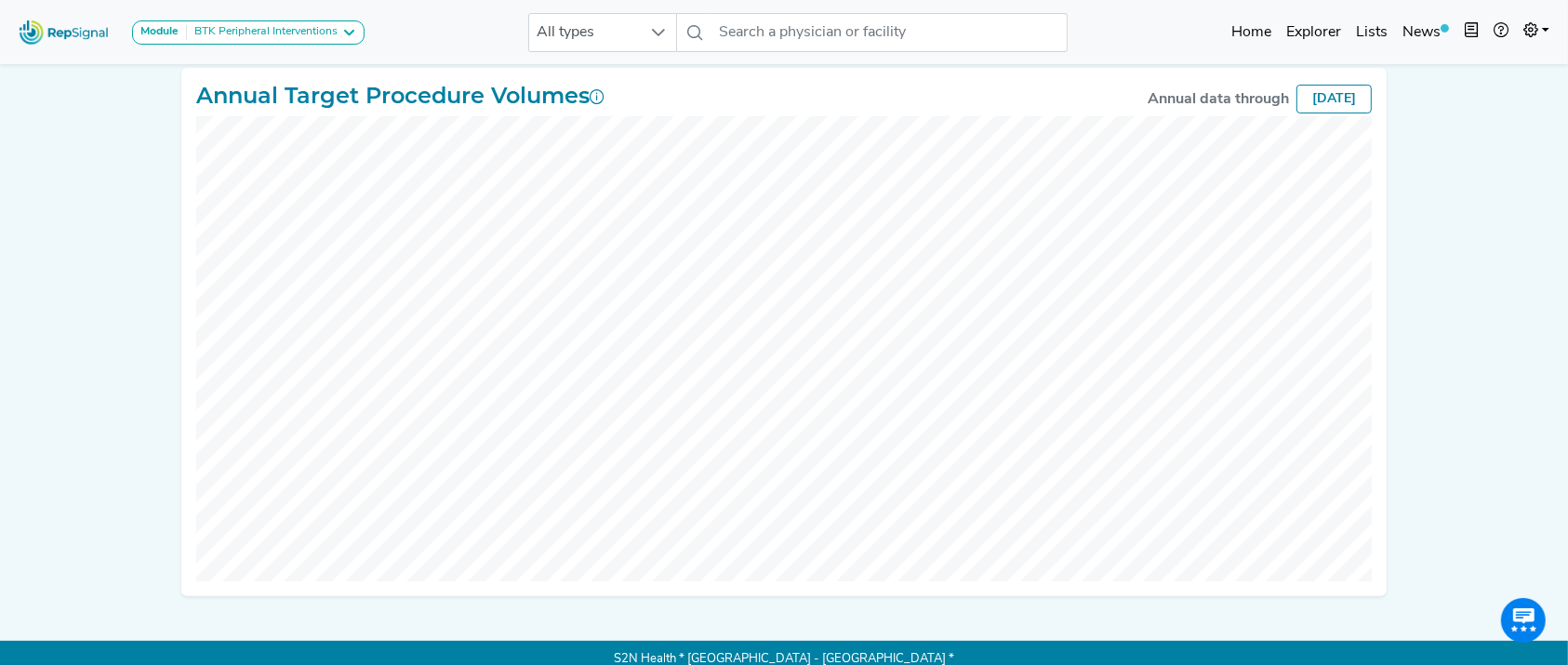
scroll to position [185, 0]
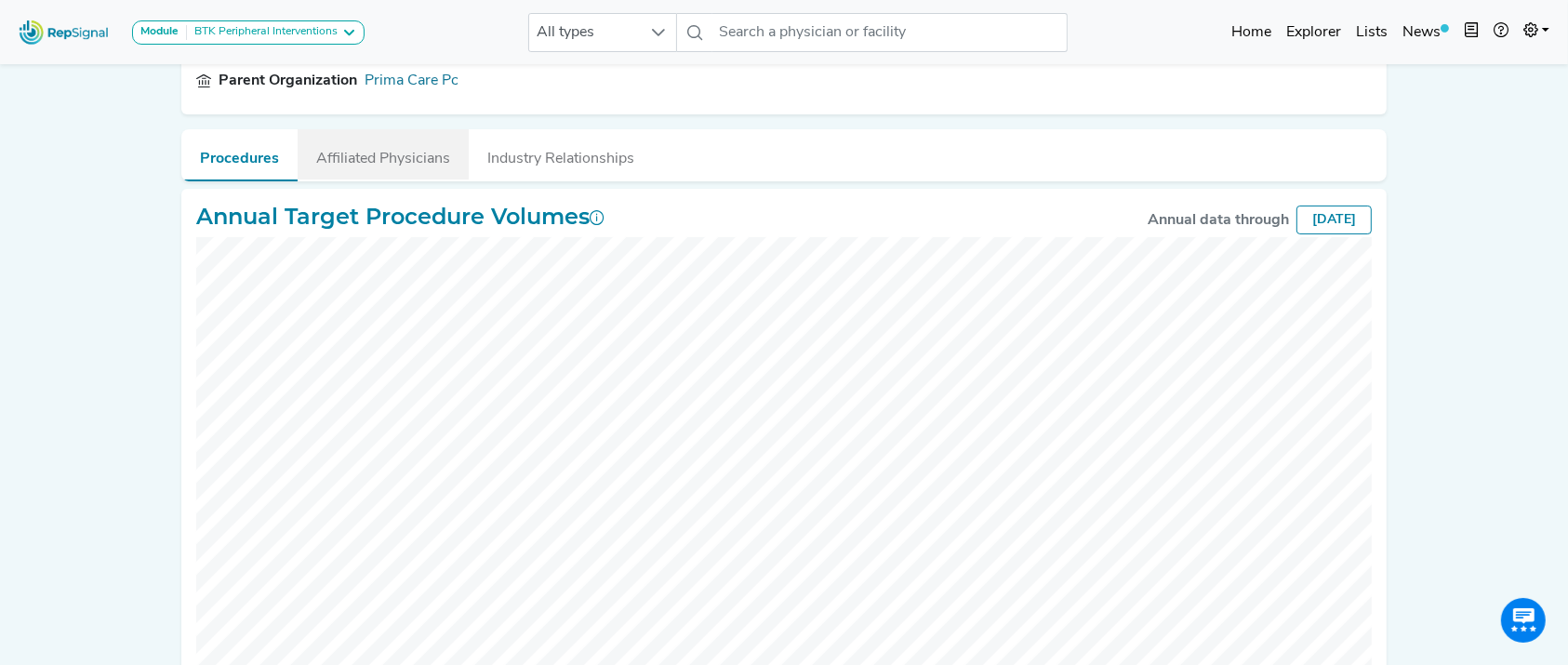
click at [389, 152] on button "Affiliated Physicians" at bounding box center [383, 154] width 171 height 51
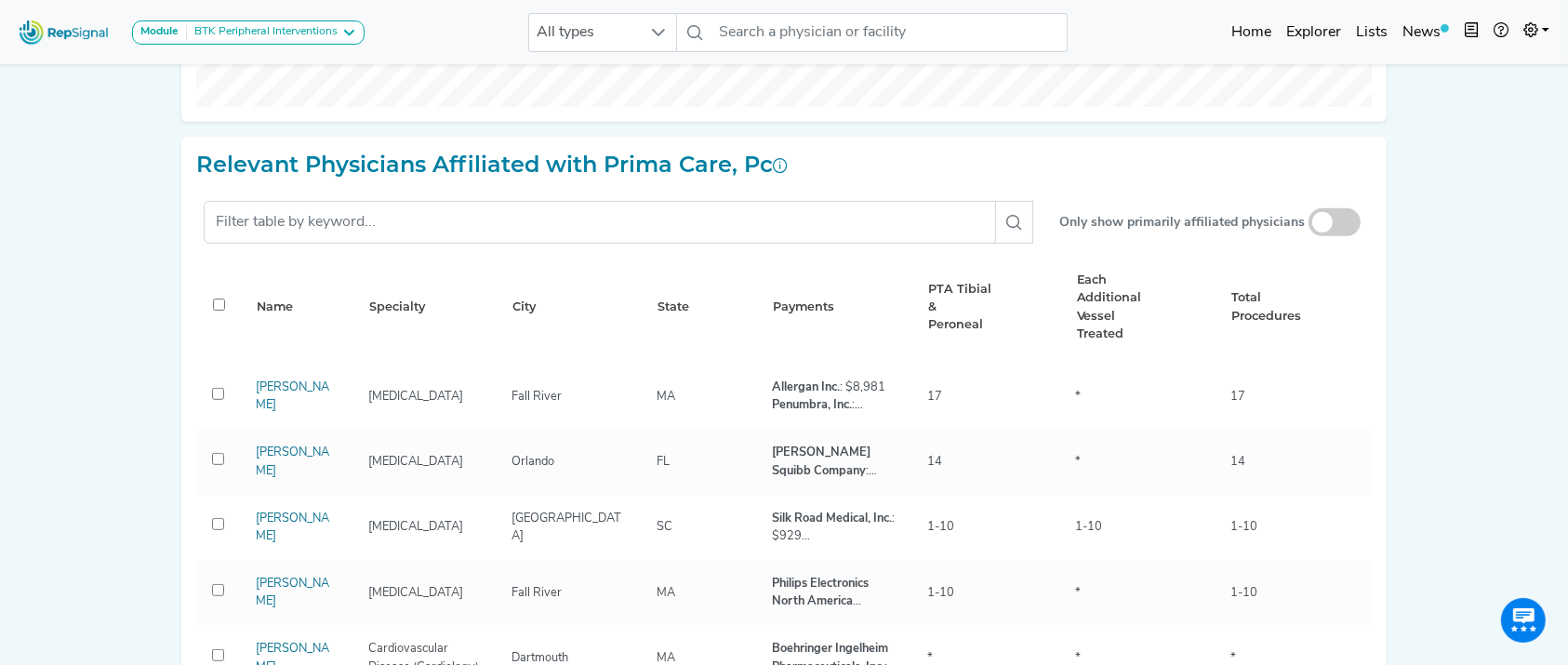
scroll to position [813, 0]
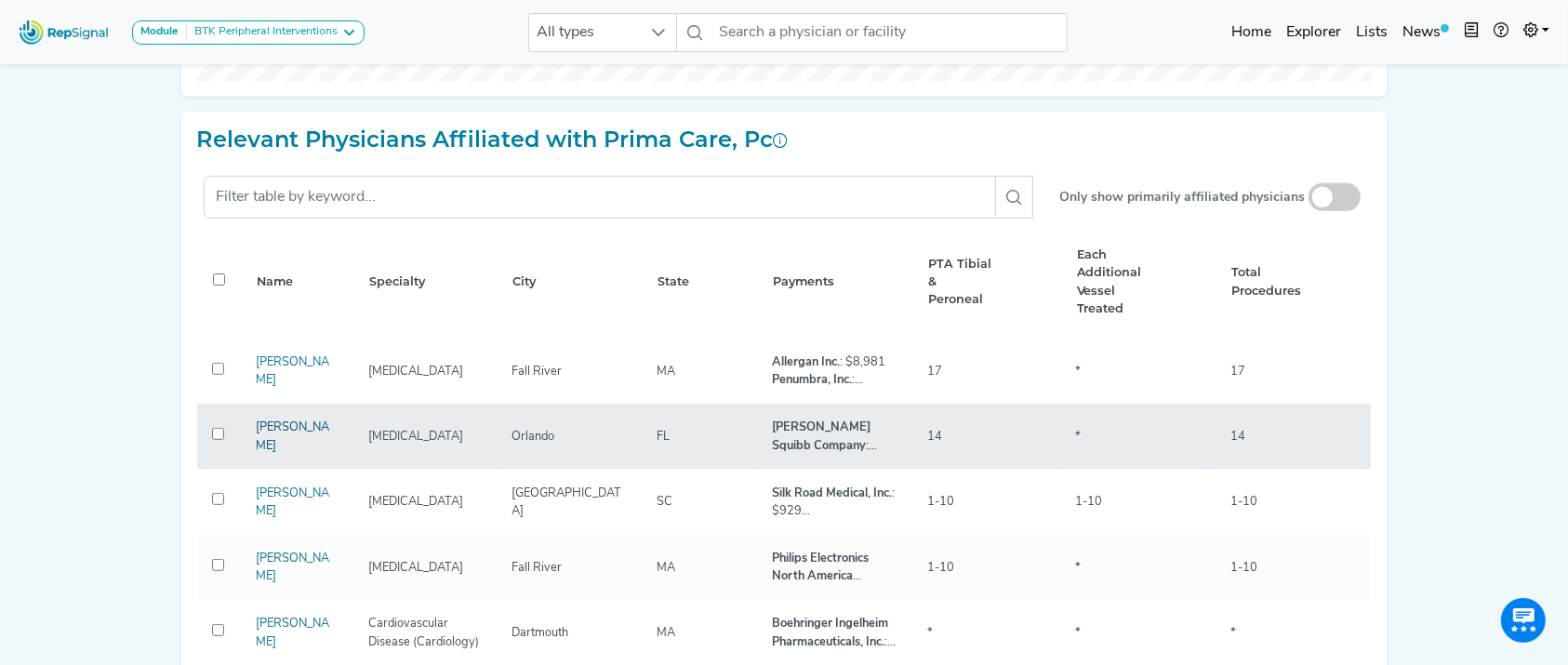
click at [298, 437] on link "[PERSON_NAME]" at bounding box center [293, 436] width 73 height 30
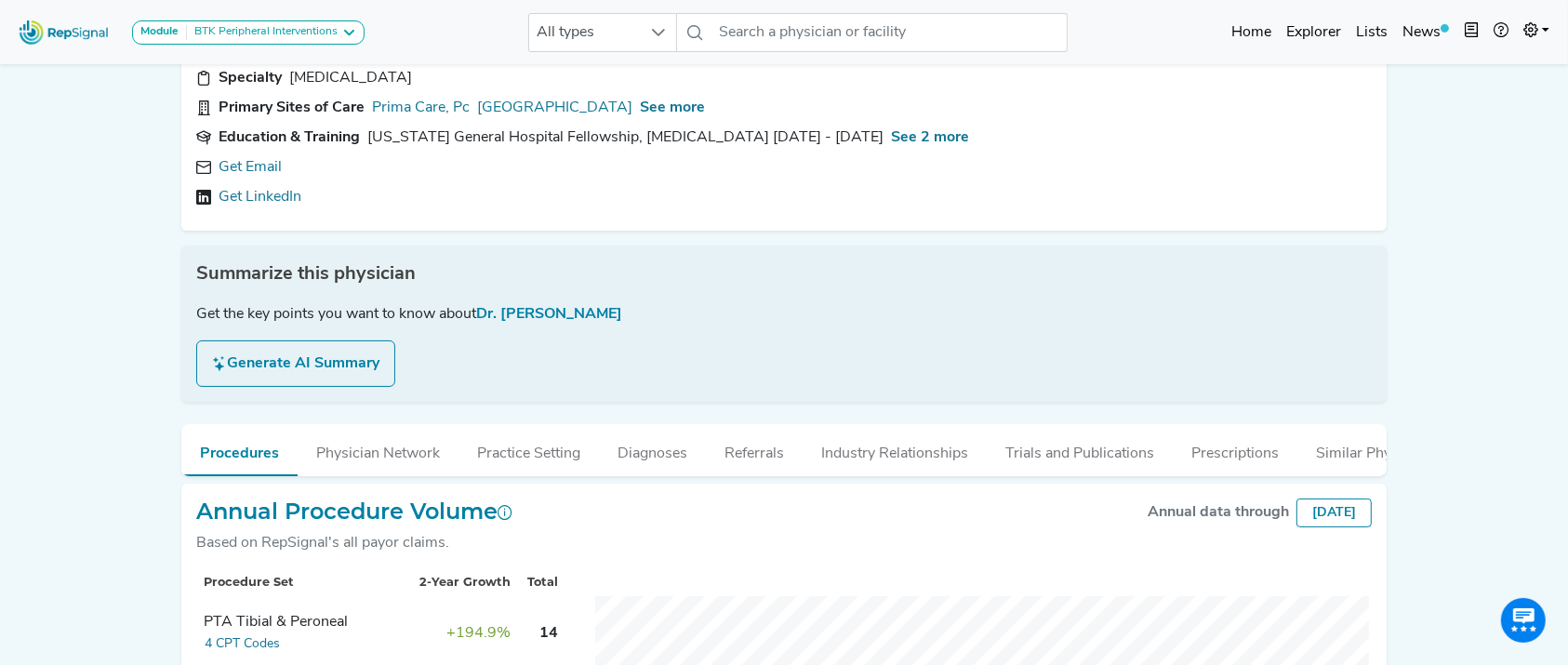
scroll to position [116, 0]
